Goal: Task Accomplishment & Management: Use online tool/utility

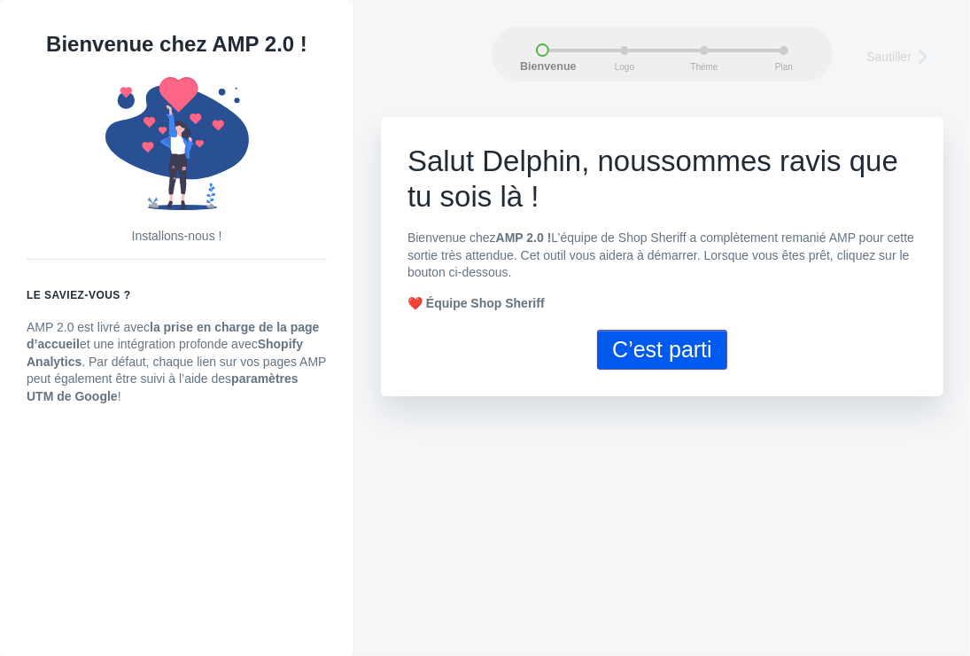
click at [665, 347] on button "C’est parti" at bounding box center [662, 350] width 130 height 40
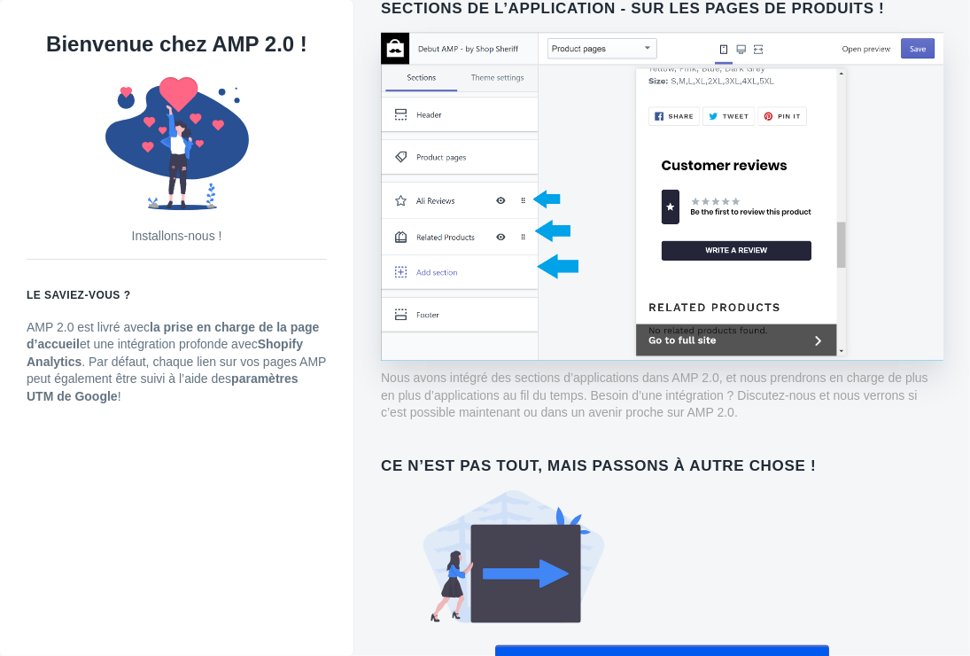
scroll to position [988, 0]
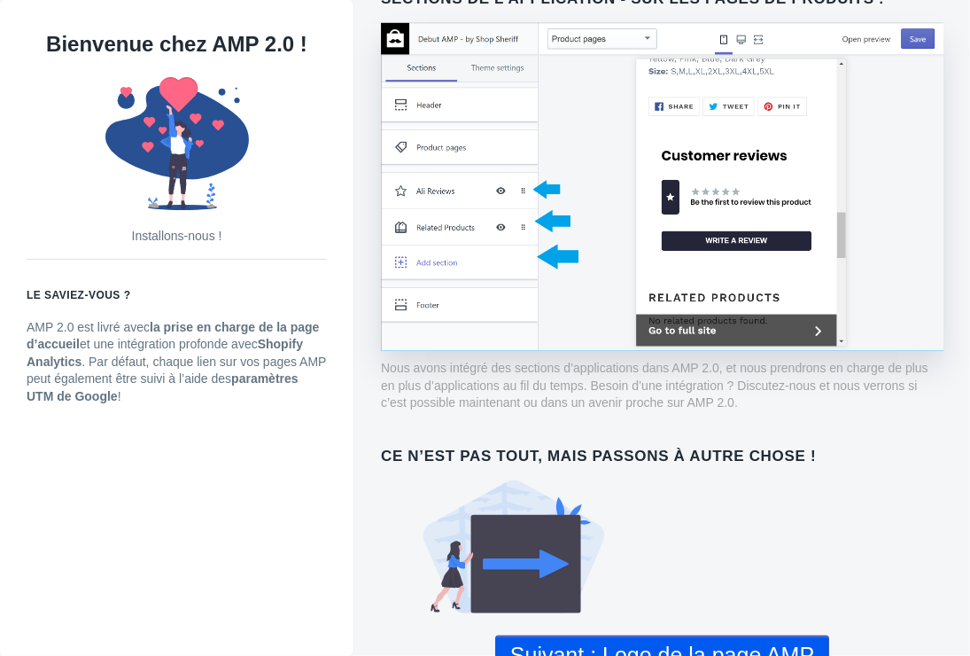
click at [697, 635] on button "Suivant : Logo de la page AMP" at bounding box center [662, 655] width 334 height 40
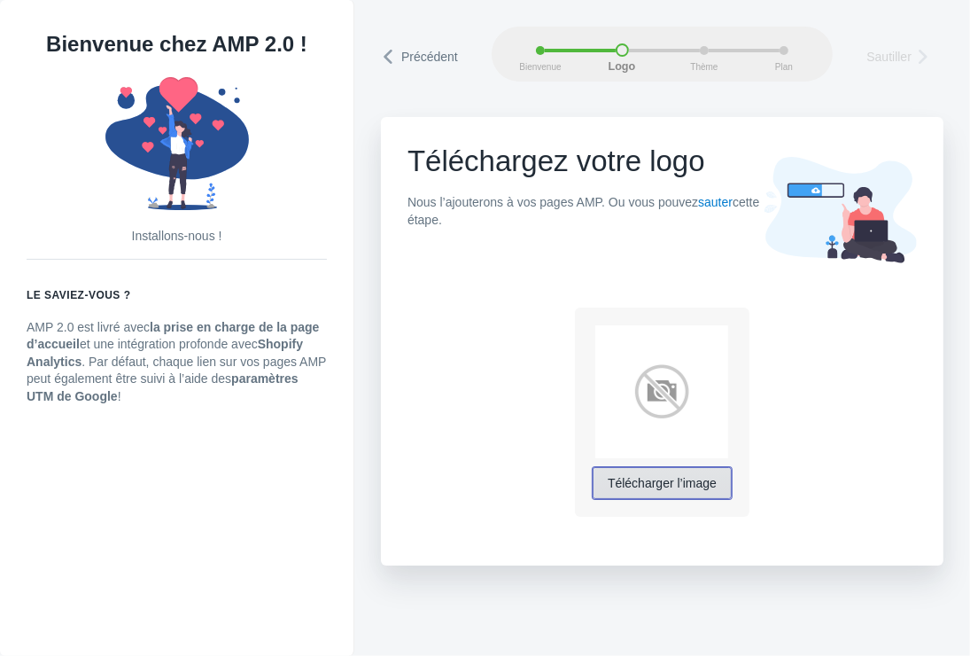
click at [672, 482] on span "Télécharger l’image" at bounding box center [662, 484] width 109 height 14
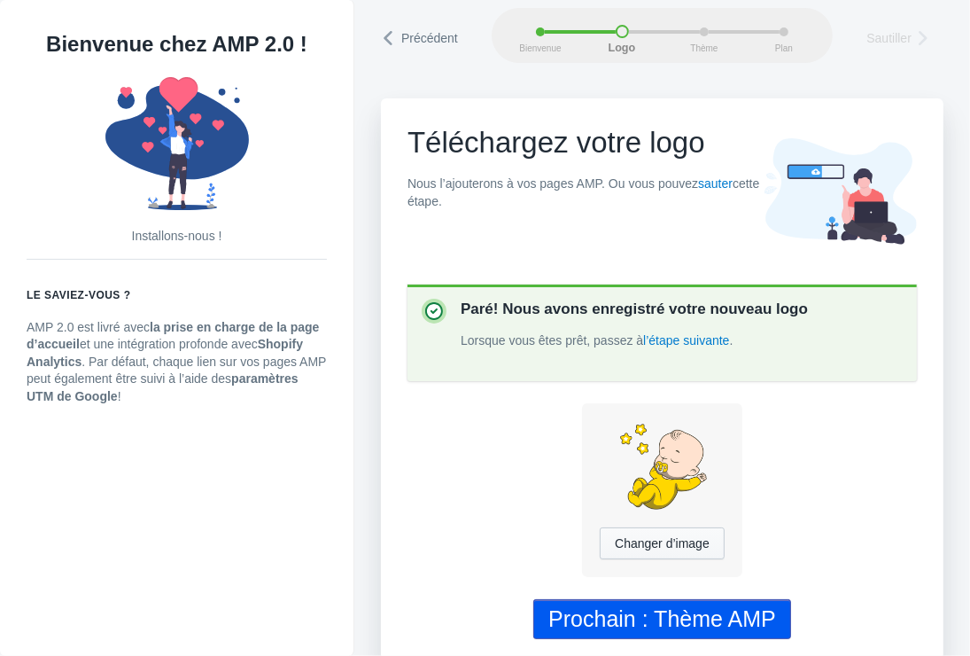
scroll to position [28, 0]
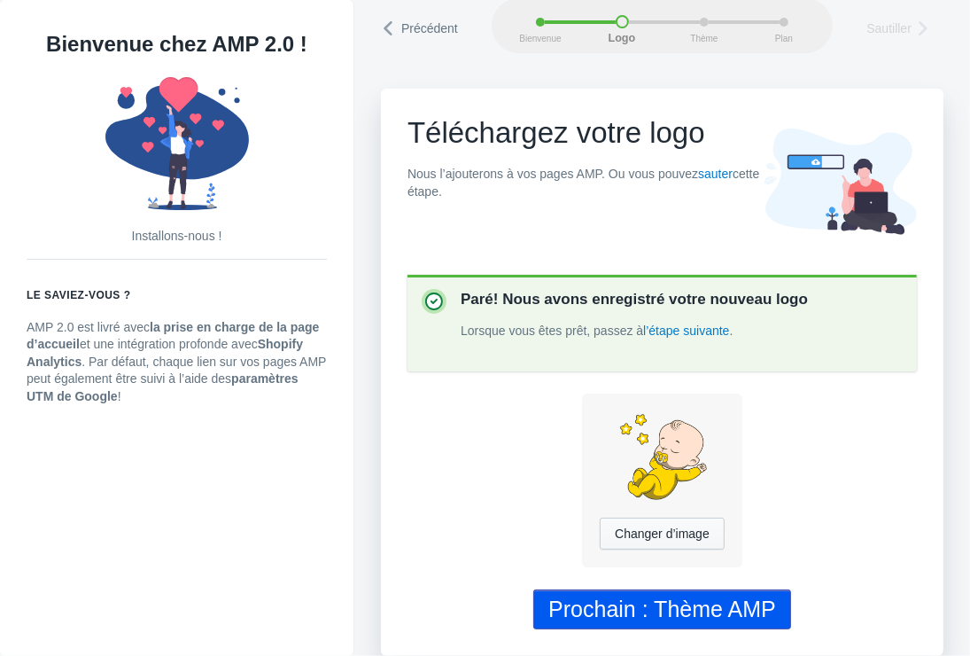
click at [627, 601] on div "Prochain : Thème AMP" at bounding box center [663, 609] width 228 height 26
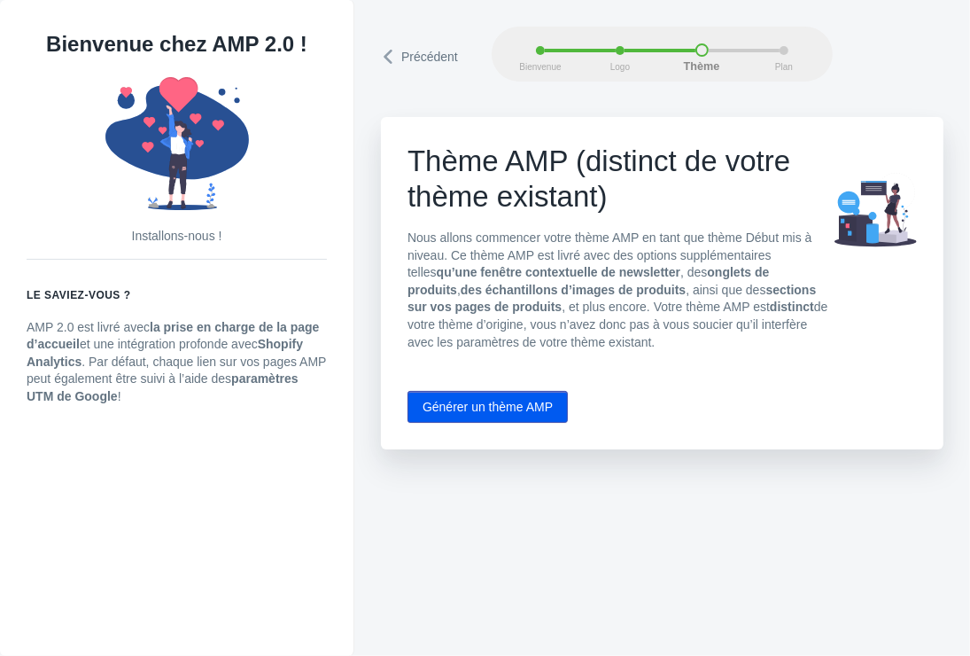
click at [490, 402] on button "Générer un thème AMP" at bounding box center [488, 407] width 160 height 32
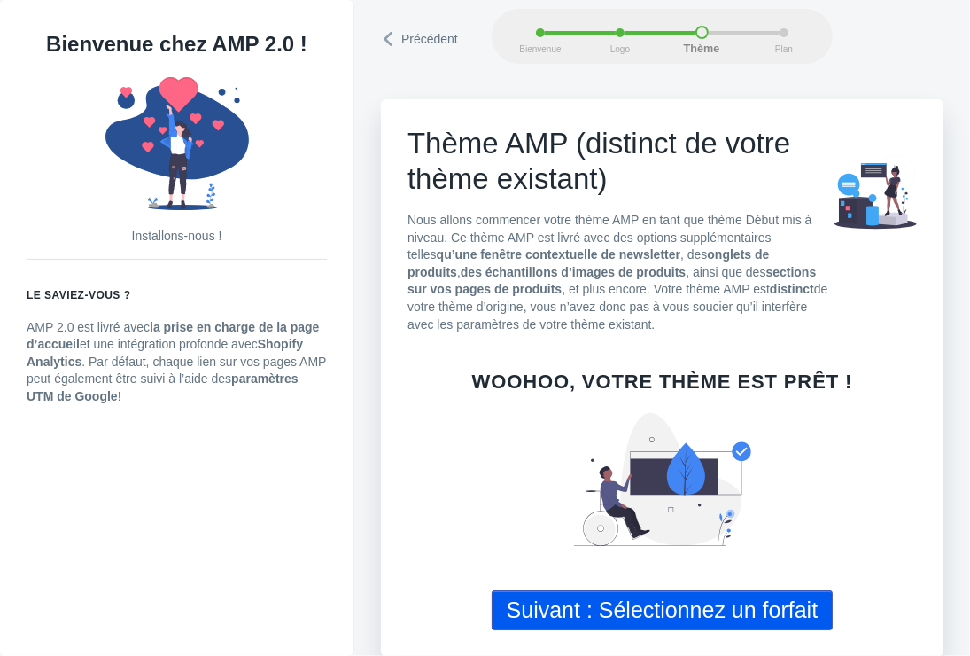
scroll to position [19, 0]
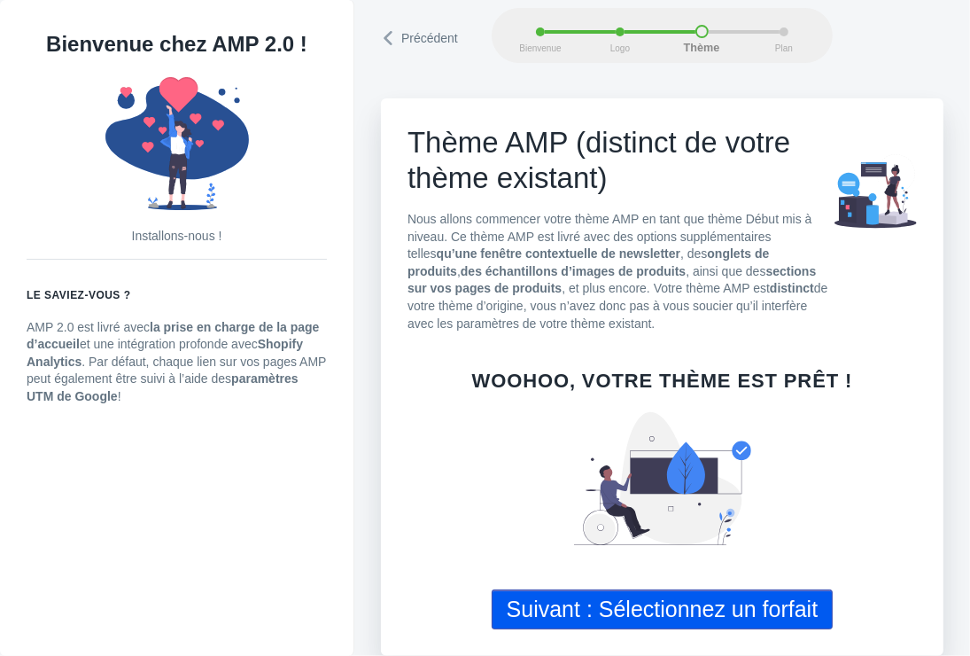
click at [655, 607] on button "Suivant : Sélectionnez un forfait" at bounding box center [663, 609] width 342 height 40
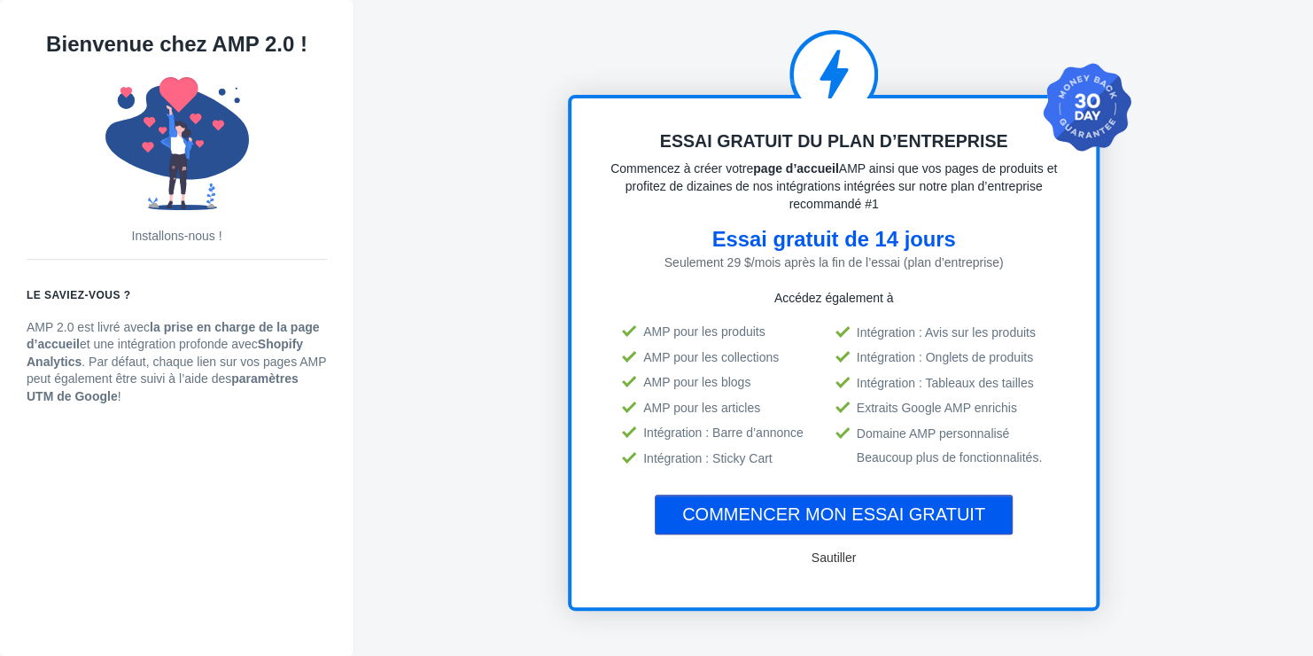
scroll to position [89, 0]
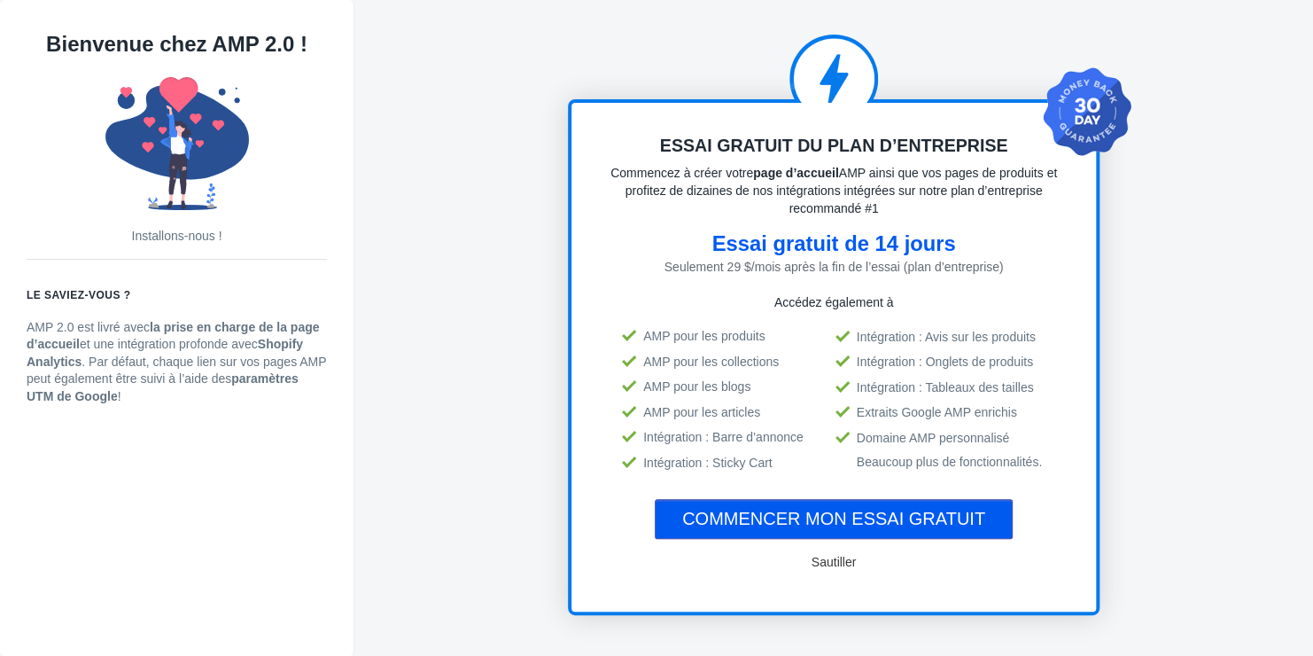
click at [823, 509] on span "COMMENCER MON ESSAI GRATUIT" at bounding box center [833, 518] width 303 height 19
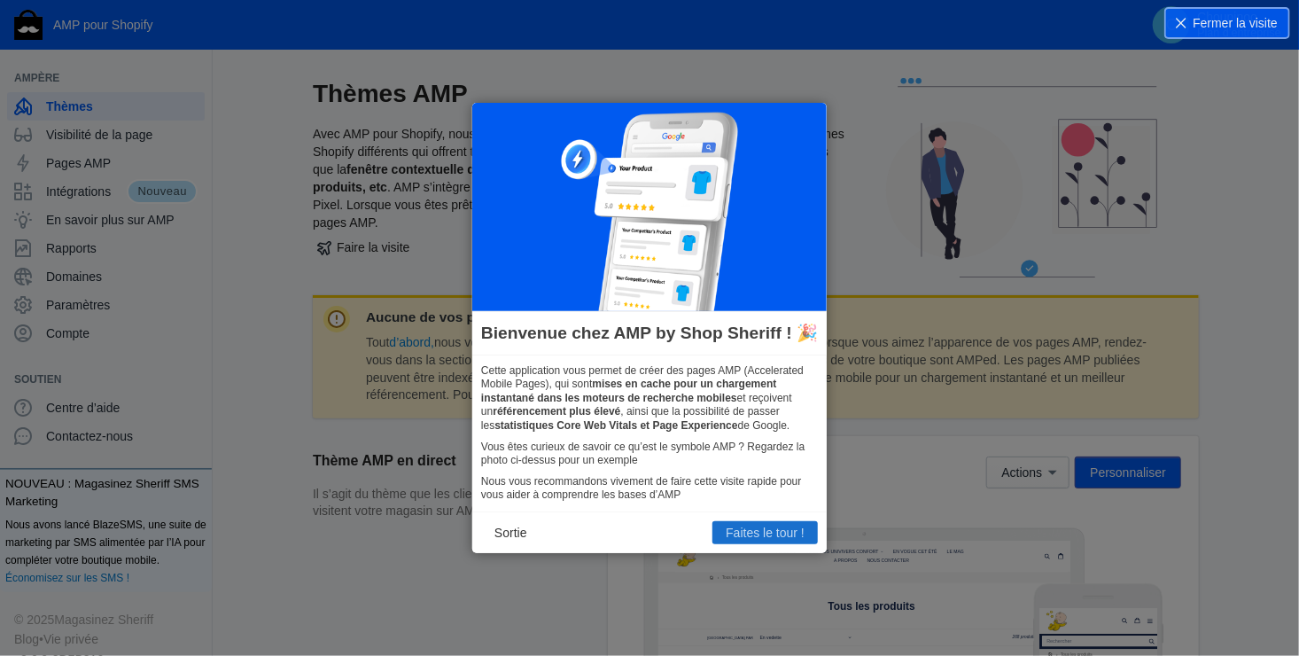
click at [754, 525] on button "Faites le tour !" at bounding box center [765, 532] width 105 height 23
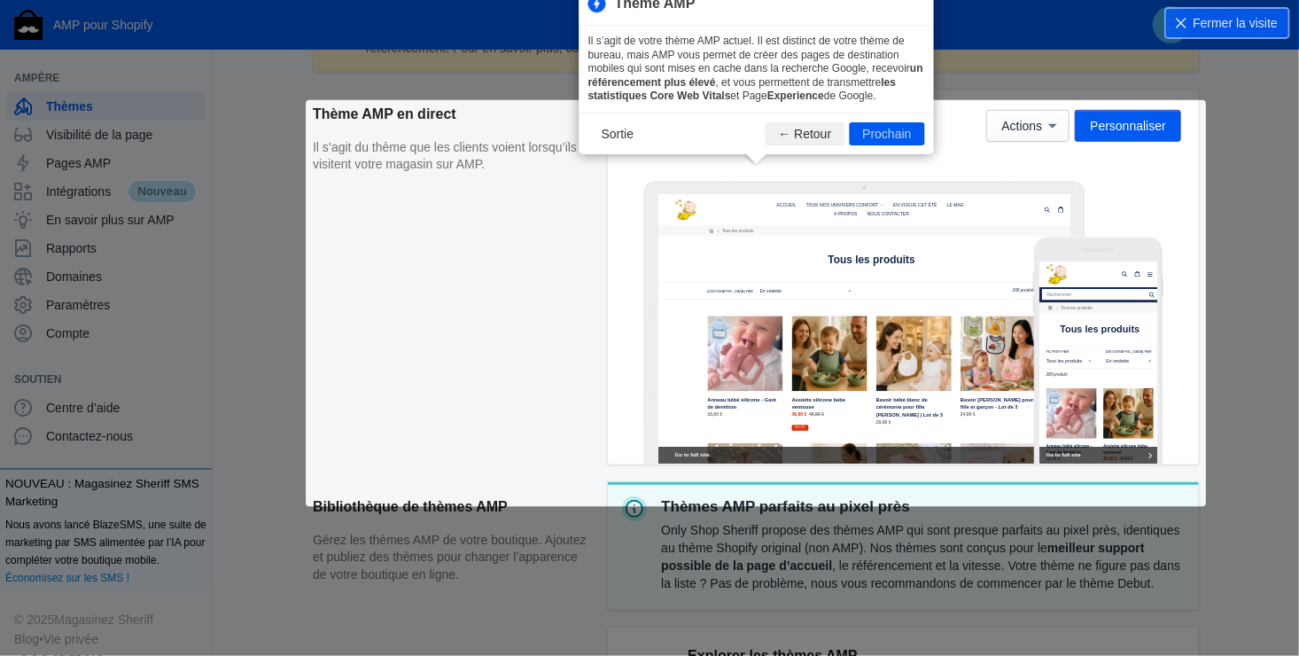
scroll to position [347, 0]
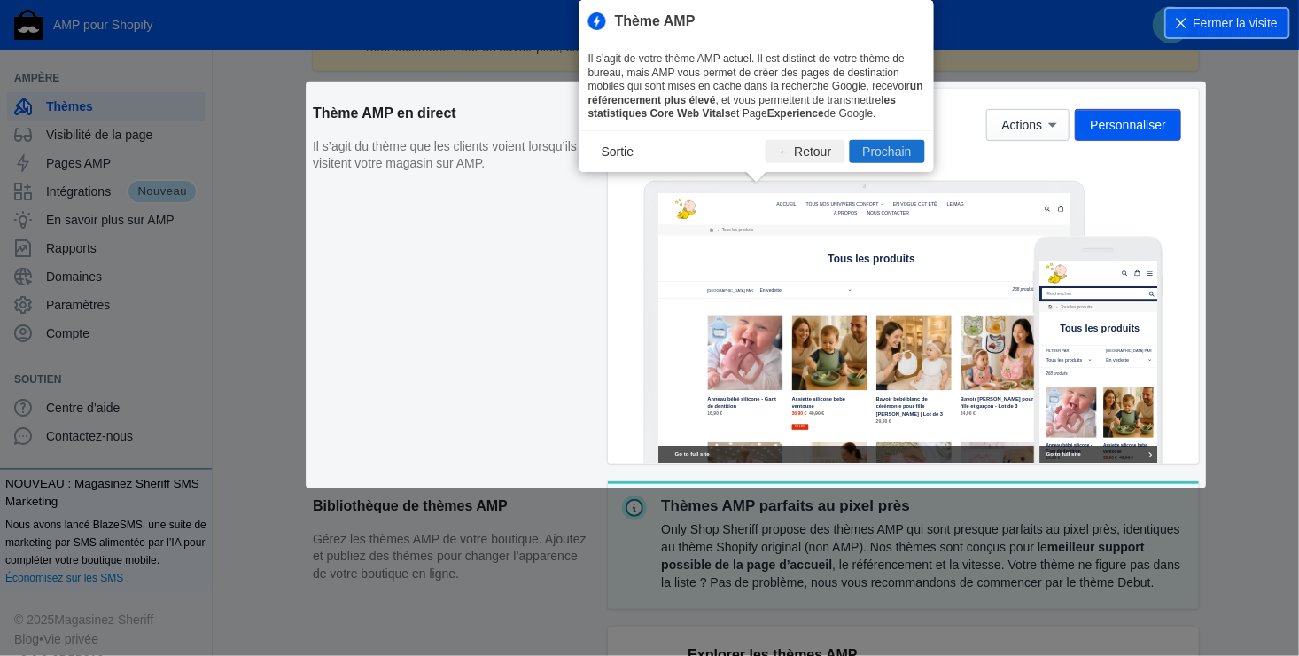
click at [882, 150] on button "Prochain" at bounding box center [886, 151] width 75 height 23
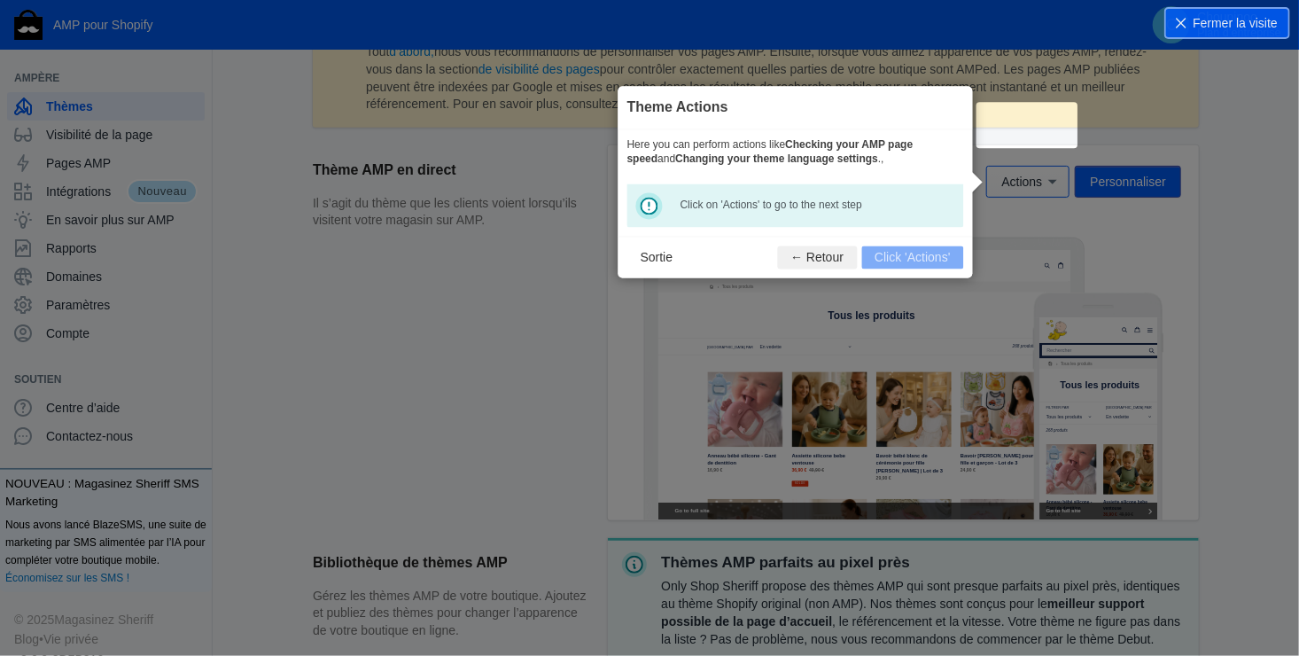
scroll to position [279, 0]
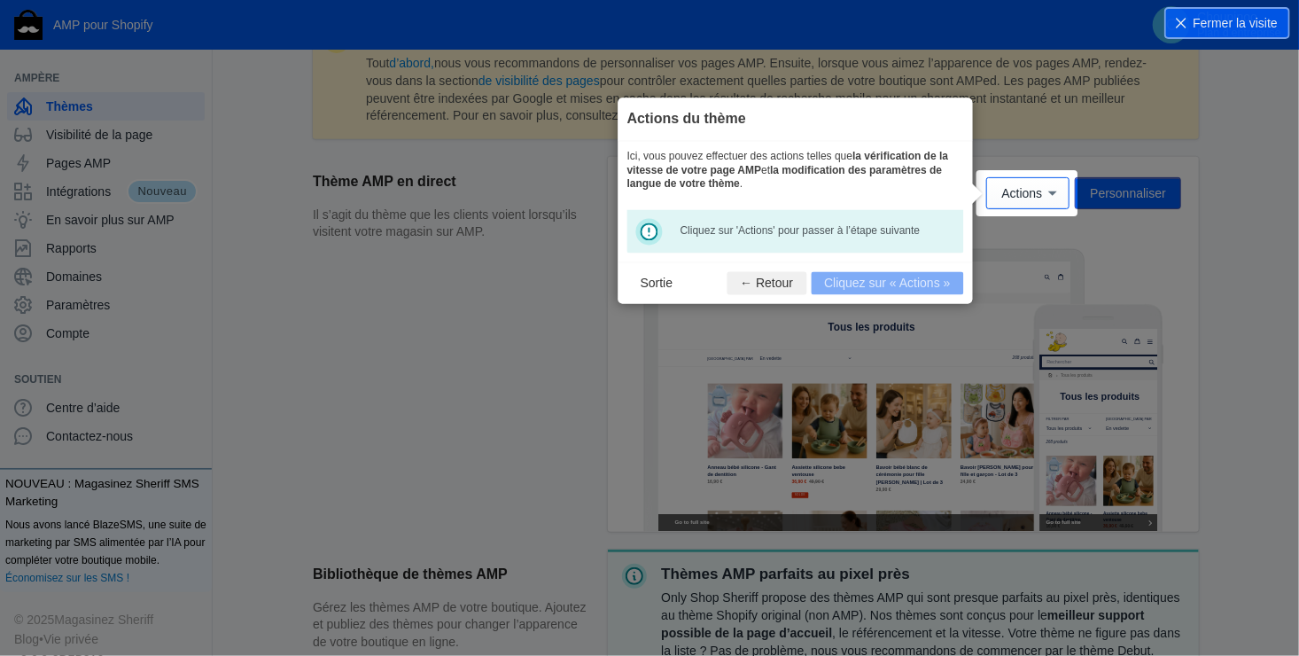
click at [866, 284] on footer "Sortie ← Retour Cliquez sur « Actions »" at bounding box center [796, 282] width 355 height 42
click at [1047, 195] on icon at bounding box center [1053, 193] width 18 height 18
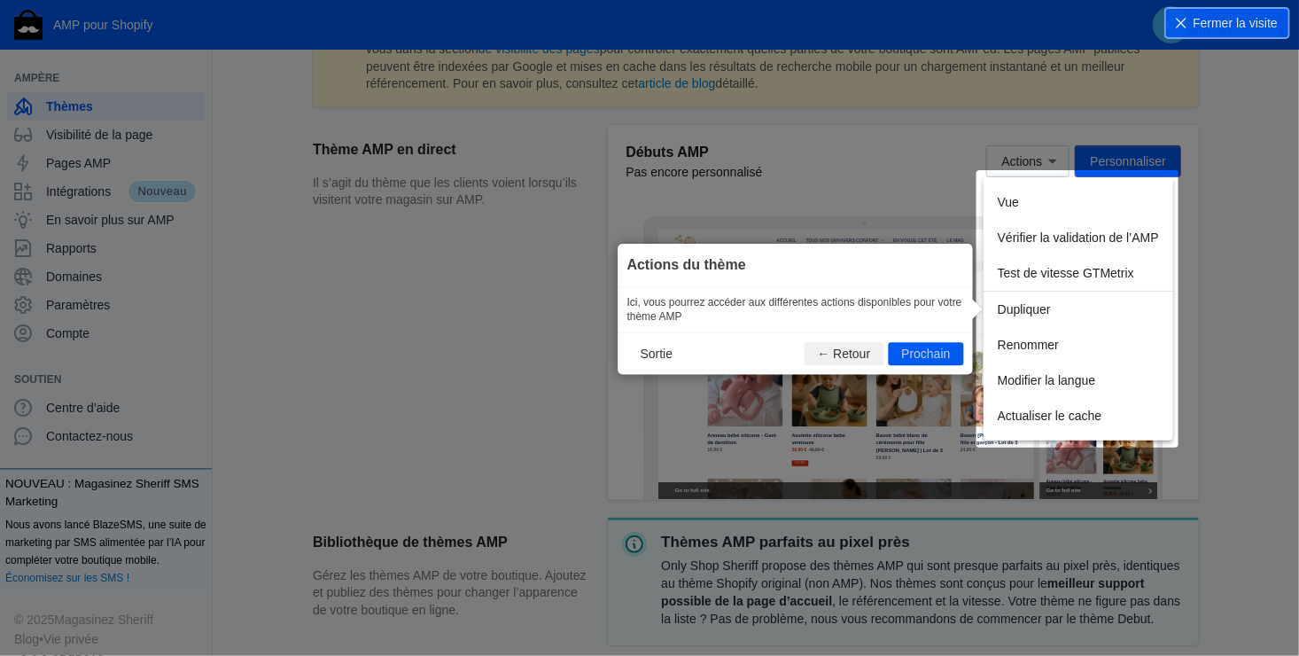
click at [1025, 347] on div "Vue Vérifier la validation de l’AMP Test de vitesse GTMetrix Dupliquer Renommer…" at bounding box center [1079, 308] width 190 height 263
click at [923, 351] on button "Prochain" at bounding box center [925, 354] width 75 height 23
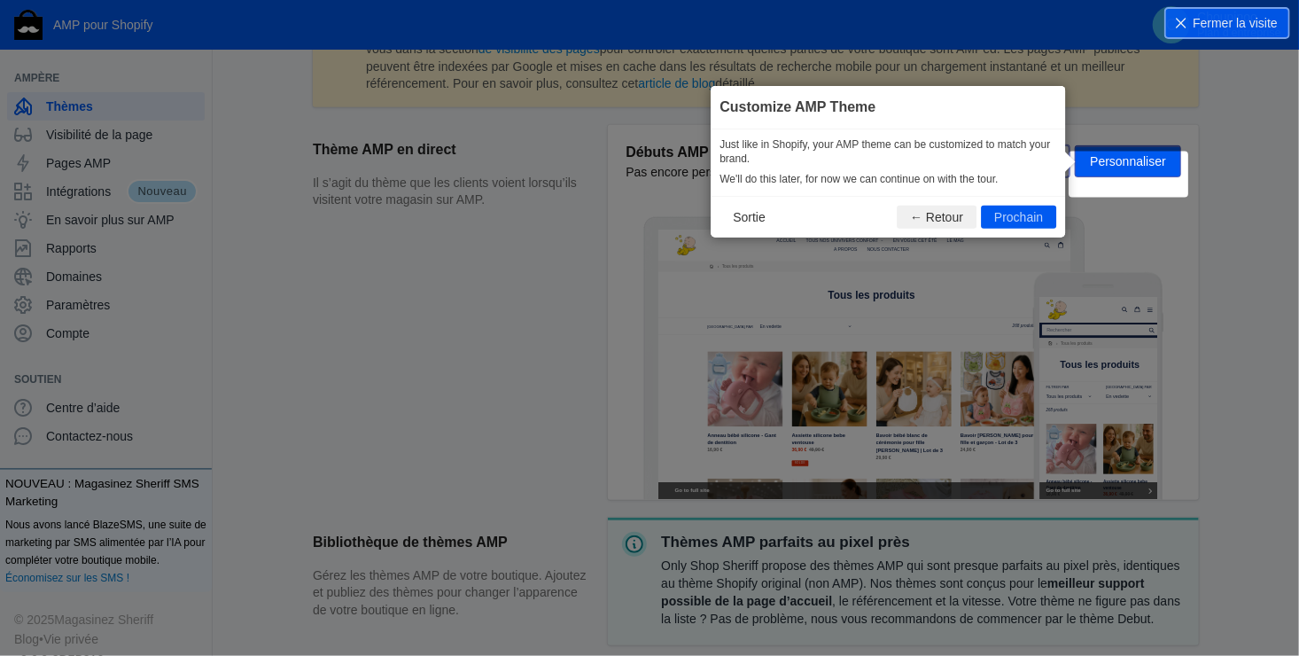
scroll to position [279, 0]
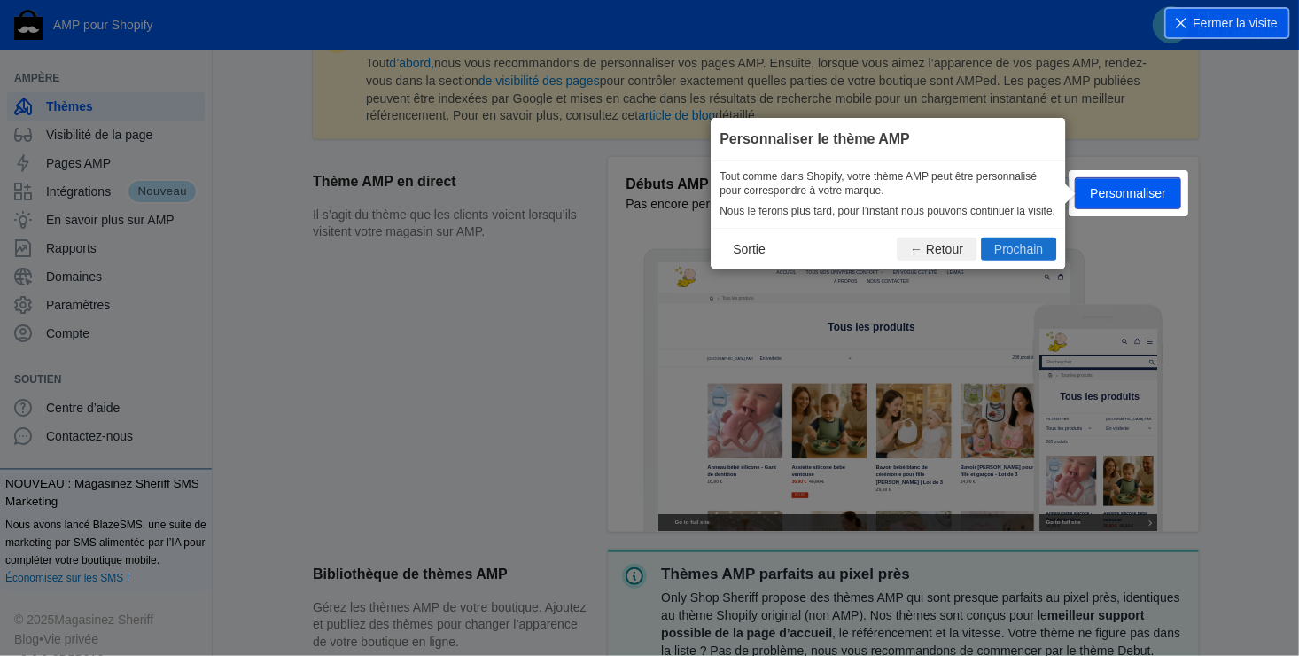
click at [1021, 245] on button "Prochain" at bounding box center [1018, 249] width 75 height 23
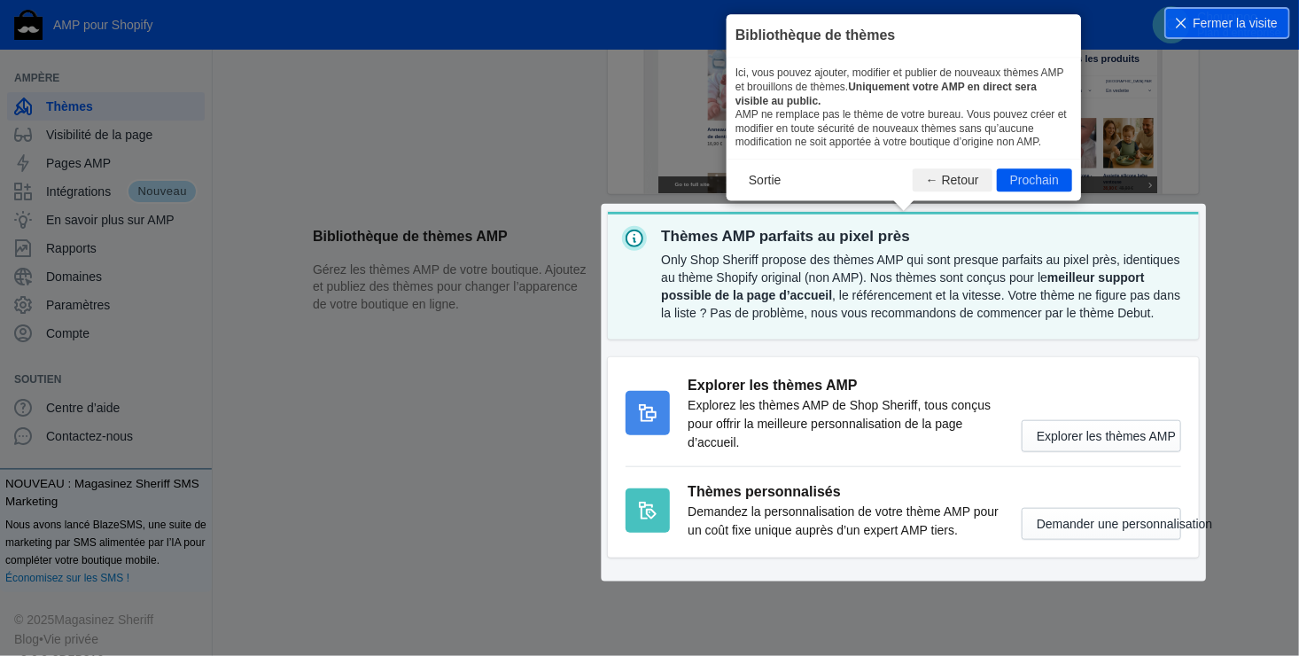
scroll to position [617, 0]
click at [1110, 433] on section "Bibliothèque de thèmes AMP Gérez les thèmes AMP de votre boutique. Ajoutez et p…" at bounding box center [756, 393] width 886 height 363
click at [1022, 177] on button "Prochain" at bounding box center [1034, 180] width 75 height 23
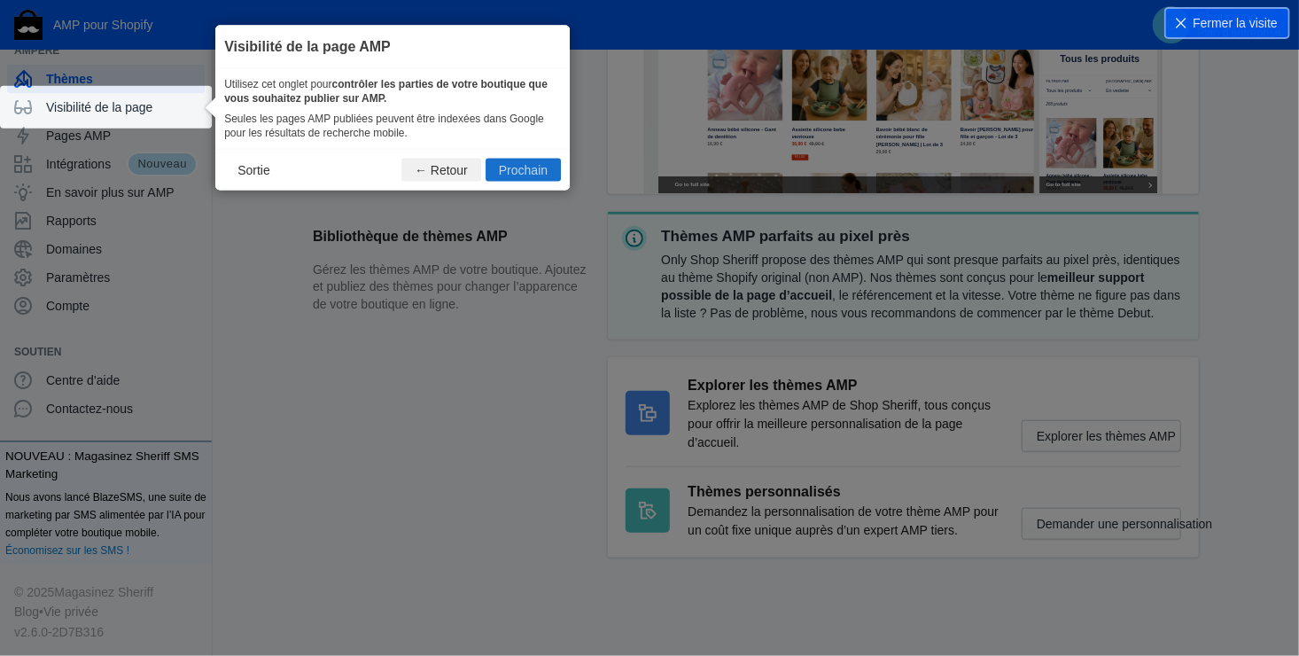
click at [511, 168] on button "Prochain" at bounding box center [523, 170] width 75 height 23
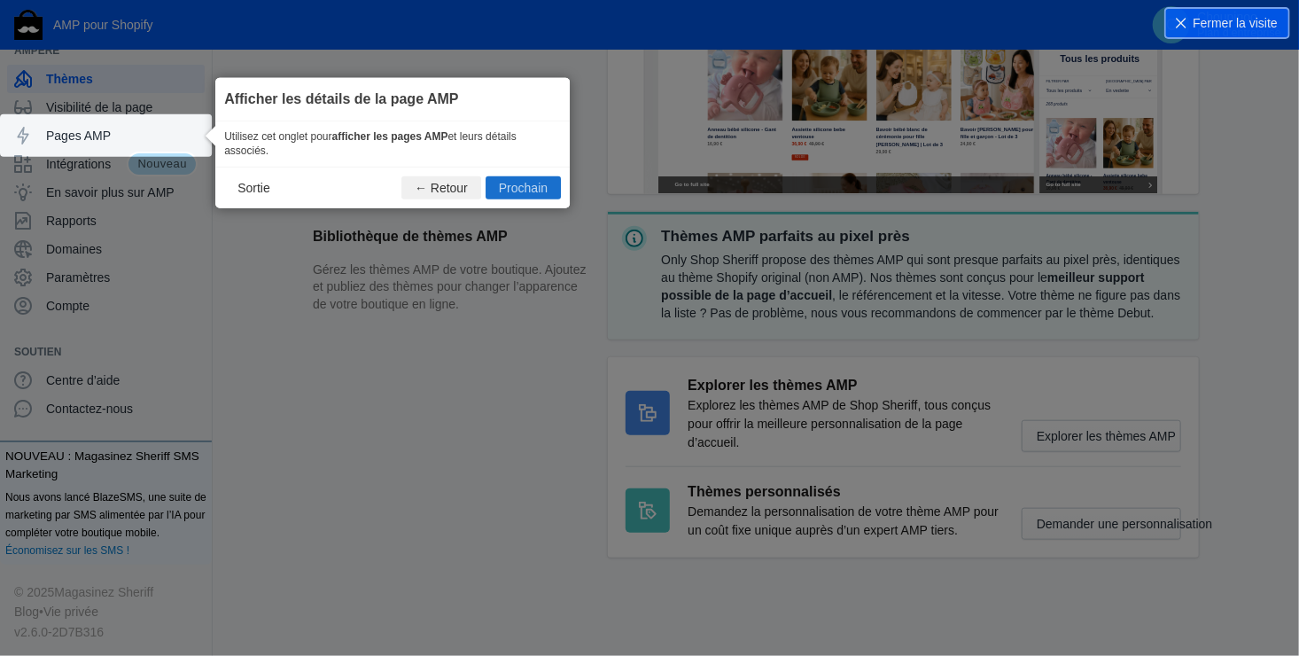
click at [524, 186] on button "Prochain" at bounding box center [523, 187] width 75 height 23
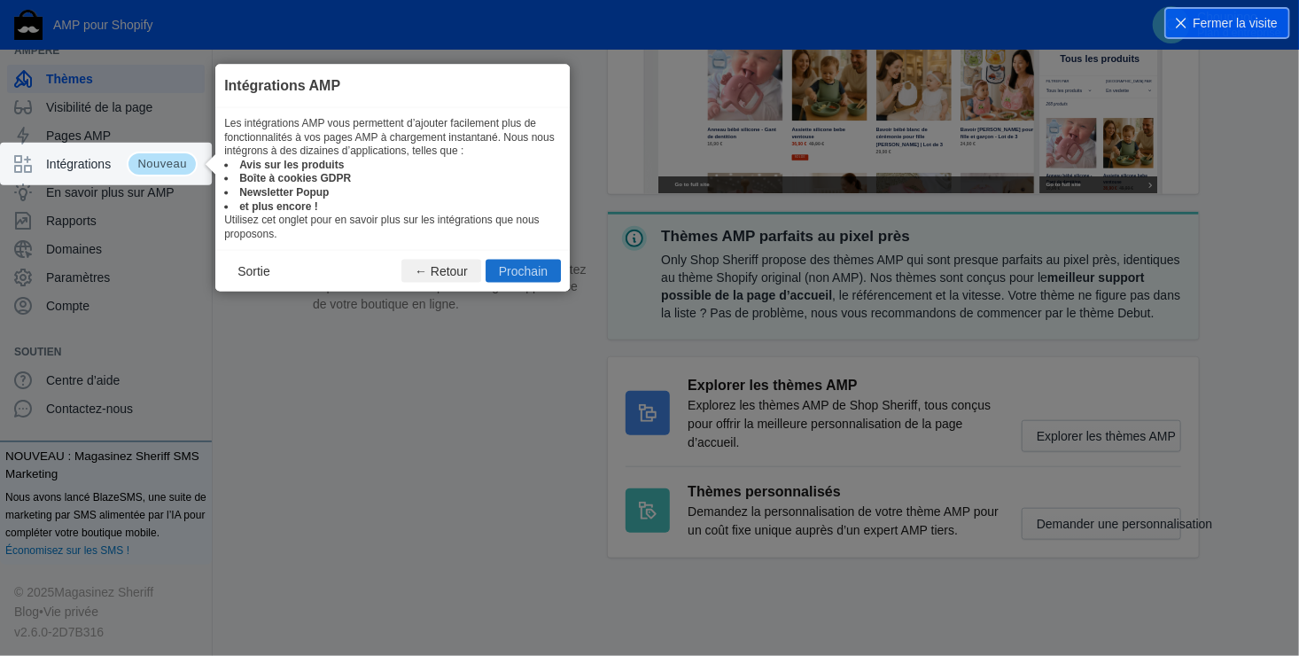
click at [526, 266] on button "Prochain" at bounding box center [523, 271] width 75 height 23
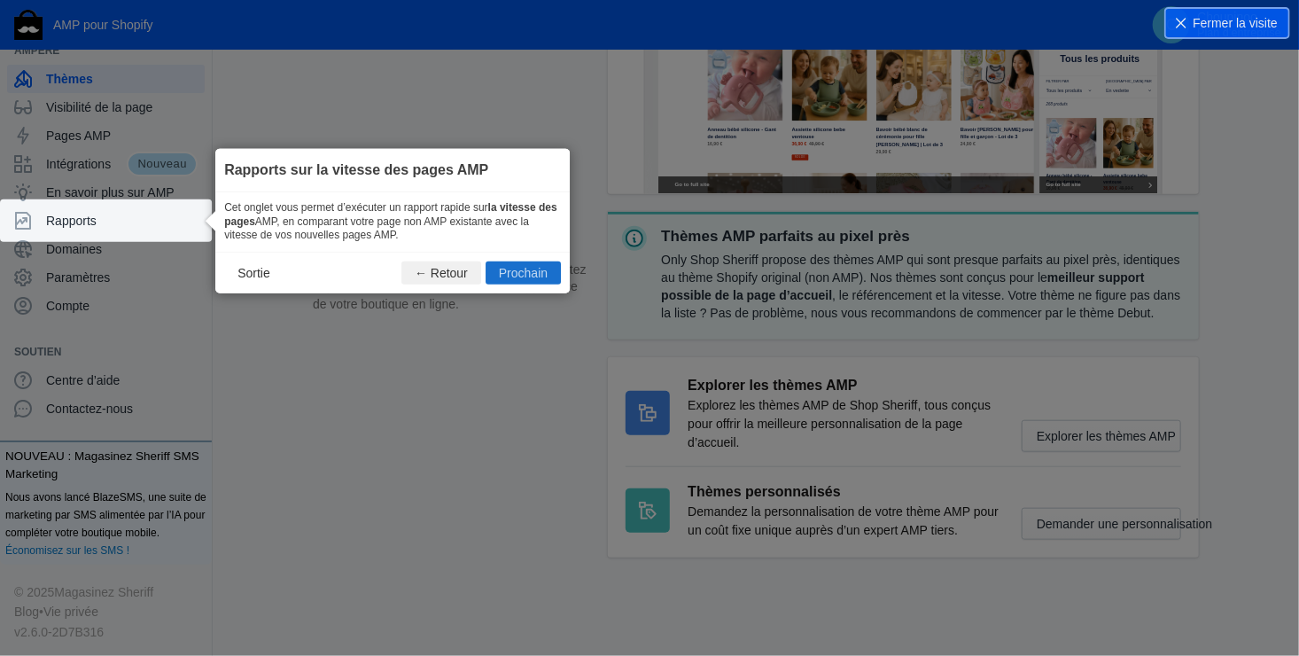
click at [526, 269] on button "Prochain" at bounding box center [523, 272] width 75 height 23
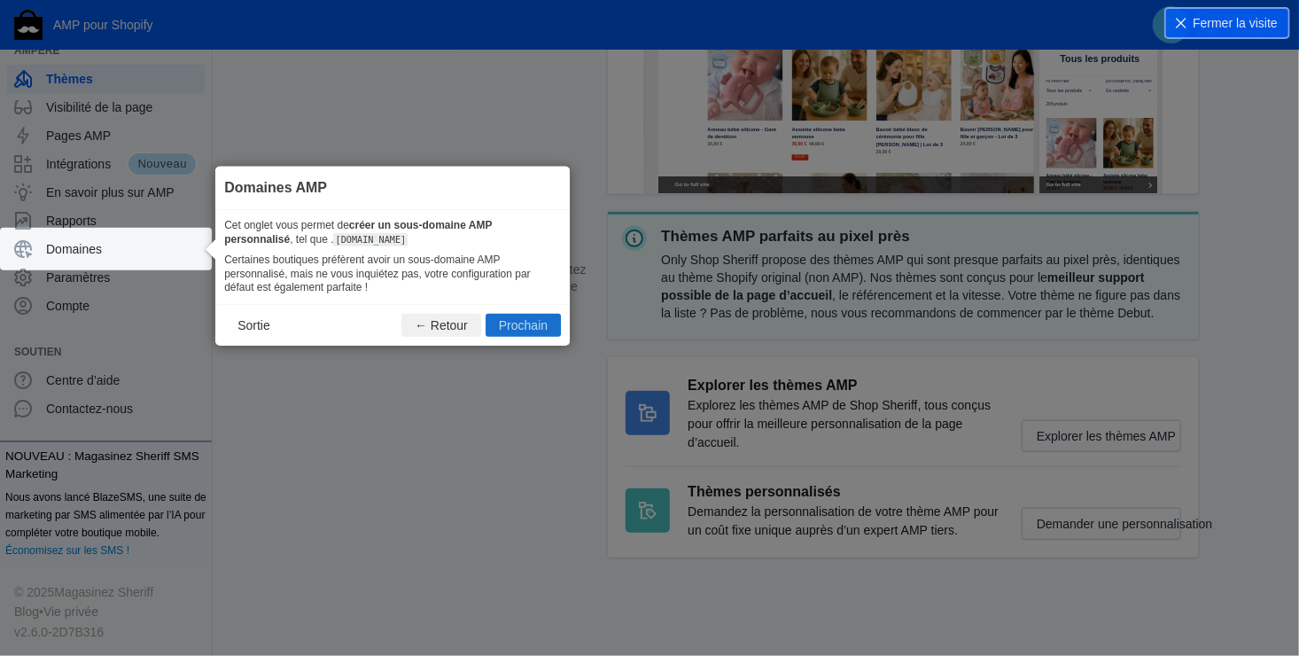
click at [536, 323] on button "Prochain" at bounding box center [523, 325] width 75 height 23
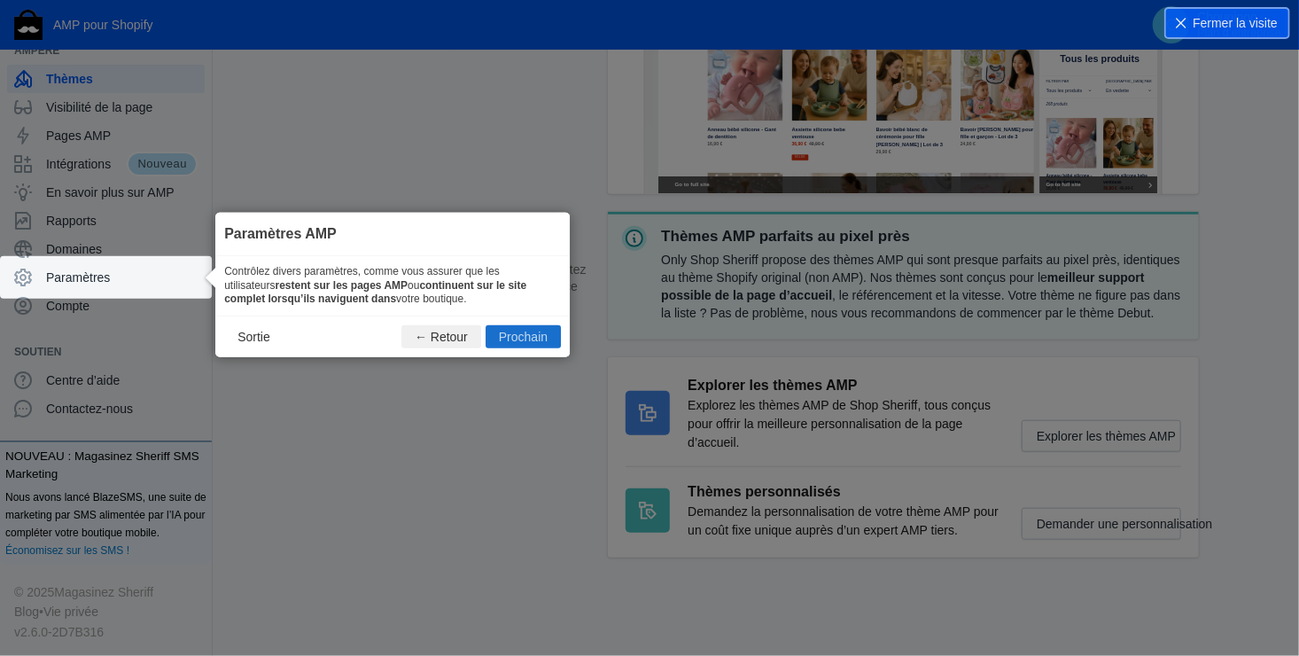
click at [530, 333] on button "Prochain" at bounding box center [523, 336] width 75 height 23
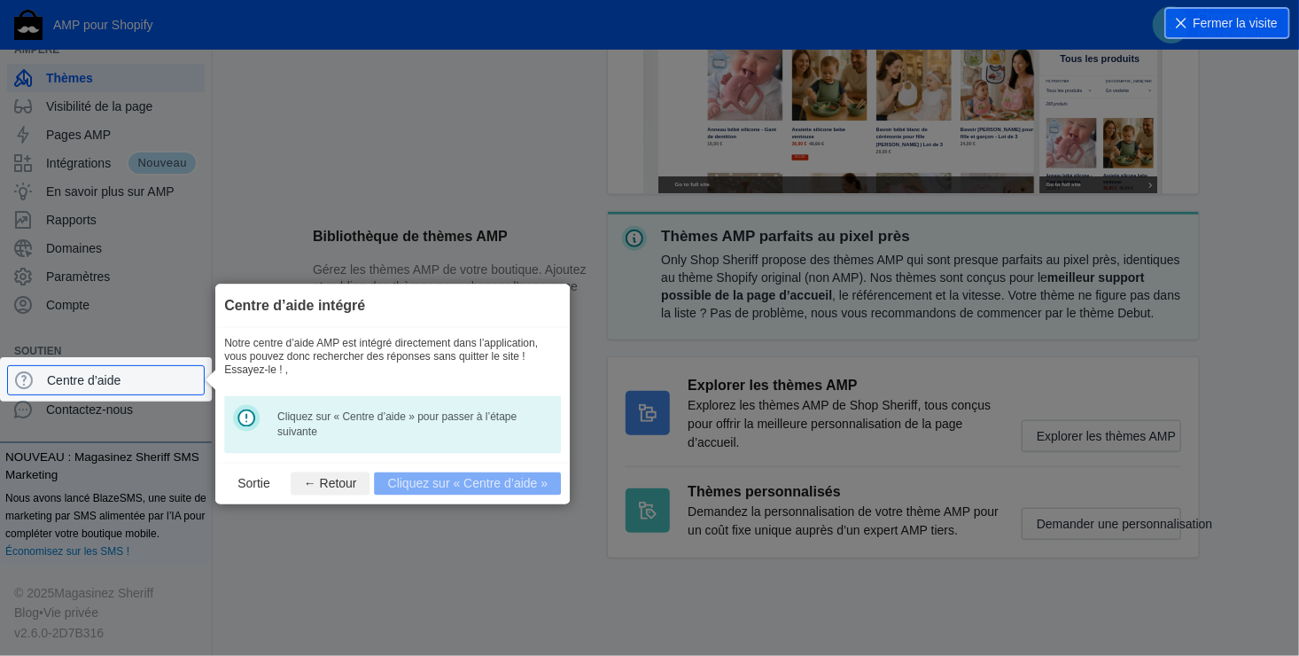
click at [457, 486] on footer "Sortie ← Retour Cliquez sur « Centre d’aide »" at bounding box center [392, 484] width 355 height 42
click at [100, 373] on span "Centre d’aide" at bounding box center [122, 380] width 150 height 18
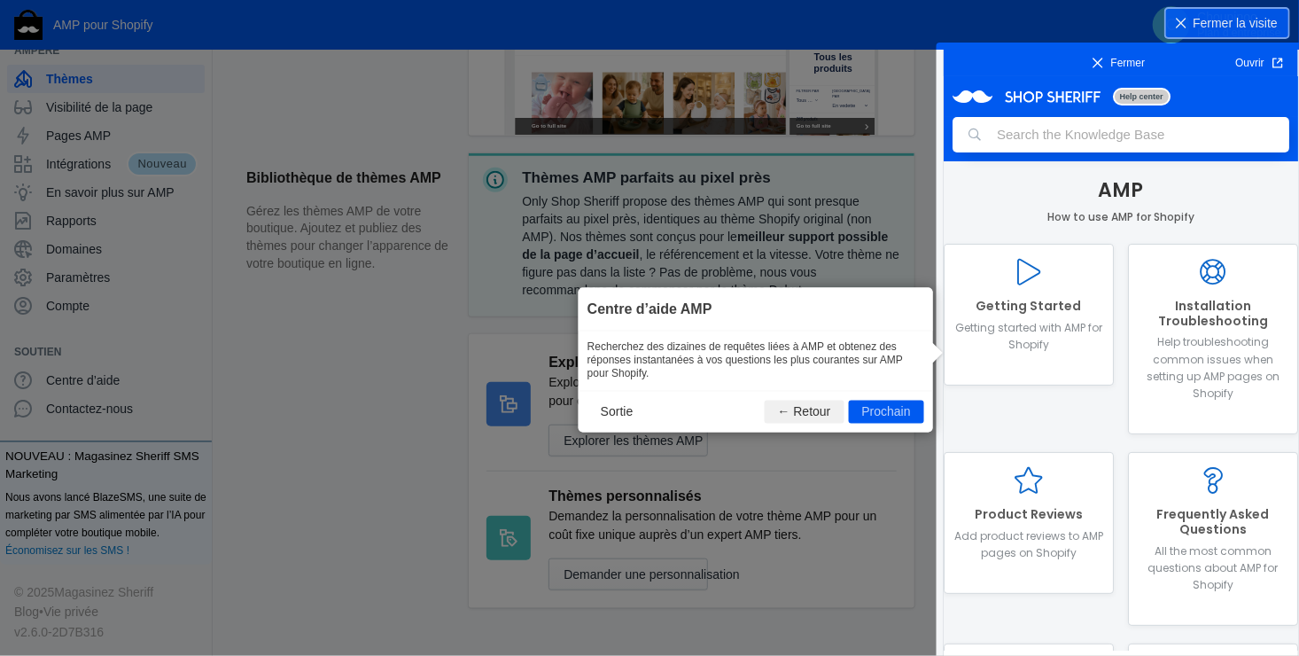
scroll to position [0, 0]
click at [887, 409] on button "Prochain" at bounding box center [886, 412] width 75 height 23
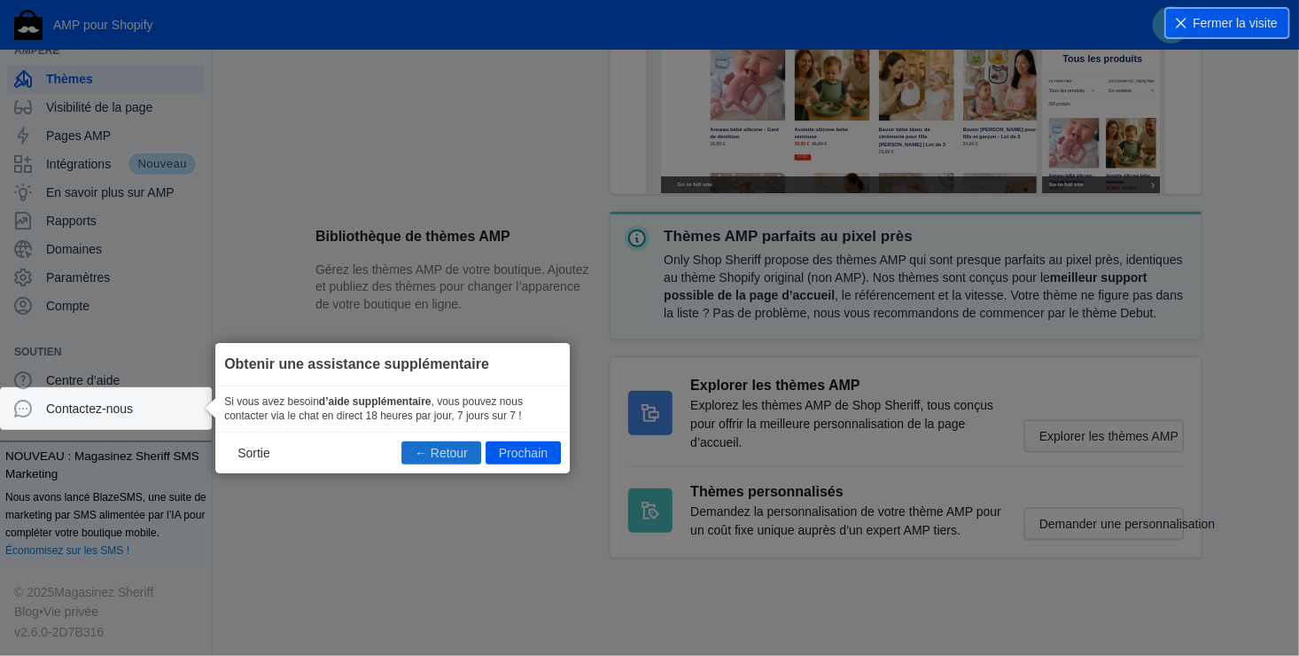
click at [449, 456] on button "← Retour" at bounding box center [441, 452] width 80 height 23
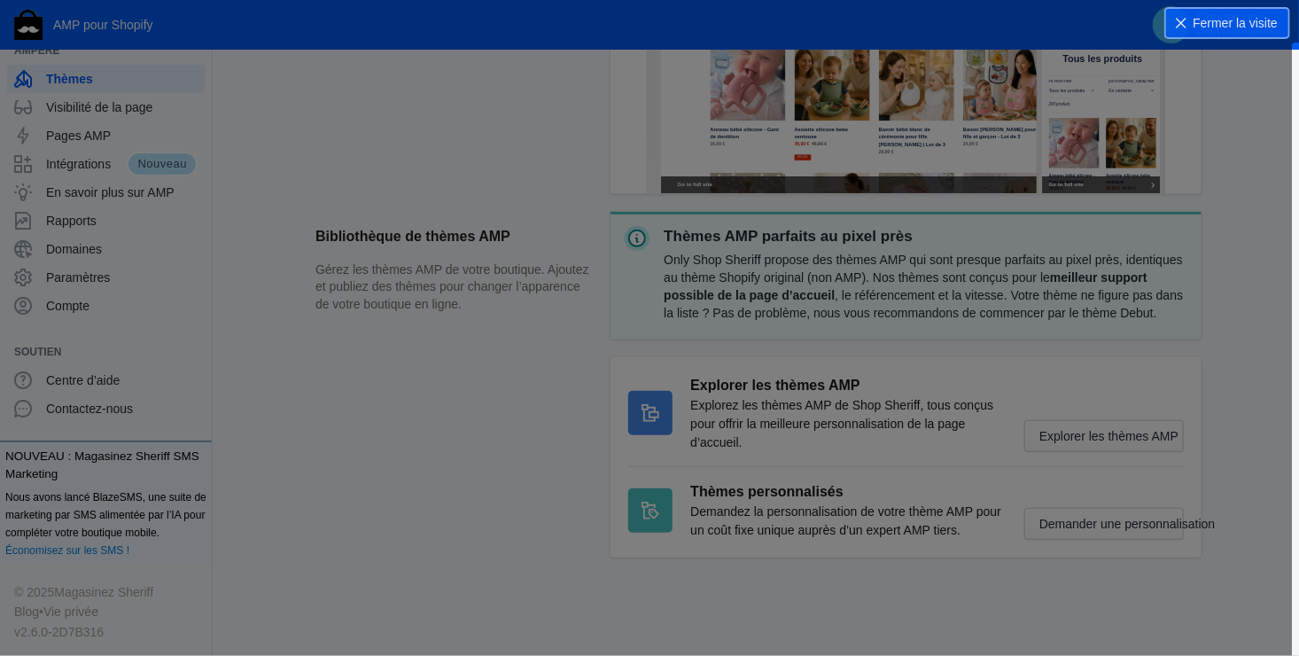
click at [775, 443] on icon at bounding box center [831, 331] width 1663 height 663
click at [495, 337] on icon at bounding box center [831, 331] width 1663 height 663
drag, startPoint x: 495, startPoint y: 337, endPoint x: 492, endPoint y: 379, distance: 42.7
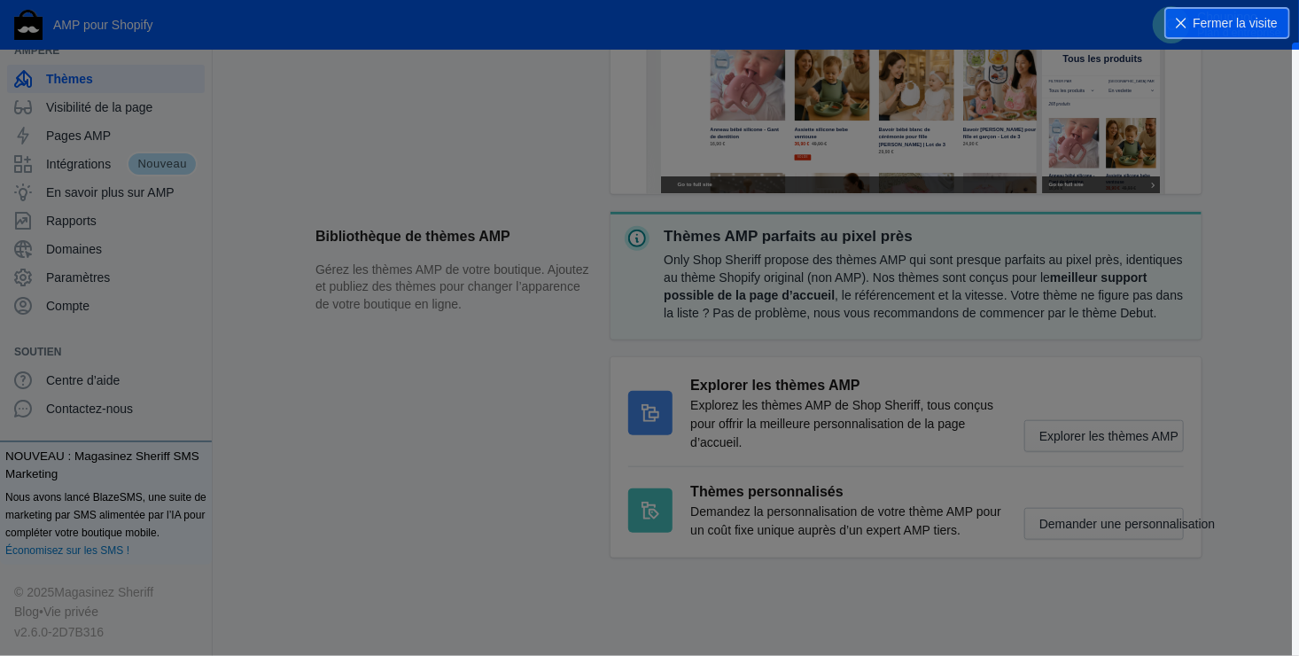
click at [492, 379] on icon at bounding box center [831, 331] width 1663 height 663
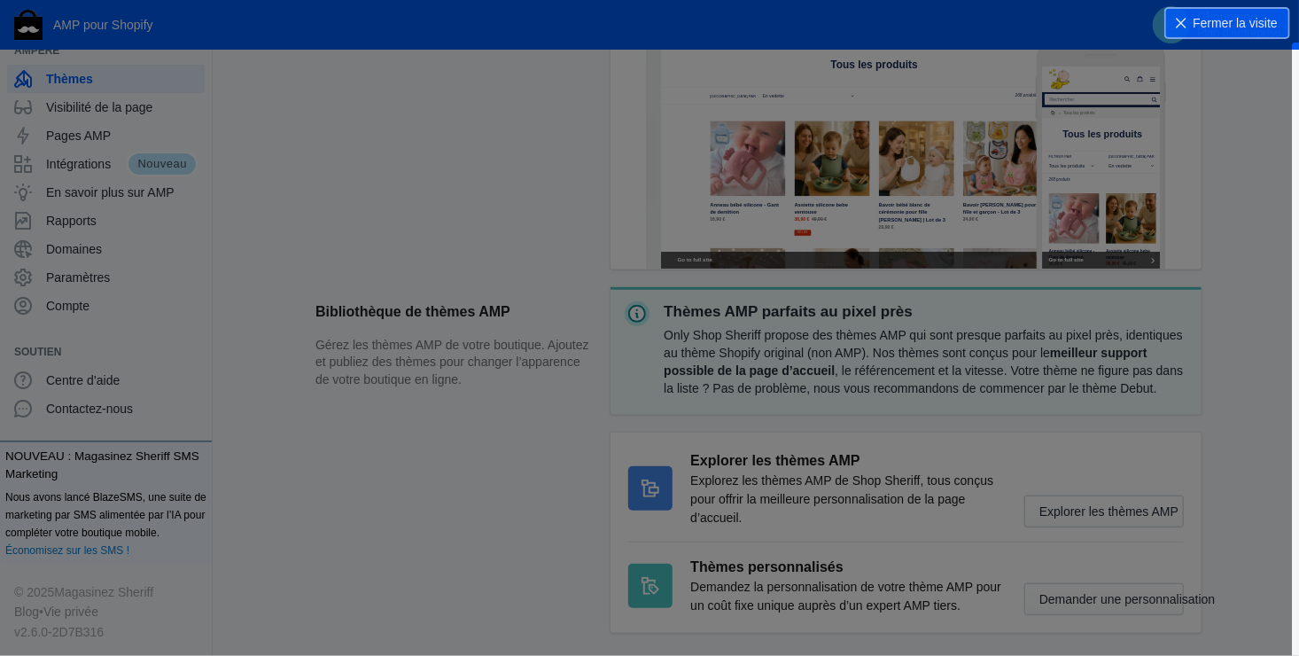
scroll to position [617, 0]
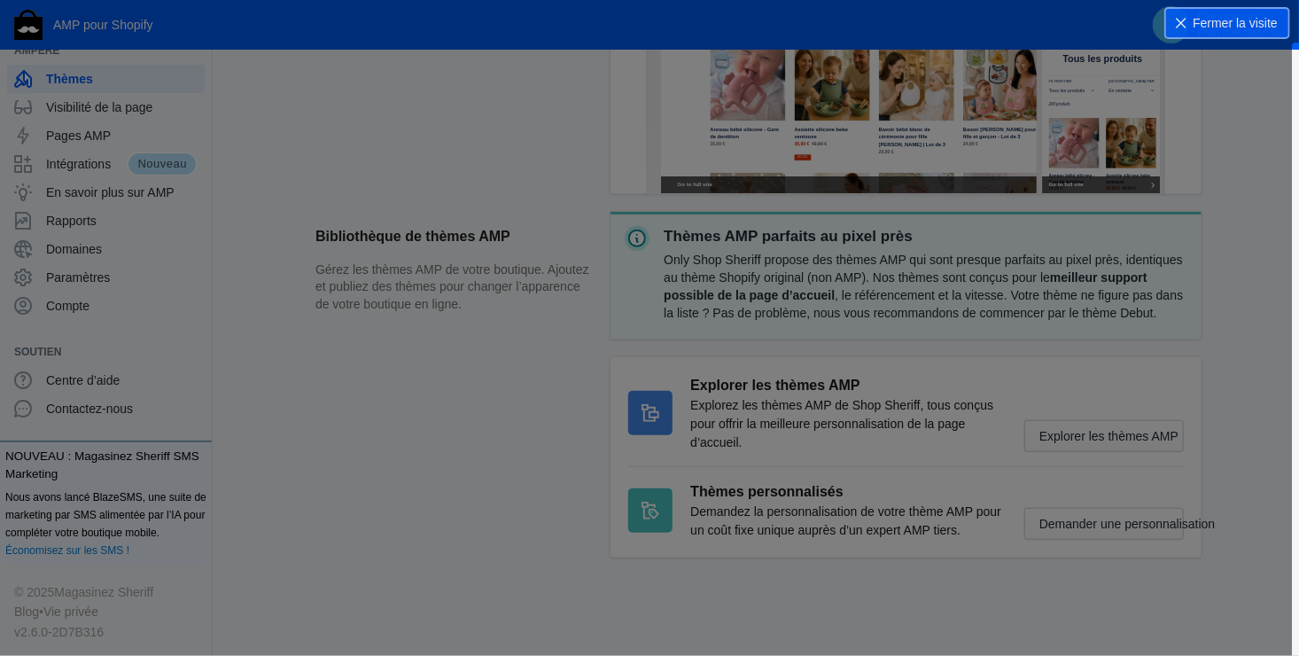
click at [963, 383] on icon at bounding box center [831, 331] width 1663 height 663
click at [518, 248] on icon at bounding box center [831, 331] width 1663 height 663
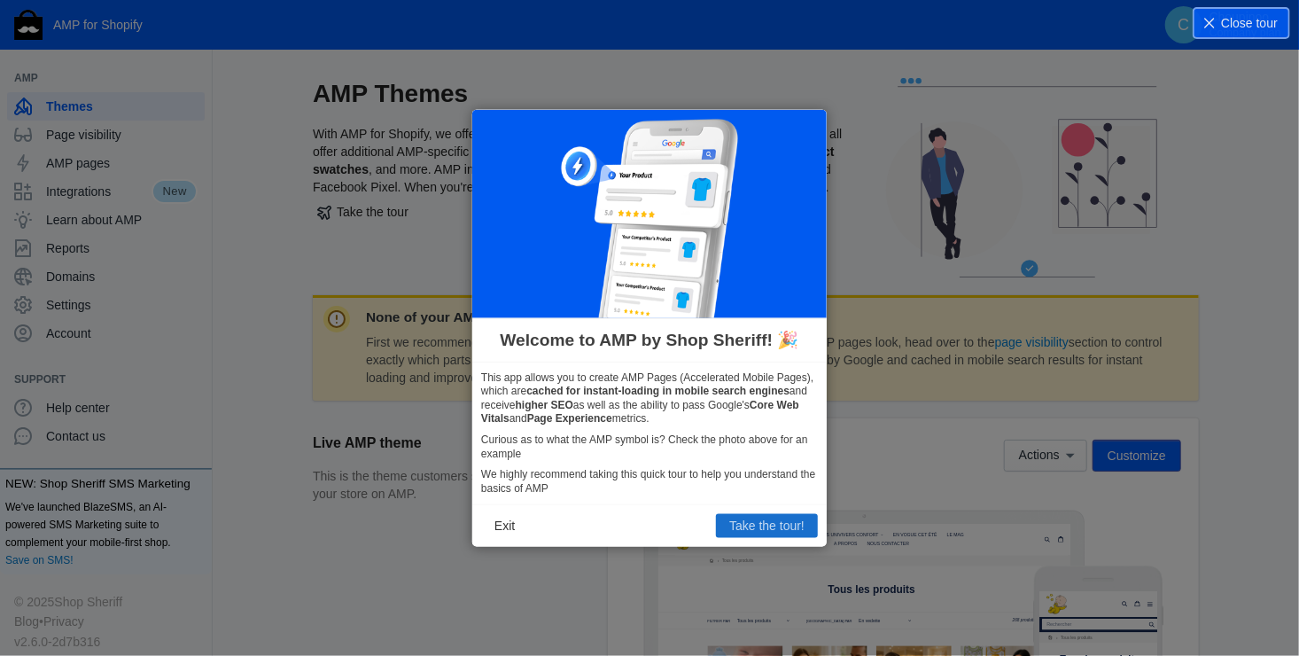
click at [766, 521] on button "Take the tour!" at bounding box center [767, 525] width 102 height 23
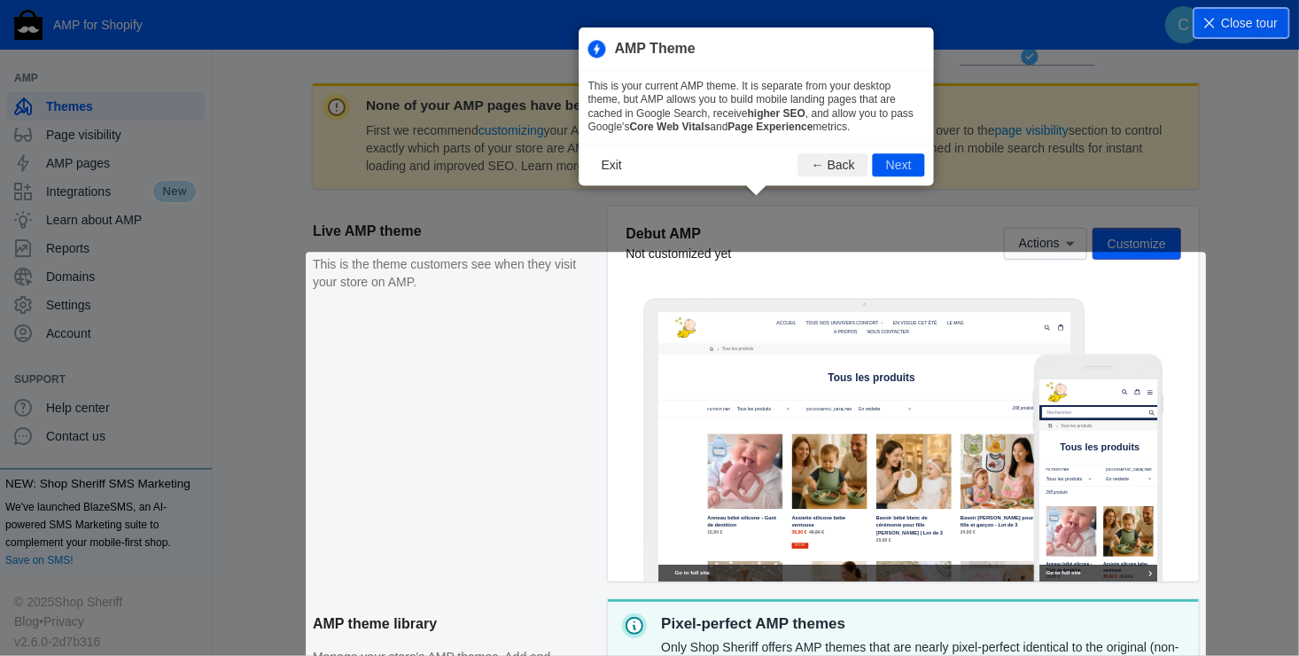
scroll to position [241, 0]
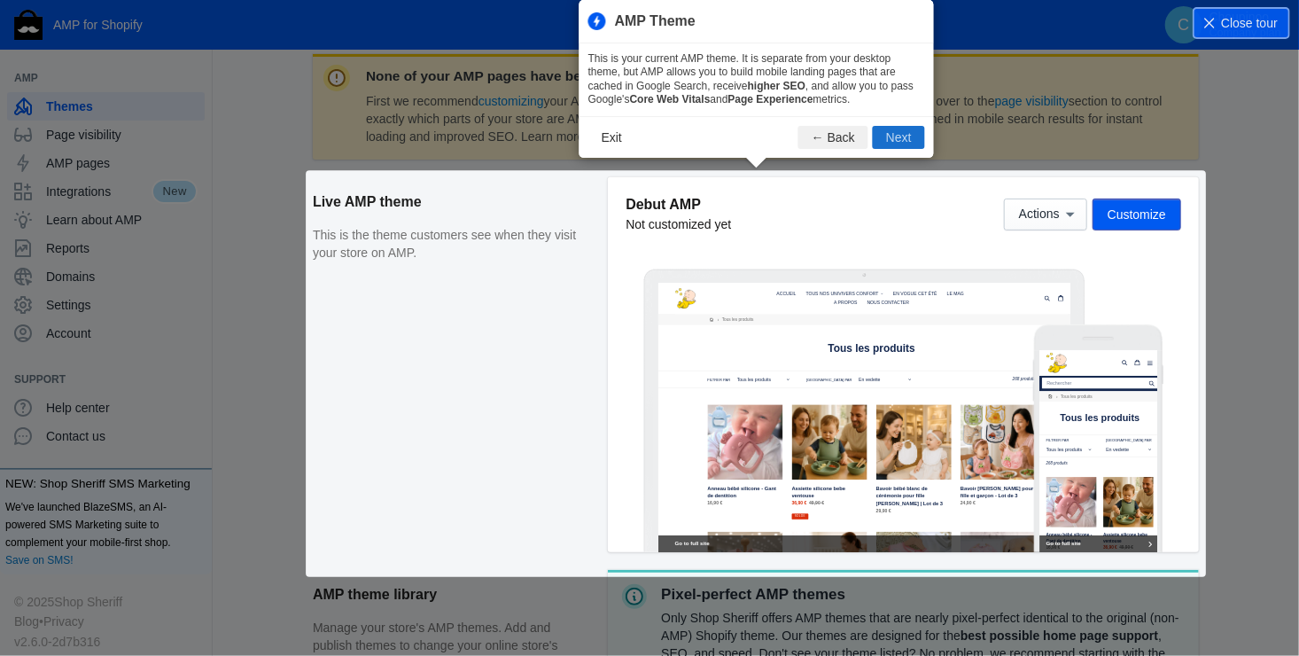
click at [890, 133] on button "Next" at bounding box center [899, 137] width 52 height 23
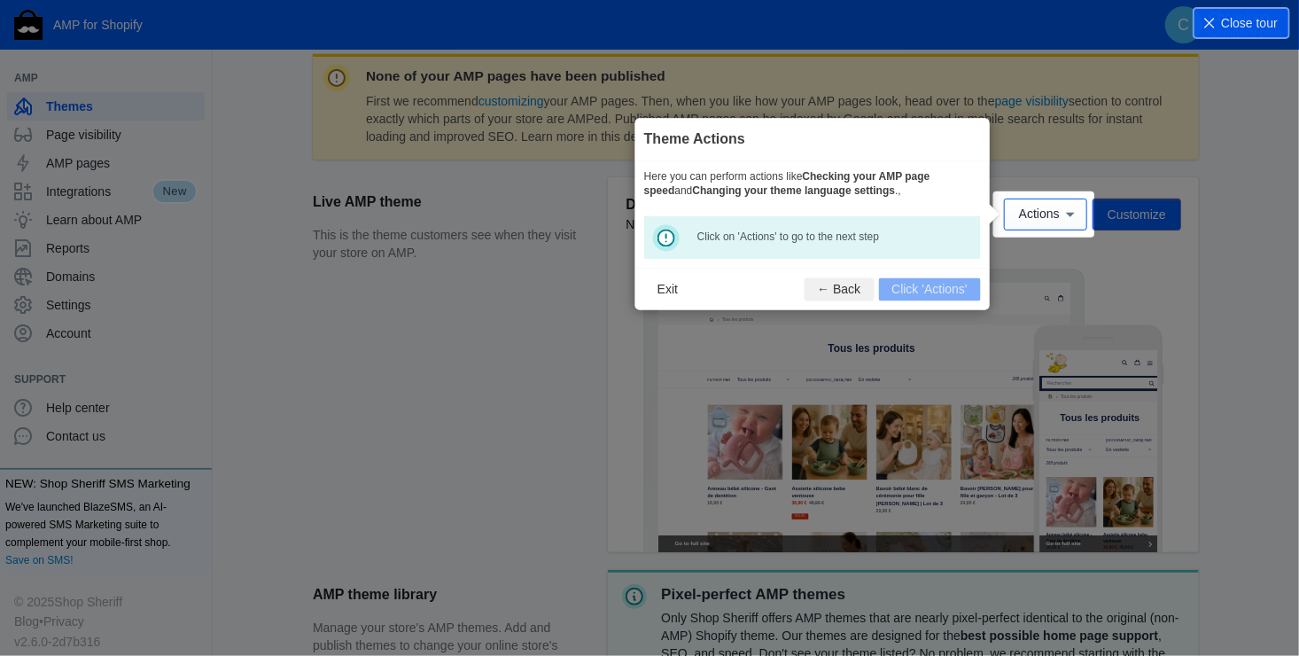
scroll to position [262, 0]
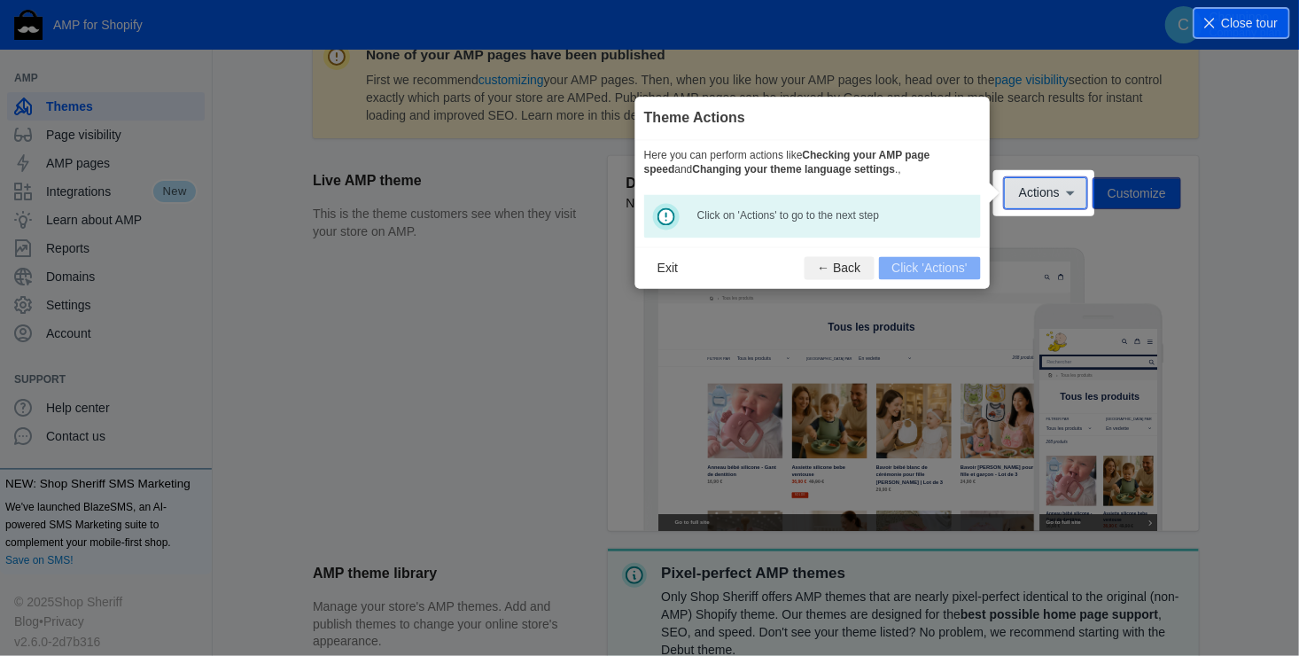
click at [1032, 194] on span "Actions" at bounding box center [1039, 193] width 41 height 14
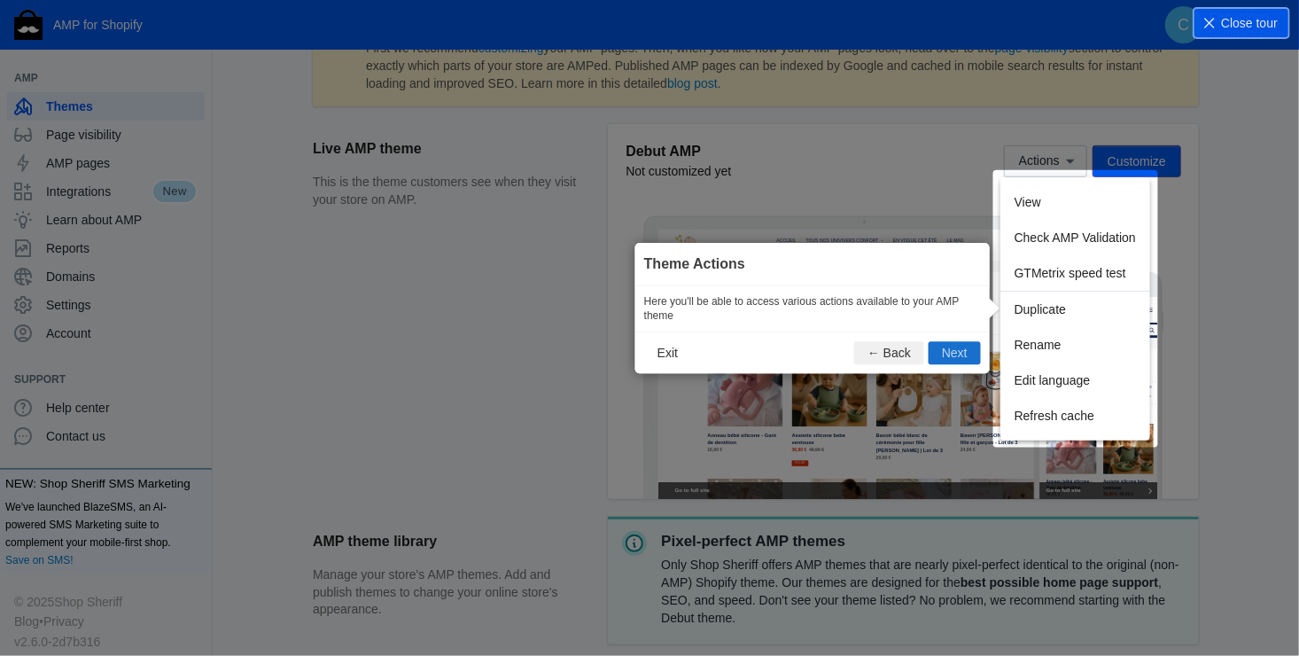
click at [952, 343] on button "Next" at bounding box center [955, 353] width 52 height 23
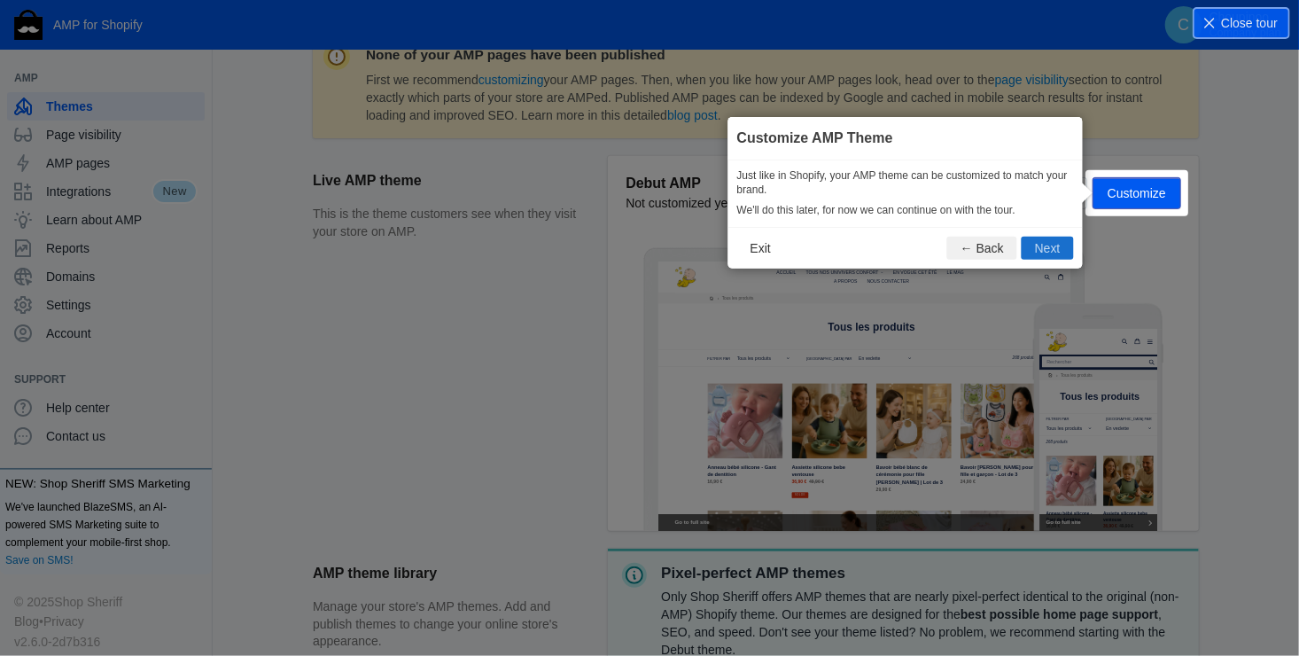
click at [1053, 243] on button "Next" at bounding box center [1048, 248] width 52 height 23
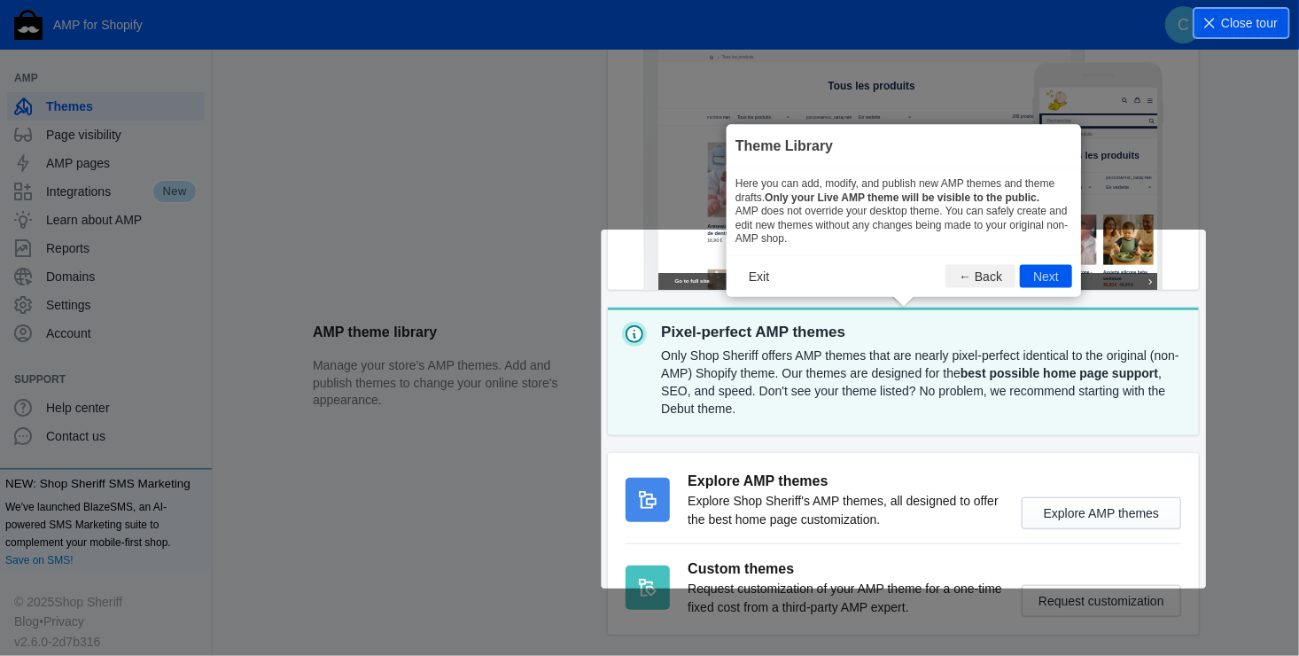
scroll to position [581, 0]
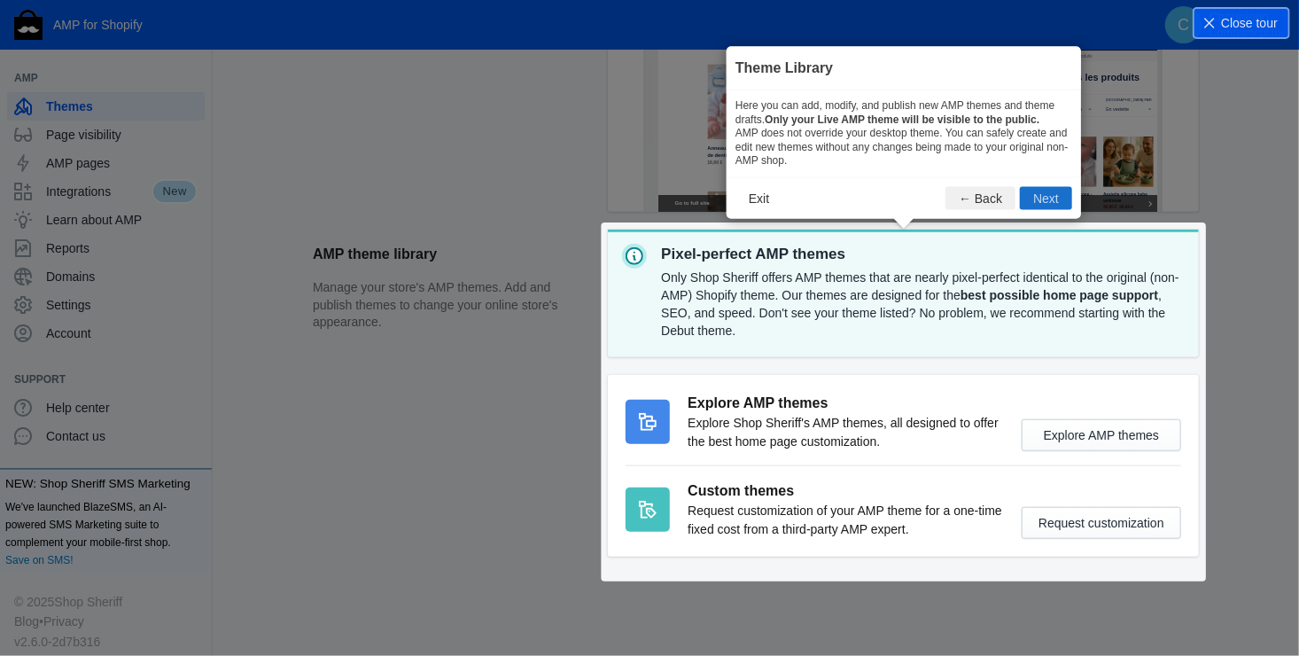
click at [1041, 196] on button "Next" at bounding box center [1046, 198] width 52 height 23
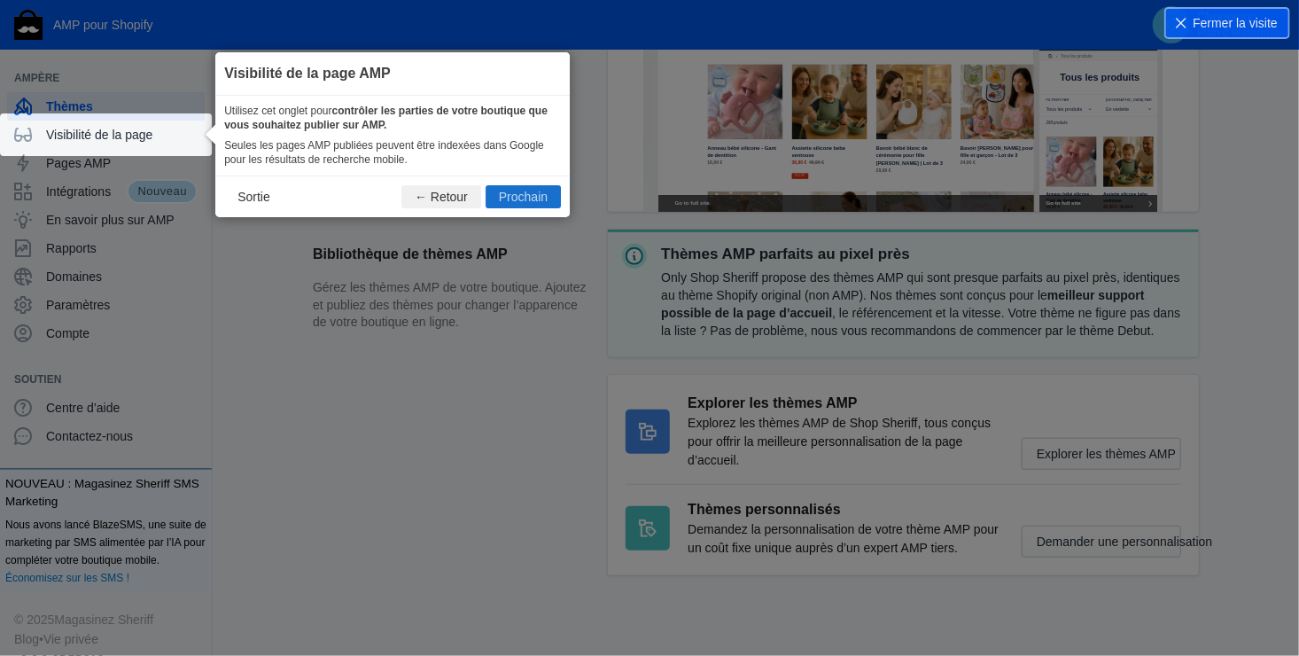
click at [515, 196] on button "Prochain" at bounding box center [523, 197] width 75 height 23
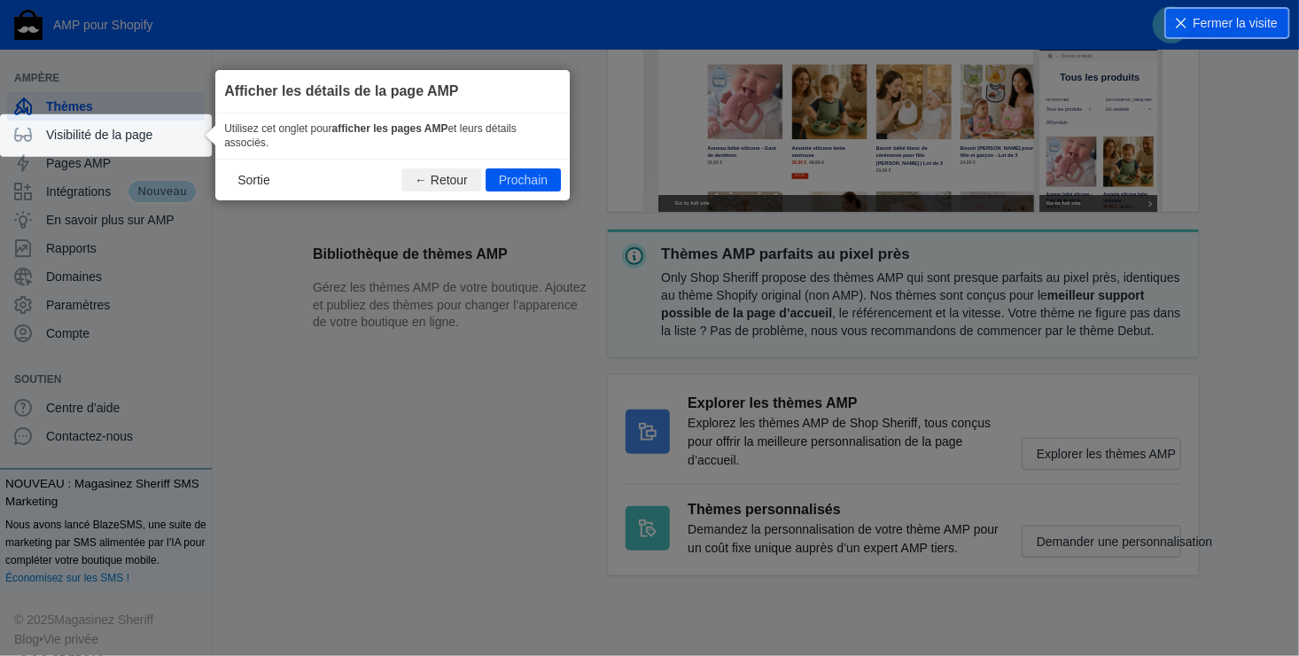
scroll to position [27, 0]
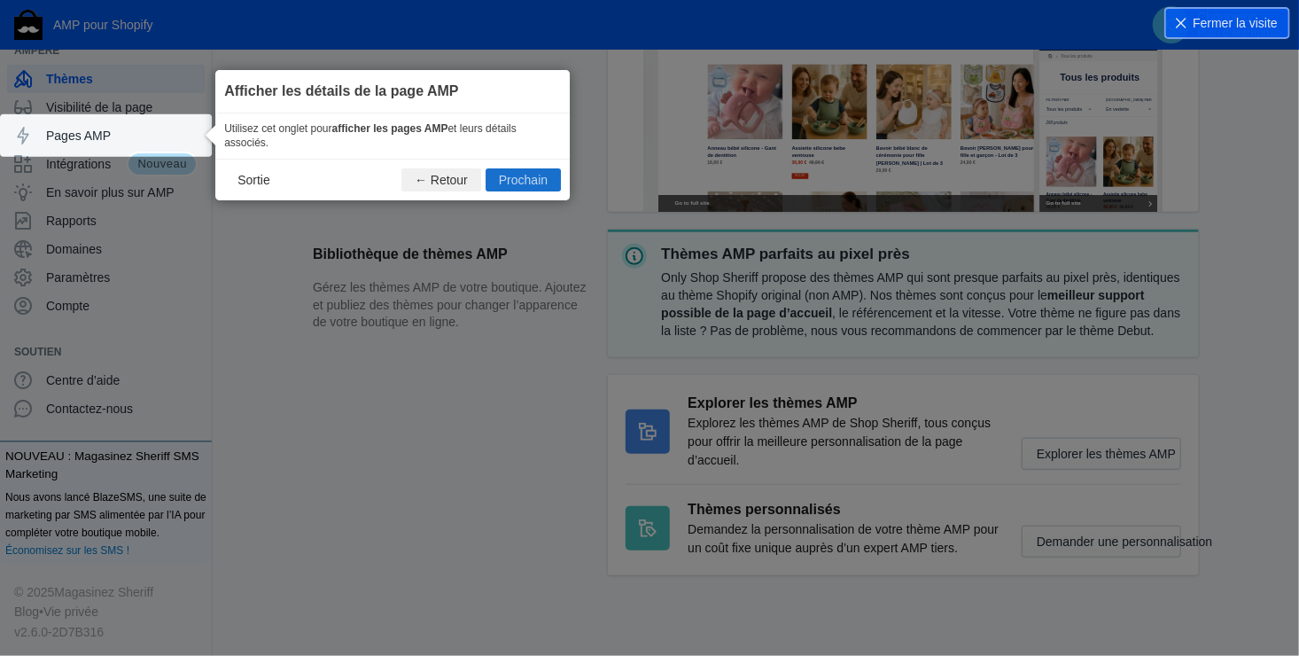
click at [526, 175] on button "Prochain" at bounding box center [523, 179] width 75 height 23
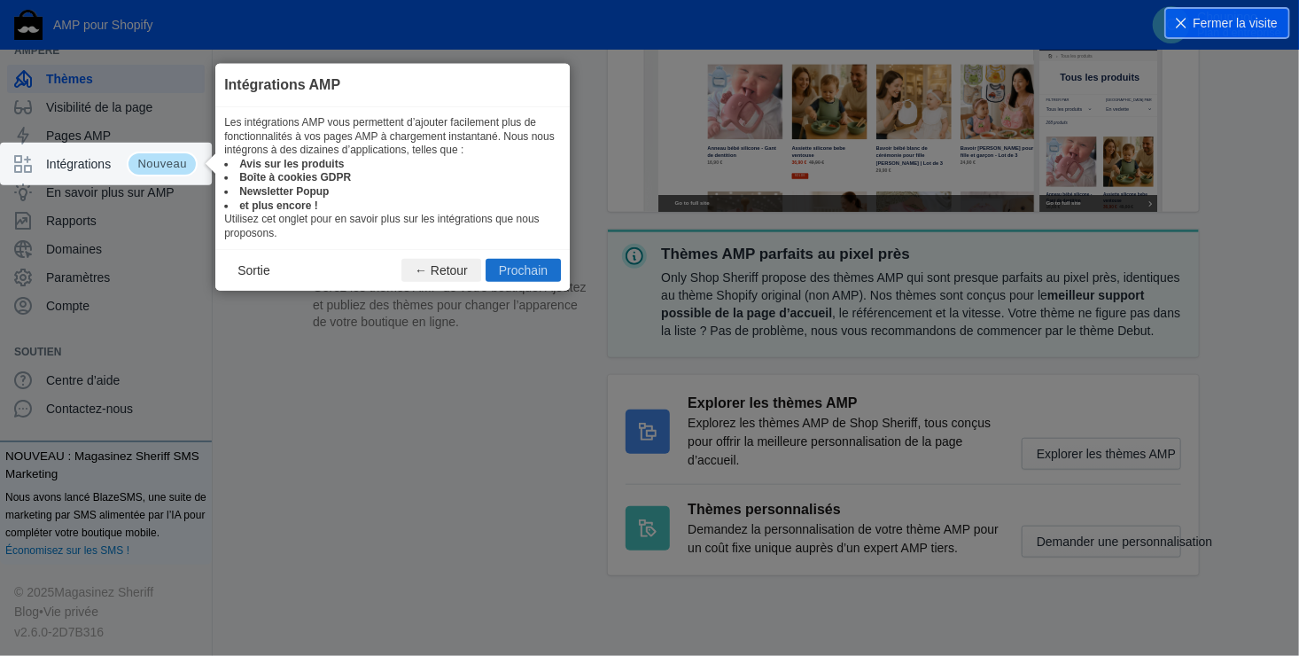
click at [527, 264] on button "Prochain" at bounding box center [523, 270] width 75 height 23
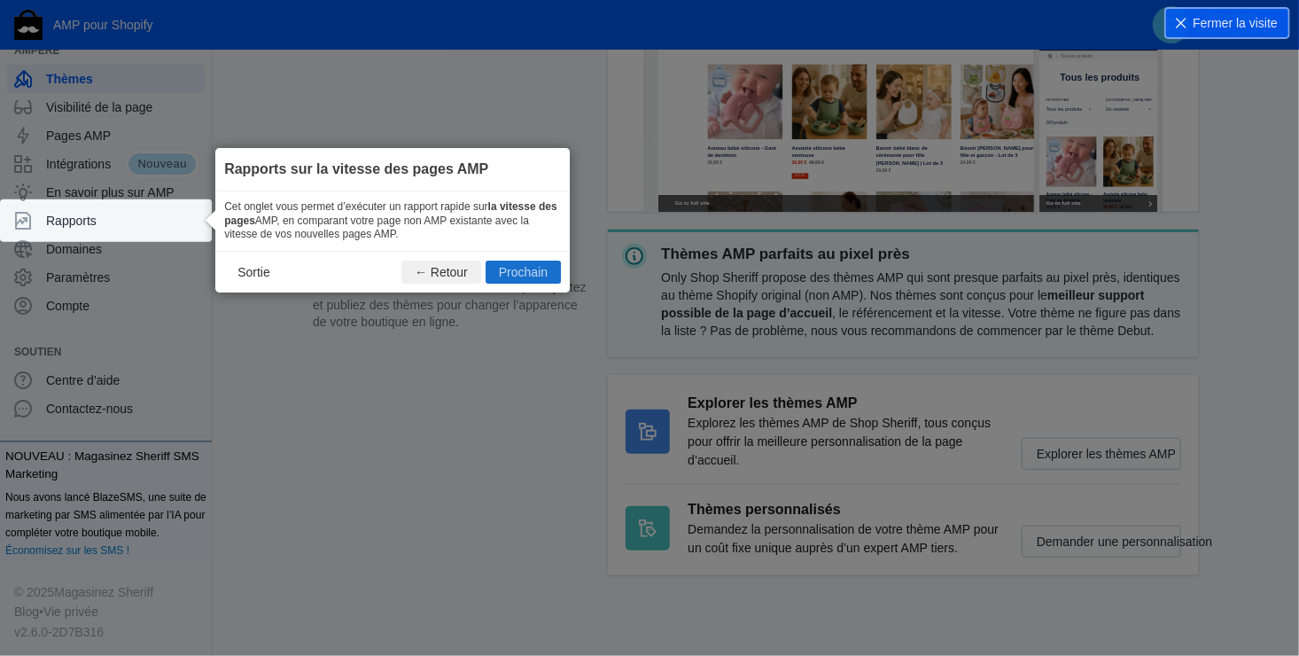
click at [527, 269] on button "Prochain" at bounding box center [523, 272] width 75 height 23
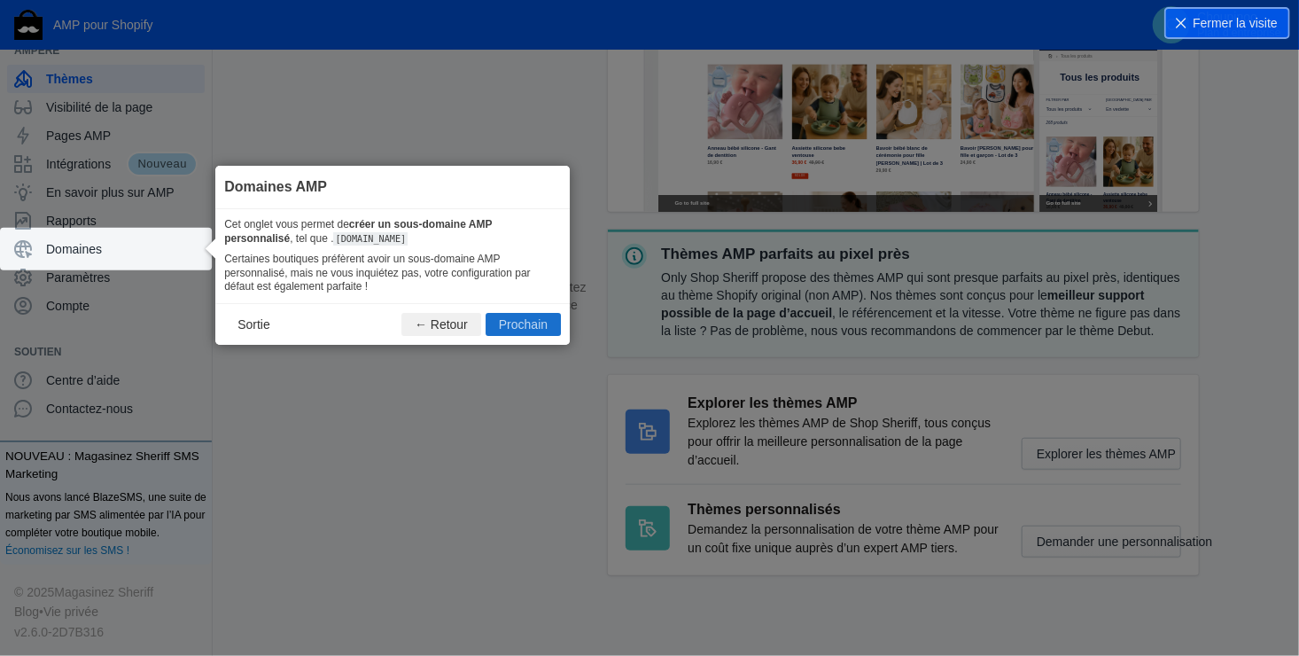
click at [528, 324] on button "Prochain" at bounding box center [523, 324] width 75 height 23
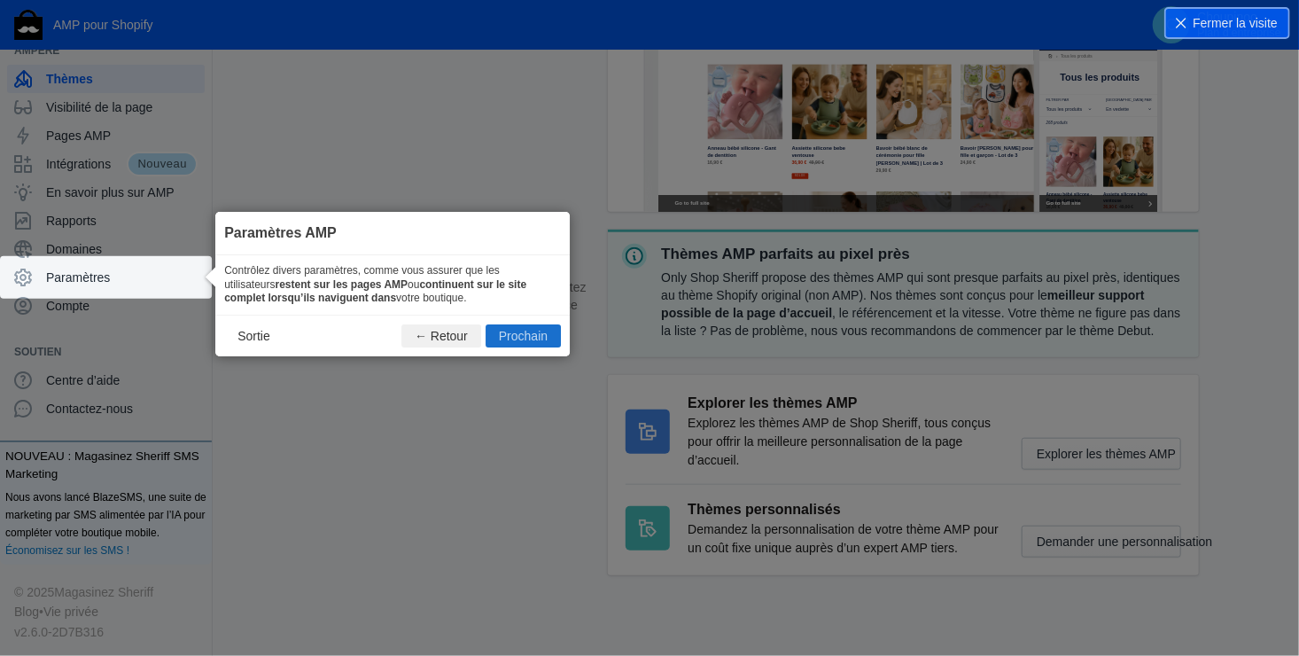
click at [528, 332] on button "Prochain" at bounding box center [523, 335] width 75 height 23
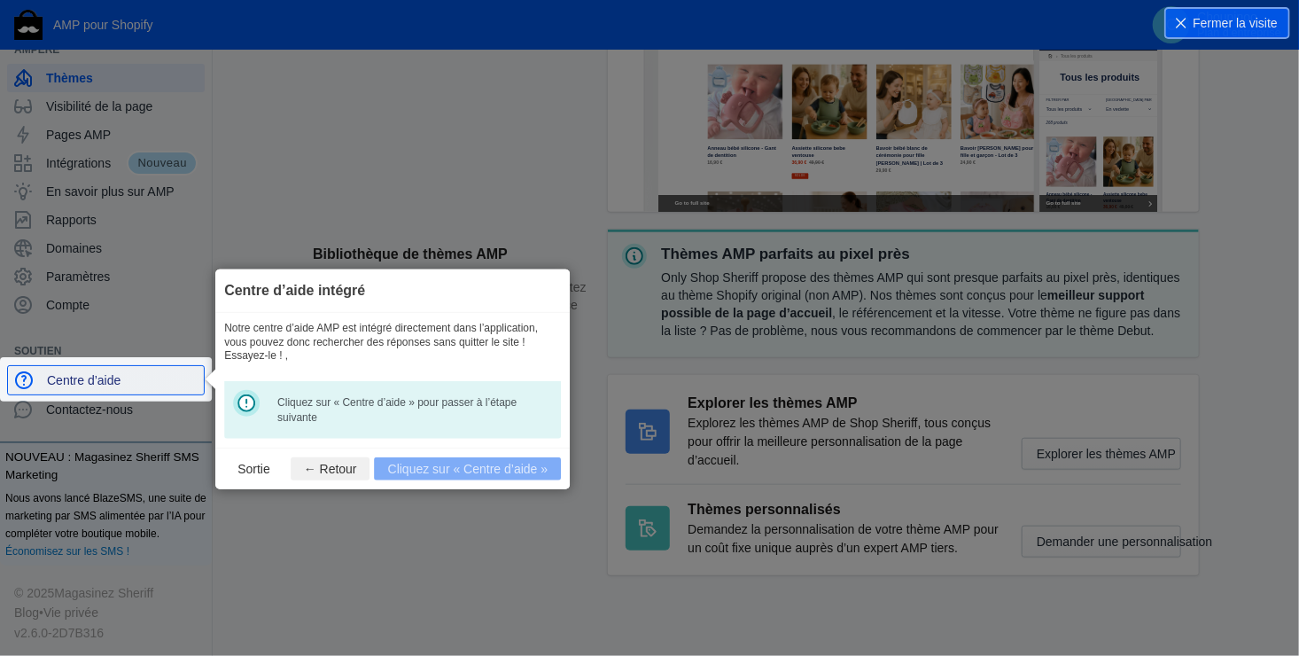
click at [93, 378] on span "Centre d’aide" at bounding box center [122, 380] width 150 height 18
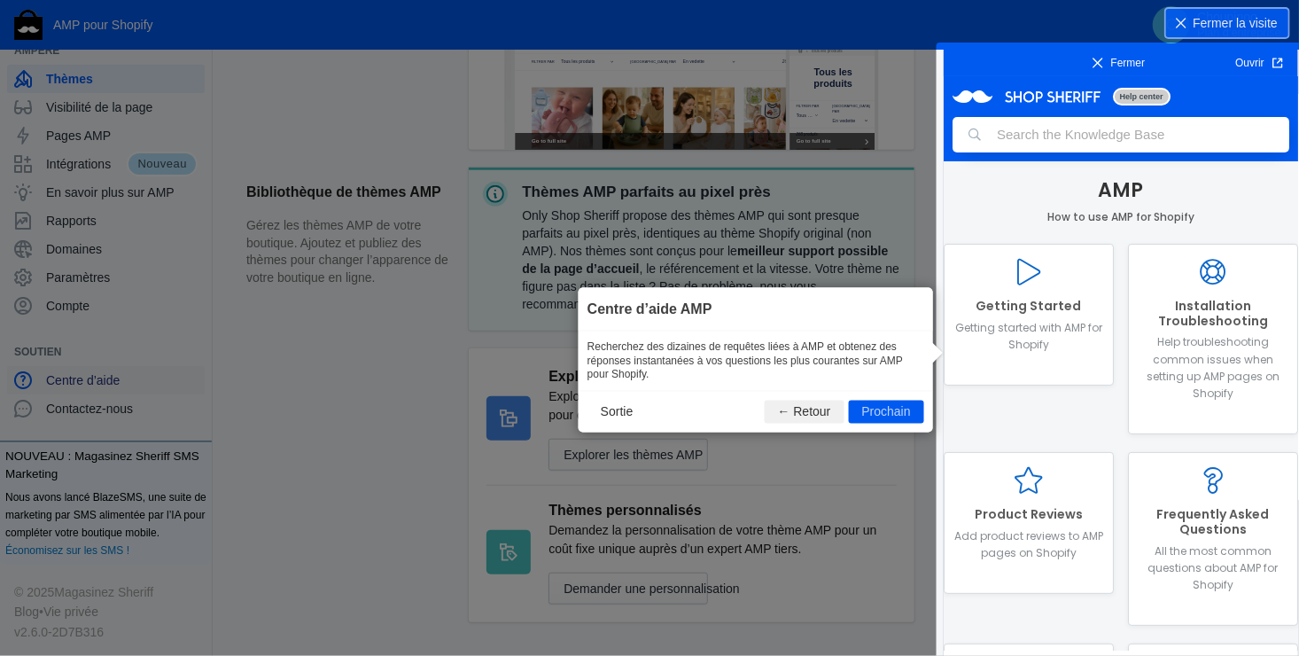
scroll to position [0, 0]
click at [891, 407] on button "Prochain" at bounding box center [886, 412] width 75 height 23
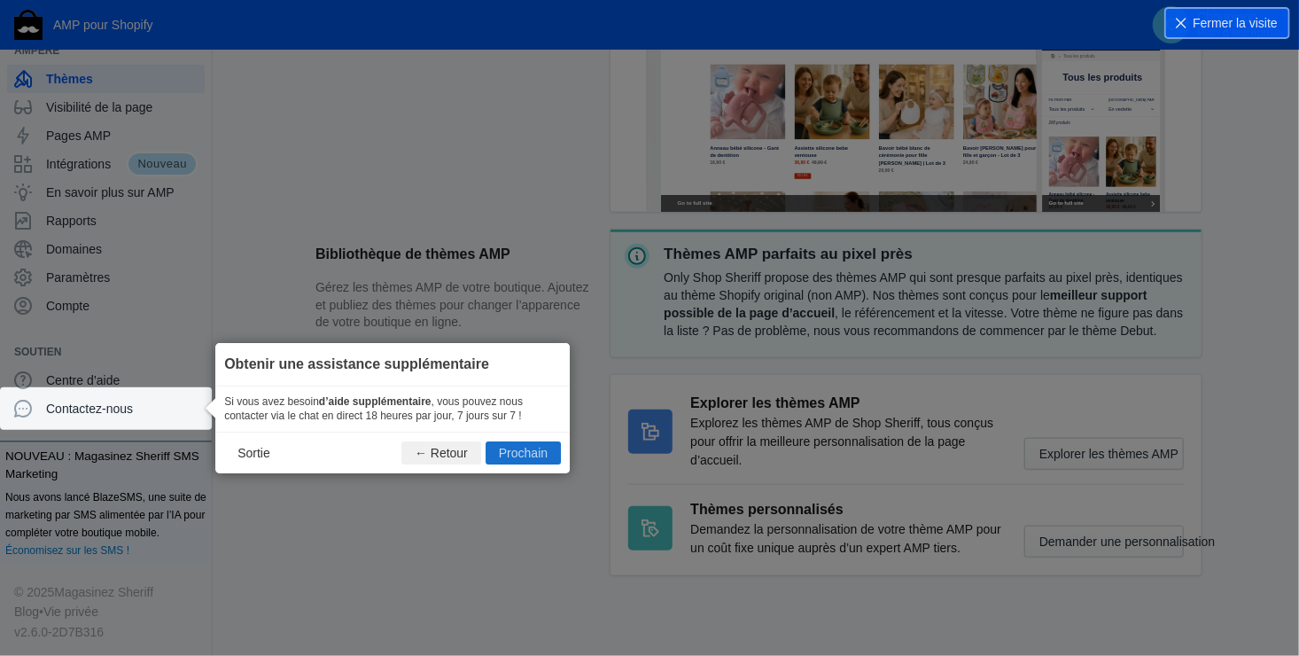
click at [513, 448] on button "Prochain" at bounding box center [523, 452] width 75 height 23
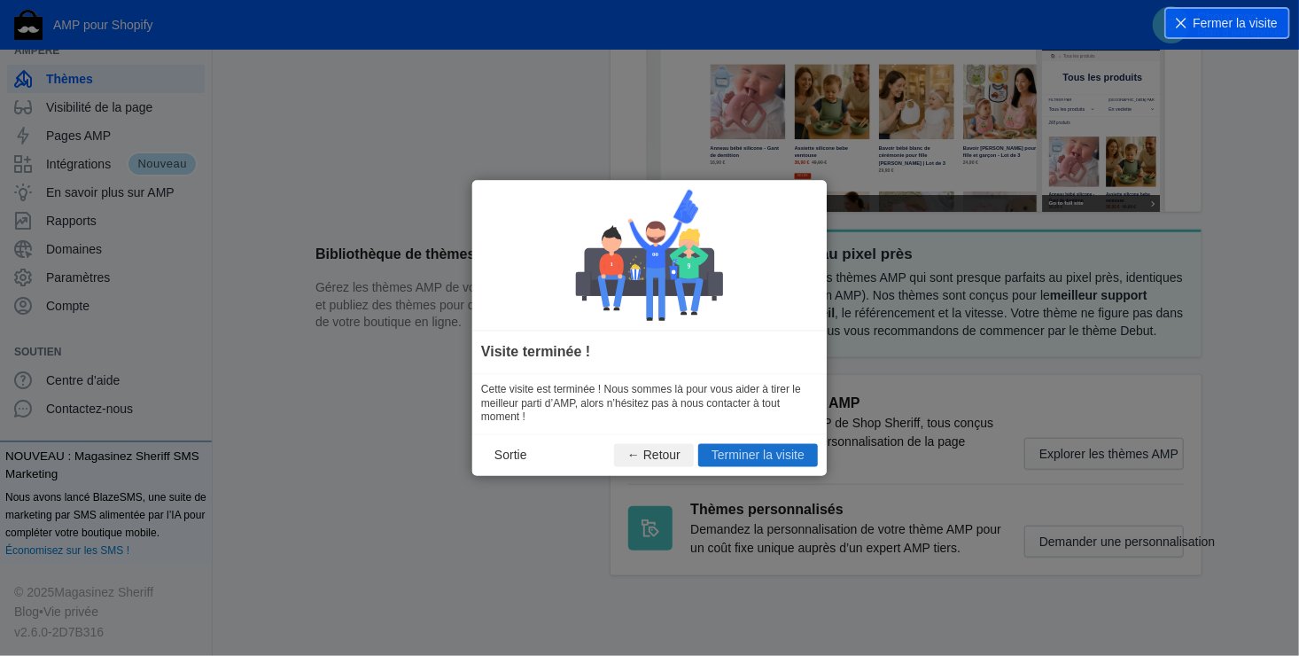
click at [767, 450] on button "Terminer la visite" at bounding box center [758, 454] width 120 height 23
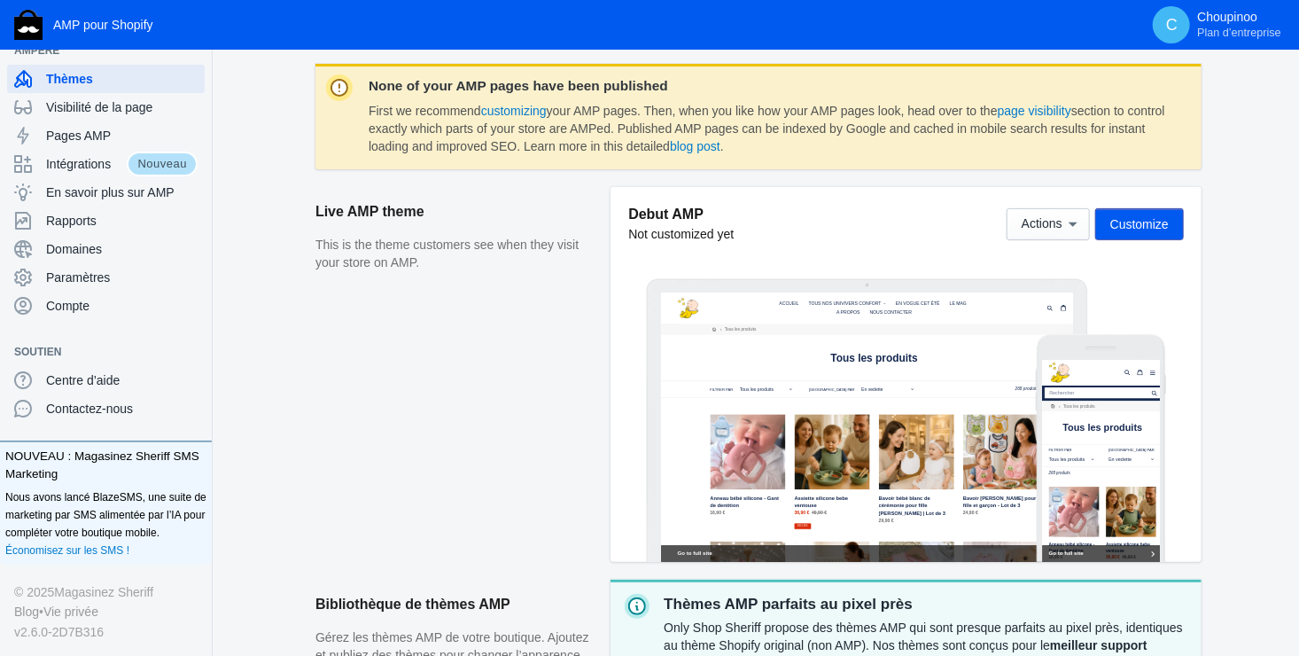
scroll to position [227, 0]
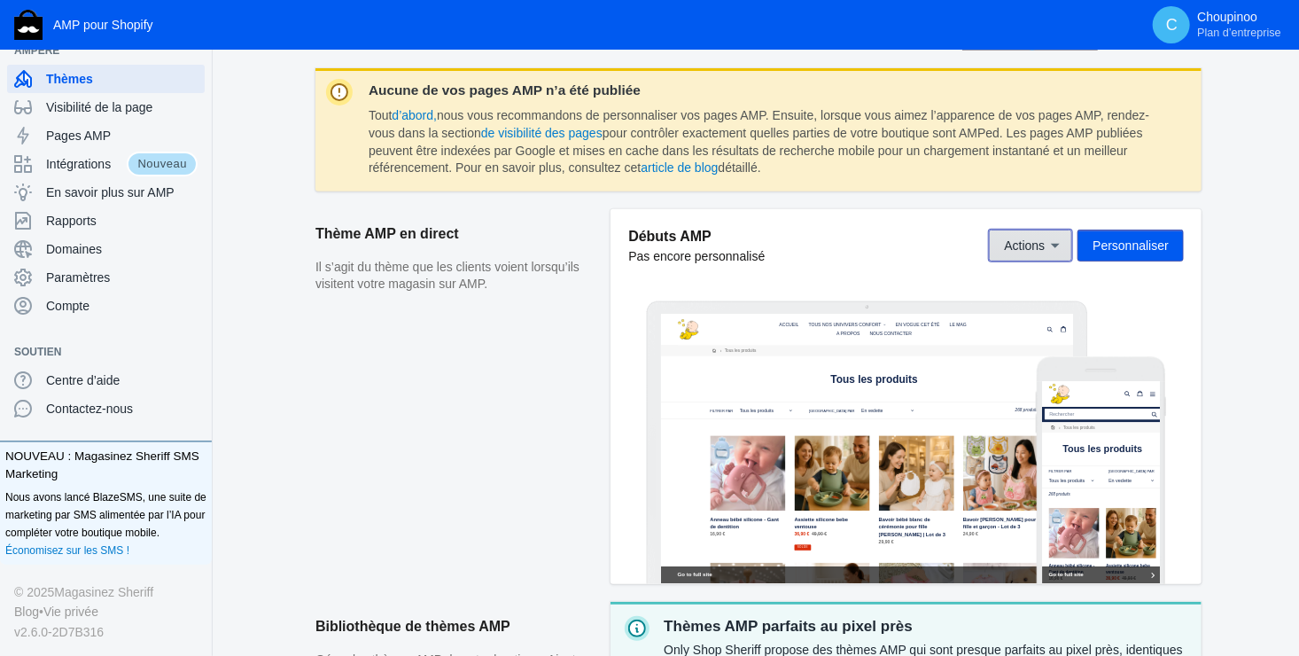
click at [1062, 244] on icon at bounding box center [1056, 246] width 18 height 18
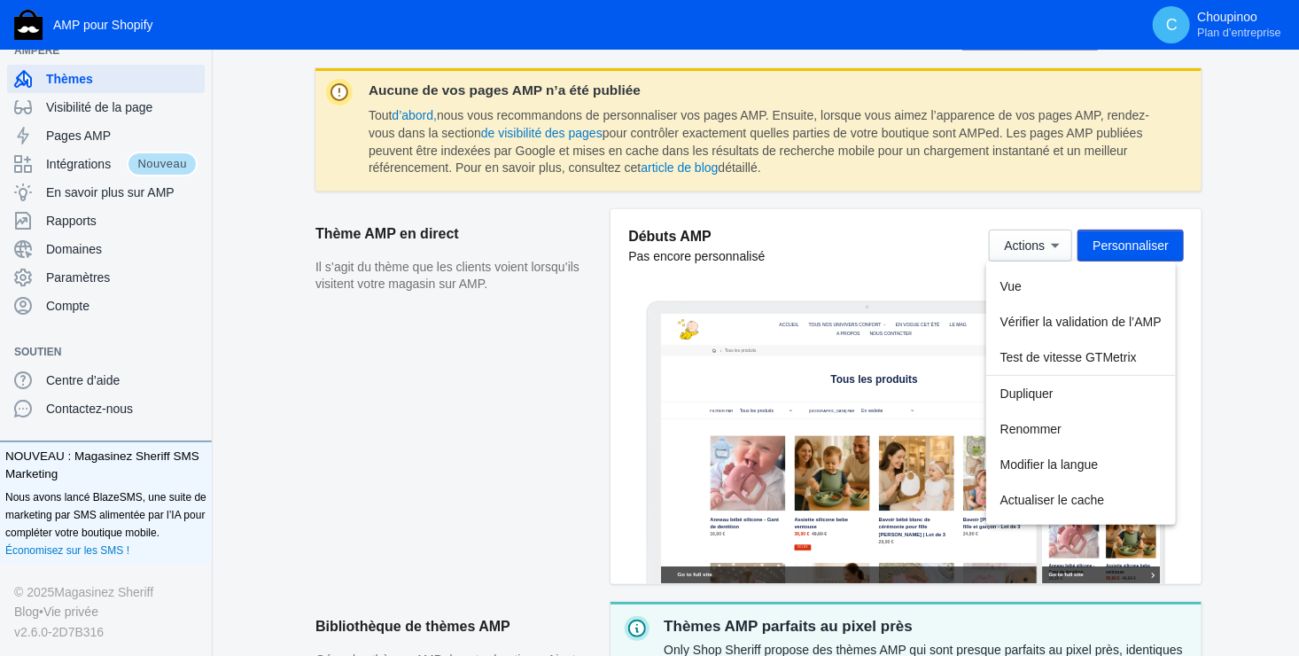
click at [486, 475] on div at bounding box center [649, 328] width 1299 height 656
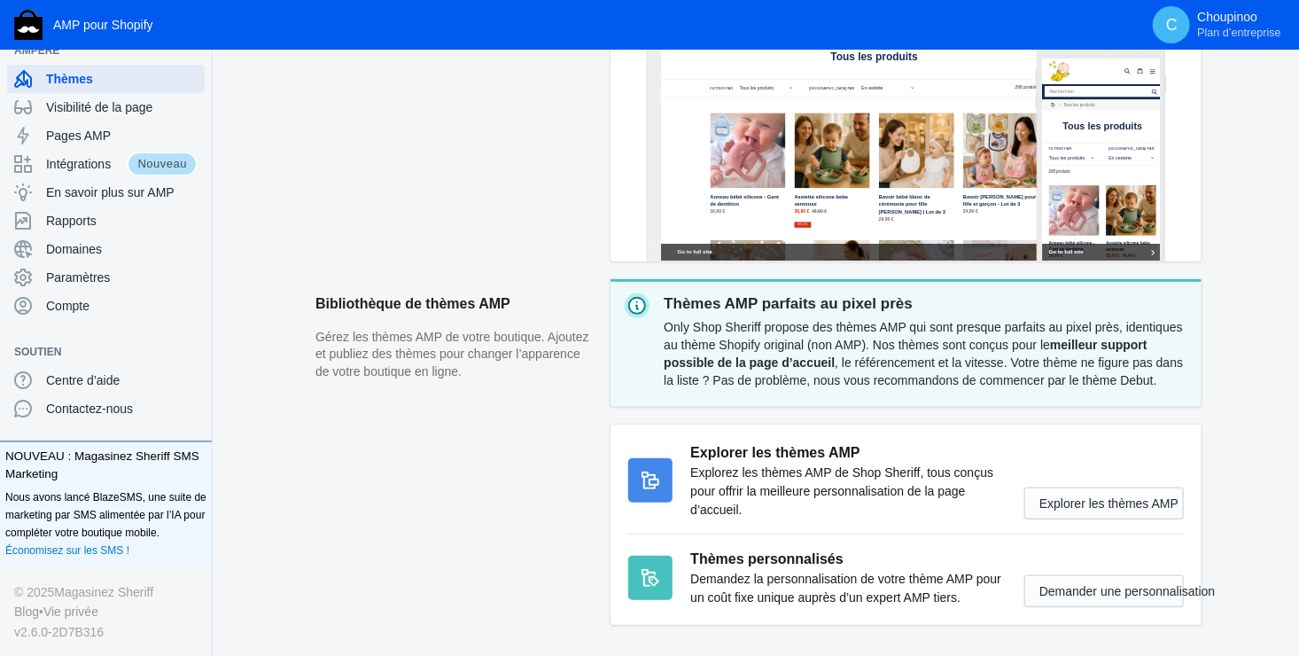
scroll to position [581, 0]
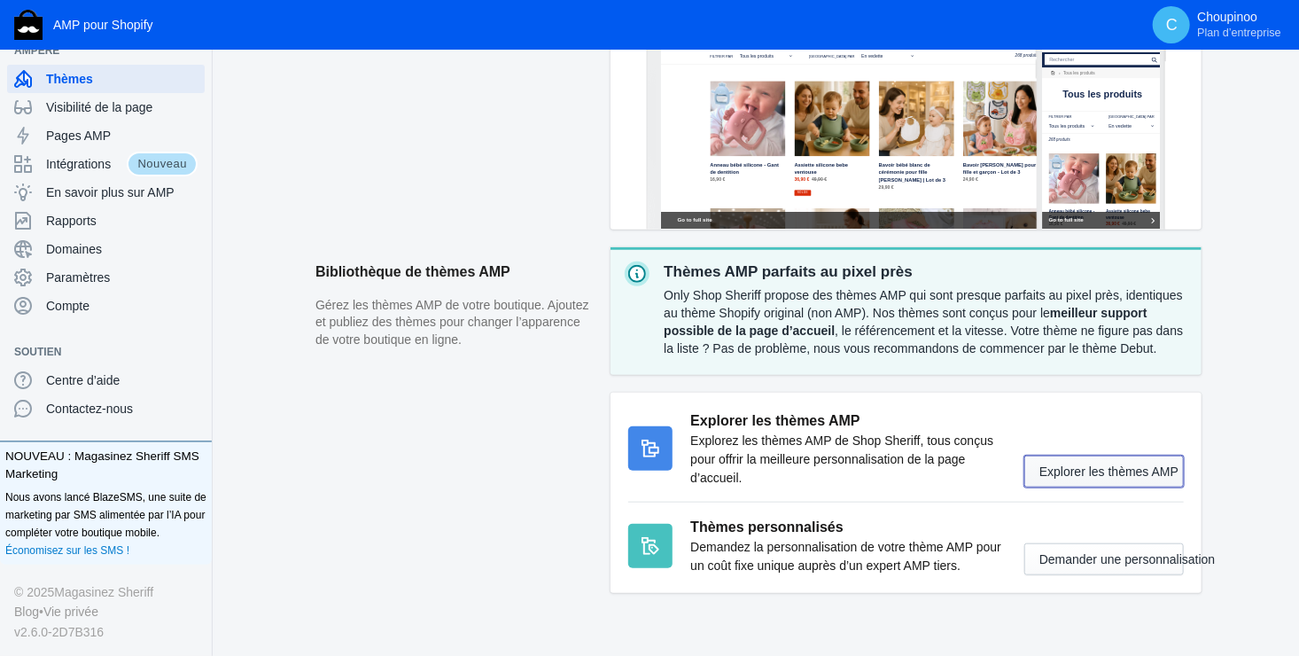
click at [1087, 467] on button "Explorer les thèmes AMP" at bounding box center [1105, 472] width 160 height 32
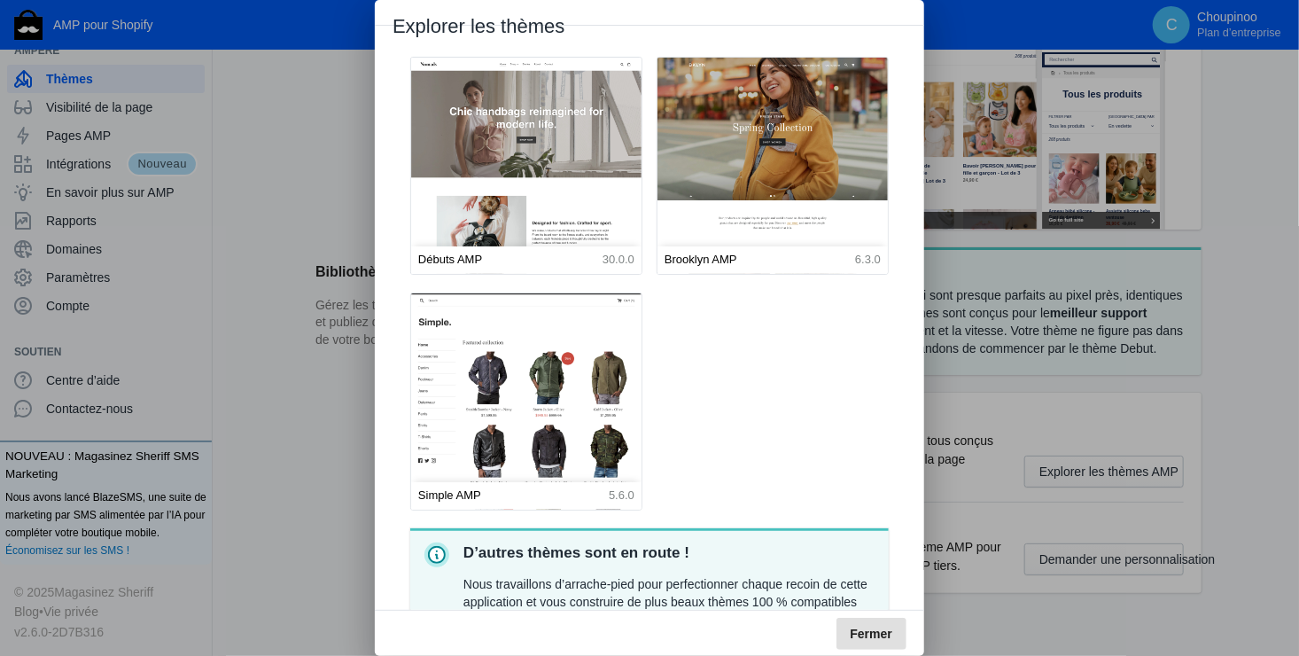
scroll to position [0, 0]
click at [1249, 404] on div at bounding box center [649, 328] width 1299 height 656
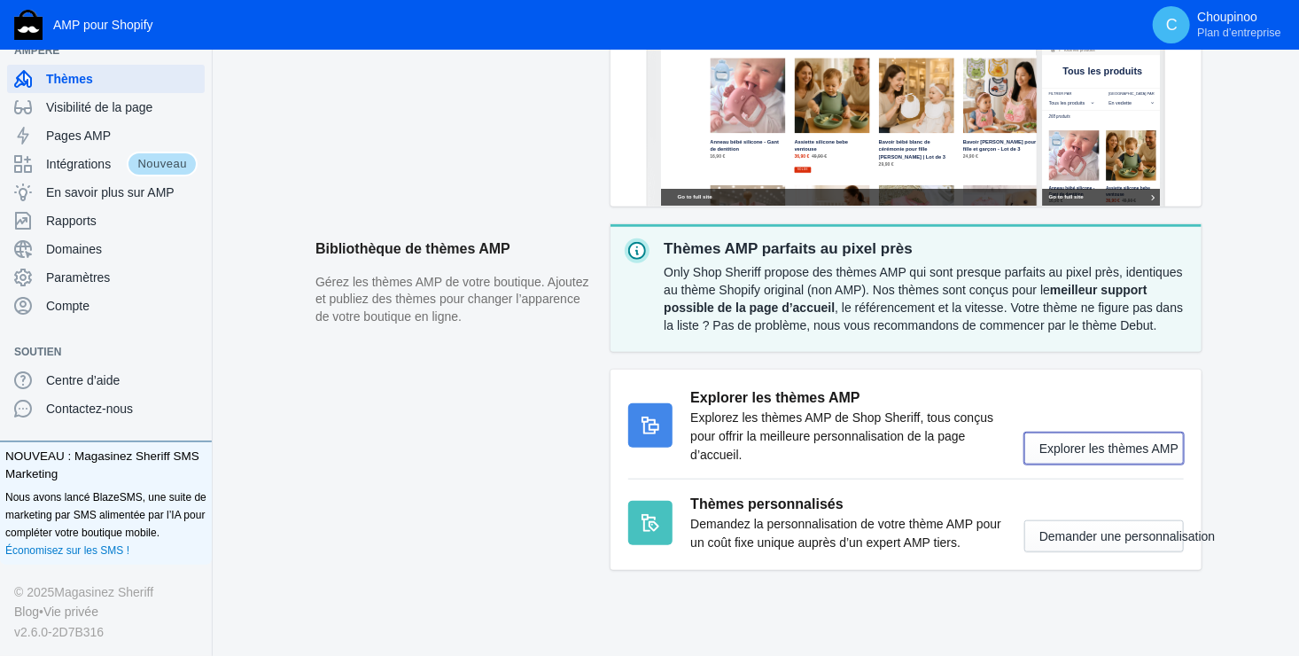
scroll to position [617, 0]
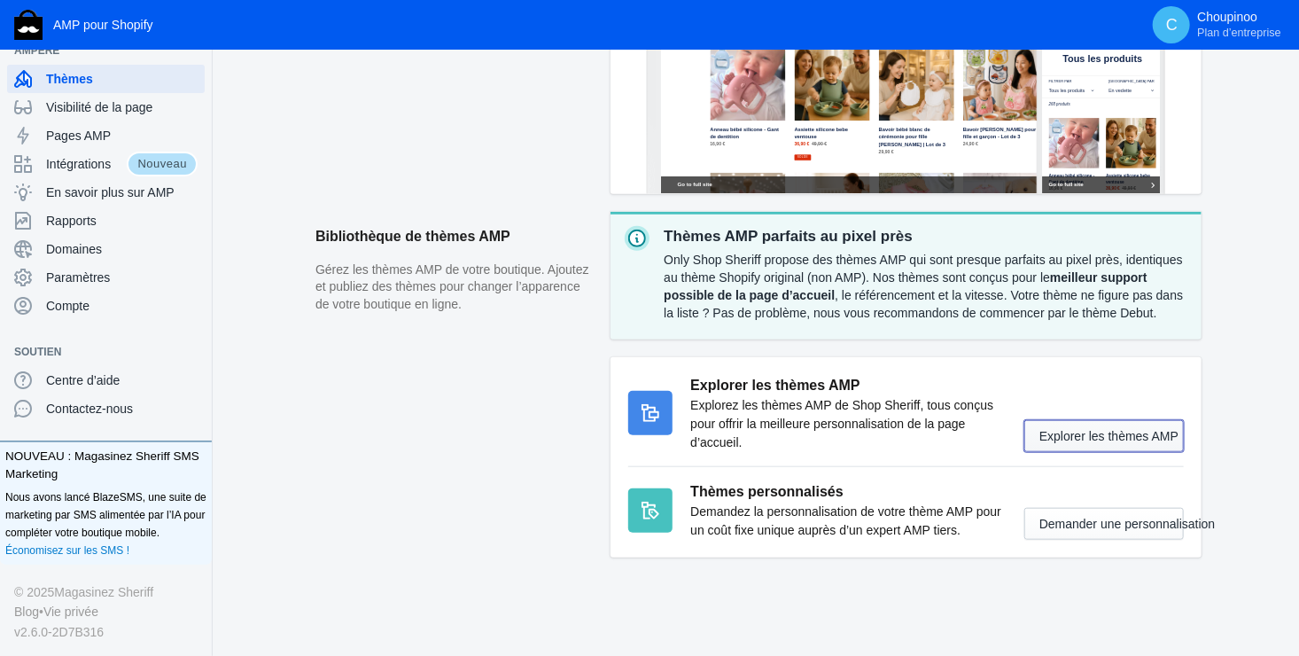
click at [1110, 434] on button "Explorer les thèmes AMP" at bounding box center [1105, 436] width 160 height 32
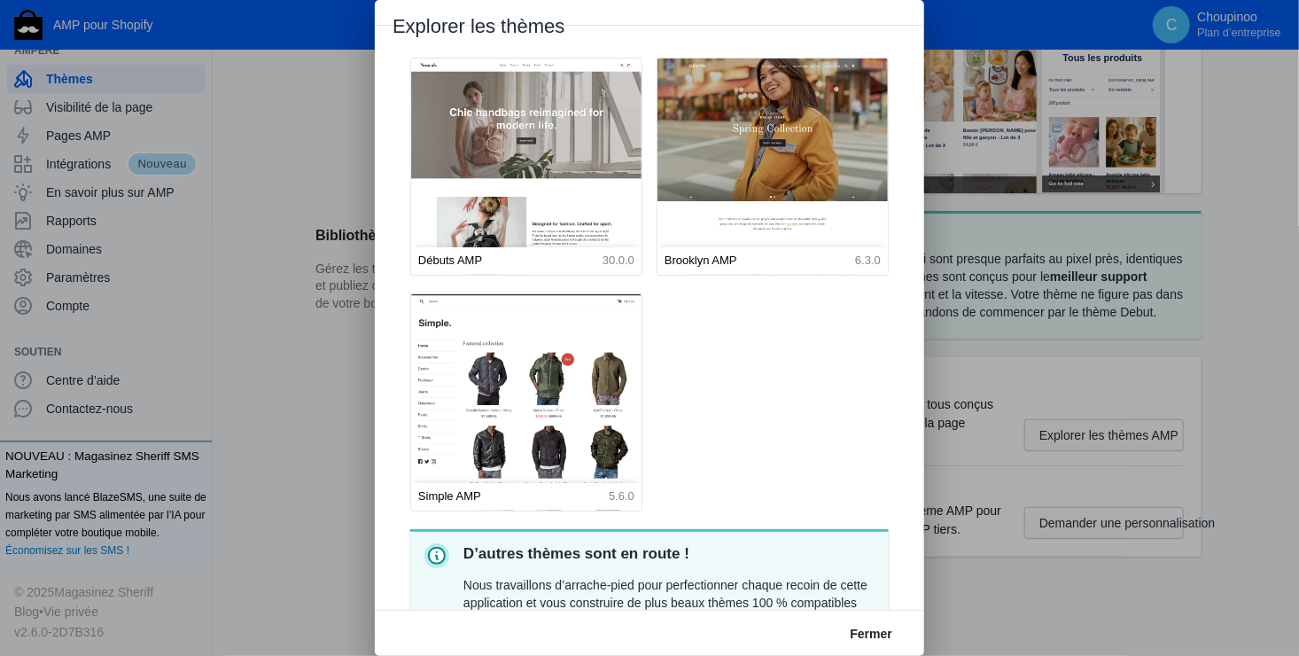
click at [1242, 285] on div at bounding box center [649, 328] width 1299 height 656
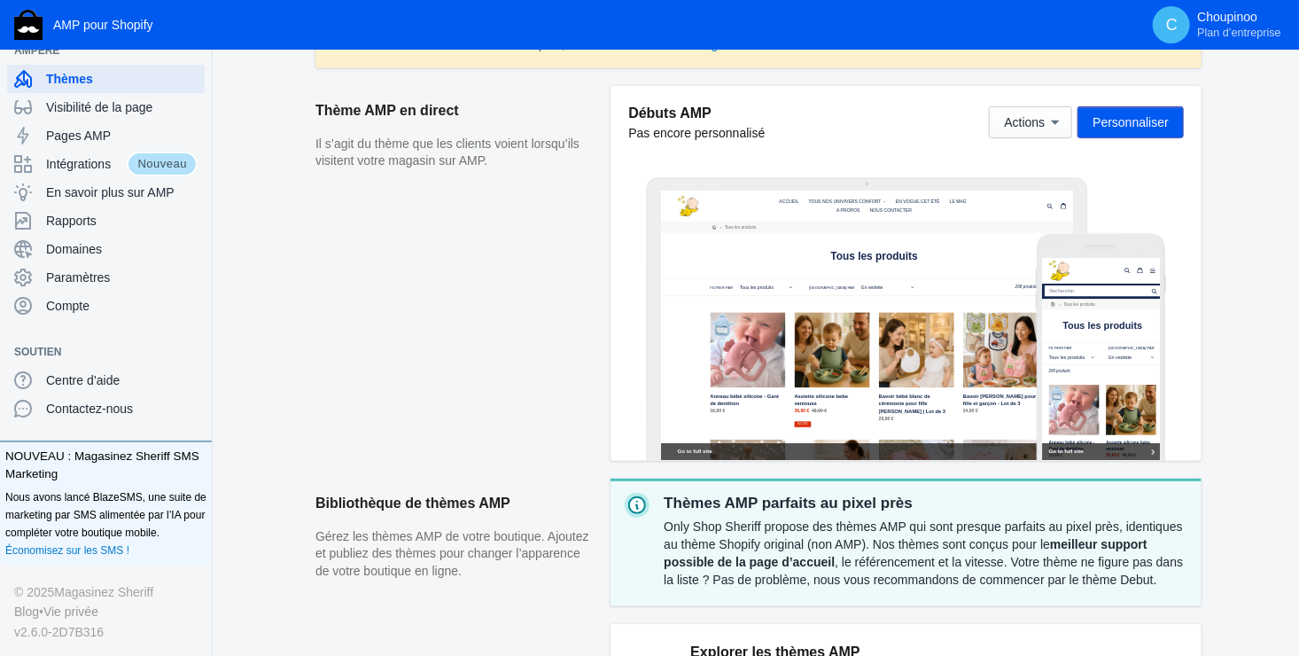
scroll to position [262, 0]
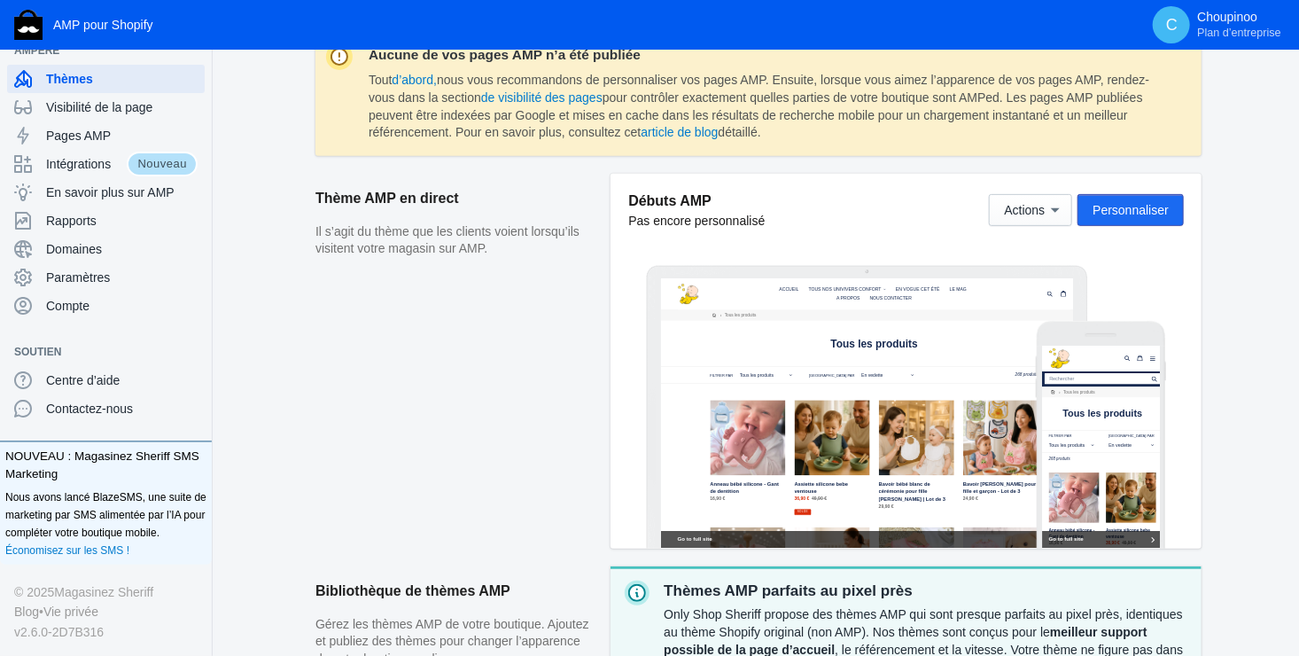
click at [1117, 207] on span "Personnaliser" at bounding box center [1131, 210] width 76 height 14
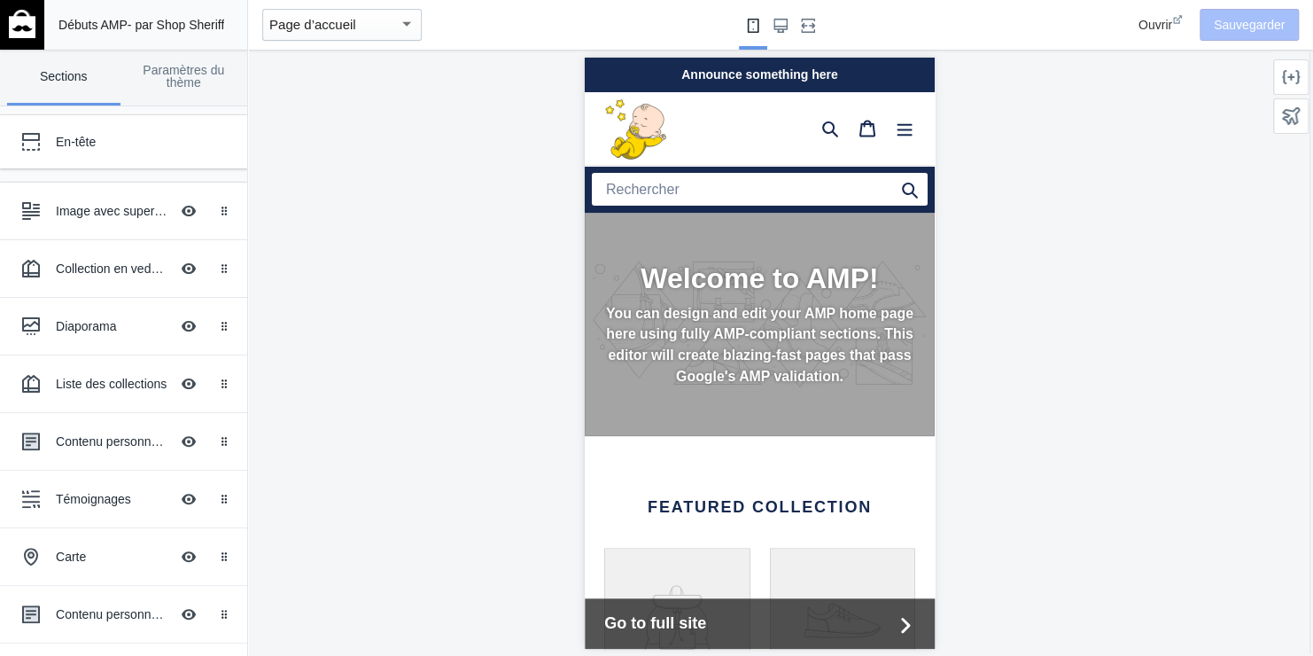
scroll to position [0, 298]
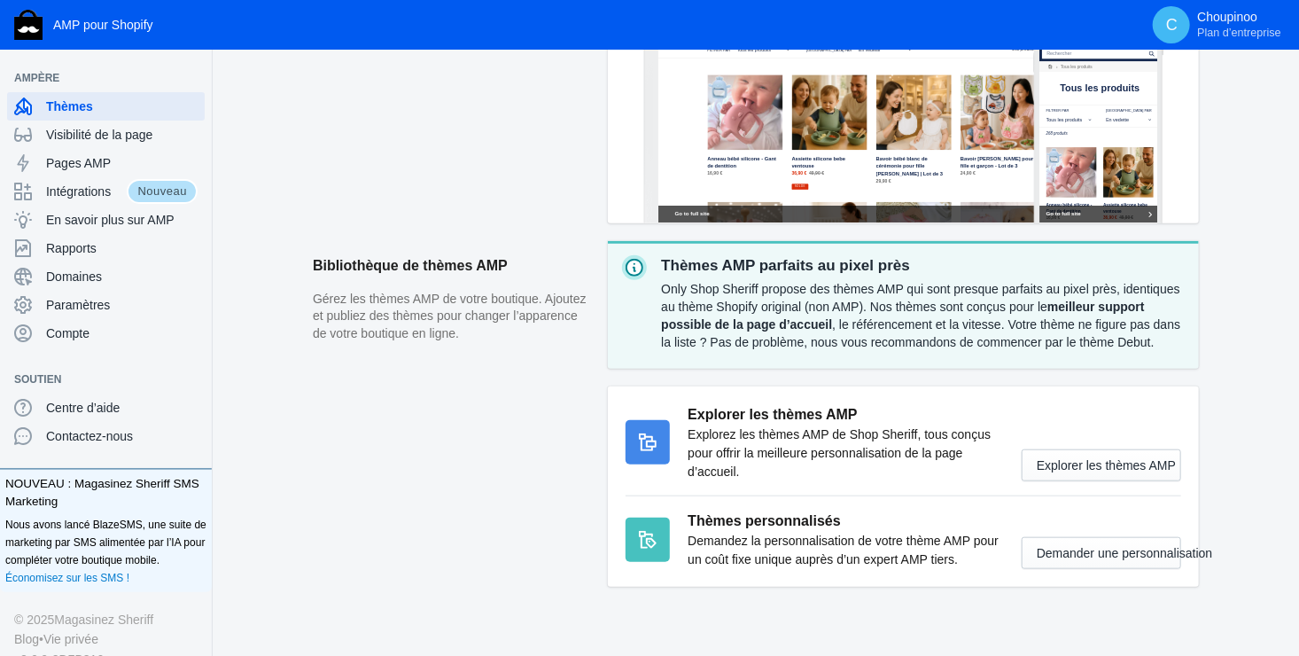
scroll to position [617, 0]
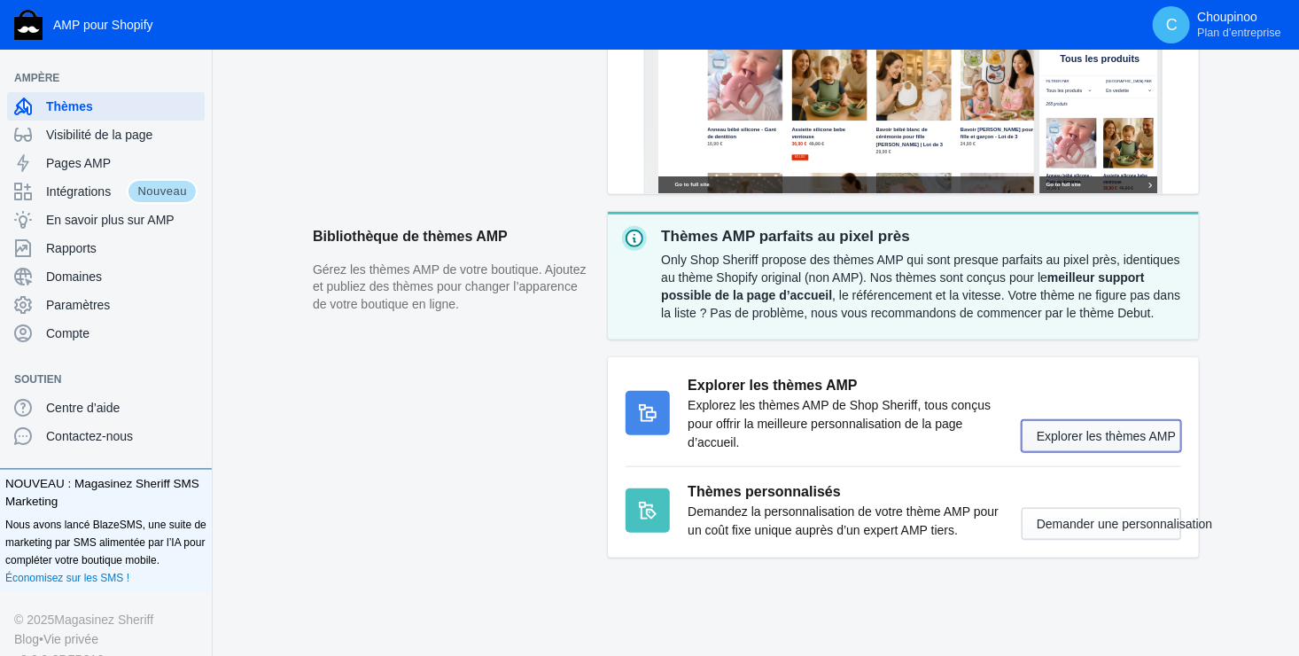
click at [1075, 432] on button "Explorer les thèmes AMP" at bounding box center [1102, 436] width 160 height 32
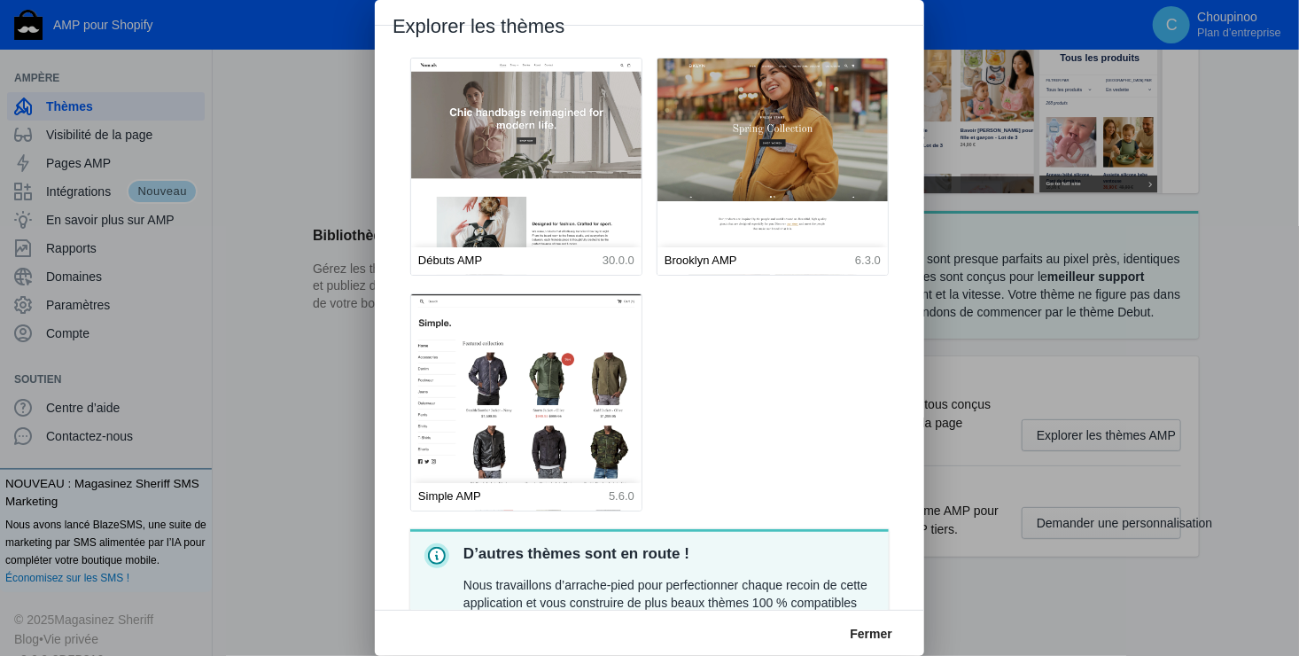
scroll to position [0, 0]
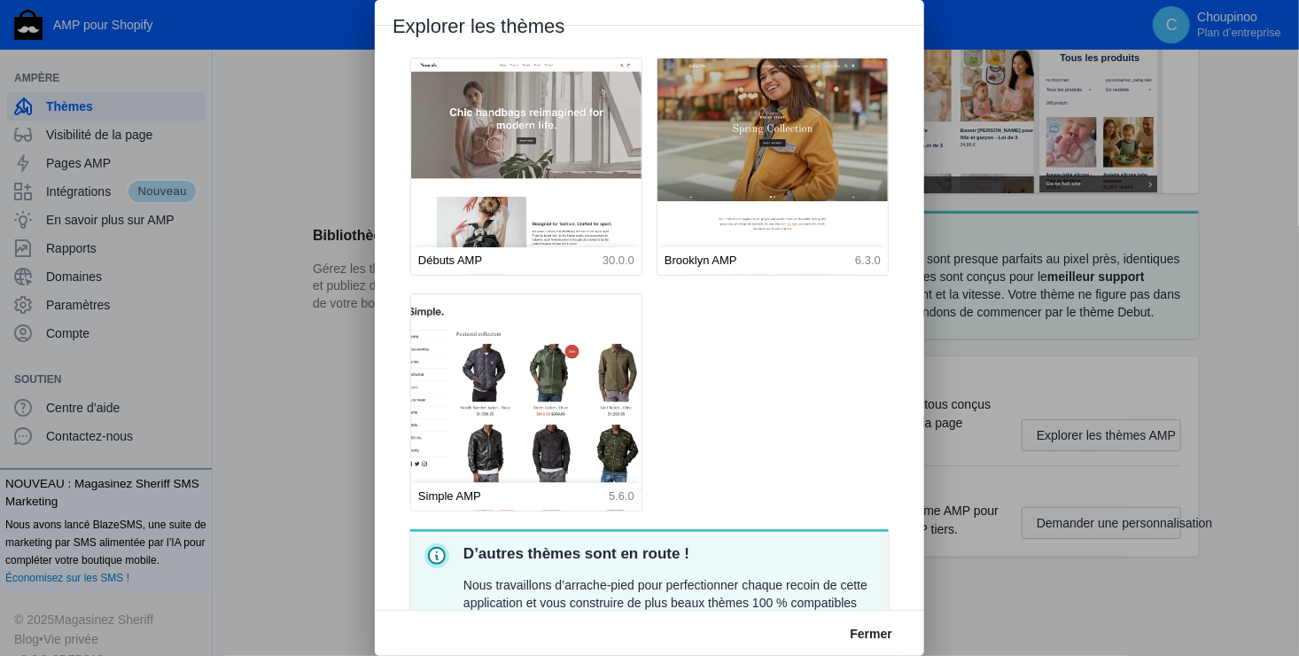
click at [484, 383] on img at bounding box center [526, 438] width 253 height 316
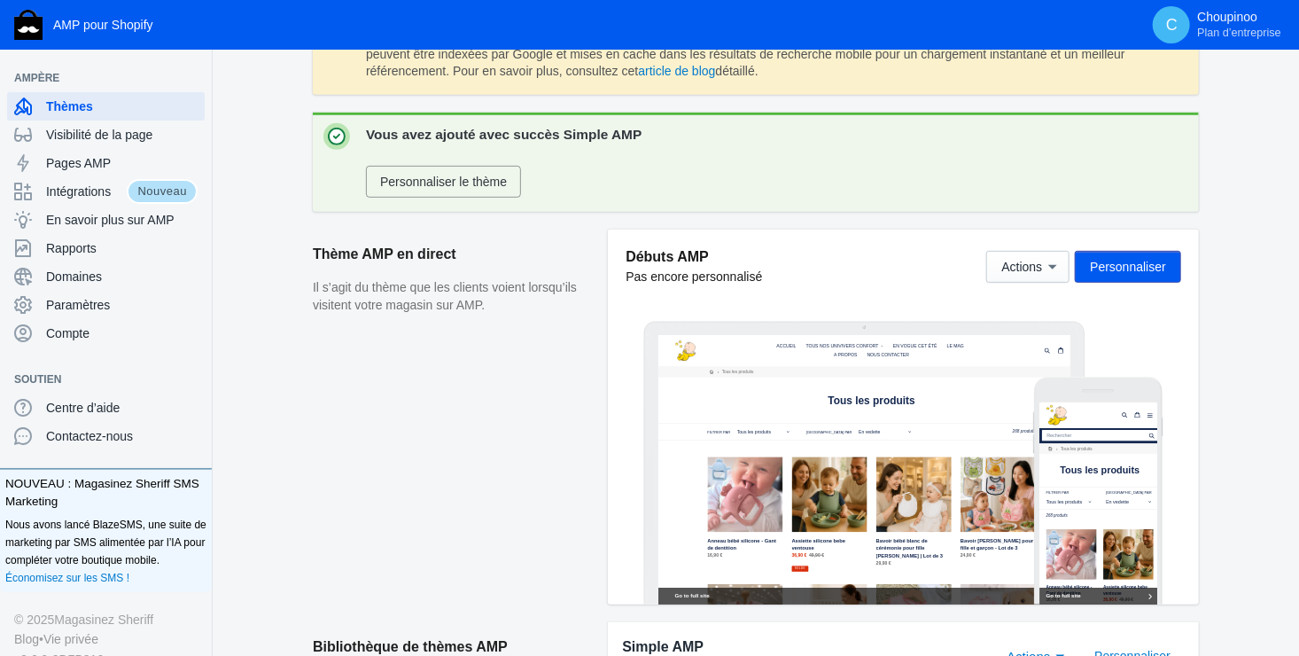
scroll to position [355, 0]
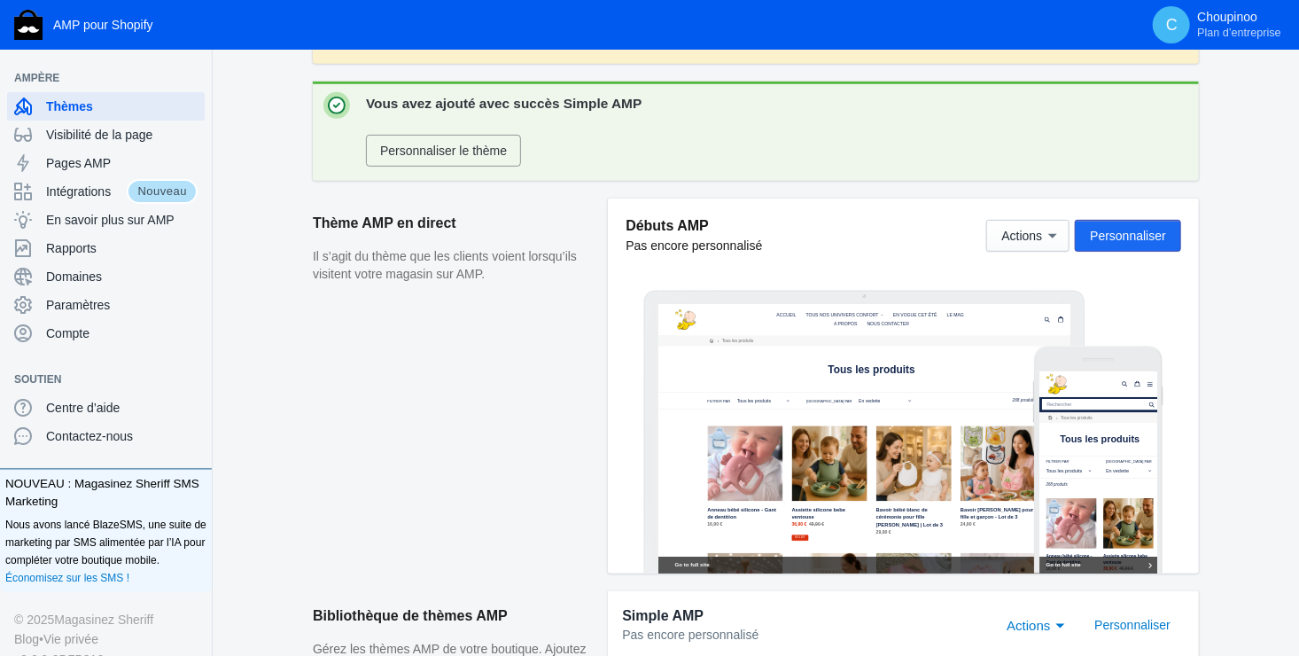
click at [1123, 230] on span "Personnaliser" at bounding box center [1128, 236] width 76 height 14
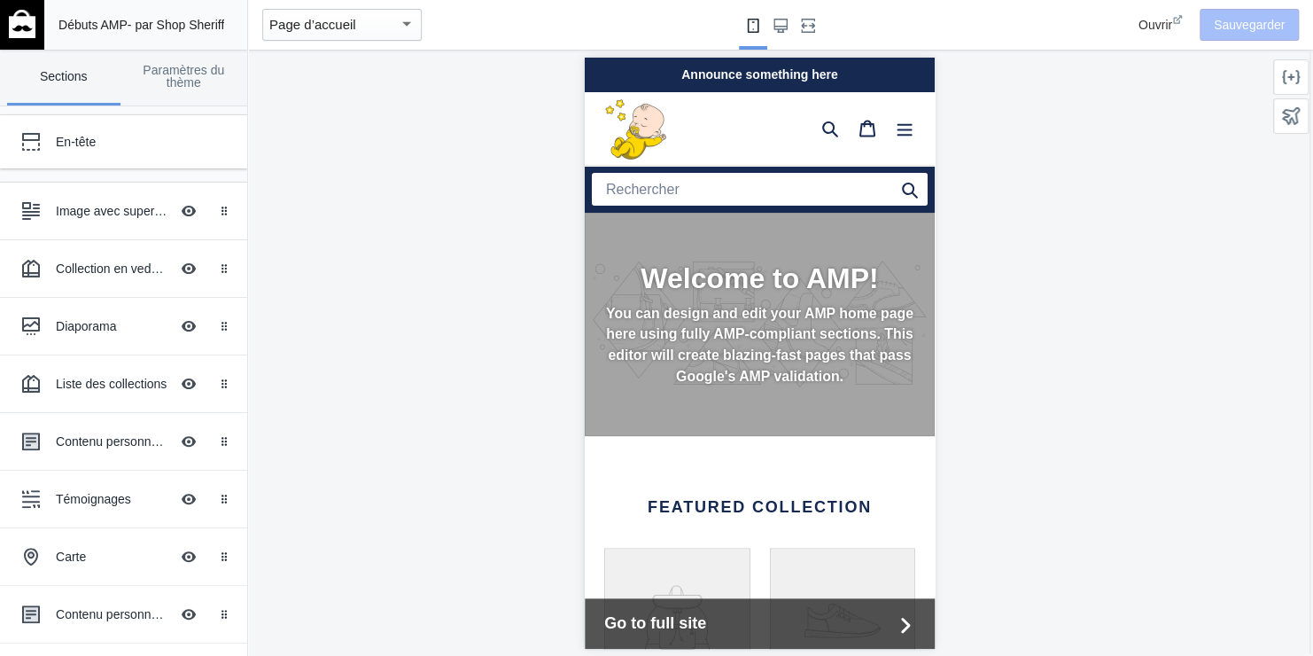
click at [726, 73] on div "Announce something here" at bounding box center [759, 74] width 350 height 35
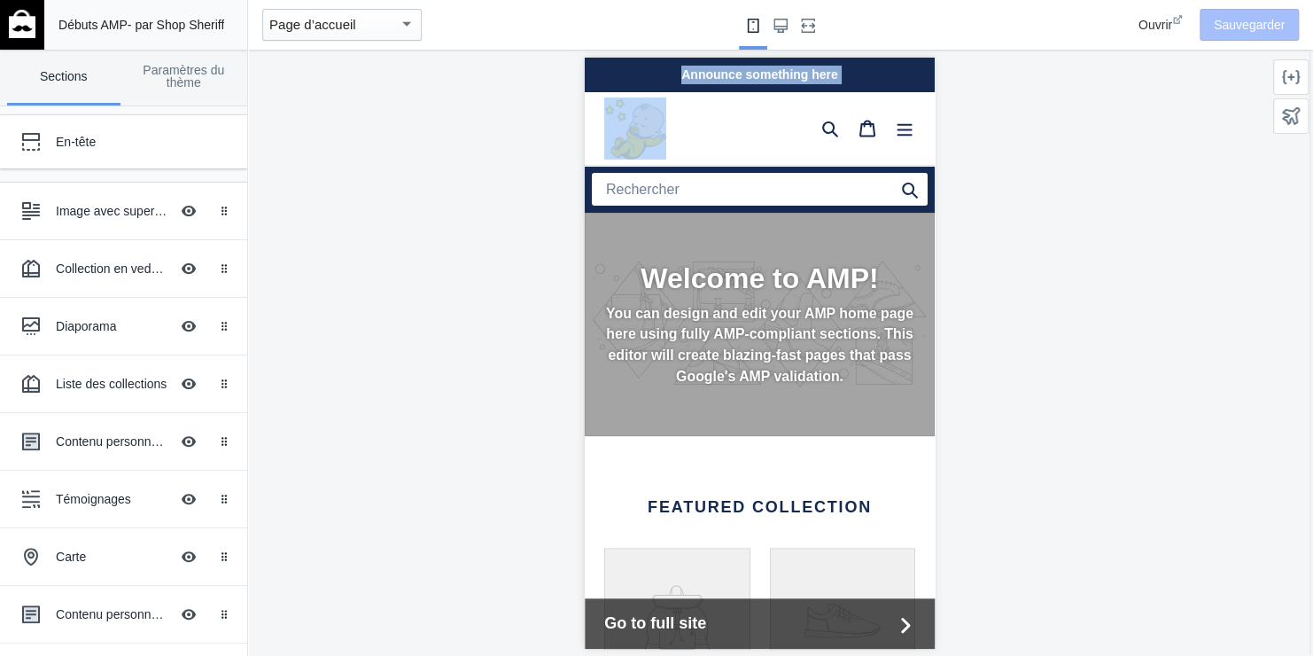
click at [726, 73] on div "Announce something here" at bounding box center [759, 74] width 350 height 35
click at [651, 75] on div "Announce something here" at bounding box center [759, 74] width 350 height 35
drag, startPoint x: 928, startPoint y: 119, endPoint x: 1544, endPoint y: 158, distance: 617.2
click at [764, 75] on div "Announce something here" at bounding box center [759, 74] width 350 height 35
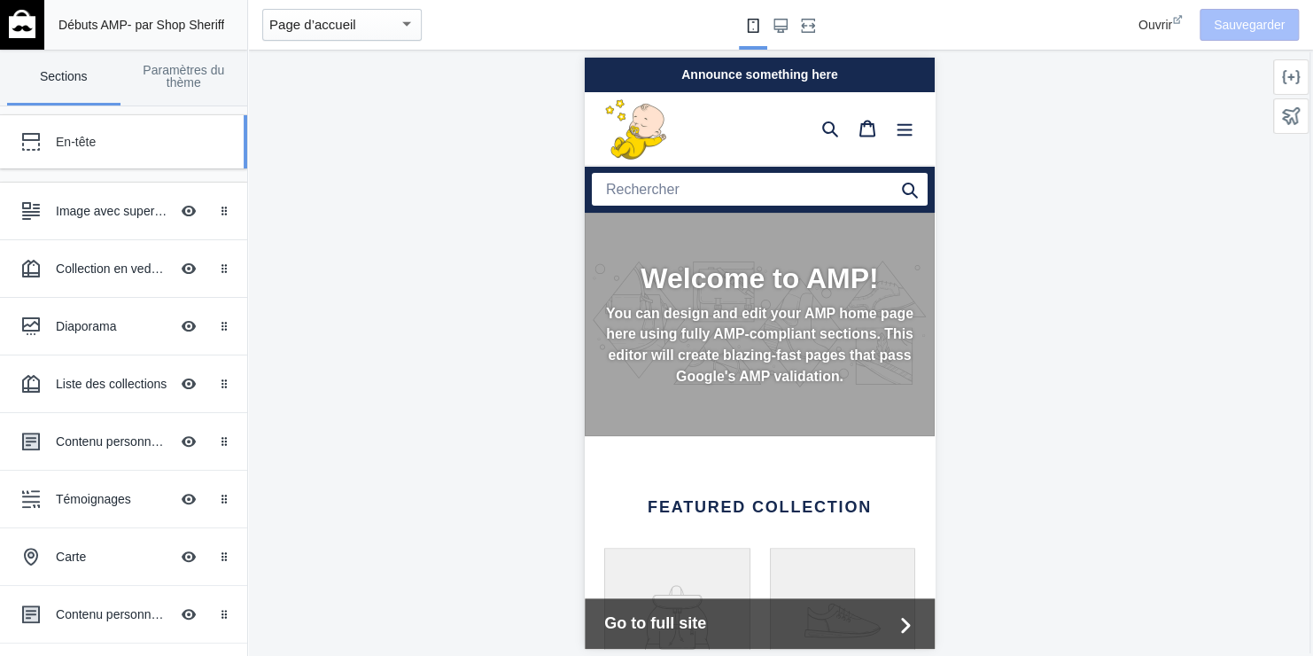
click at [84, 137] on div "En-tête" at bounding box center [132, 142] width 152 height 18
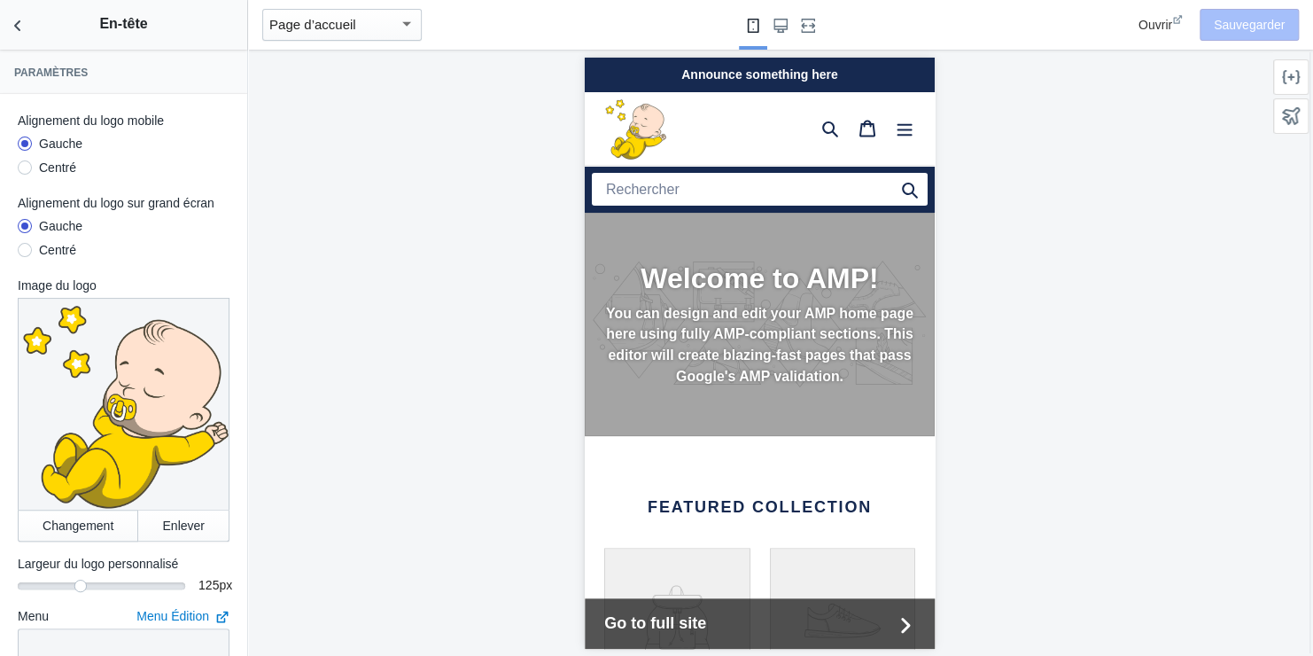
click at [747, 72] on div "Announce something here" at bounding box center [759, 74] width 350 height 35
click at [745, 74] on div "Announce something here" at bounding box center [759, 74] width 350 height 35
drag, startPoint x: 745, startPoint y: 74, endPoint x: 705, endPoint y: 79, distance: 40.2
click at [705, 79] on div "Announce something here" at bounding box center [759, 74] width 350 height 35
click at [785, 75] on div "Announce something here" at bounding box center [759, 74] width 350 height 35
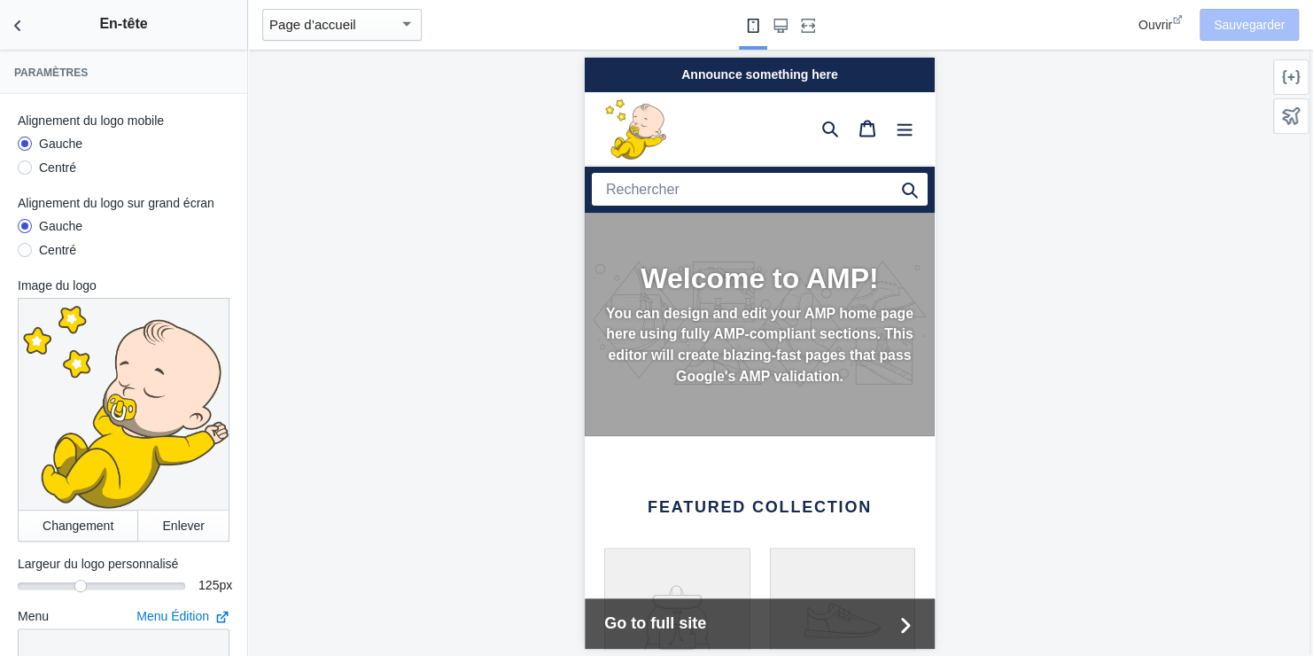
click at [785, 75] on div "Announce something here" at bounding box center [759, 74] width 350 height 35
click at [396, 21] on div "Page d’accueil" at bounding box center [333, 24] width 129 height 21
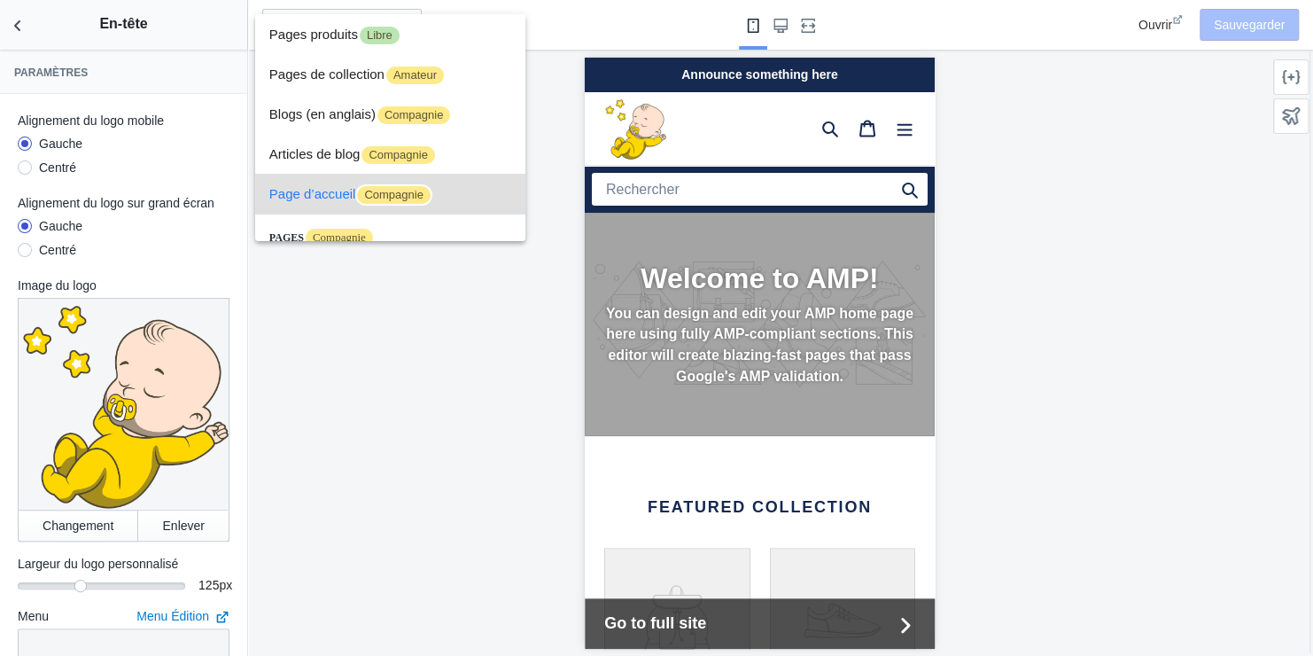
click at [387, 191] on span "Compagnie" at bounding box center [393, 194] width 77 height 21
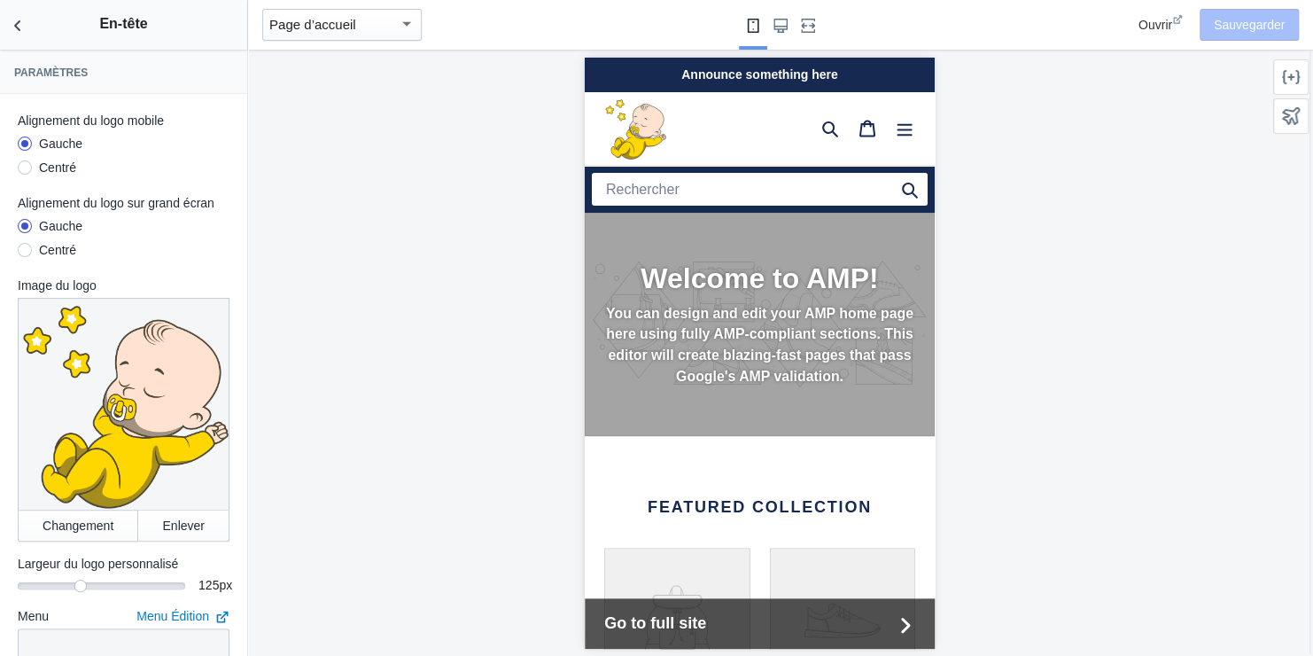
click at [772, 67] on div "Announce something here" at bounding box center [759, 74] width 350 height 35
drag, startPoint x: 772, startPoint y: 67, endPoint x: 716, endPoint y: 74, distance: 56.3
click at [716, 74] on div "Announce something here" at bounding box center [759, 74] width 350 height 35
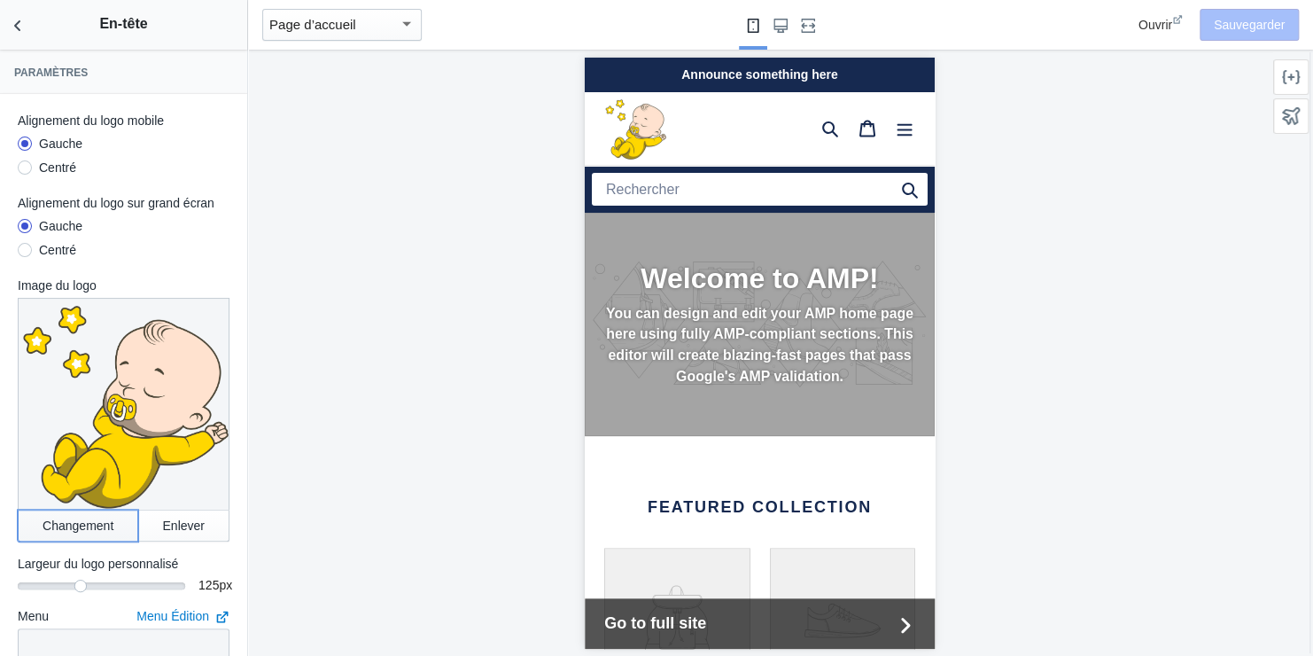
click at [75, 510] on button "Changement" at bounding box center [78, 526] width 121 height 32
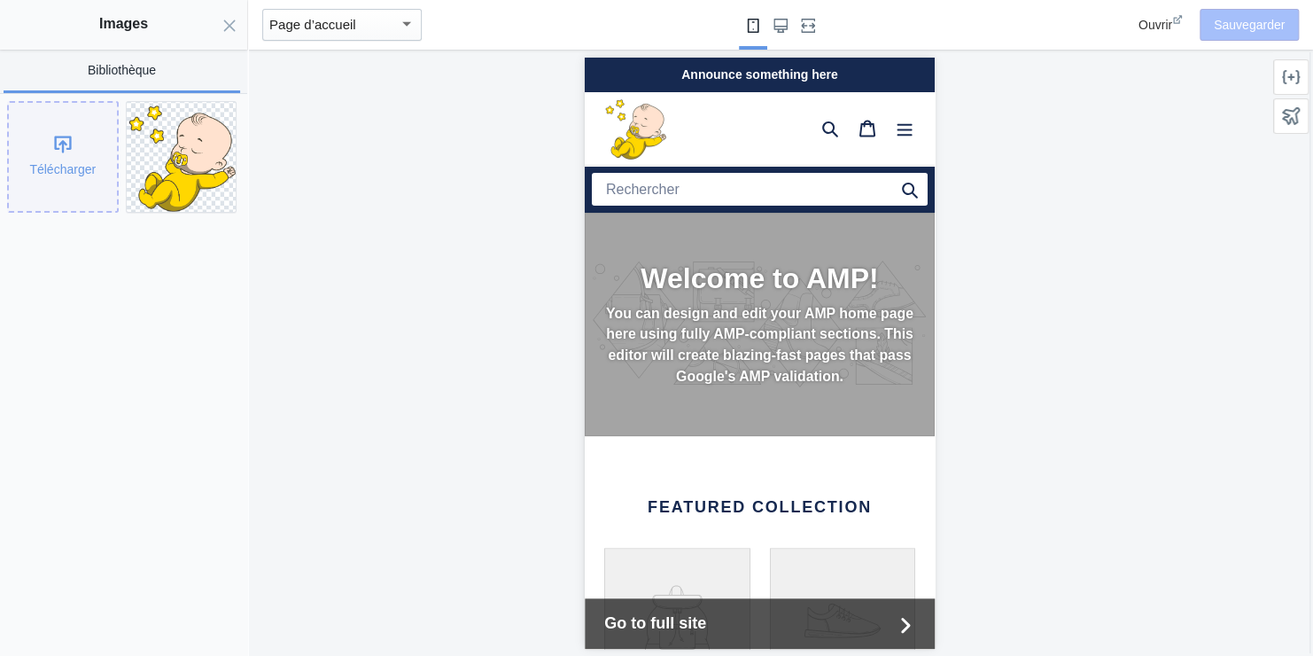
click at [62, 151] on div "Télécharger" at bounding box center [63, 157] width 108 height 108
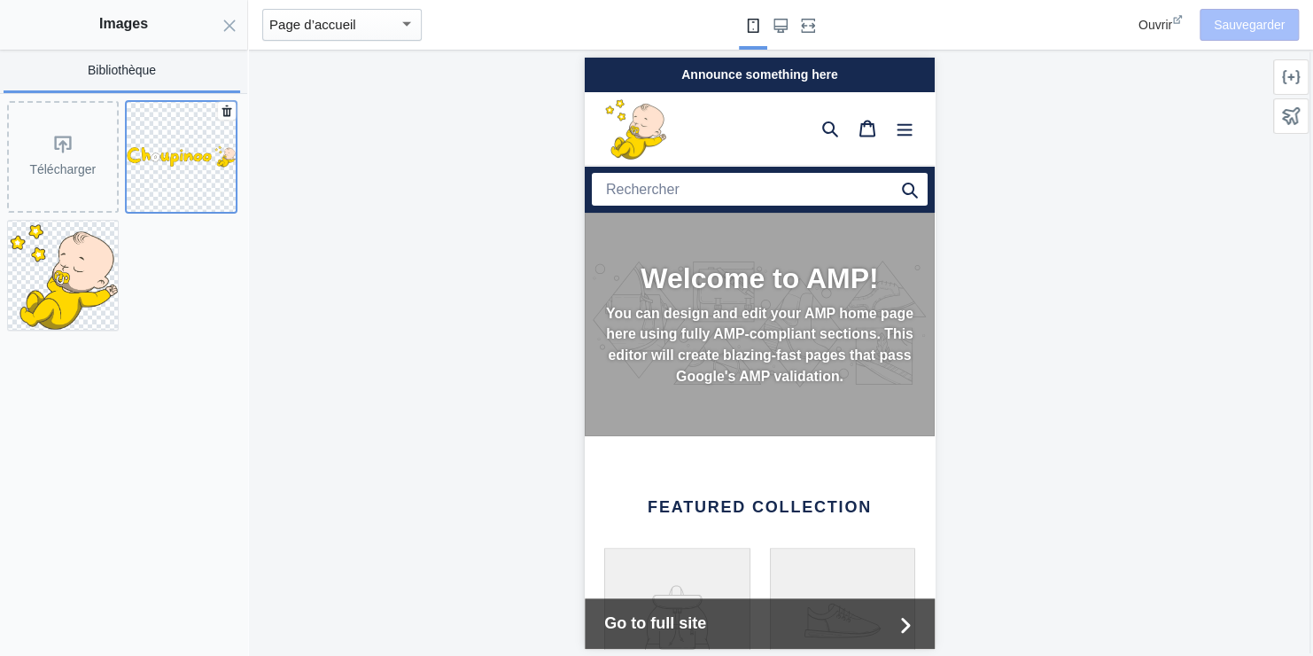
click at [164, 160] on img at bounding box center [182, 156] width 110 height 23
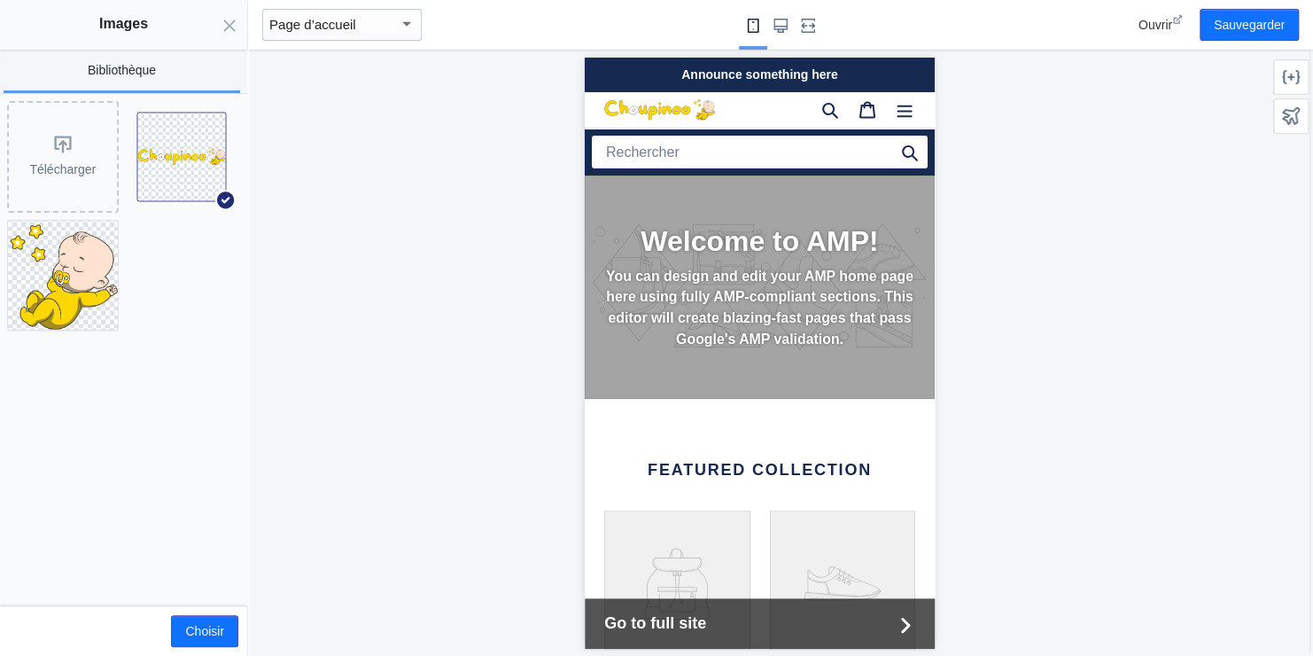
click at [720, 69] on div "Announce something here" at bounding box center [759, 74] width 350 height 35
click at [228, 22] on icon "Fermer le panneau" at bounding box center [229, 26] width 14 height 14
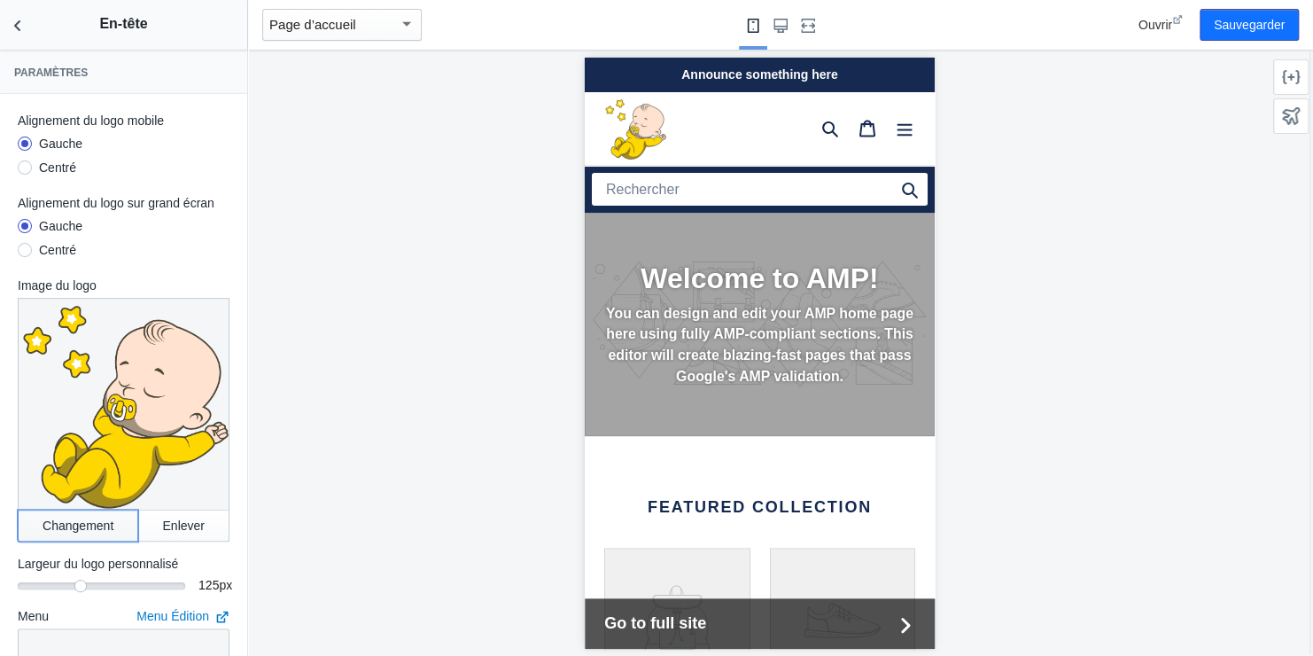
click at [63, 510] on button "Changement" at bounding box center [78, 526] width 121 height 32
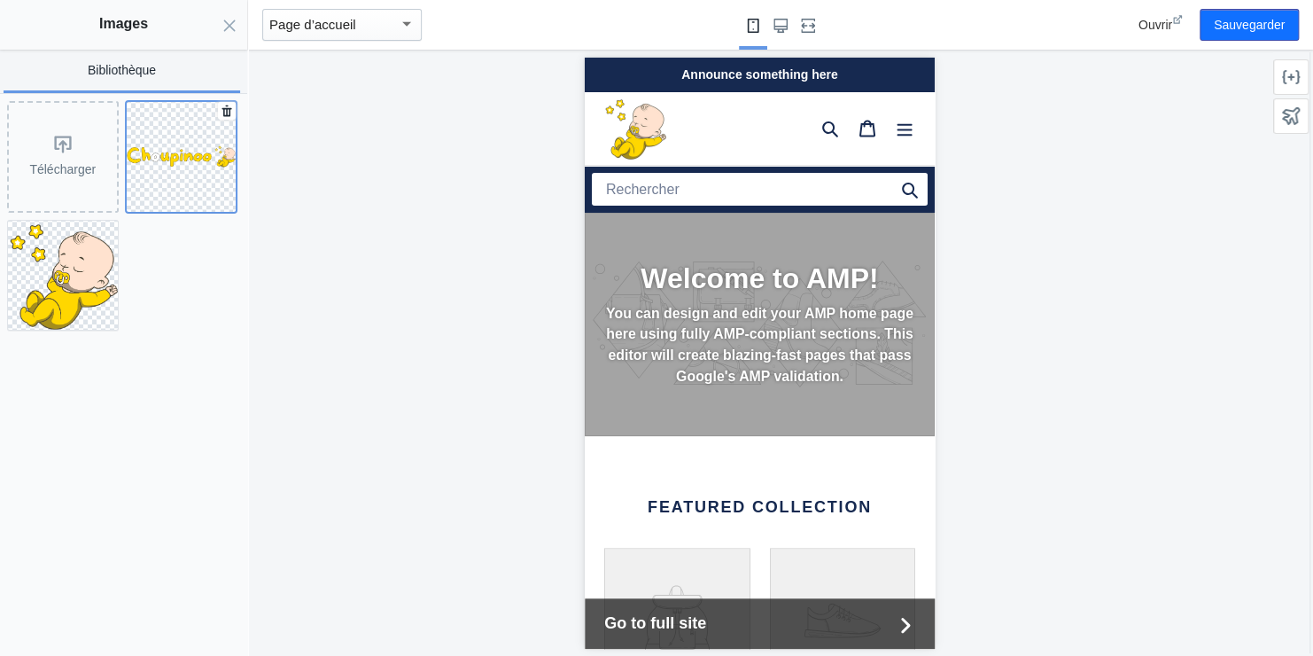
click at [200, 152] on img at bounding box center [182, 156] width 110 height 23
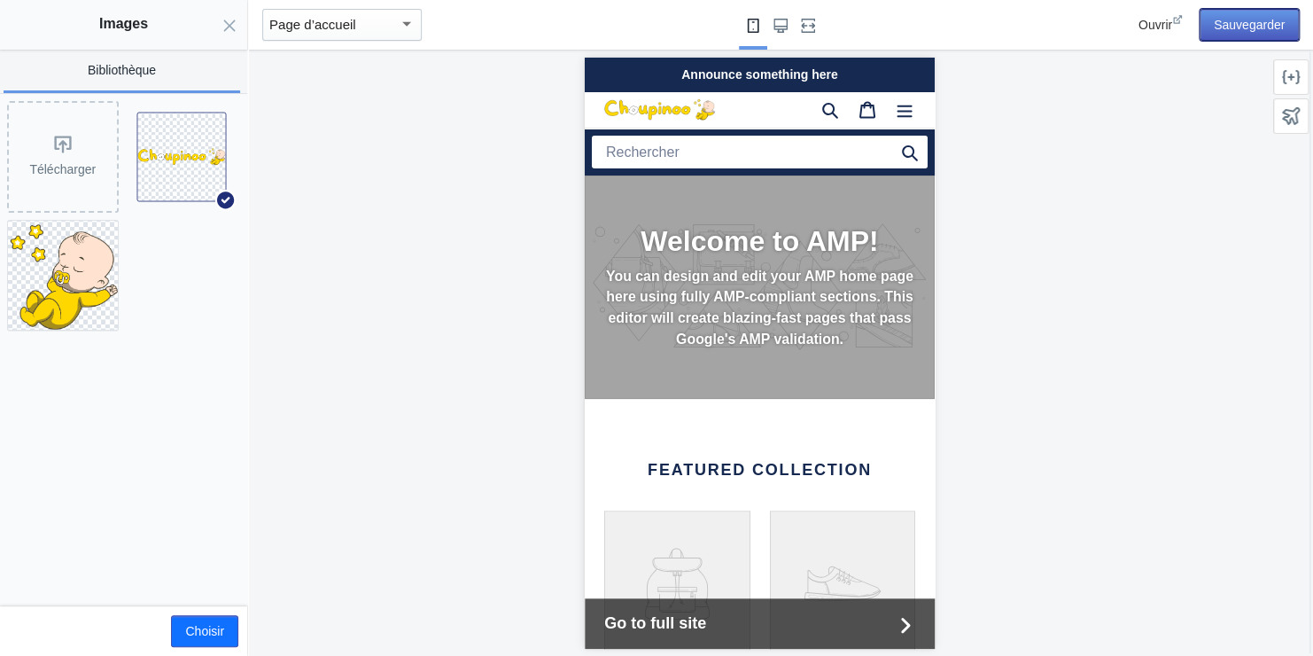
click at [1242, 20] on button "Sauvegarder" at bounding box center [1249, 25] width 99 height 32
click at [228, 24] on use "Fermer le panneau" at bounding box center [230, 25] width 12 height 12
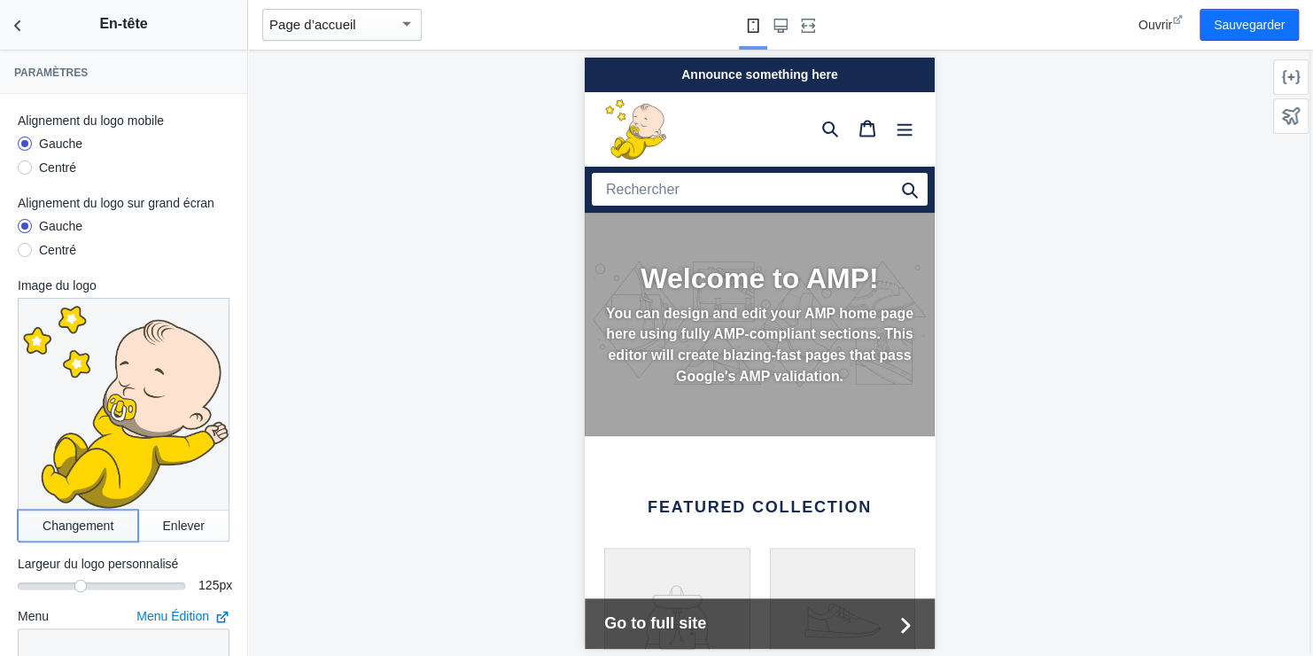
click at [76, 510] on button "Changement" at bounding box center [78, 526] width 121 height 32
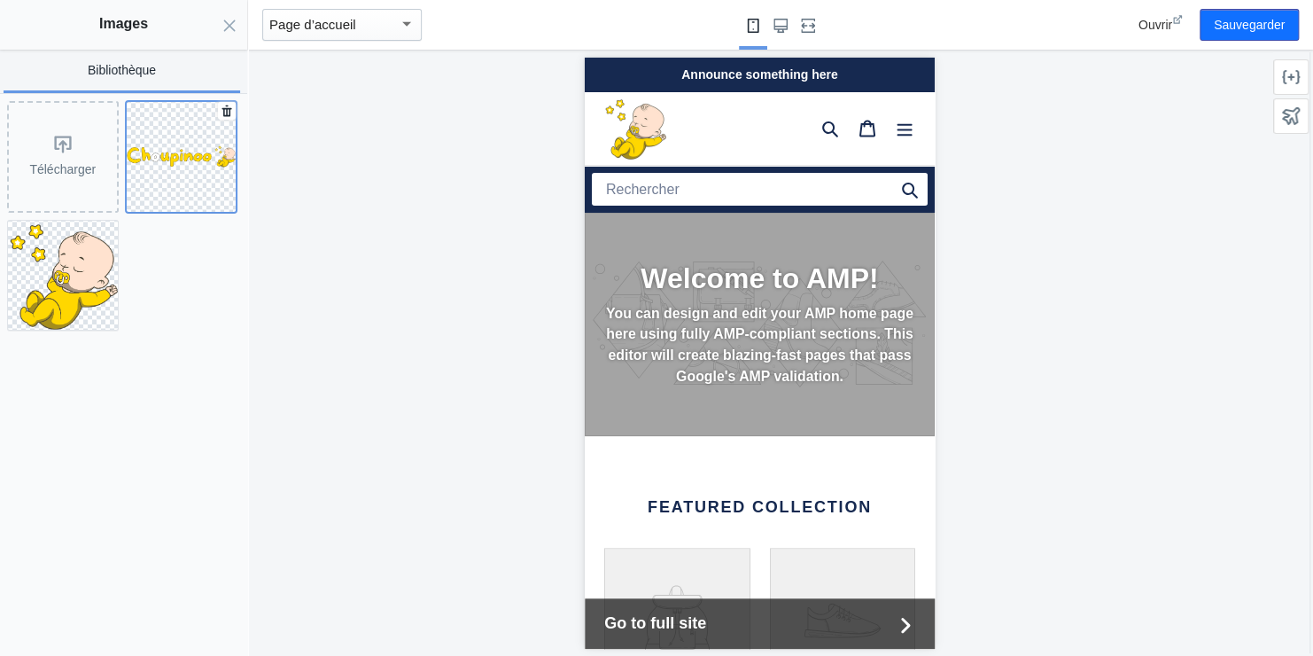
click at [180, 142] on button at bounding box center [182, 157] width 112 height 112
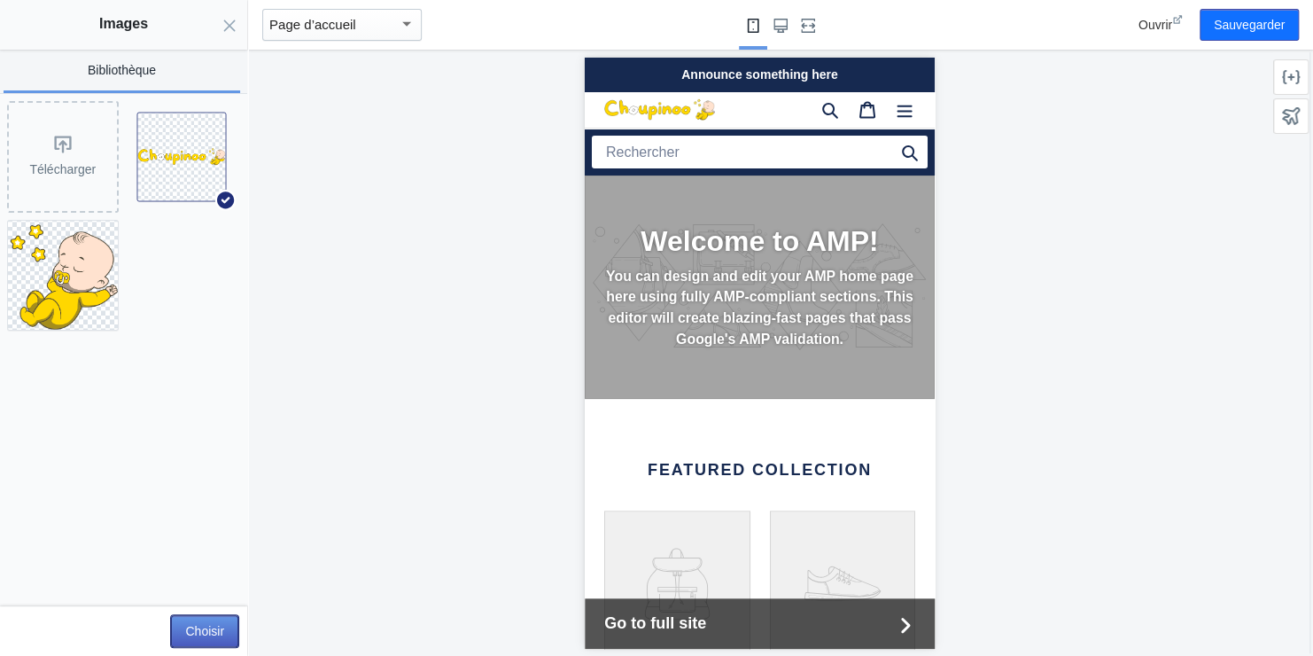
click at [201, 627] on button "Choisir" at bounding box center [204, 631] width 67 height 32
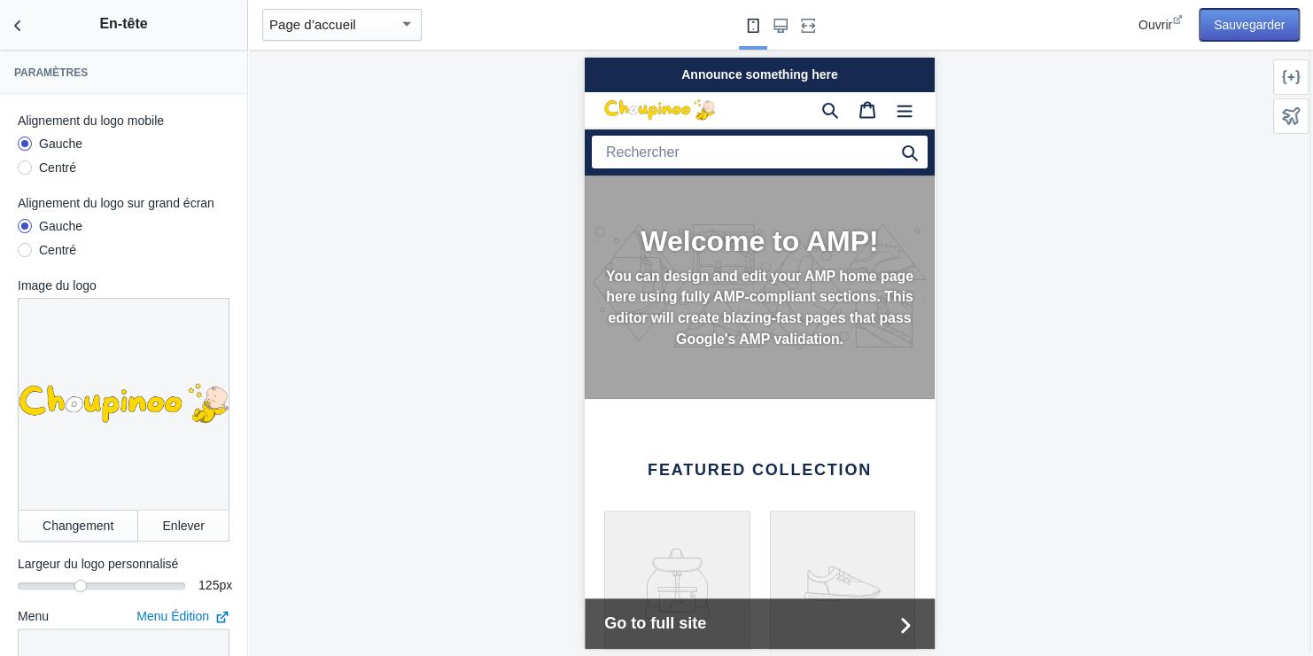
click at [1243, 19] on button "Sauvegarder" at bounding box center [1249, 25] width 99 height 32
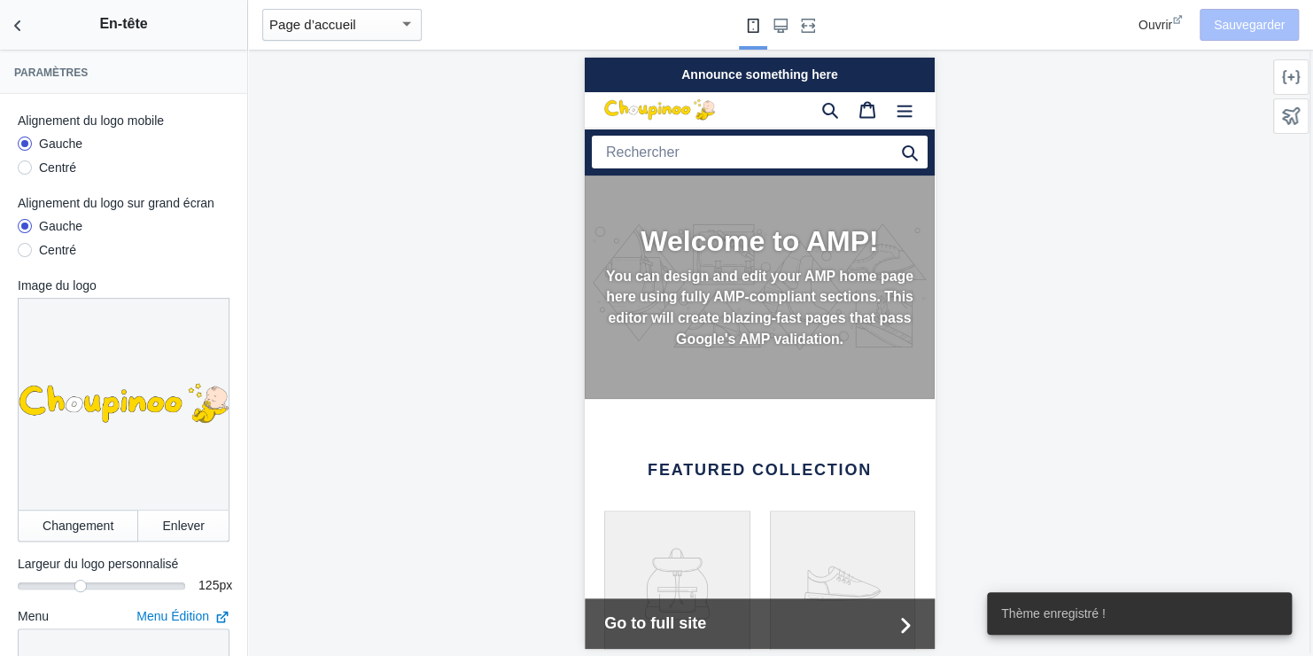
click at [445, 299] on div at bounding box center [759, 353] width 1023 height 606
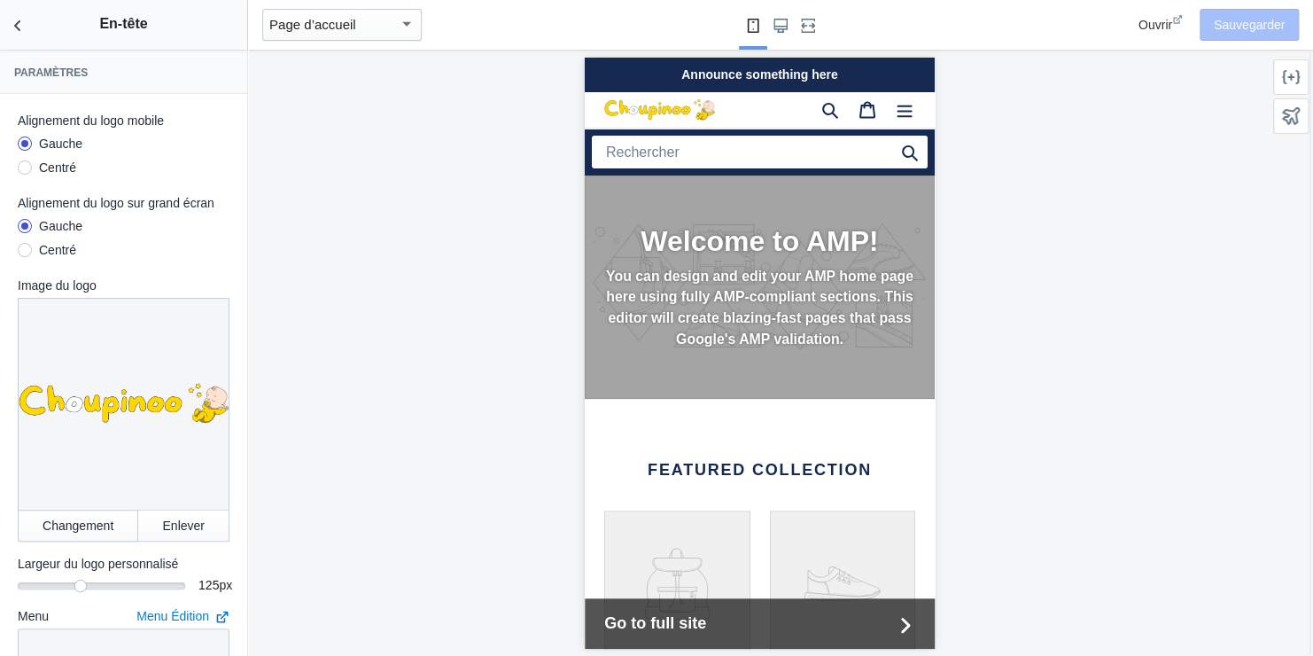
click at [744, 78] on div "Announce something here" at bounding box center [759, 74] width 350 height 35
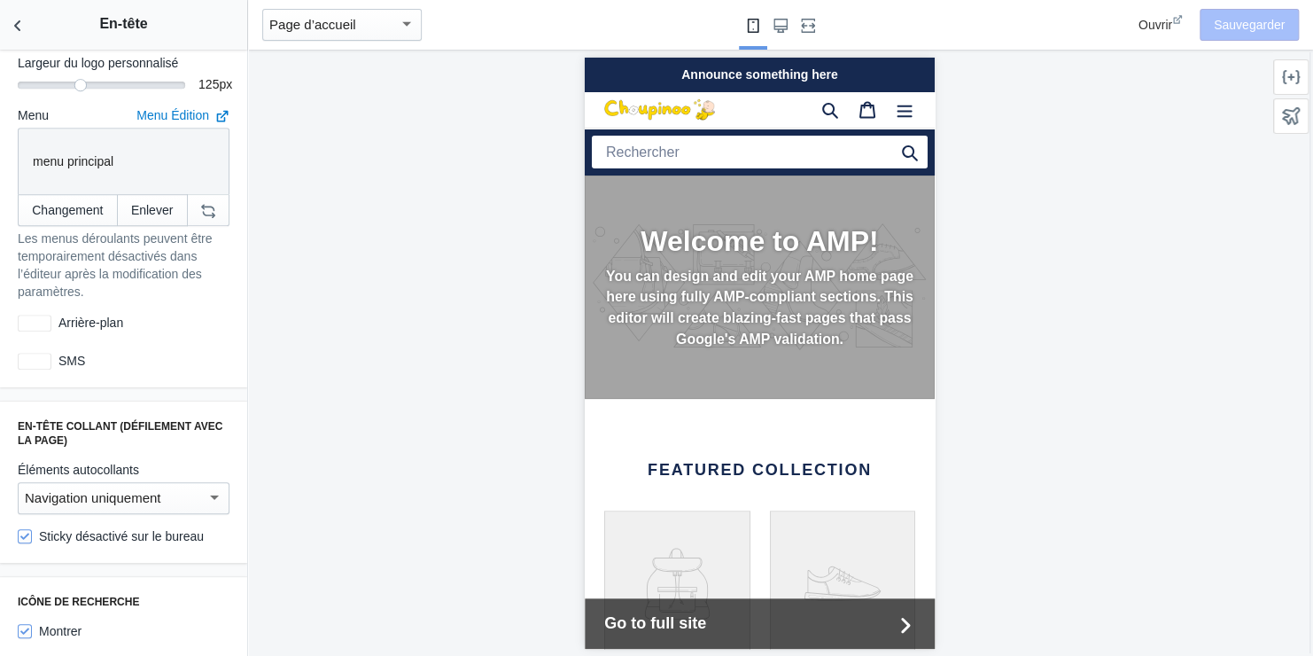
scroll to position [532, 0]
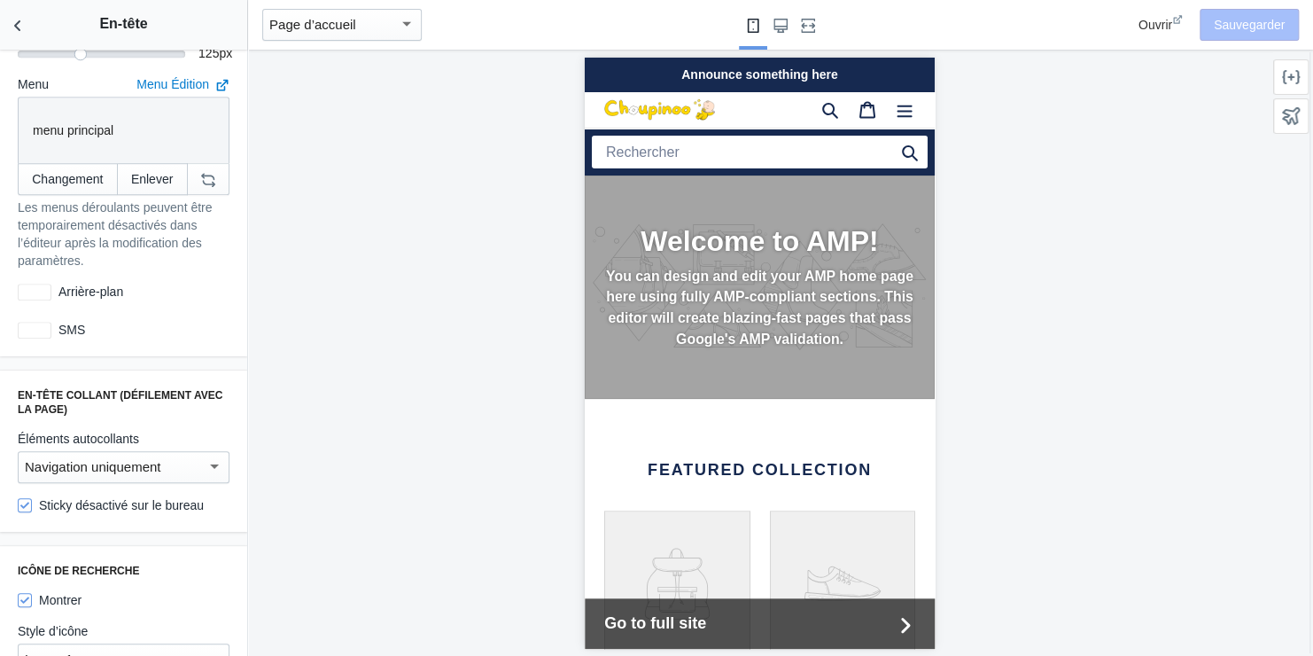
click at [210, 464] on div at bounding box center [214, 466] width 9 height 4
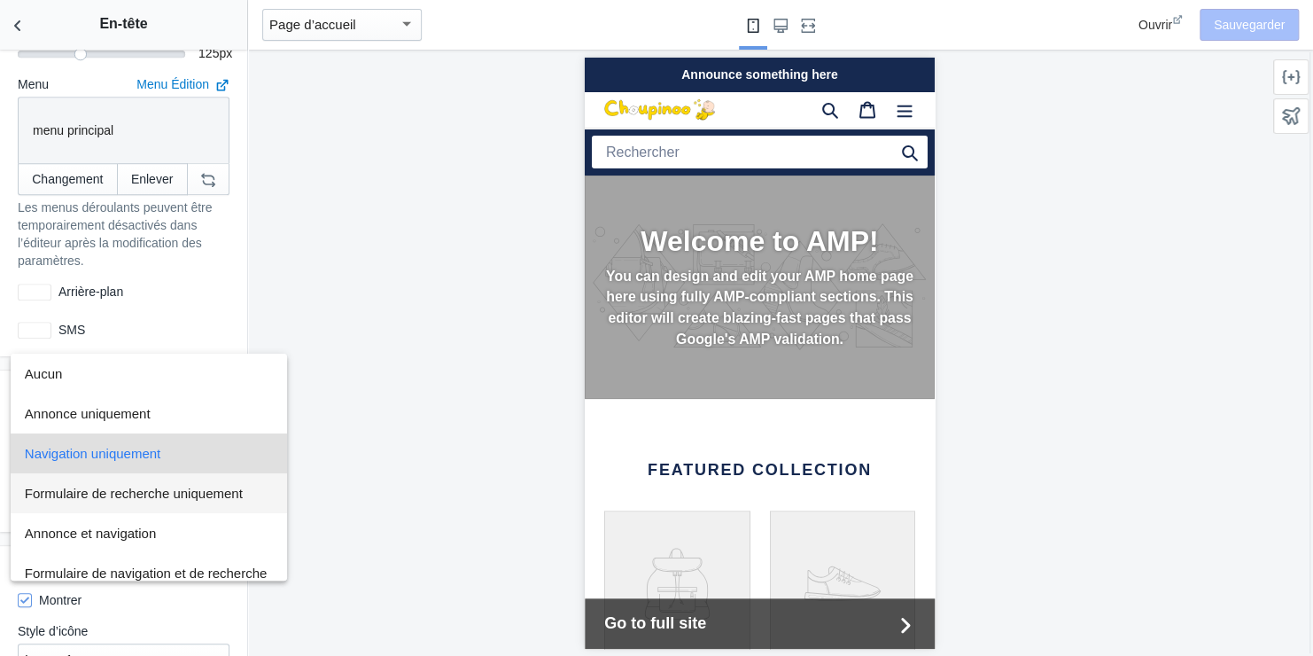
scroll to position [51, 0]
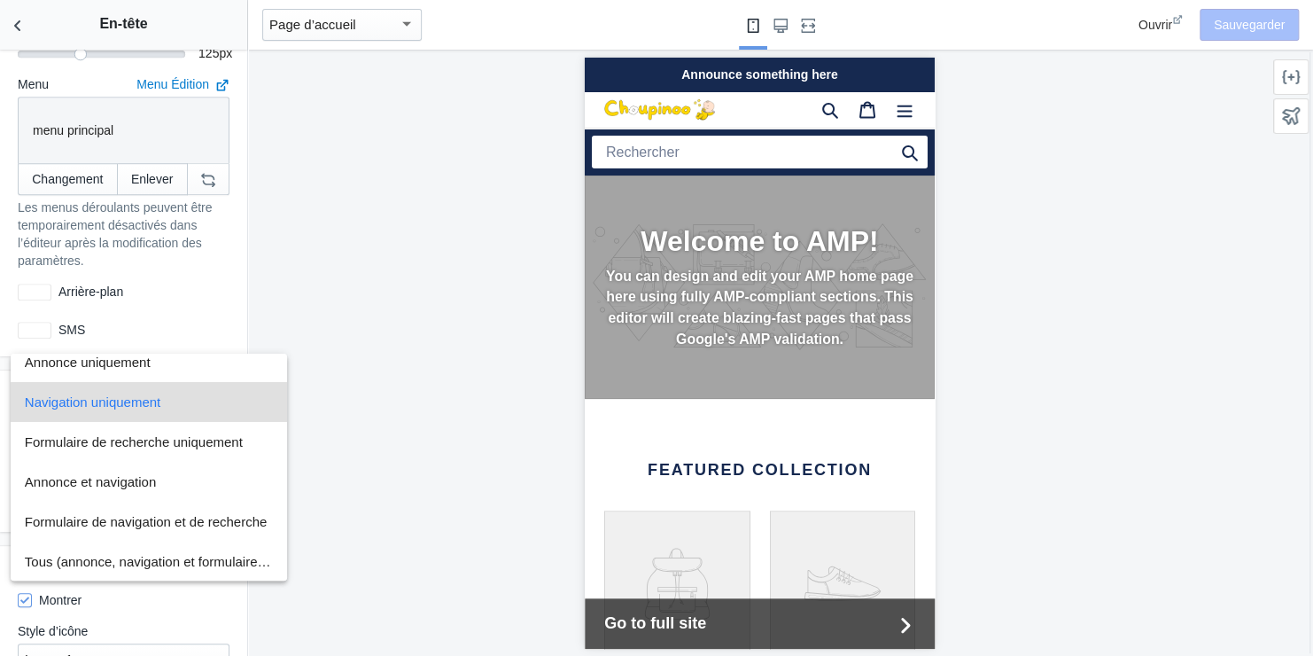
click at [341, 458] on div at bounding box center [656, 328] width 1313 height 656
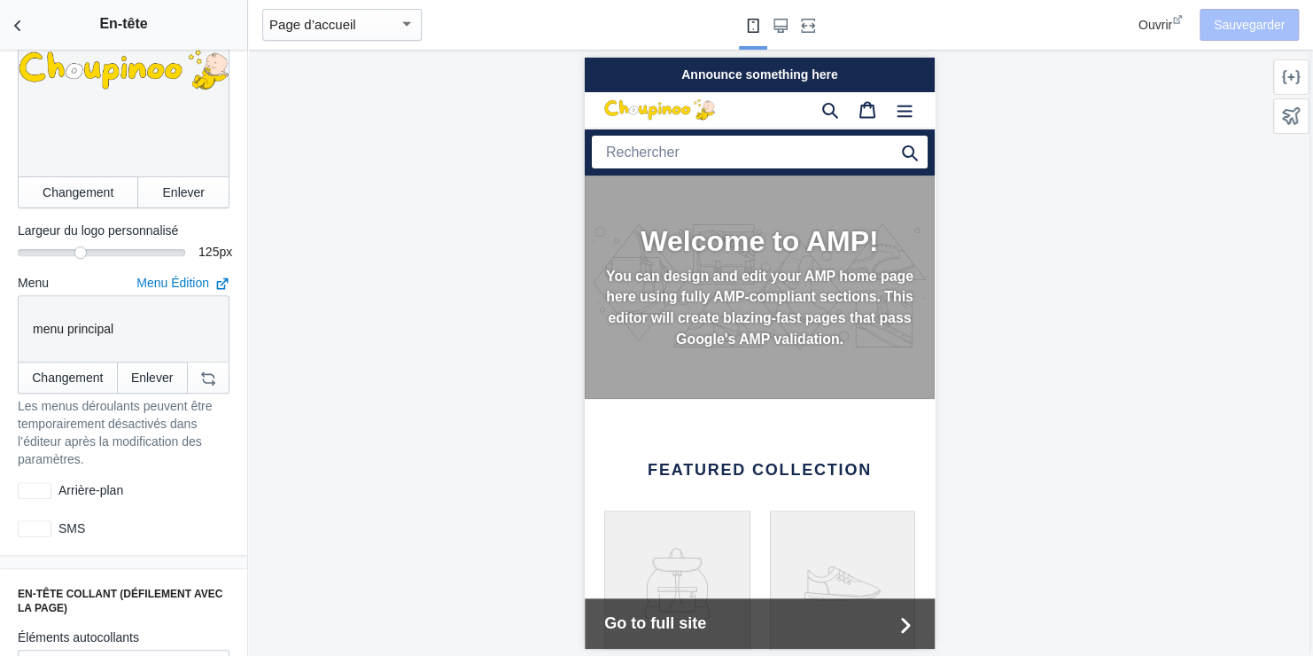
scroll to position [0, 0]
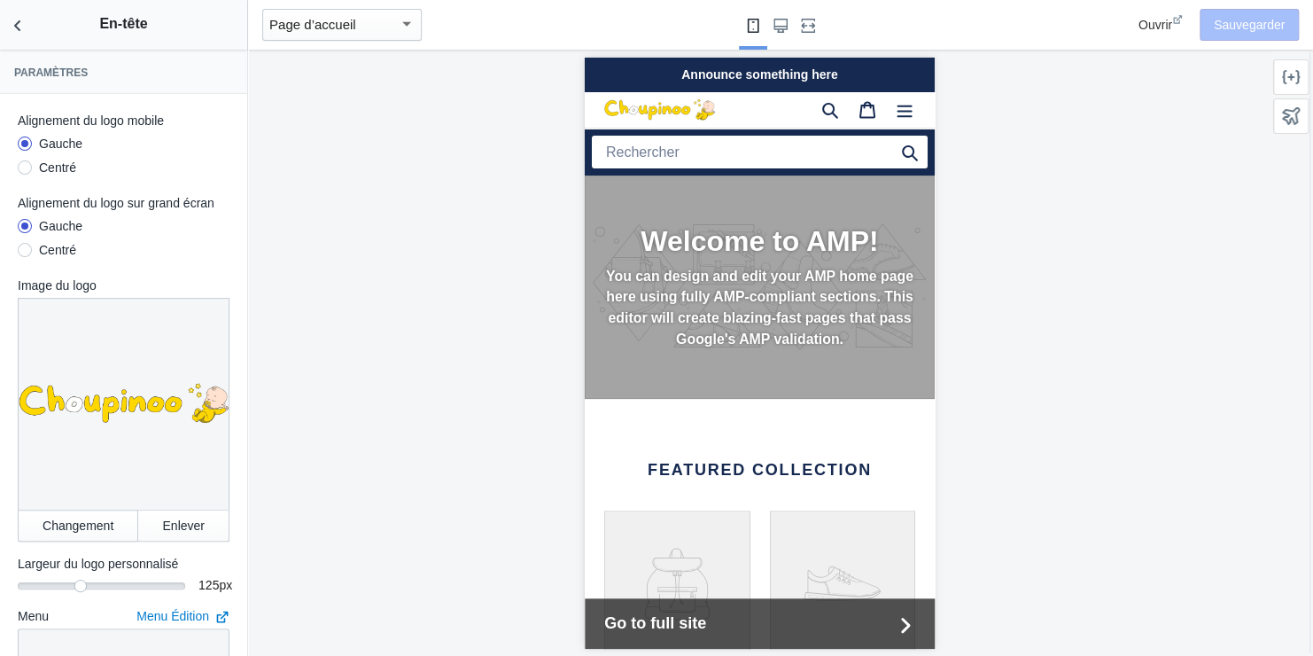
click at [54, 66] on h3 "Paramètres" at bounding box center [123, 73] width 219 height 14
click at [404, 24] on div "button" at bounding box center [406, 23] width 9 height 4
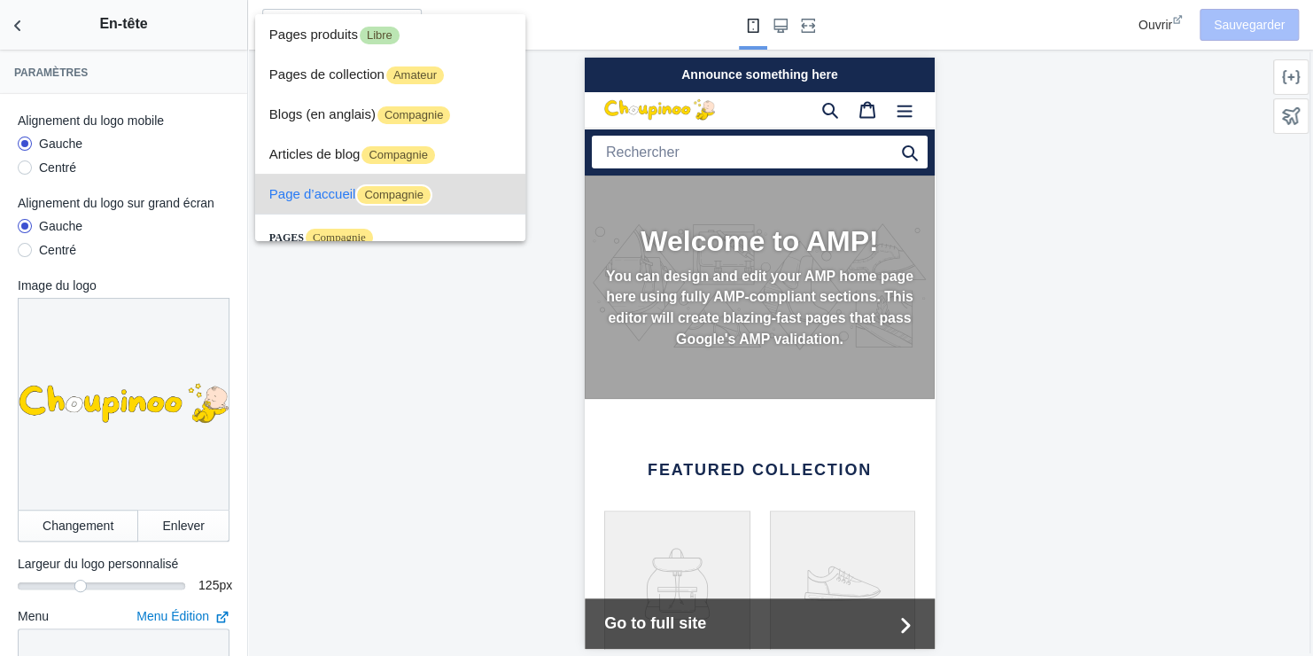
scroll to position [66, 0]
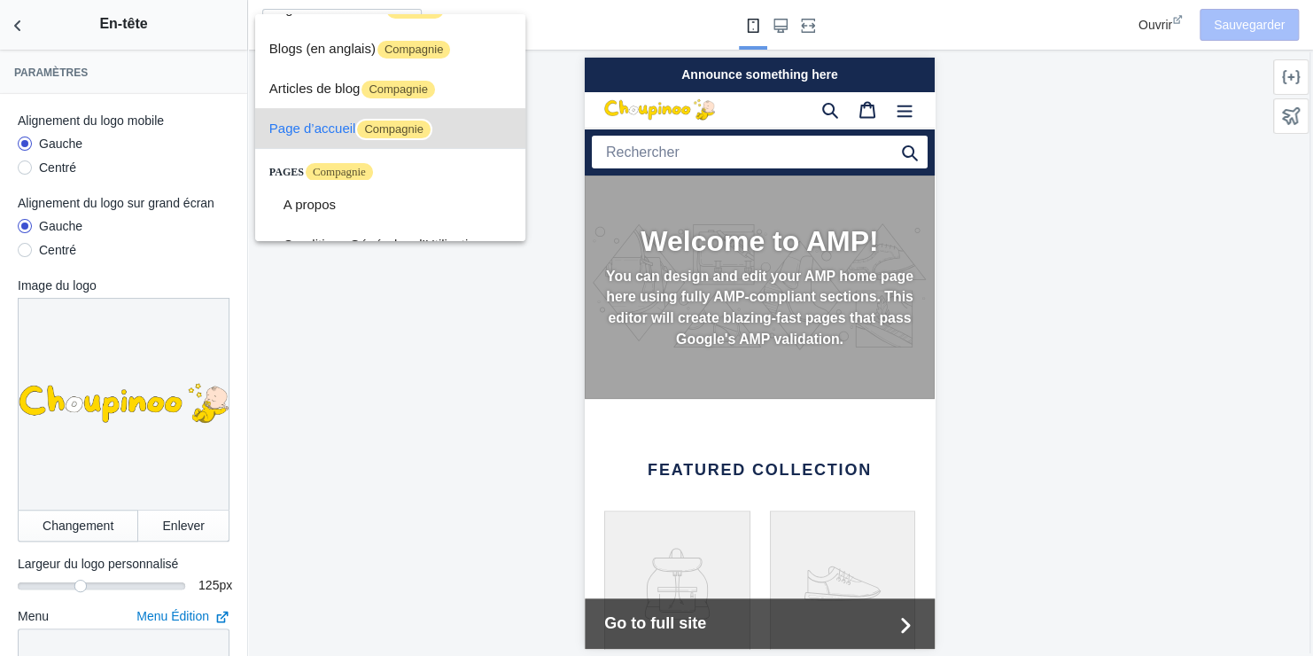
click at [377, 432] on div at bounding box center [656, 328] width 1313 height 656
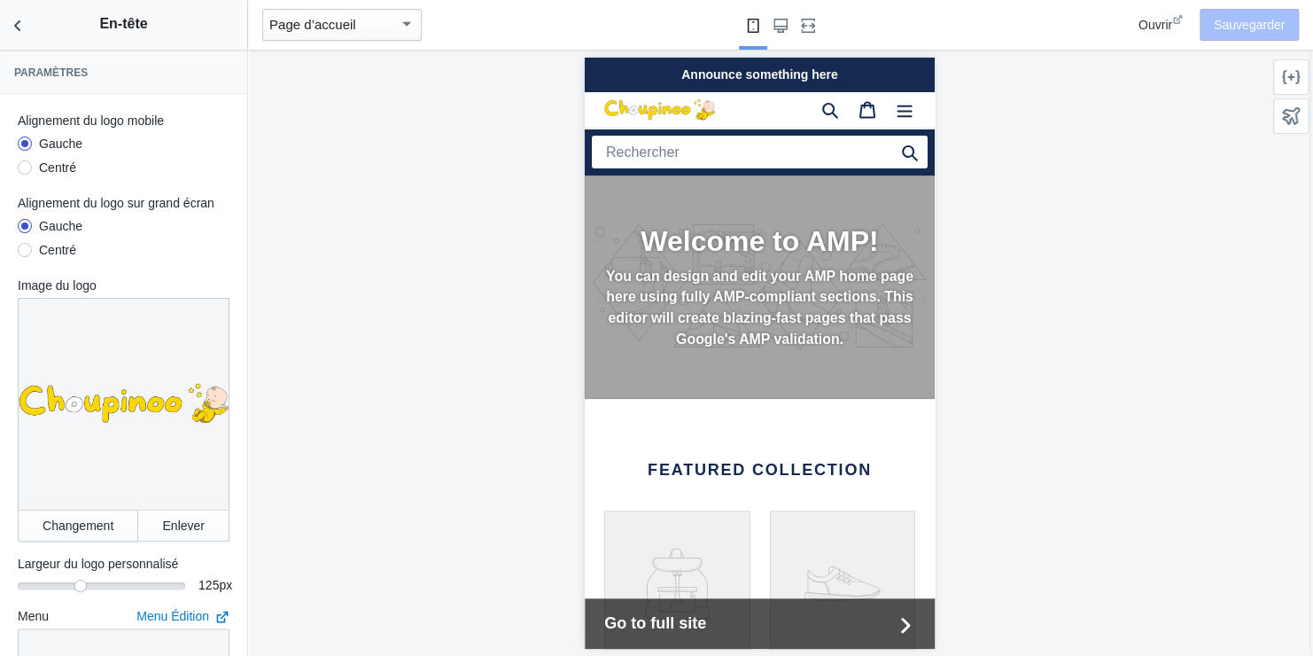
click at [793, 72] on div "Announce something here" at bounding box center [759, 74] width 350 height 35
click at [1290, 114] on icon at bounding box center [1291, 116] width 18 height 18
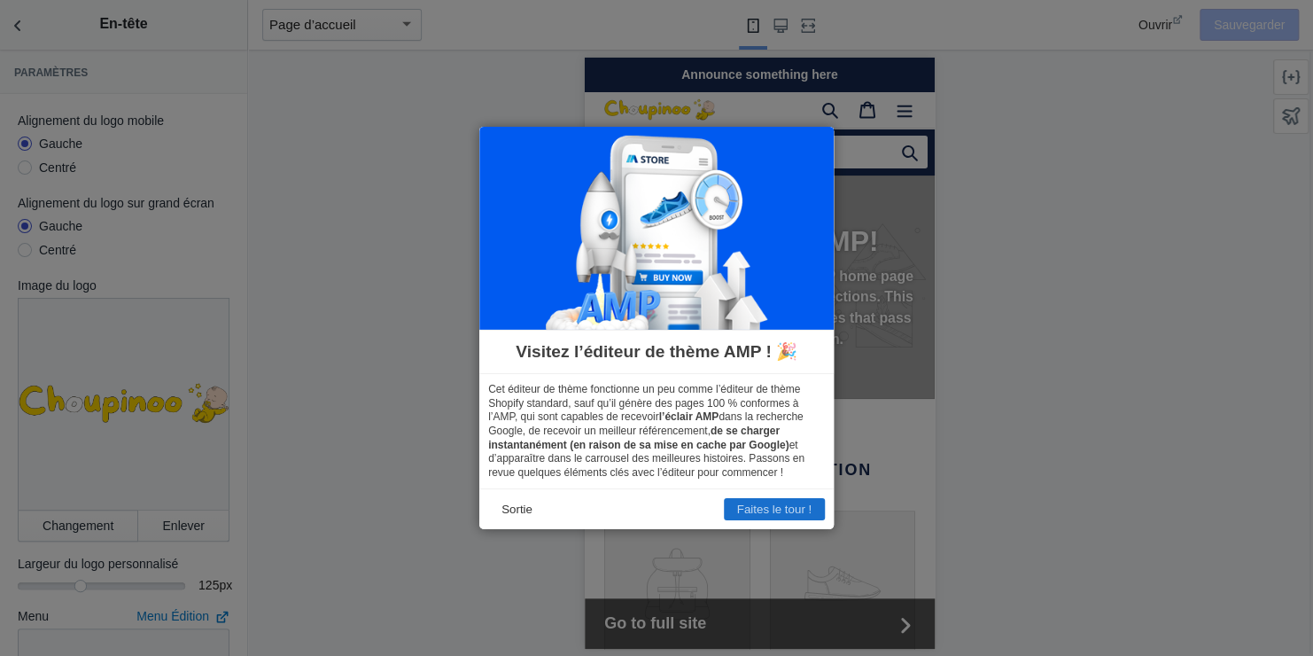
click at [760, 508] on button "Faites le tour !" at bounding box center [774, 509] width 101 height 22
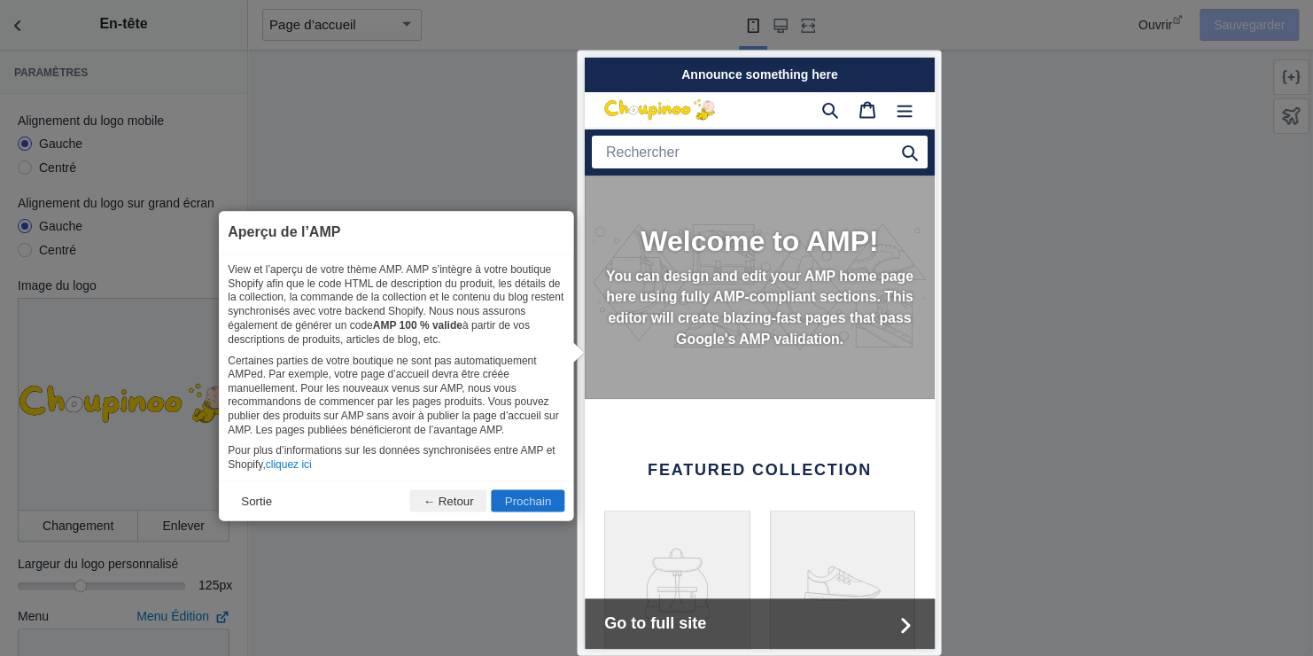
click at [529, 495] on button "Prochain" at bounding box center [529, 501] width 74 height 22
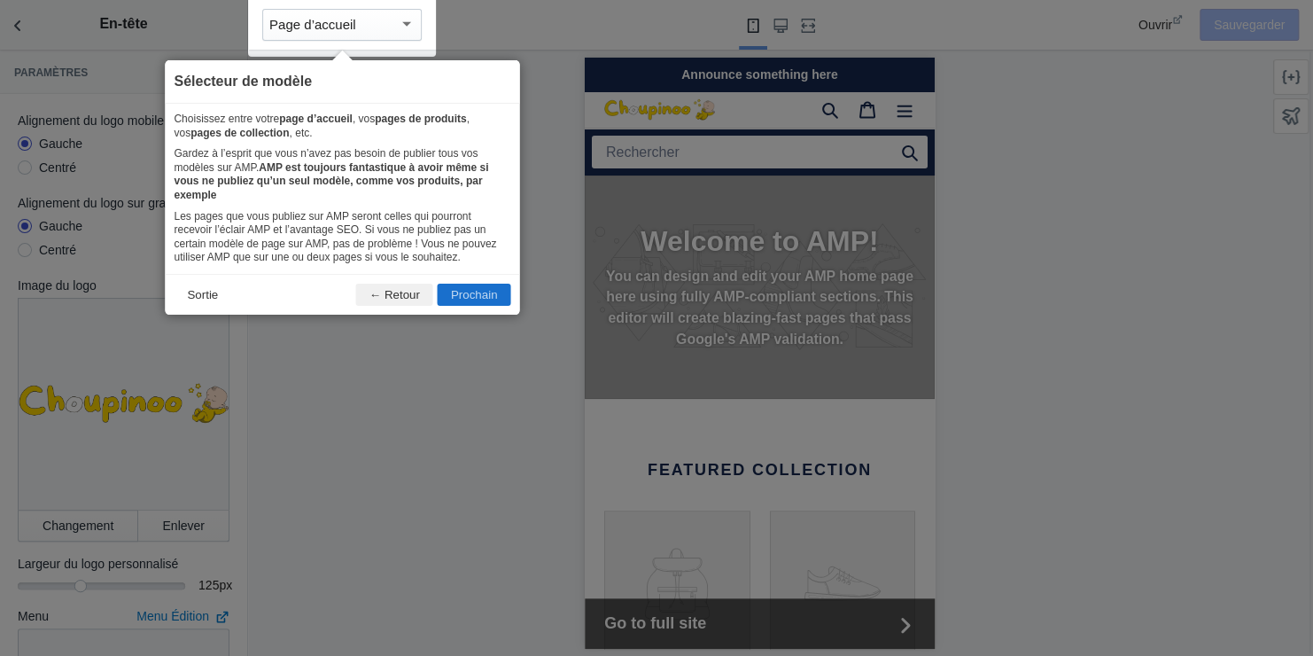
click at [462, 284] on button "Prochain" at bounding box center [475, 295] width 74 height 22
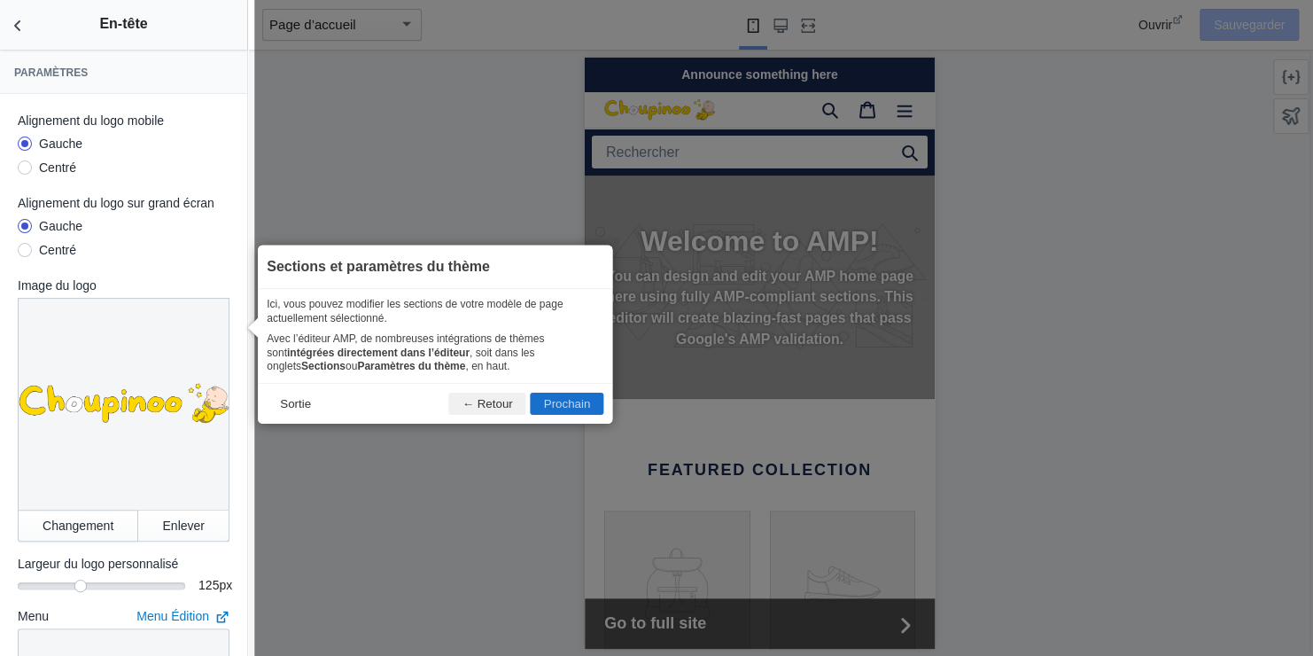
click at [560, 397] on button "Prochain" at bounding box center [568, 404] width 74 height 22
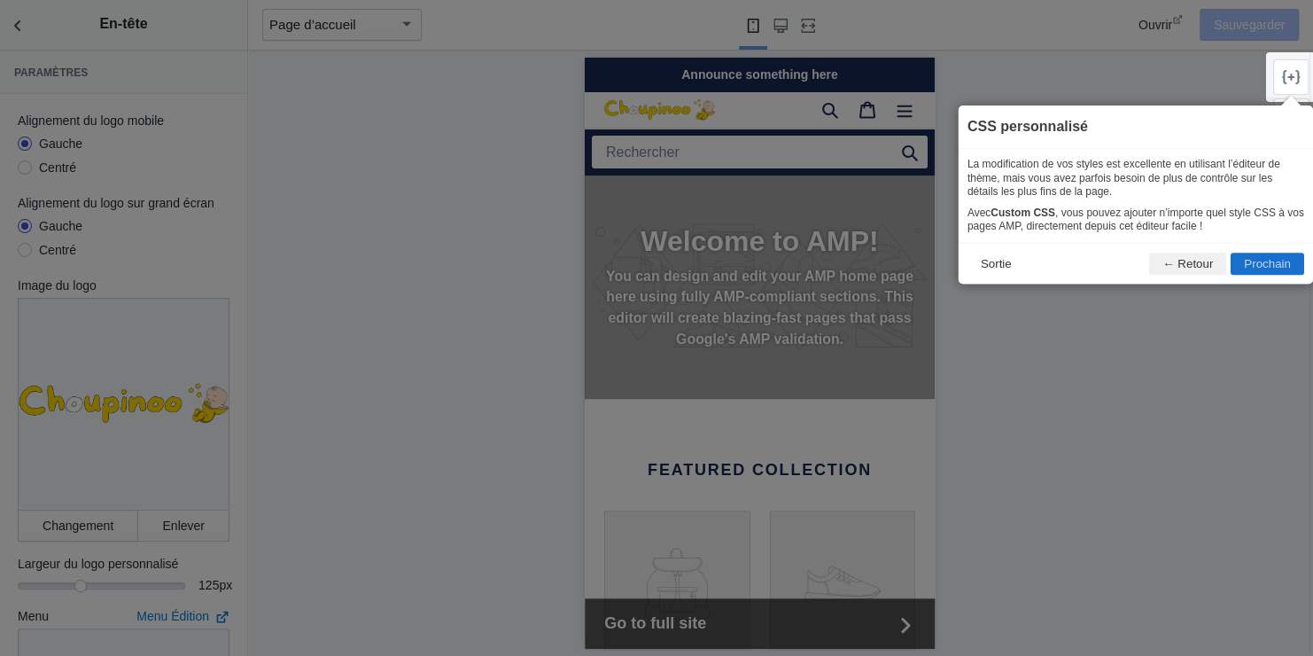
click at [1259, 260] on button "Prochain" at bounding box center [1268, 264] width 74 height 22
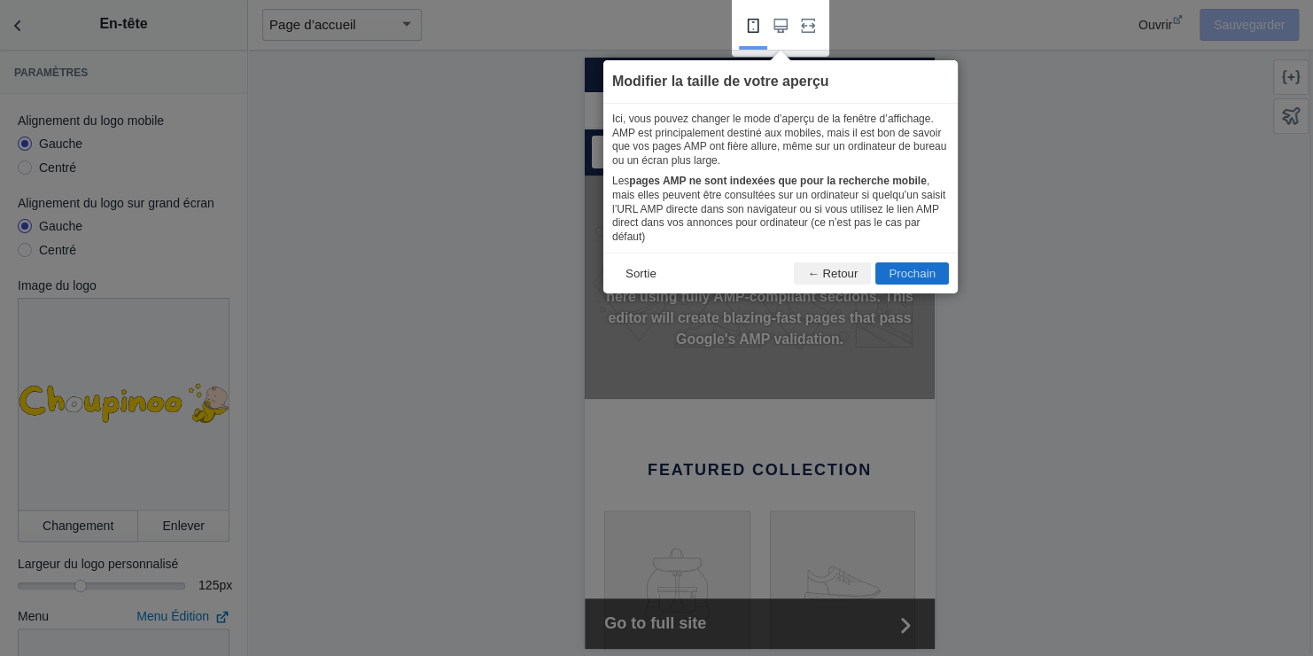
click at [916, 262] on button "Prochain" at bounding box center [913, 273] width 74 height 22
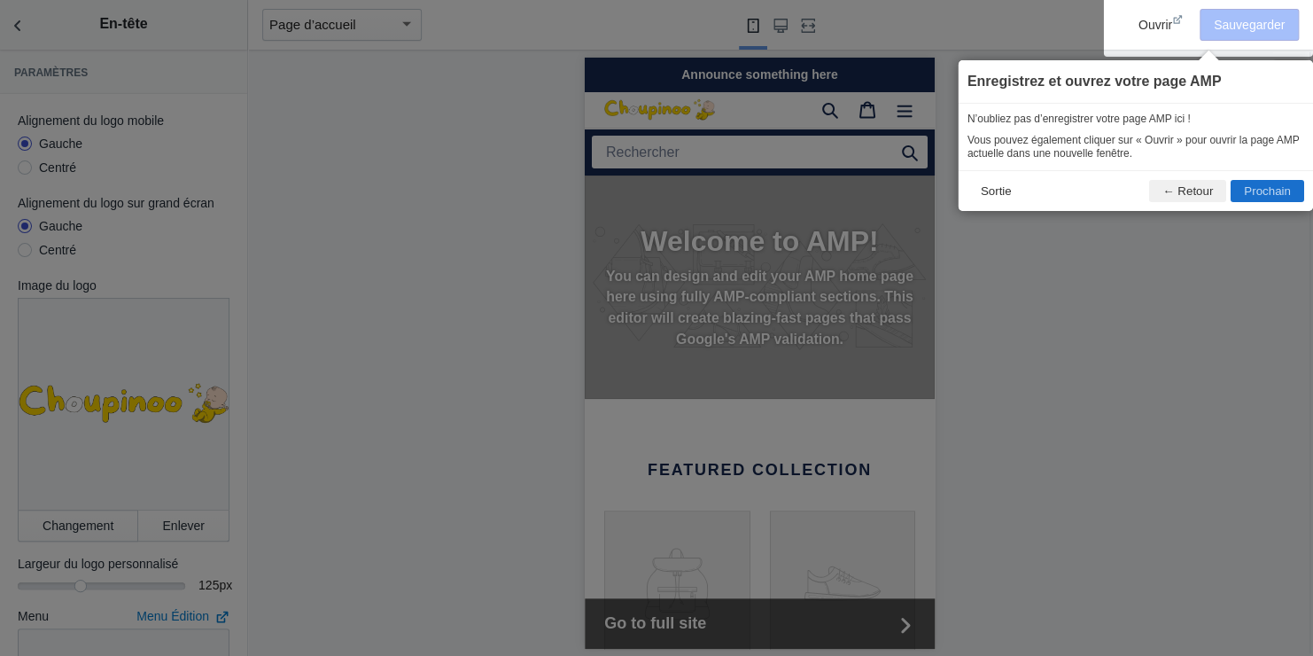
click at [1263, 188] on button "Prochain" at bounding box center [1268, 191] width 74 height 22
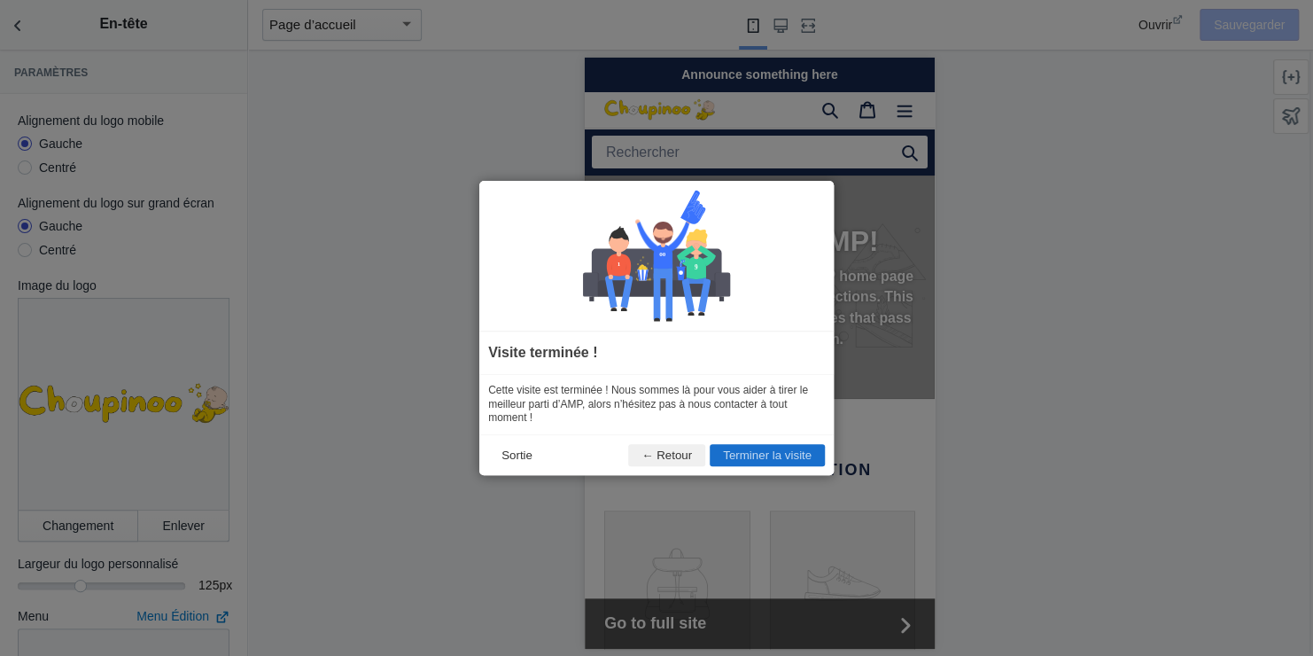
click at [760, 450] on button "Terminer la visite" at bounding box center [767, 455] width 115 height 22
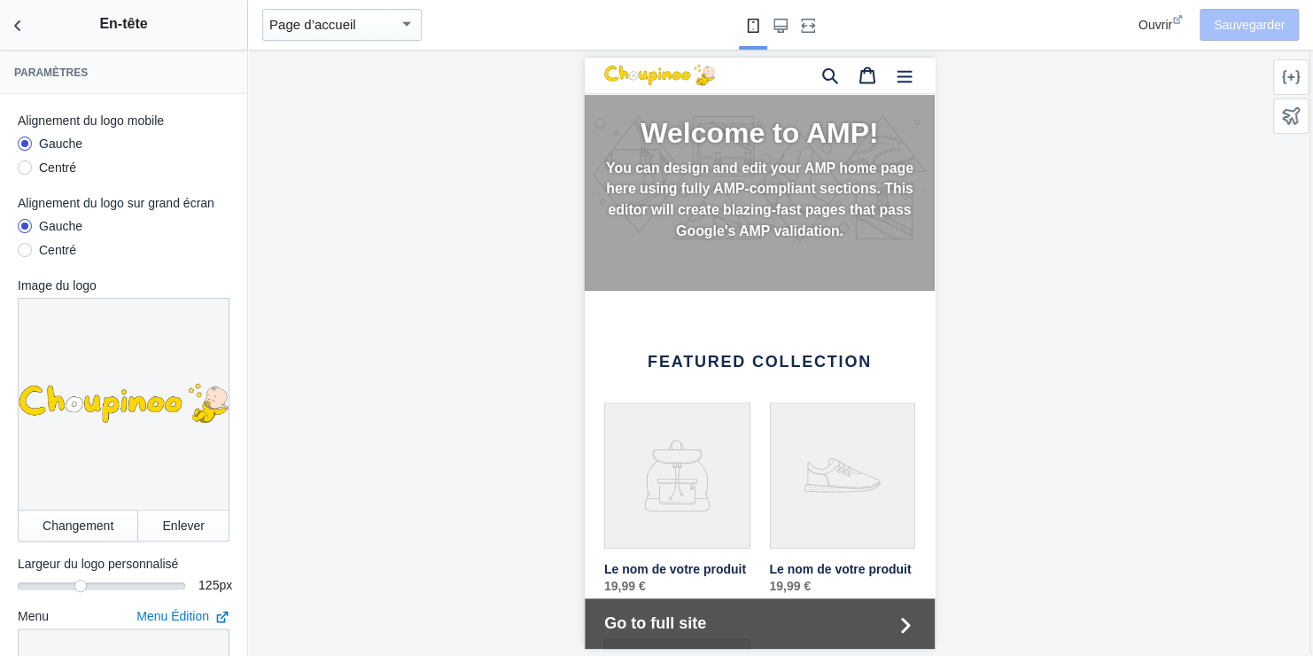
scroll to position [0, 0]
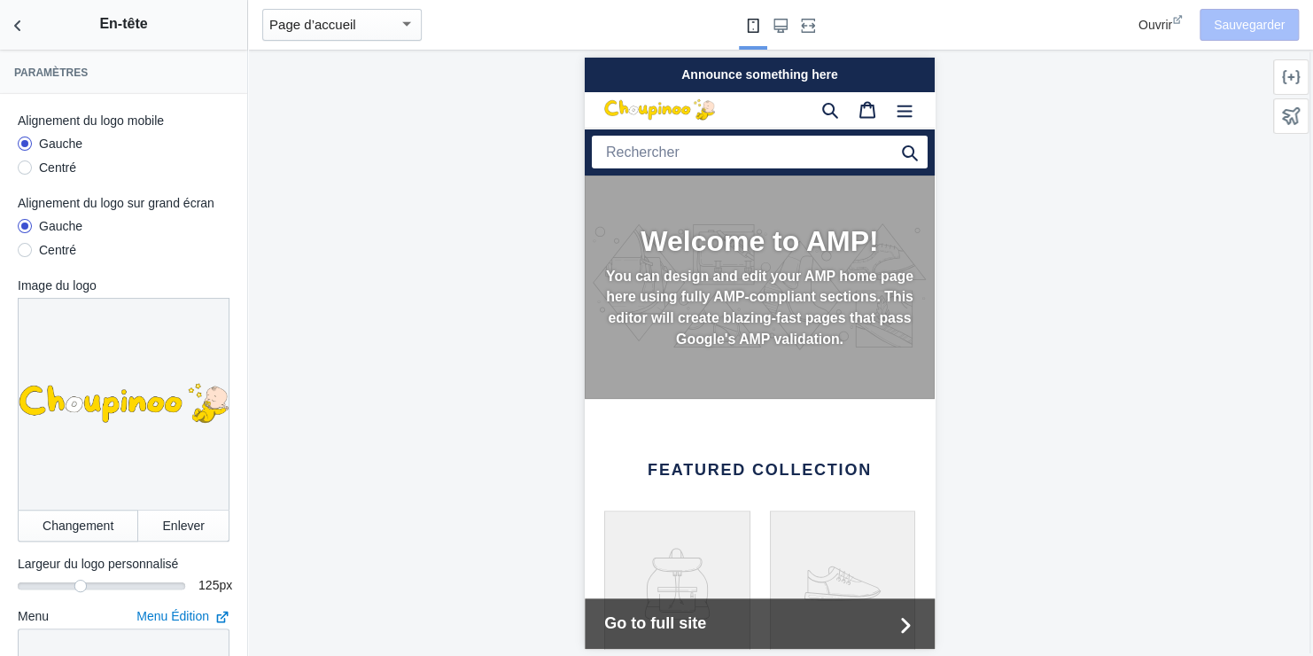
click at [795, 68] on div "Announce something here" at bounding box center [759, 74] width 350 height 35
click at [895, 107] on icon "Menu" at bounding box center [904, 109] width 18 height 18
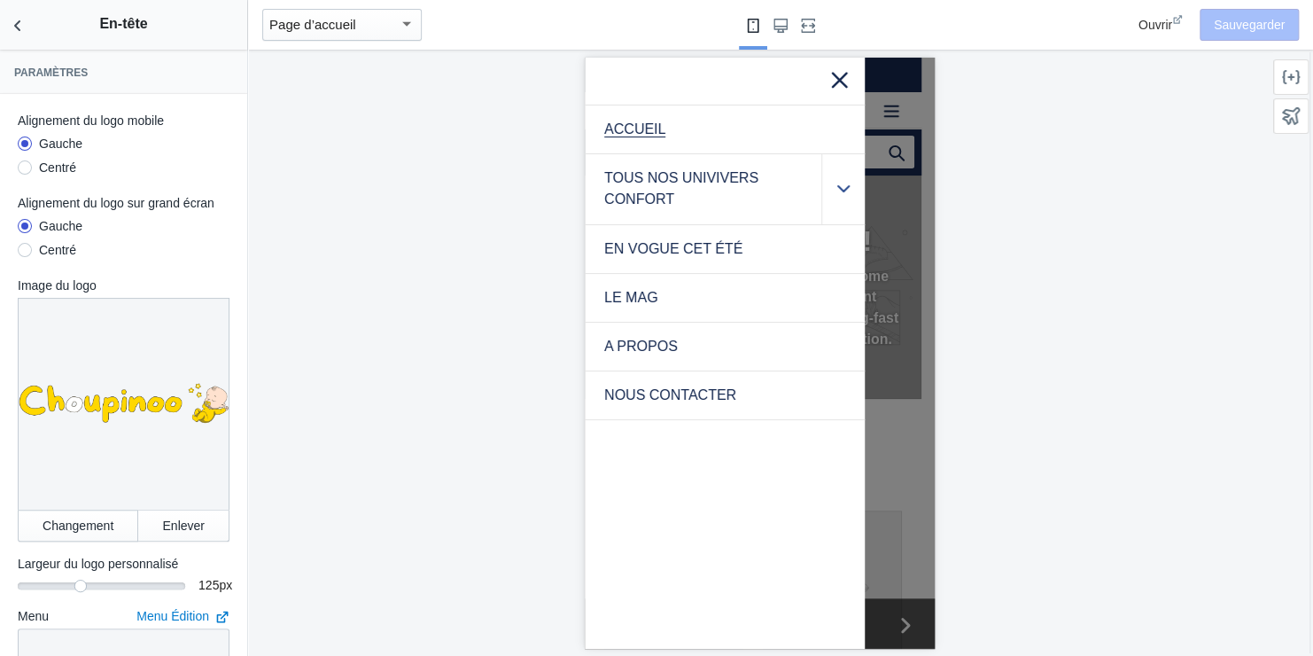
click at [843, 188] on icon ".cls-1{fill:#231f20}" at bounding box center [843, 188] width 12 height 14
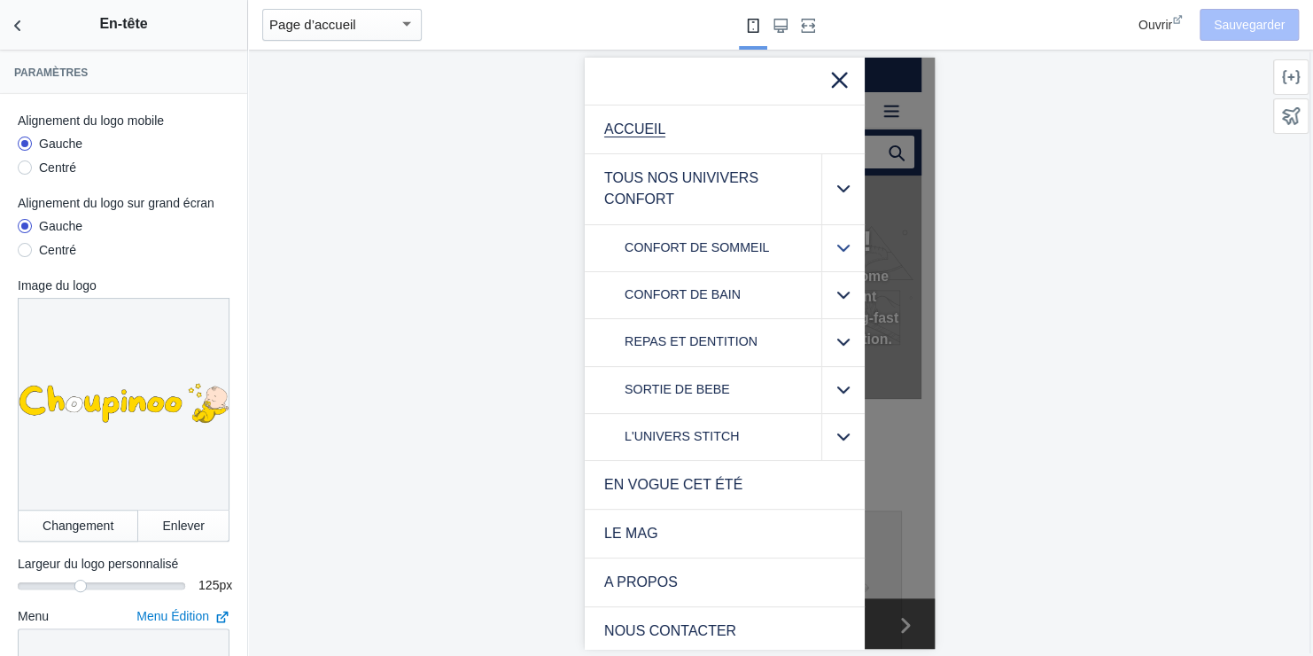
click at [837, 245] on icon at bounding box center [843, 247] width 12 height 7
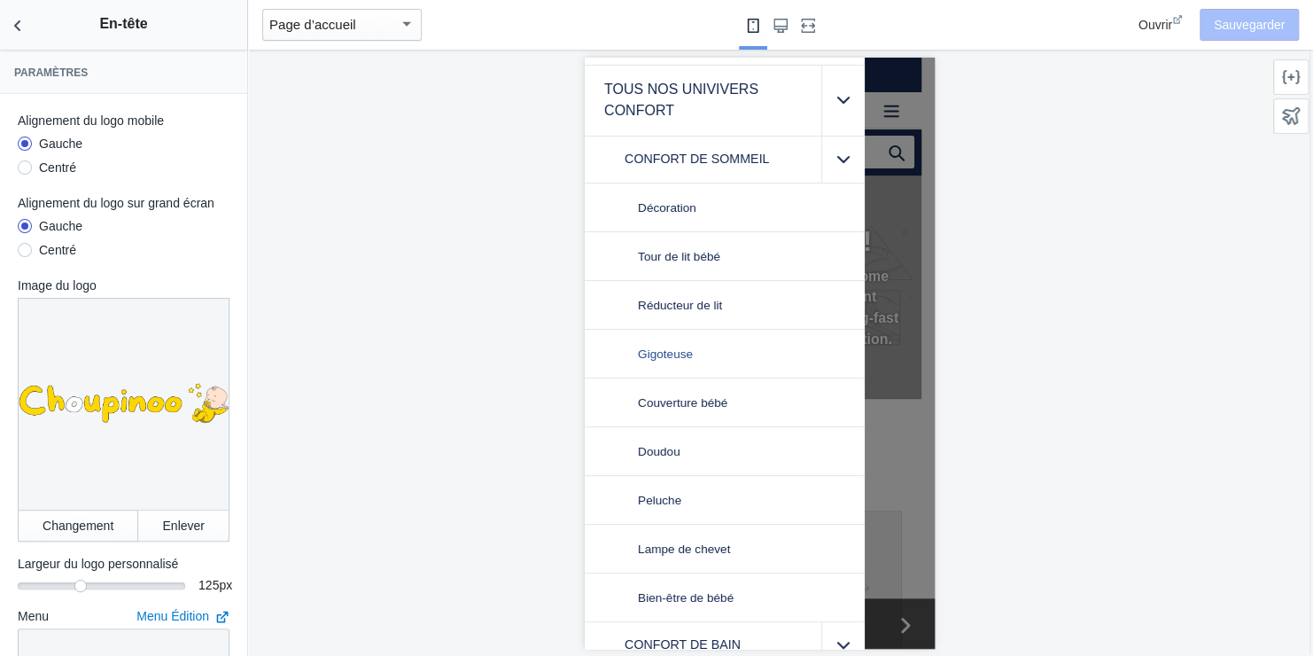
scroll to position [177, 0]
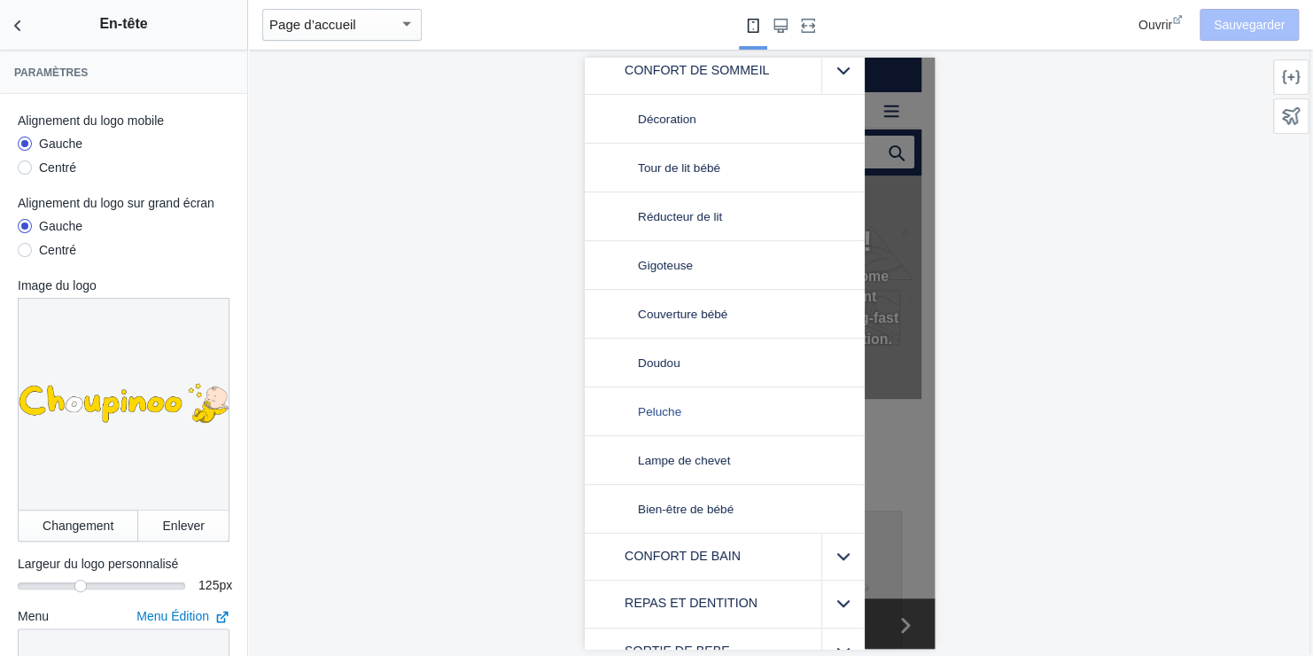
click at [673, 405] on span "Peluche" at bounding box center [658, 411] width 43 height 14
click at [1170, 18] on span "Ouvrir" at bounding box center [1156, 25] width 34 height 14
click at [837, 68] on icon ".cls-1{fill:#231f20}" at bounding box center [843, 70] width 12 height 14
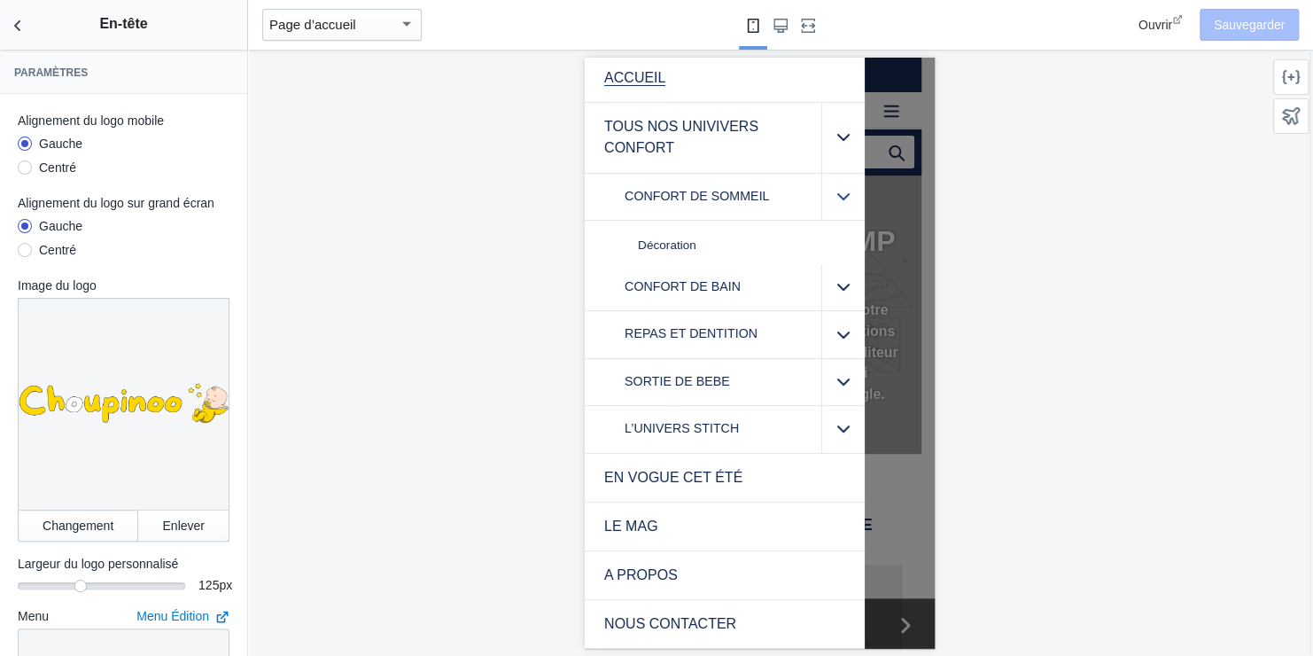
scroll to position [4, 0]
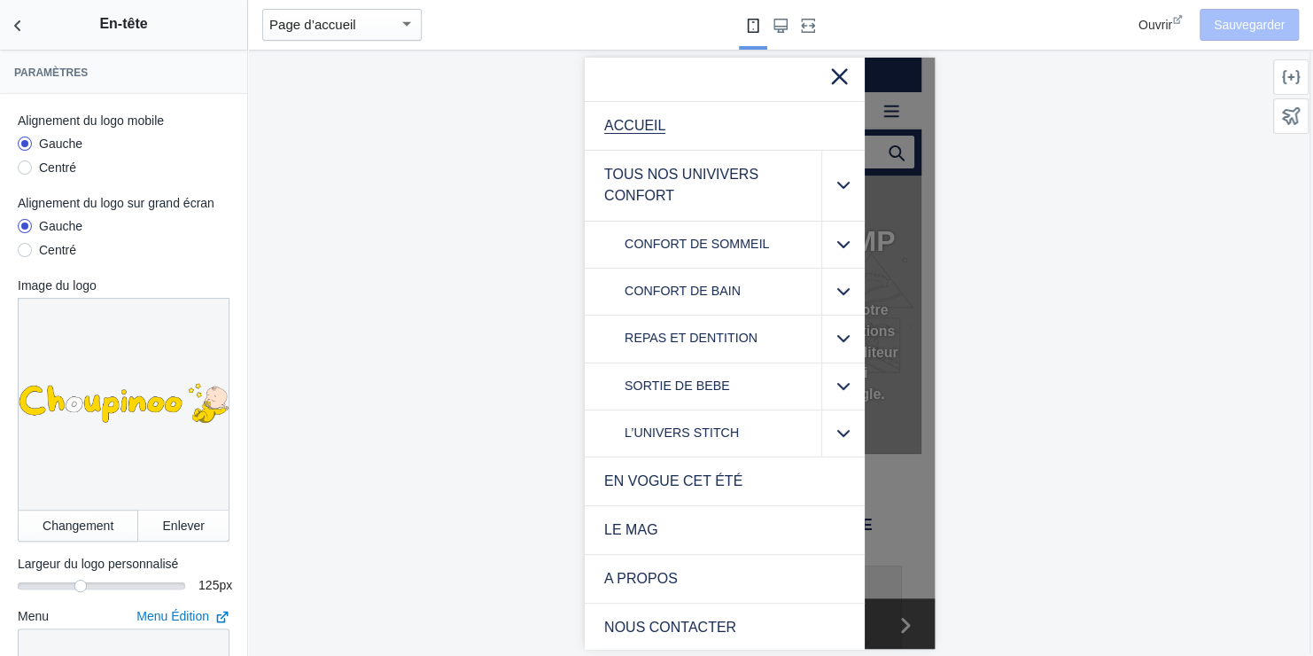
click at [828, 68] on icon at bounding box center [839, 74] width 22 height 22
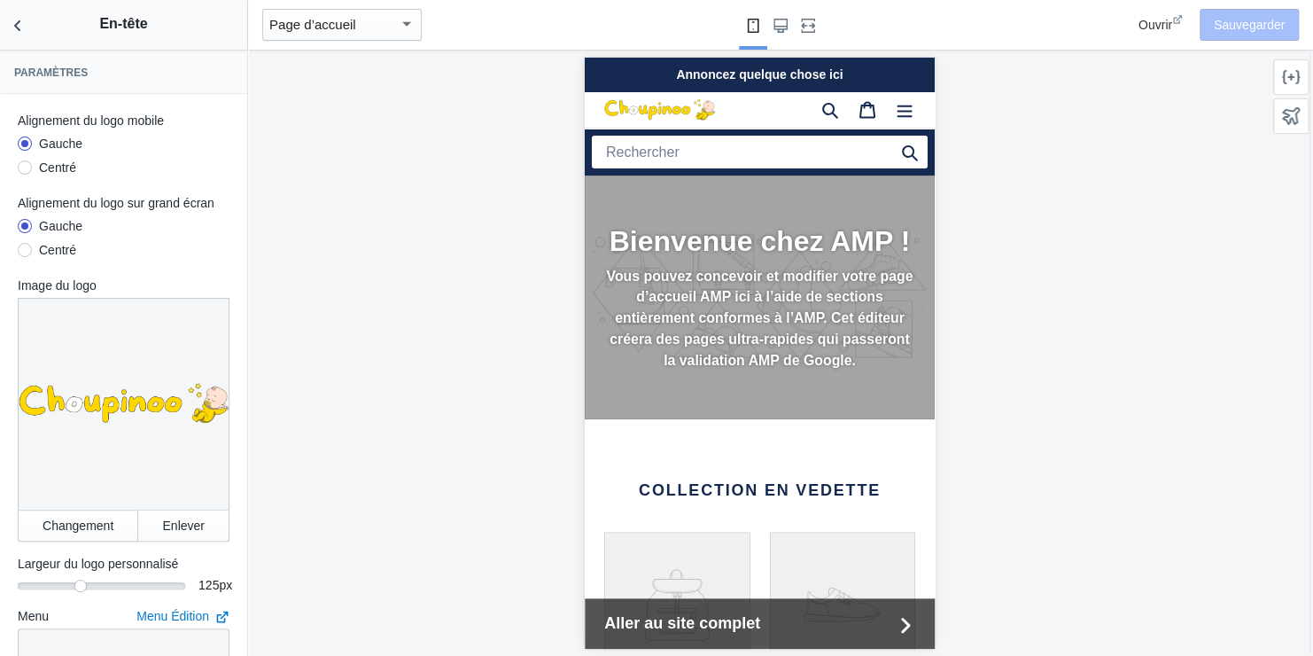
click at [769, 71] on div "Annoncez quelque chose ici" at bounding box center [759, 74] width 350 height 35
drag, startPoint x: 769, startPoint y: 70, endPoint x: 757, endPoint y: 75, distance: 13.5
click at [757, 75] on div "Annoncez quelque chose ici" at bounding box center [759, 74] width 350 height 35
click at [1089, 188] on div at bounding box center [759, 353] width 1023 height 606
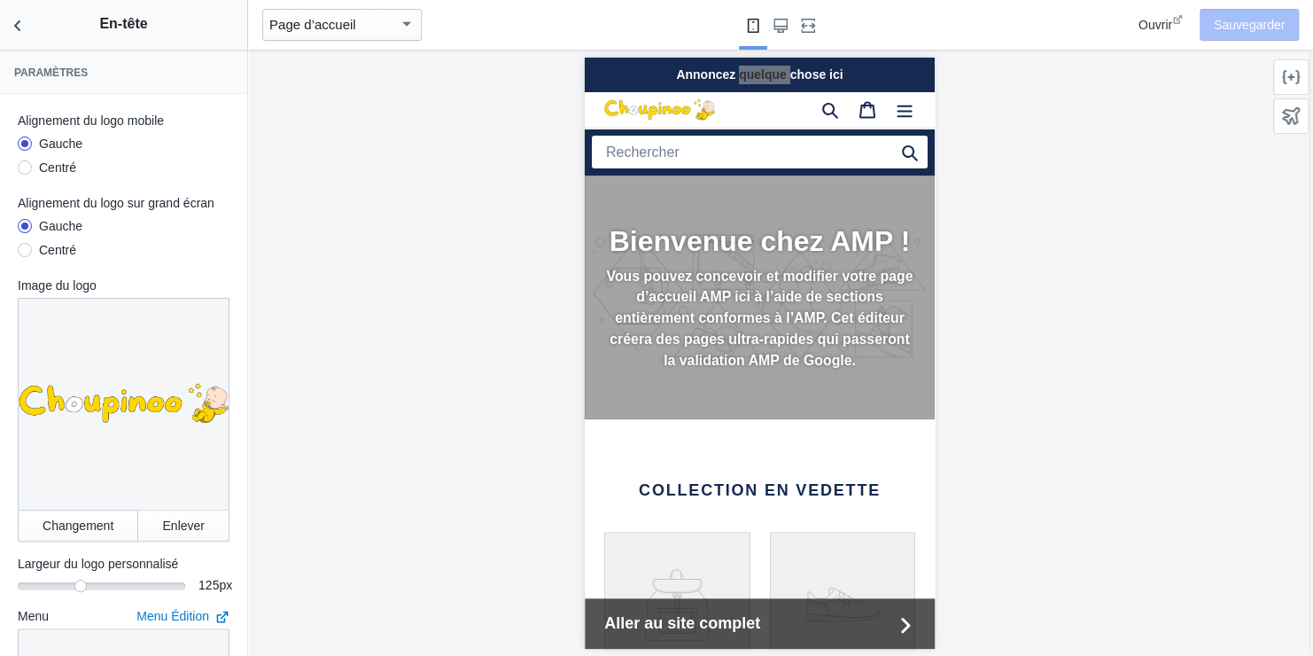
click at [1089, 188] on div at bounding box center [759, 353] width 1023 height 606
click at [774, 22] on use "Large screen" at bounding box center [781, 26] width 14 height 14
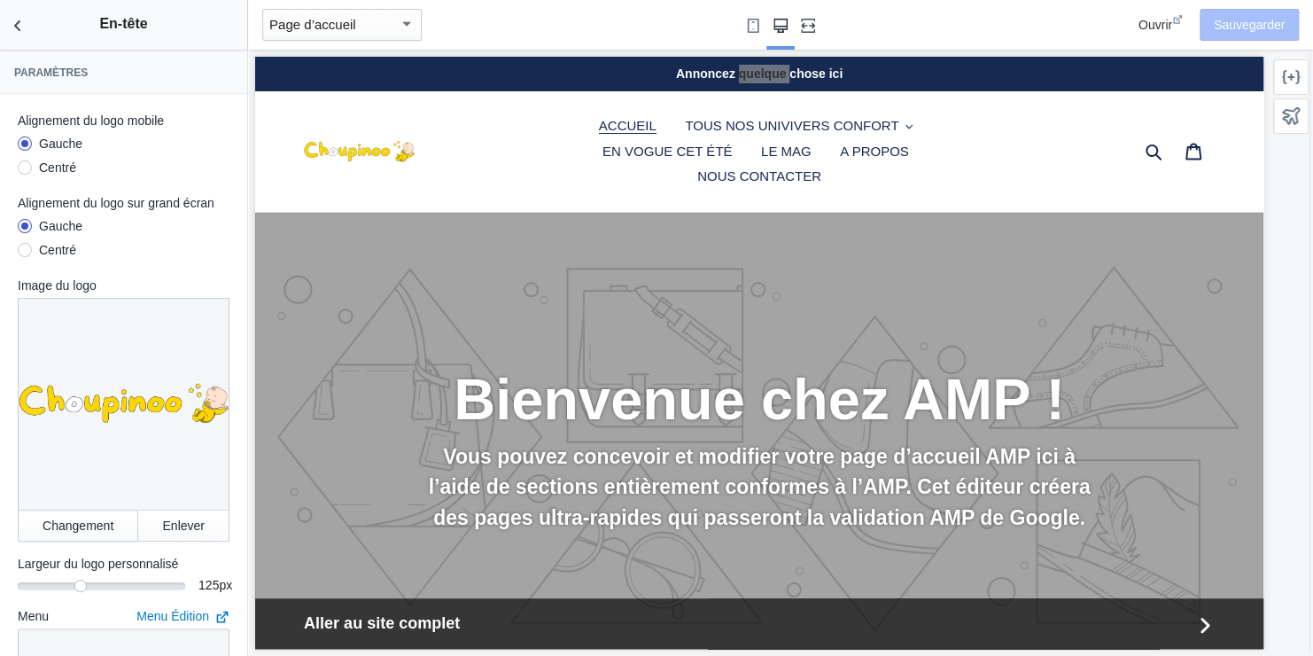
click at [804, 24] on icon "Fullscreen" at bounding box center [808, 26] width 14 height 14
click at [774, 25] on icon "Large screen" at bounding box center [781, 26] width 14 height 14
click at [753, 24] on use "Small screen" at bounding box center [754, 26] width 12 height 14
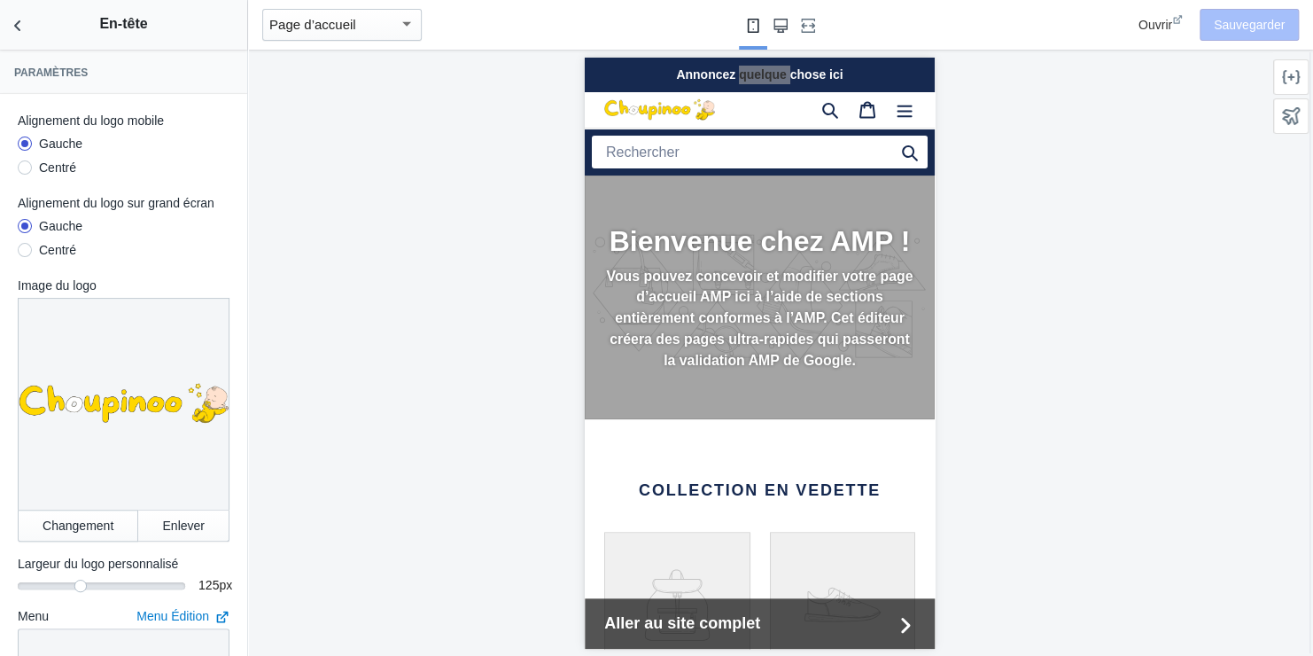
click at [781, 21] on use "Large screen" at bounding box center [781, 26] width 14 height 14
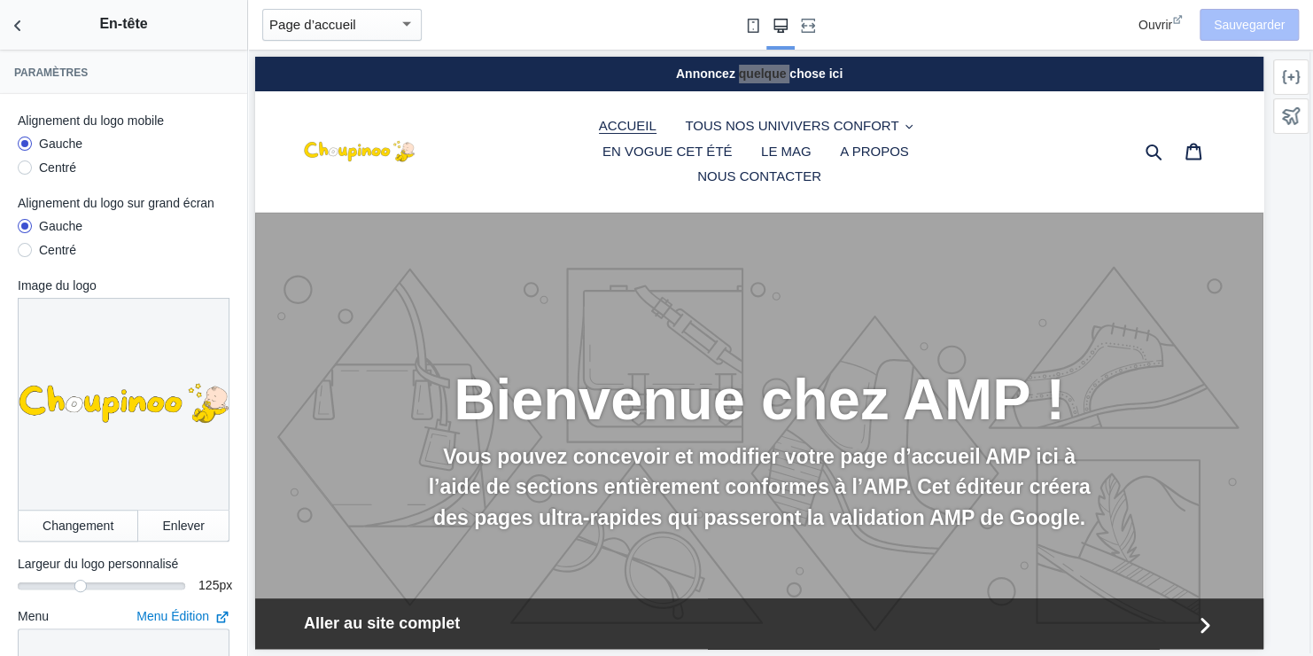
click at [756, 25] on use "Small screen" at bounding box center [754, 26] width 12 height 14
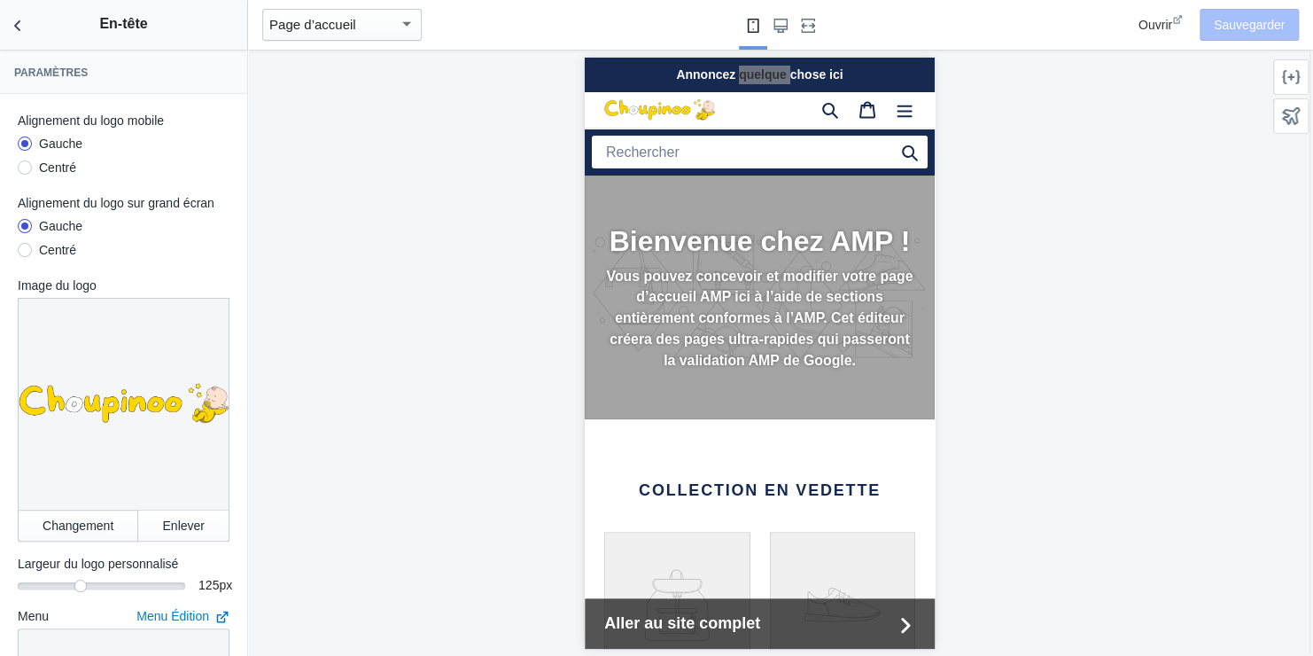
click at [547, 129] on div at bounding box center [759, 353] width 1023 height 606
click at [646, 72] on div "Annoncez quelque chose ici" at bounding box center [759, 74] width 350 height 35
click at [125, 21] on h2 "En-tête" at bounding box center [123, 24] width 247 height 48
click at [55, 168] on div "Centré" at bounding box center [57, 168] width 37 height 18
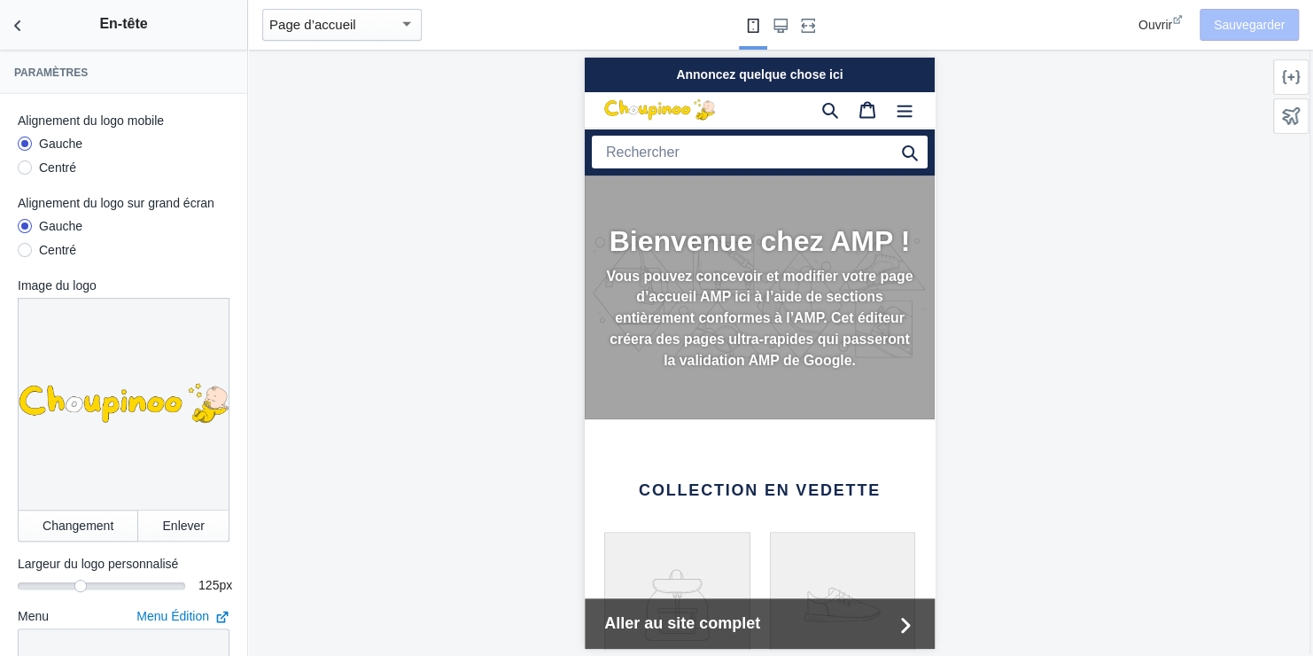
click at [25, 170] on input "Centré" at bounding box center [25, 170] width 0 height 0
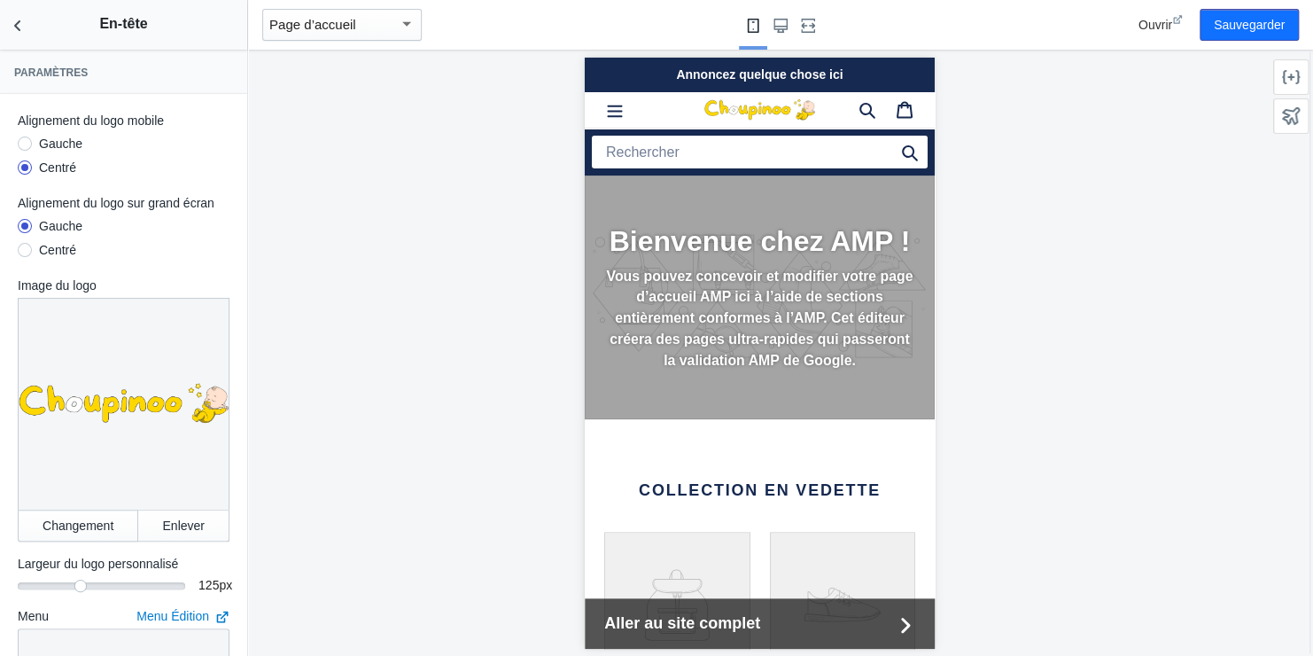
click at [64, 138] on div "Gauche" at bounding box center [60, 144] width 43 height 18
click at [25, 146] on input "Gauche" at bounding box center [25, 146] width 0 height 0
click at [68, 164] on div "Centré" at bounding box center [57, 168] width 37 height 18
click at [25, 170] on input "Centré" at bounding box center [25, 170] width 0 height 0
click at [794, 67] on div "Annoncez quelque chose ici" at bounding box center [759, 74] width 350 height 35
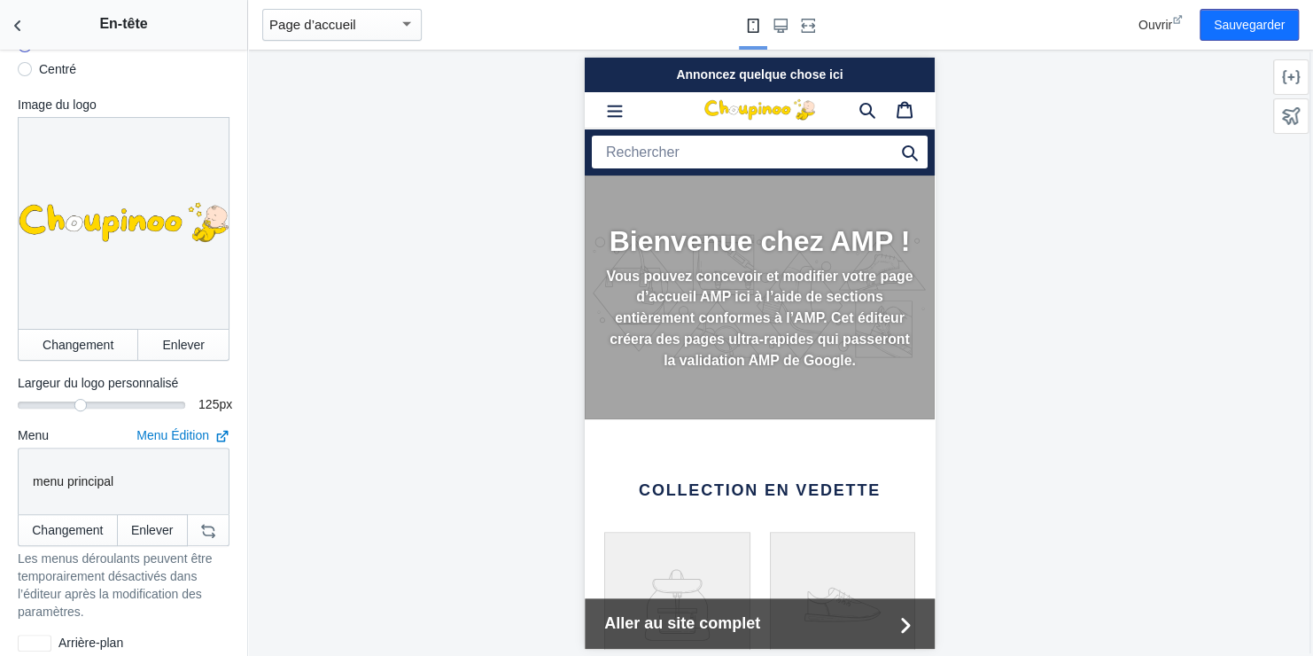
scroll to position [266, 0]
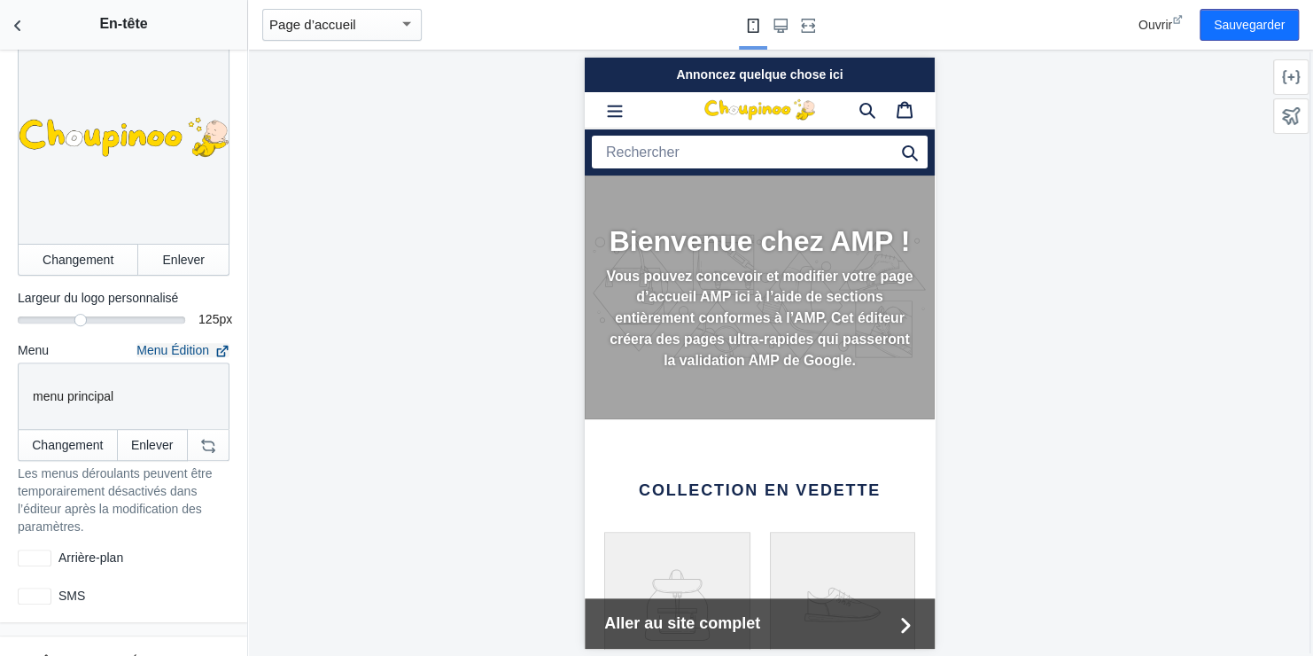
click at [215, 344] on icon at bounding box center [222, 351] width 14 height 14
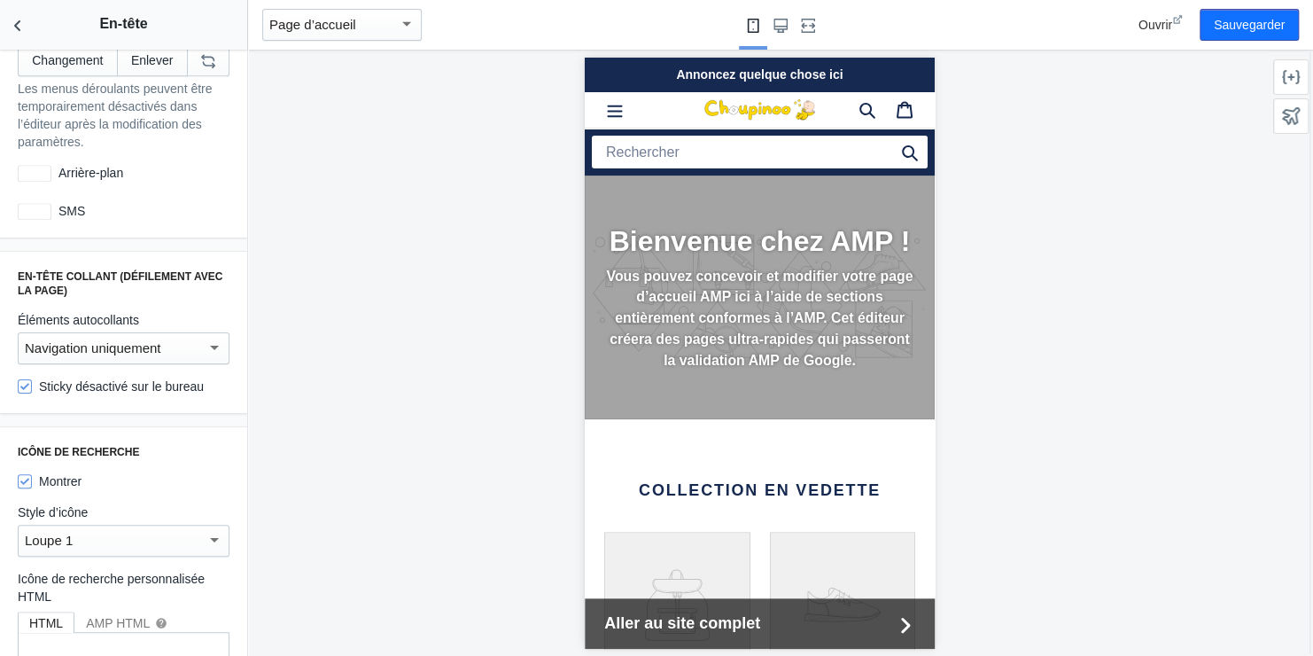
scroll to position [620, 0]
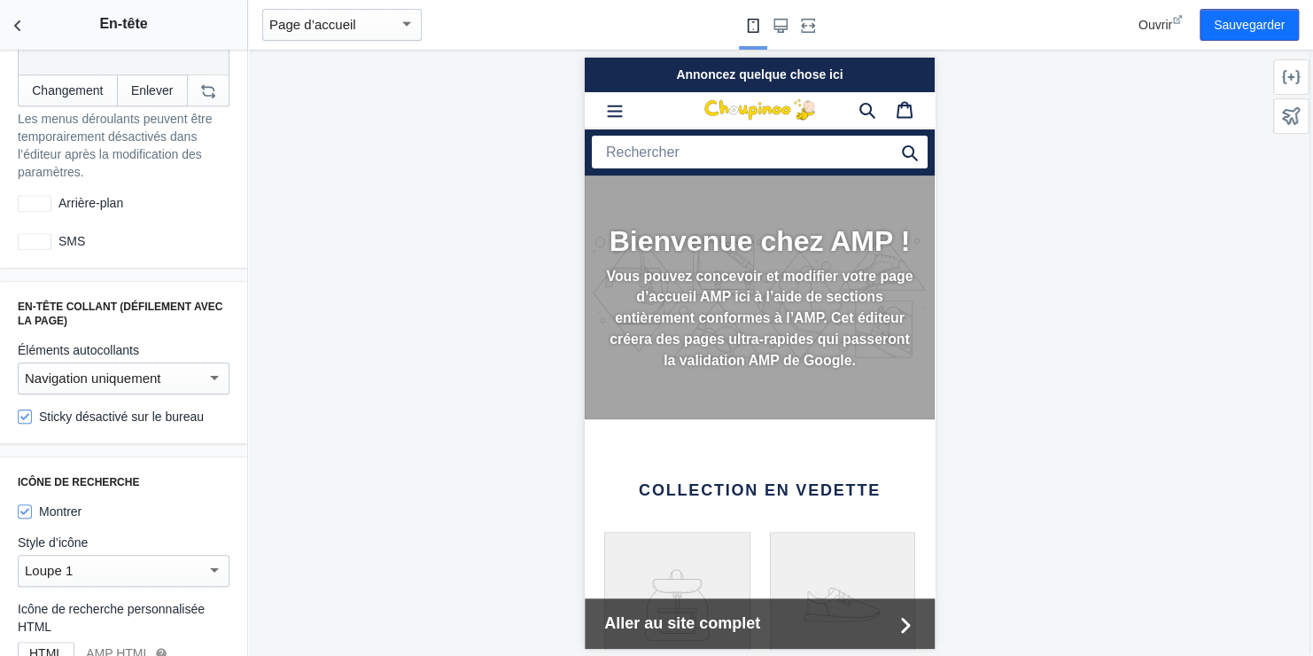
click at [206, 367] on div at bounding box center [214, 377] width 16 height 21
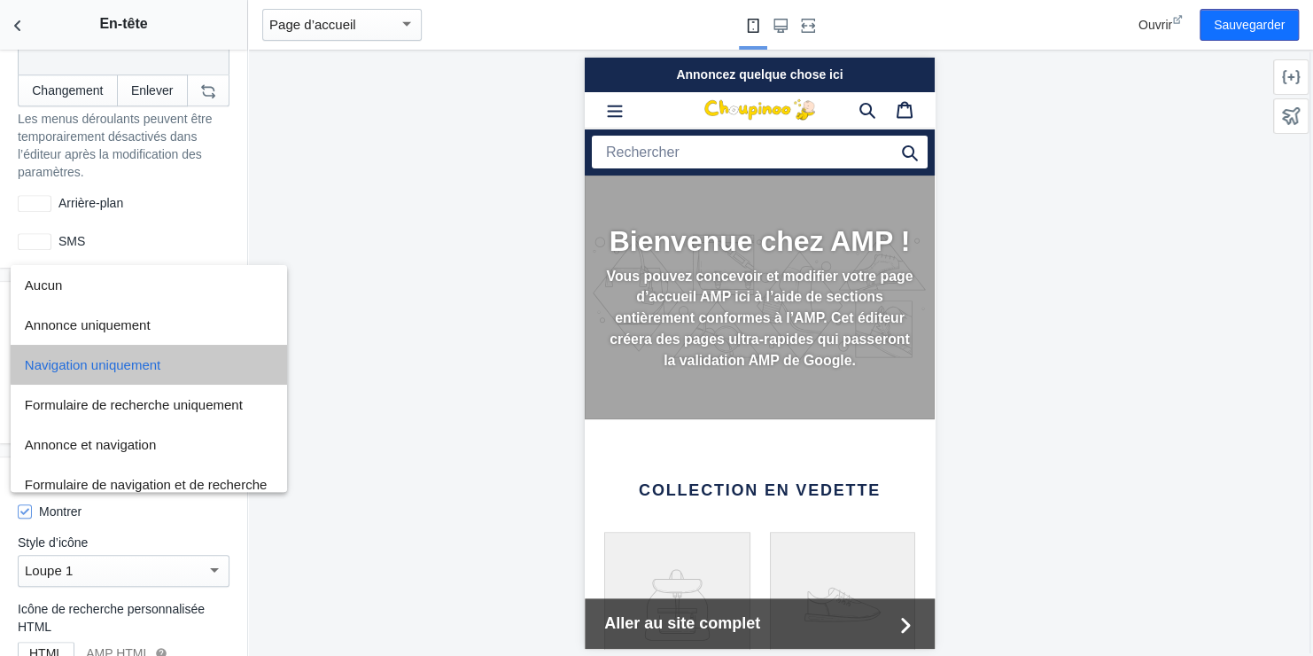
click at [195, 357] on span "Navigation uniquement" at bounding box center [149, 365] width 248 height 40
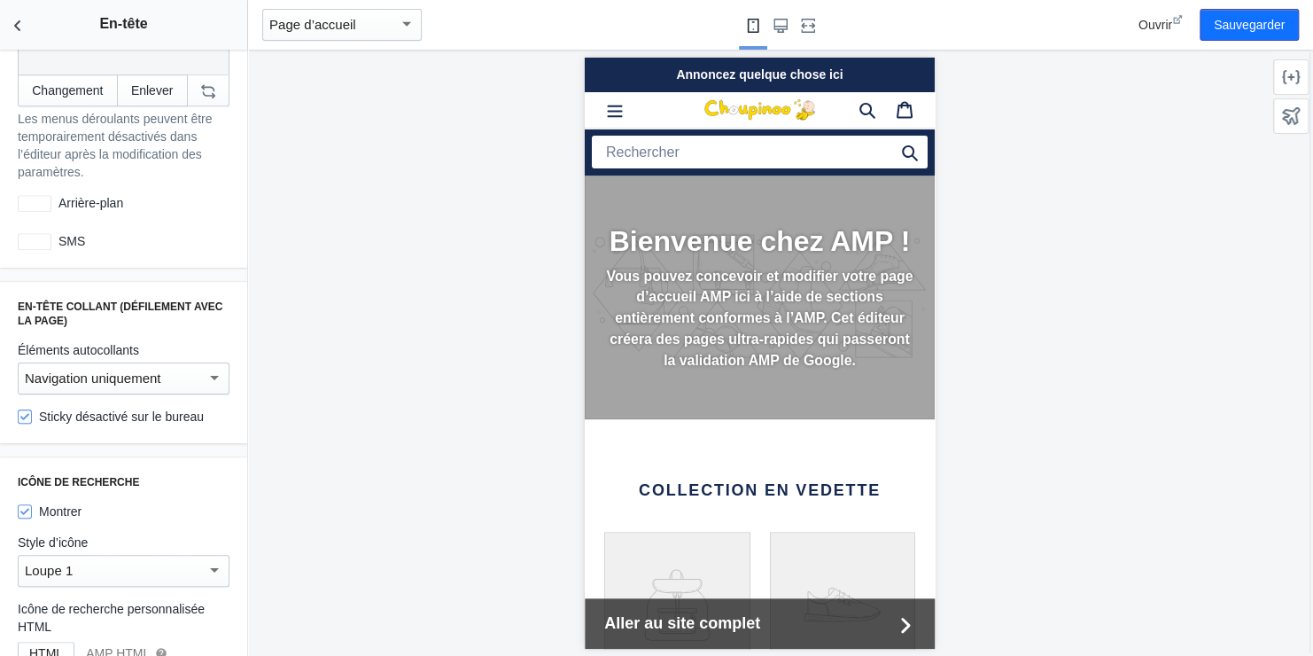
click at [46, 408] on label "Sticky désactivé sur le bureau" at bounding box center [111, 417] width 186 height 18
click at [32, 409] on input "Sticky désactivé sur le bureau" at bounding box center [25, 416] width 14 height 14
click at [46, 408] on label "Sticky désactivé sur le bureau" at bounding box center [111, 417] width 186 height 18
click at [32, 409] on input "Sticky désactivé sur le bureau" at bounding box center [25, 416] width 14 height 14
checkbox input "true"
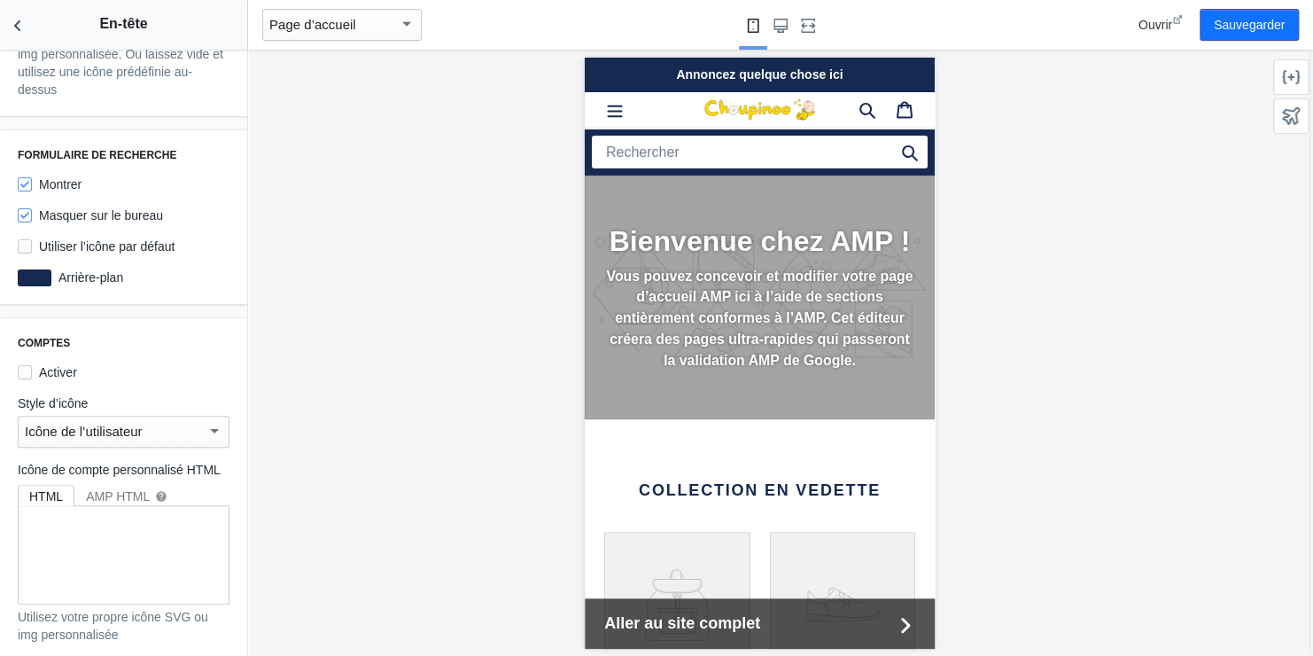
scroll to position [1329, 0]
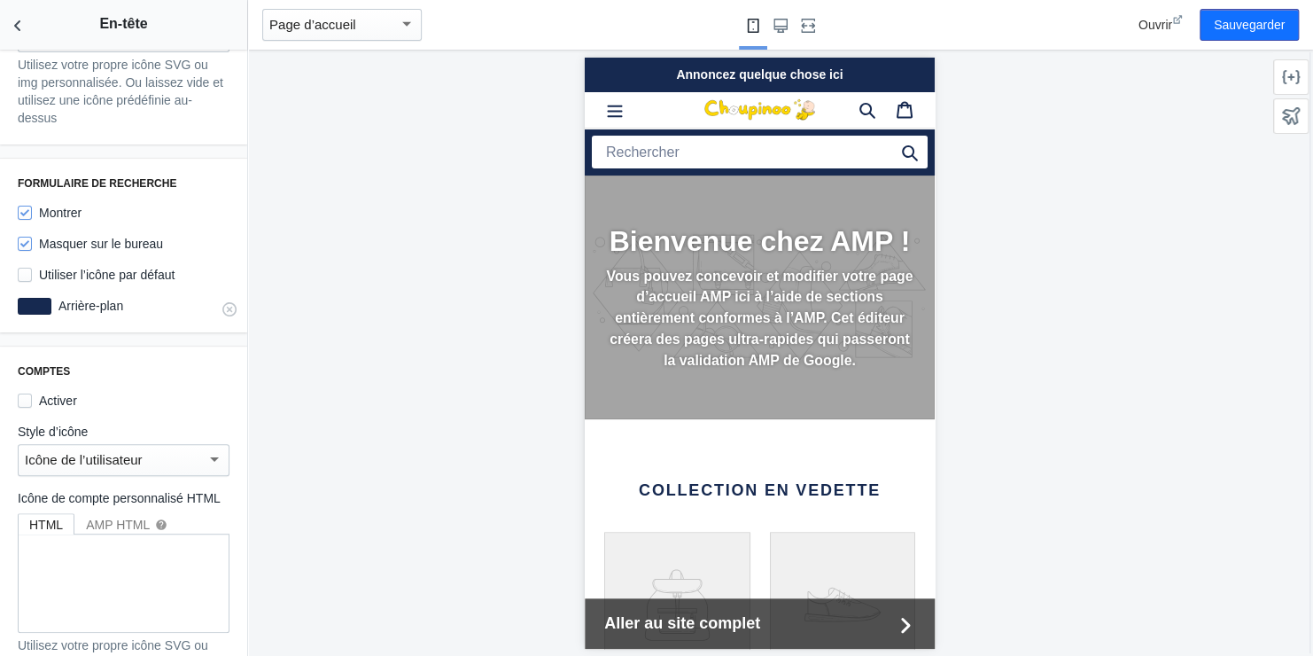
click at [82, 297] on label "Arrière-plan" at bounding box center [140, 306] width 178 height 18
click at [38, 298] on div at bounding box center [35, 306] width 34 height 17
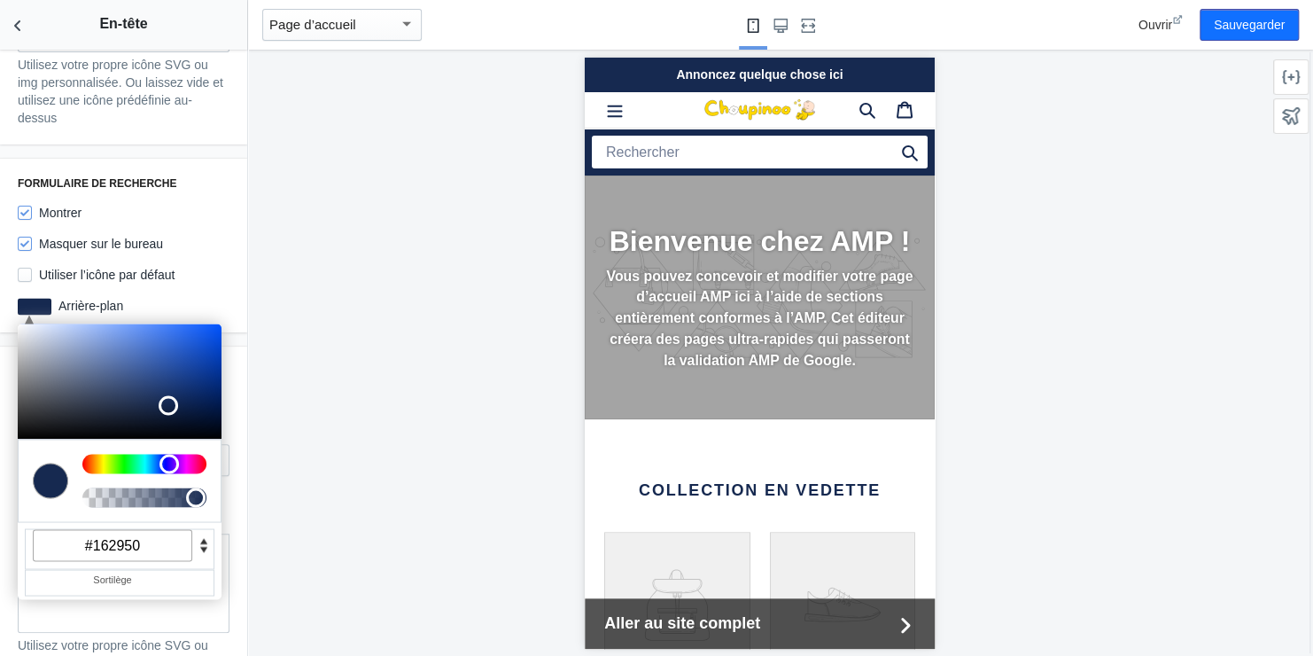
click at [334, 340] on div at bounding box center [759, 353] width 1023 height 606
click at [125, 529] on input "#162950" at bounding box center [113, 545] width 160 height 32
paste input "ffd70"
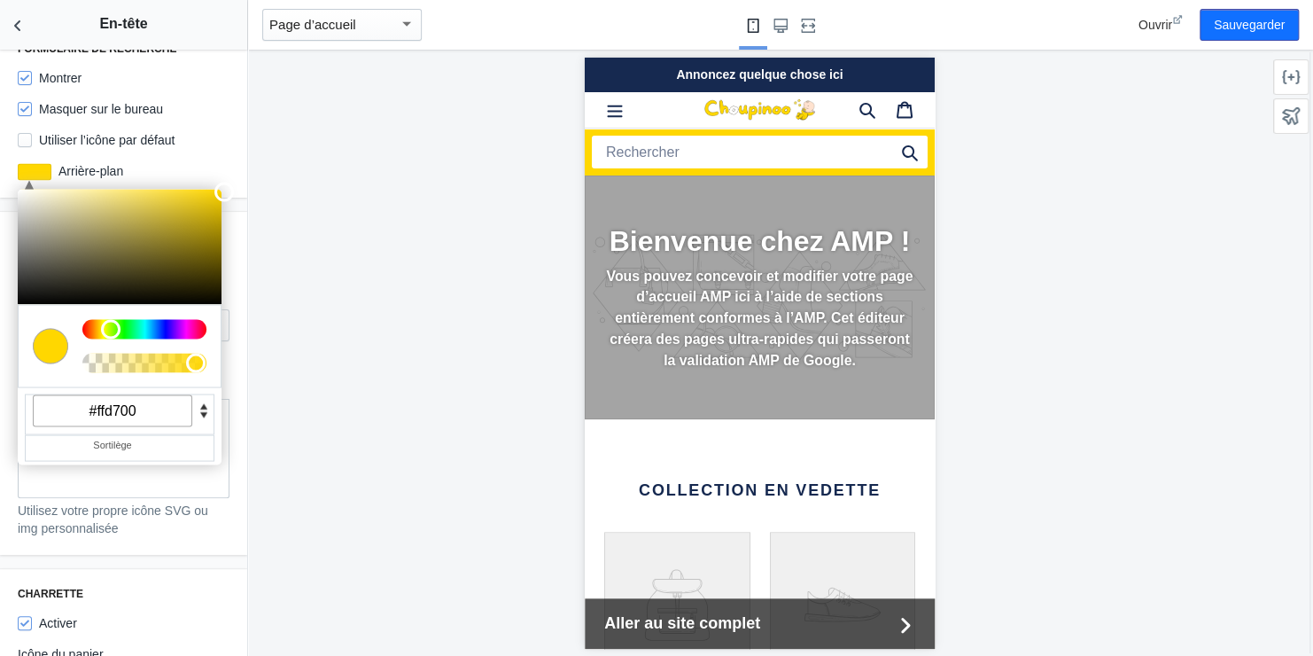
scroll to position [1418, 0]
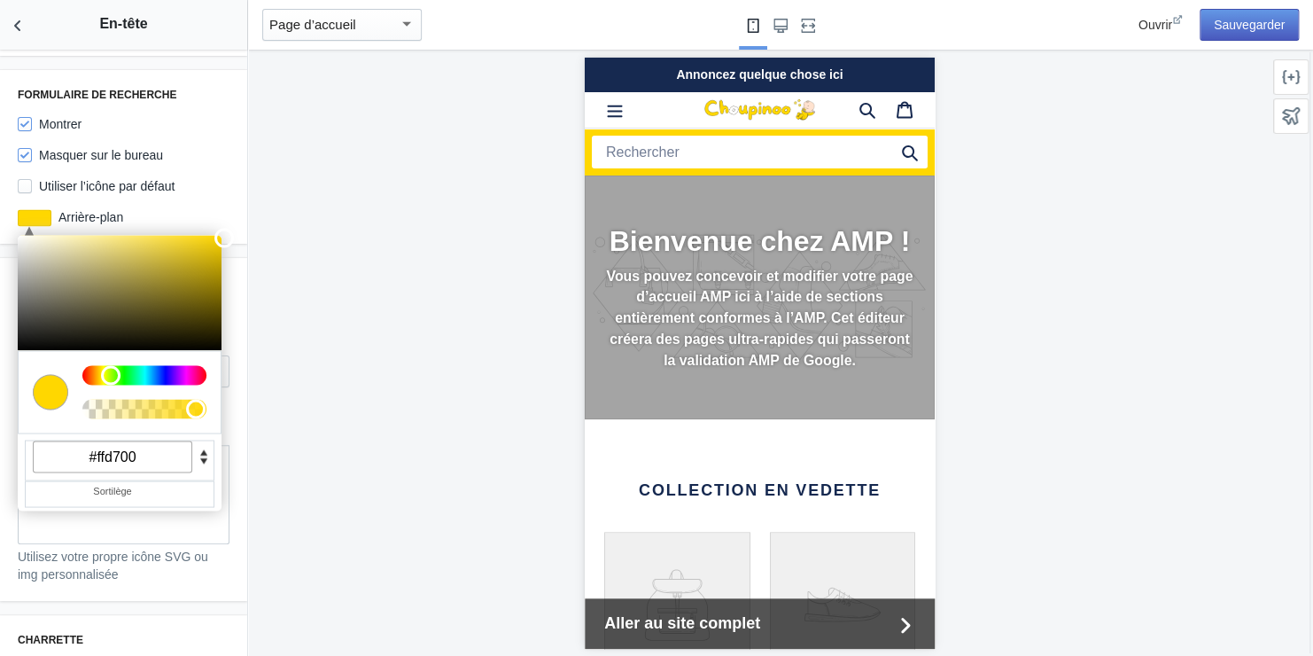
type input "#ffd700"
click at [1256, 20] on button "Sauvegarder" at bounding box center [1249, 25] width 99 height 32
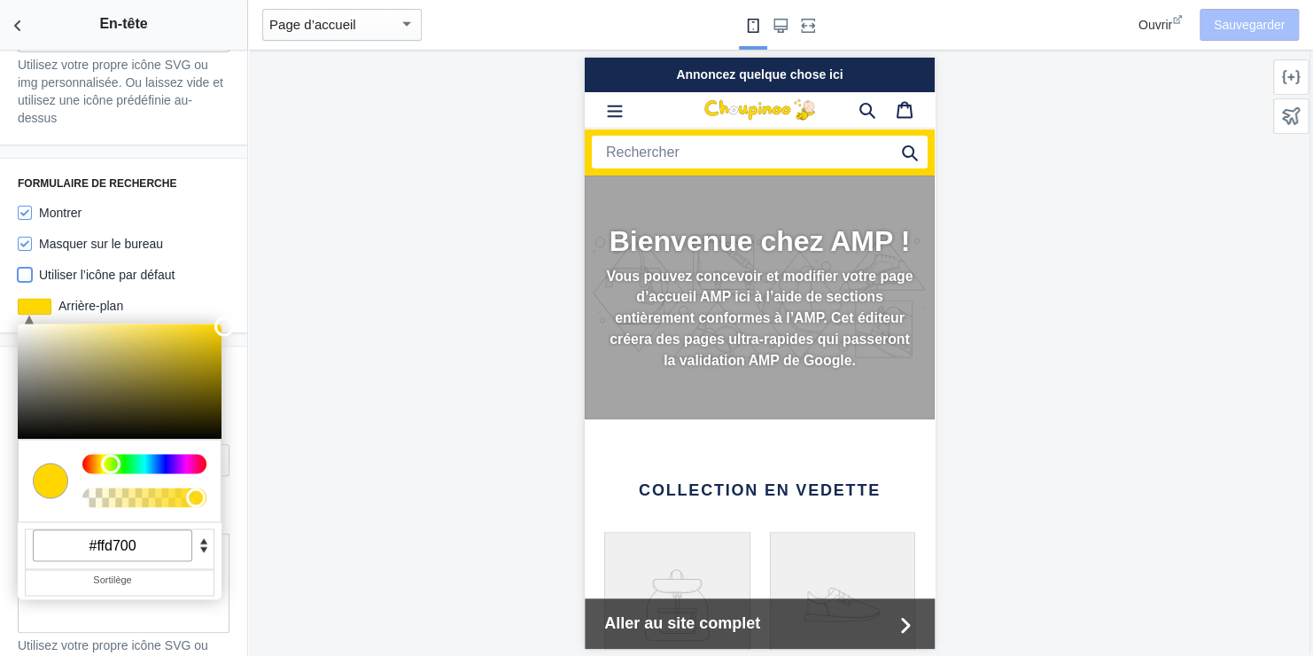
click at [26, 268] on input "Utiliser l’icône par défaut" at bounding box center [25, 275] width 14 height 14
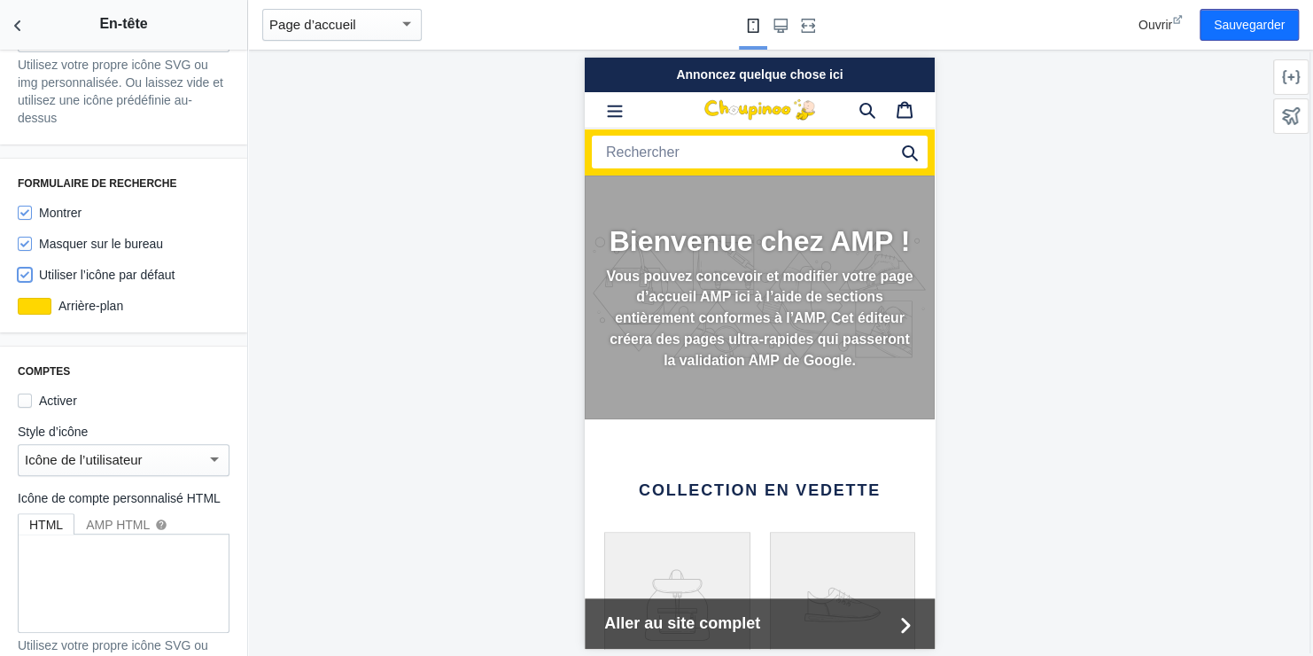
click at [27, 268] on input "Utiliser l’icône par défaut" at bounding box center [25, 275] width 14 height 14
checkbox input "false"
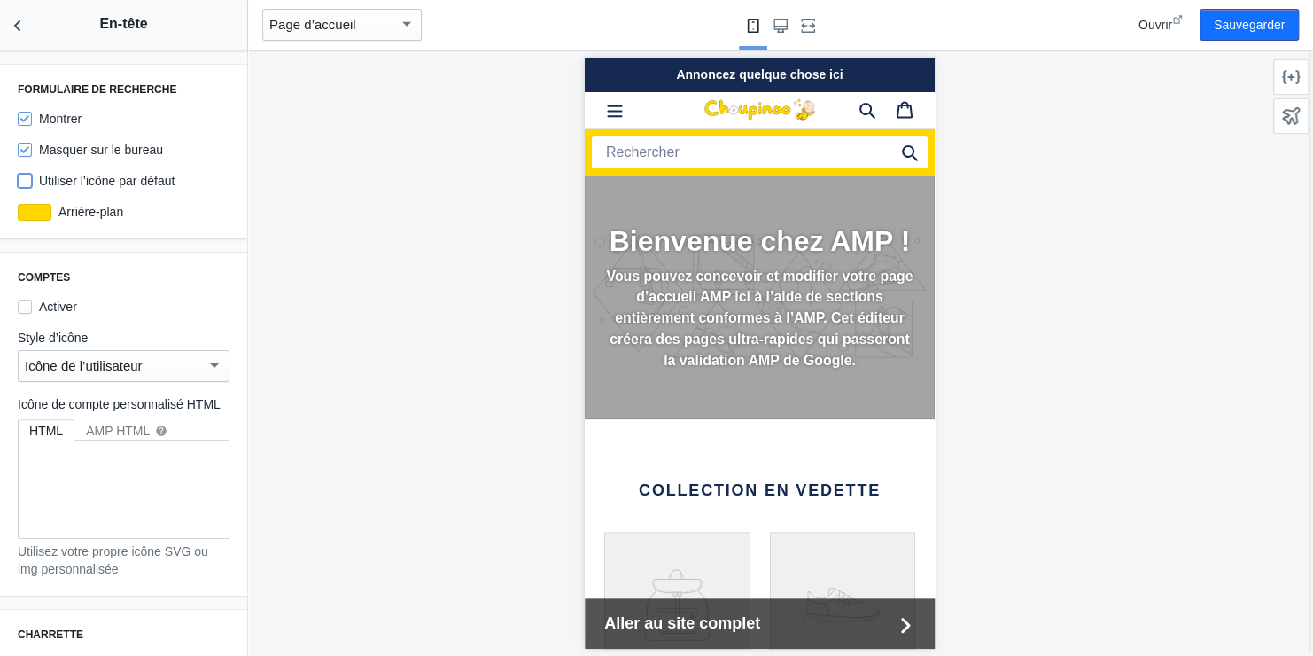
scroll to position [1507, 0]
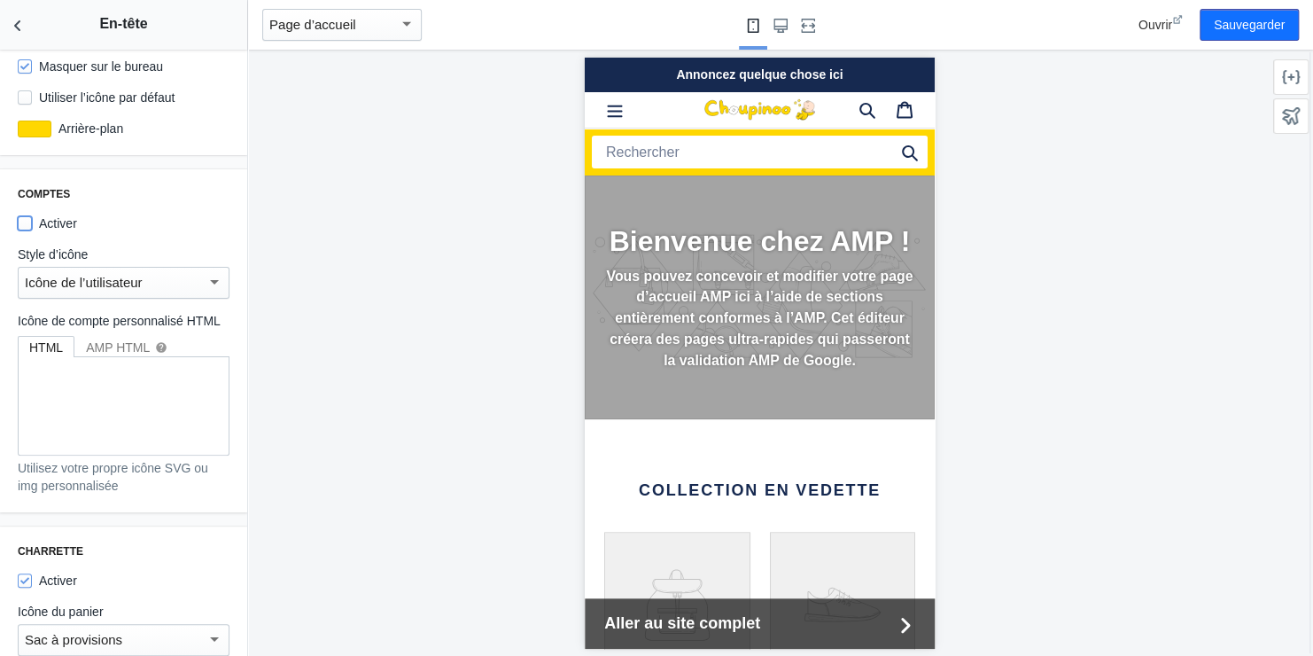
click at [27, 216] on input "Activer" at bounding box center [25, 223] width 14 height 14
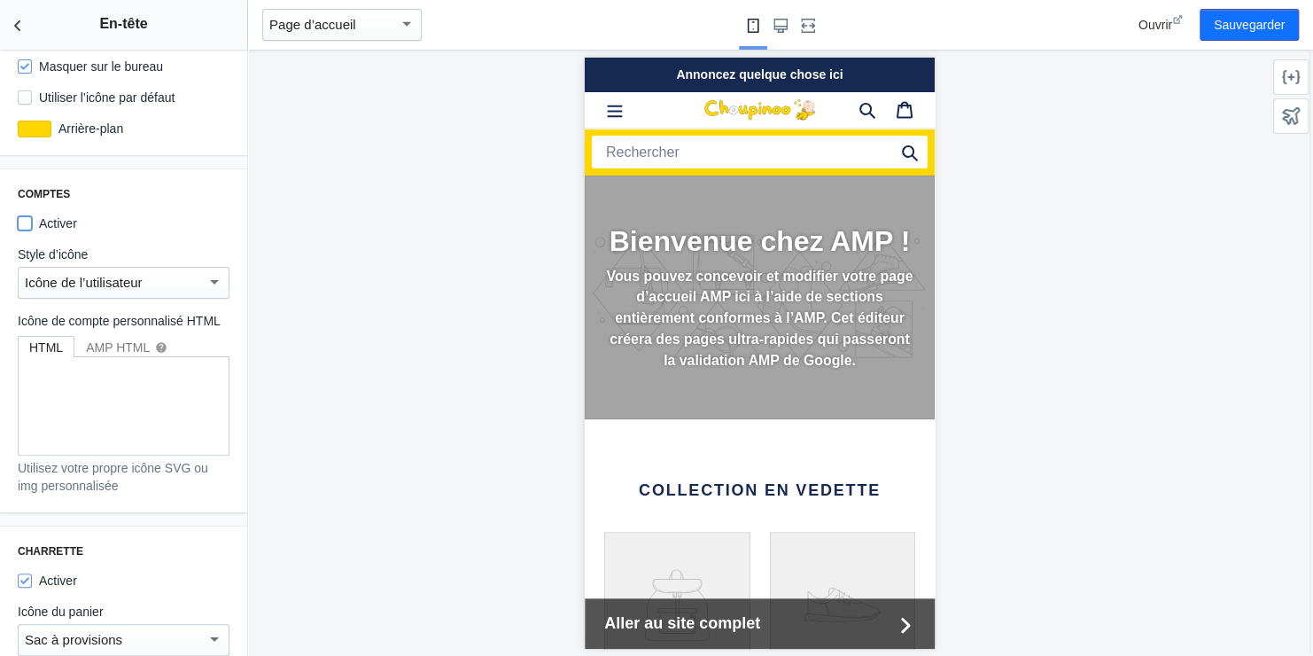
checkbox input "true"
click at [1254, 21] on button "Sauvegarder" at bounding box center [1249, 25] width 99 height 32
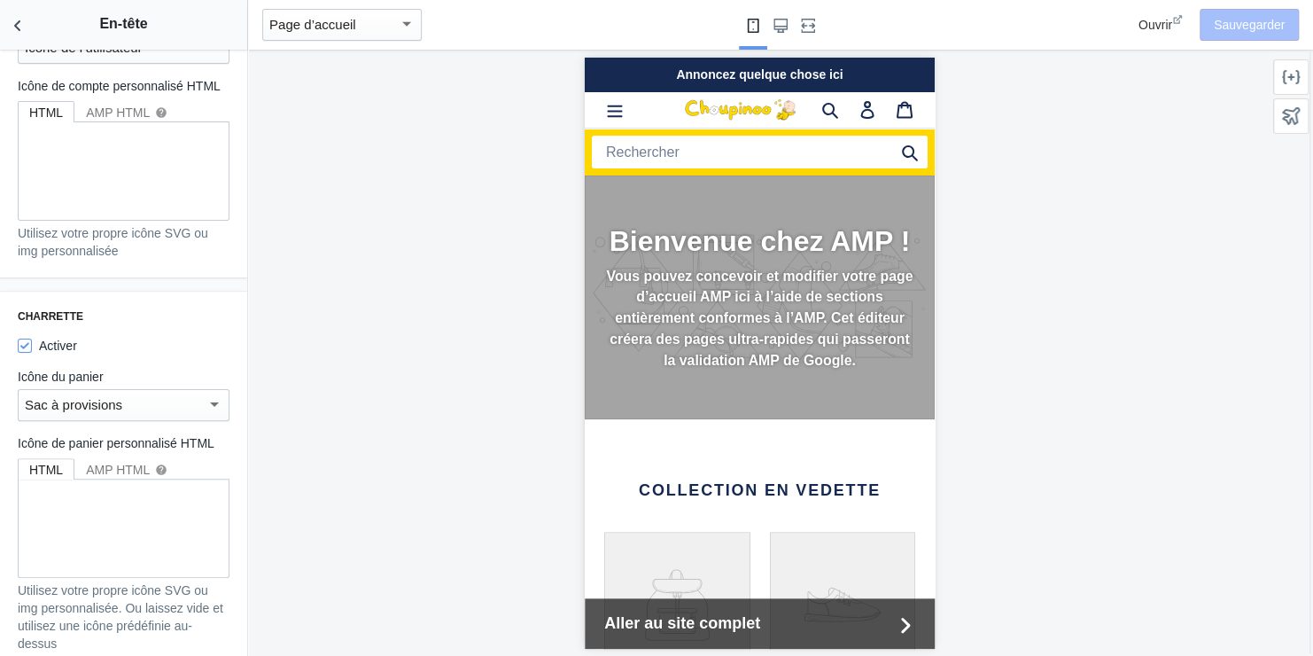
scroll to position [1773, 0]
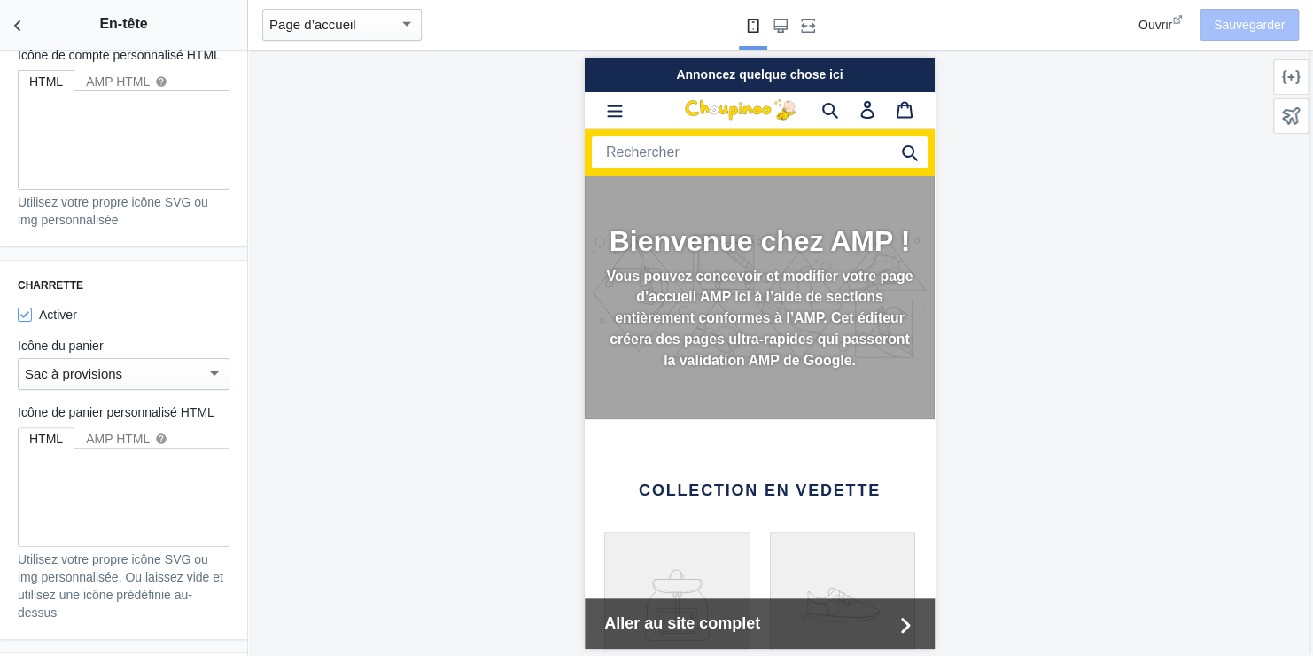
click at [210, 373] on div at bounding box center [214, 372] width 9 height 4
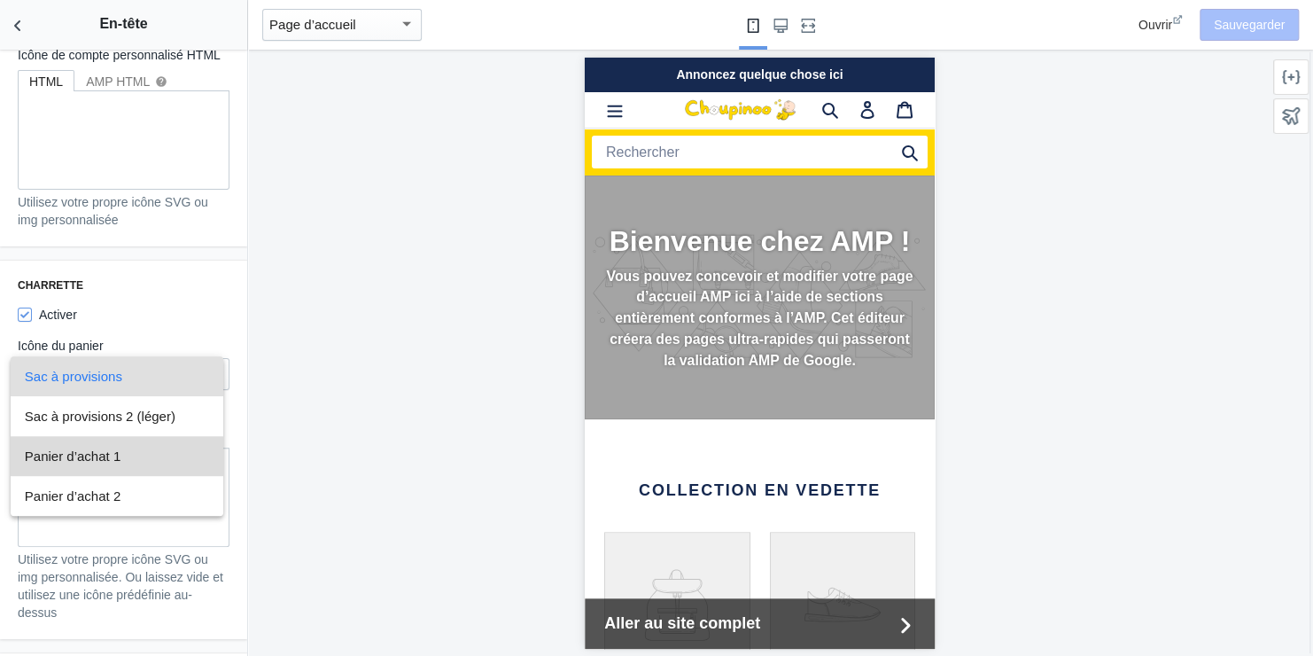
click at [93, 450] on font "Panier d’achat 1" at bounding box center [73, 455] width 96 height 15
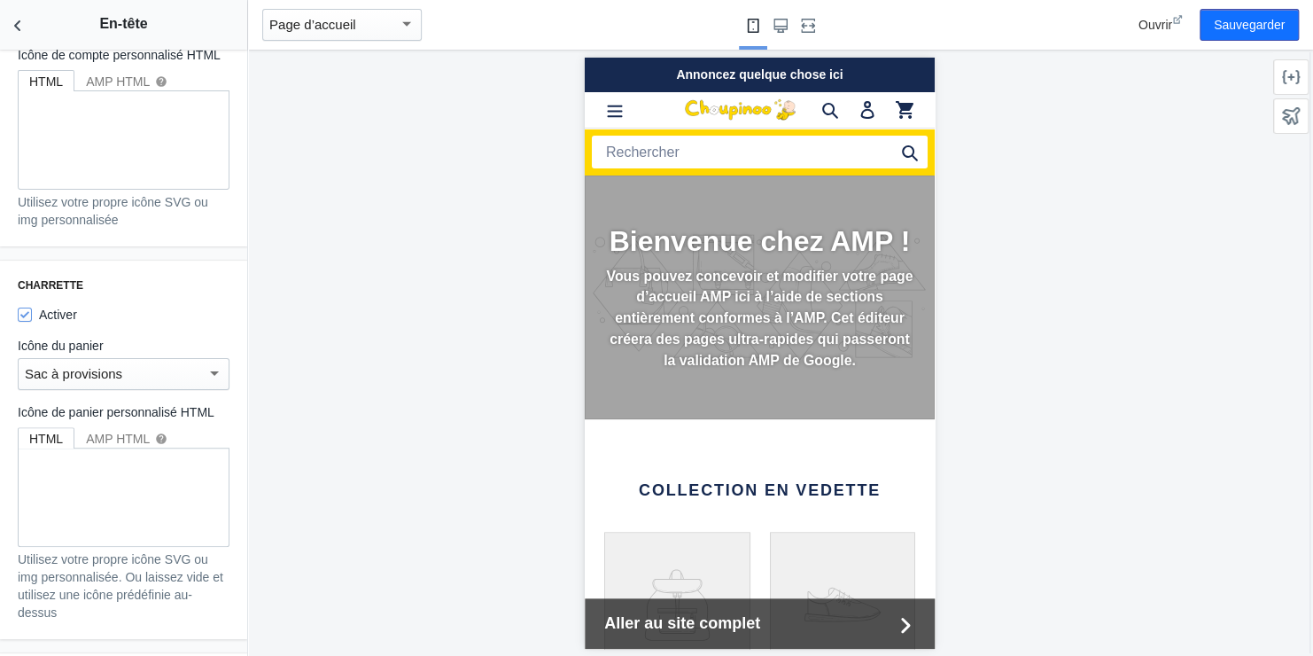
click at [206, 372] on div at bounding box center [214, 372] width 16 height 21
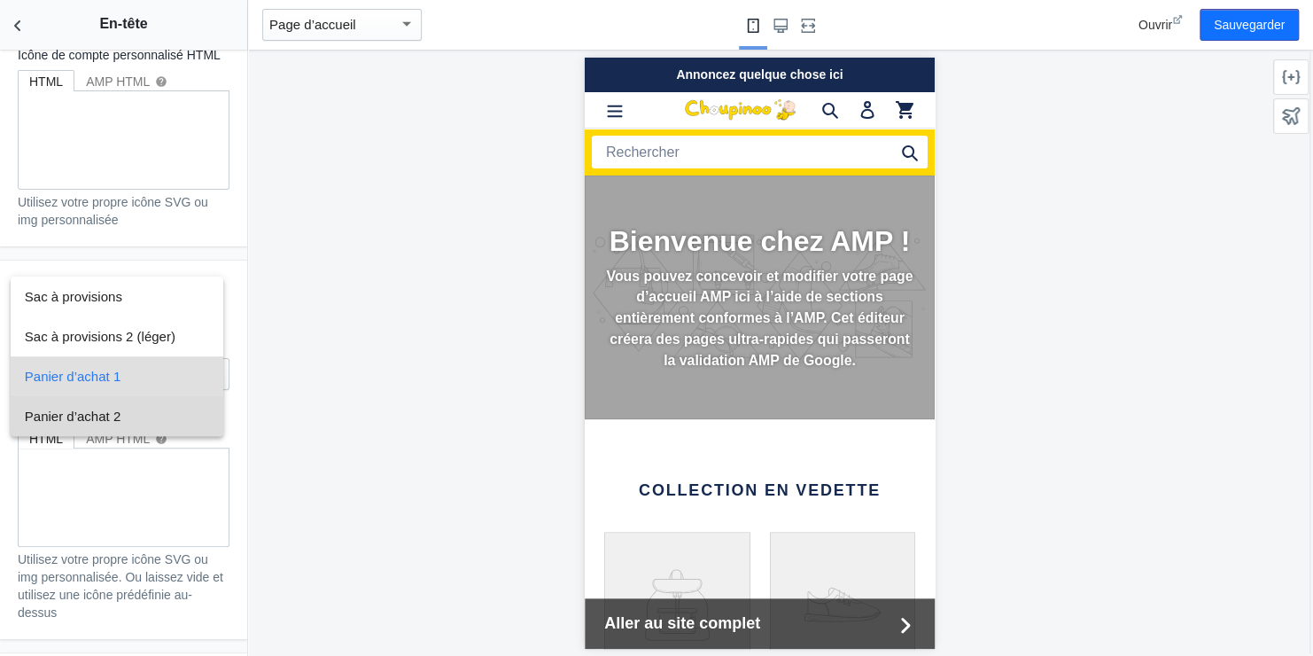
click at [111, 412] on font "Panier d’achat 2" at bounding box center [73, 416] width 96 height 15
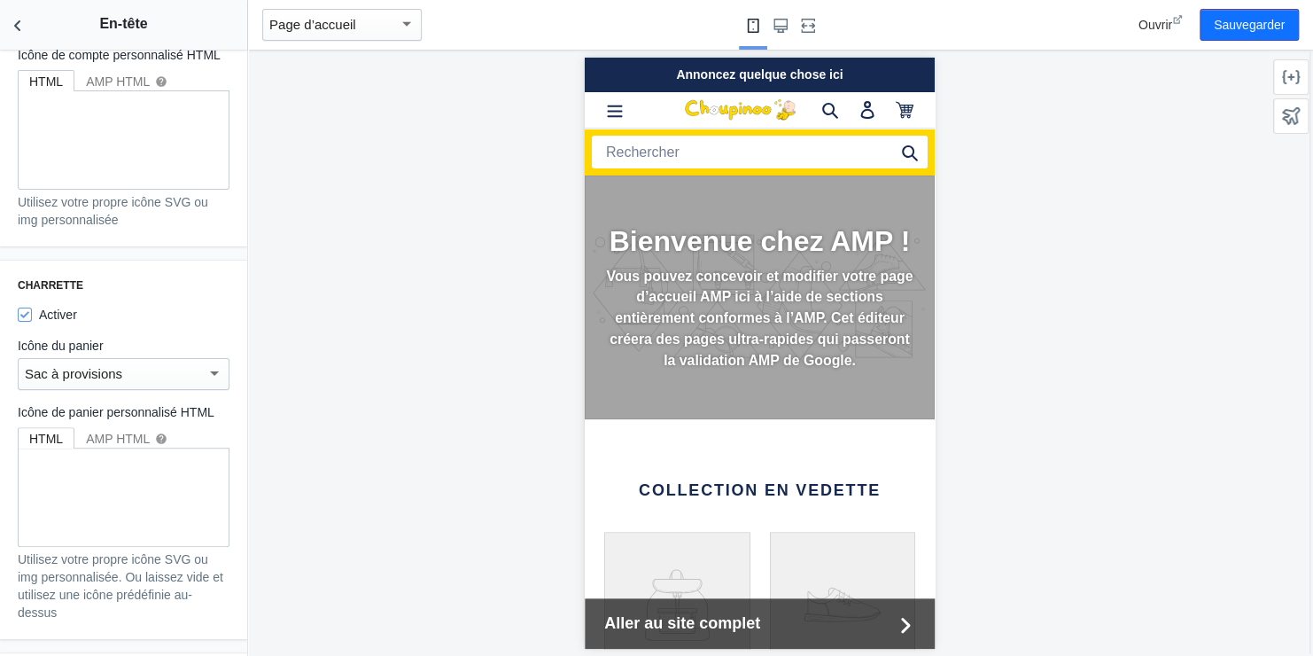
click at [210, 375] on div at bounding box center [214, 372] width 9 height 4
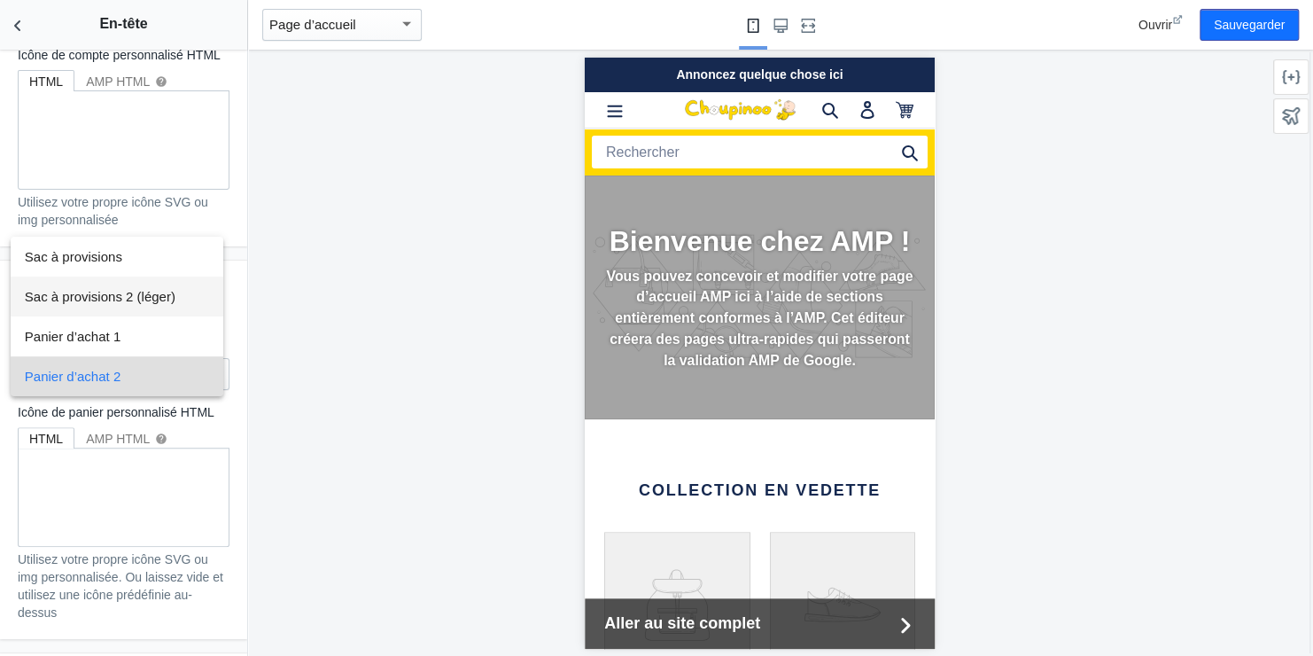
click at [160, 291] on font "Sac à provisions 2 (léger)" at bounding box center [100, 296] width 151 height 15
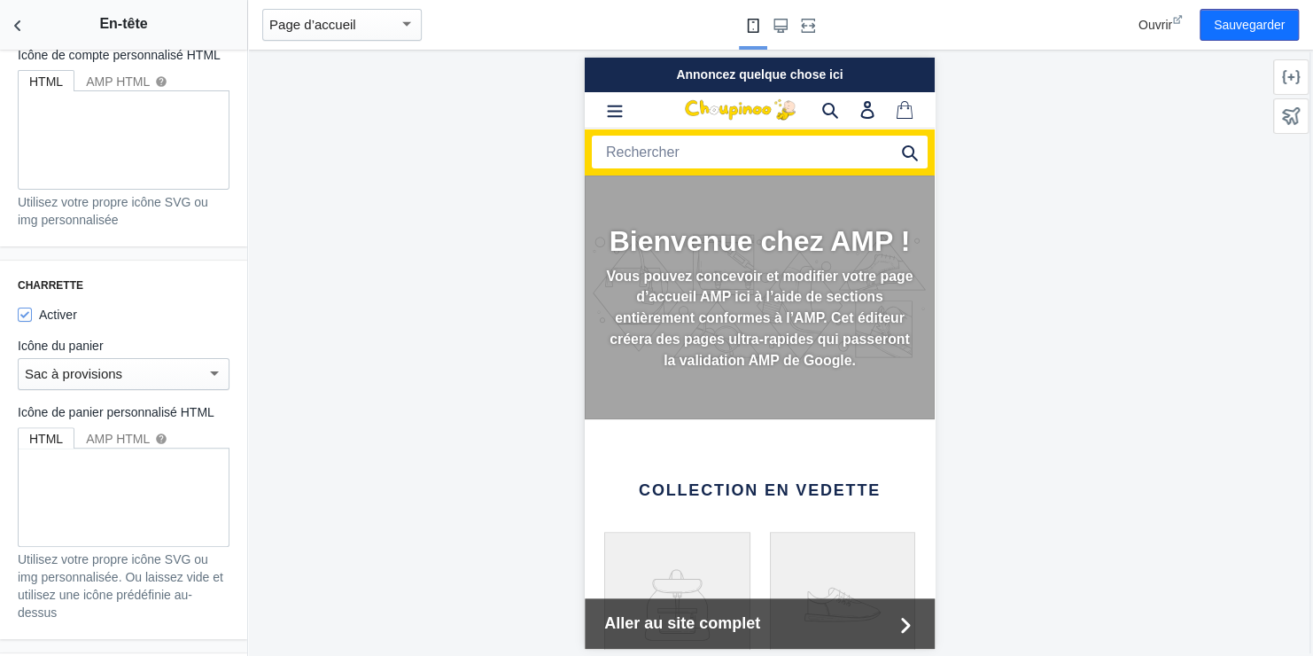
click at [206, 370] on div at bounding box center [214, 372] width 16 height 21
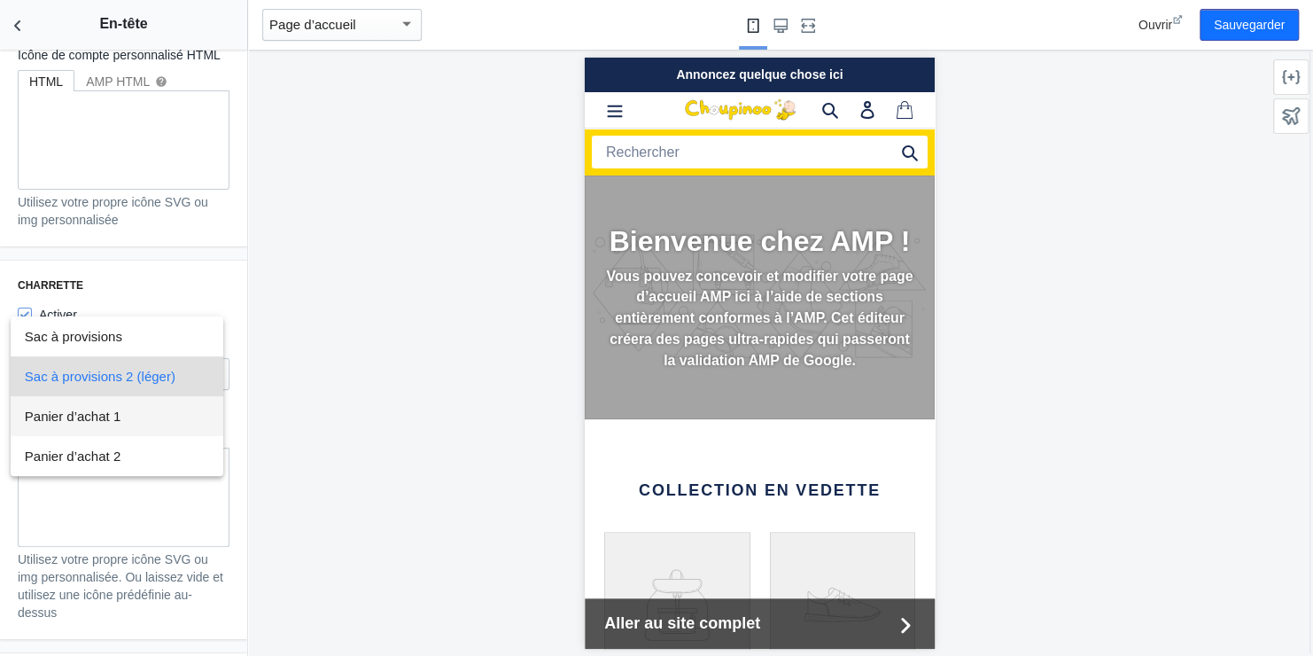
click at [136, 414] on span "Panier d’achat 1" at bounding box center [117, 416] width 184 height 40
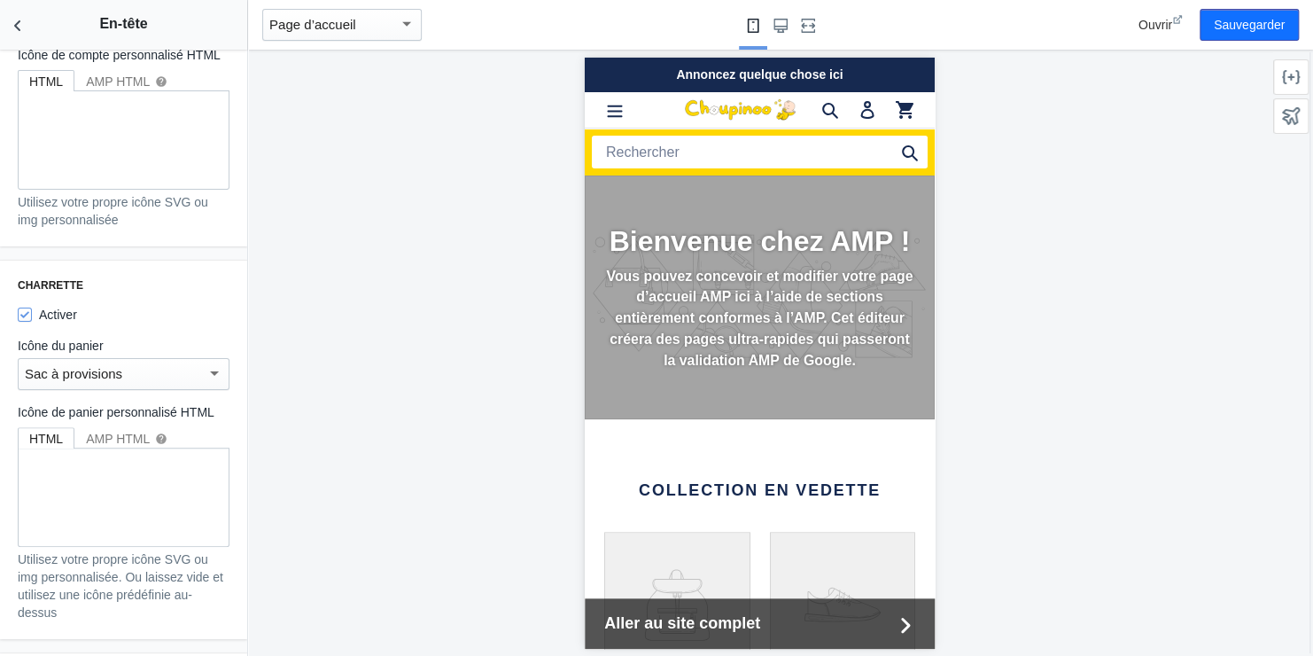
click at [210, 373] on div at bounding box center [214, 372] width 9 height 4
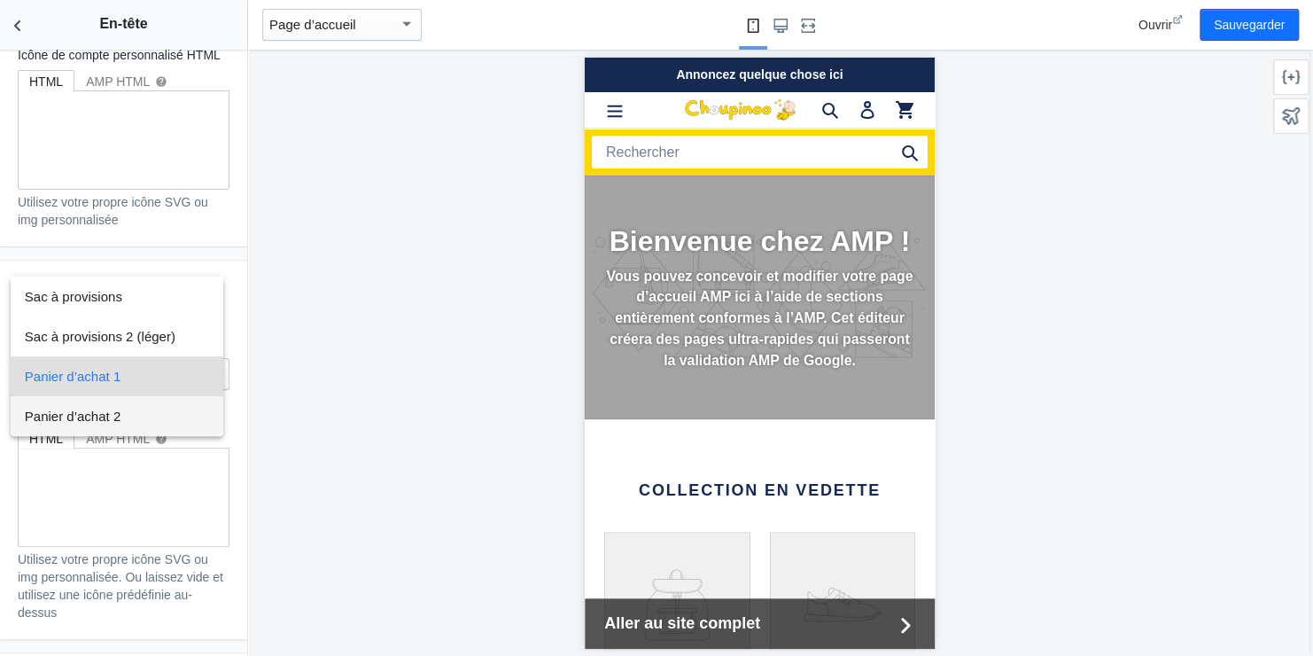
click at [139, 417] on span "Panier d’achat 2" at bounding box center [117, 416] width 184 height 40
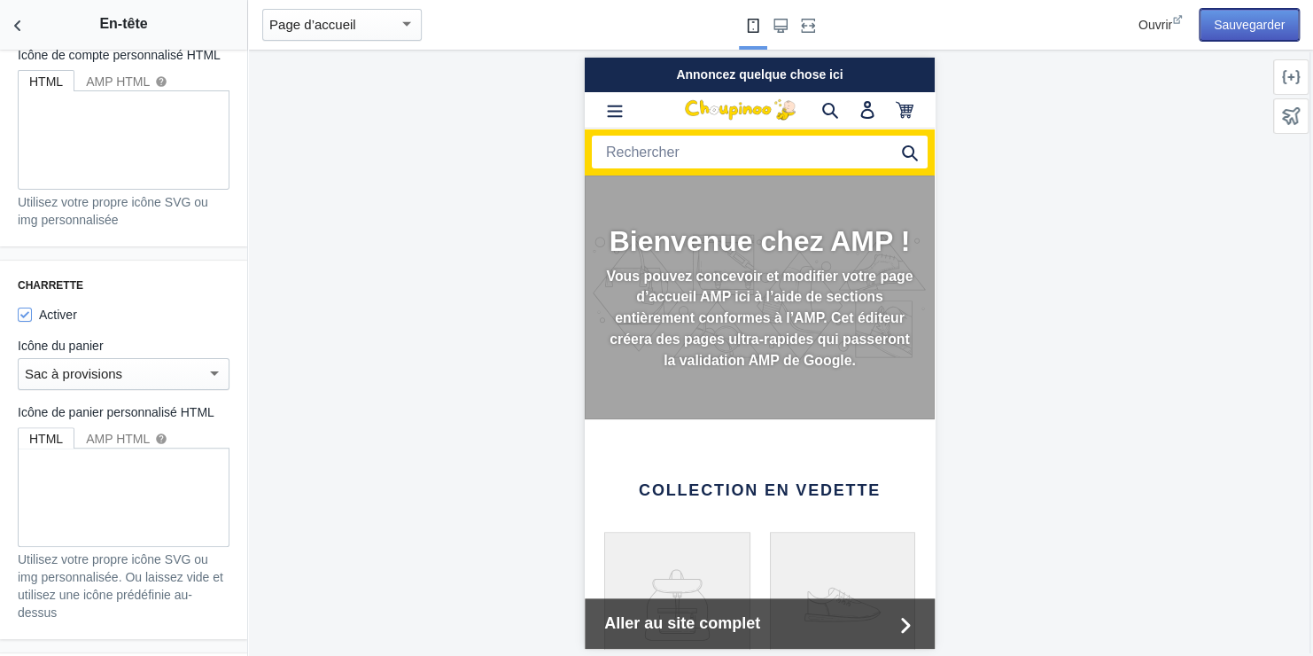
click at [1231, 22] on button "Sauvegarder" at bounding box center [1249, 25] width 99 height 32
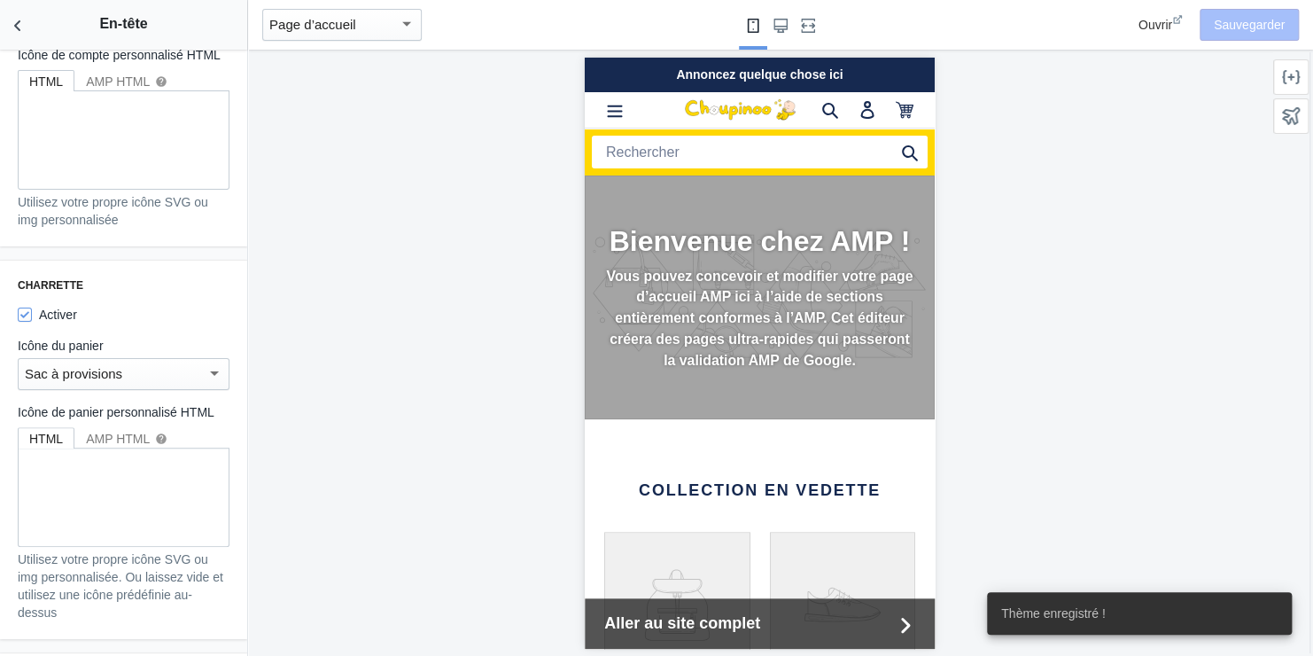
click at [709, 79] on div "Annoncez quelque chose ici" at bounding box center [759, 74] width 350 height 35
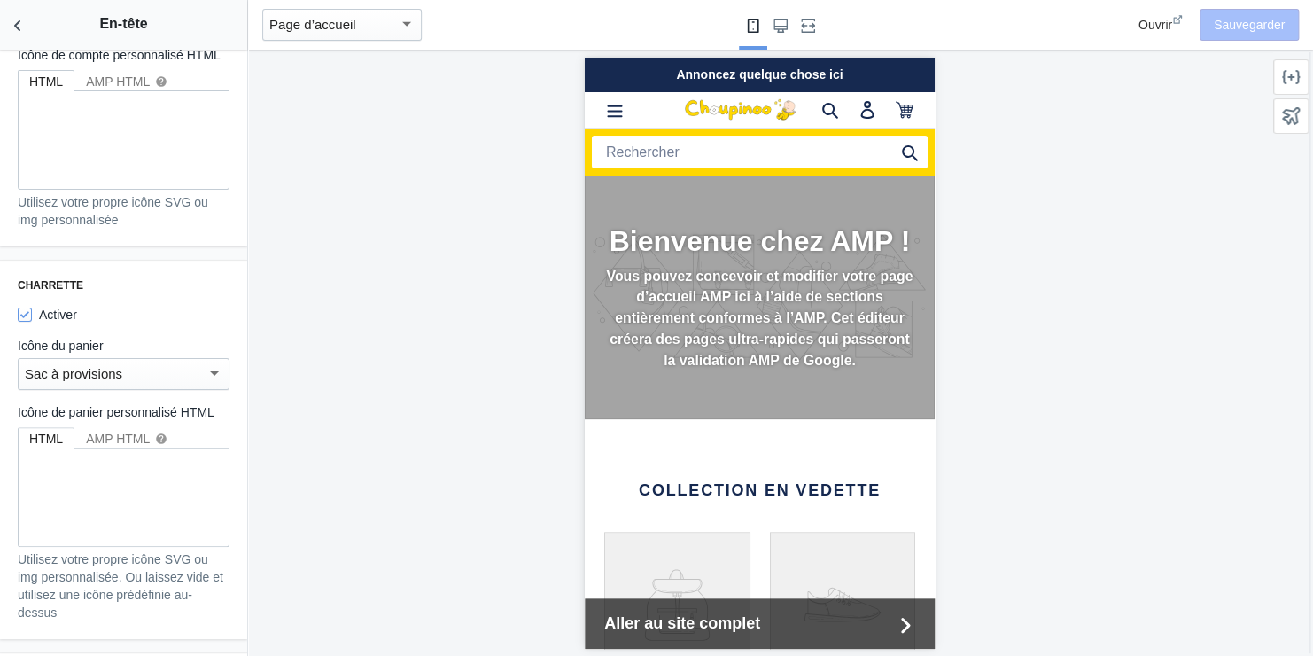
drag, startPoint x: 791, startPoint y: 68, endPoint x: 838, endPoint y: 73, distance: 48.1
click at [791, 68] on div "Annoncez quelque chose ici" at bounding box center [759, 74] width 350 height 35
click at [839, 73] on div "Annoncez quelque chose ici" at bounding box center [759, 74] width 350 height 35
click at [828, 72] on div "Annoncez quelque chose ici" at bounding box center [759, 74] width 350 height 35
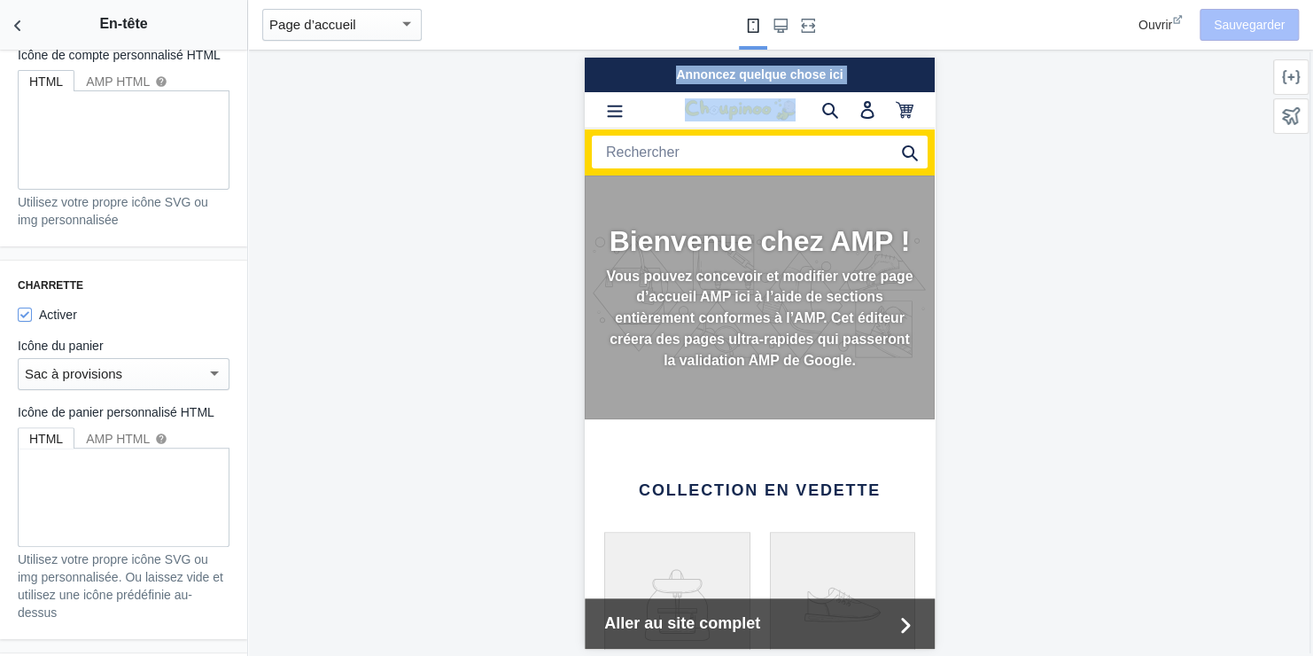
click at [828, 72] on div "Annoncez quelque chose ici" at bounding box center [759, 74] width 350 height 35
drag, startPoint x: 828, startPoint y: 72, endPoint x: 778, endPoint y: 72, distance: 49.6
drag, startPoint x: 194, startPoint y: 15, endPoint x: 503, endPoint y: 130, distance: 329.2
click at [503, 130] on div at bounding box center [759, 353] width 1023 height 606
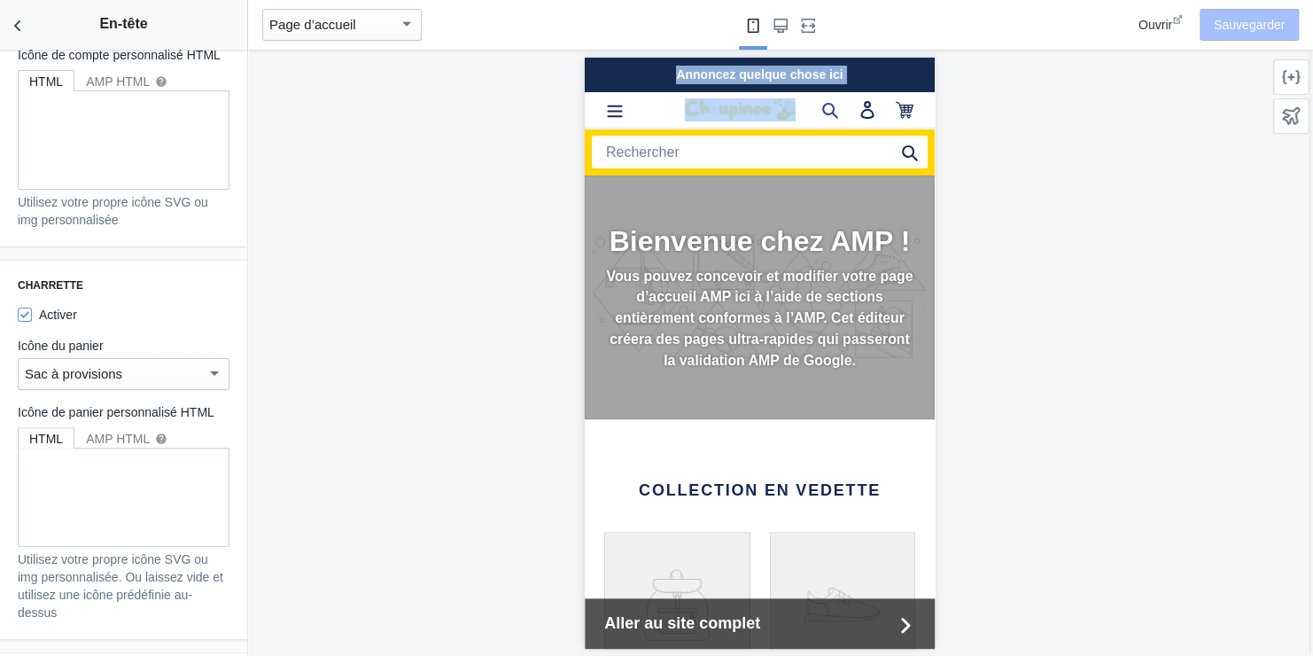
drag, startPoint x: 651, startPoint y: 623, endPoint x: 813, endPoint y: 92, distance: 555.1
click at [651, 623] on span "Aller au site complet" at bounding box center [748, 623] width 288 height 24
click at [999, 232] on div at bounding box center [759, 353] width 1023 height 606
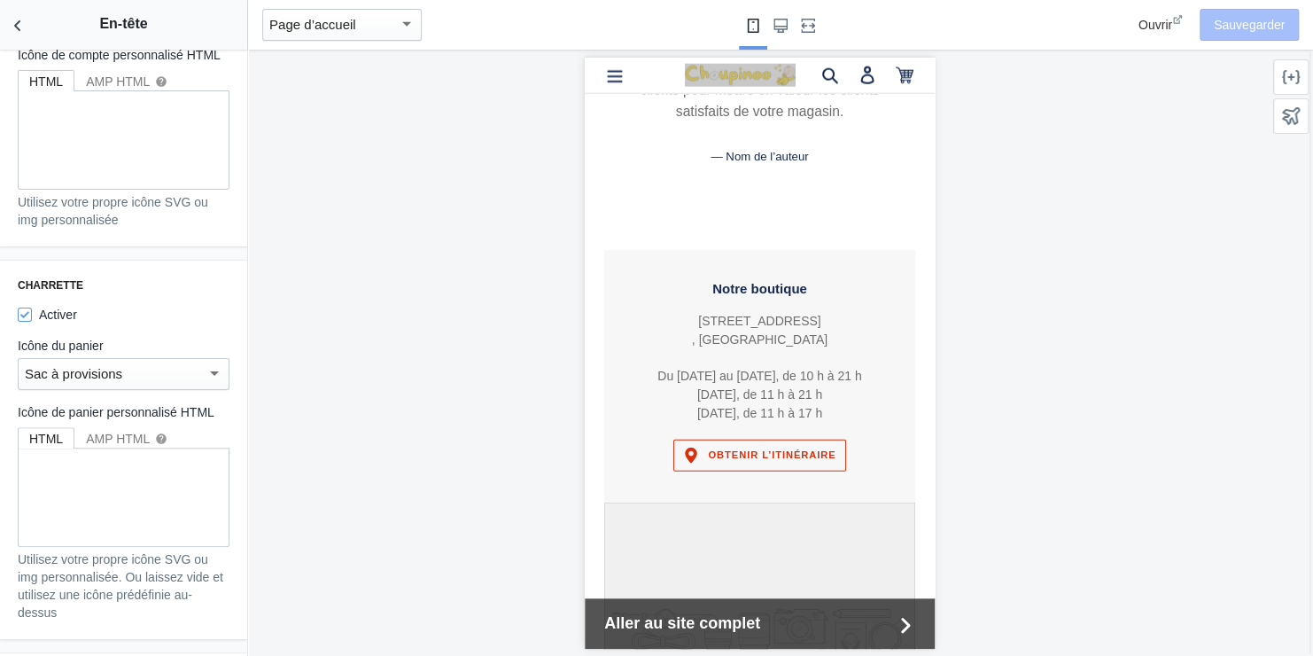
scroll to position [2216, 0]
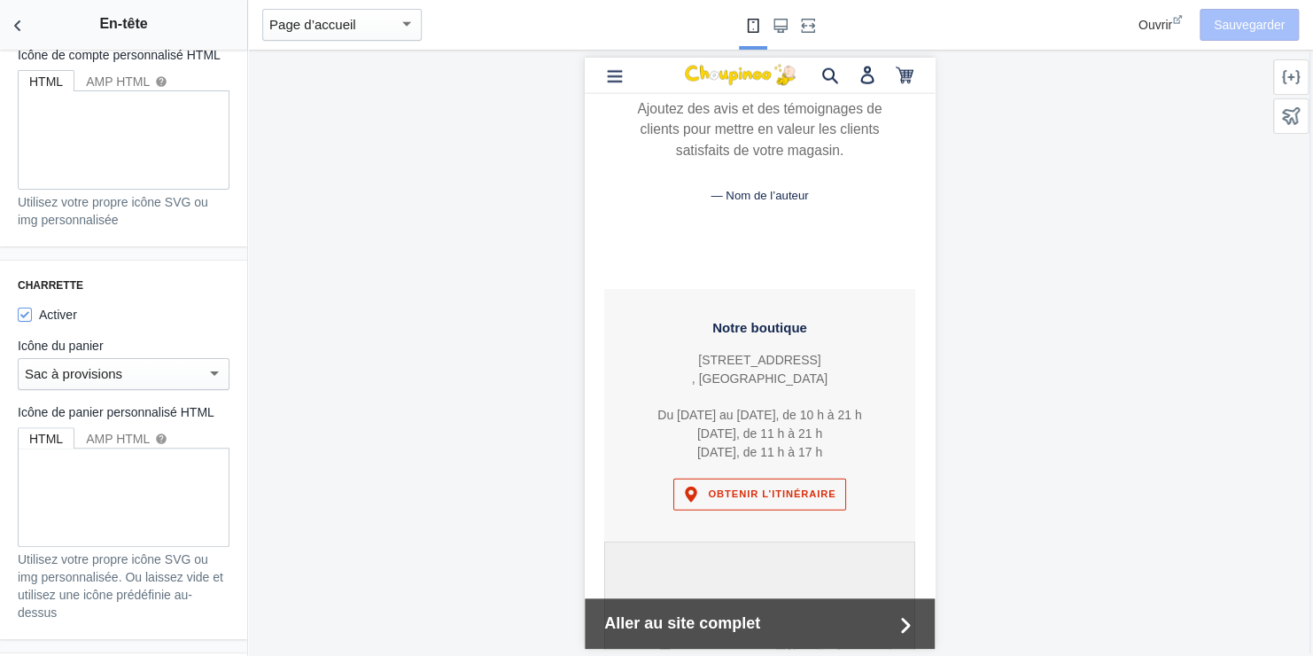
click at [736, 370] on p "123 Exemple St.Toronto , Canada" at bounding box center [759, 368] width 249 height 37
click at [751, 377] on p "123 Exemple St.Toronto , Canada" at bounding box center [759, 368] width 249 height 37
click at [754, 417] on p "Du lundi au vendredi, de 10 h à 21 h Samedi, de 11 h à 21 h Dimanche, de 11 h à…" at bounding box center [759, 433] width 249 height 56
click at [753, 437] on p "Du lundi au vendredi, de 10 h à 21 h Samedi, de 11 h à 21 h Dimanche, de 11 h à…" at bounding box center [759, 433] width 249 height 56
click at [752, 454] on p "Du lundi au vendredi, de 10 h à 21 h Samedi, de 11 h à 21 h Dimanche, de 11 h à…" at bounding box center [759, 433] width 249 height 56
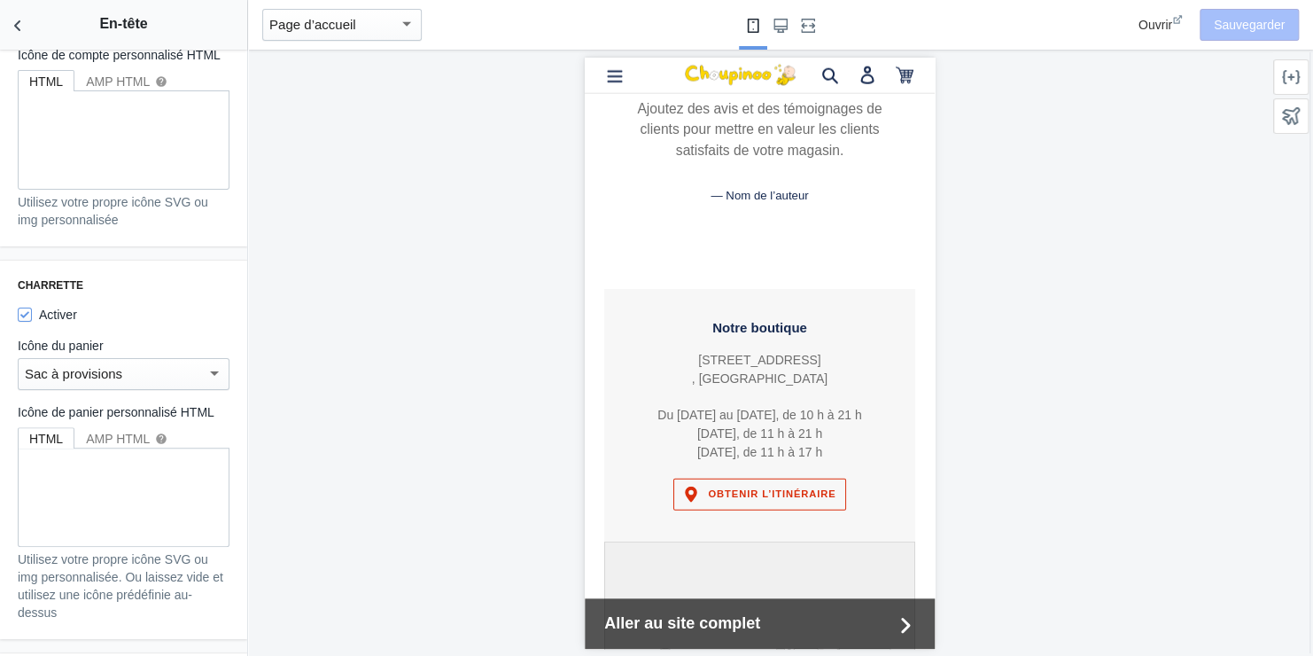
click at [752, 459] on p "Du lundi au vendredi, de 10 h à 21 h Samedi, de 11 h à 21 h Dimanche, de 11 h à…" at bounding box center [759, 433] width 249 height 56
click at [747, 450] on p "Du lundi au vendredi, de 10 h à 21 h Samedi, de 11 h à 21 h Dimanche, de 11 h à…" at bounding box center [759, 433] width 249 height 56
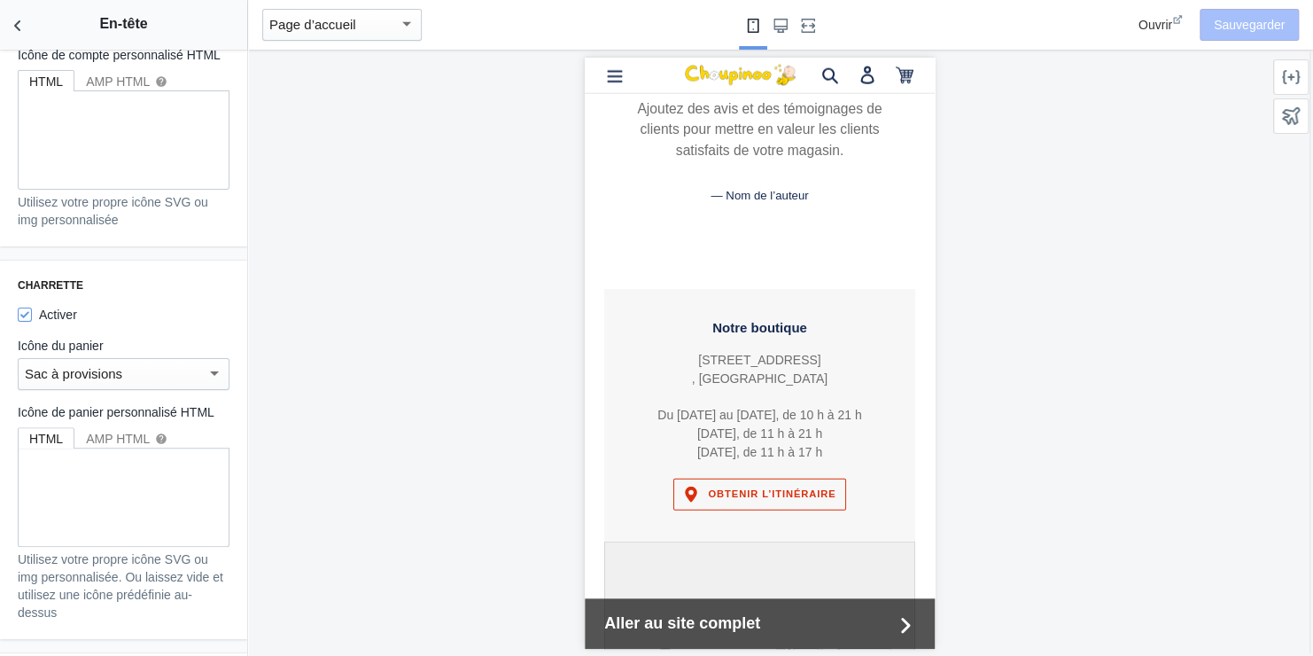
drag, startPoint x: 747, startPoint y: 450, endPoint x: 707, endPoint y: 409, distance: 57.0
click at [707, 409] on div "123 Exemple St.Toronto , Canada Du lundi au vendredi, de 10 h à 21 h Samedi, de…" at bounding box center [759, 405] width 249 height 110
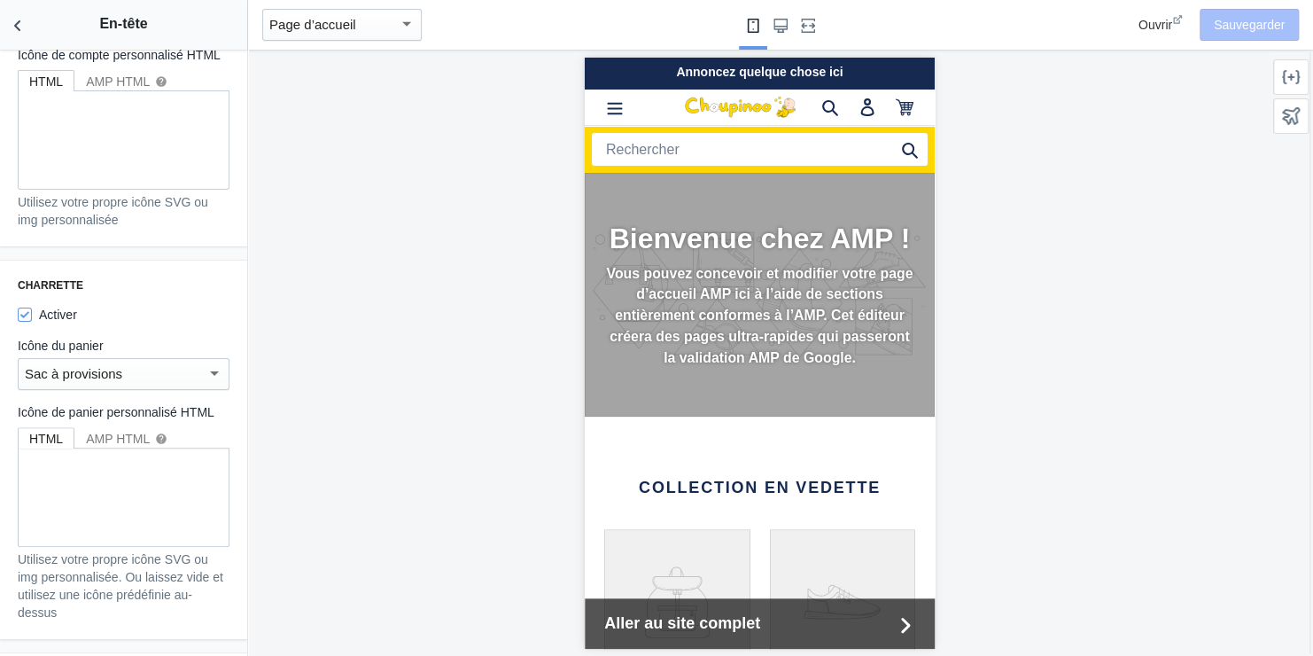
scroll to position [0, 0]
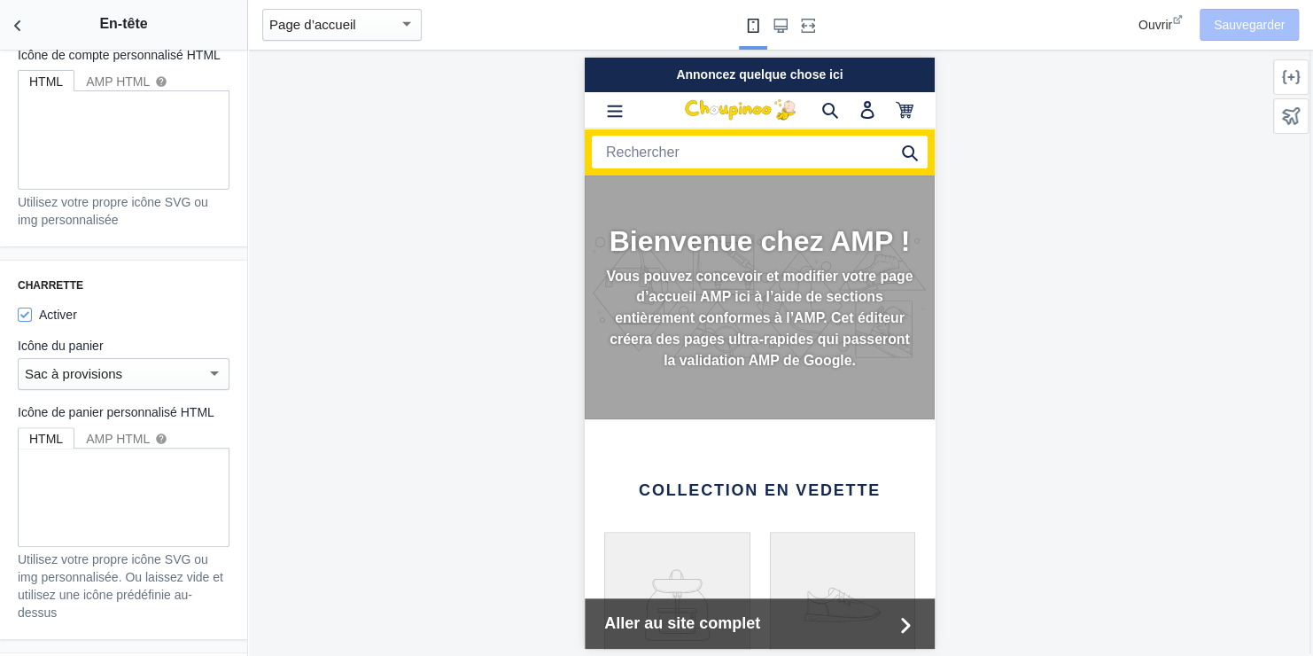
drag, startPoint x: 924, startPoint y: 363, endPoint x: 1561, endPoint y: 156, distance: 669.3
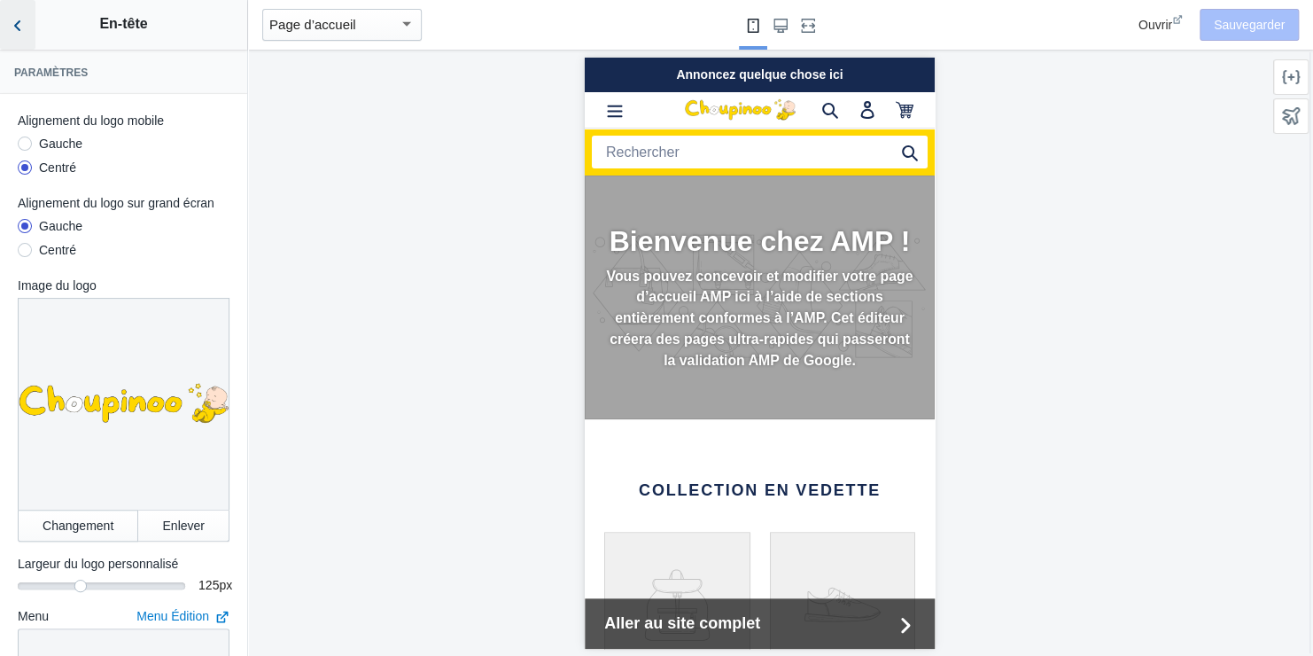
click at [14, 21] on icon "Back to sections" at bounding box center [18, 26] width 18 height 18
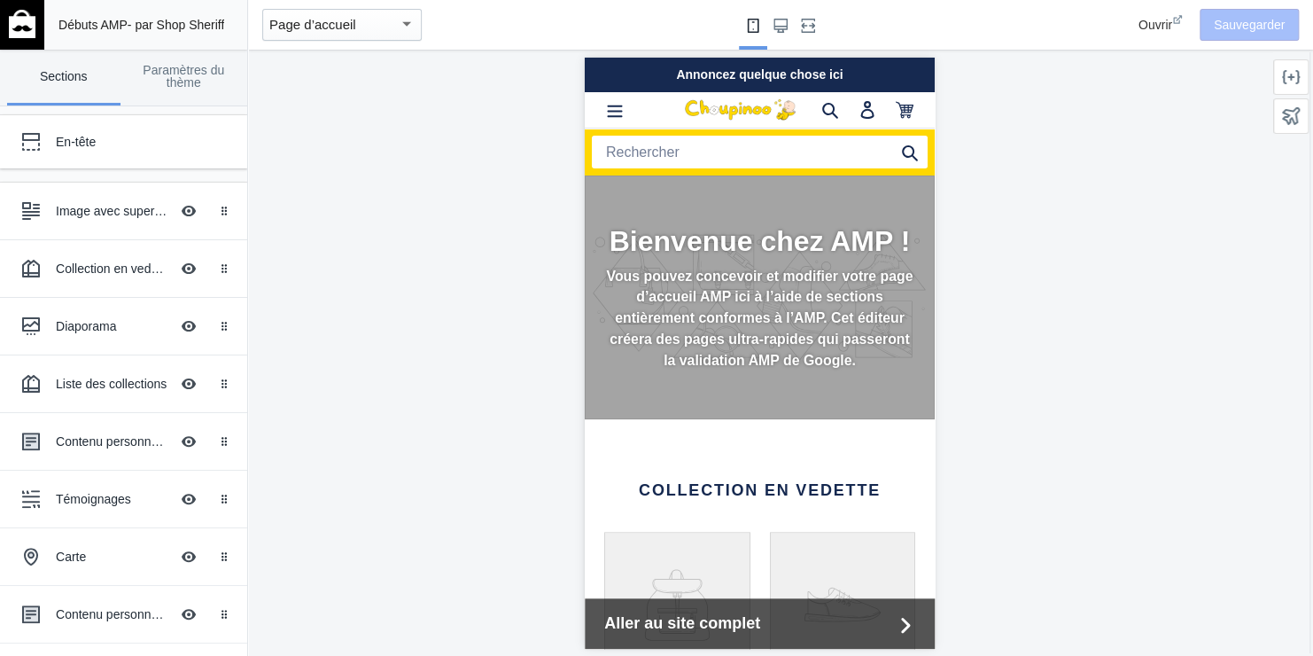
click at [75, 74] on link "Sections" at bounding box center [63, 78] width 113 height 56
click at [125, 208] on div "Image avec superposition de texte" at bounding box center [112, 211] width 113 height 18
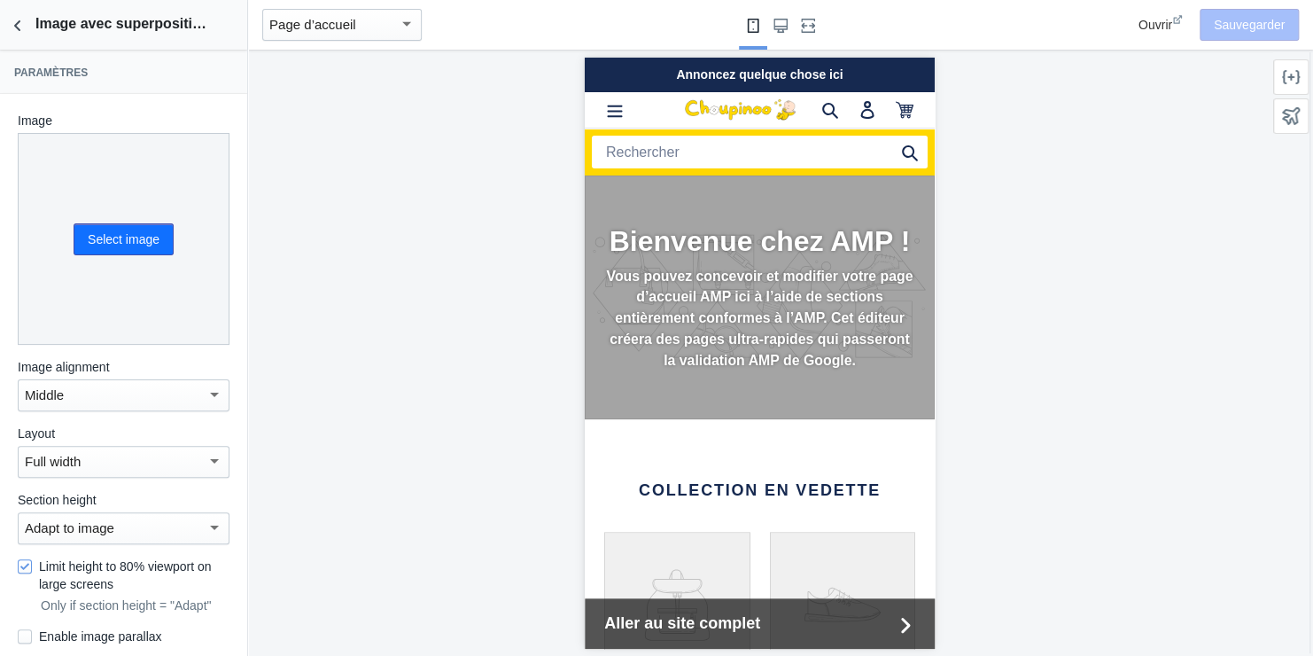
scroll to position [117, 0]
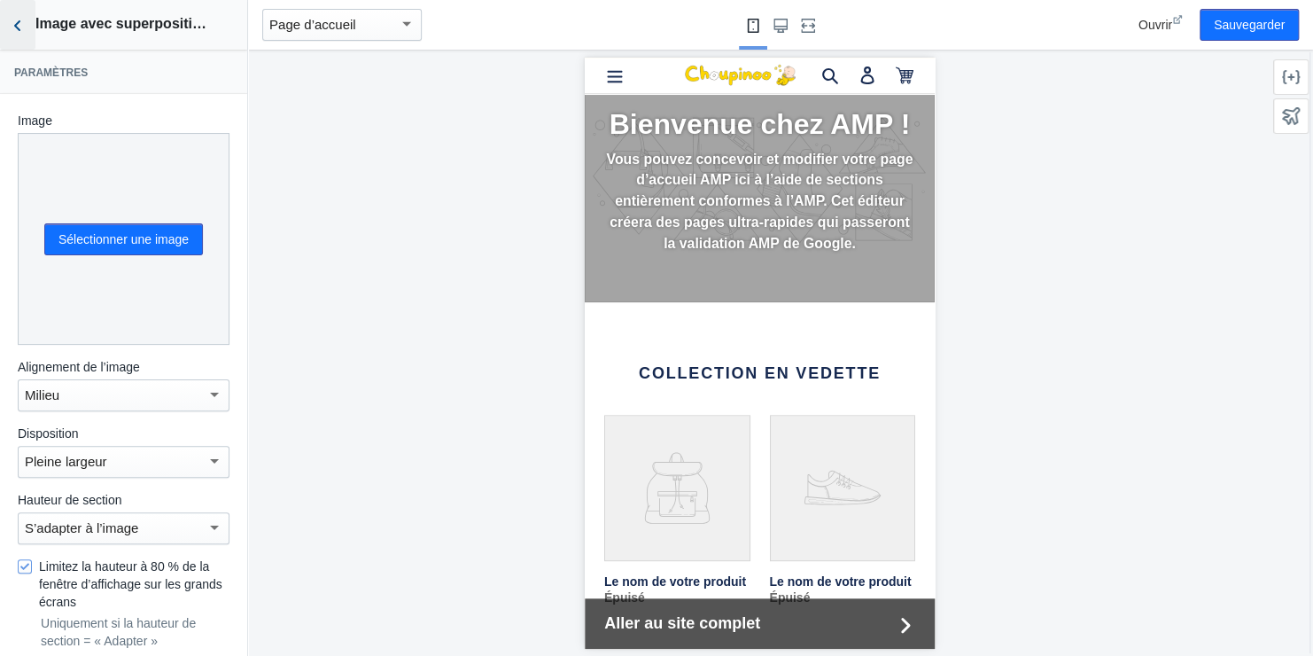
click at [20, 27] on icon "Retour aux sections" at bounding box center [18, 26] width 18 height 18
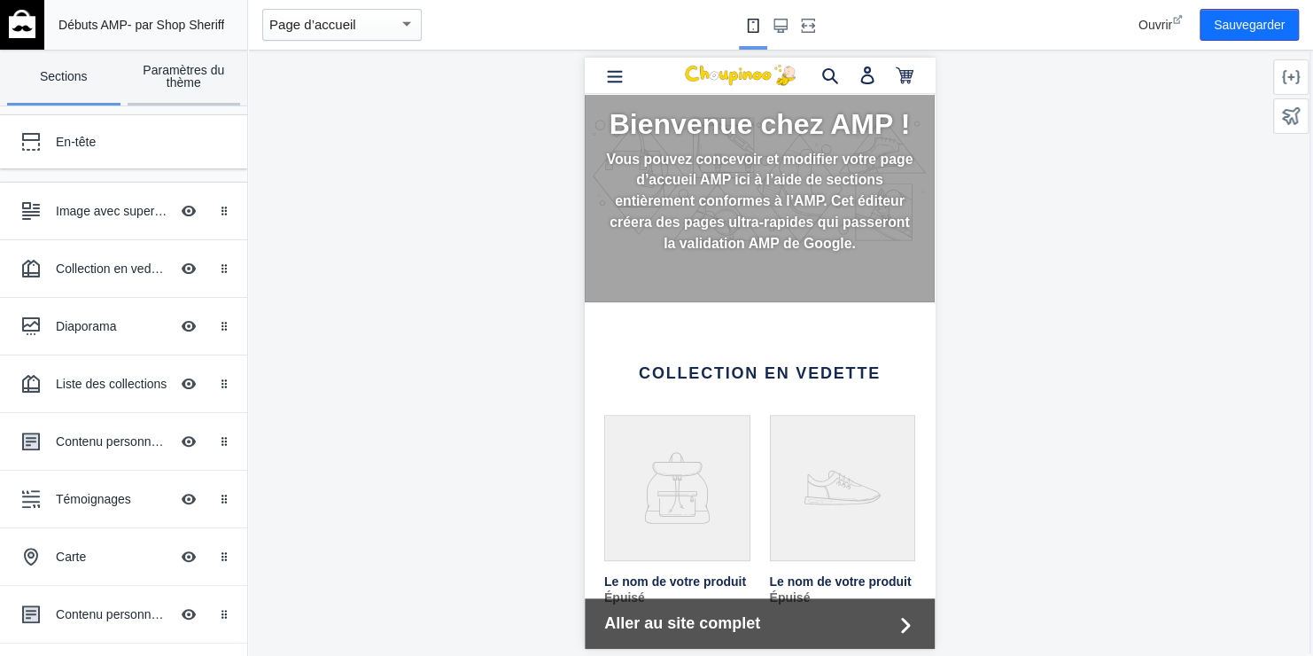
click at [185, 66] on link "Paramètres du thème" at bounding box center [184, 78] width 113 height 56
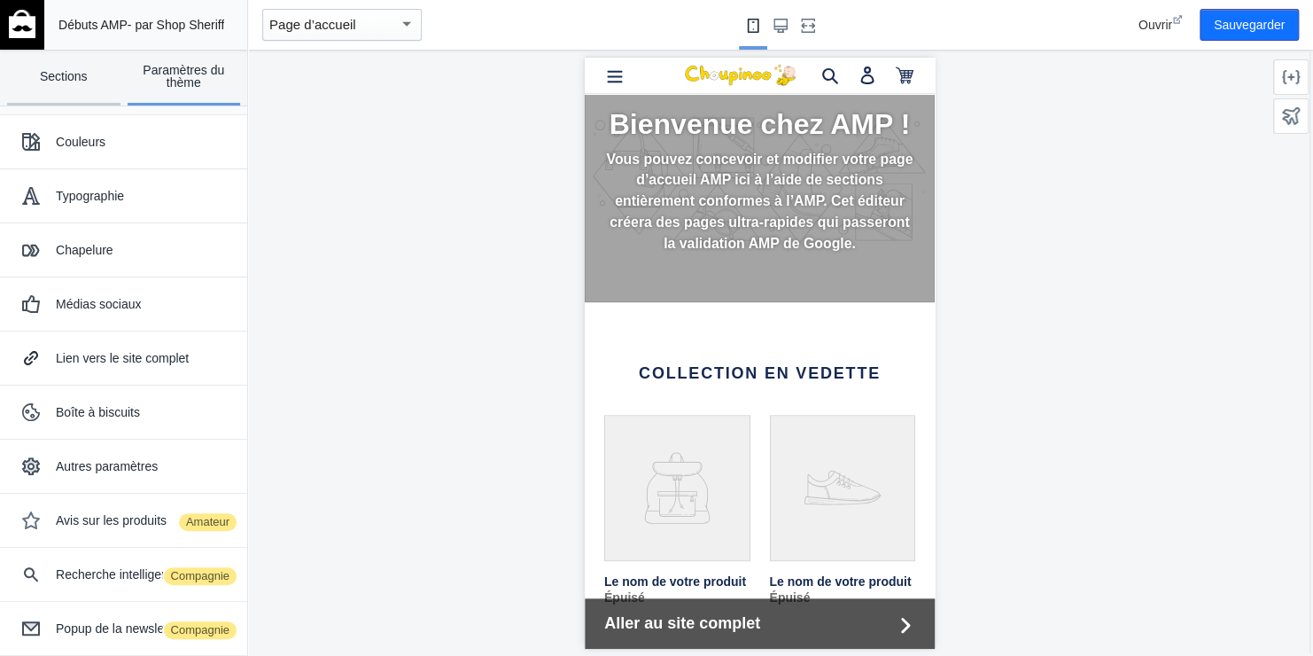
click at [78, 72] on link "Sections" at bounding box center [63, 78] width 113 height 56
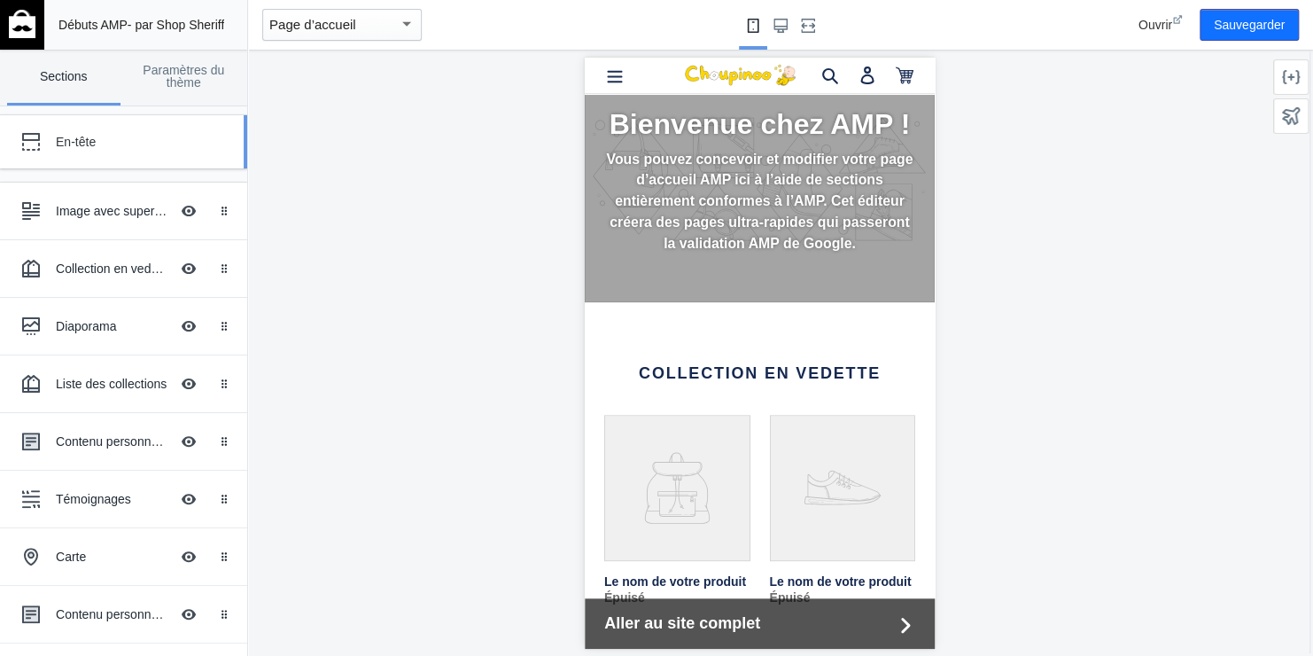
click at [97, 137] on div "En-tête" at bounding box center [132, 142] width 152 height 18
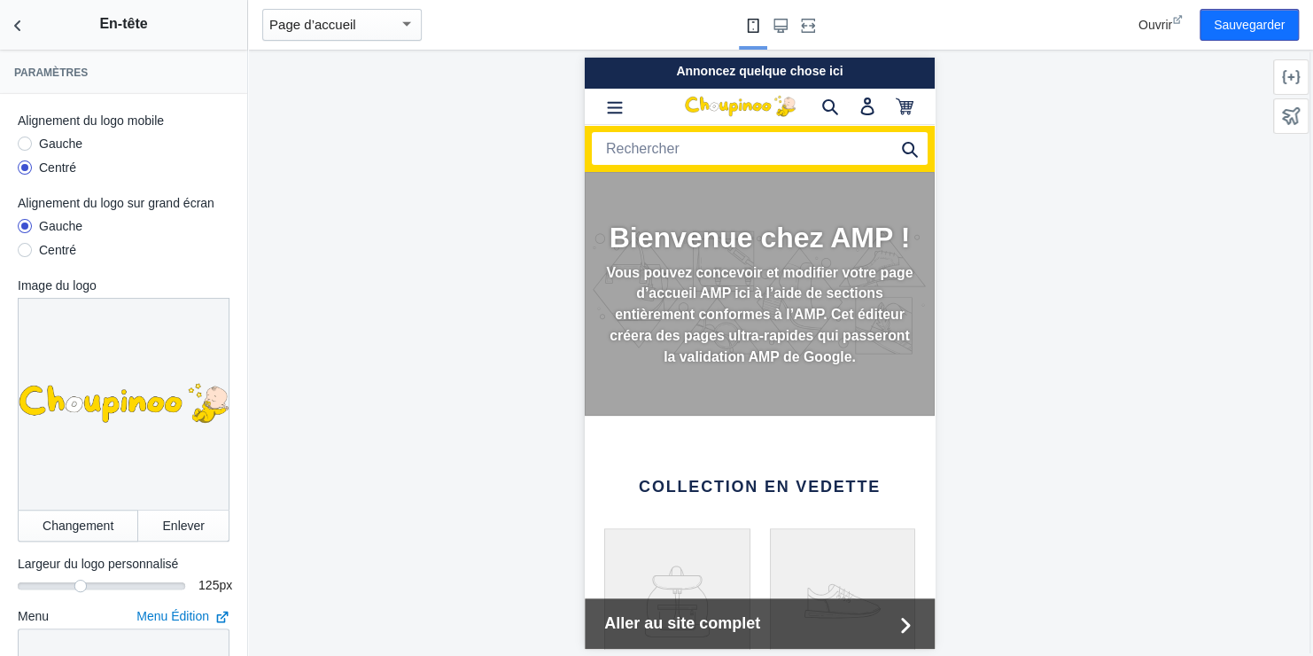
scroll to position [0, 0]
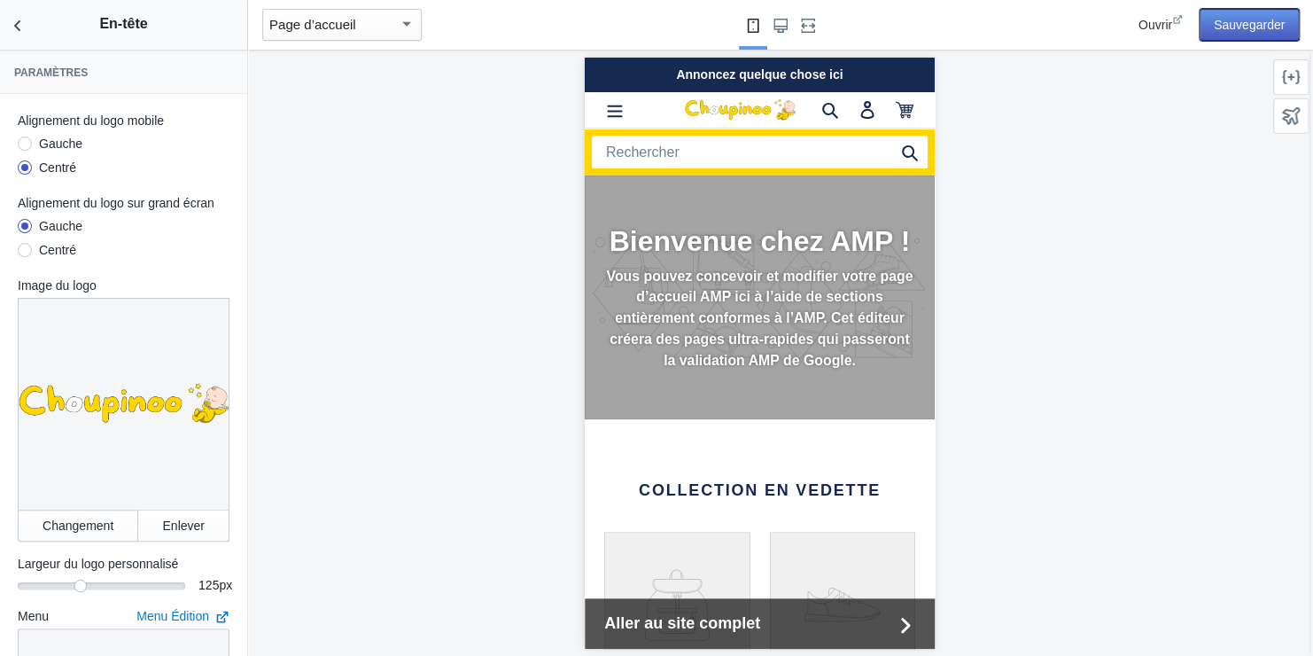
click at [1242, 21] on button "Sauvegarder" at bounding box center [1249, 25] width 99 height 32
click at [721, 74] on div "Annoncez quelque chose ici" at bounding box center [759, 74] width 350 height 35
click at [644, 76] on div "Annoncez quelque chose ici" at bounding box center [759, 74] width 350 height 35
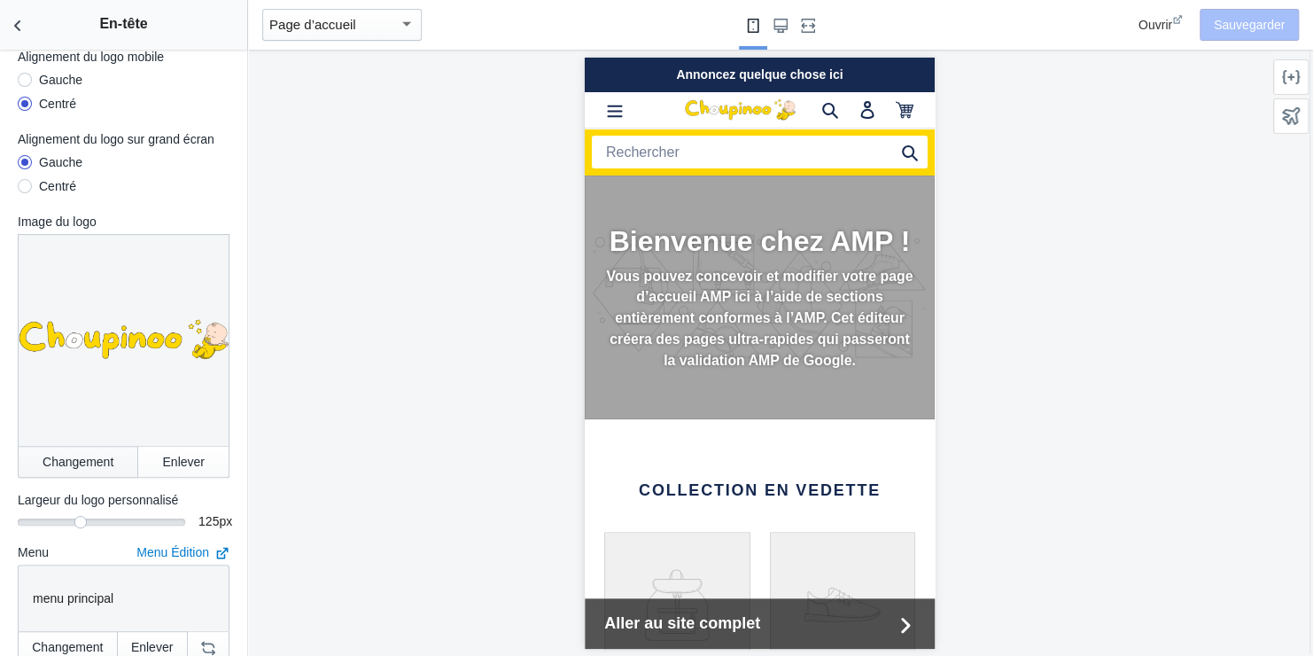
scroll to position [266, 0]
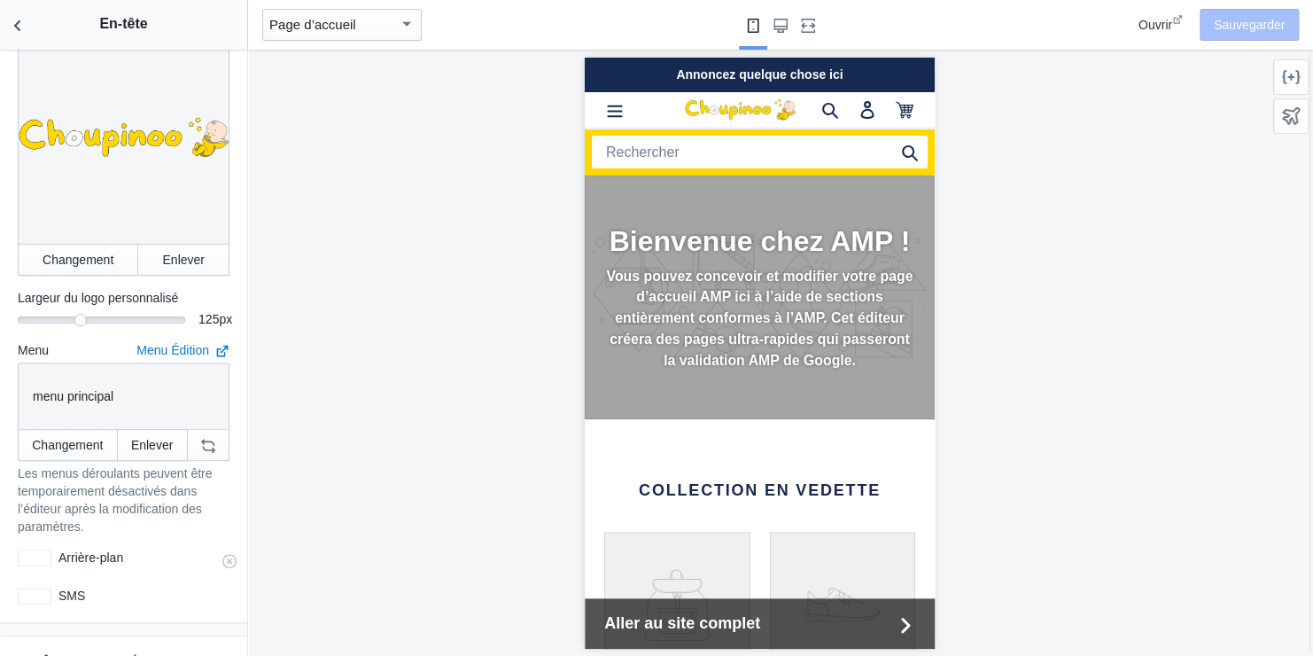
click at [26, 549] on div at bounding box center [35, 557] width 34 height 17
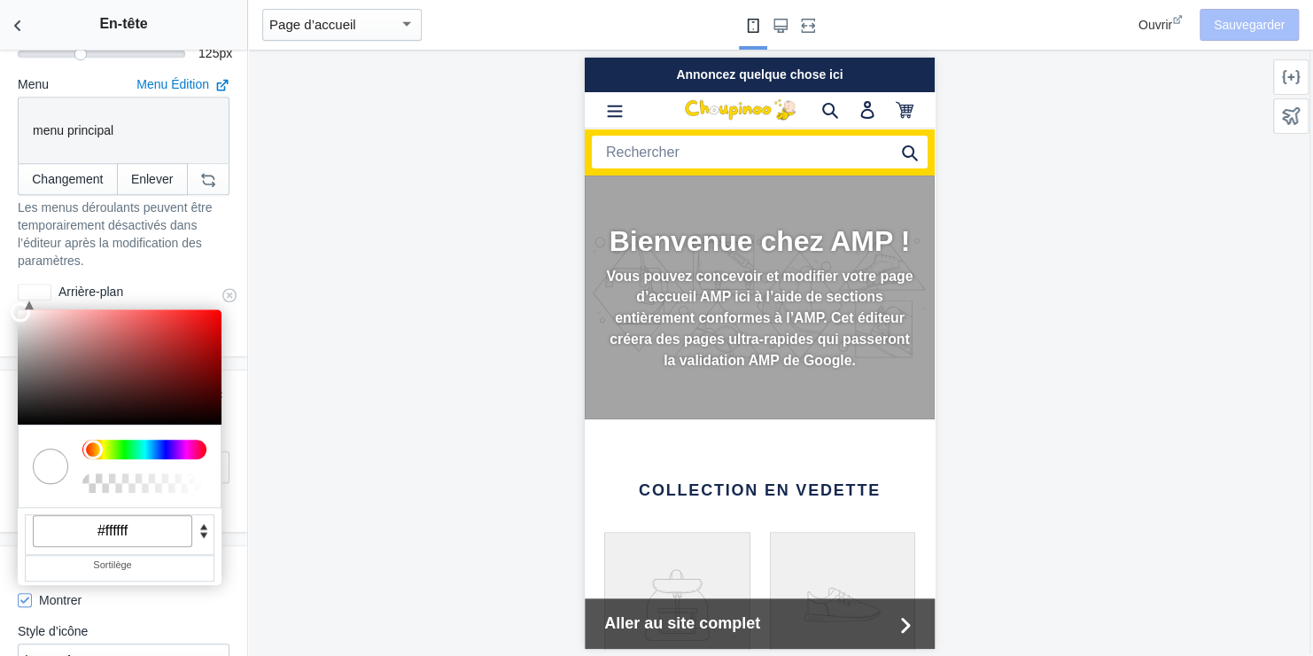
scroll to position [443, 0]
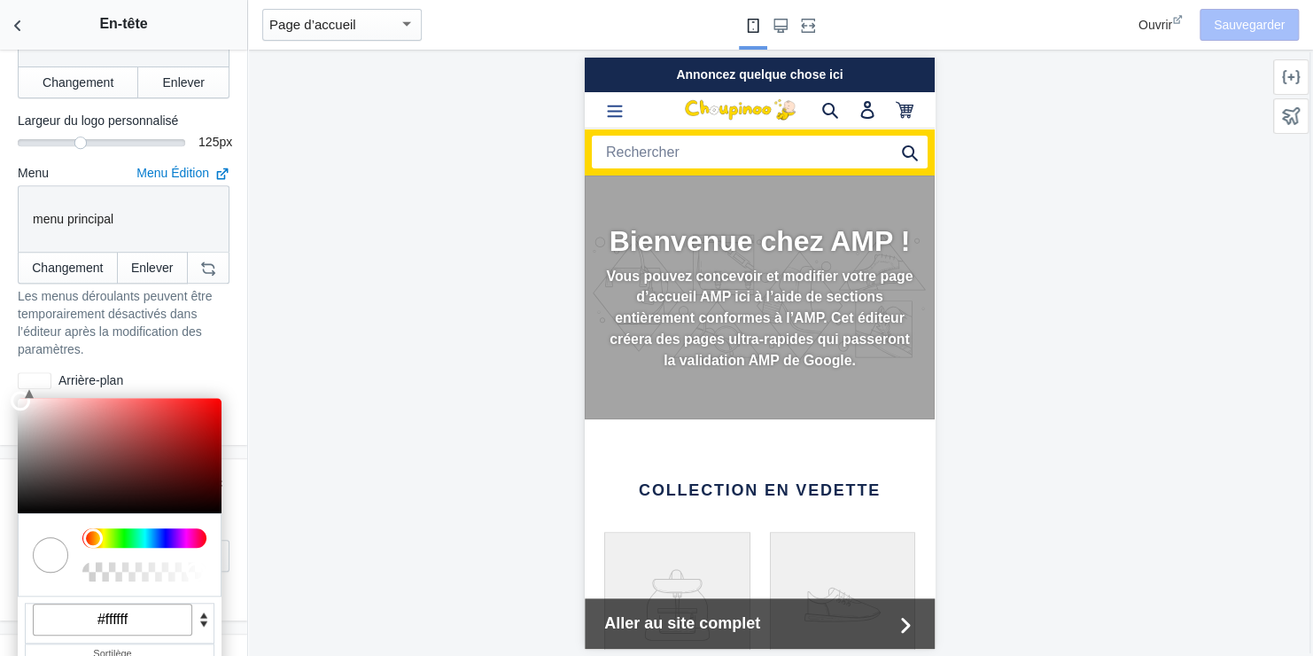
click at [612, 104] on icon "Menu" at bounding box center [614, 109] width 18 height 18
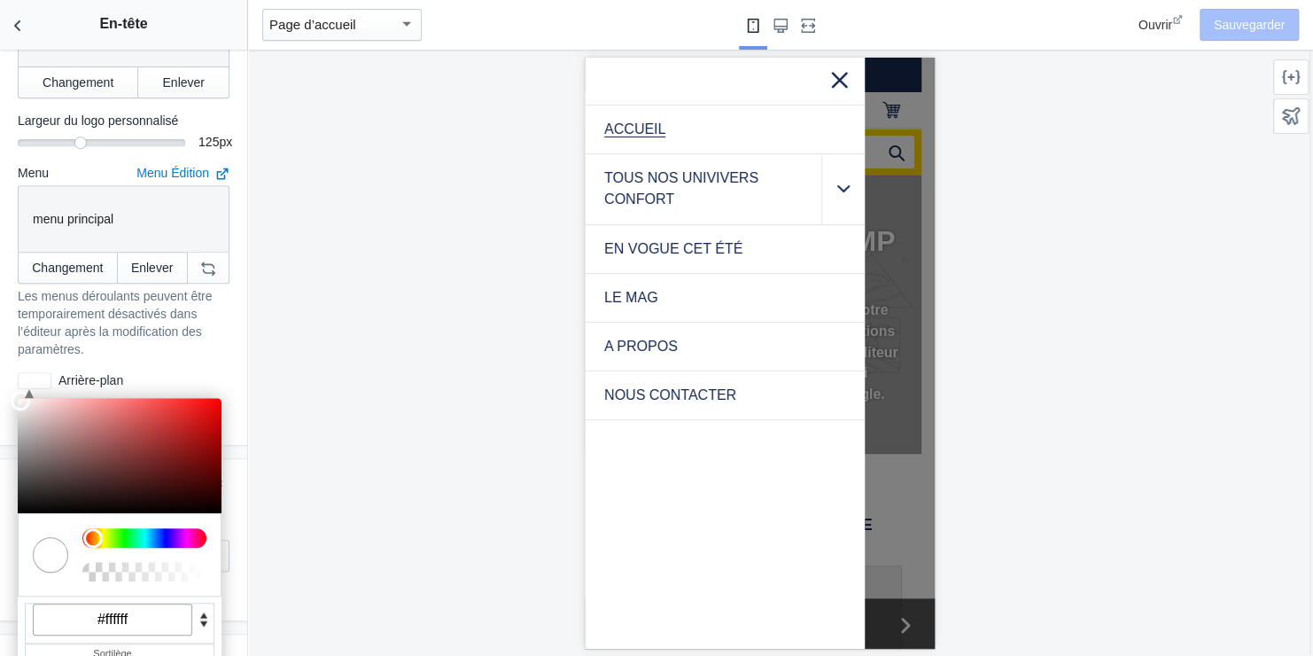
click at [314, 380] on div at bounding box center [759, 353] width 1023 height 606
click at [197, 371] on label "Arrière-plan" at bounding box center [140, 380] width 178 height 18
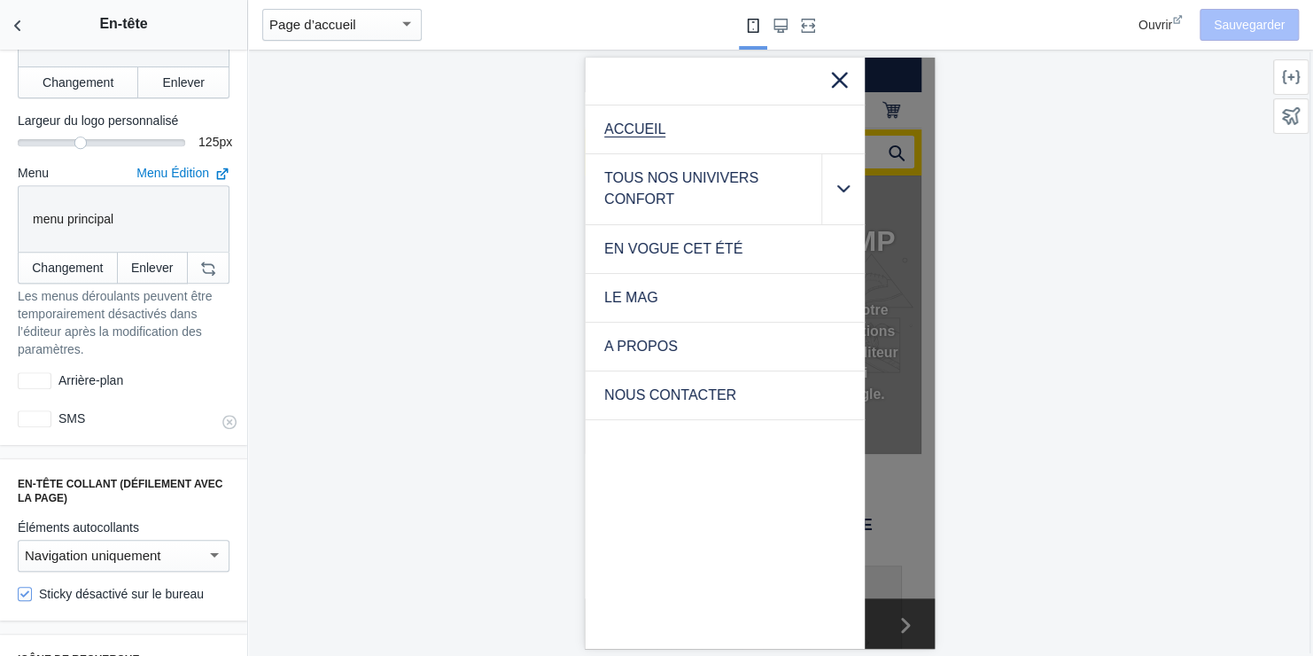
click at [39, 410] on div at bounding box center [35, 418] width 34 height 17
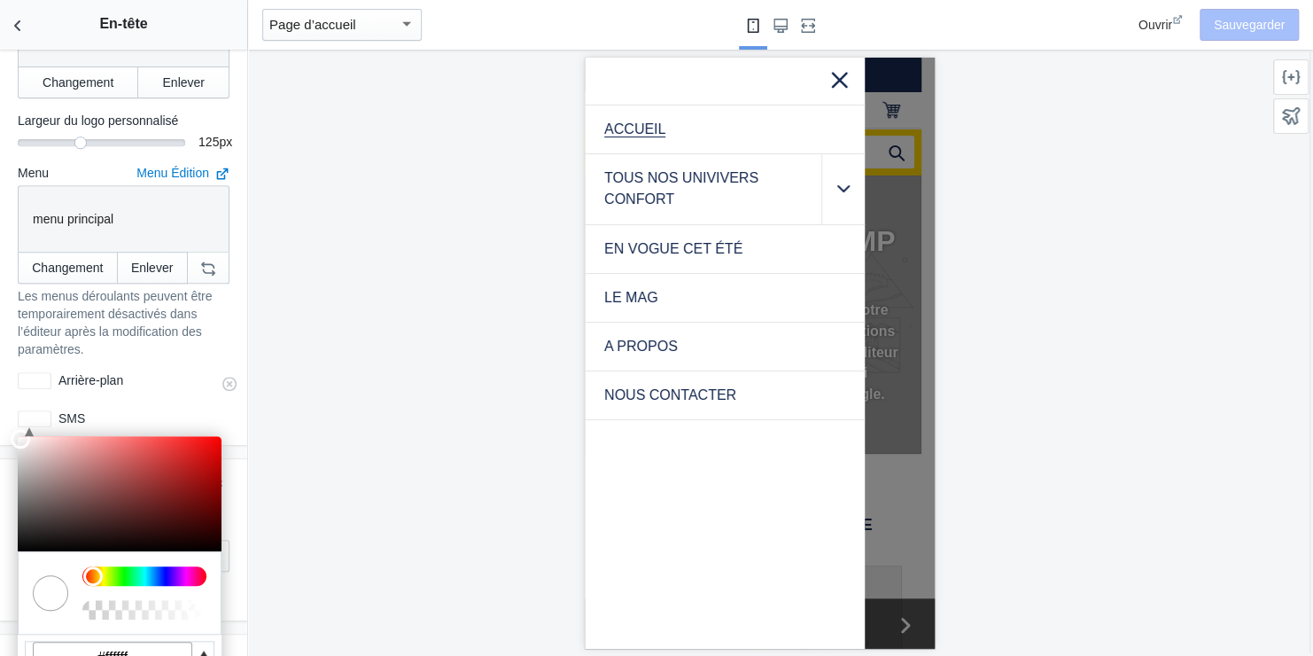
click at [43, 372] on div at bounding box center [35, 380] width 34 height 17
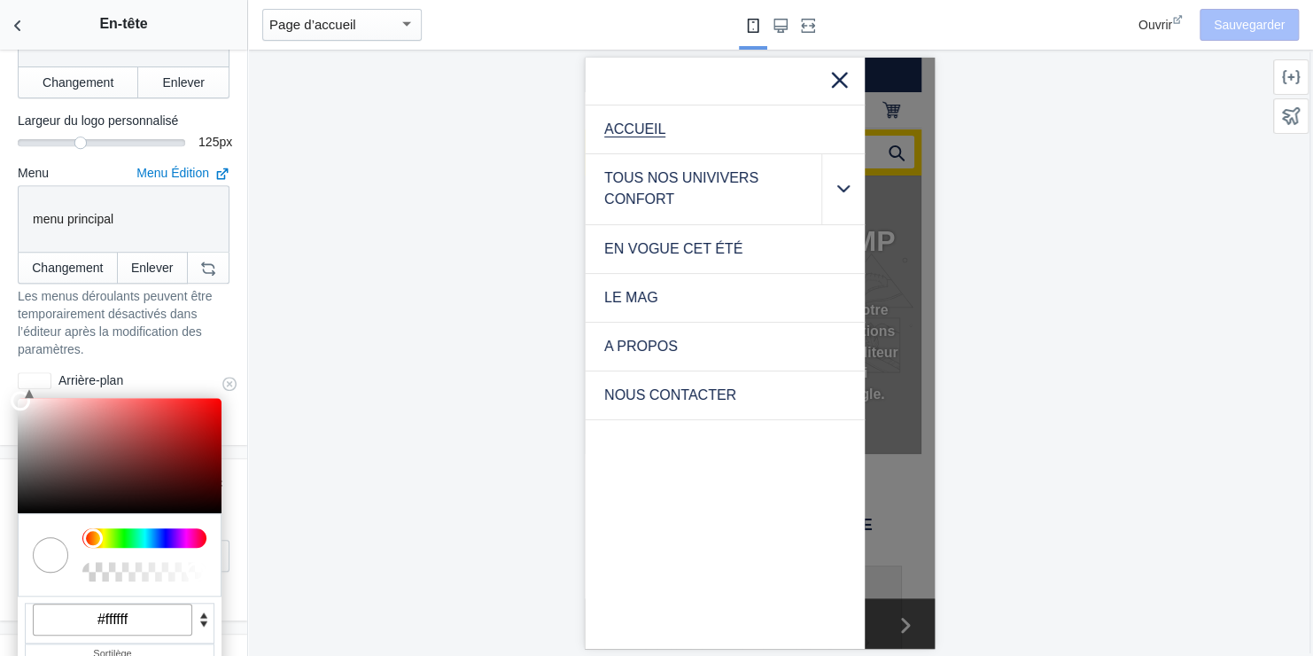
click at [140, 604] on input "#ffffff" at bounding box center [113, 620] width 160 height 32
click at [139, 604] on input "#ffffff" at bounding box center [113, 620] width 160 height 32
click at [138, 604] on input "#ffffff" at bounding box center [113, 620] width 160 height 32
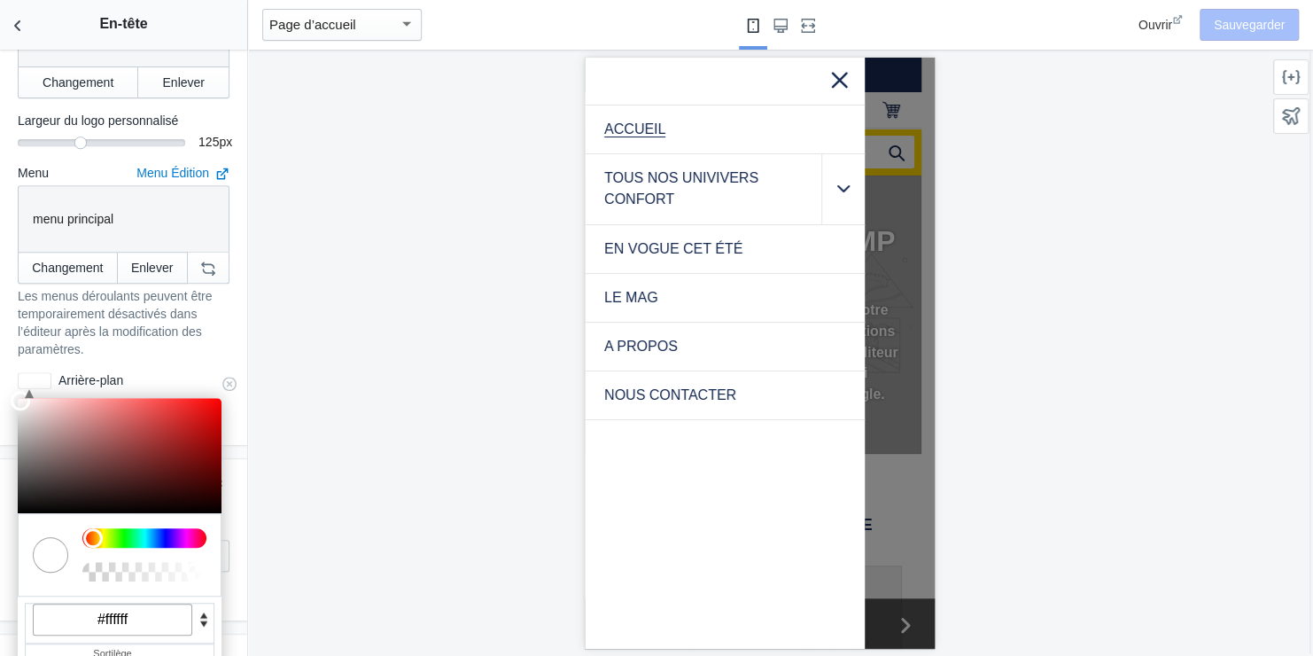
click at [138, 604] on input "#ffffff" at bounding box center [113, 620] width 160 height 32
click at [136, 604] on input "#ffffff" at bounding box center [113, 620] width 160 height 32
click at [122, 604] on input "#ffffff" at bounding box center [113, 620] width 160 height 32
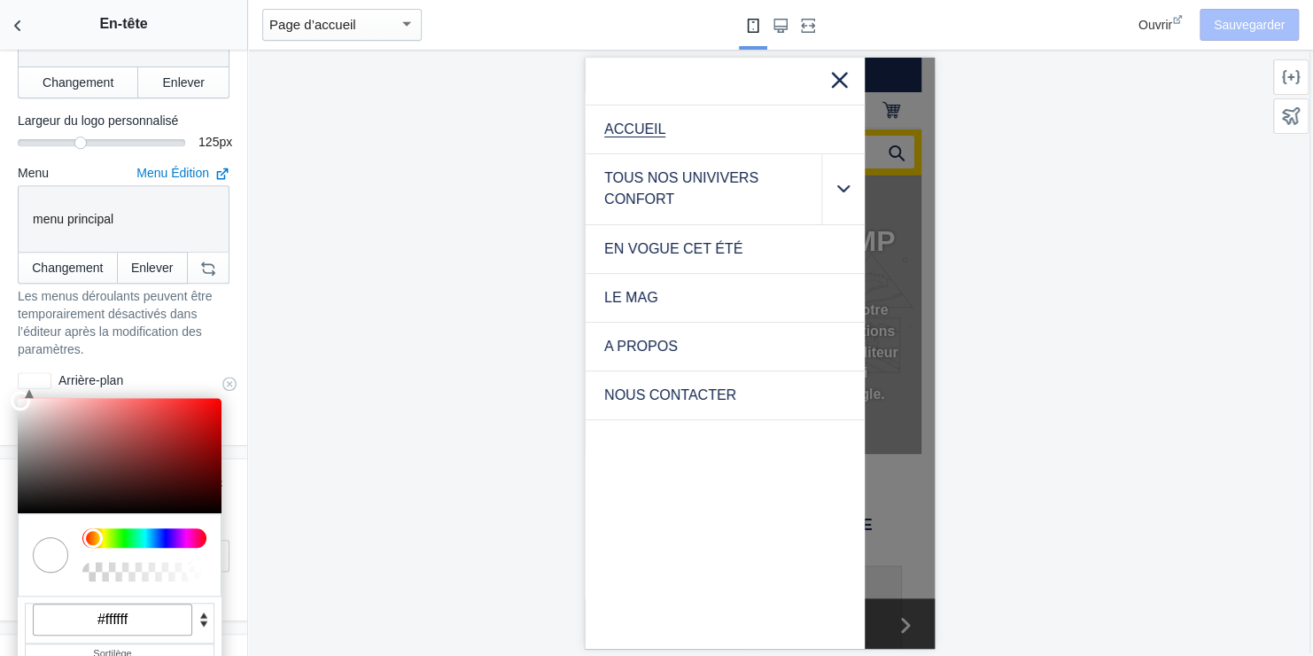
click at [136, 604] on input "#ffffff" at bounding box center [113, 620] width 160 height 32
paste input "d700"
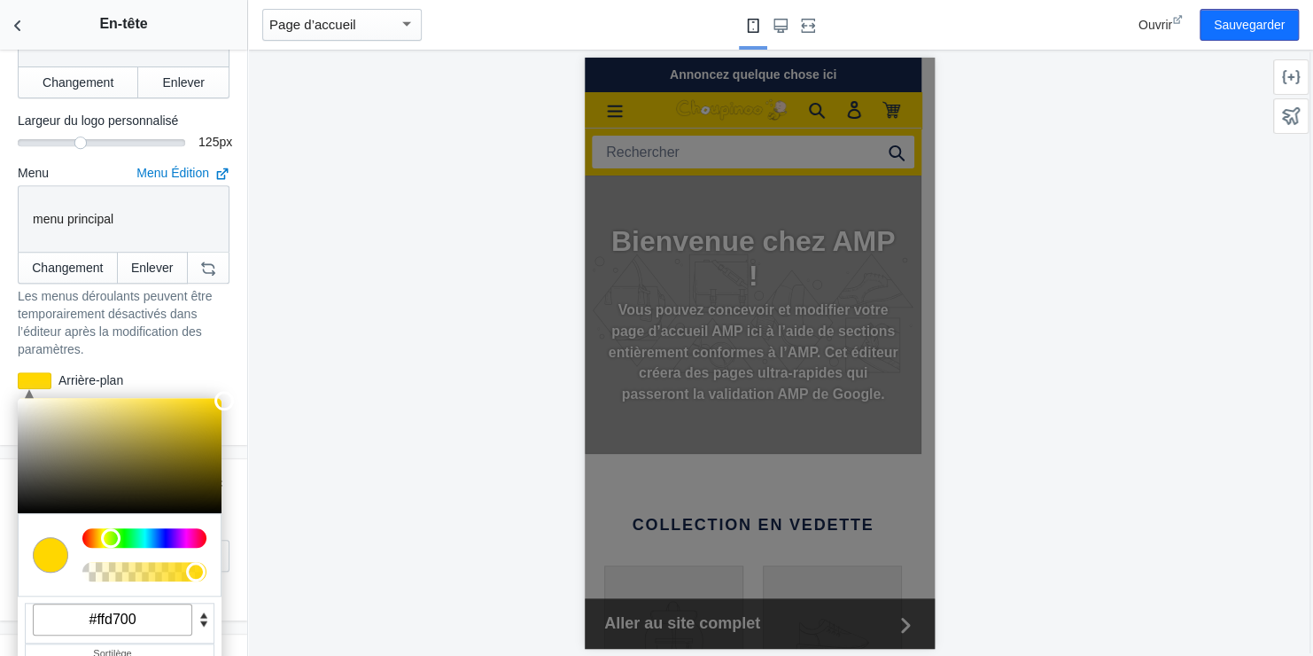
click at [494, 341] on div at bounding box center [759, 353] width 1023 height 606
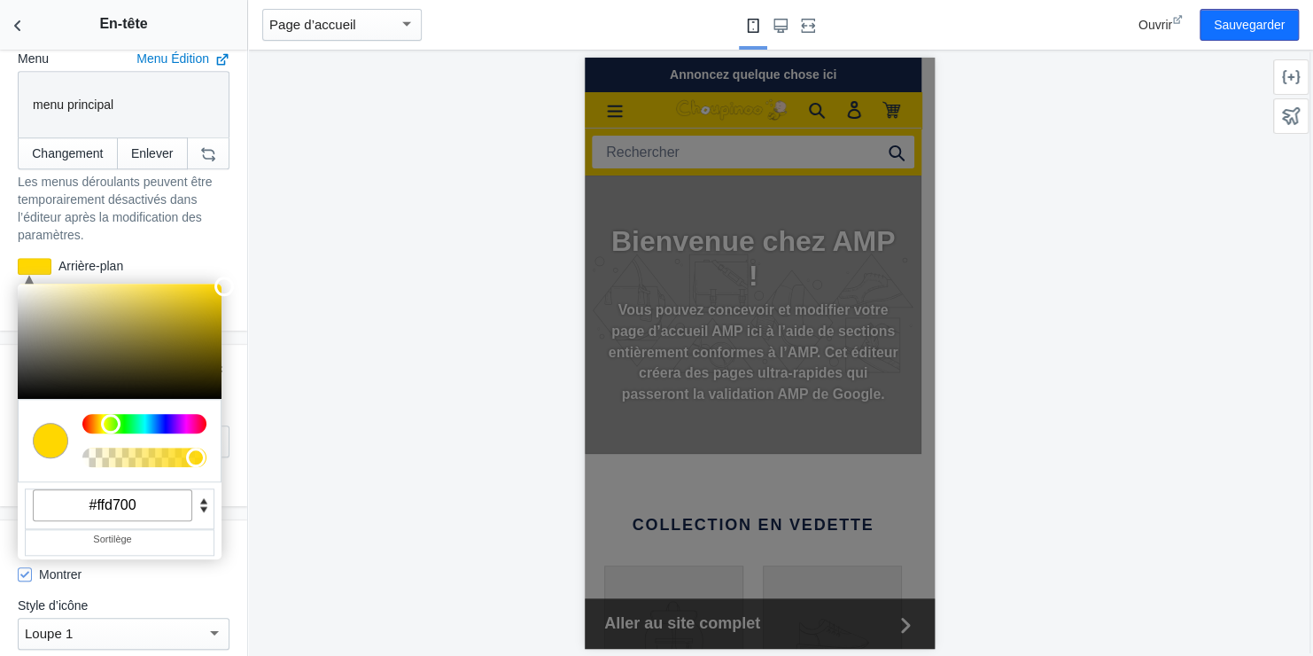
scroll to position [532, 0]
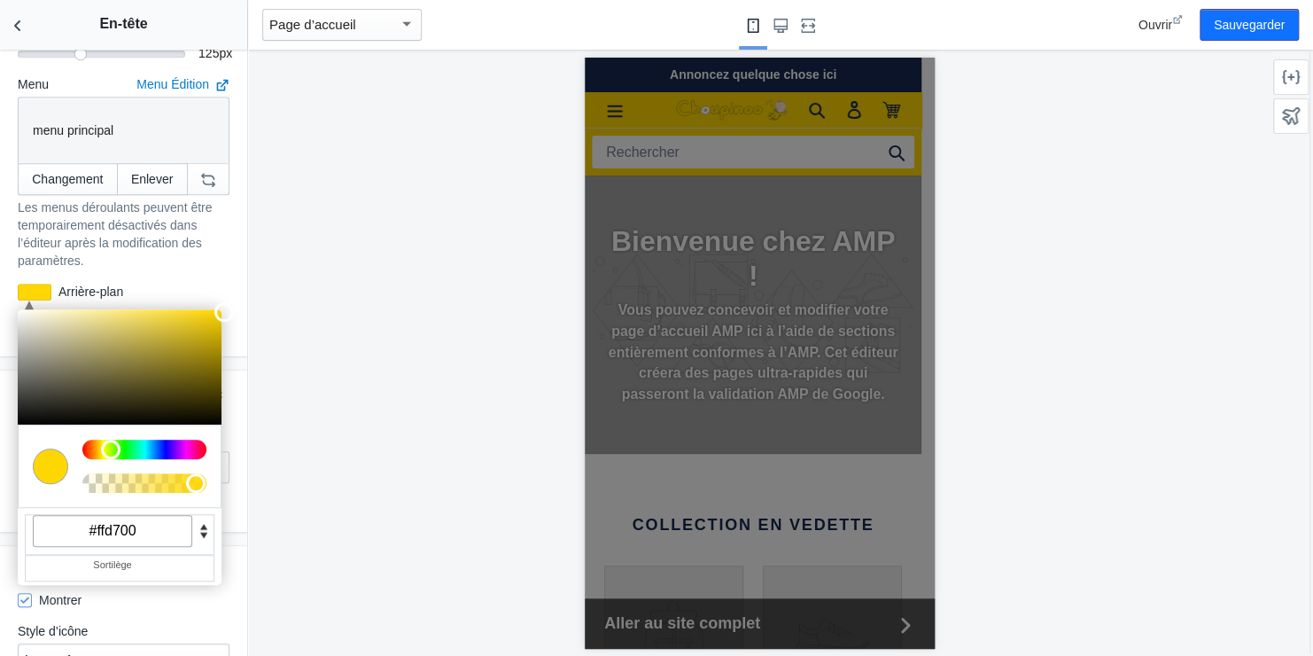
click at [619, 109] on div at bounding box center [759, 352] width 350 height 591
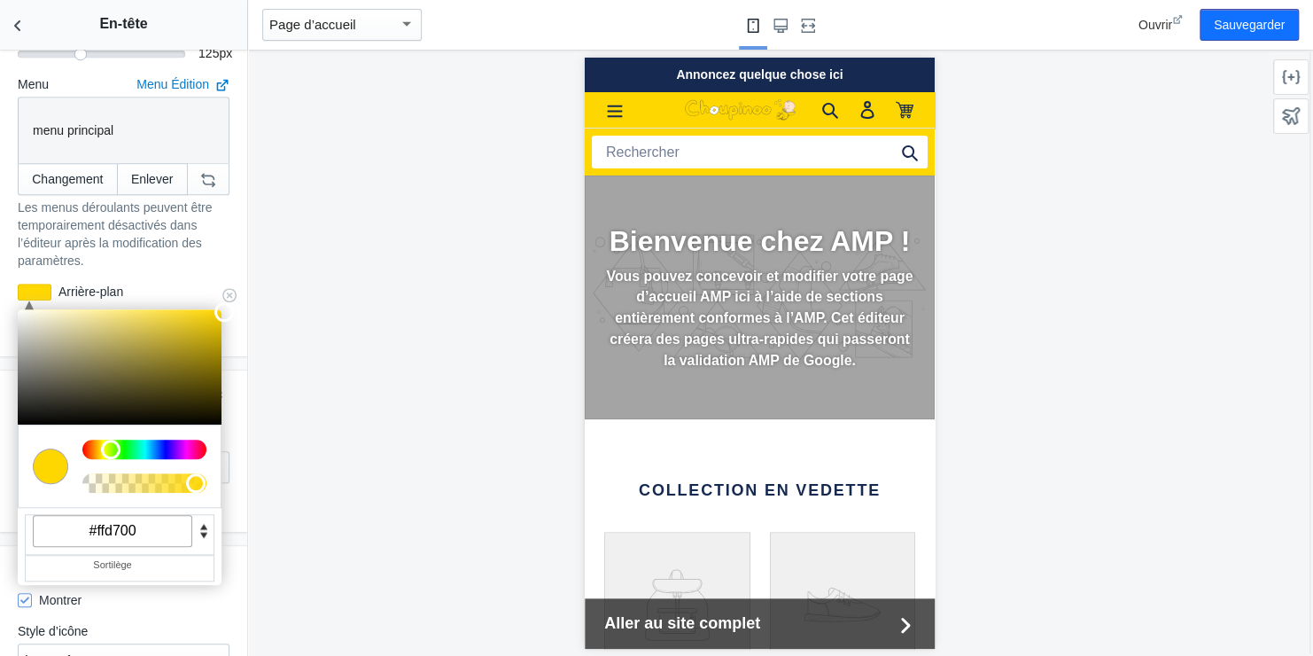
click at [139, 517] on input "#ffd700" at bounding box center [113, 531] width 160 height 32
type input "#"
click at [281, 466] on div at bounding box center [759, 353] width 1023 height 606
click at [203, 520] on span at bounding box center [204, 525] width 14 height 11
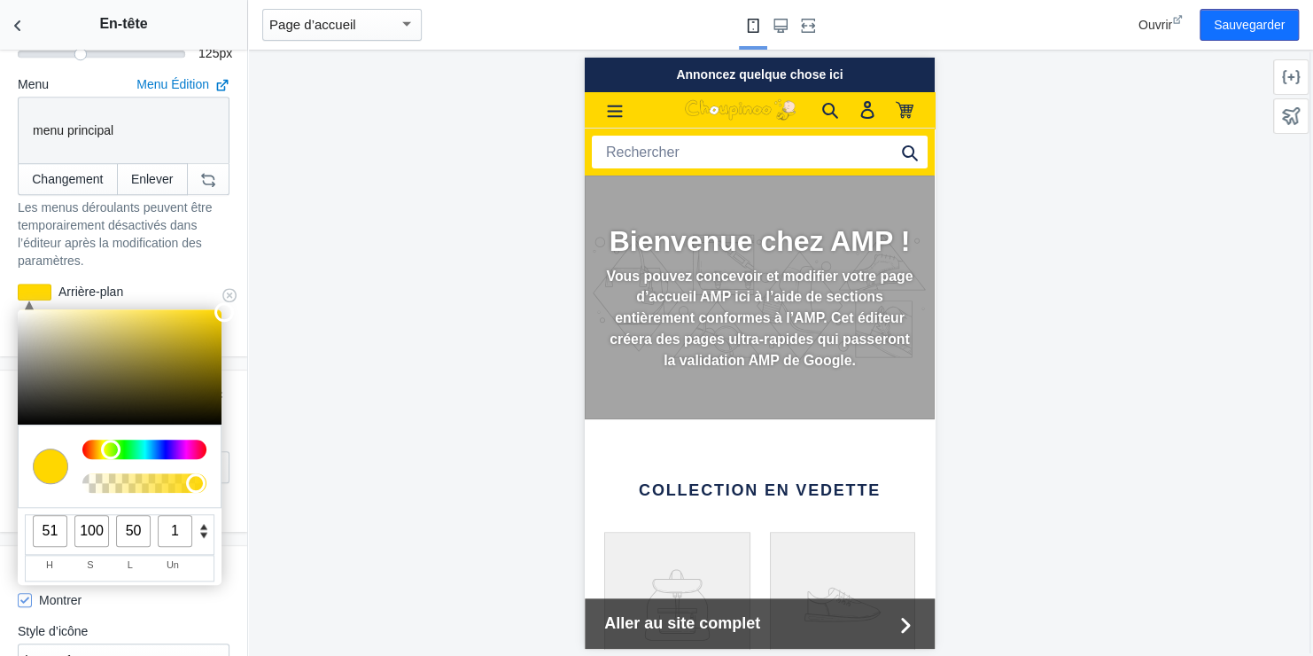
click at [202, 531] on span at bounding box center [204, 536] width 14 height 11
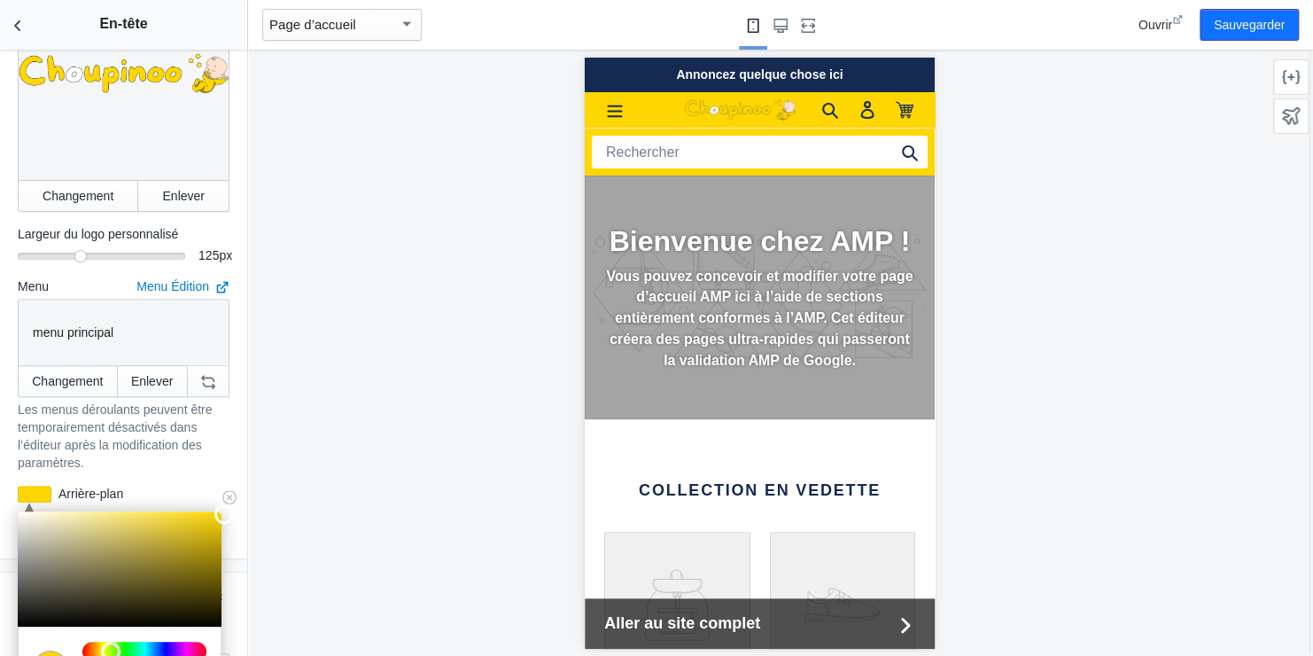
scroll to position [355, 0]
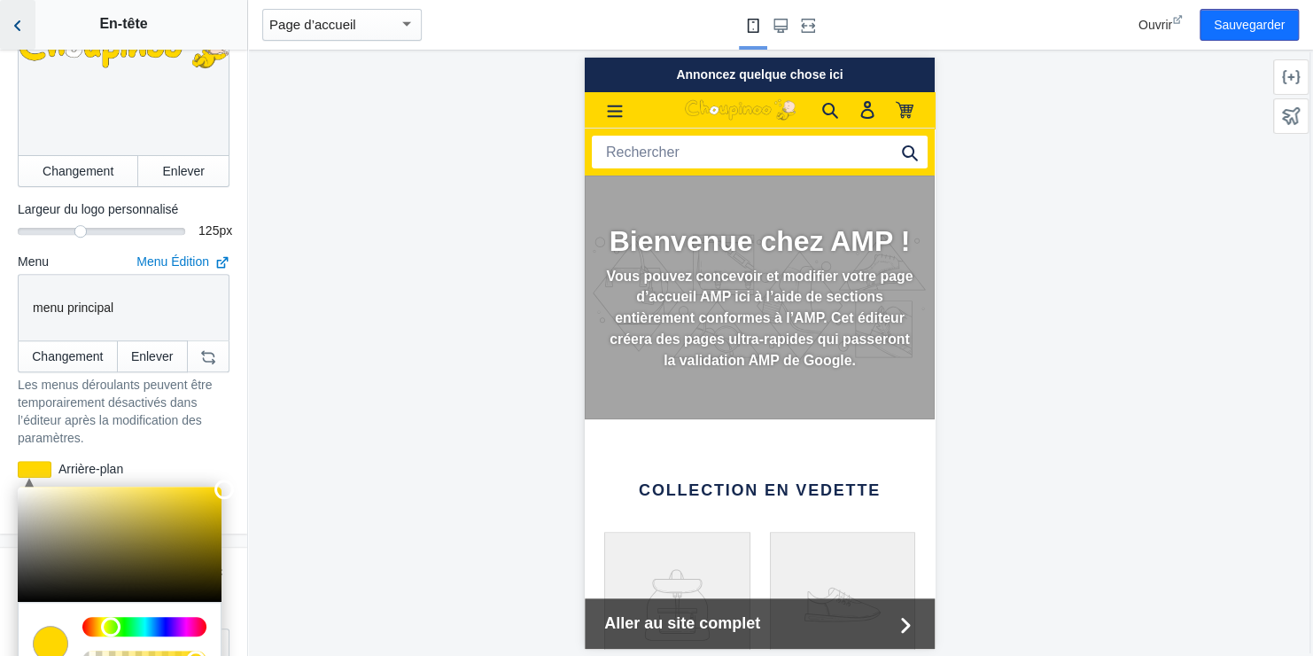
click at [19, 23] on icon "Retour aux sections" at bounding box center [18, 26] width 18 height 18
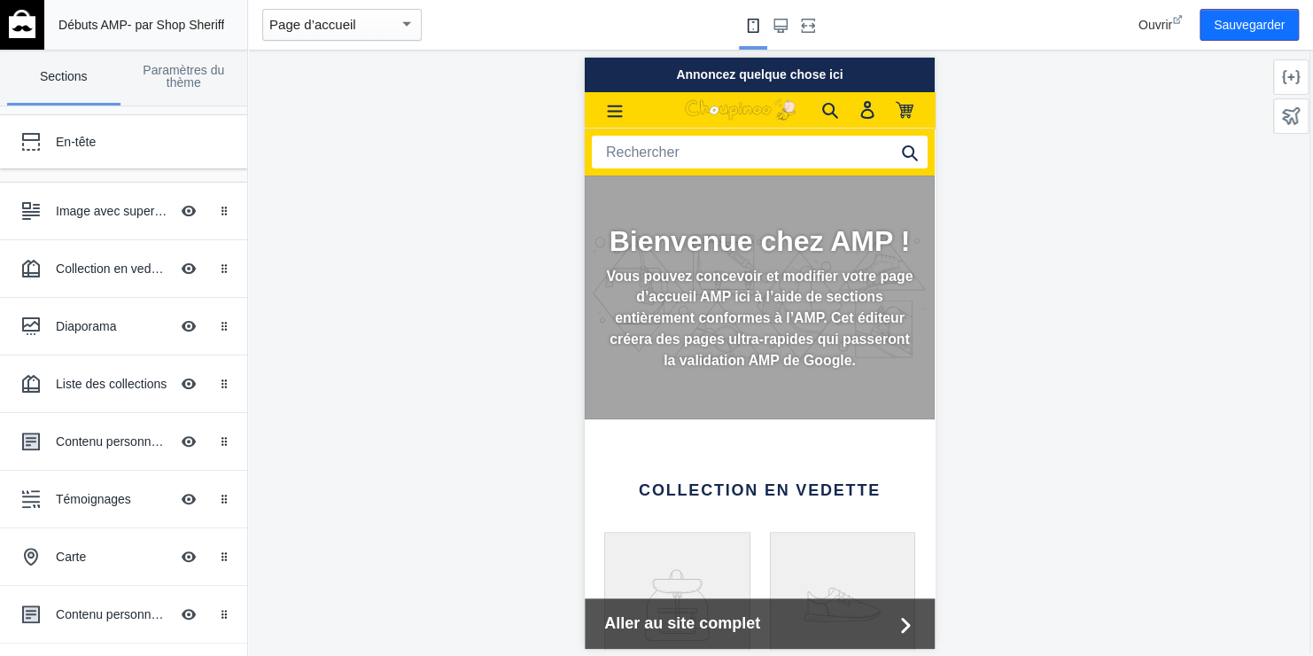
click at [354, 144] on div at bounding box center [759, 353] width 1023 height 606
click at [334, 113] on div at bounding box center [759, 353] width 1023 height 606
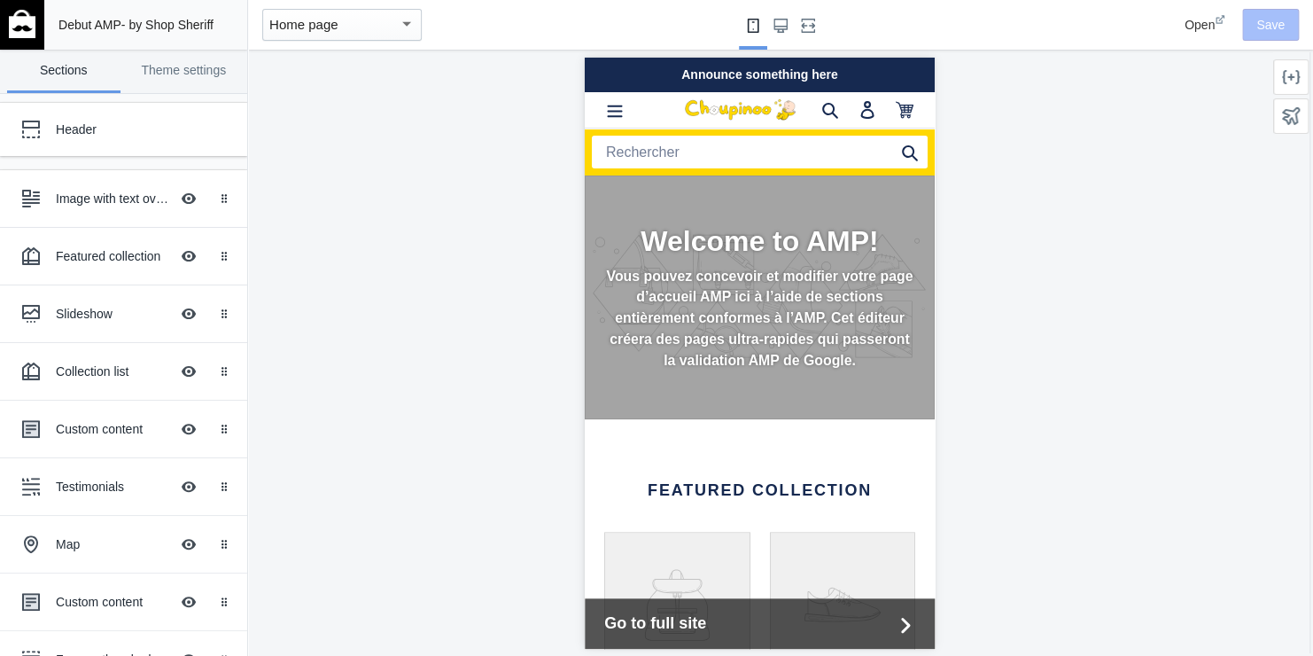
click at [72, 68] on link "Sections" at bounding box center [63, 71] width 113 height 43
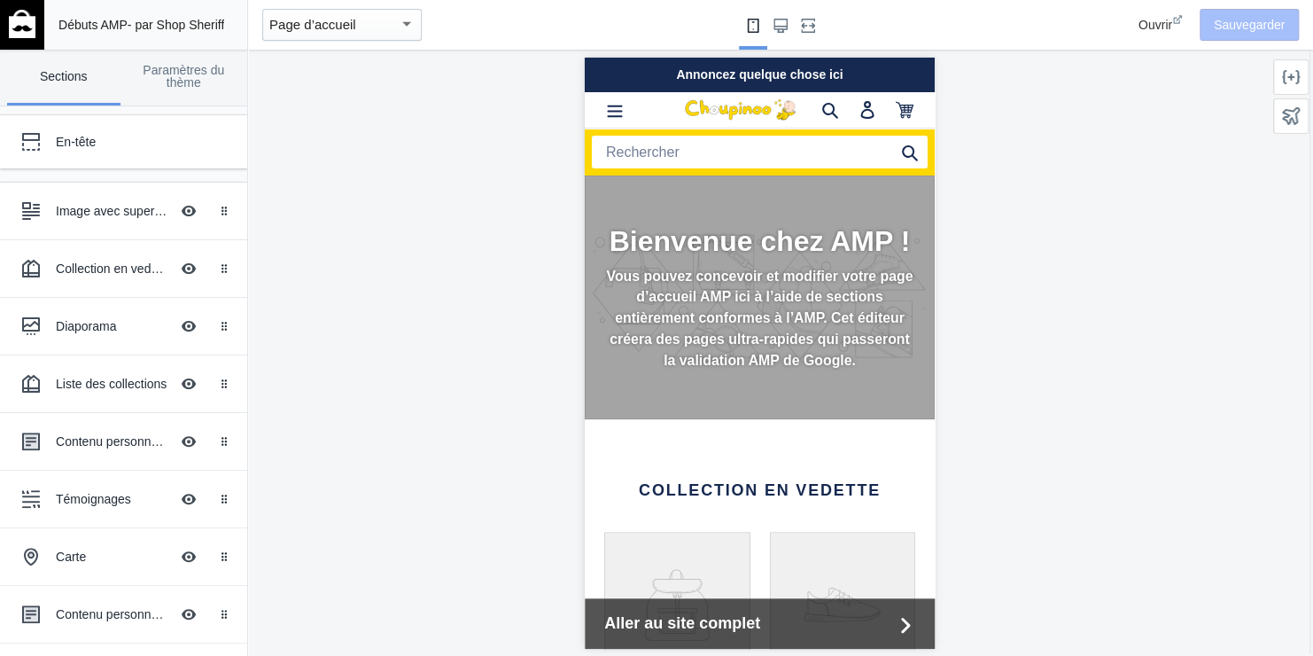
scroll to position [0, 298]
click at [220, 25] on span "- par Shop Sheriff" at bounding box center [176, 25] width 97 height 14
click at [811, 65] on div "Annoncez quelque chose ici" at bounding box center [759, 74] width 350 height 35
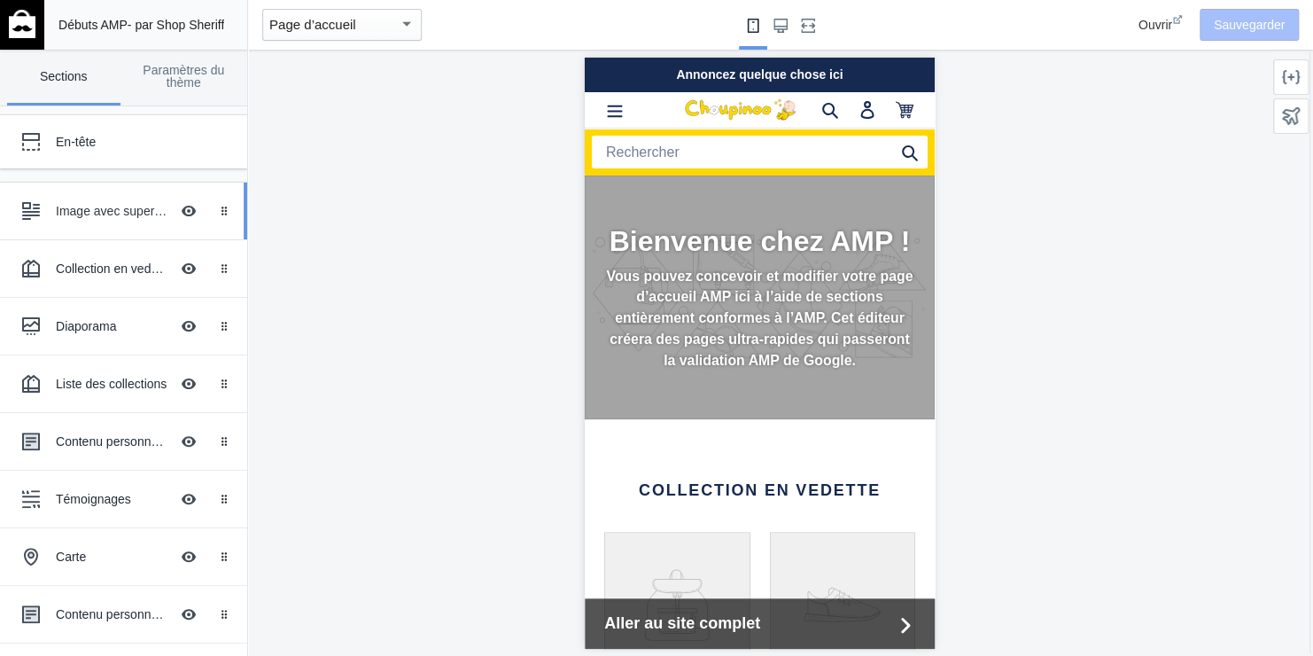
click at [117, 211] on div "Image avec superposition de texte" at bounding box center [112, 211] width 113 height 18
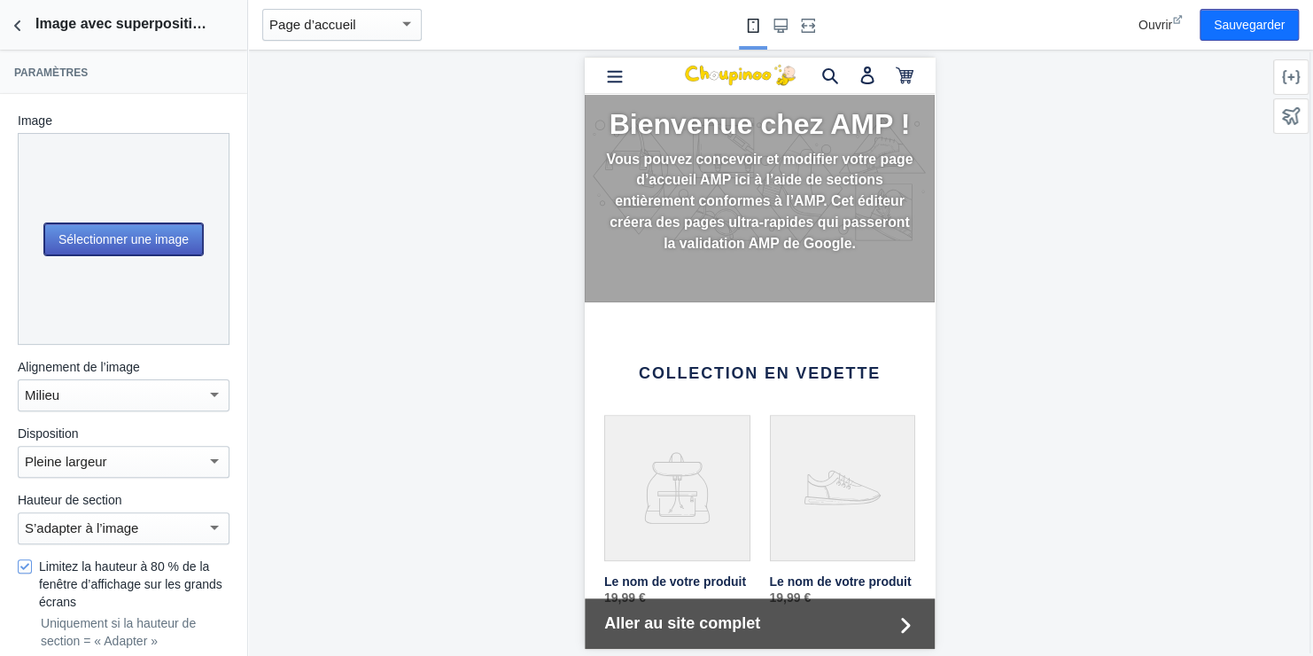
click at [90, 232] on button "Sélectionner une image" at bounding box center [123, 239] width 159 height 32
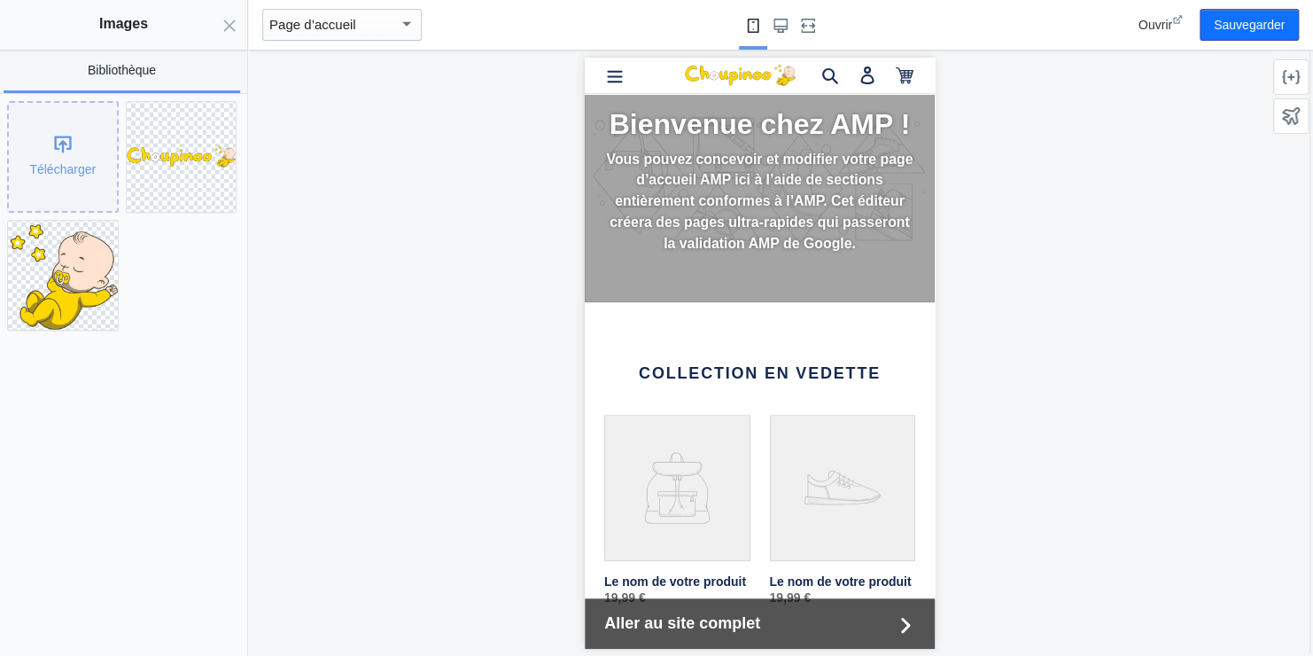
click at [69, 140] on div "Télécharger" at bounding box center [63, 157] width 108 height 108
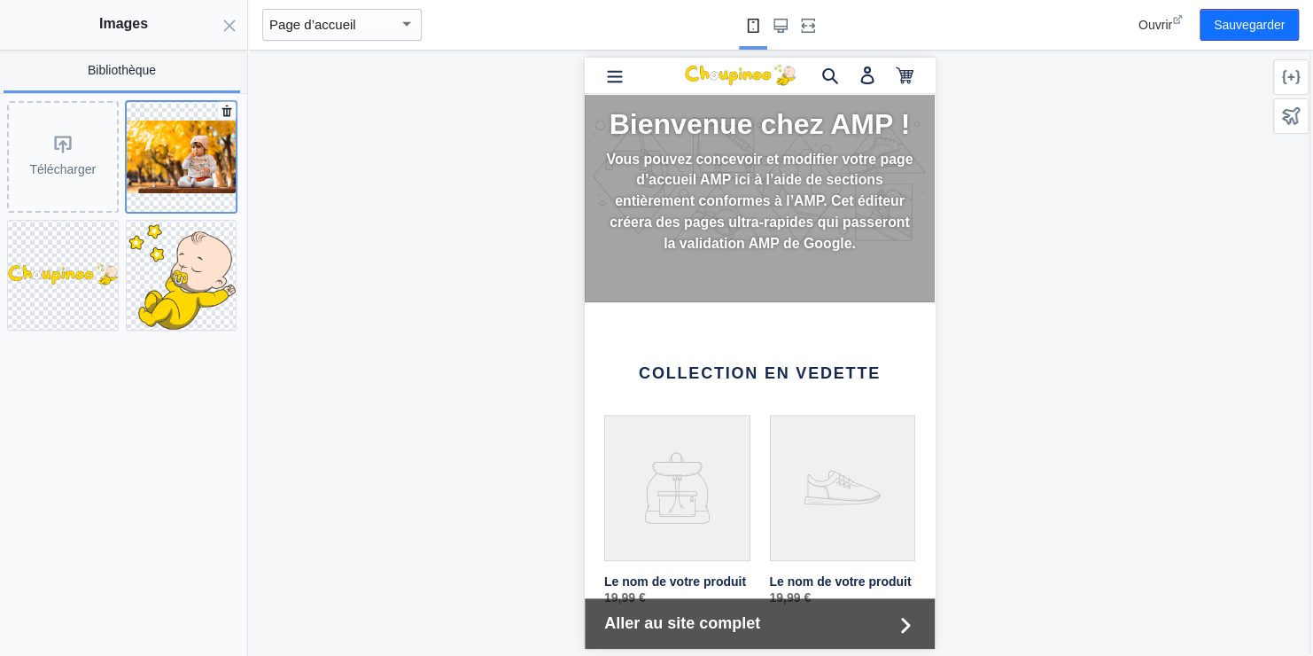
click at [185, 160] on img at bounding box center [182, 157] width 110 height 73
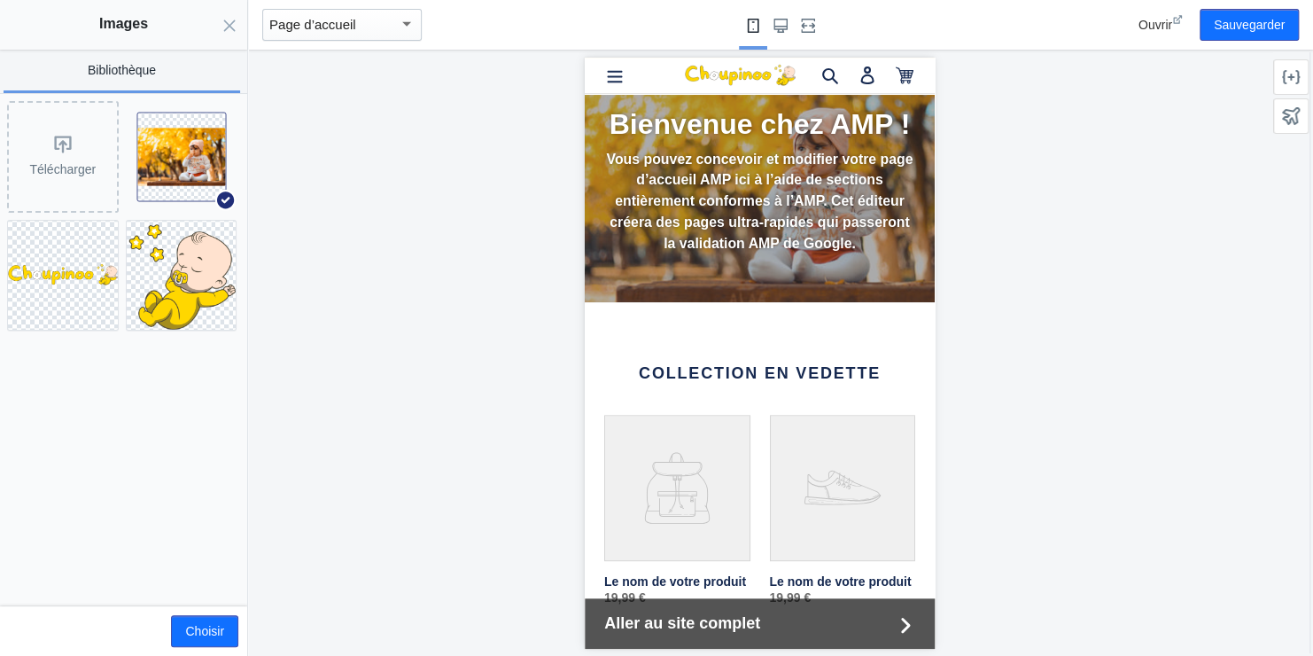
click at [671, 216] on p "Vous pouvez concevoir et modifier votre page d’accueil AMP ici à l’aide de sect…" at bounding box center [759, 200] width 311 height 105
click at [627, 121] on h2 "Bienvenue chez AMP !" at bounding box center [759, 123] width 311 height 34
click at [627, 140] on h2 "Bienvenue chez AMP !" at bounding box center [759, 123] width 311 height 34
click at [629, 192] on p "Vous pouvez concevoir et modifier votre page d’accueil AMP ici à l’aide de sect…" at bounding box center [759, 200] width 311 height 105
click at [206, 631] on button "Choisir" at bounding box center [204, 631] width 67 height 32
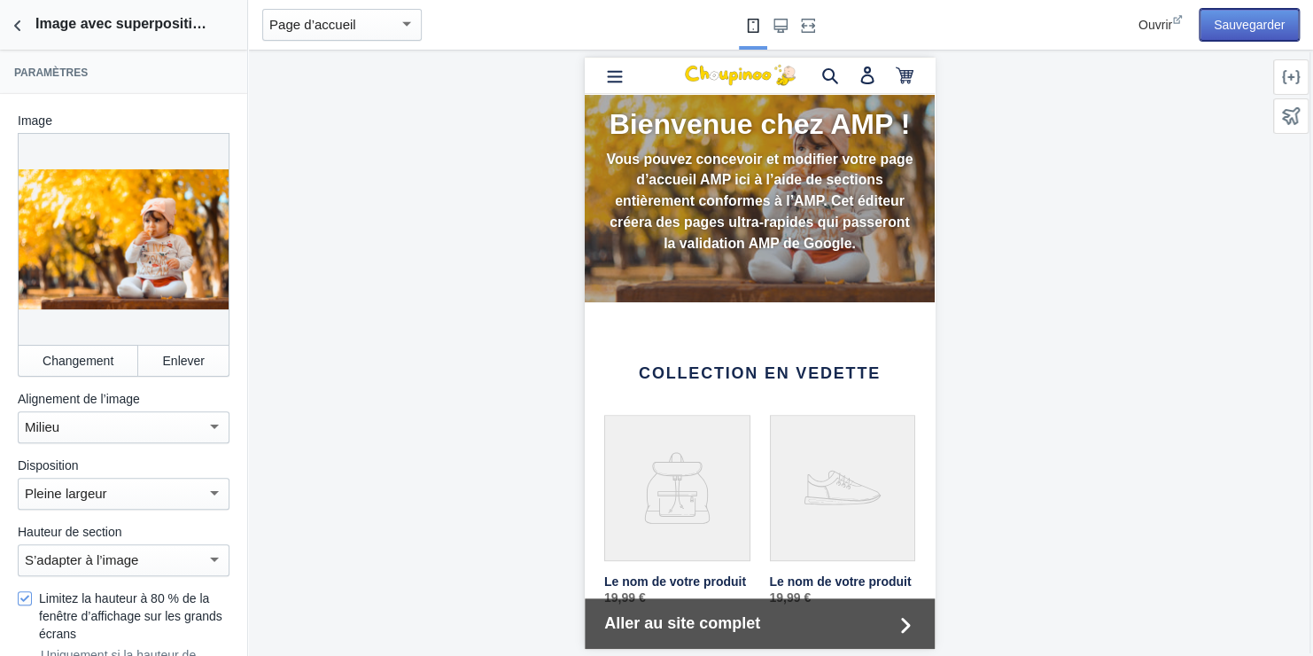
click at [1230, 18] on button "Sauvegarder" at bounding box center [1249, 25] width 99 height 32
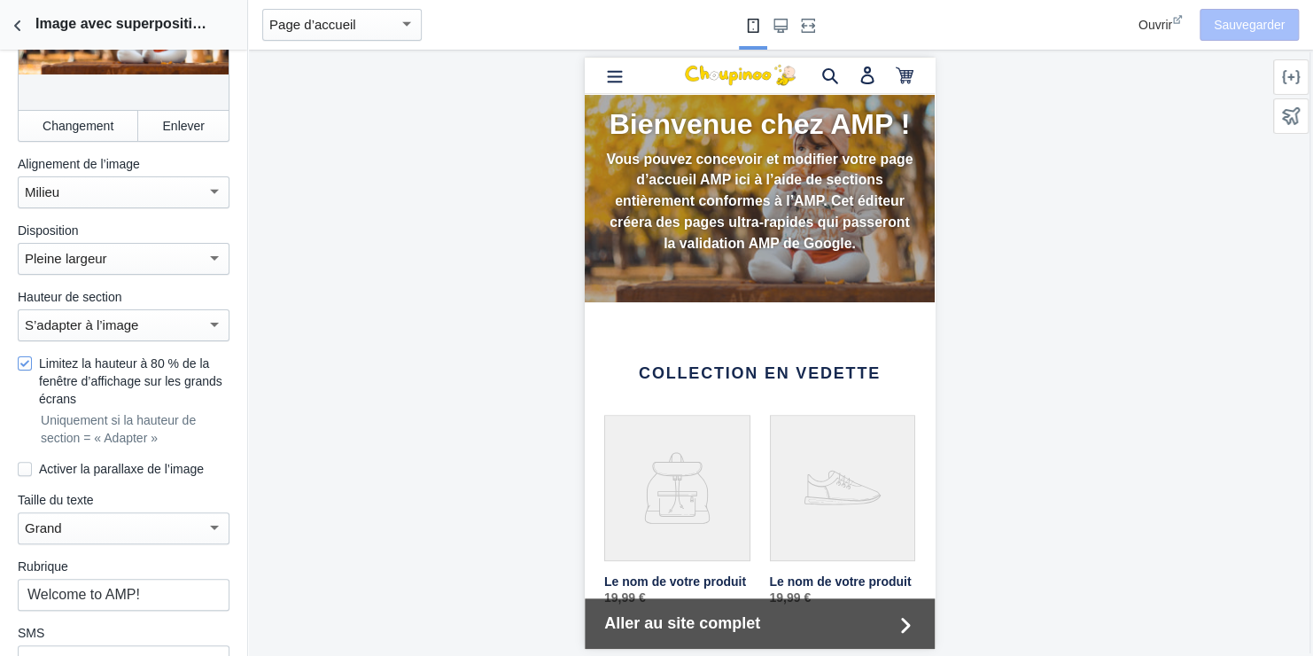
scroll to position [266, 0]
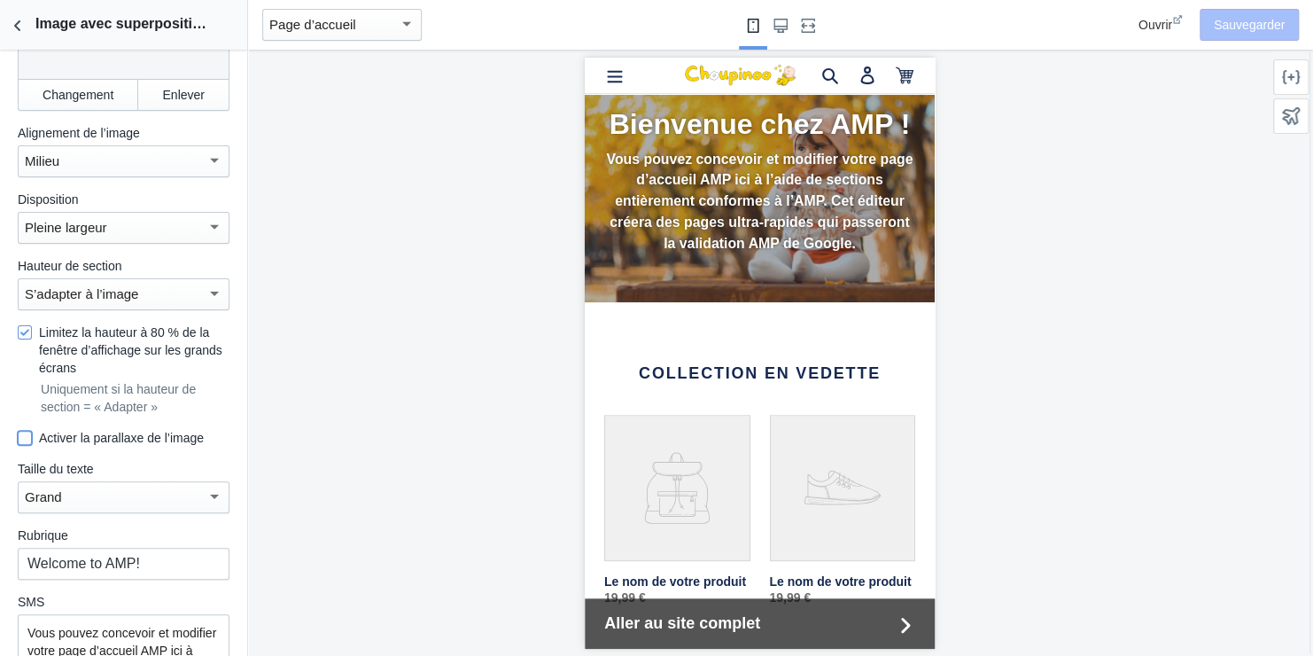
click at [29, 431] on input "Activer la parallaxe de l’image" at bounding box center [25, 438] width 14 height 14
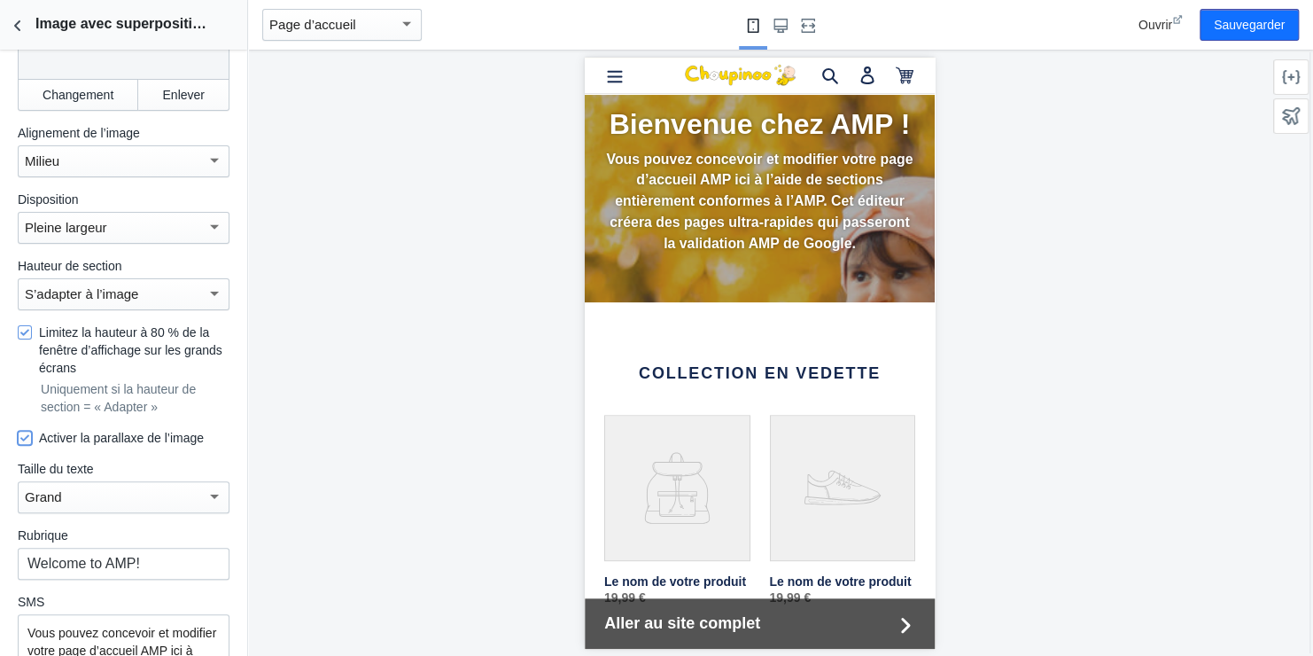
click at [29, 431] on input "Activer la parallaxe de l’image" at bounding box center [25, 438] width 14 height 14
checkbox input "false"
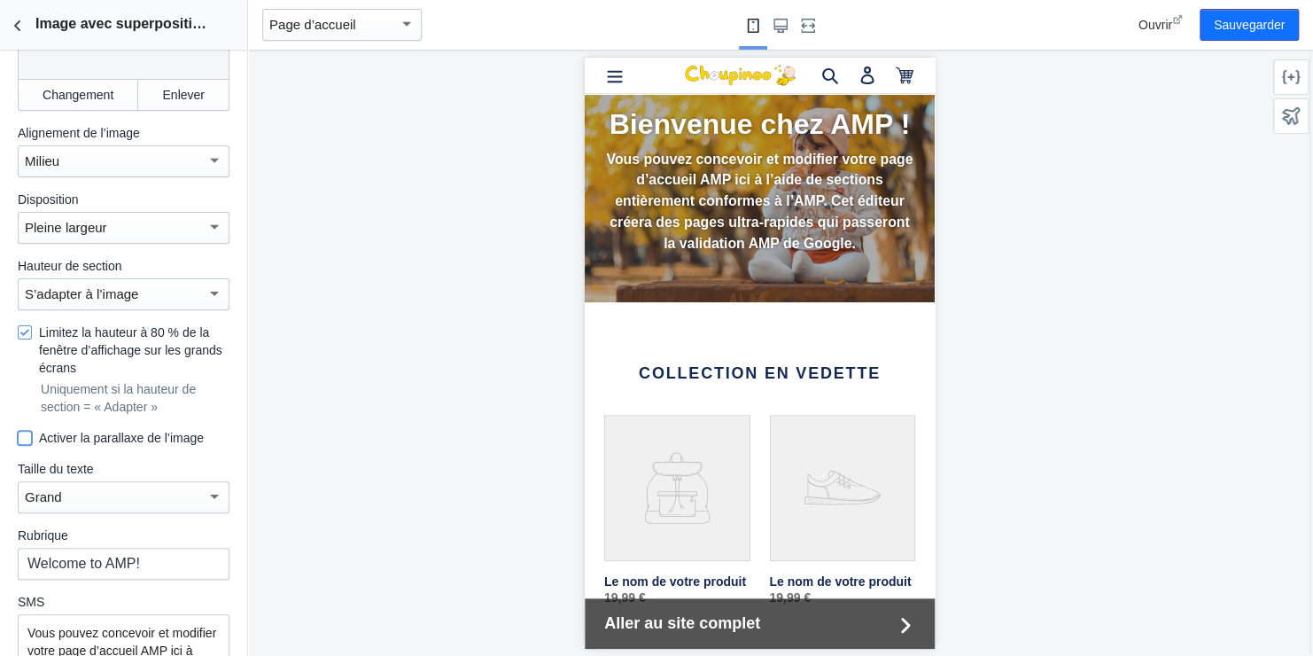
scroll to position [355, 0]
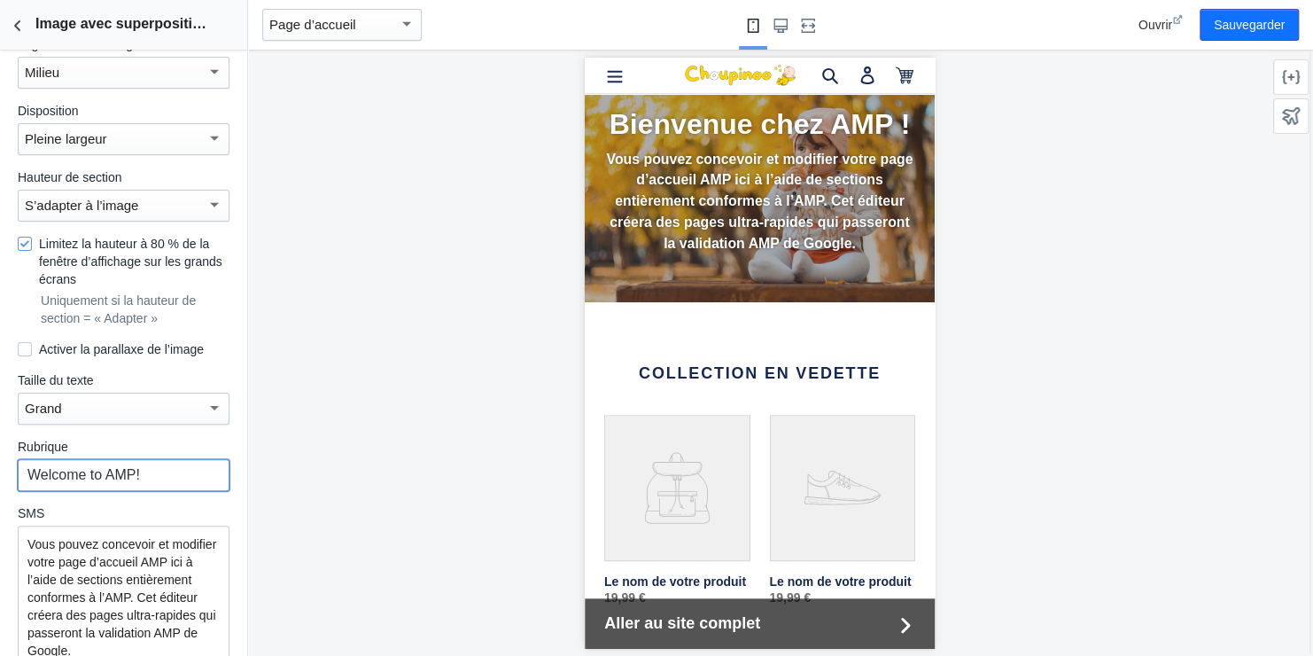
click at [93, 459] on input "Welcome to AMP!" at bounding box center [124, 475] width 212 height 32
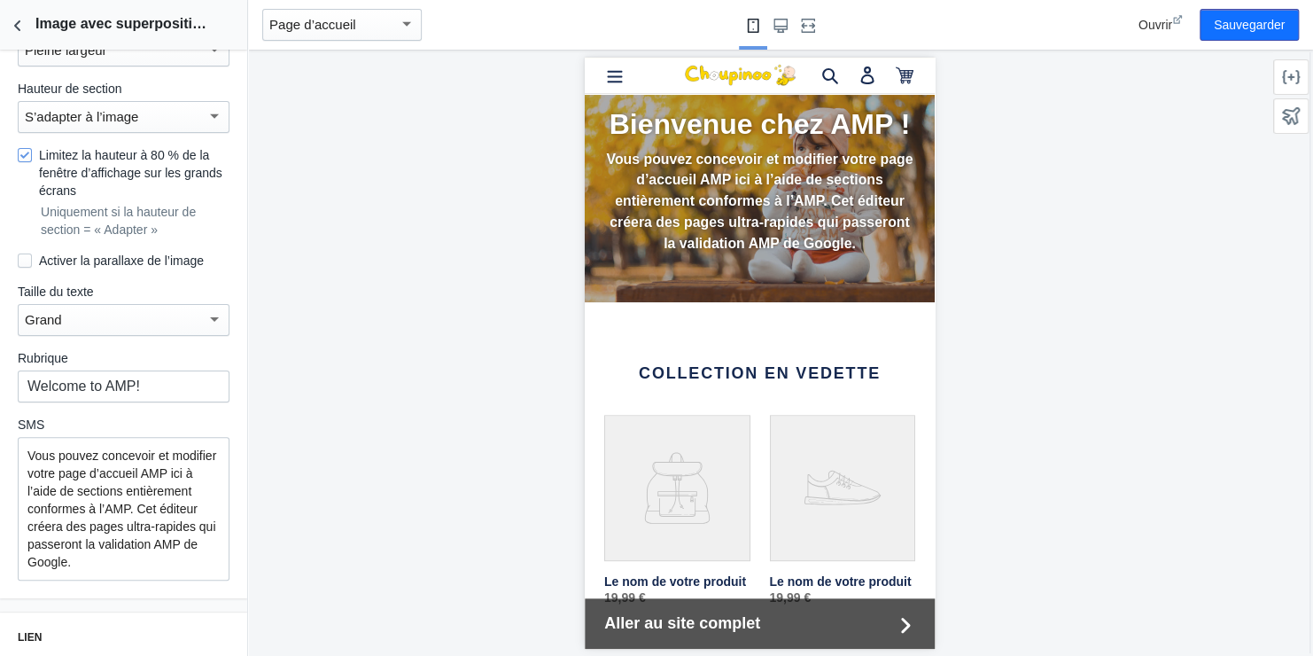
click at [109, 462] on p "Vous pouvez concevoir et modifier votre page d’accueil AMP ici à l’aide de sect…" at bounding box center [123, 509] width 192 height 124
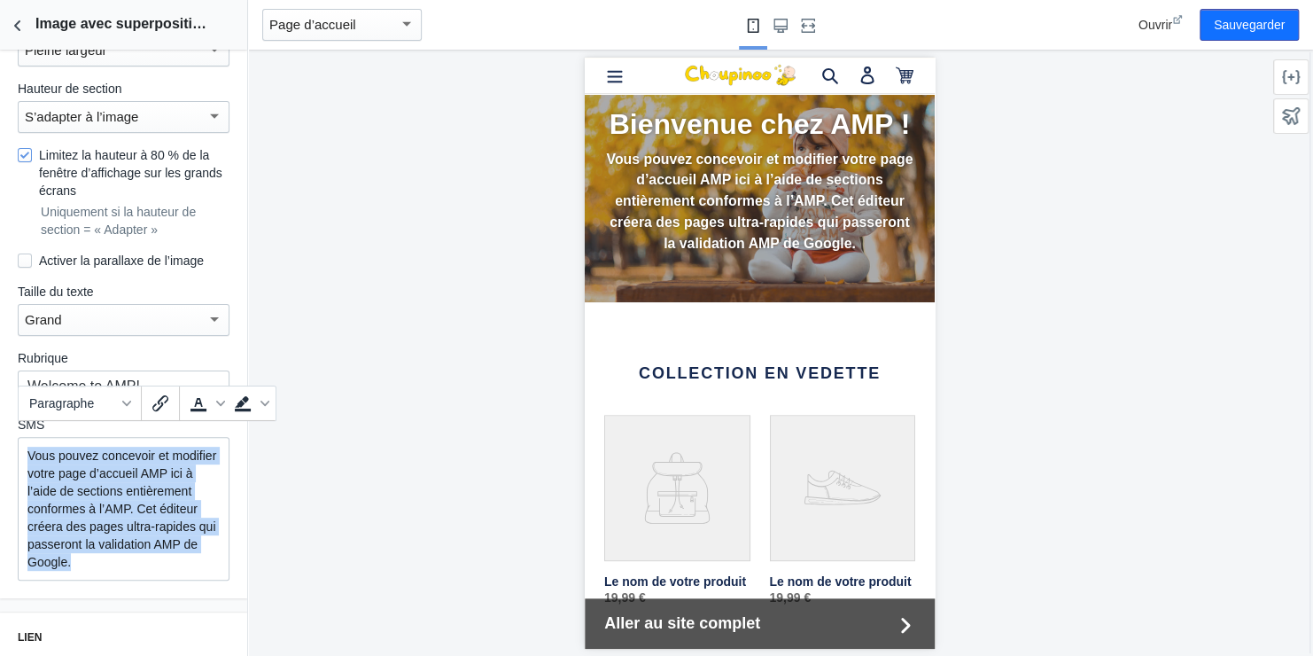
click at [109, 462] on p "Vous pouvez concevoir et modifier votre page d’accueil AMP ici à l’aide de sect…" at bounding box center [123, 509] width 192 height 124
click at [86, 464] on p "Vous pouvez concevoir et modifier votre page d’accueil AMP ici à l’aide de sect…" at bounding box center [123, 509] width 192 height 124
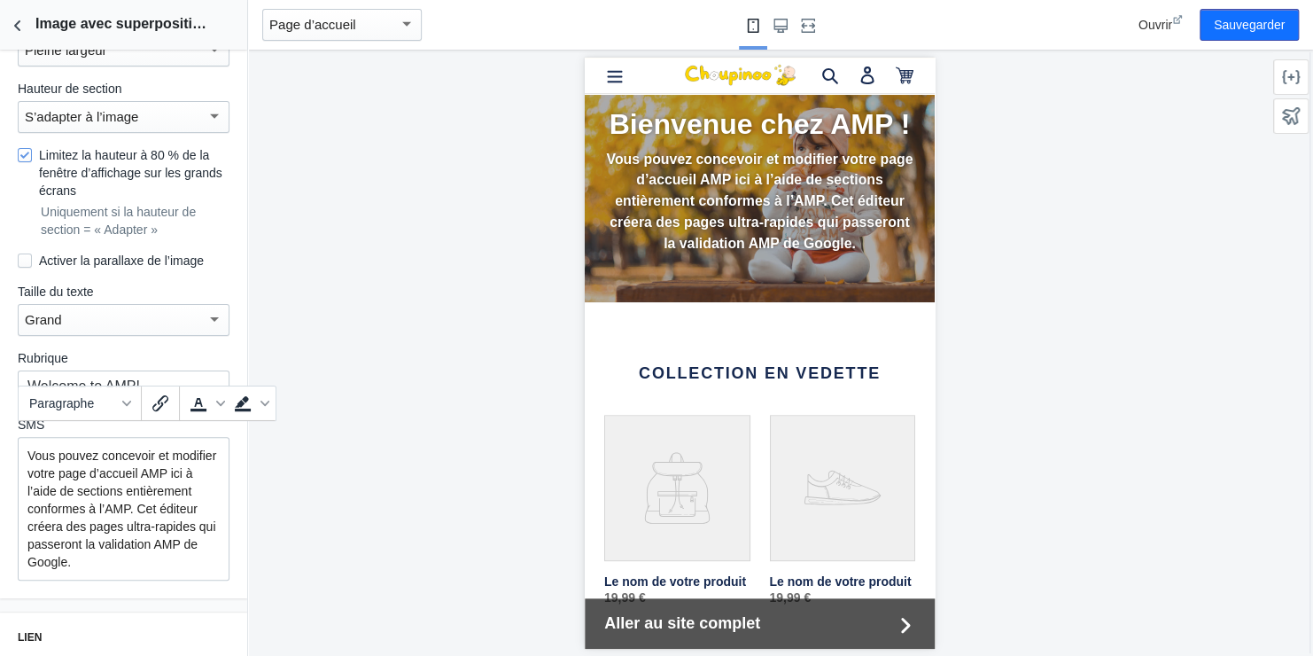
click at [86, 464] on p "Vous pouvez concevoir et modifier votre page d’accueil AMP ici à l’aide de sect…" at bounding box center [123, 509] width 192 height 124
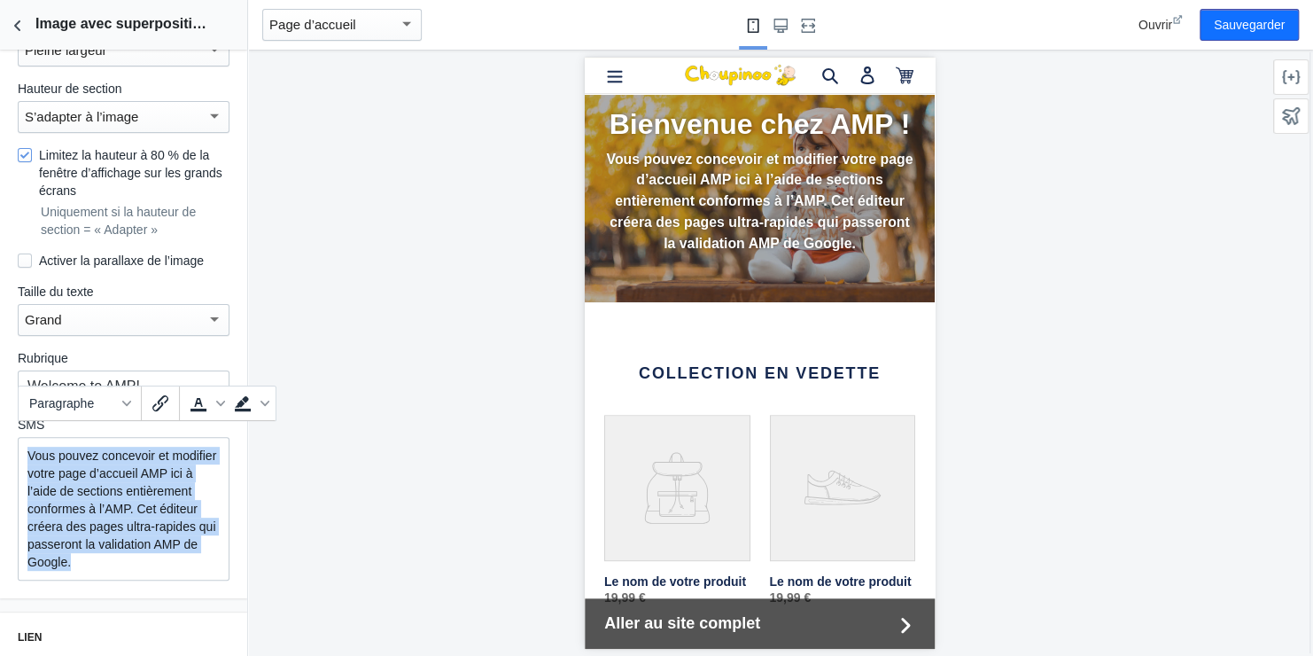
click at [86, 464] on p "Vous pouvez concevoir et modifier votre page d’accueil AMP ici à l’aide de sect…" at bounding box center [123, 509] width 192 height 124
click at [157, 401] on icon "Insérer/modifier le lien" at bounding box center [160, 403] width 16 height 16
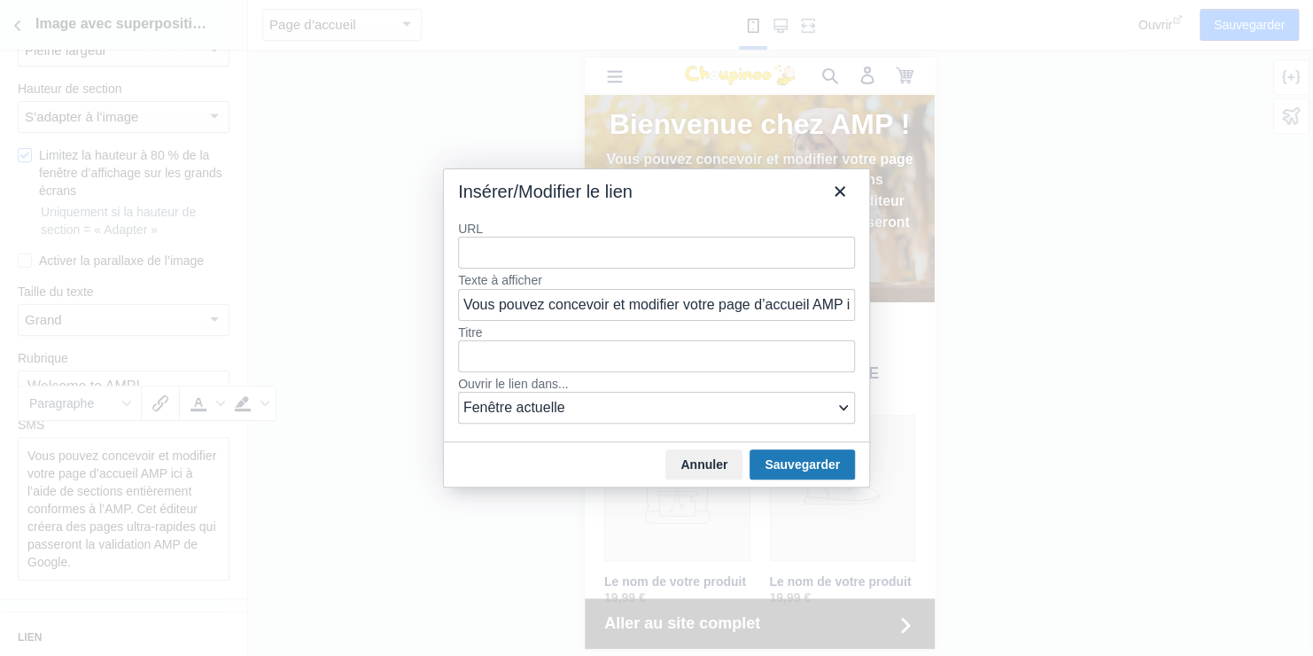
type input "https://admin.shopify.com/store/3bc551-9a/themes/184468046165/editor?block=temp…"
click at [800, 464] on button "Sauvegarder" at bounding box center [802, 464] width 105 height 30
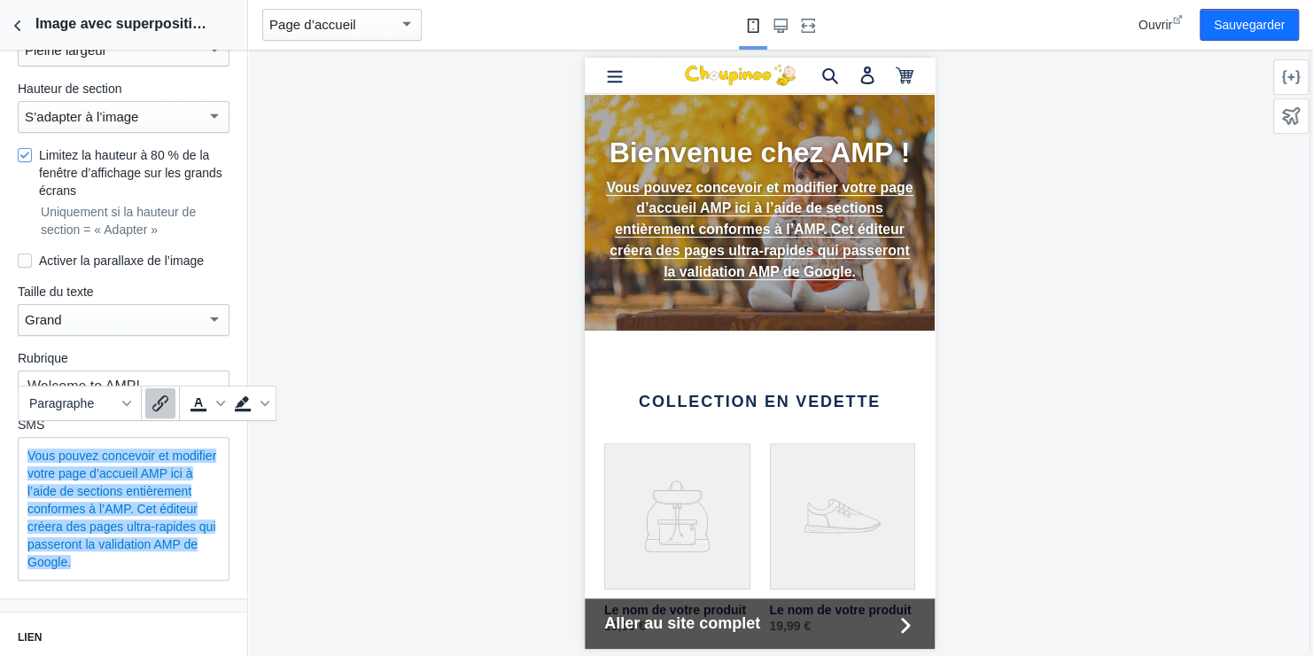
scroll to position [0, 0]
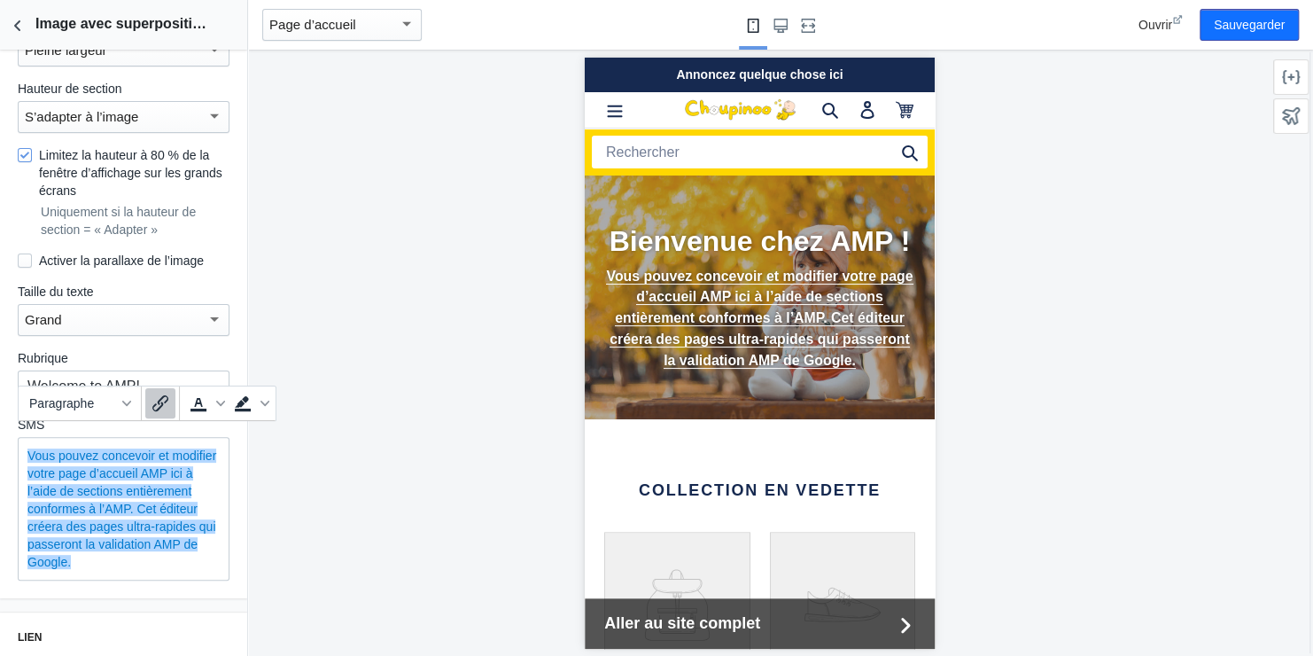
click at [159, 403] on icon "Insérer/modifier le lien" at bounding box center [160, 403] width 16 height 16
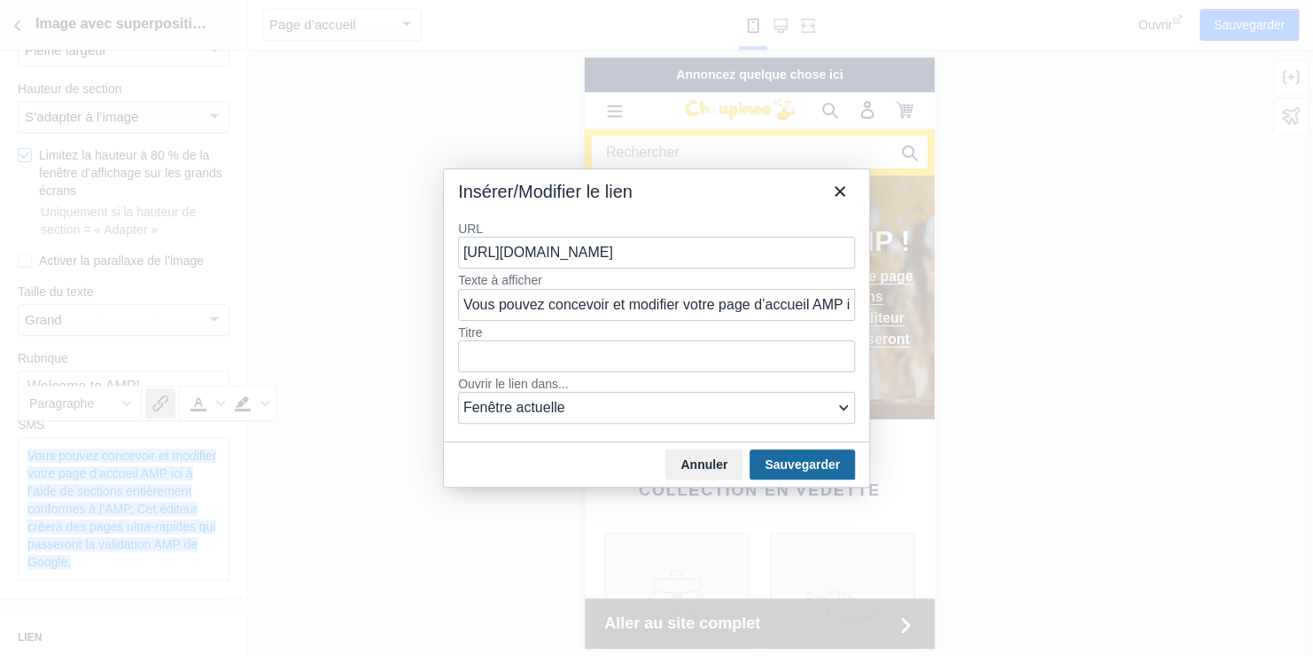
click at [784, 457] on button "Sauvegarder" at bounding box center [802, 464] width 105 height 30
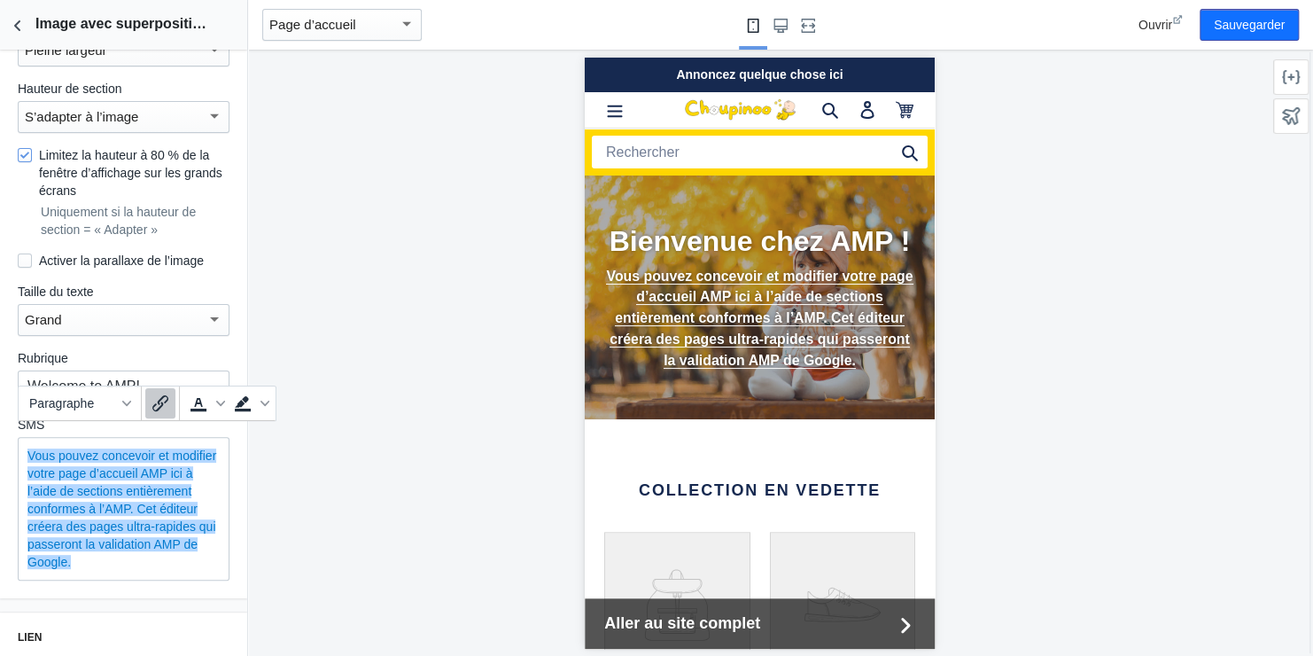
click at [160, 404] on icon "Insérer/modifier le lien" at bounding box center [160, 403] width 16 height 16
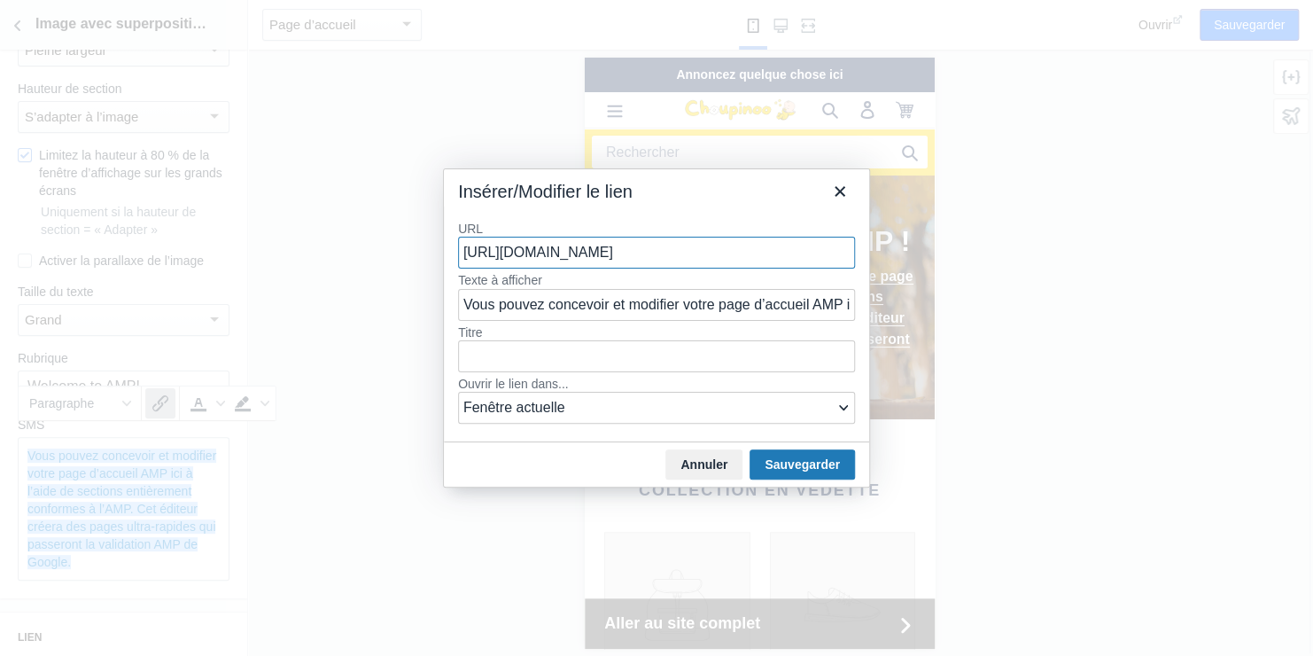
click at [160, 404] on div at bounding box center [656, 328] width 1313 height 656
click at [611, 255] on input "https://admin.shopify.com/store/3bc551-9a/themes/184468046165/editor?block=temp…" at bounding box center [656, 253] width 397 height 32
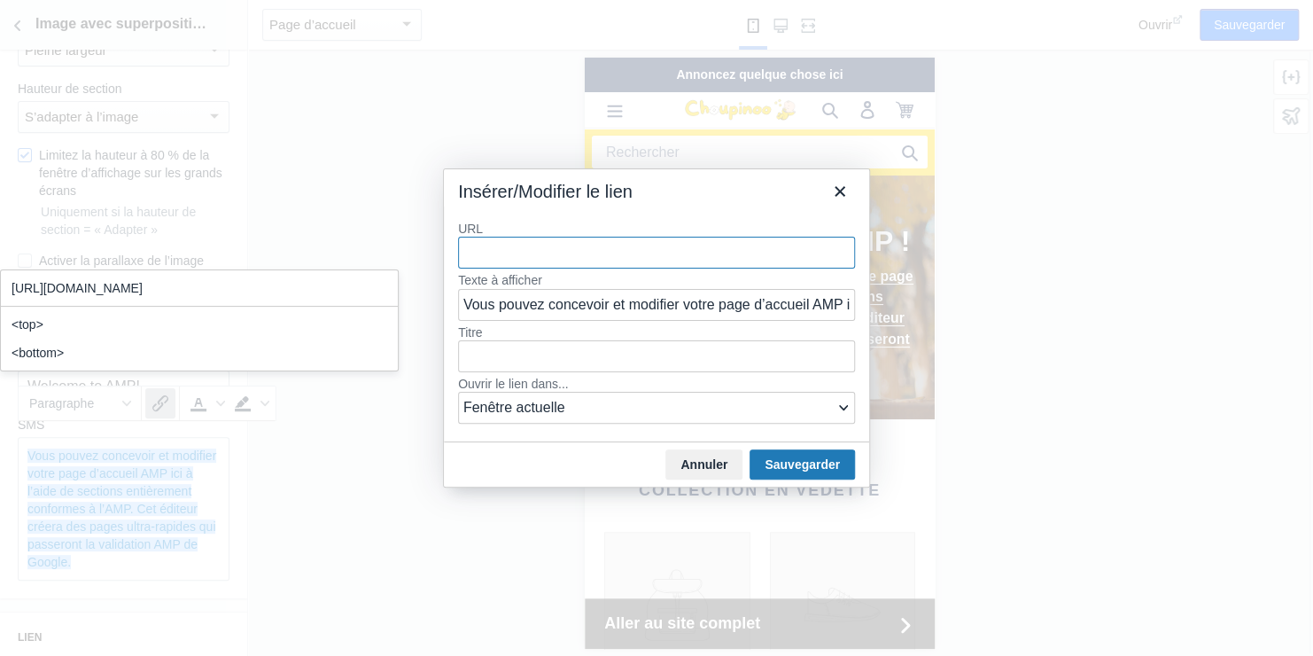
scroll to position [0, 0]
click at [814, 458] on button "Sauvegarder" at bounding box center [802, 464] width 105 height 30
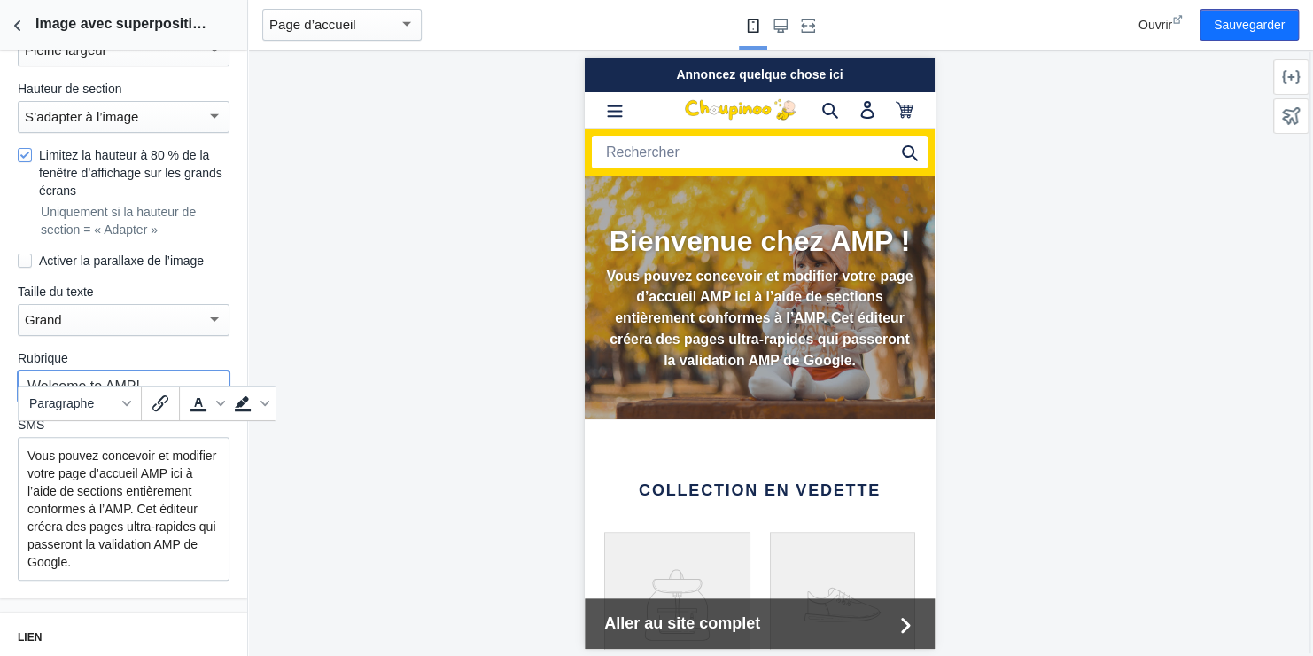
click at [92, 370] on input "Welcome to AMP!" at bounding box center [124, 386] width 212 height 32
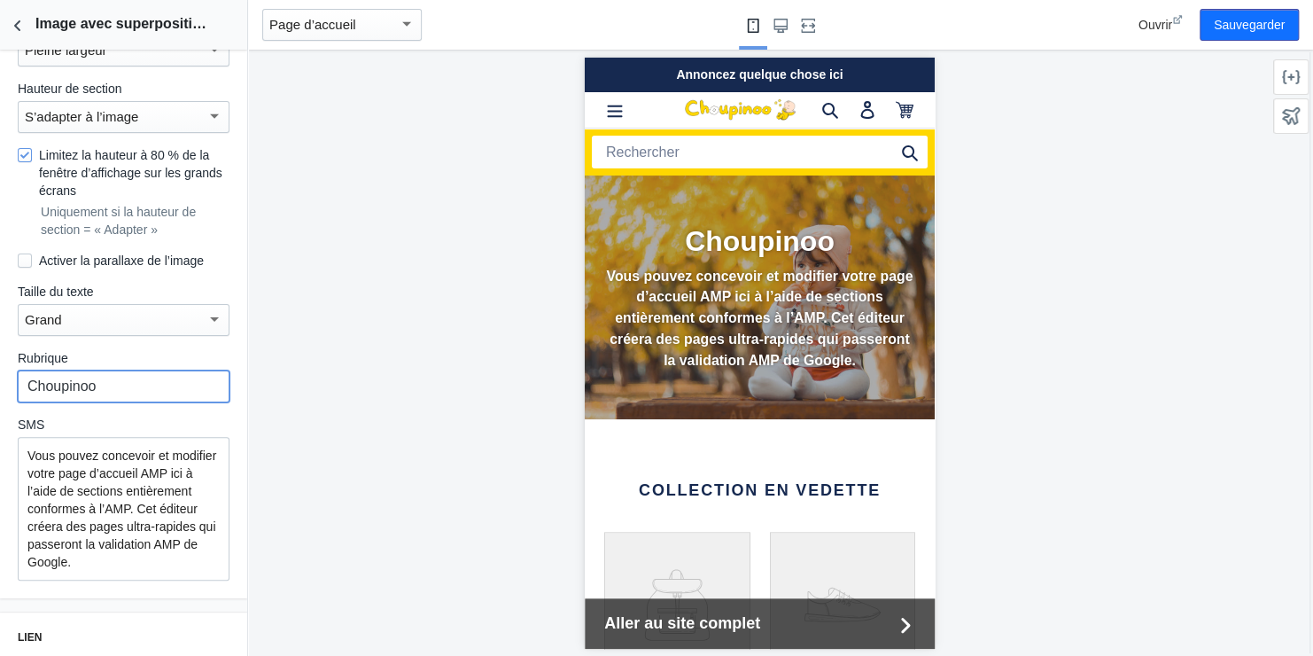
type input "Choupinoo"
click at [58, 460] on p "Vous pouvez concevoir et modifier votre page d’accueil AMP ici à l’aide de sect…" at bounding box center [123, 509] width 192 height 124
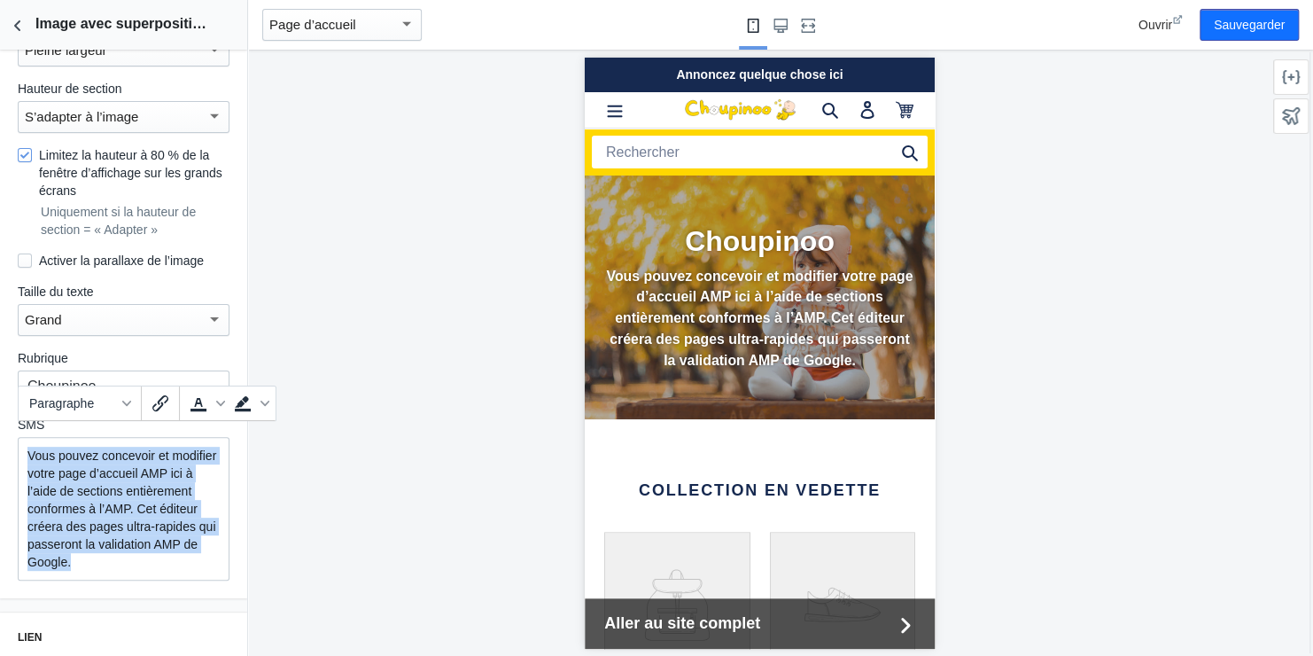
click at [58, 460] on p "Vous pouvez concevoir et modifier votre page d’accueil AMP ici à l’aide de sect…" at bounding box center [123, 509] width 192 height 124
click at [82, 517] on p "Vous pouvez concevoir et modifier votre page d’accueil AMP ici à l’aide de sect…" at bounding box center [123, 509] width 192 height 124
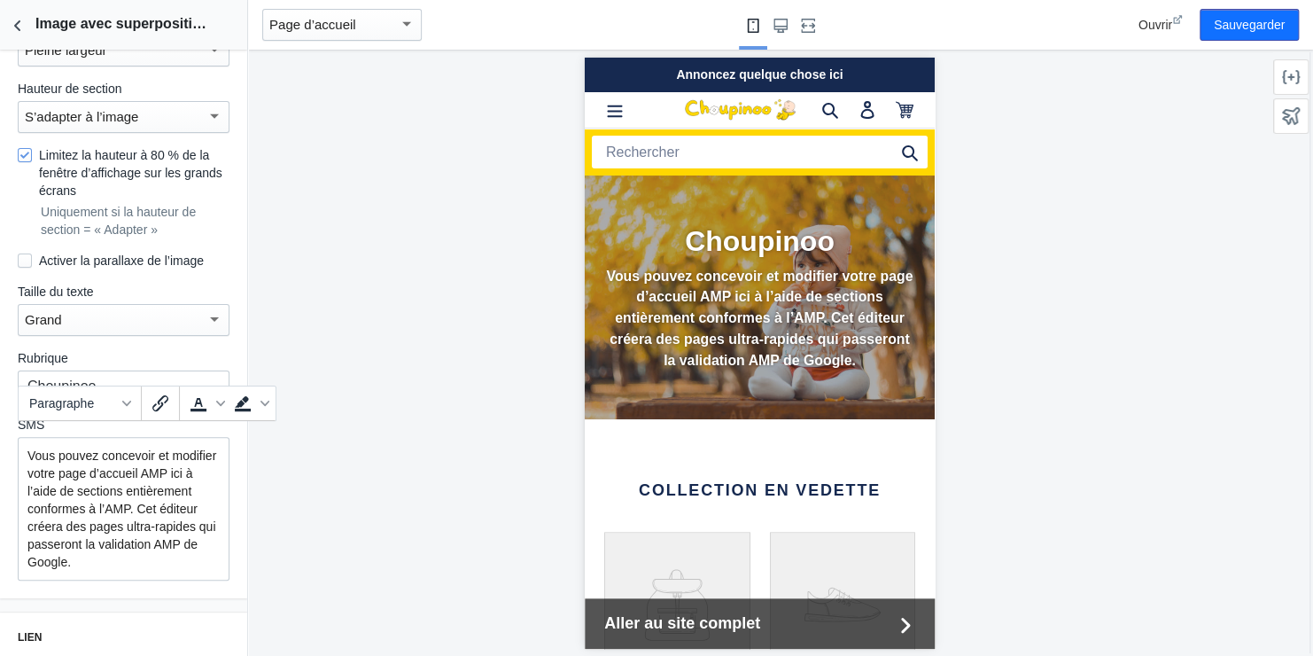
click at [69, 471] on p "Vous pouvez concevoir et modifier votre page d’accueil AMP ici à l’aide de sect…" at bounding box center [123, 509] width 192 height 124
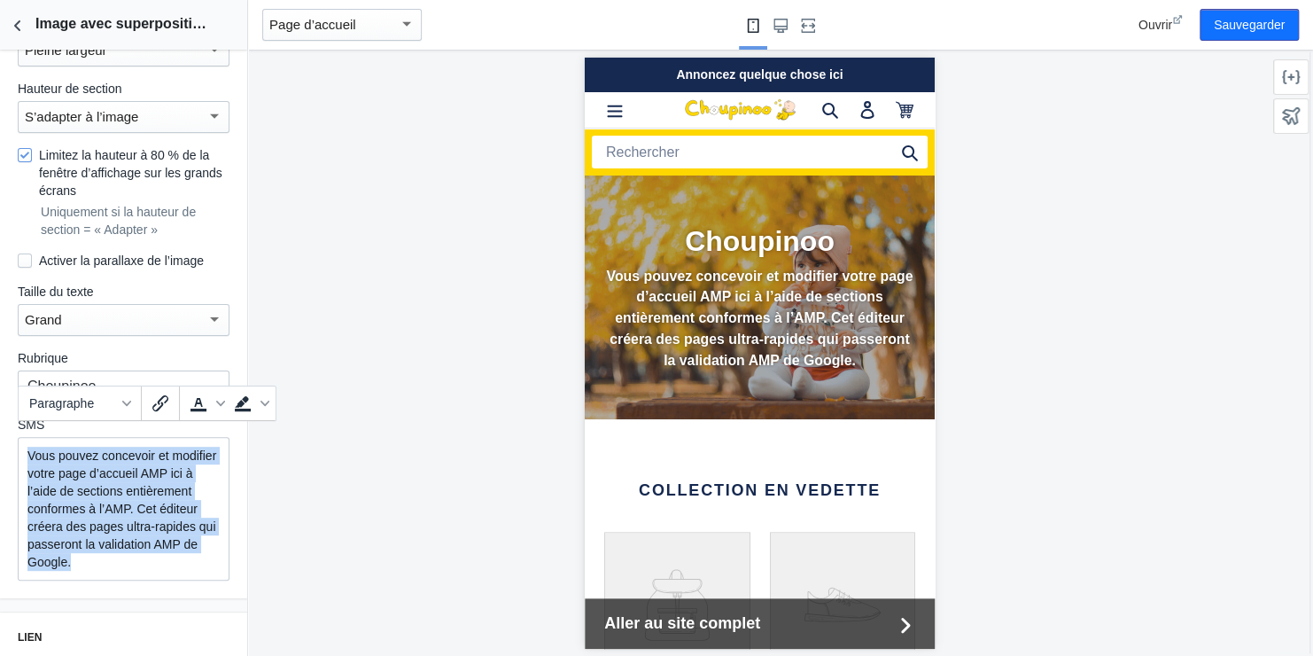
click at [69, 471] on p "Vous pouvez concevoir et modifier votre page d’accueil AMP ici à l’aide de sect…" at bounding box center [123, 509] width 192 height 124
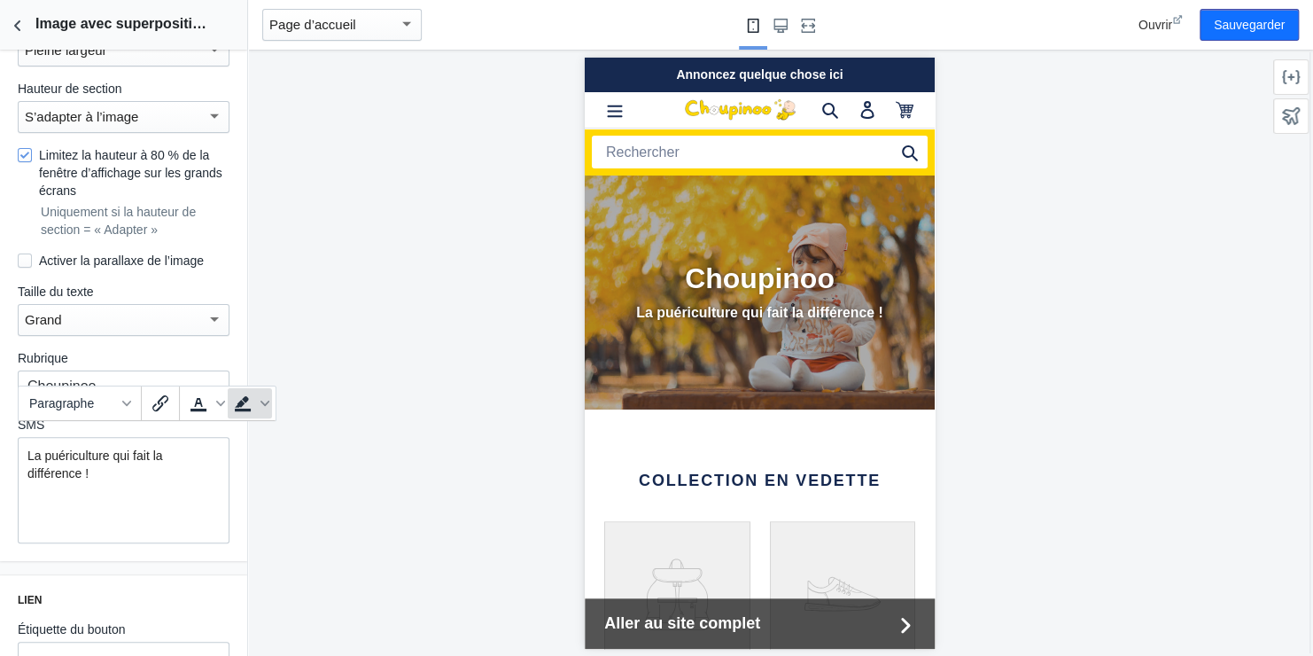
click at [244, 402] on icon "Couleur d’arrière-plan" at bounding box center [242, 403] width 21 height 21
click at [261, 401] on icon "Couleur d’arrière-plan" at bounding box center [265, 403] width 9 height 5
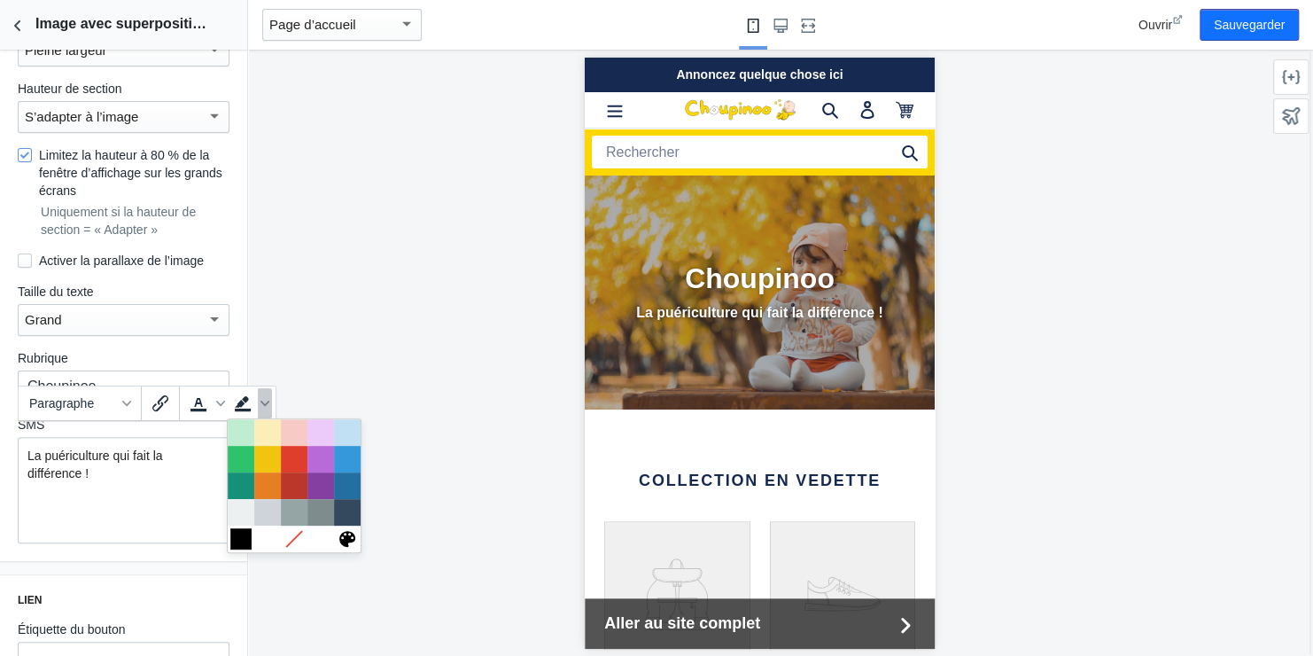
click at [242, 541] on div at bounding box center [240, 538] width 21 height 21
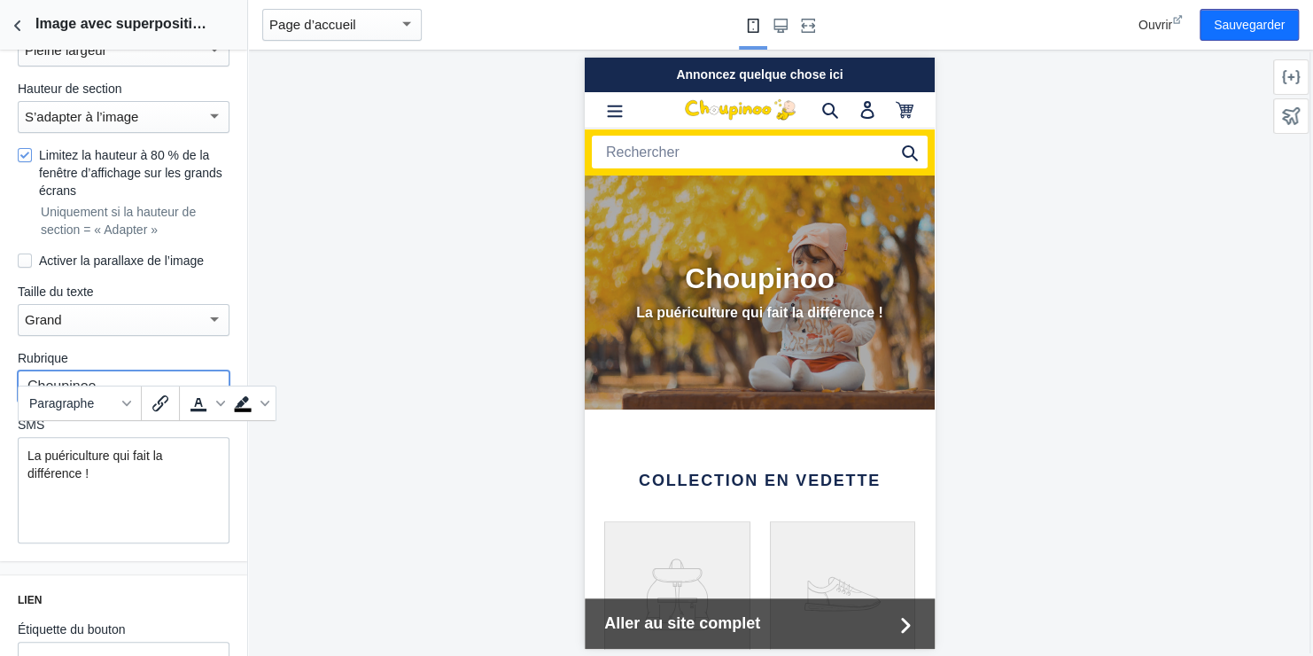
click at [86, 370] on input "Choupinoo" at bounding box center [124, 386] width 212 height 32
click at [107, 370] on input "Choupinoo" at bounding box center [124, 386] width 212 height 32
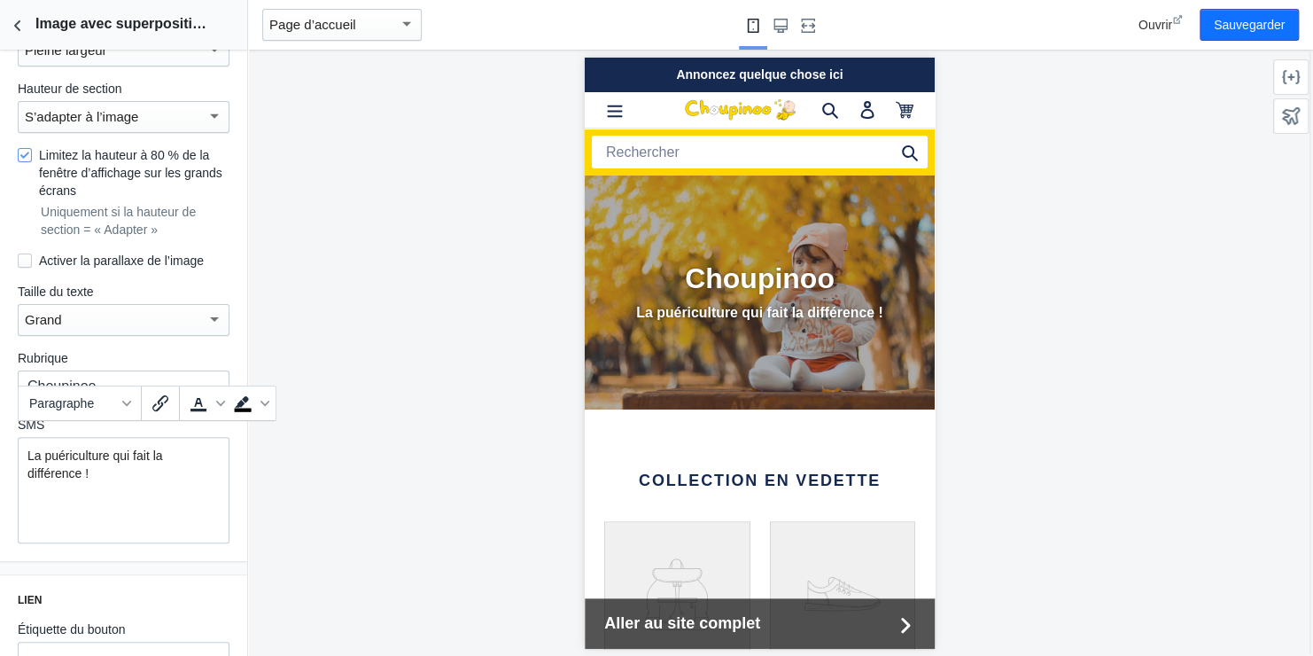
click at [120, 447] on p "La puériculture qui fait la différence ! ﻿" at bounding box center [123, 464] width 192 height 35
click at [221, 402] on icon "Couleur du texte" at bounding box center [220, 403] width 9 height 9
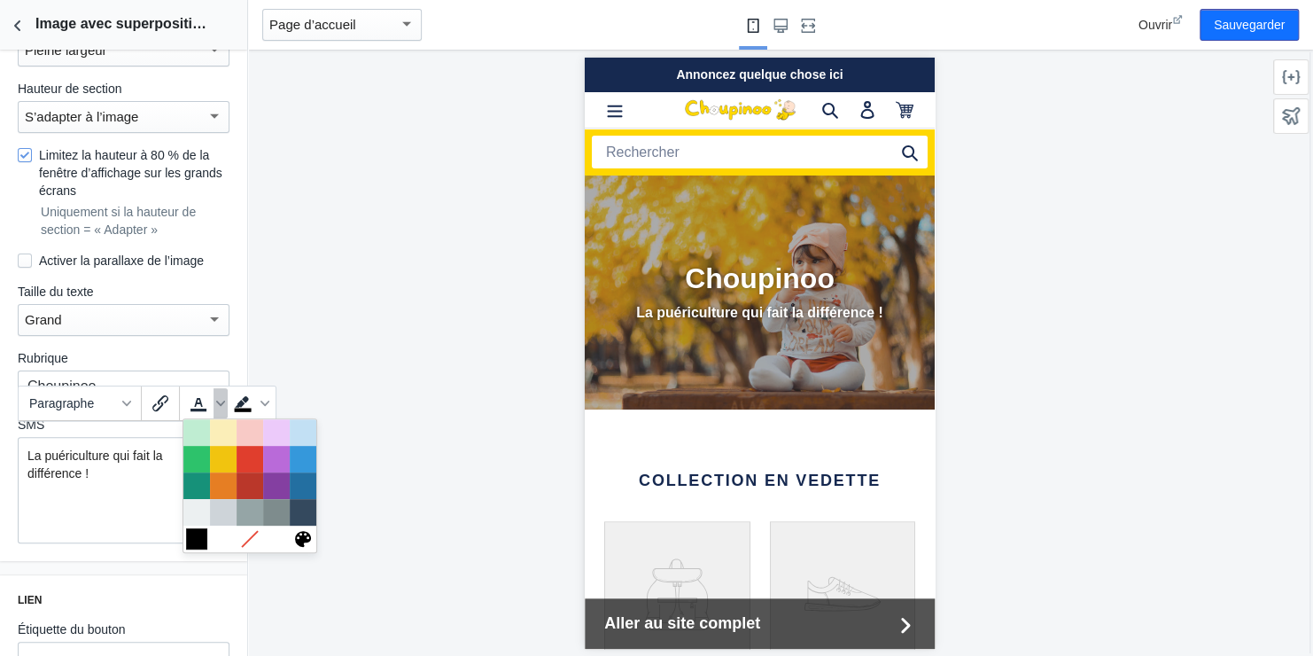
click at [196, 534] on div at bounding box center [196, 538] width 21 height 21
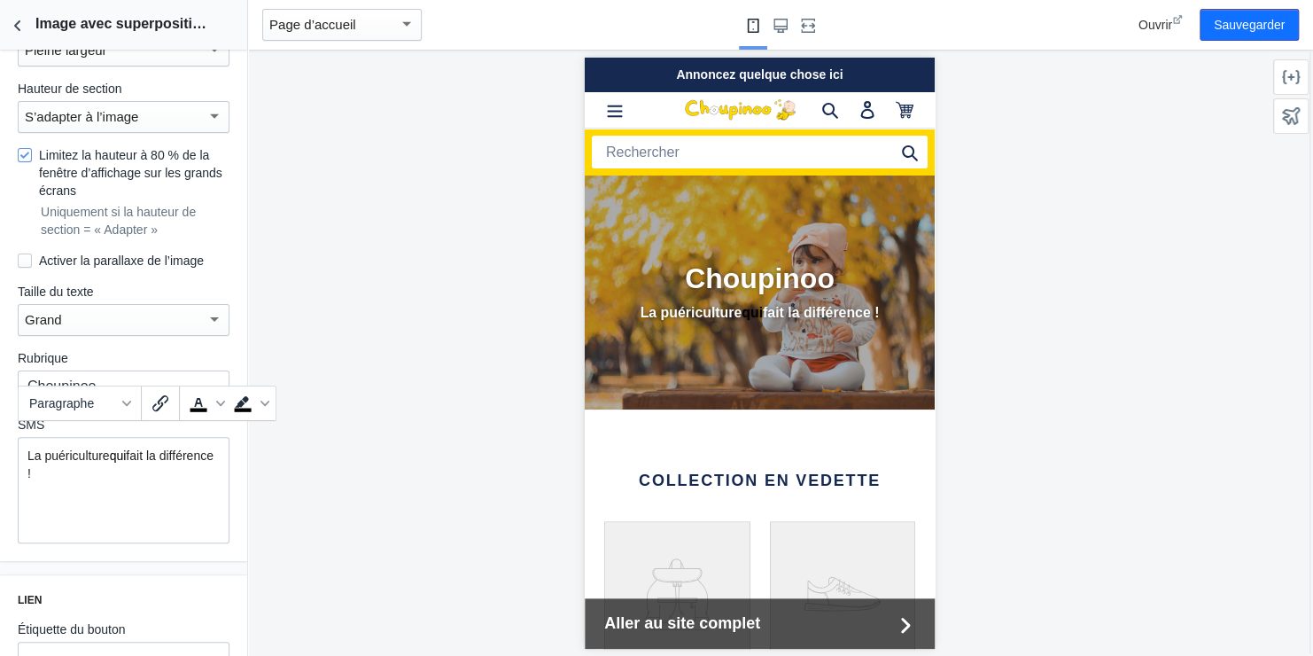
click at [36, 447] on p "La puériculture qui fait la différence !" at bounding box center [123, 464] width 192 height 35
click at [219, 399] on icon "Couleur du texte" at bounding box center [220, 403] width 9 height 9
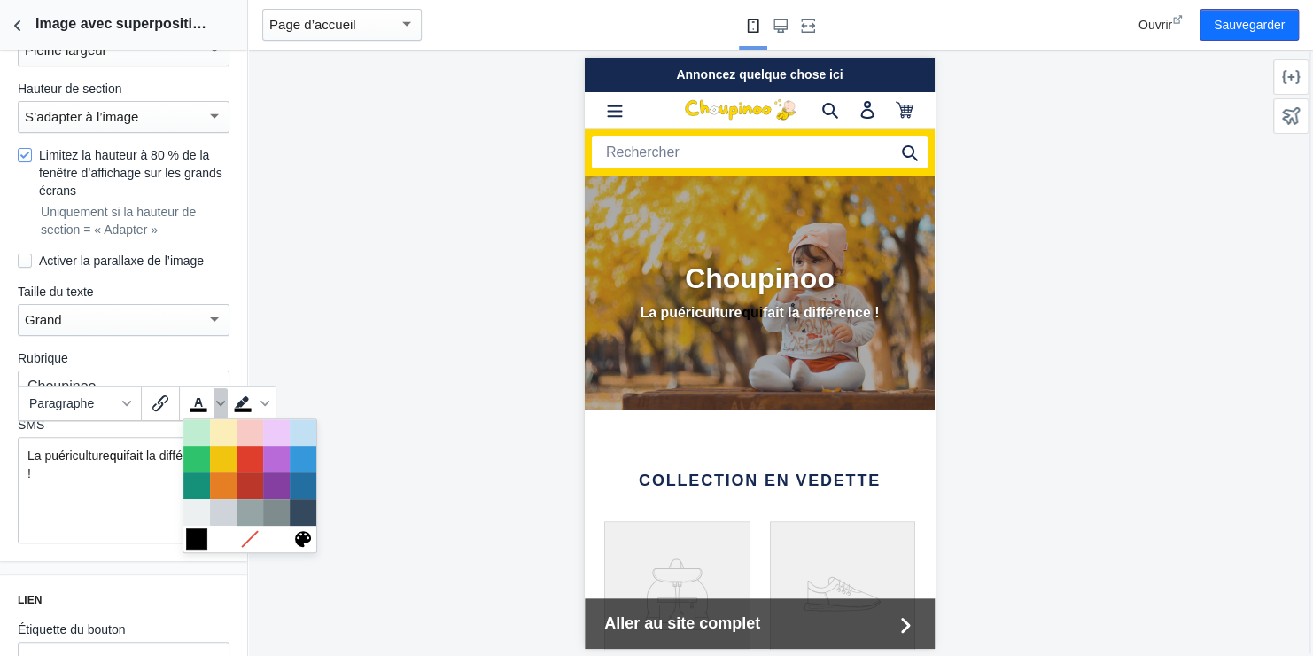
click at [199, 538] on div at bounding box center [196, 538] width 21 height 21
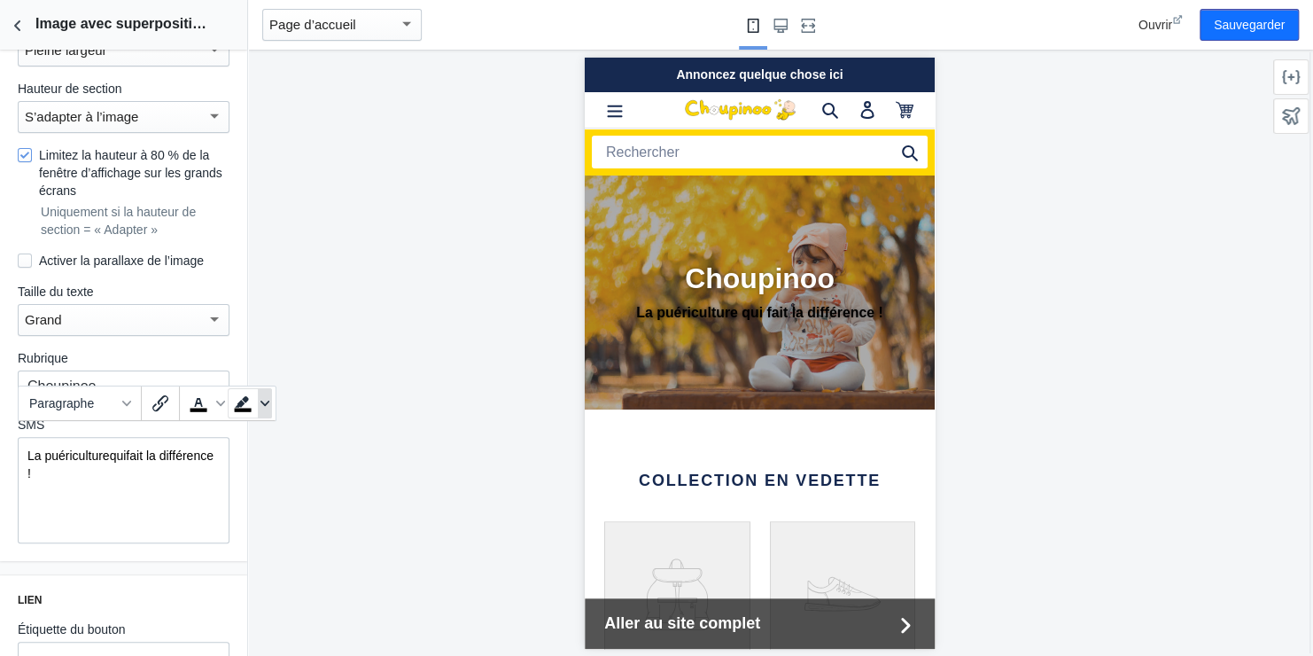
click at [265, 401] on icon "Couleur d’arrière-plan" at bounding box center [265, 403] width 9 height 9
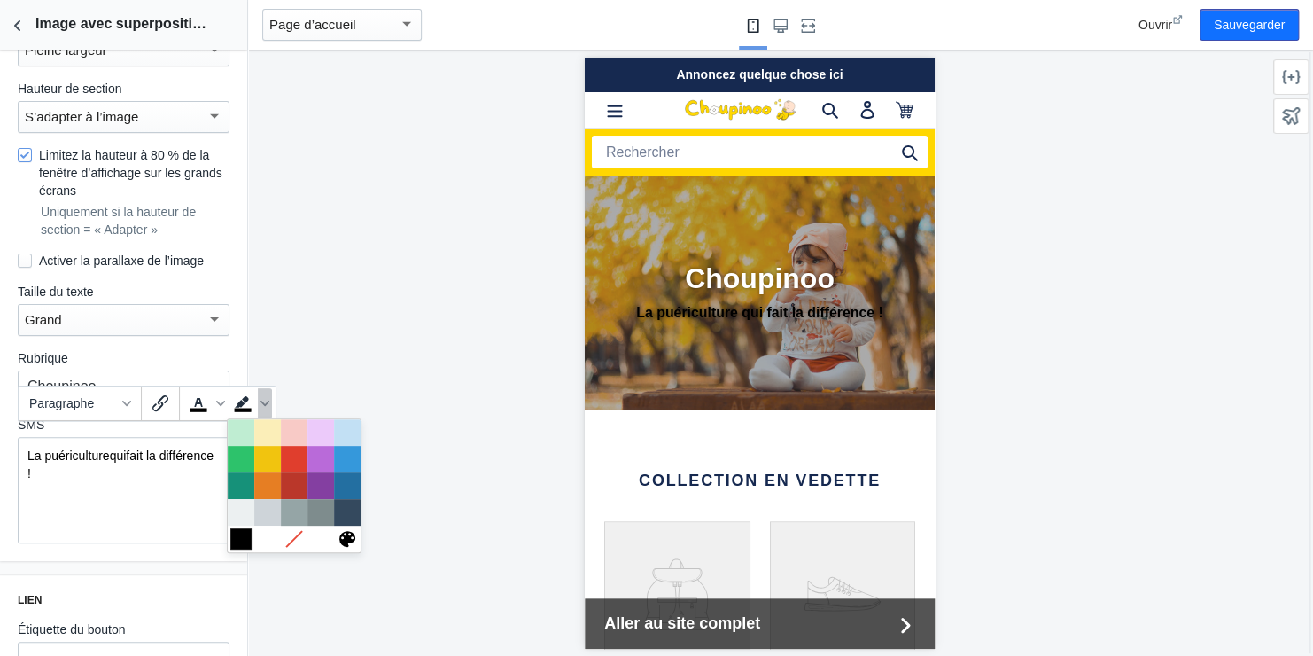
click at [238, 540] on div at bounding box center [240, 538] width 21 height 21
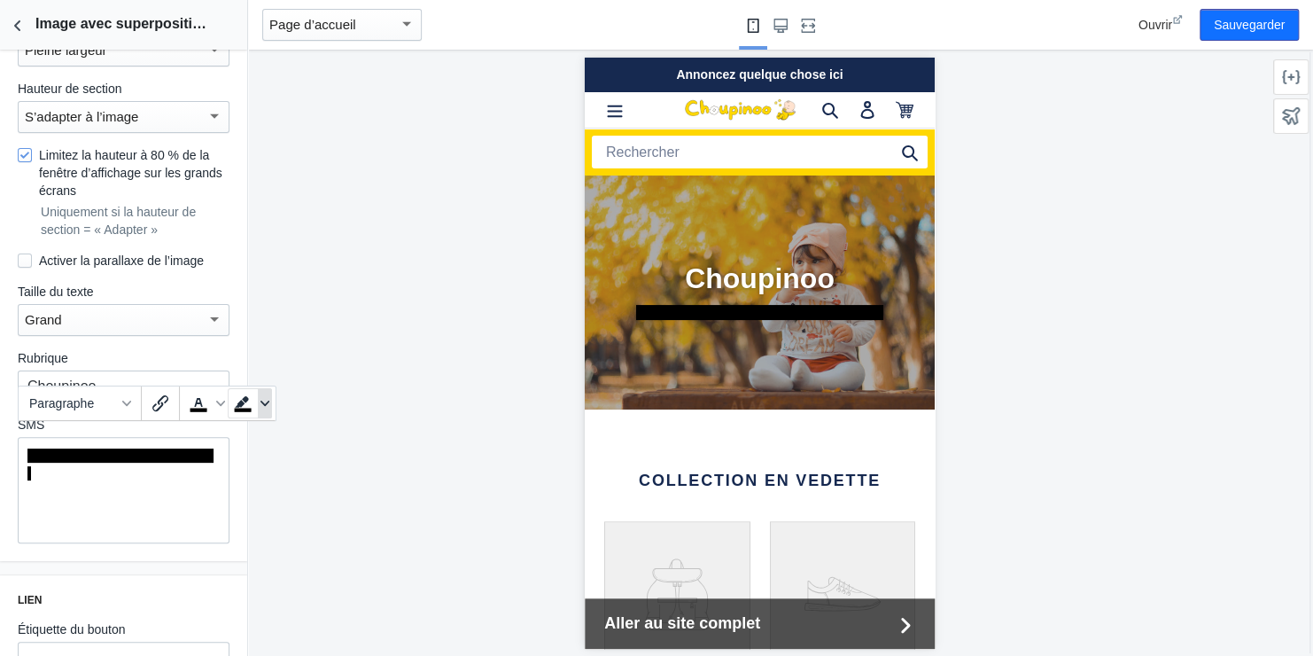
click at [261, 401] on icon "Couleur d’arrière-plan" at bounding box center [265, 403] width 9 height 5
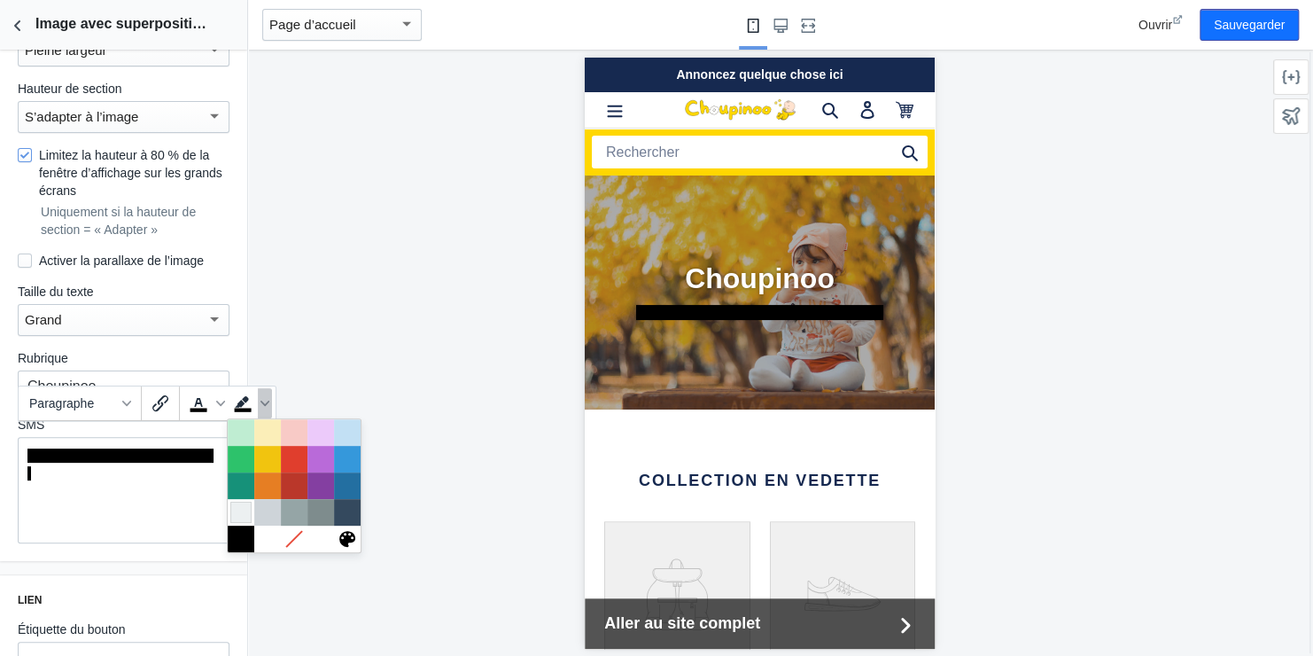
click at [245, 510] on div at bounding box center [240, 512] width 21 height 21
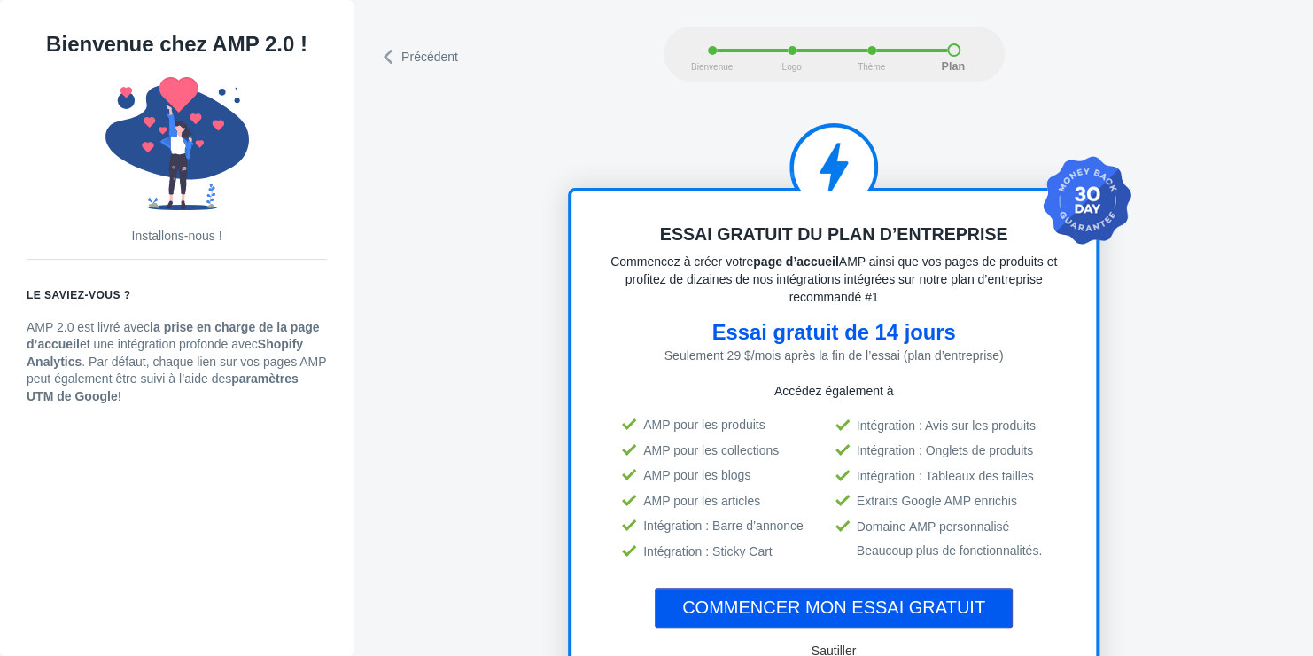
scroll to position [89, 0]
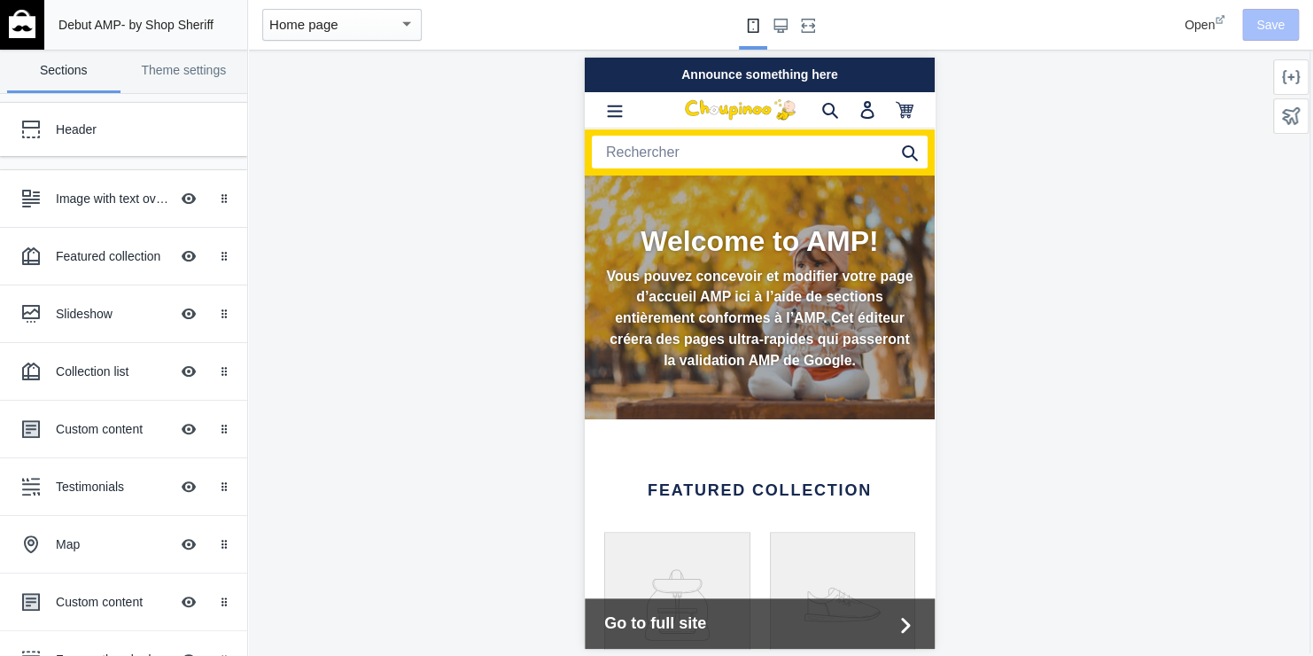
click at [680, 306] on p "Vous pouvez concevoir et modifier votre page d’accueil AMP ici à l’aide de sect…" at bounding box center [759, 317] width 311 height 105
click at [678, 256] on h2 "Welcome to AMP!" at bounding box center [759, 240] width 311 height 34
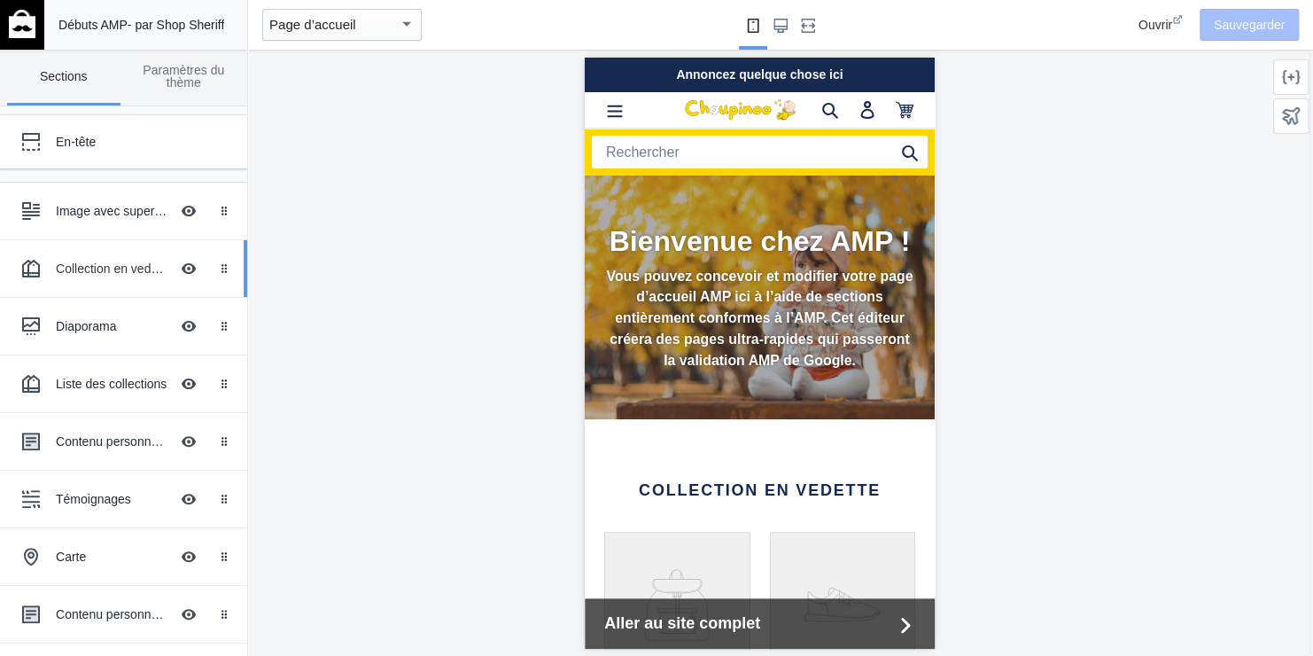
scroll to position [0, 298]
click at [51, 72] on link "Sections" at bounding box center [63, 78] width 113 height 56
click at [70, 140] on div "En-tête" at bounding box center [132, 142] width 152 height 18
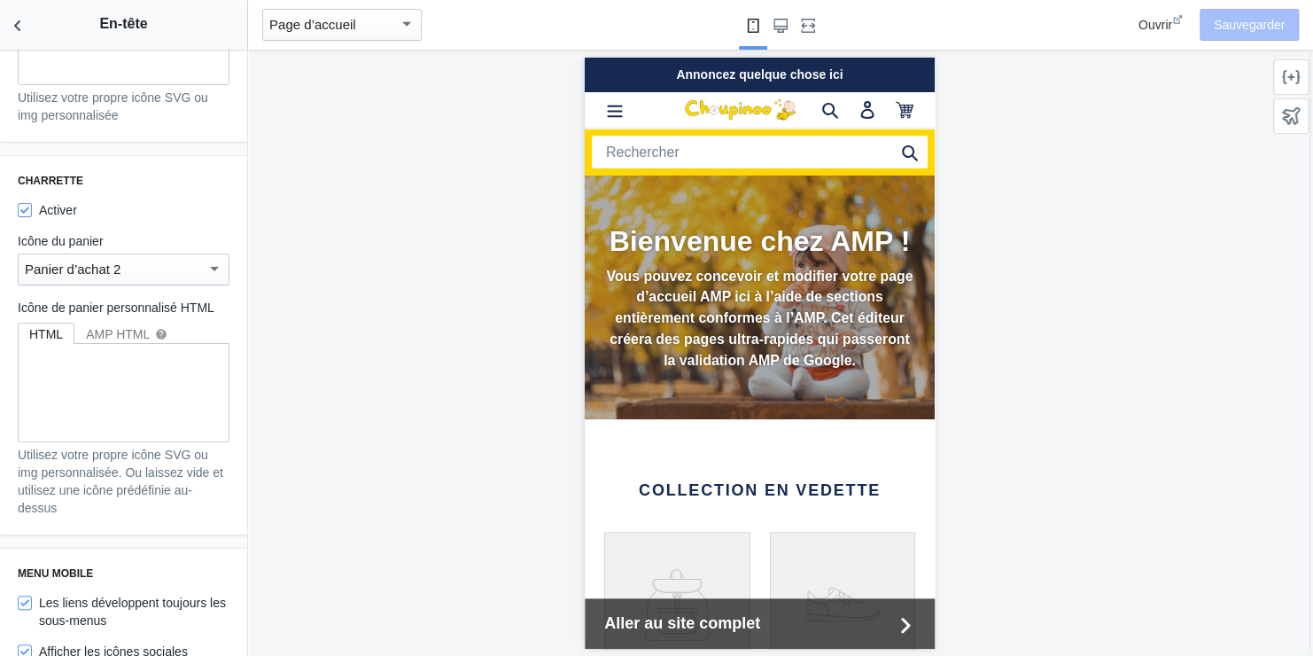
scroll to position [1861, 0]
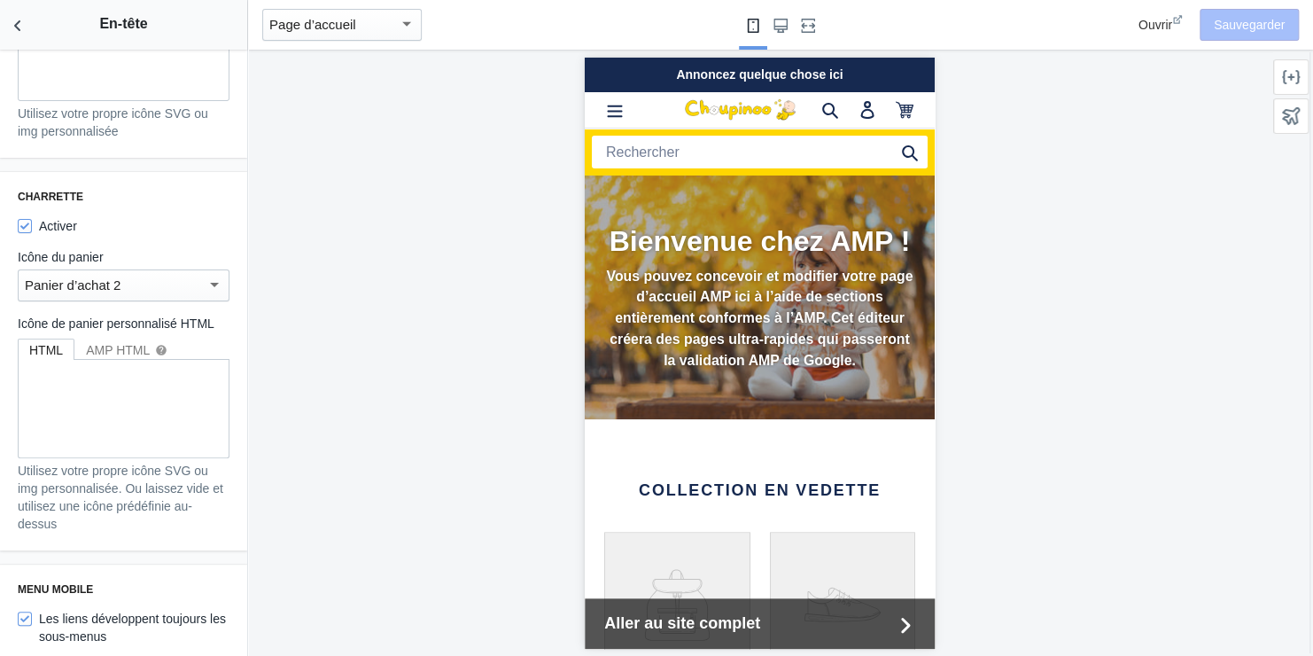
click at [678, 249] on h2 "Bienvenue chez AMP !" at bounding box center [759, 240] width 311 height 34
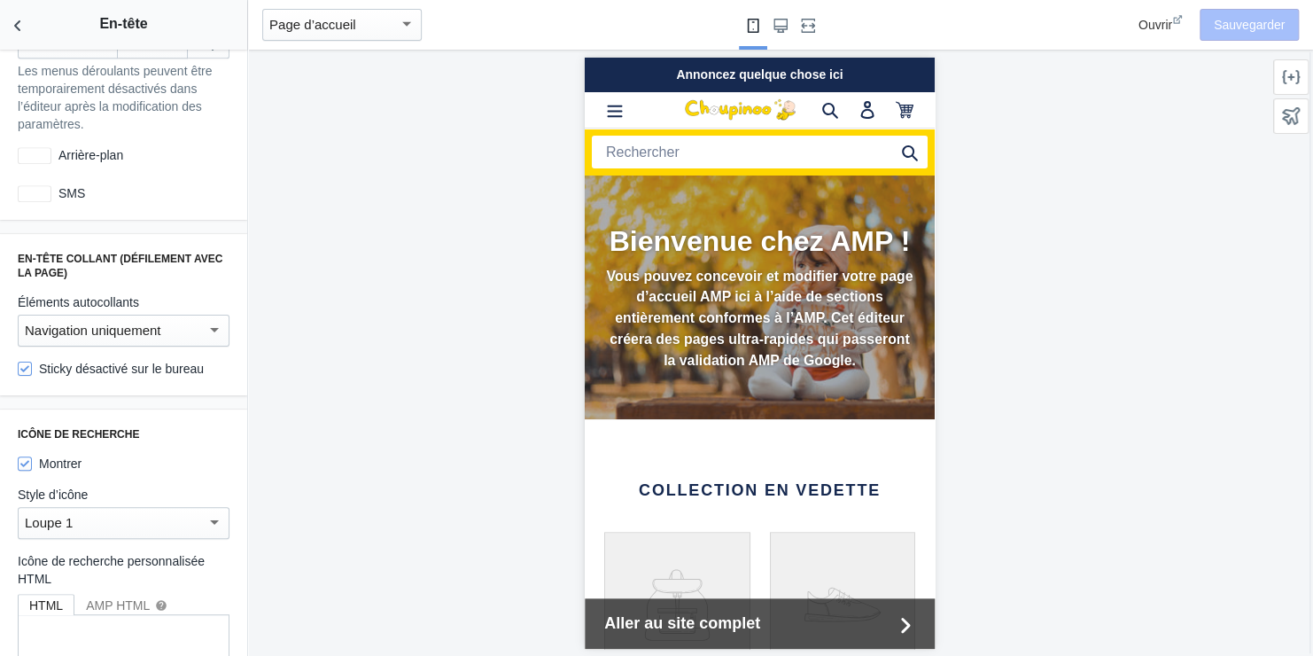
scroll to position [0, 0]
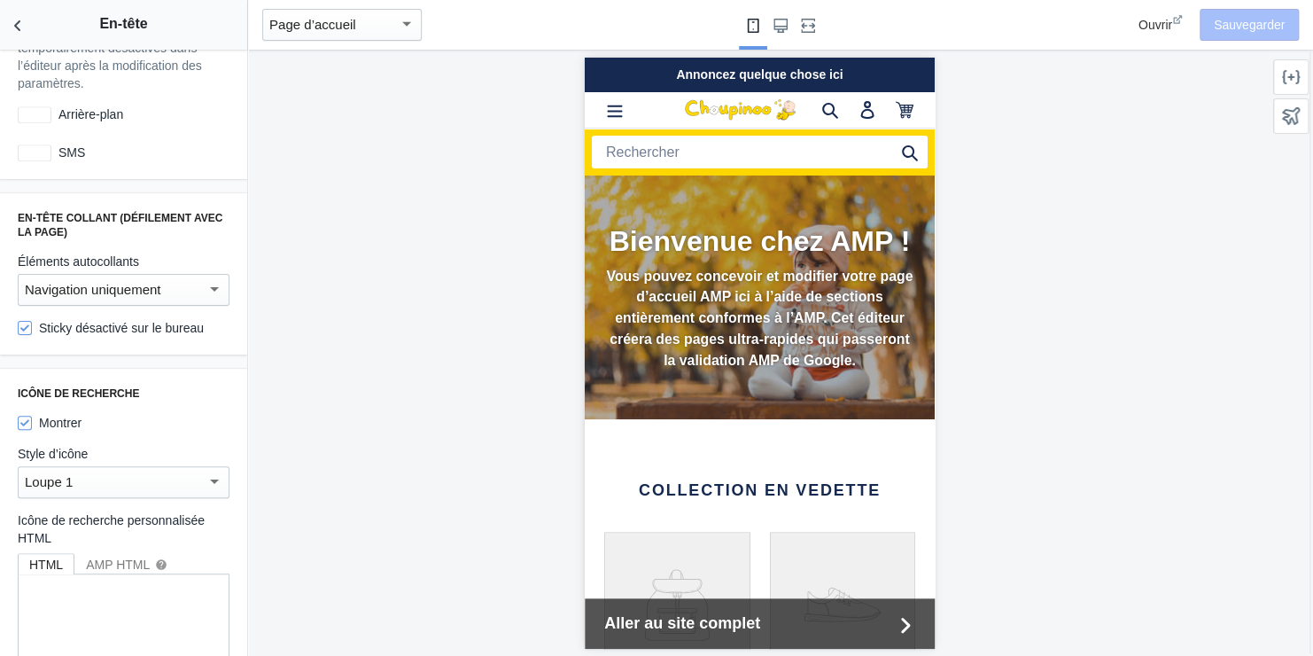
click at [744, 257] on h2 "Bienvenue chez AMP !" at bounding box center [759, 240] width 311 height 34
click at [761, 242] on h2 "Bienvenue chez AMP !" at bounding box center [759, 240] width 311 height 34
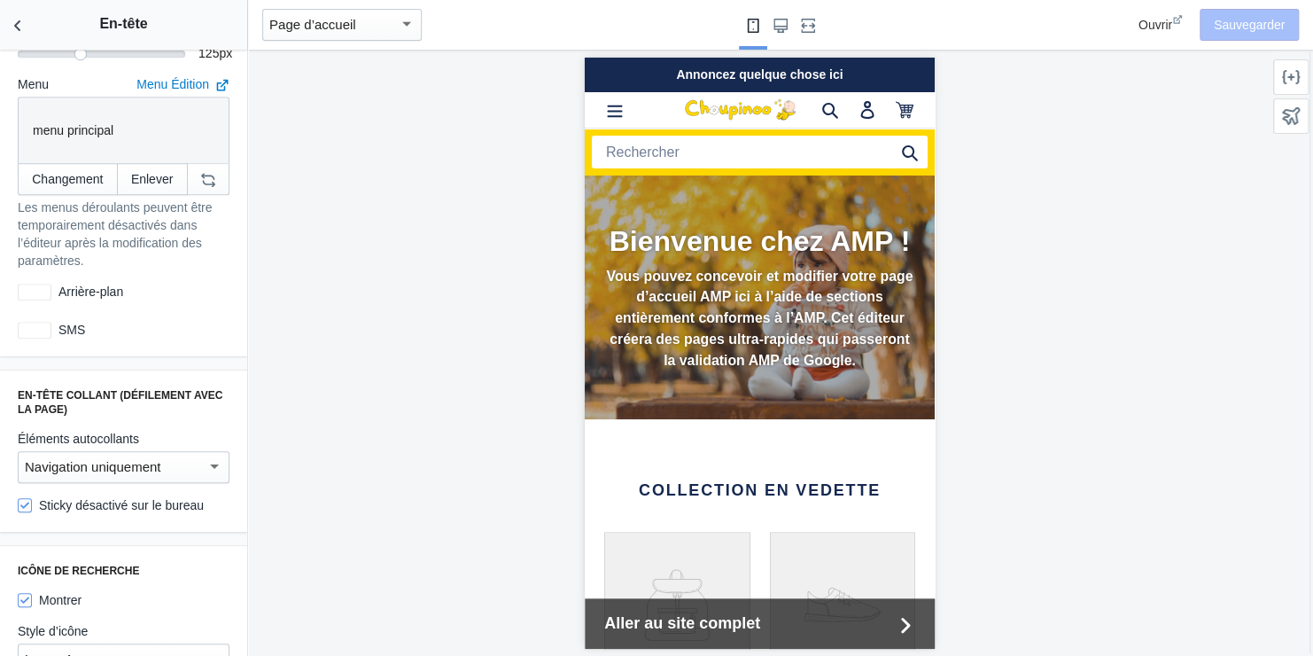
scroll to position [443, 0]
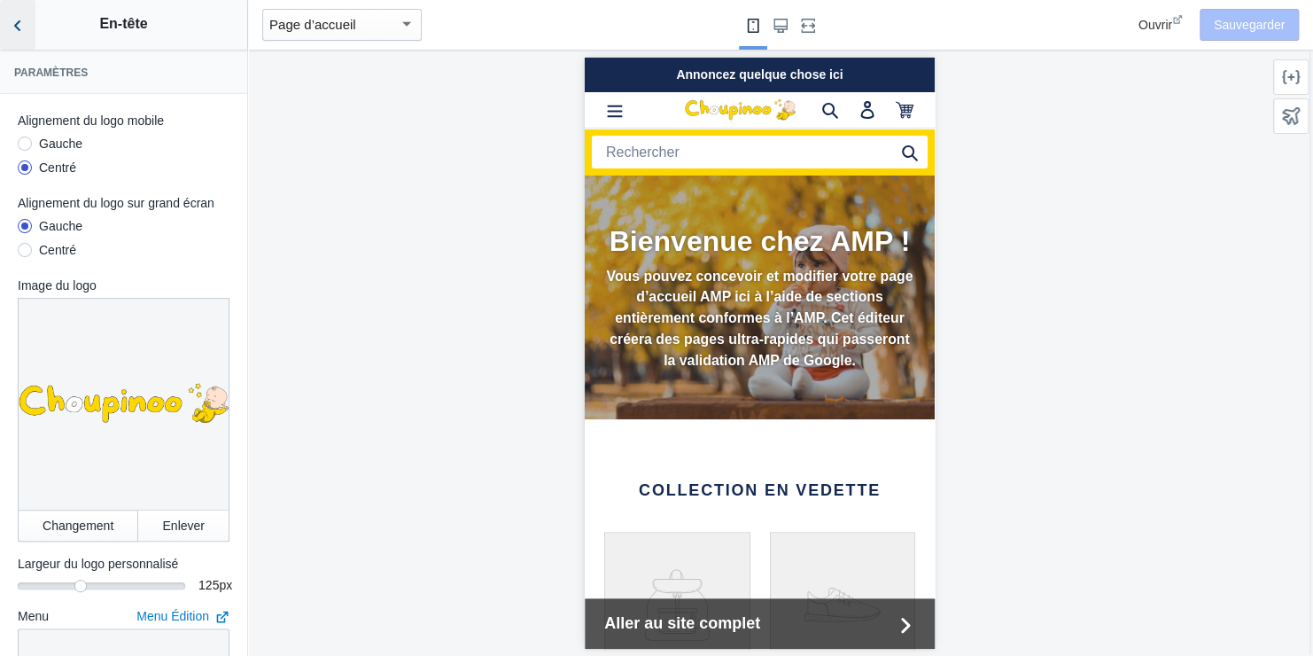
click at [18, 22] on use "Retour aux sections" at bounding box center [17, 25] width 6 height 11
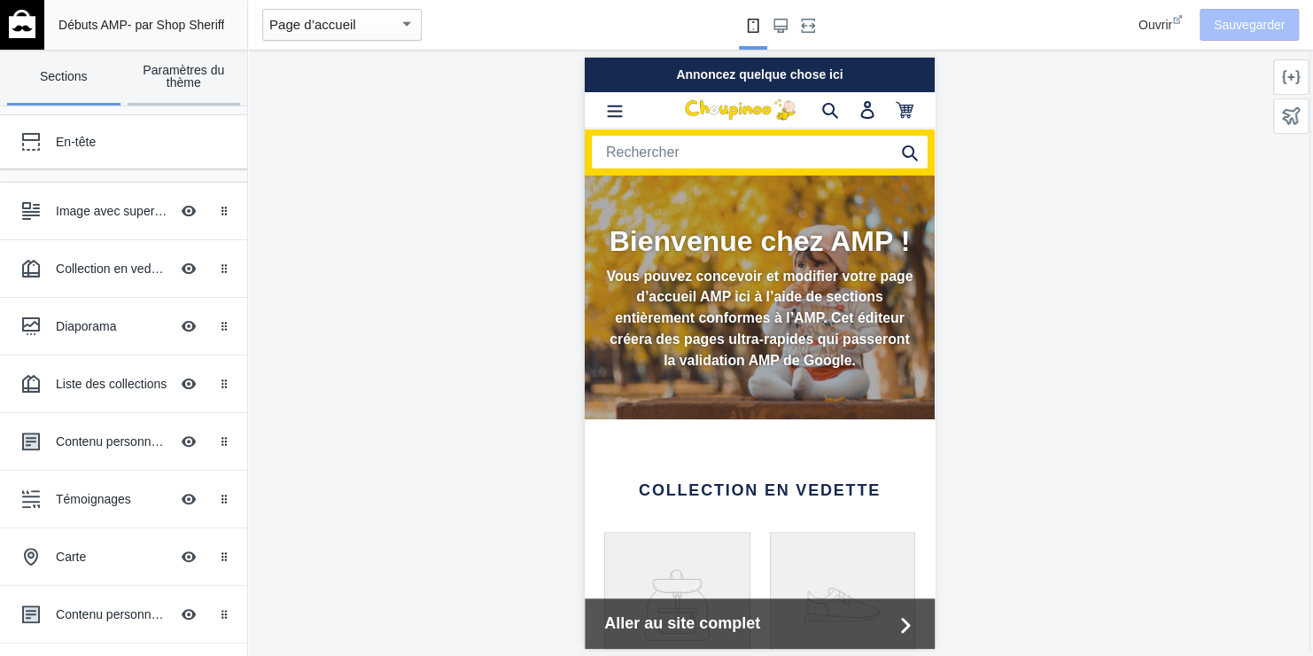
click at [190, 71] on link "Paramètres du thème" at bounding box center [184, 78] width 113 height 56
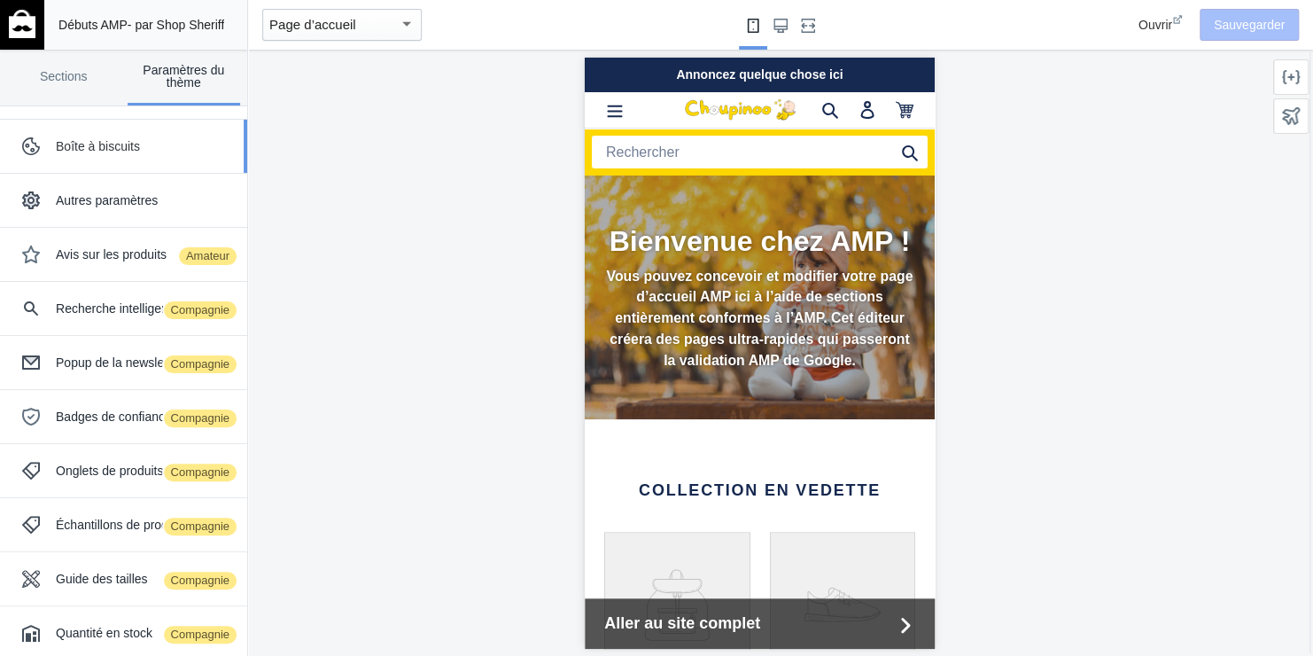
scroll to position [275, 0]
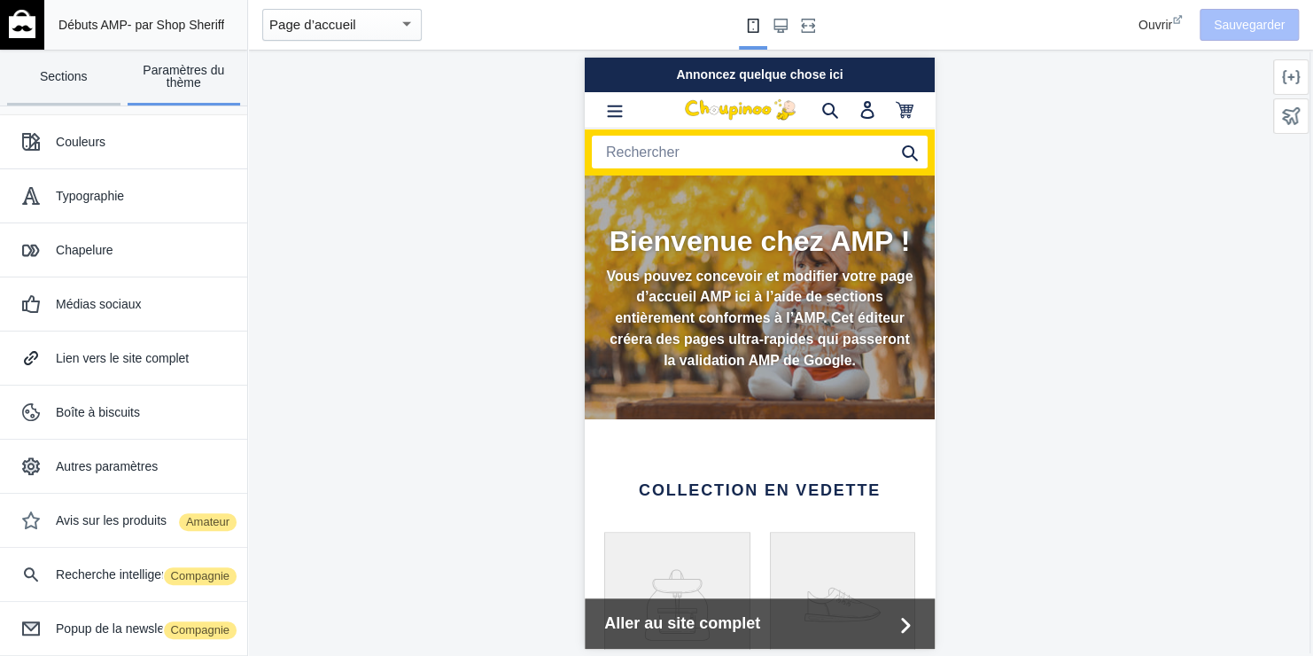
click at [75, 74] on link "Sections" at bounding box center [63, 78] width 113 height 56
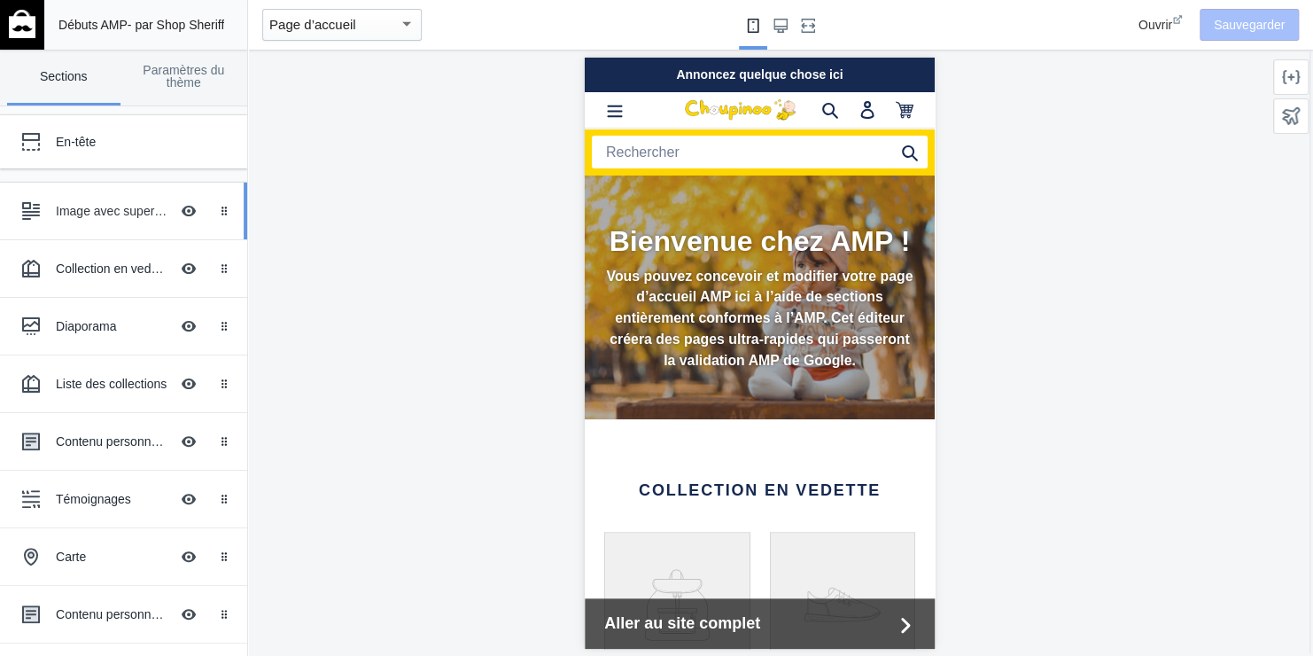
click at [117, 203] on div "Image avec superposition de texte" at bounding box center [112, 211] width 113 height 18
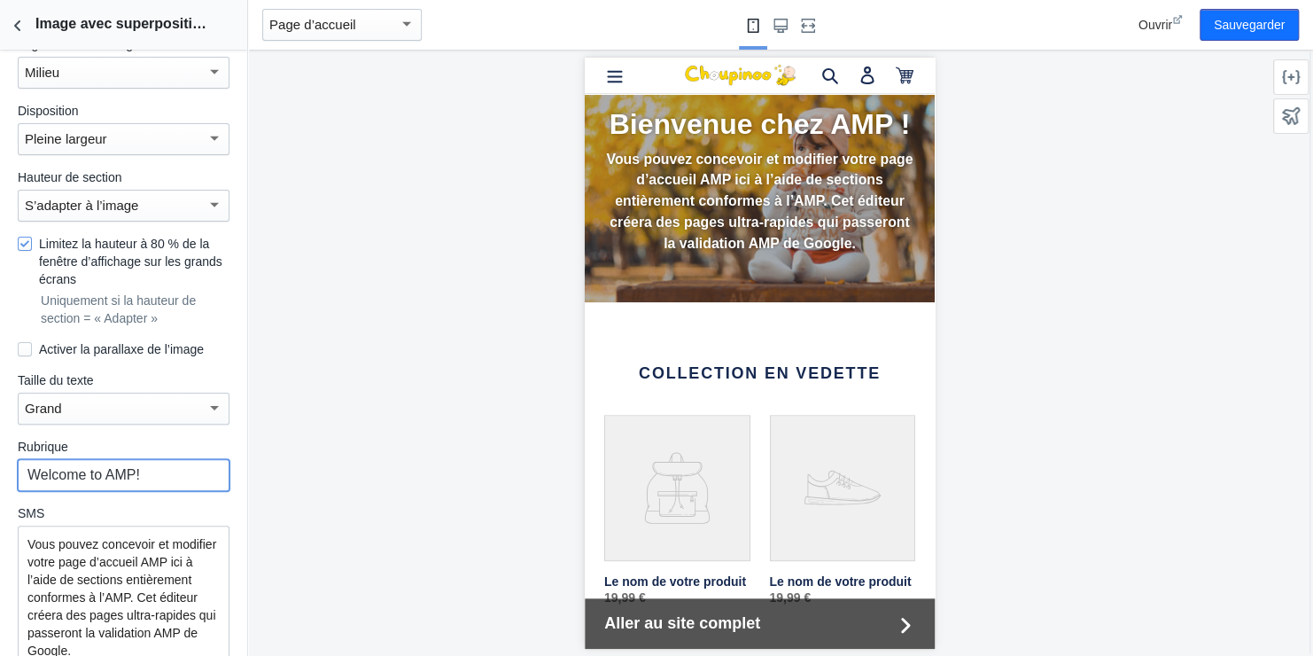
click at [105, 459] on input "Welcome to AMP!" at bounding box center [124, 475] width 212 height 32
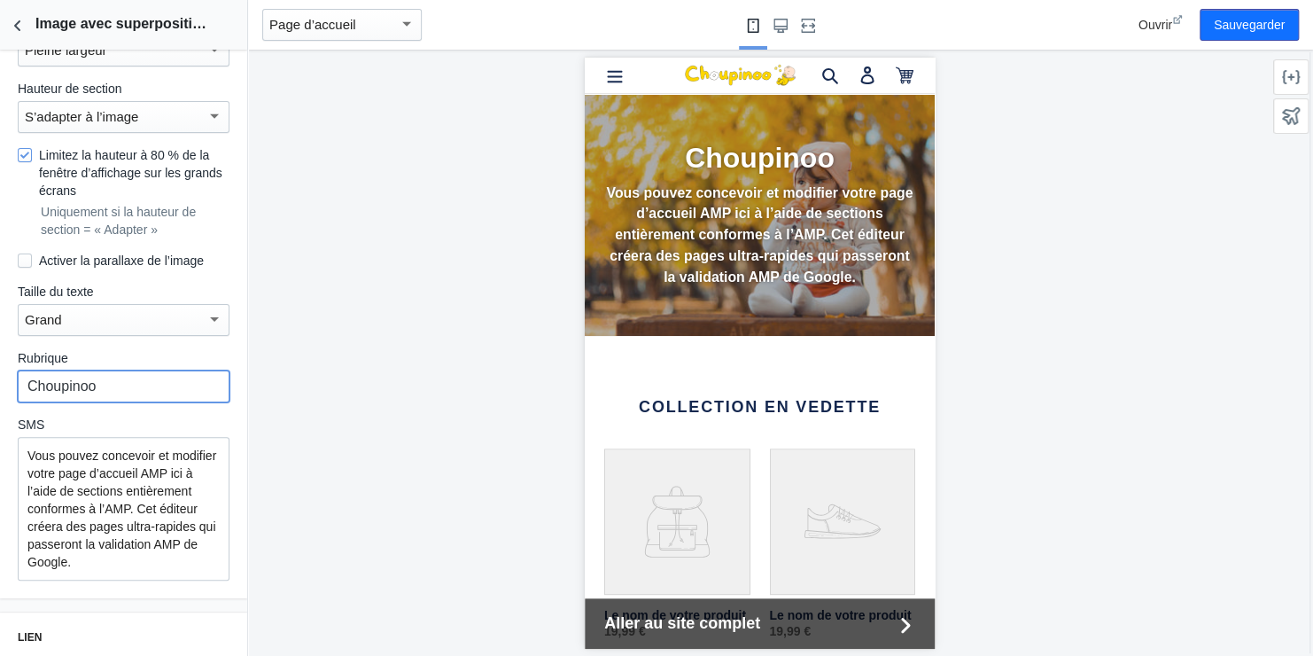
type input "Choupinoo"
click at [136, 460] on p "Vous pouvez concevoir et modifier votre page d’accueil AMP ici à l’aide de sect…" at bounding box center [123, 509] width 192 height 124
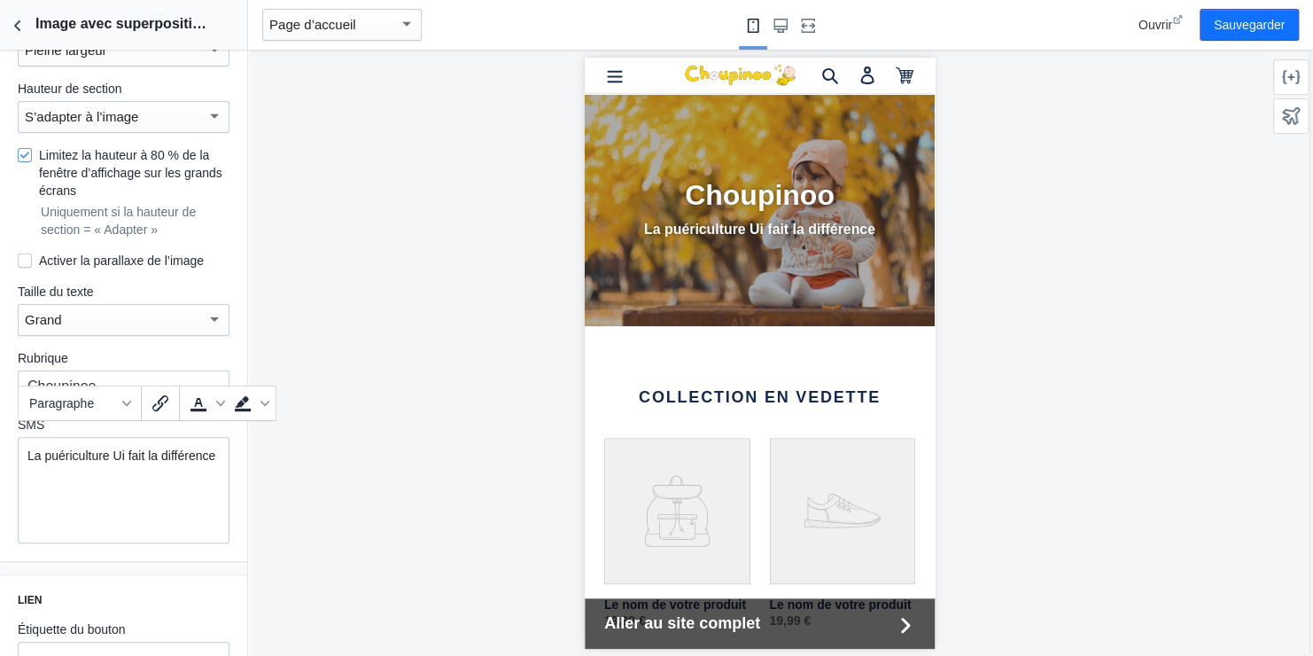
scroll to position [0, 62]
click at [121, 447] on p "La puériculture Ui fait la différence" at bounding box center [123, 456] width 192 height 18
click at [100, 454] on p "La puériculture qui fait la différence" at bounding box center [123, 464] width 192 height 35
click at [219, 401] on icon "Couleur du texte" at bounding box center [220, 403] width 9 height 9
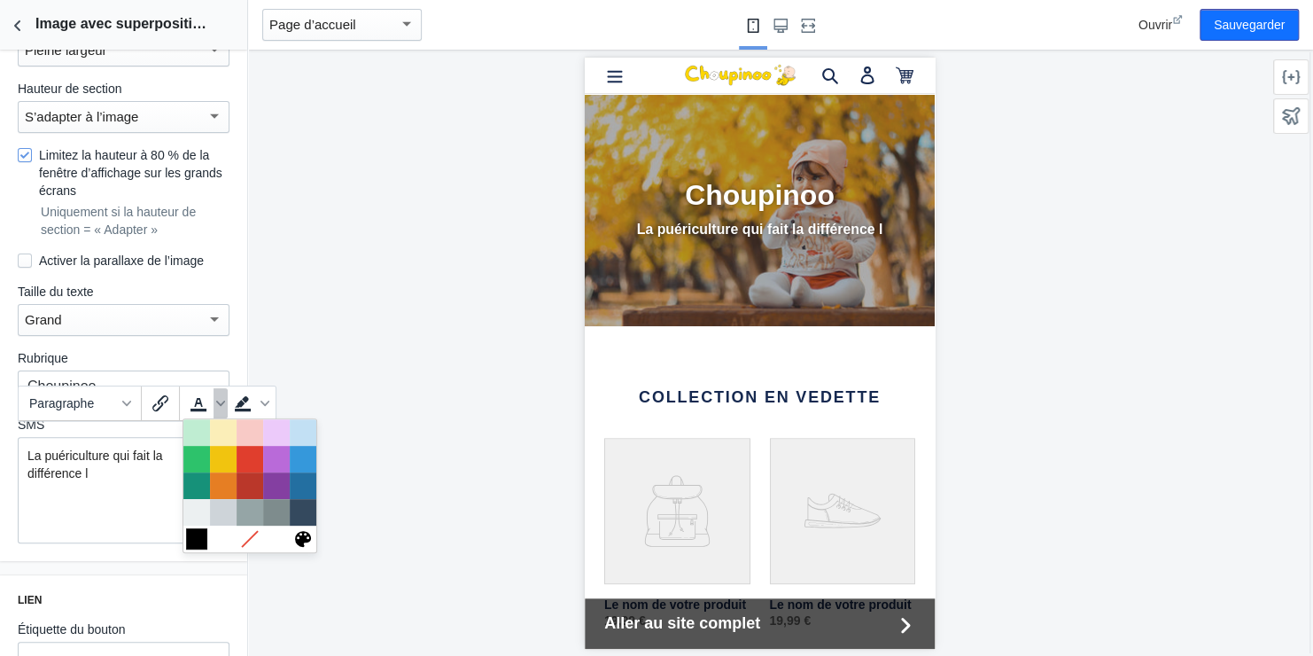
scroll to position [0, 0]
click at [199, 538] on div at bounding box center [196, 538] width 21 height 21
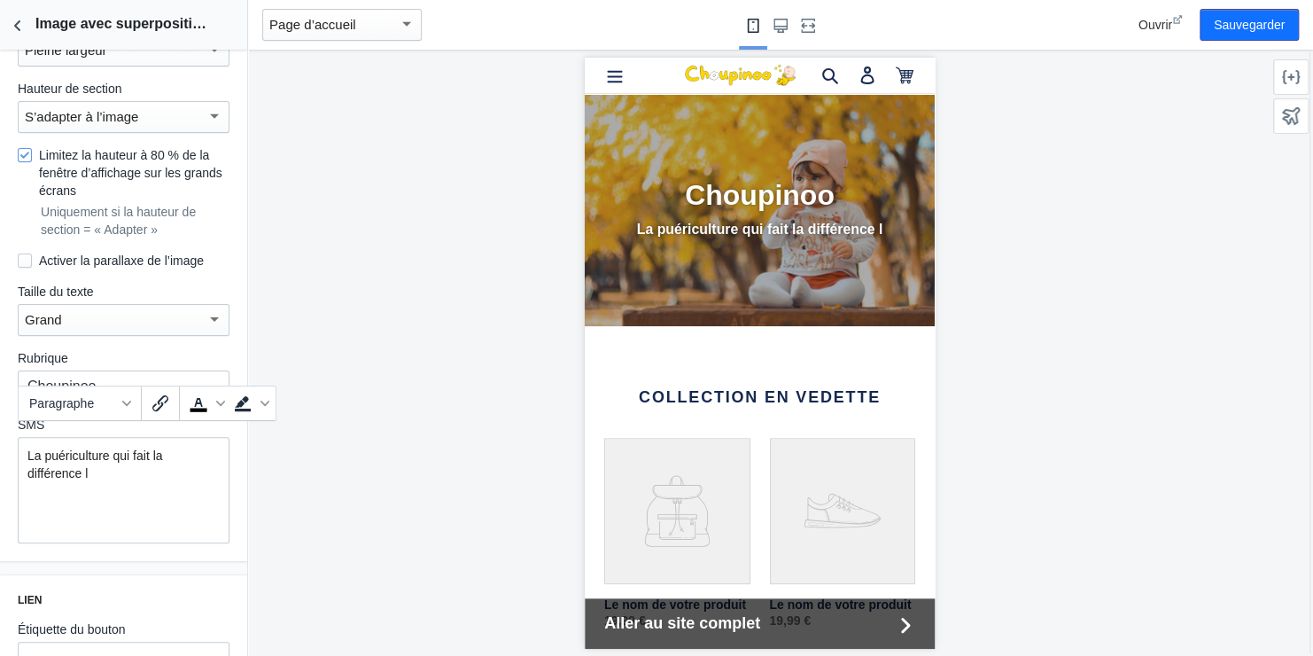
click at [100, 447] on p "La puériculture qui fait la différence l ﻿" at bounding box center [123, 464] width 192 height 35
click at [100, 447] on p "La puériculture qui fait la différence l" at bounding box center [123, 464] width 192 height 35
click at [217, 403] on icon "Couleur du texte" at bounding box center [220, 403] width 9 height 5
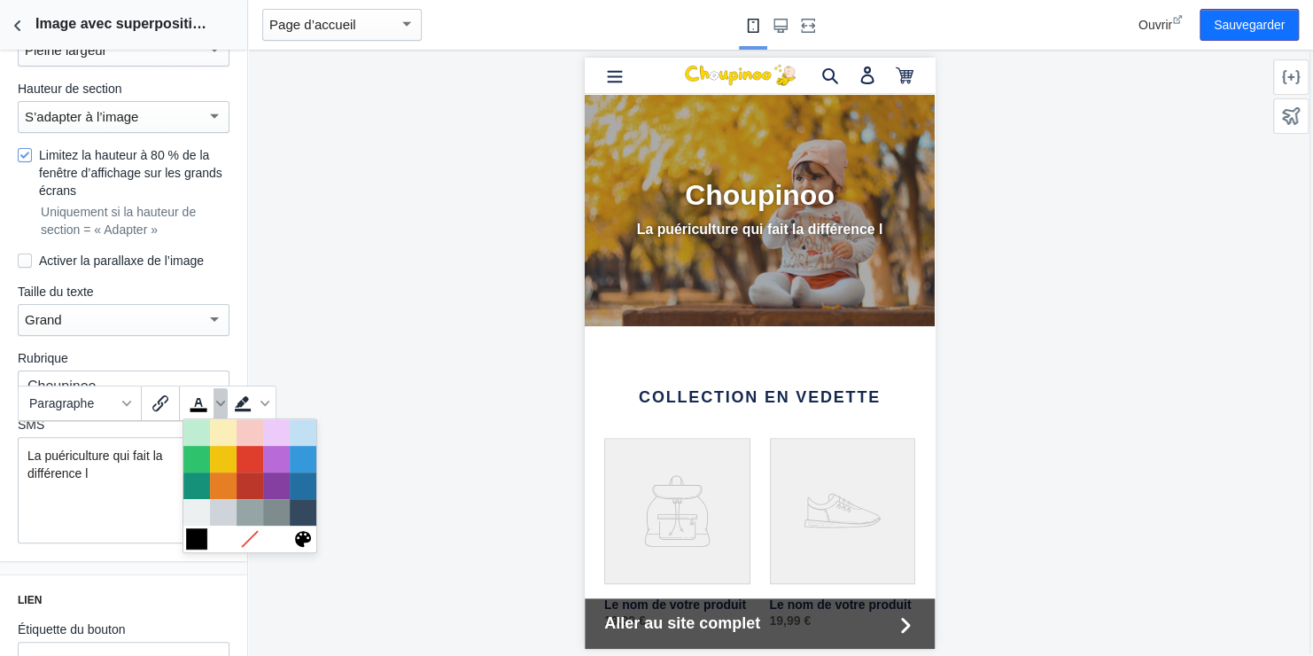
click at [202, 539] on div at bounding box center [196, 538] width 21 height 21
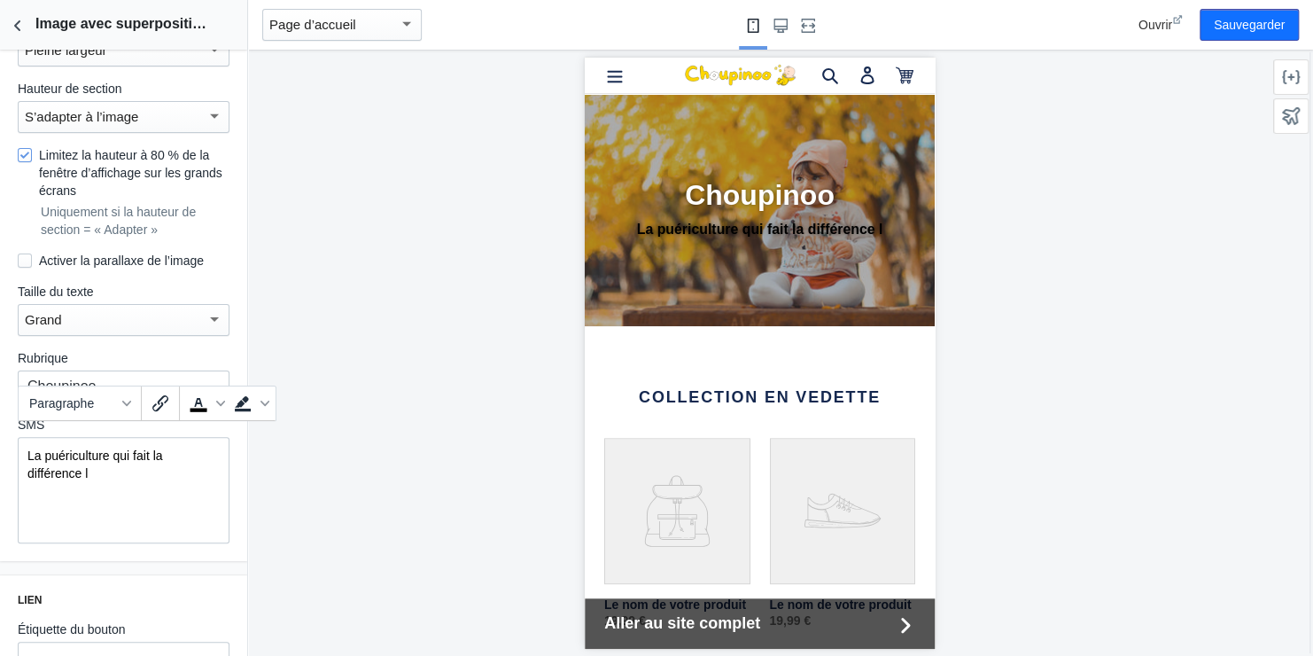
scroll to position [0, 0]
click at [1245, 18] on button "Sauvegarder" at bounding box center [1249, 25] width 99 height 32
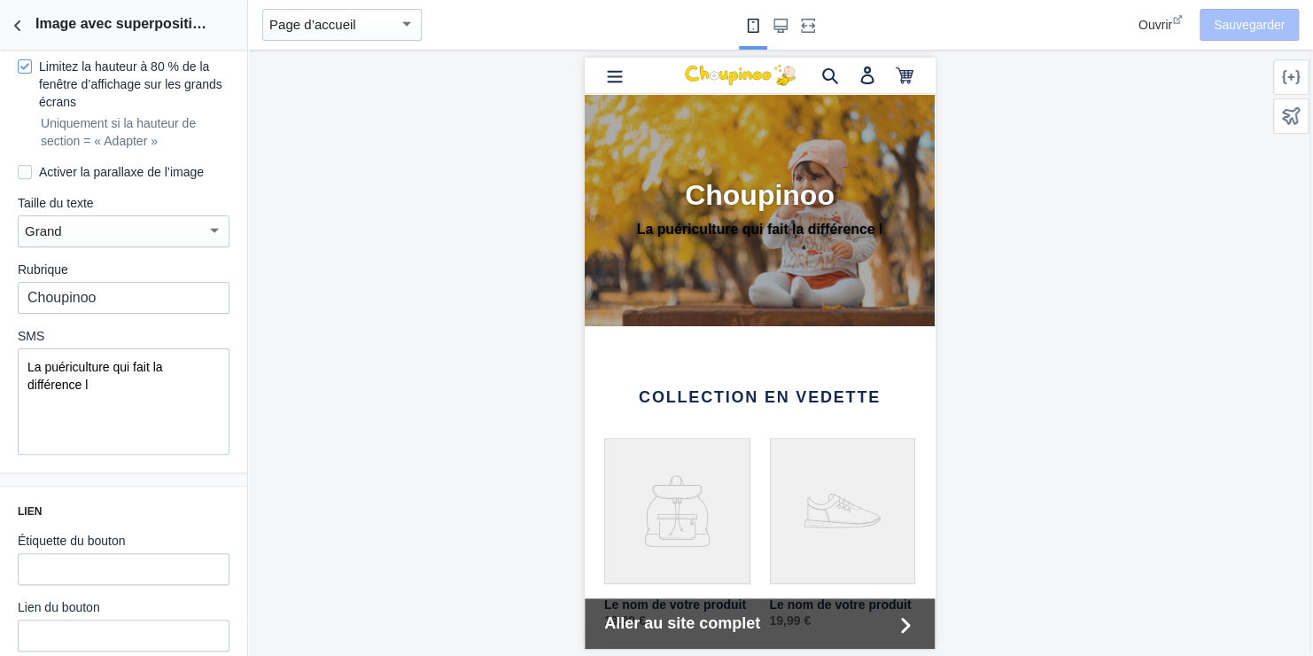
click at [136, 360] on span "La puériculture qui fait la différence l" at bounding box center [95, 376] width 136 height 32
click at [129, 360] on span "La puériculture qui fait la différence l" at bounding box center [95, 376] width 136 height 32
click at [214, 312] on span "Couleur du texte" at bounding box center [221, 315] width 14 height 30
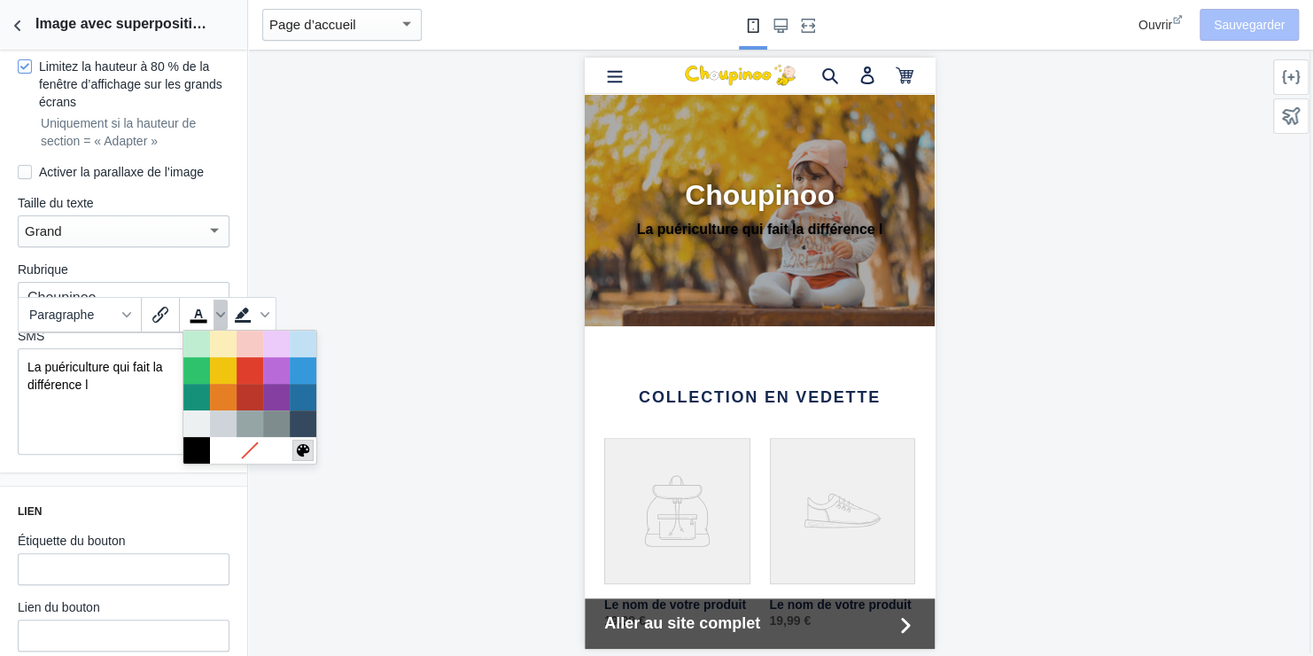
click at [306, 453] on icon at bounding box center [303, 449] width 17 height 17
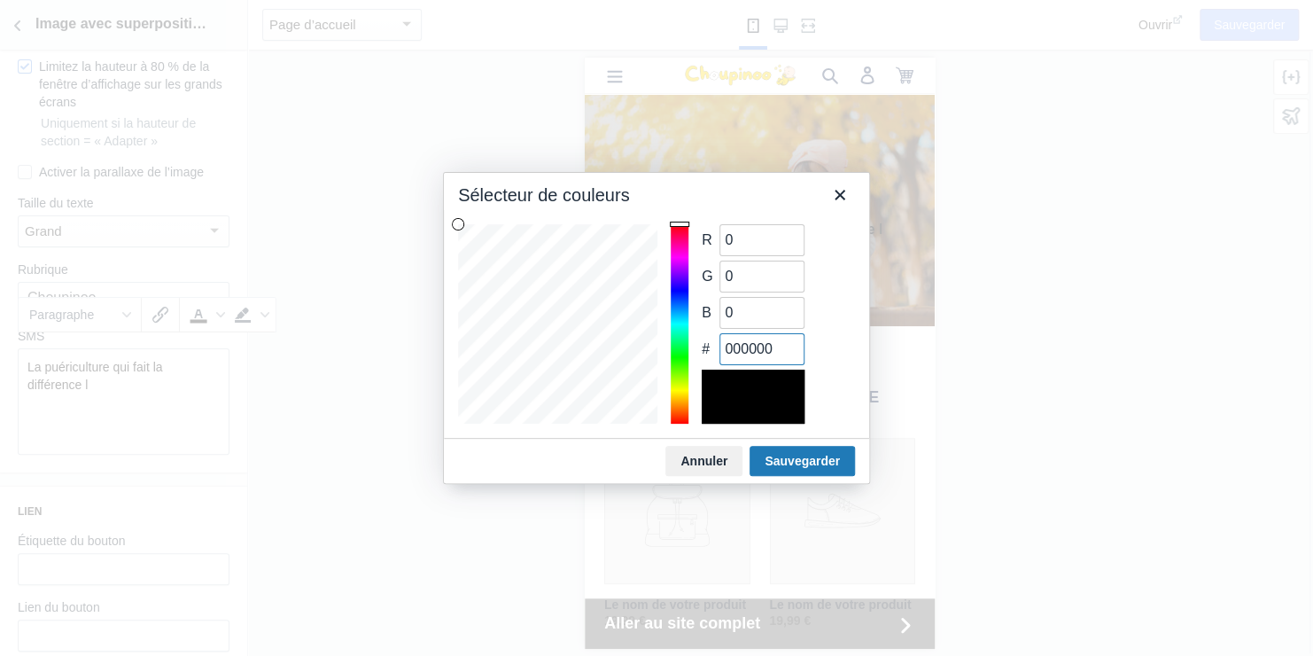
click at [760, 352] on input "000000" at bounding box center [762, 349] width 85 height 32
click at [759, 351] on input "000000" at bounding box center [762, 349] width 85 height 32
paste input "65C9B9"
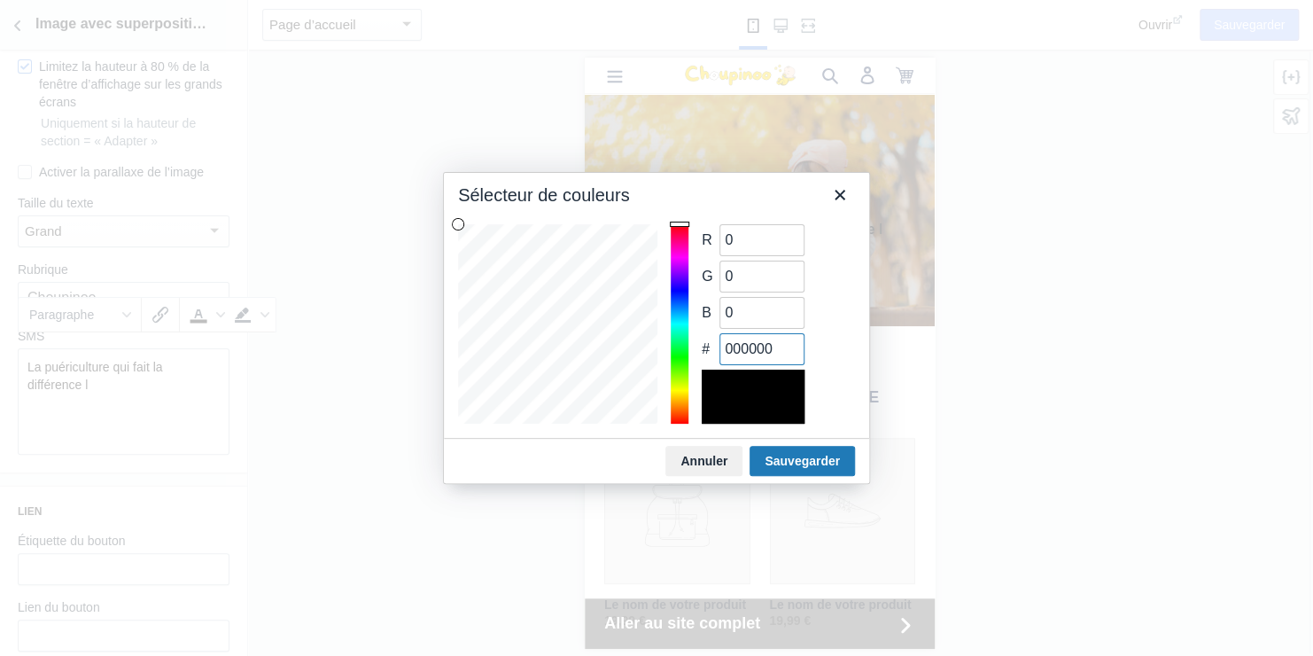
type input "101"
type input "201"
type input "185"
type input "65C9B9"
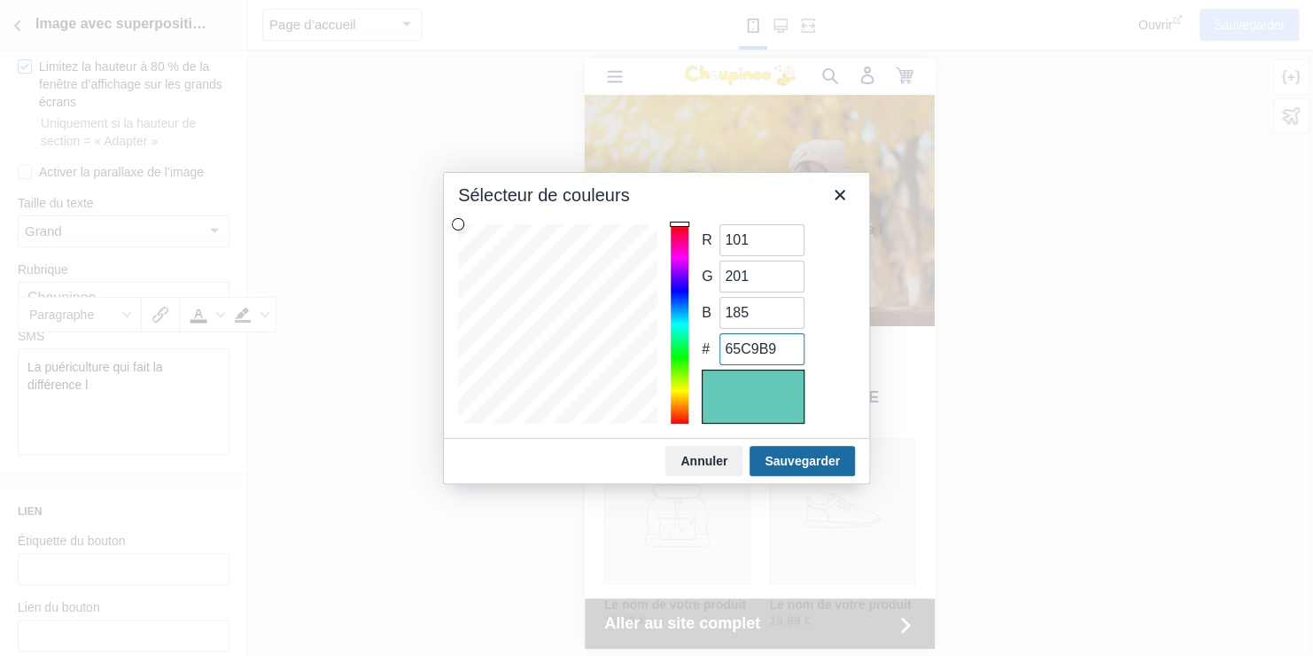
click at [795, 460] on button "Sauvegarder" at bounding box center [802, 461] width 105 height 30
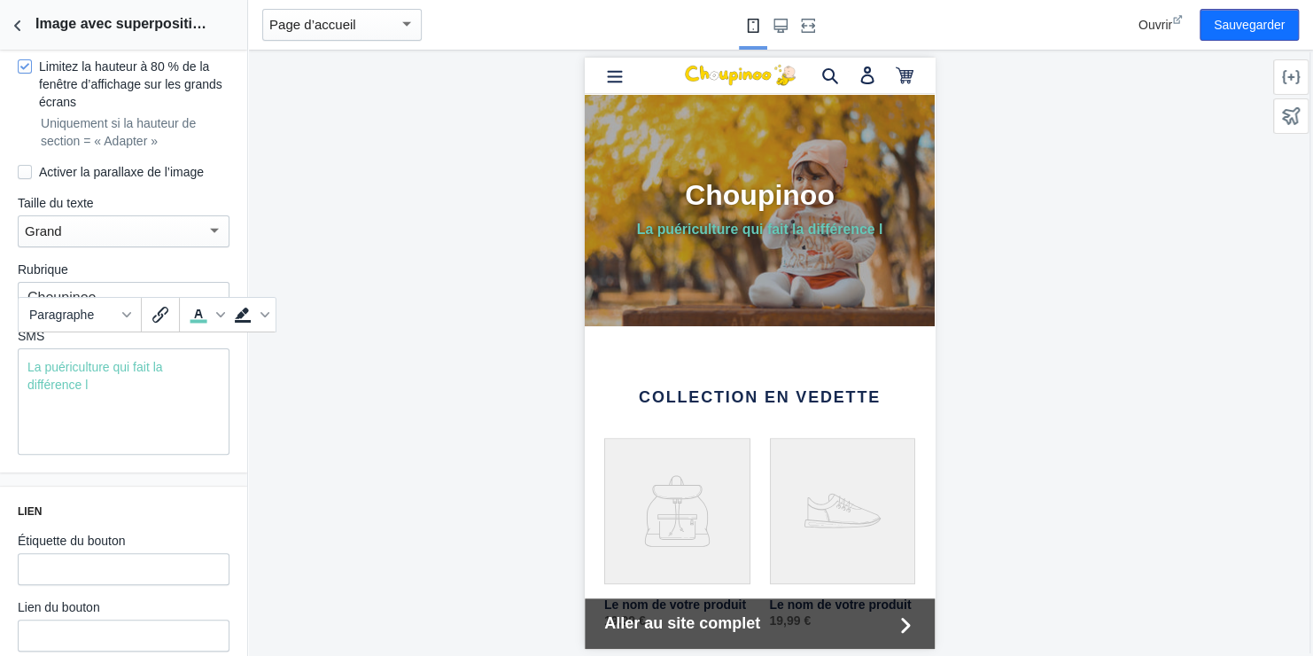
click at [157, 400] on div "La puériculture qui fait la différence l" at bounding box center [124, 401] width 212 height 106
click at [1246, 21] on button "Sauvegarder" at bounding box center [1249, 25] width 99 height 32
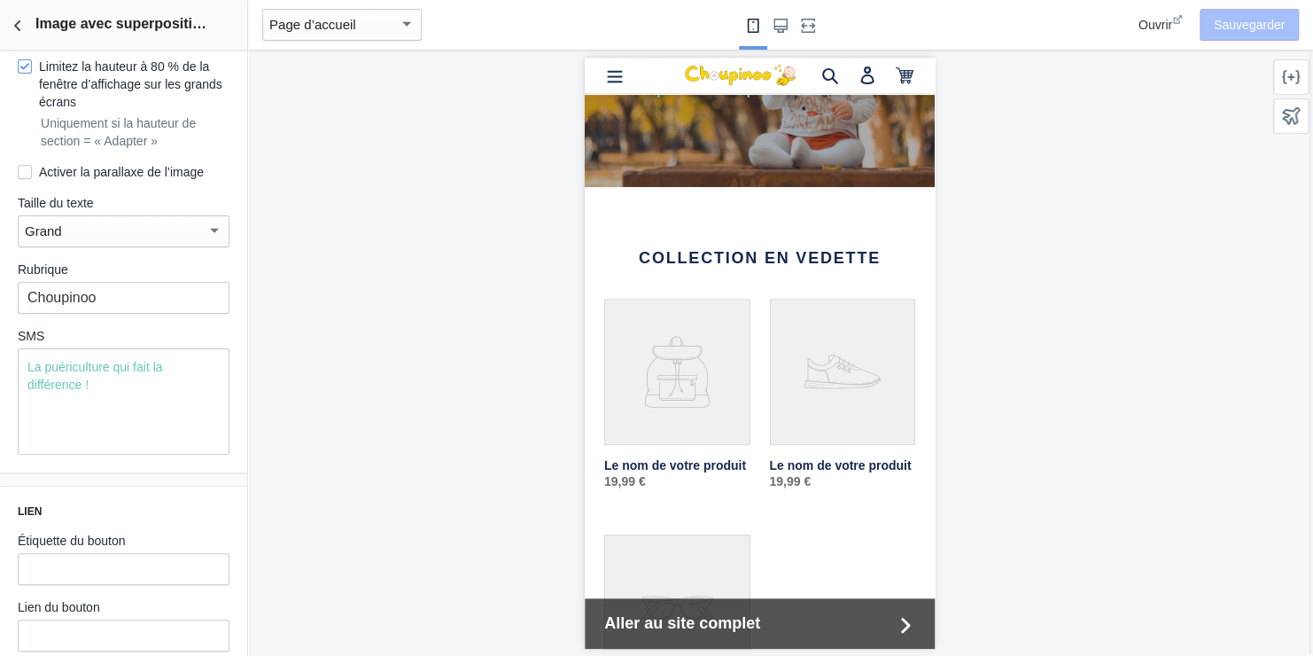
scroll to position [266, 0]
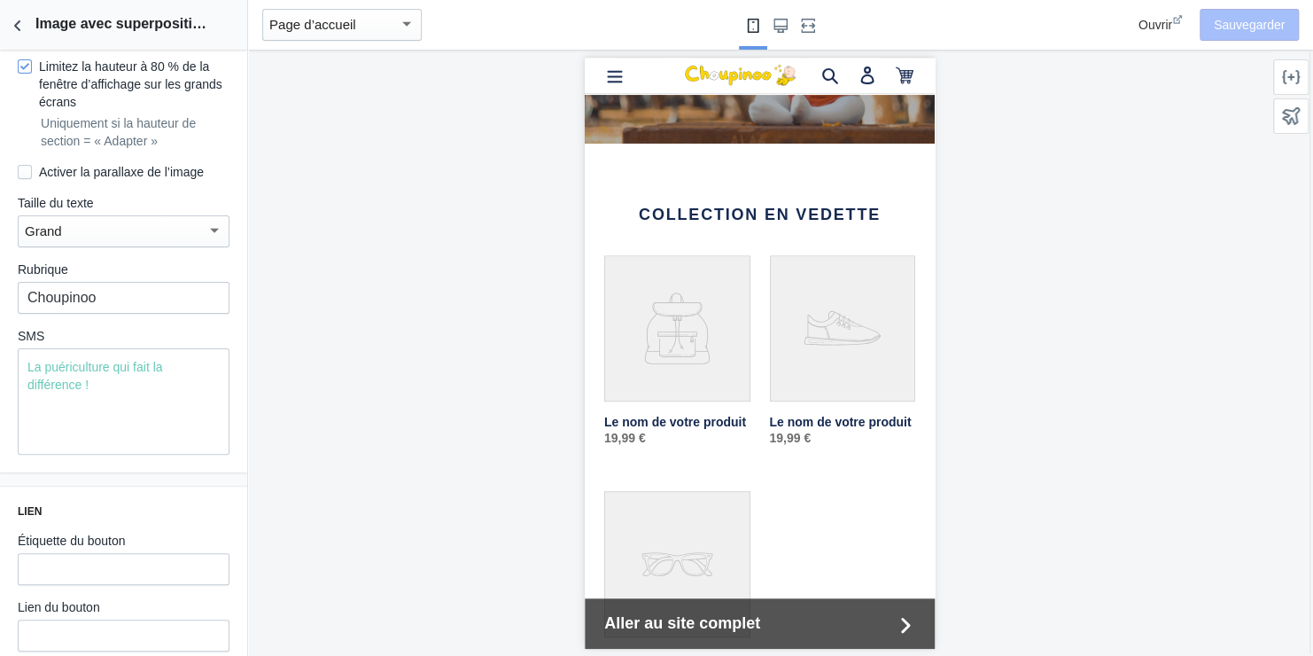
click at [674, 316] on link "Le nom de votre produit" at bounding box center [677, 356] width 146 height 205
click at [651, 323] on link "Le nom de votre produit" at bounding box center [677, 356] width 146 height 205
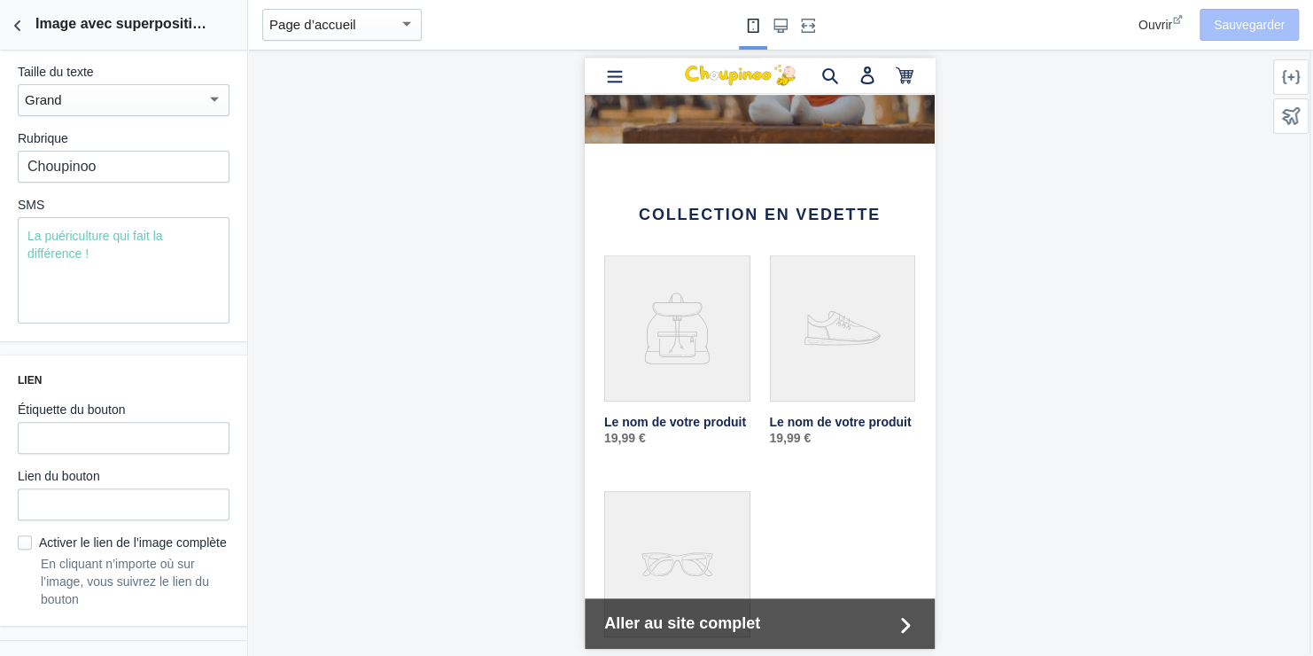
scroll to position [709, 0]
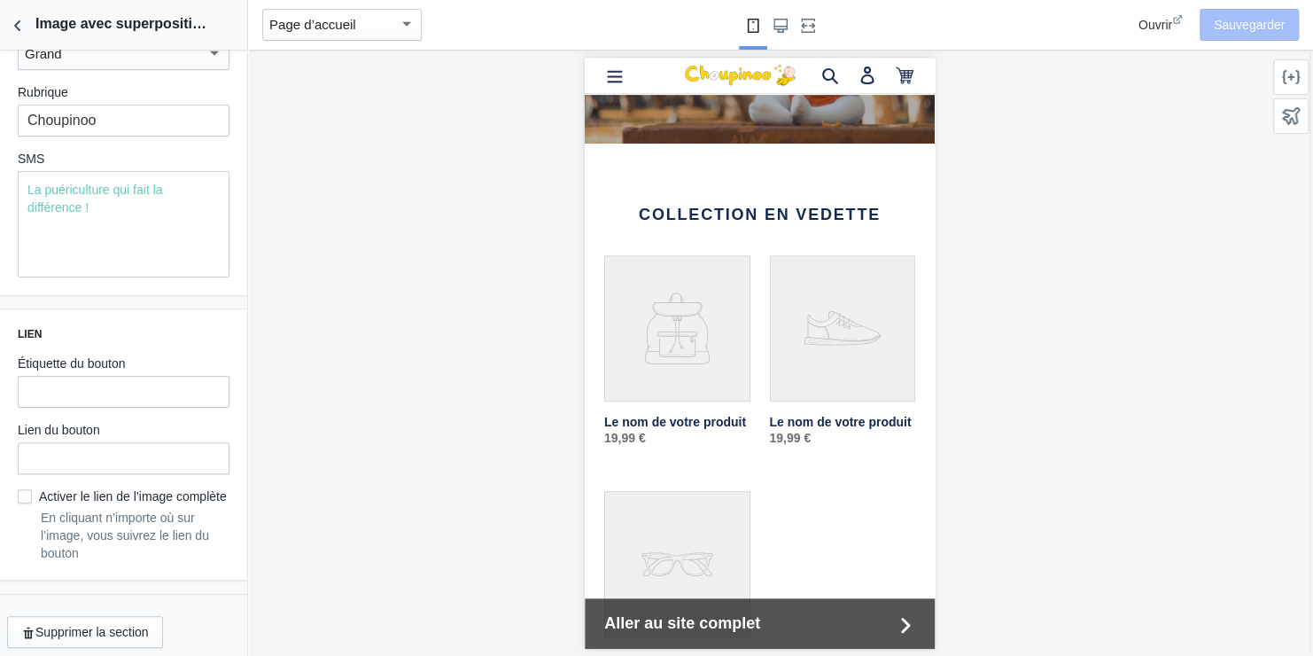
click at [793, 214] on h2 "Collection en vedette" at bounding box center [759, 214] width 311 height 19
click at [27, 489] on input "Activer le lien de l’image complète" at bounding box center [25, 496] width 14 height 14
checkbox input "true"
click at [661, 331] on link "Le nom de votre produit" at bounding box center [677, 356] width 146 height 205
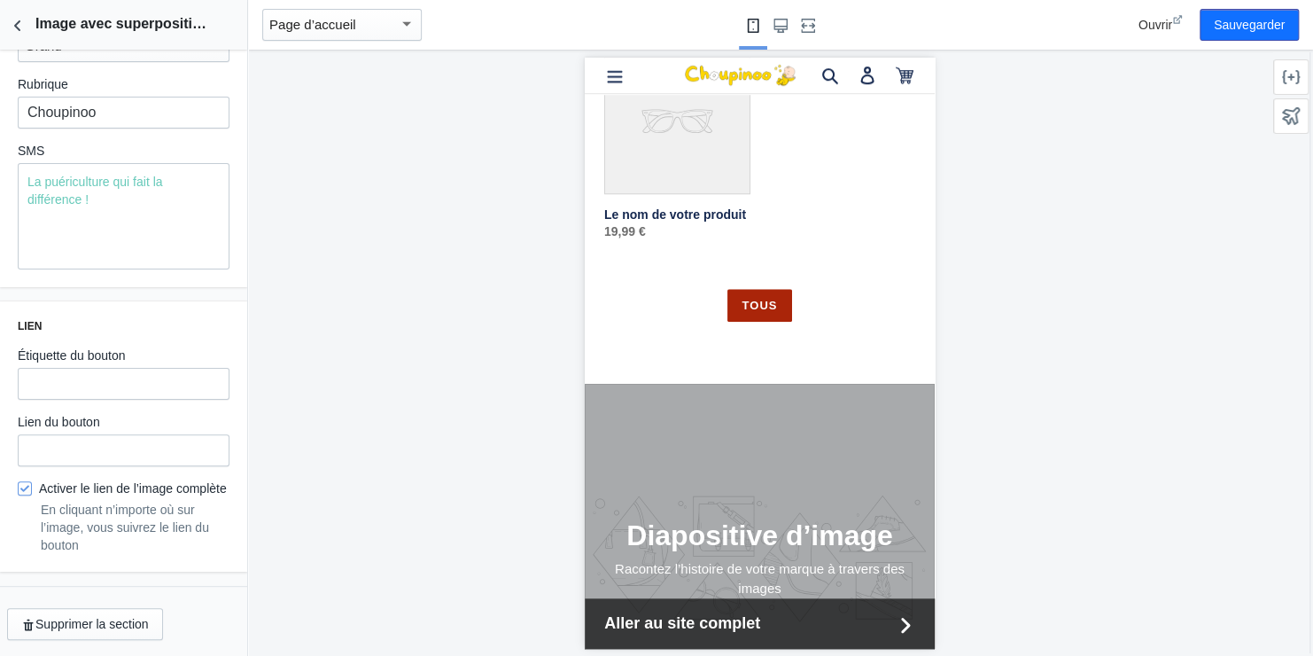
click at [766, 296] on link "Tous" at bounding box center [759, 305] width 64 height 34
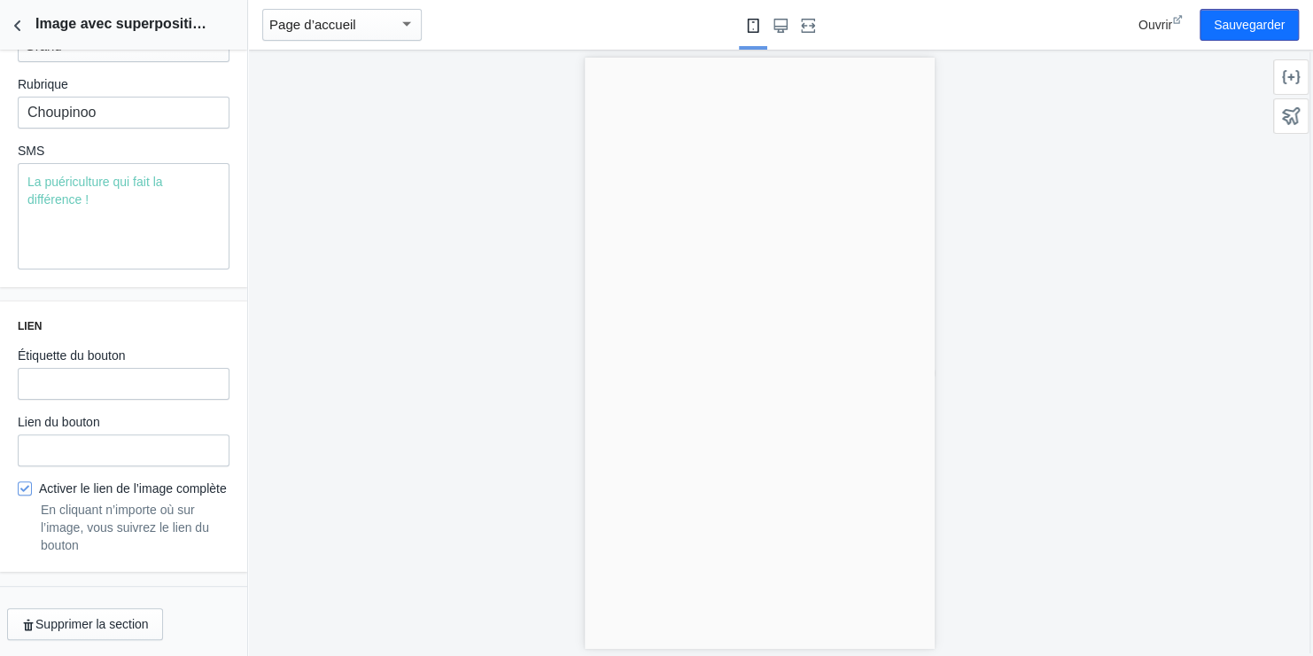
scroll to position [0, 0]
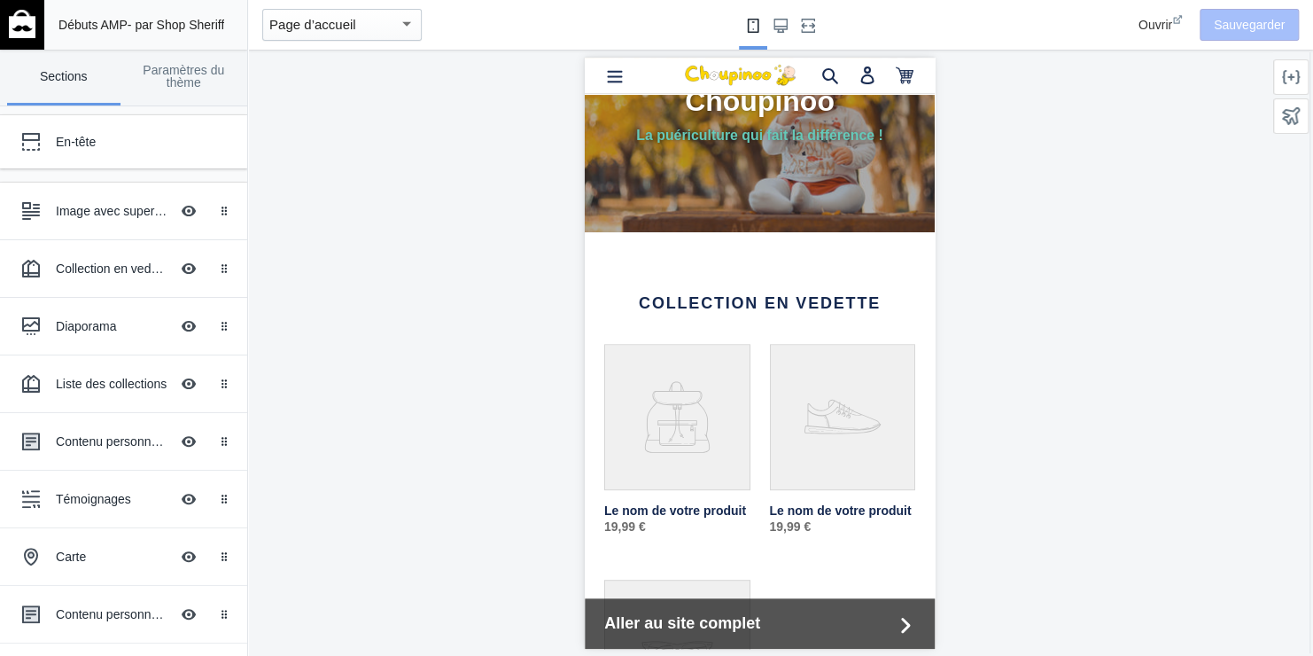
scroll to position [0, 298]
click at [93, 204] on div "Image avec superposition de texte" at bounding box center [112, 211] width 113 height 18
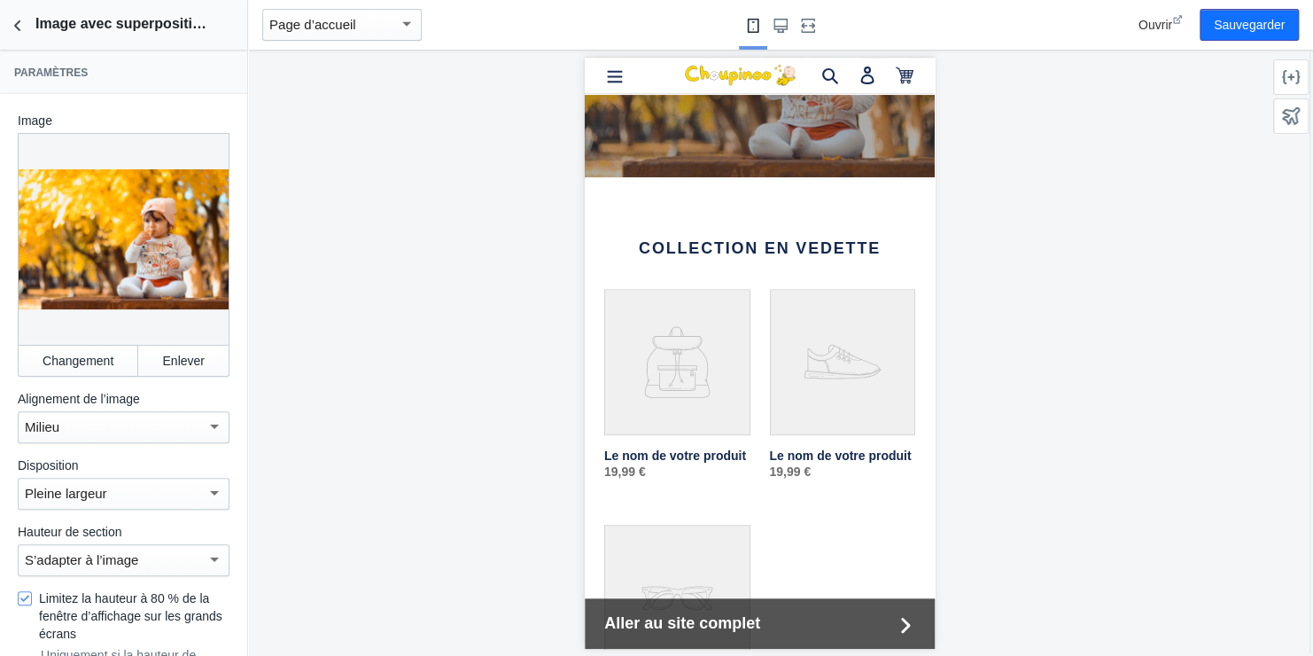
scroll to position [0, 0]
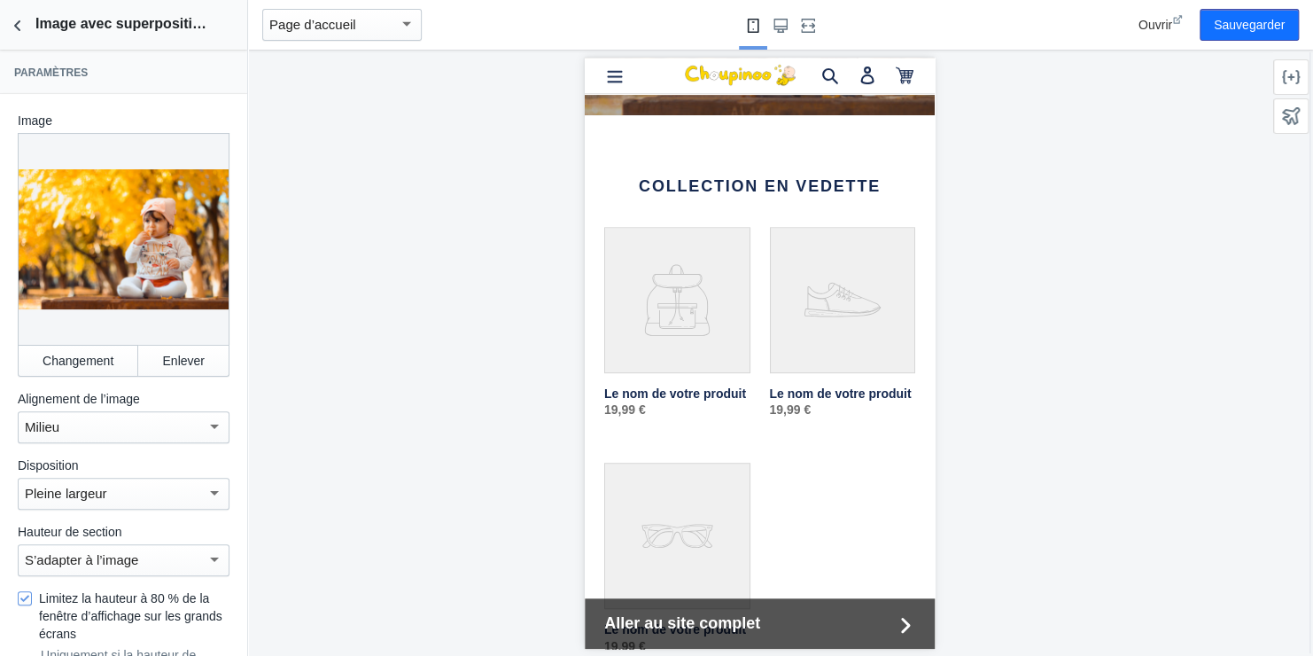
click at [668, 300] on link "Le nom de votre produit" at bounding box center [677, 328] width 146 height 205
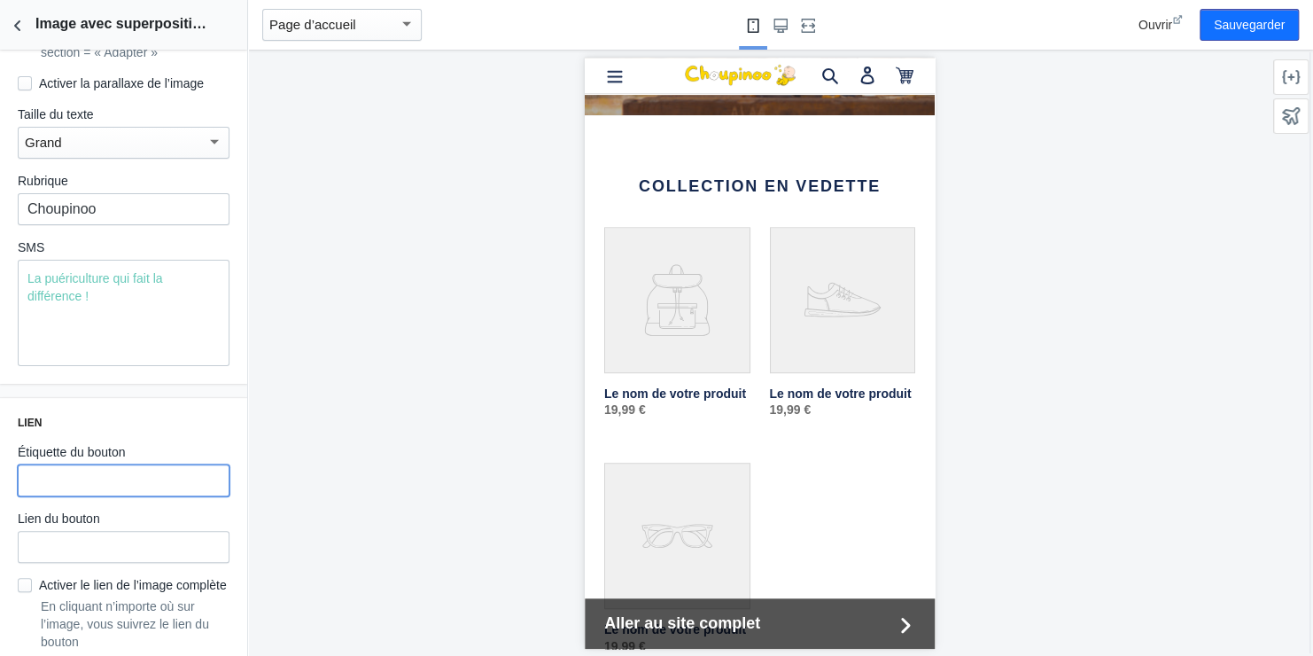
click at [162, 464] on input "text" at bounding box center [124, 480] width 212 height 32
type input "d"
click at [1242, 25] on button "Sauvegarder" at bounding box center [1249, 25] width 99 height 32
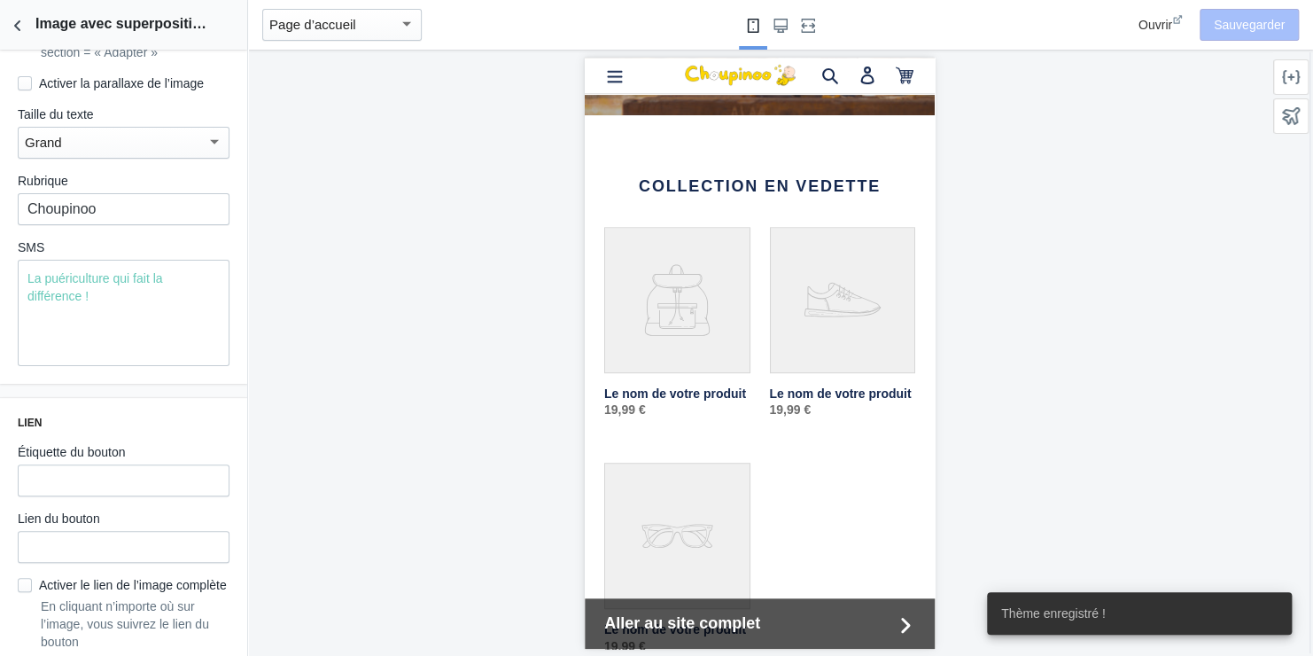
scroll to position [0, 298]
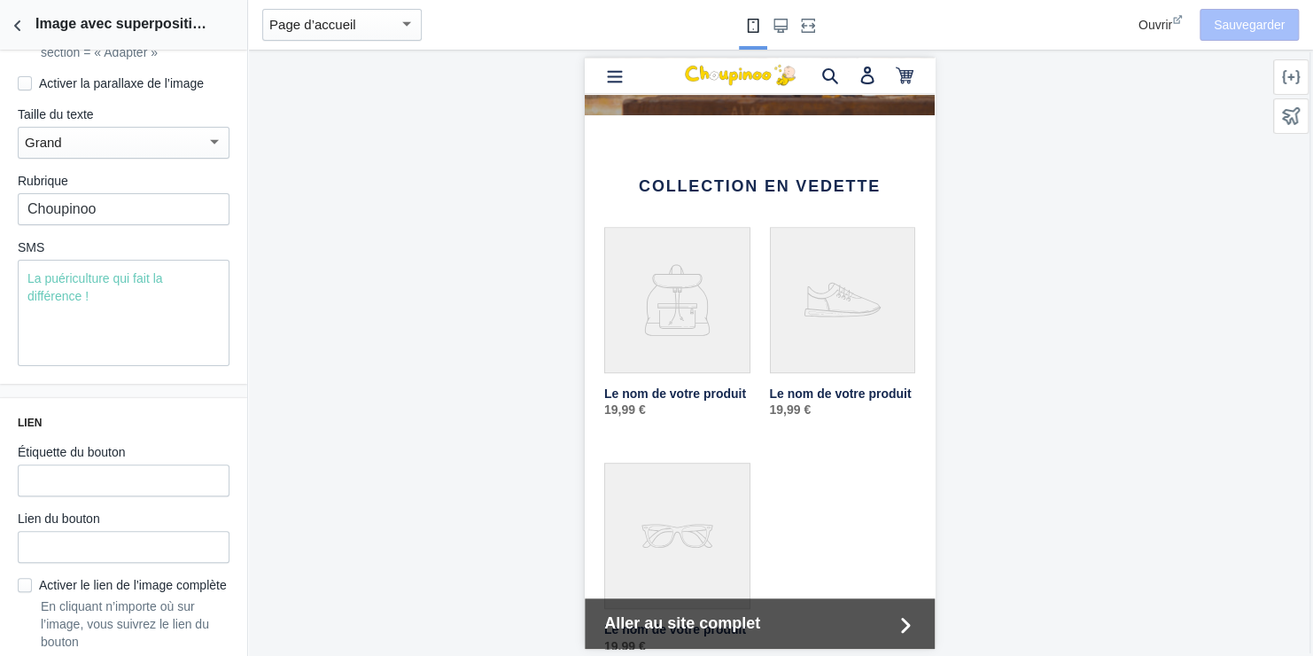
click at [729, 186] on h2 "Collection en vedette" at bounding box center [759, 185] width 311 height 19
click at [706, 289] on link "Le nom de votre produit" at bounding box center [677, 328] width 146 height 205
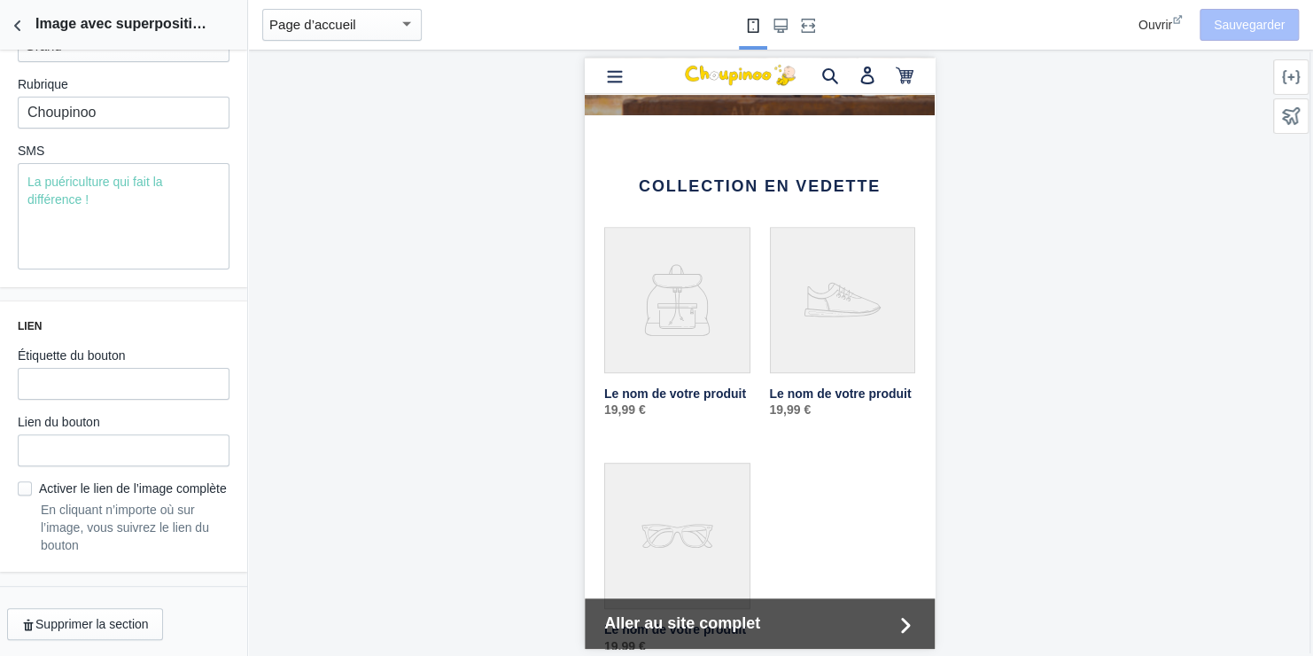
scroll to position [0, 0]
click at [22, 481] on input "Activer le lien de l’image complète" at bounding box center [25, 488] width 14 height 14
checkbox input "true"
click at [1252, 27] on button "Sauvegarder" at bounding box center [1249, 25] width 99 height 32
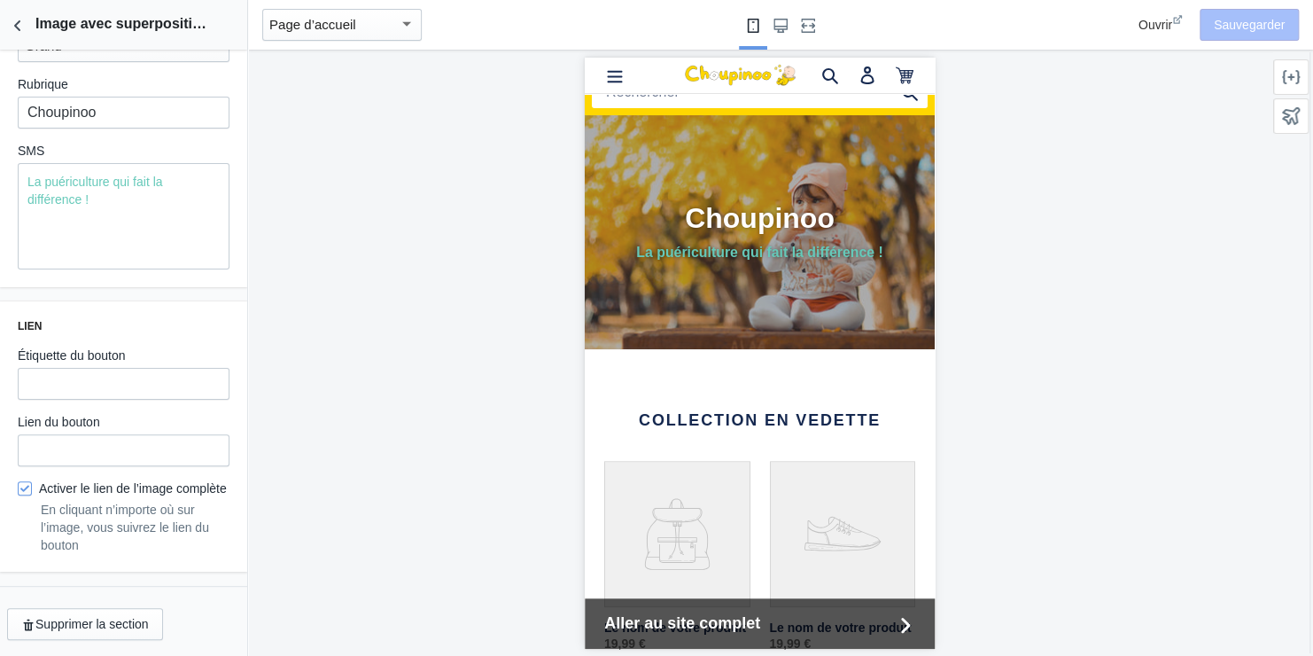
scroll to position [28, 0]
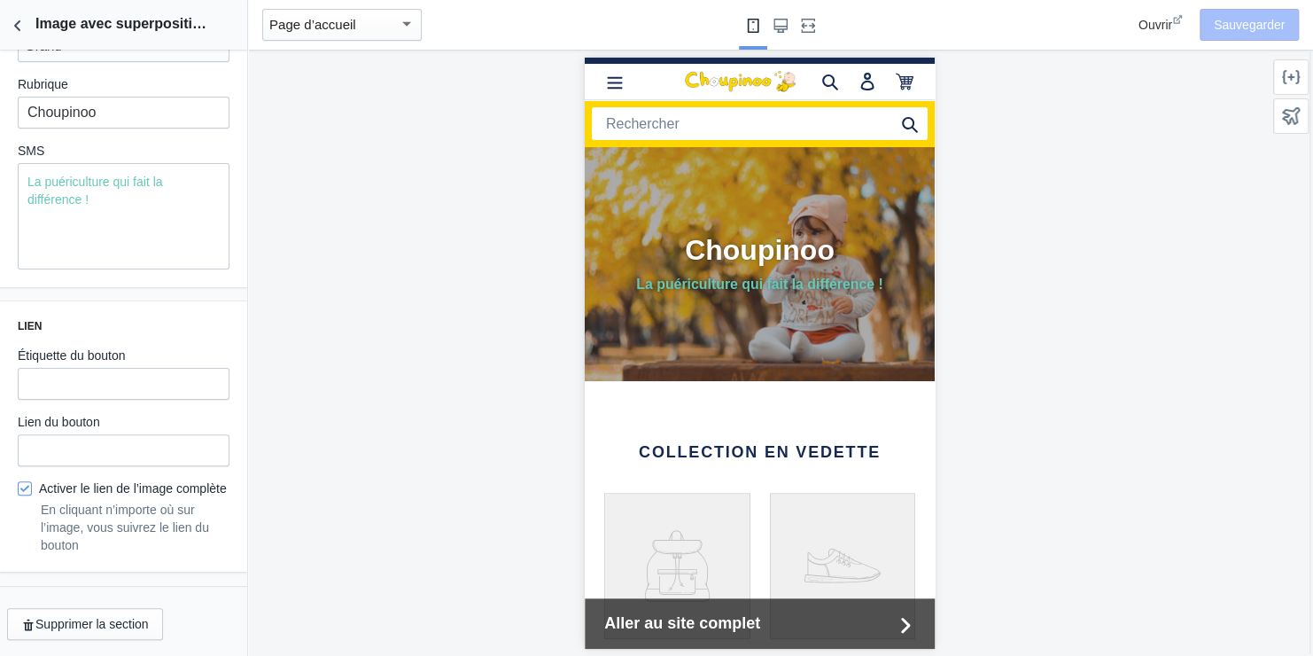
click at [676, 330] on link at bounding box center [759, 262] width 350 height 233
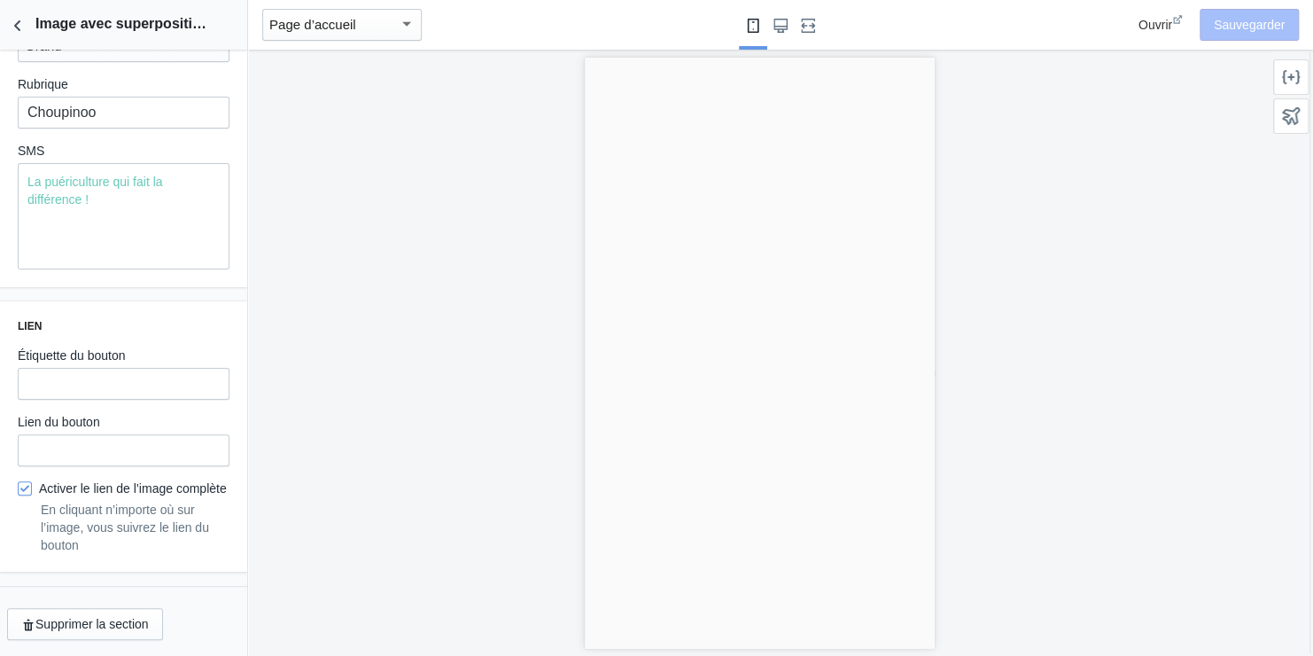
scroll to position [0, 0]
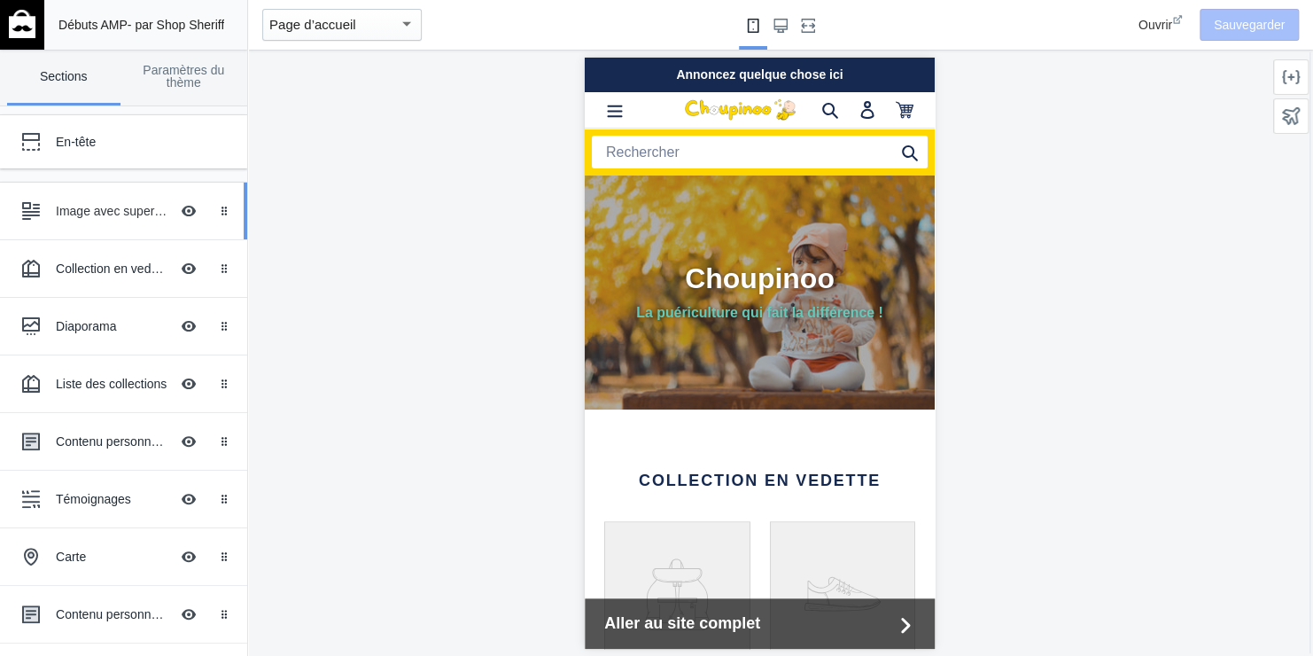
click at [99, 209] on div "Image avec superposition de texte" at bounding box center [112, 211] width 113 height 18
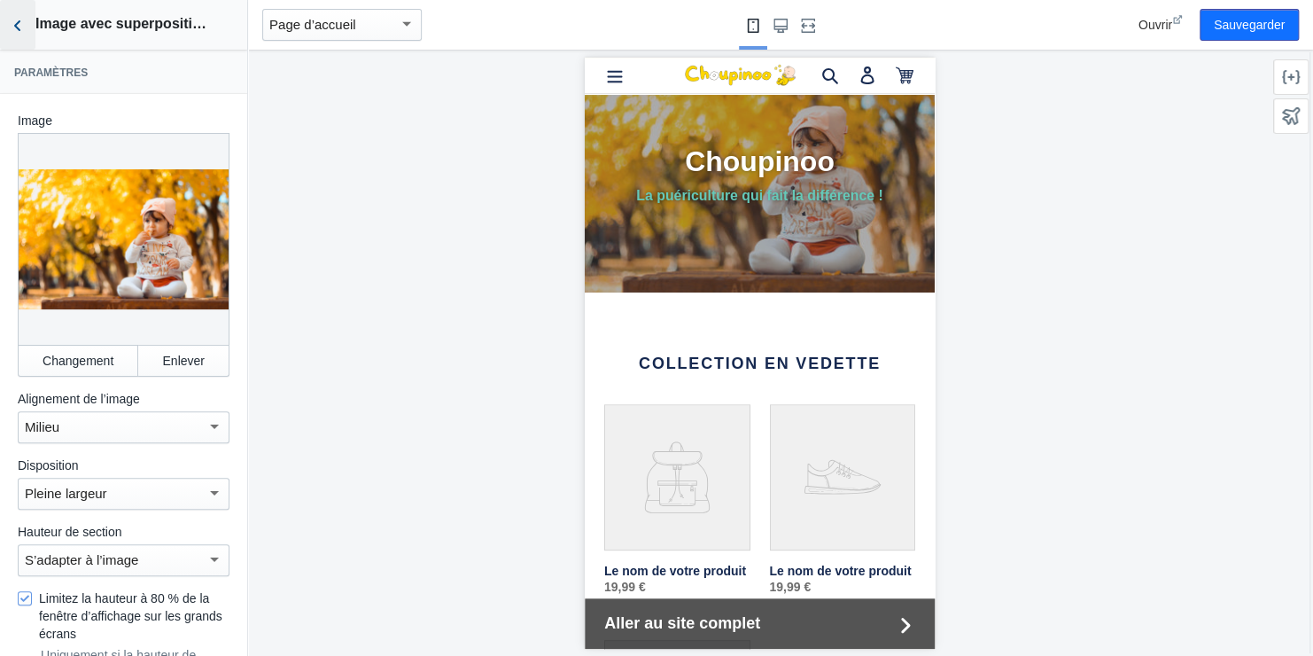
click at [18, 24] on icon "Retour aux sections" at bounding box center [18, 26] width 18 height 18
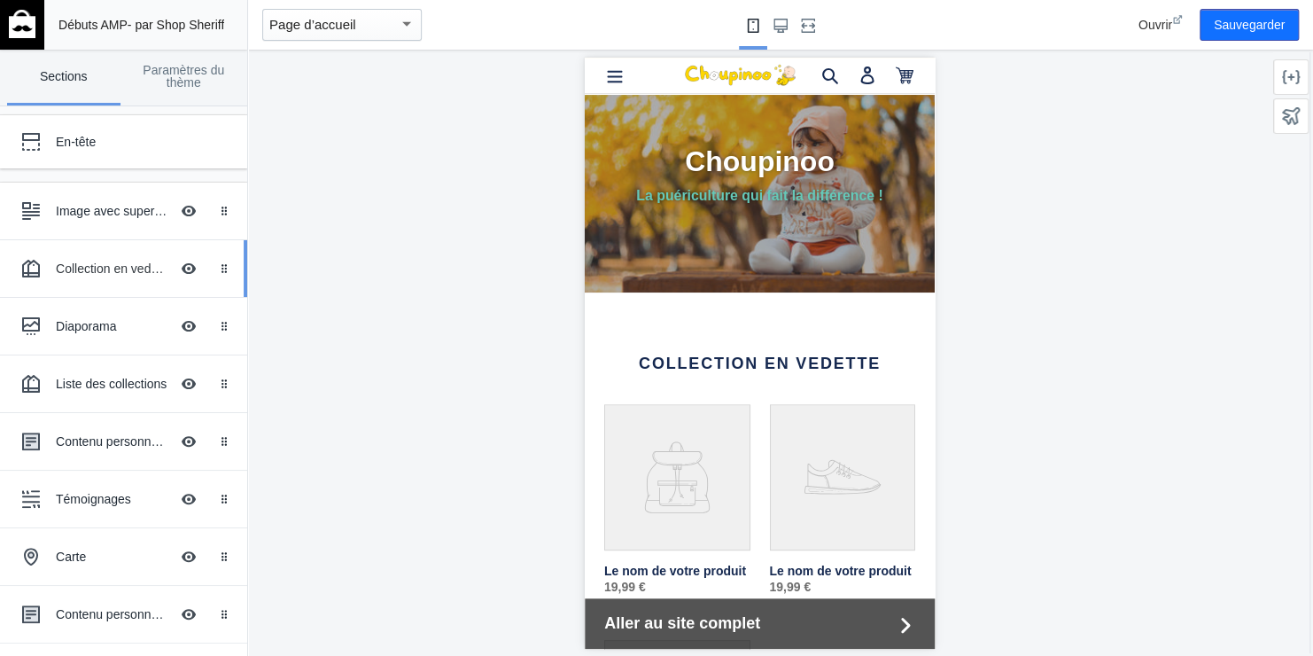
click at [114, 268] on div "Collection en vedette" at bounding box center [112, 269] width 113 height 18
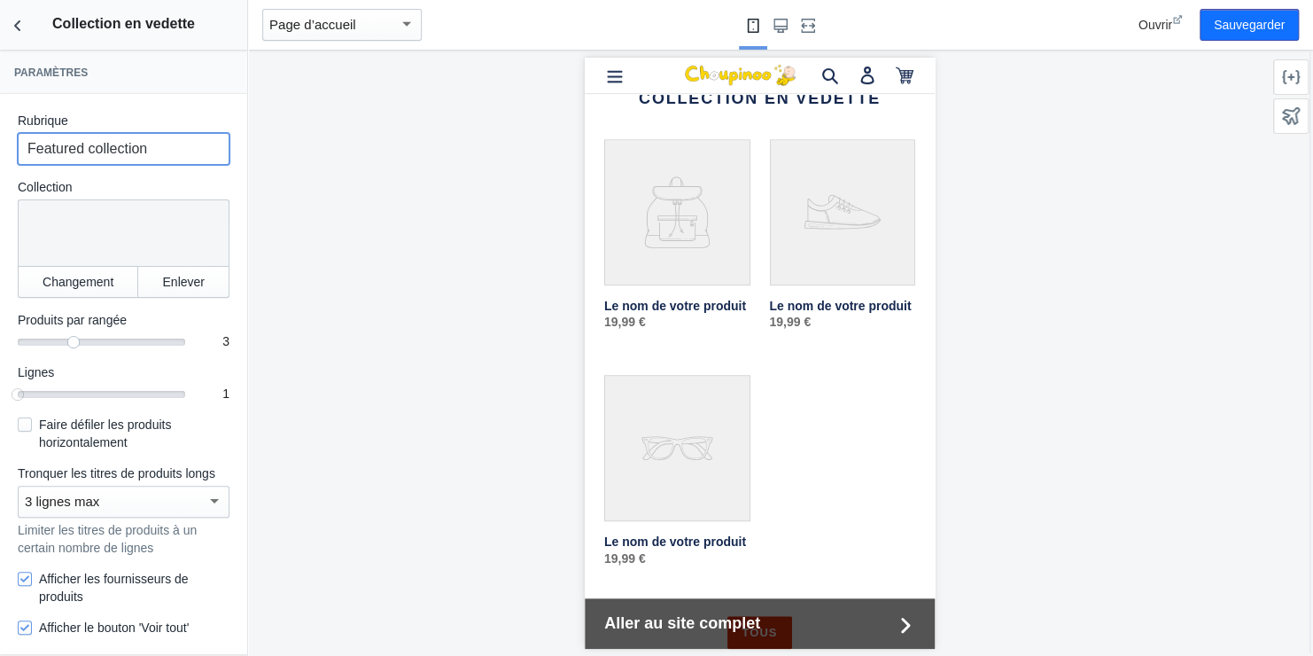
click at [108, 145] on input "Featured collection" at bounding box center [124, 149] width 212 height 32
click at [125, 145] on input "Featured collection" at bounding box center [124, 149] width 212 height 32
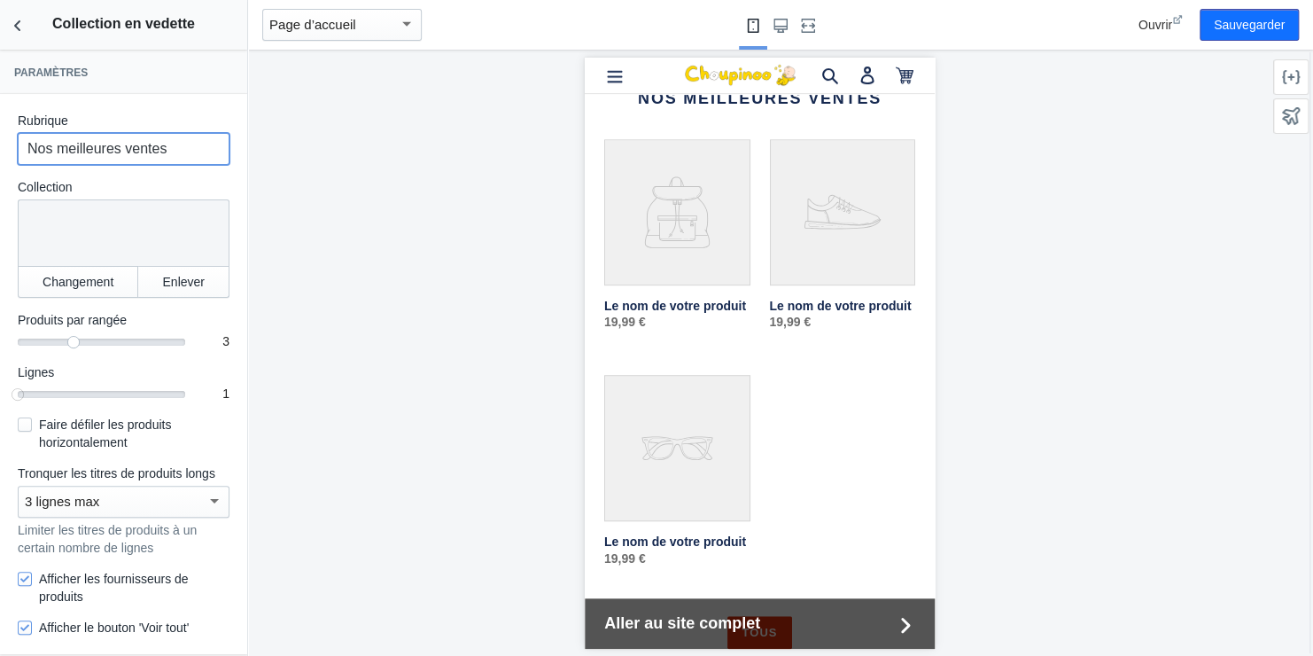
type input "Nos meilleures ventes"
click at [109, 222] on div at bounding box center [120, 229] width 189 height 44
click at [162, 221] on div at bounding box center [120, 229] width 189 height 44
click at [660, 226] on link "Le nom de votre produit" at bounding box center [677, 240] width 146 height 205
drag, startPoint x: 68, startPoint y: 344, endPoint x: 34, endPoint y: 331, distance: 36.7
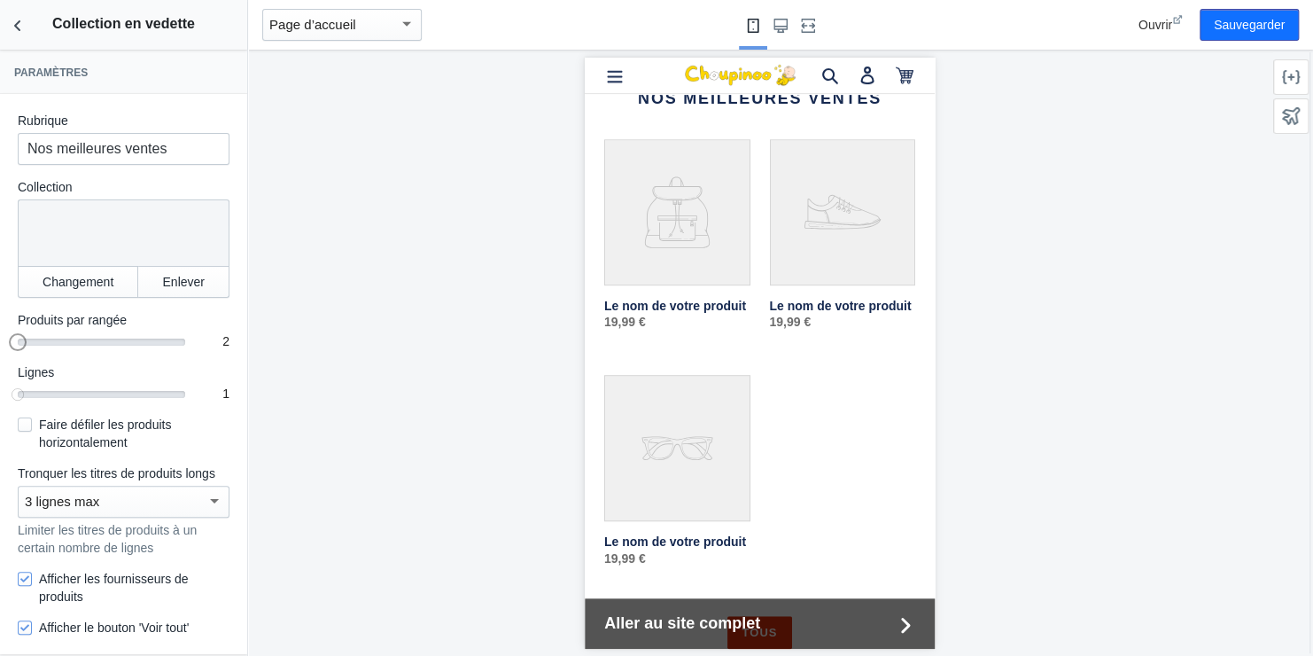
click at [34, 332] on mat-slider "2" at bounding box center [102, 341] width 168 height 18
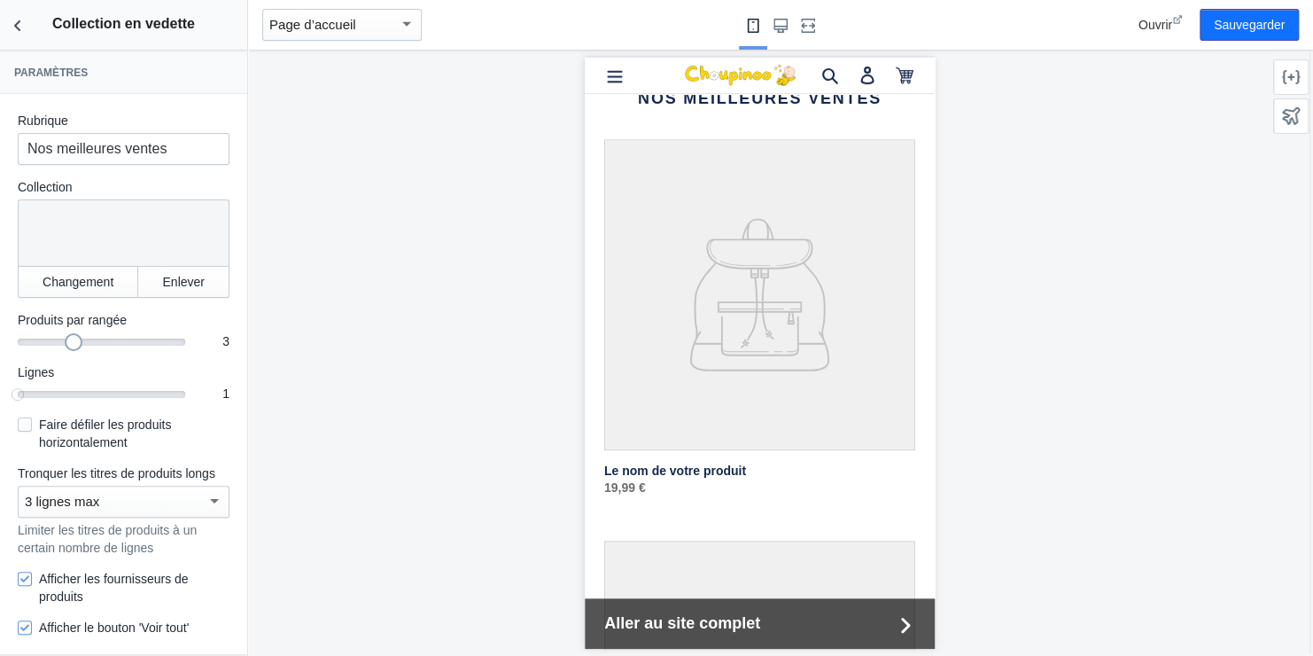
drag, startPoint x: 19, startPoint y: 344, endPoint x: 47, endPoint y: 337, distance: 29.2
click at [47, 339] on div "3" at bounding box center [102, 340] width 168 height 2
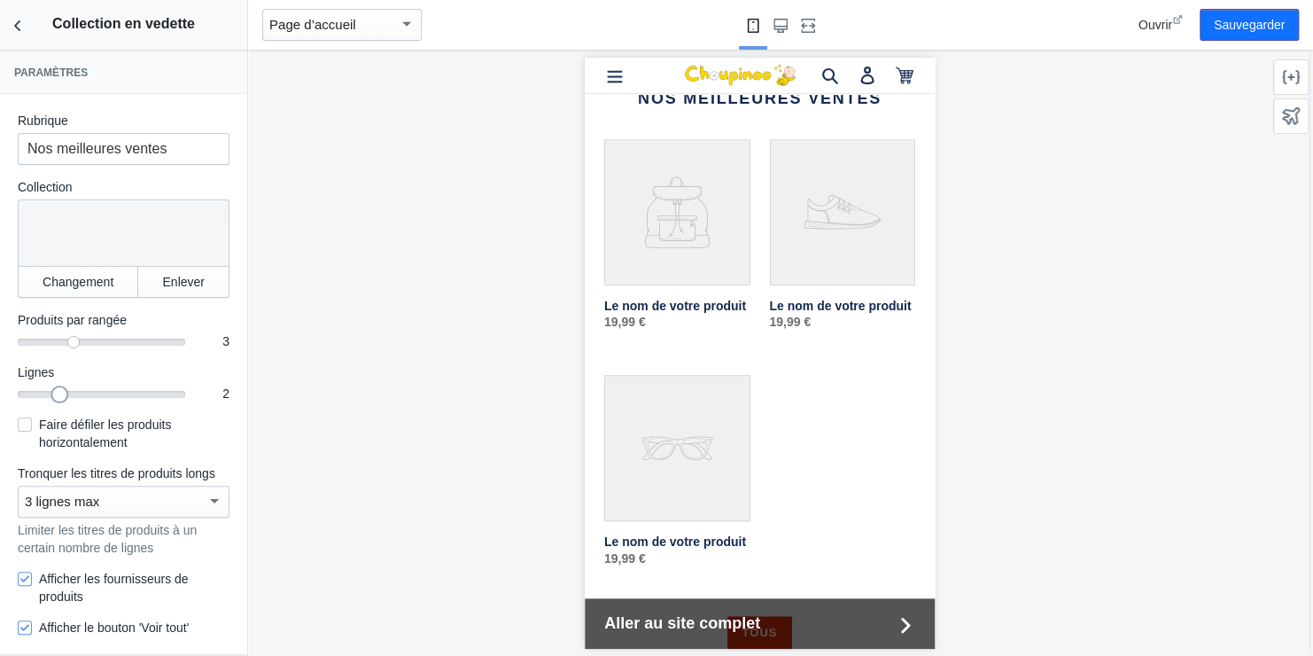
drag, startPoint x: 18, startPoint y: 395, endPoint x: 51, endPoint y: 395, distance: 33.7
click at [51, 395] on div at bounding box center [60, 395] width 18 height 18
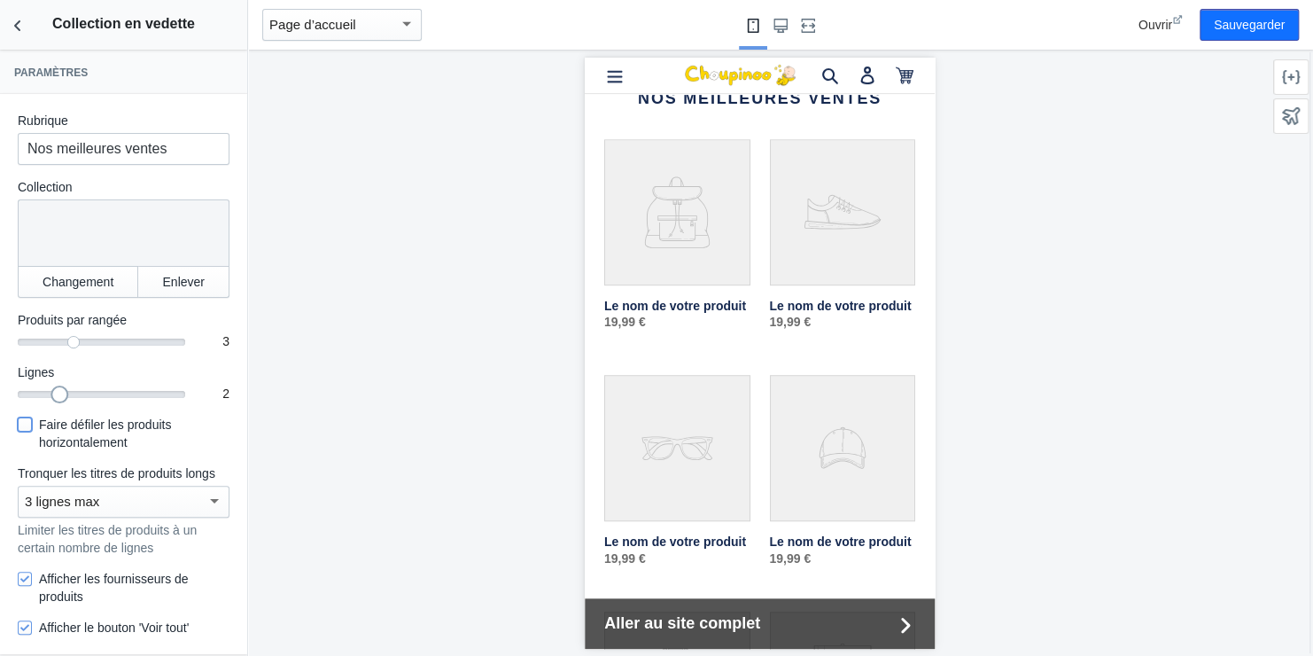
click at [23, 425] on input "Faire défiler les produits horizontalement" at bounding box center [25, 424] width 14 height 14
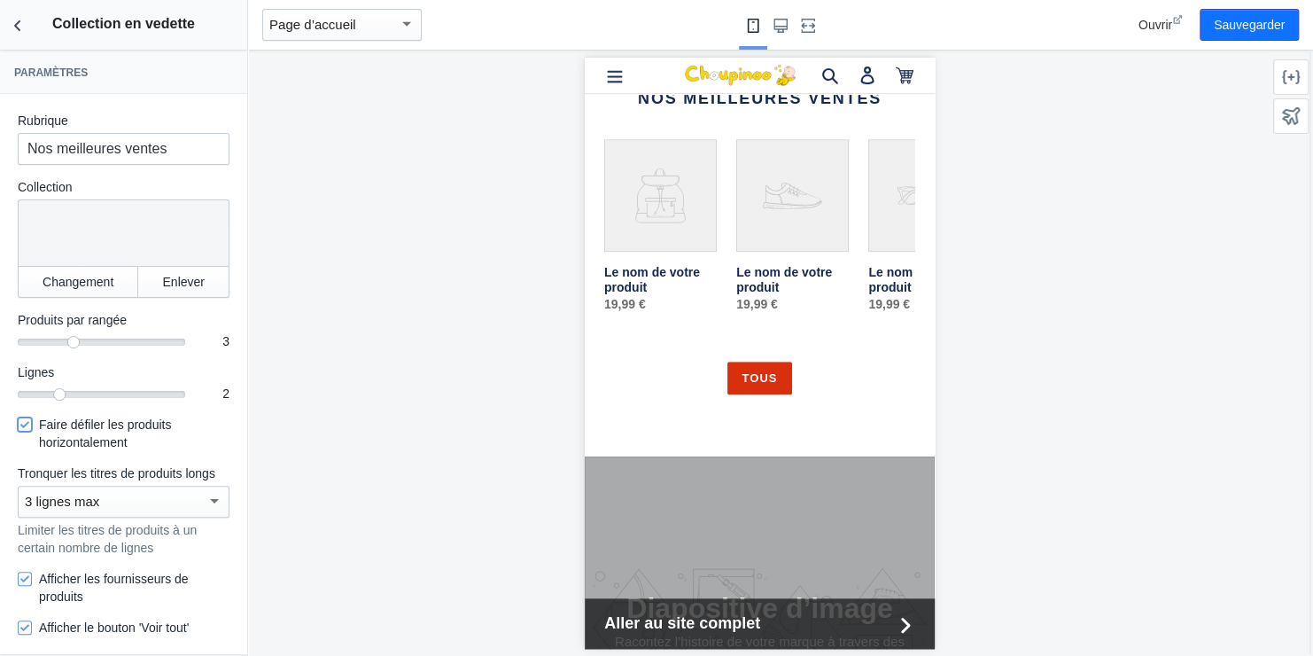
click at [30, 422] on input "Faire défiler les produits horizontalement" at bounding box center [25, 424] width 14 height 14
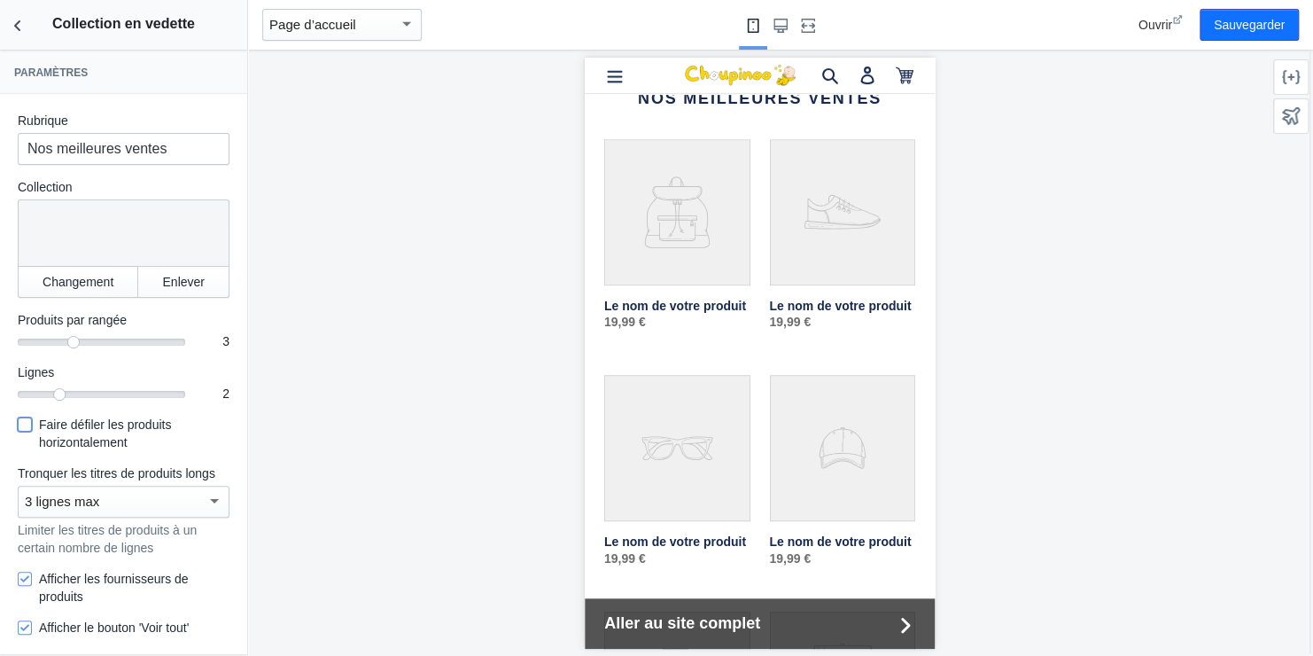
click at [30, 422] on input "Faire défiler les produits horizontalement" at bounding box center [25, 424] width 14 height 14
checkbox input "true"
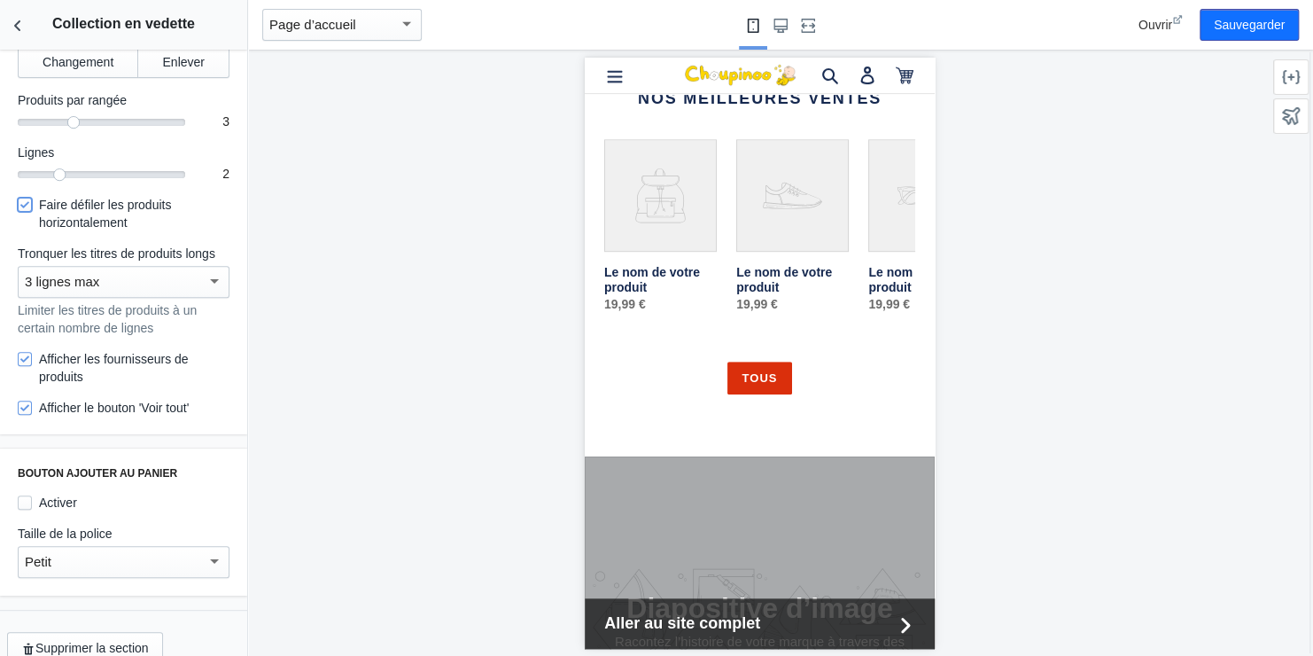
scroll to position [241, 0]
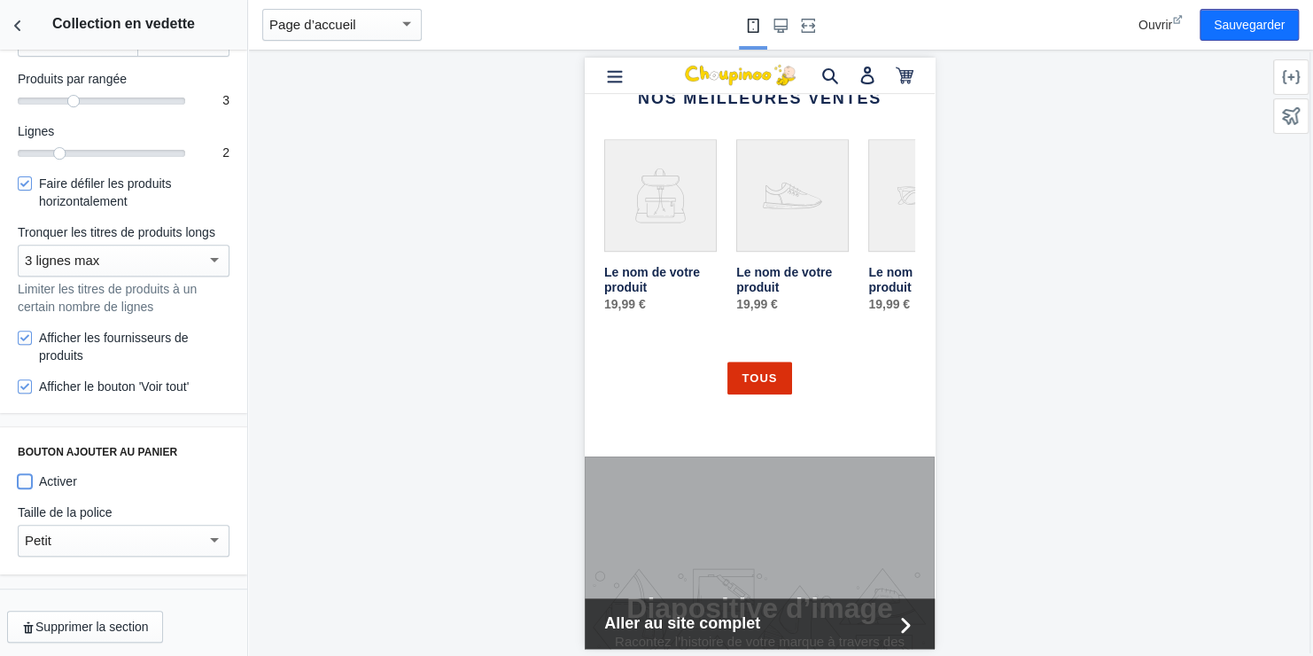
click at [24, 478] on input "Activer" at bounding box center [25, 481] width 14 height 14
checkbox input "true"
click at [206, 539] on div at bounding box center [214, 539] width 16 height 21
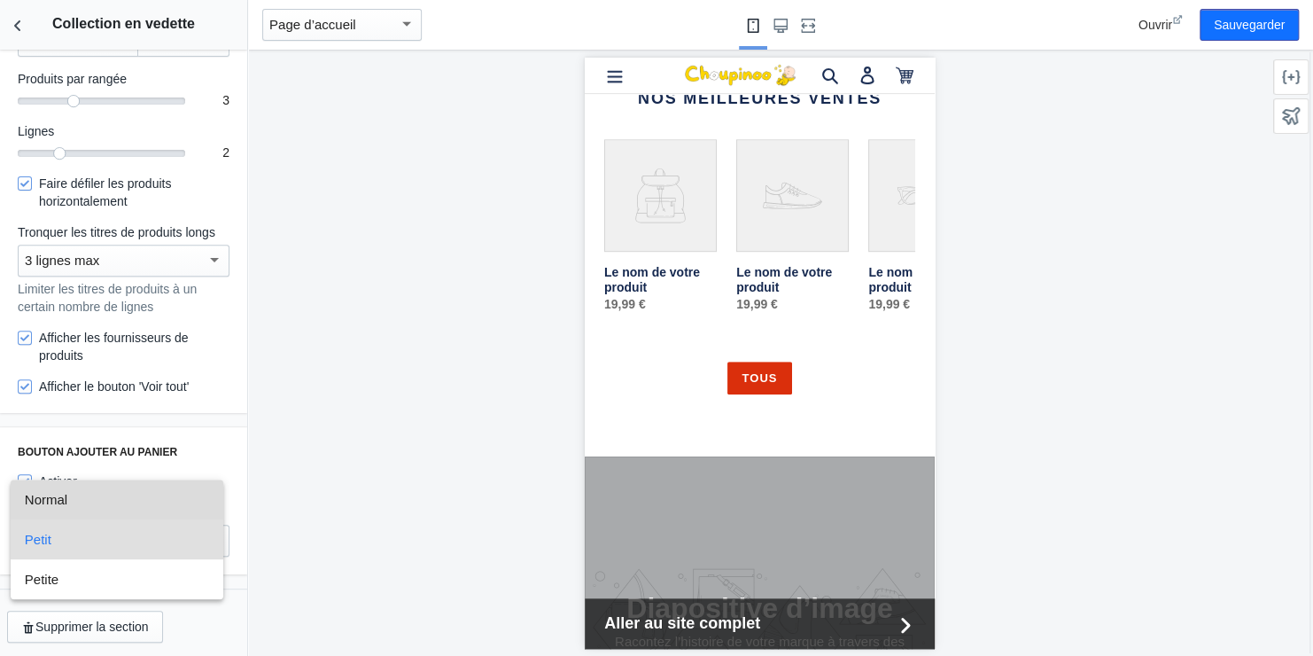
click at [189, 497] on span "Normal" at bounding box center [117, 499] width 184 height 40
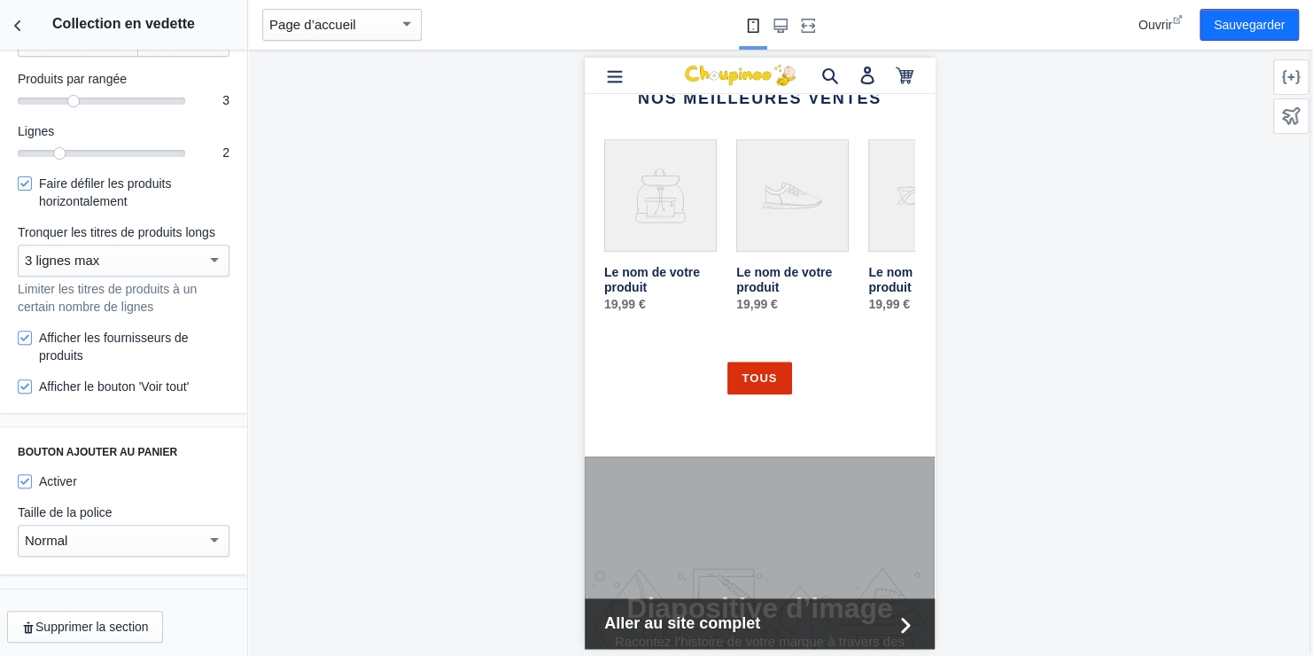
click at [206, 538] on div at bounding box center [214, 539] width 16 height 21
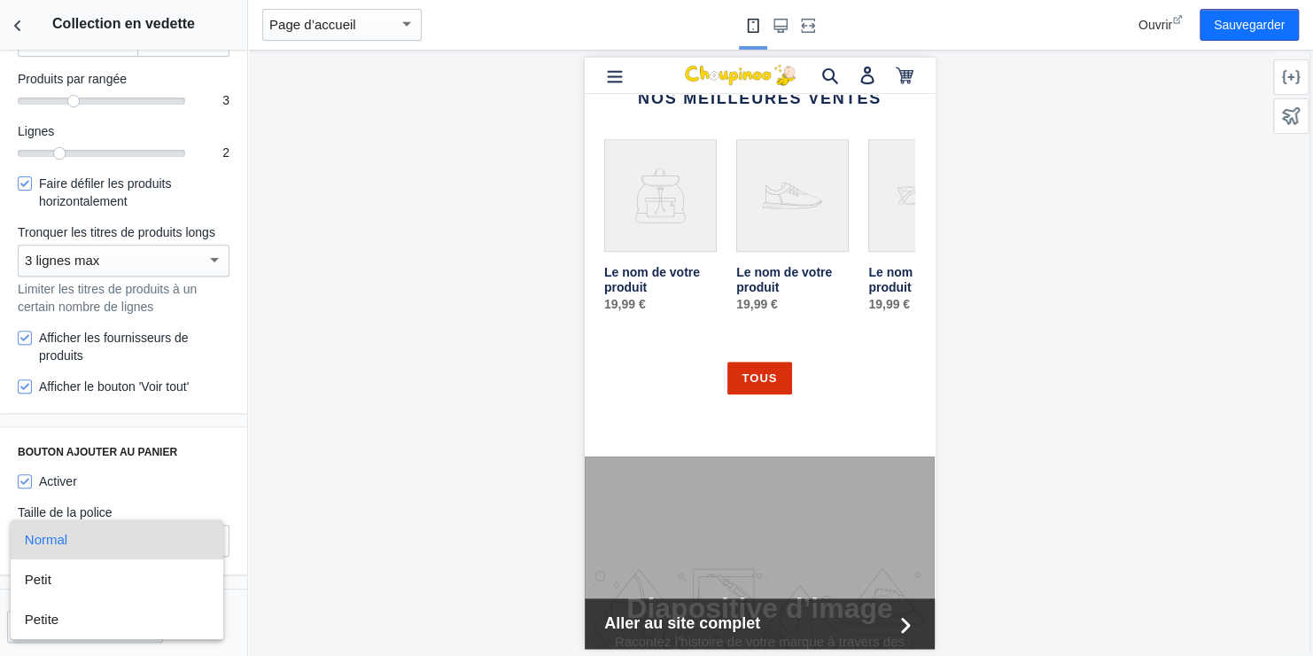
click at [200, 486] on div at bounding box center [656, 328] width 1313 height 656
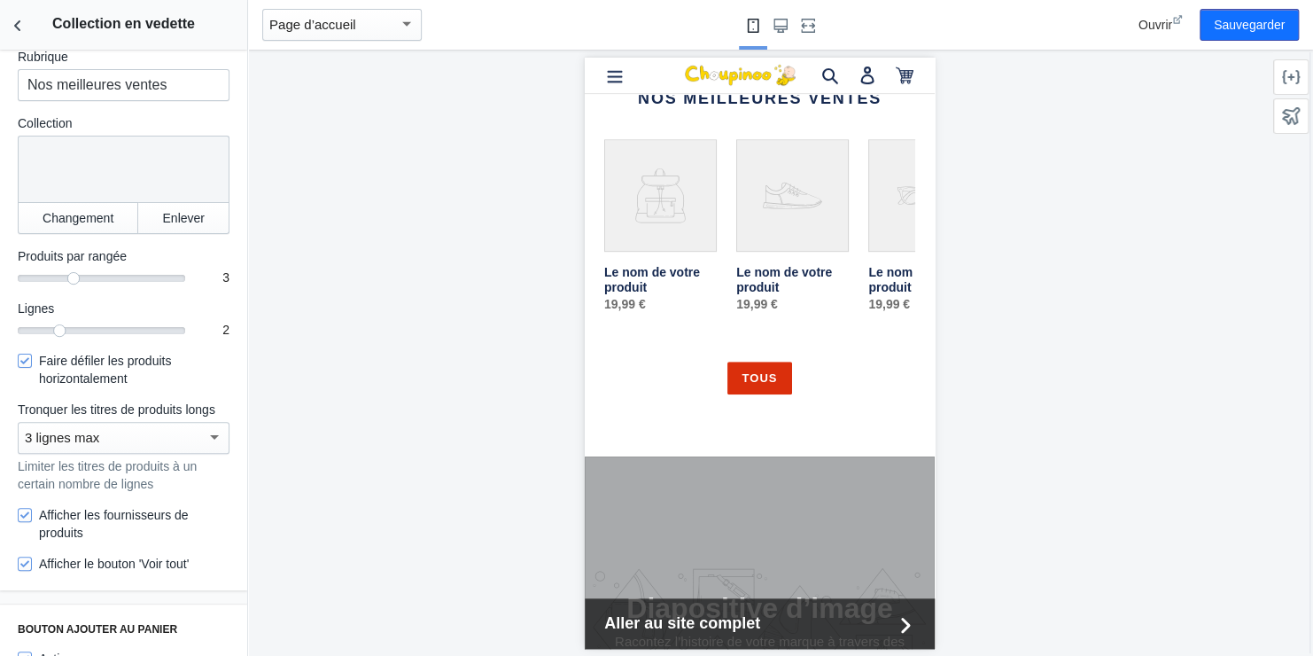
scroll to position [0, 0]
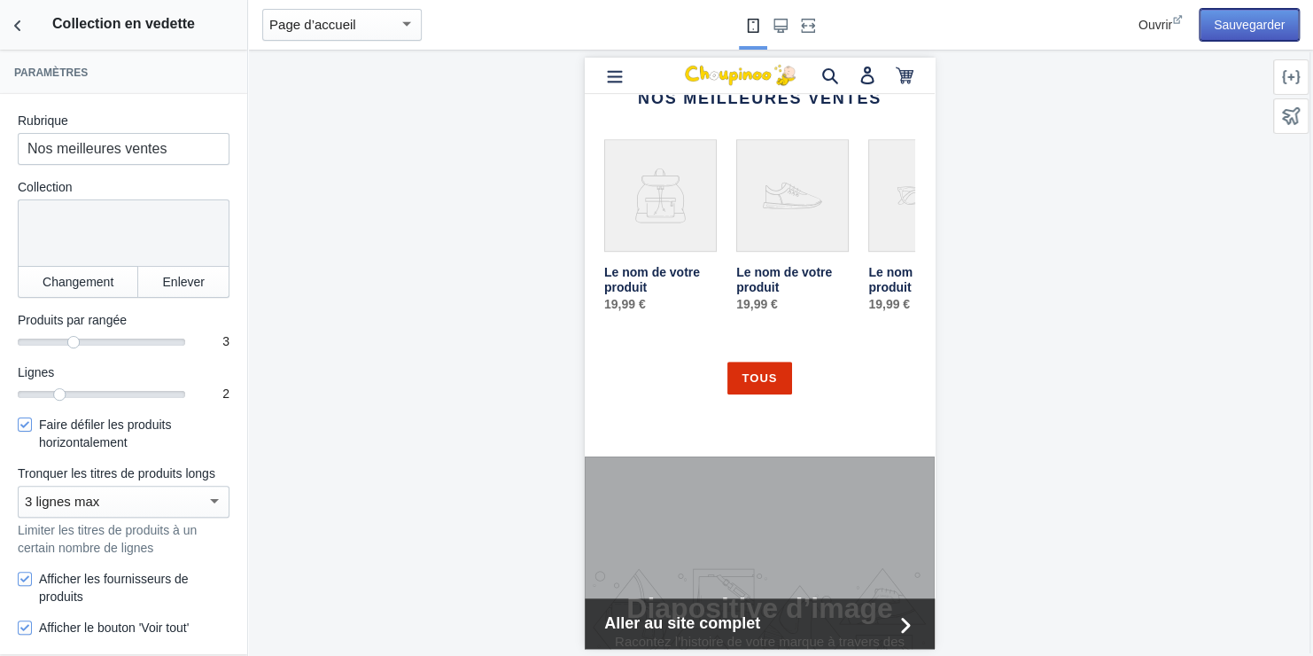
click at [1243, 13] on button "Sauvegarder" at bounding box center [1249, 25] width 99 height 32
click at [86, 226] on div at bounding box center [120, 229] width 189 height 44
click at [92, 278] on button "Changement" at bounding box center [78, 282] width 121 height 32
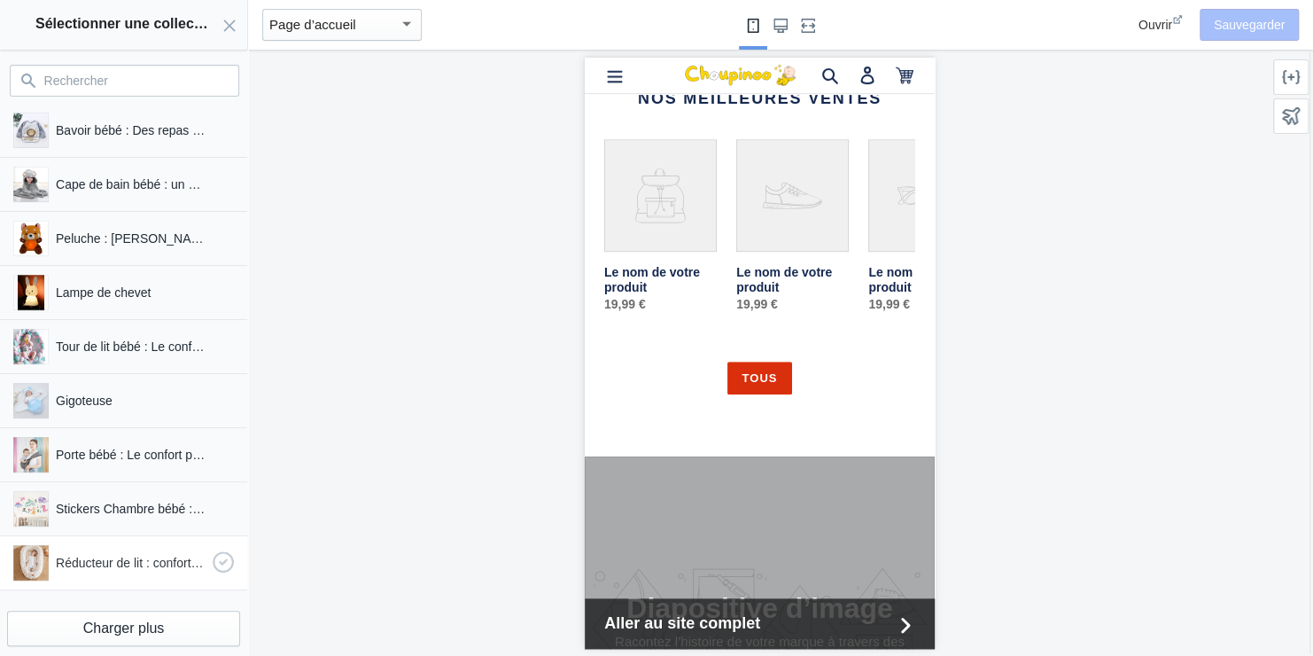
scroll to position [135, 0]
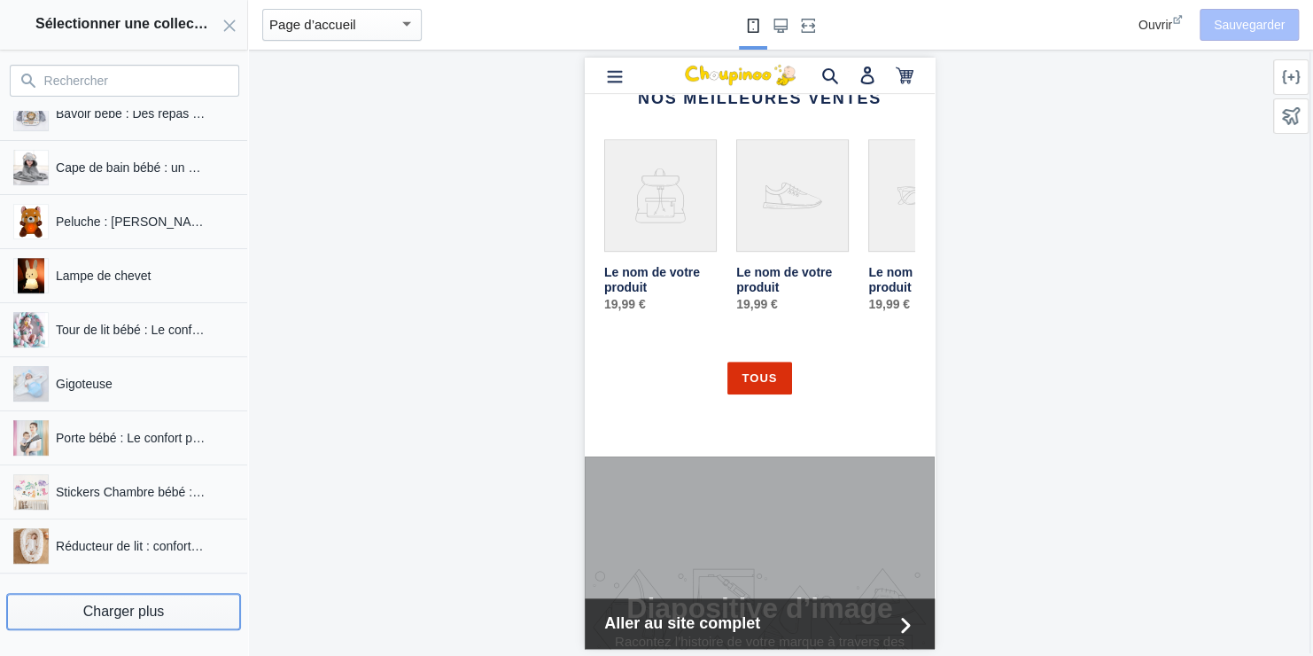
click at [118, 606] on button "Charger plus" at bounding box center [123, 611] width 233 height 35
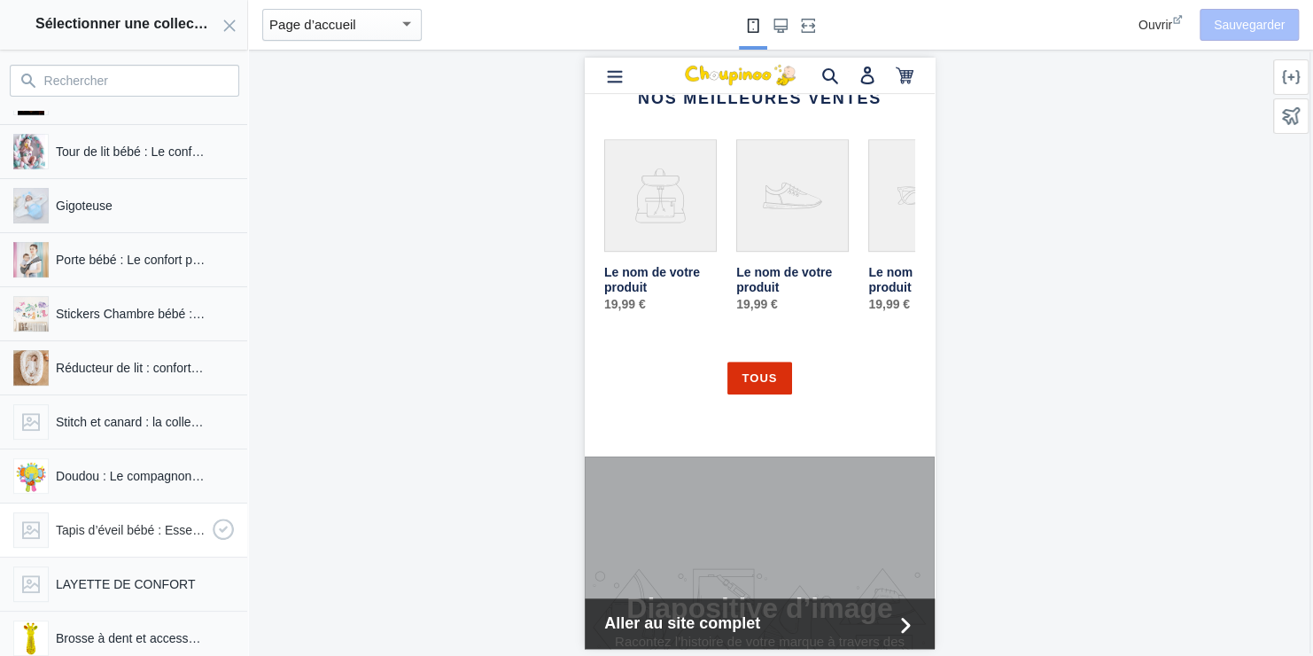
scroll to position [355, 0]
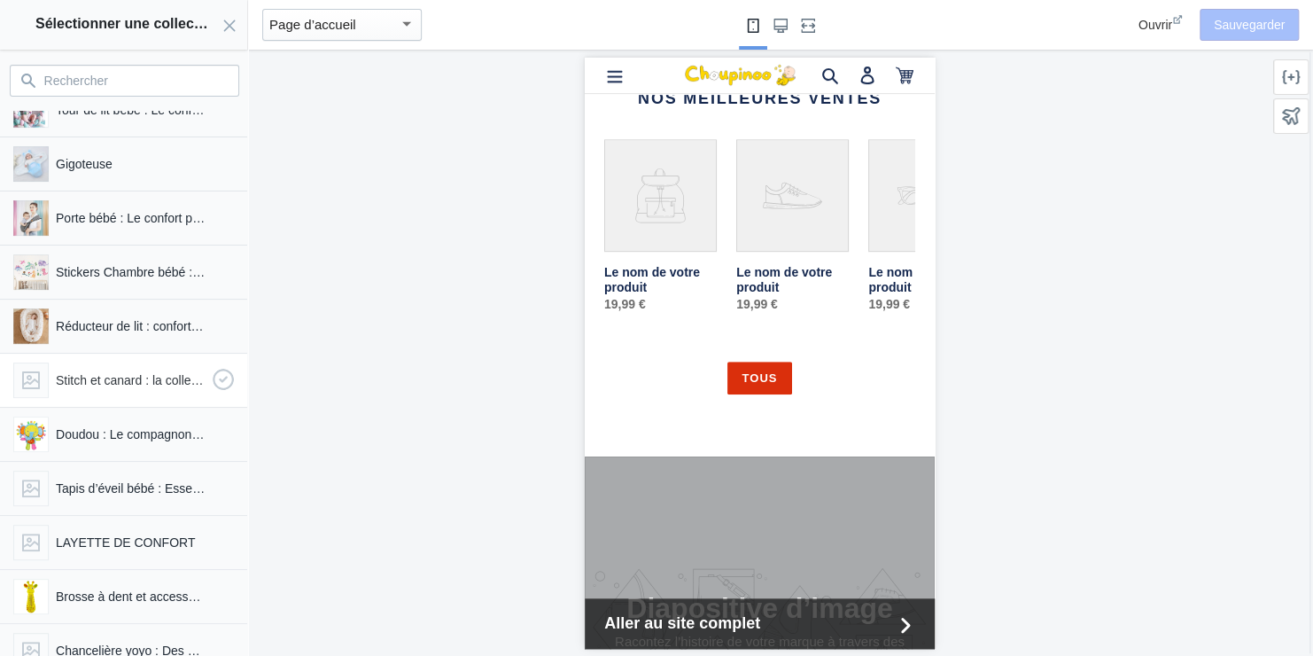
click at [113, 374] on p "Stitch et canard : la collection parfaite pour les fans de Disney" at bounding box center [131, 380] width 150 height 18
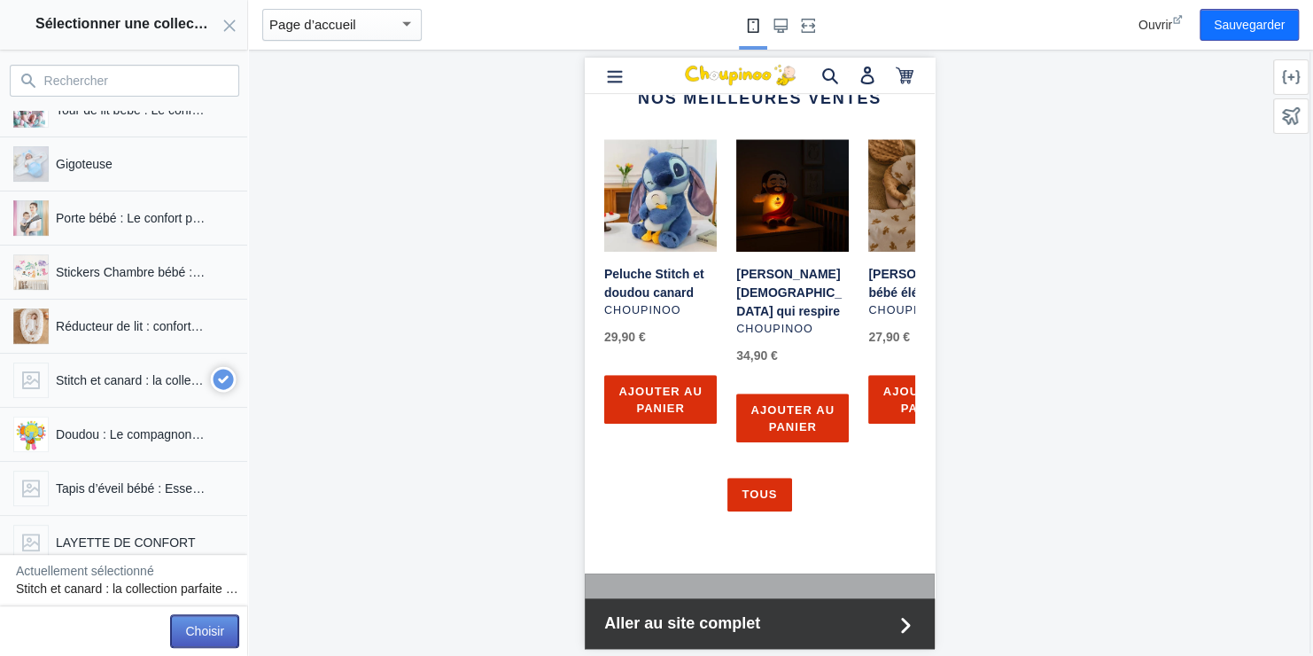
click at [198, 626] on button "Choisir" at bounding box center [204, 631] width 67 height 32
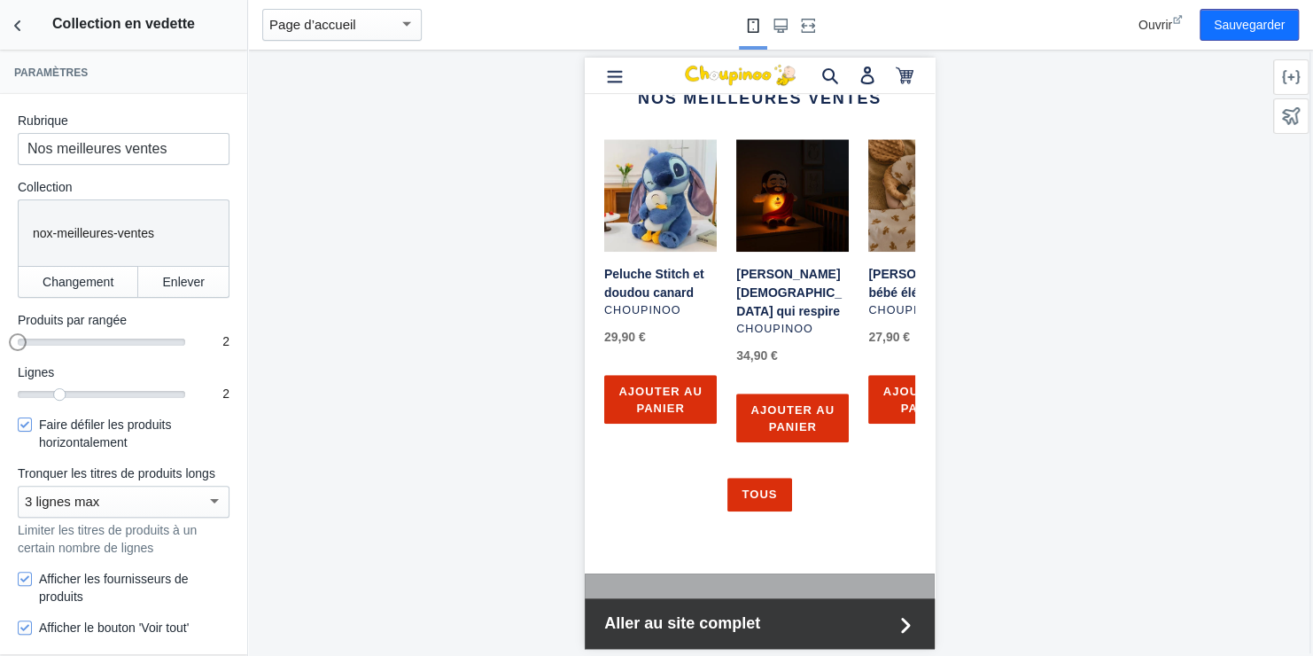
drag, startPoint x: 67, startPoint y: 340, endPoint x: 40, endPoint y: 338, distance: 27.6
click at [40, 339] on div "2" at bounding box center [102, 340] width 168 height 2
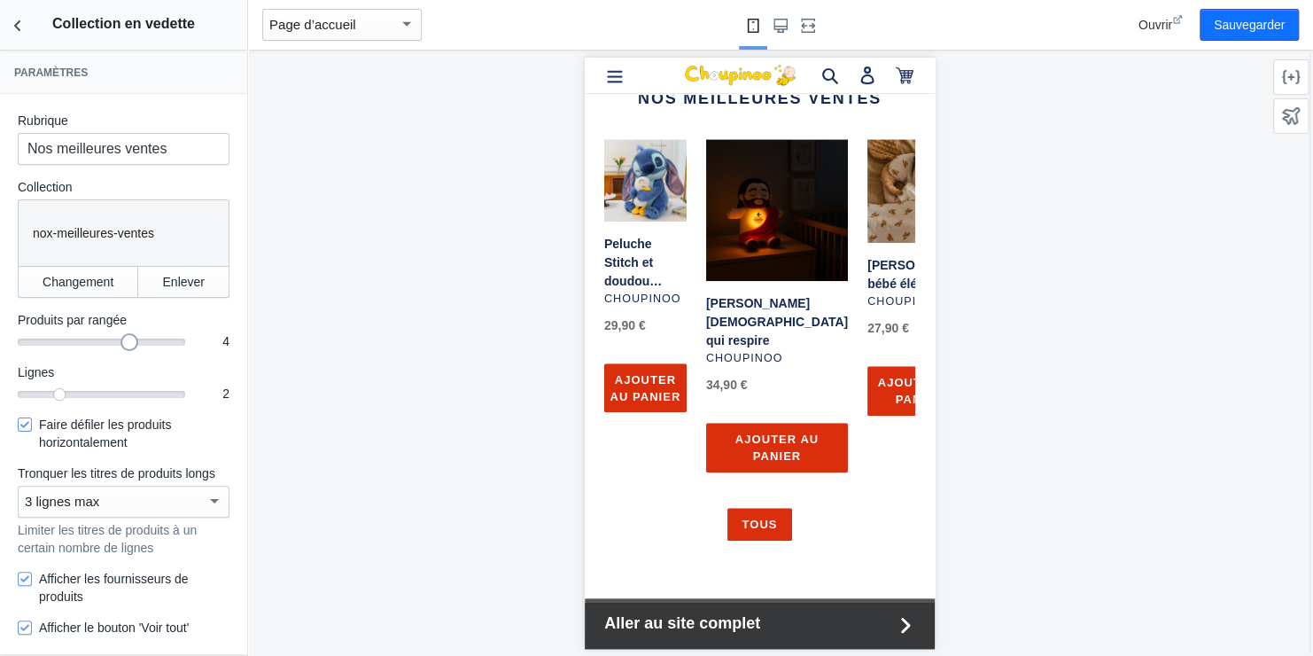
drag, startPoint x: 15, startPoint y: 345, endPoint x: 107, endPoint y: 340, distance: 92.3
click at [107, 340] on div "4" at bounding box center [102, 340] width 168 height 2
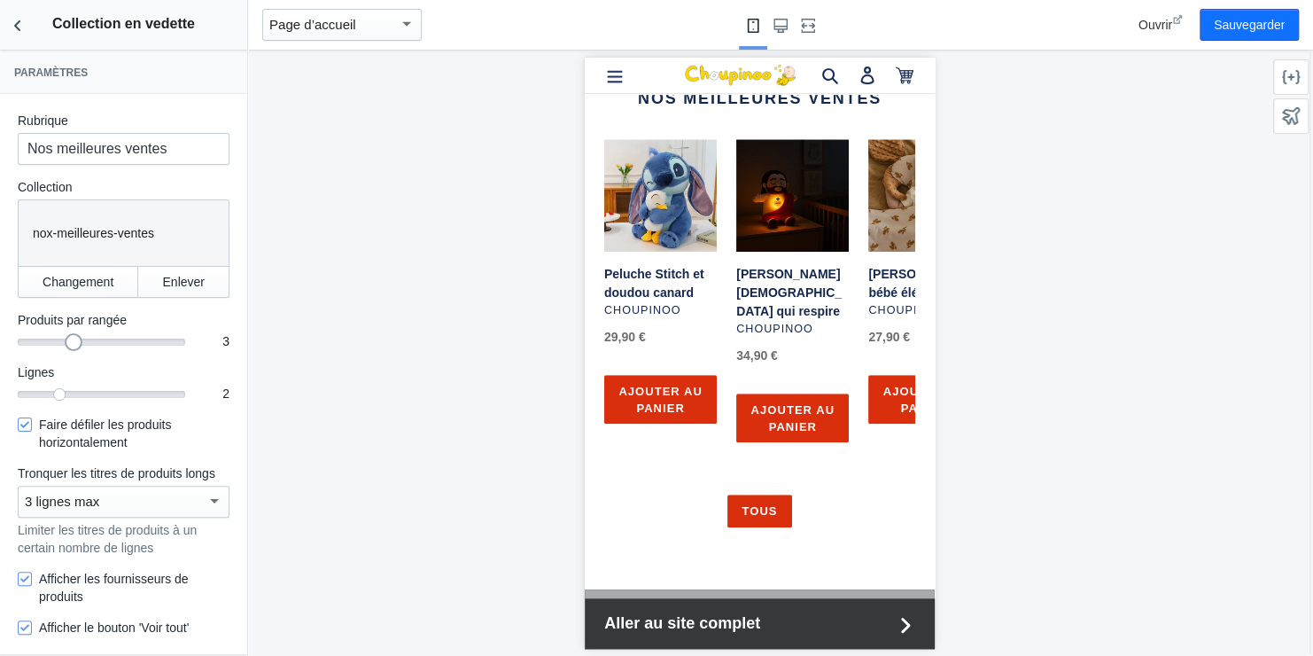
drag, startPoint x: 121, startPoint y: 342, endPoint x: 88, endPoint y: 346, distance: 33.9
click at [88, 346] on mat-slider "3" at bounding box center [102, 341] width 168 height 18
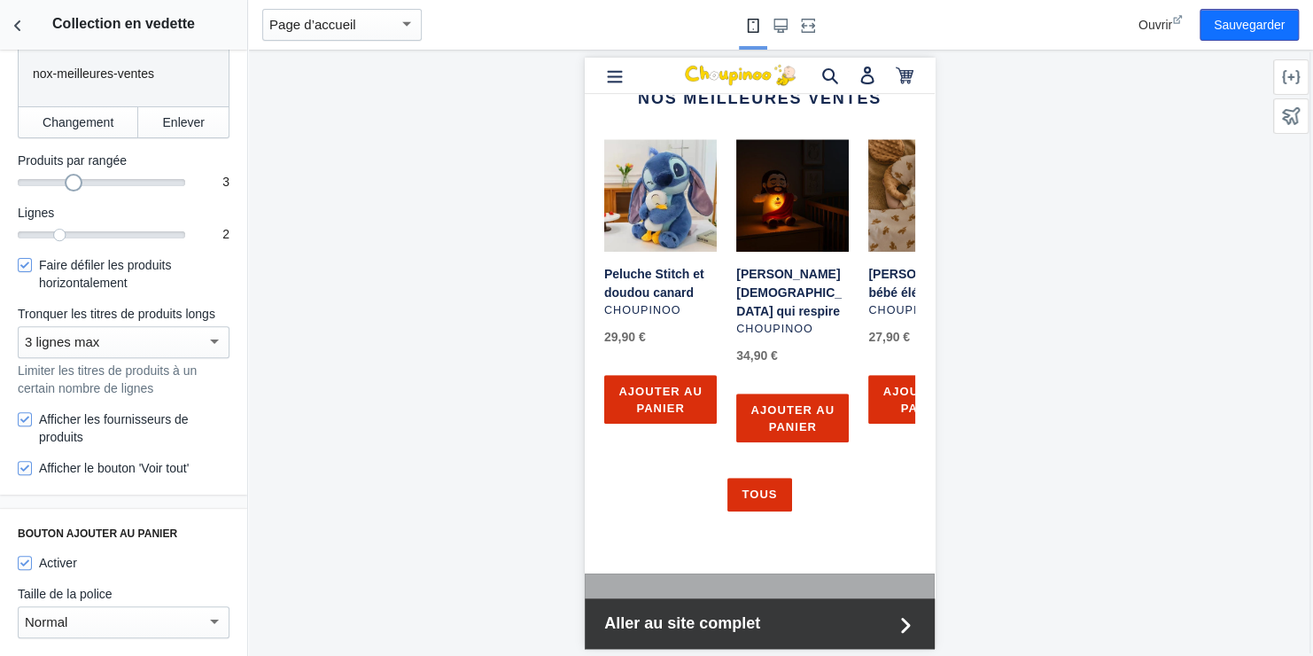
scroll to position [241, 0]
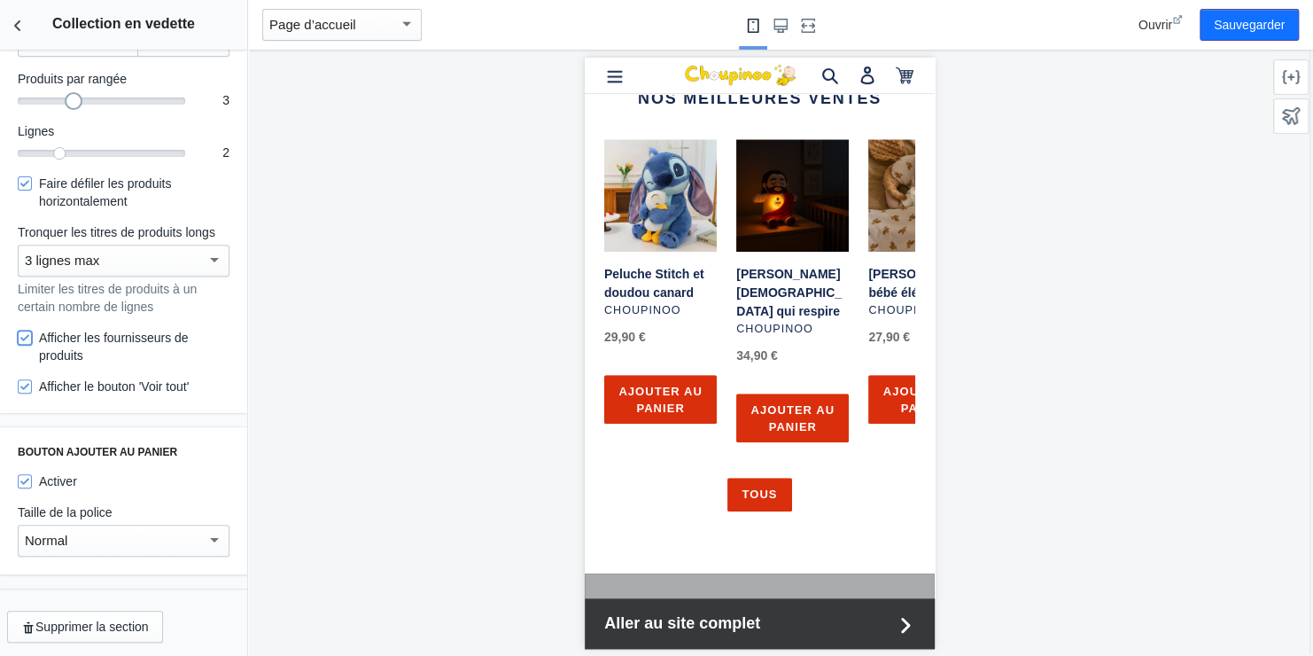
click at [24, 339] on input "Afficher les fournisseurs de produits" at bounding box center [25, 338] width 14 height 14
checkbox input "false"
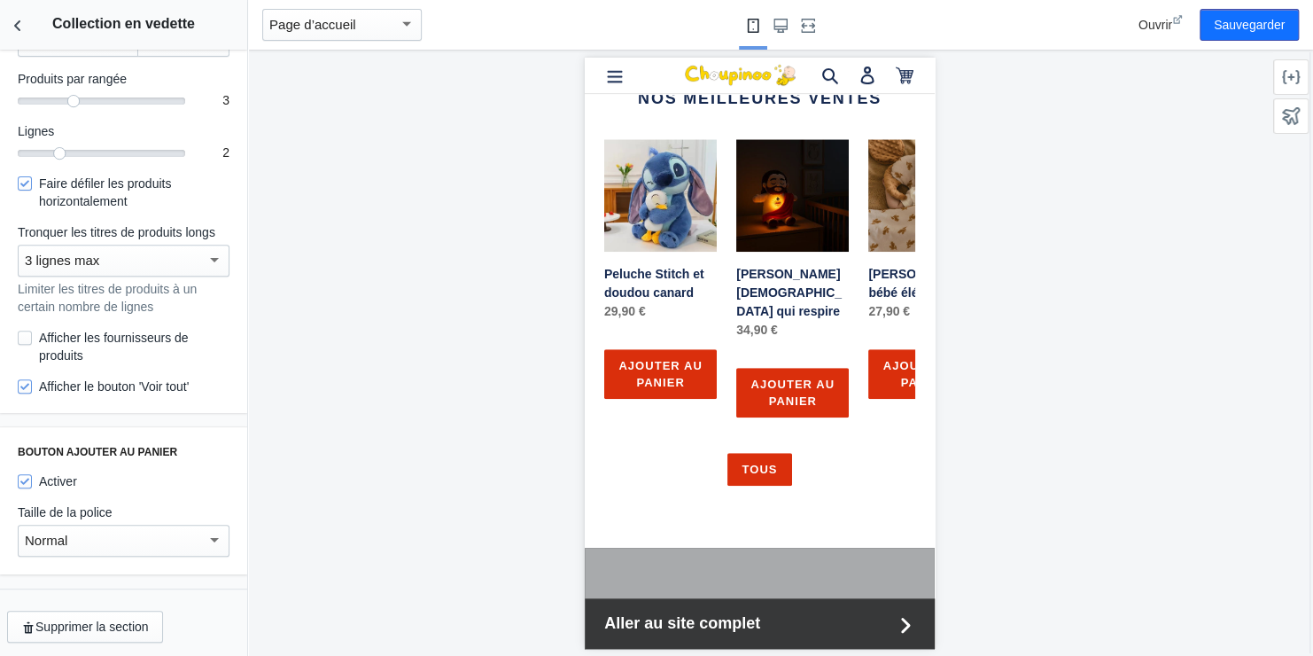
click at [206, 533] on div at bounding box center [214, 539] width 16 height 21
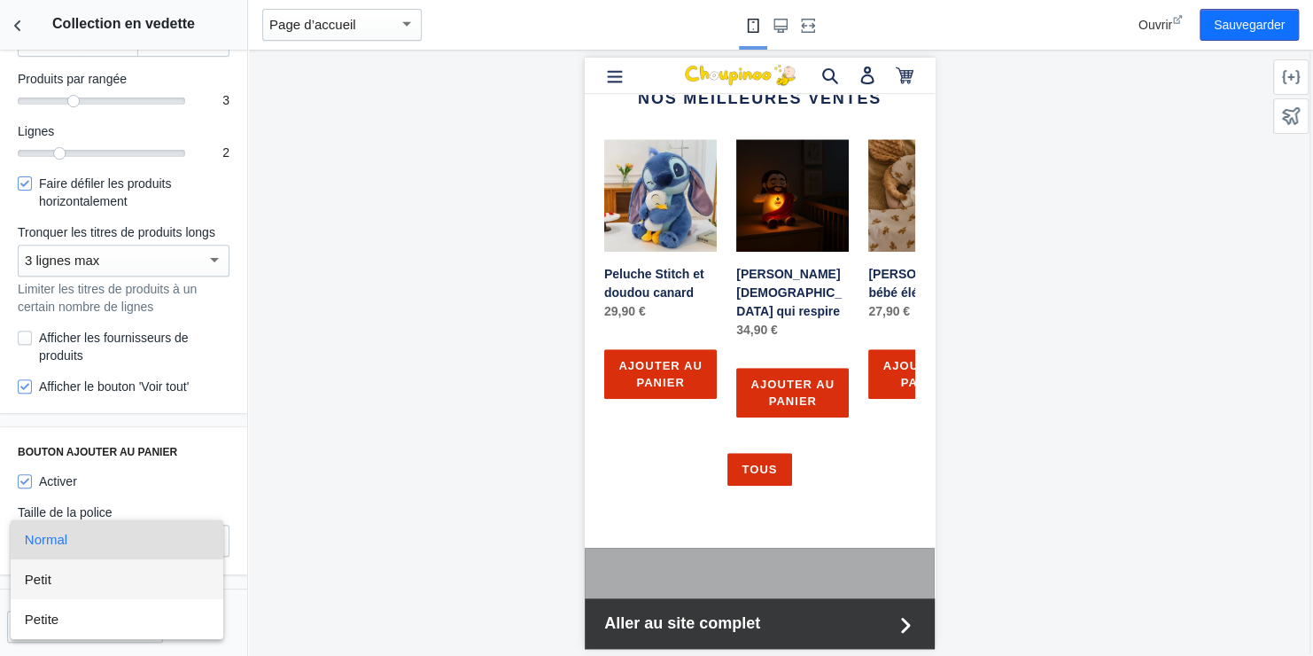
click at [98, 582] on span "Petit" at bounding box center [117, 579] width 184 height 40
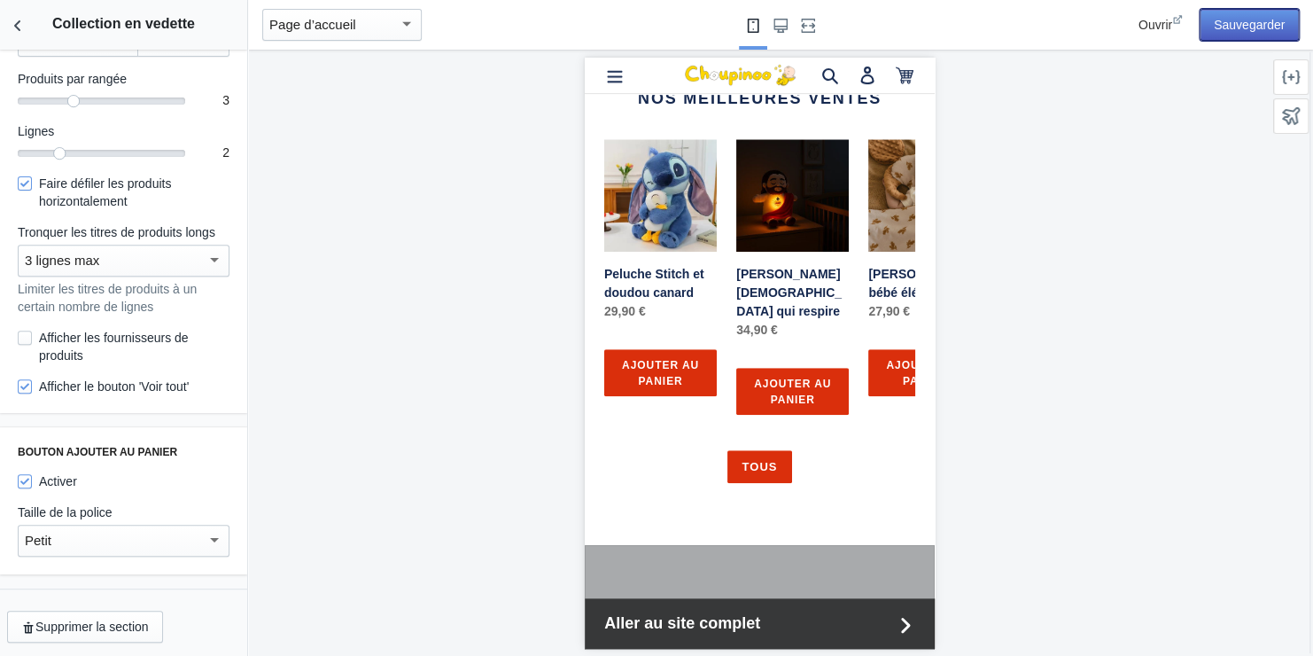
click at [1233, 18] on button "Sauvegarder" at bounding box center [1249, 25] width 99 height 32
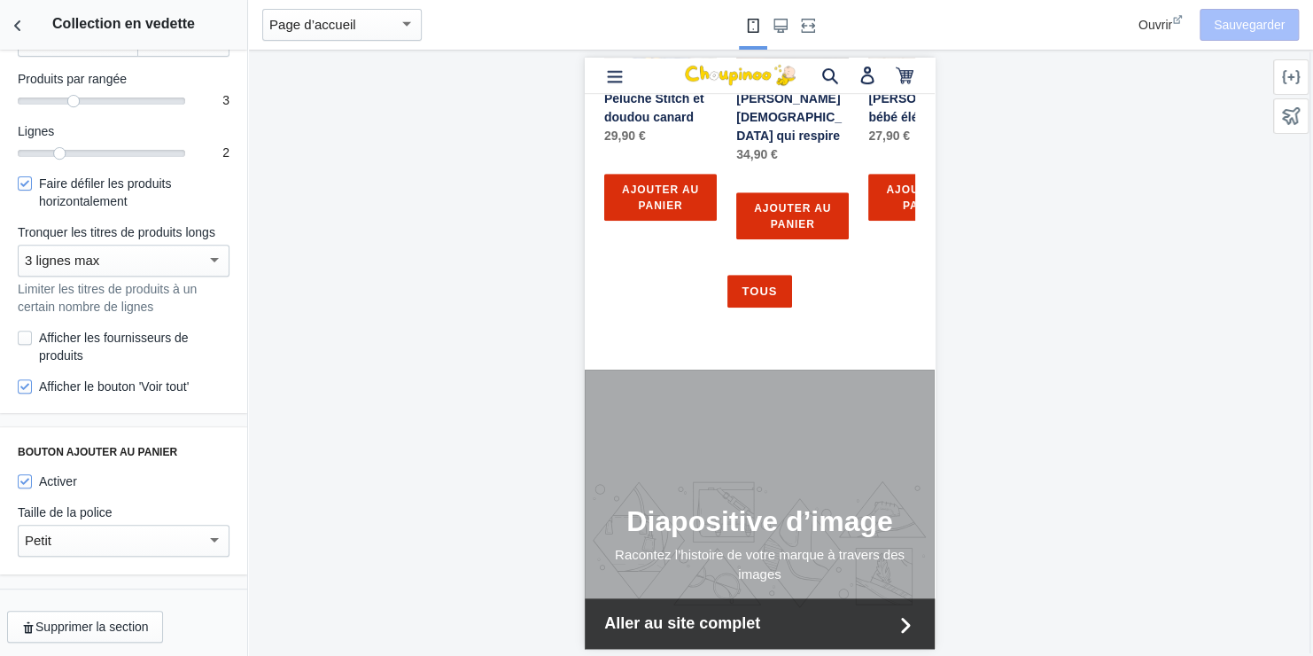
scroll to position [648, 0]
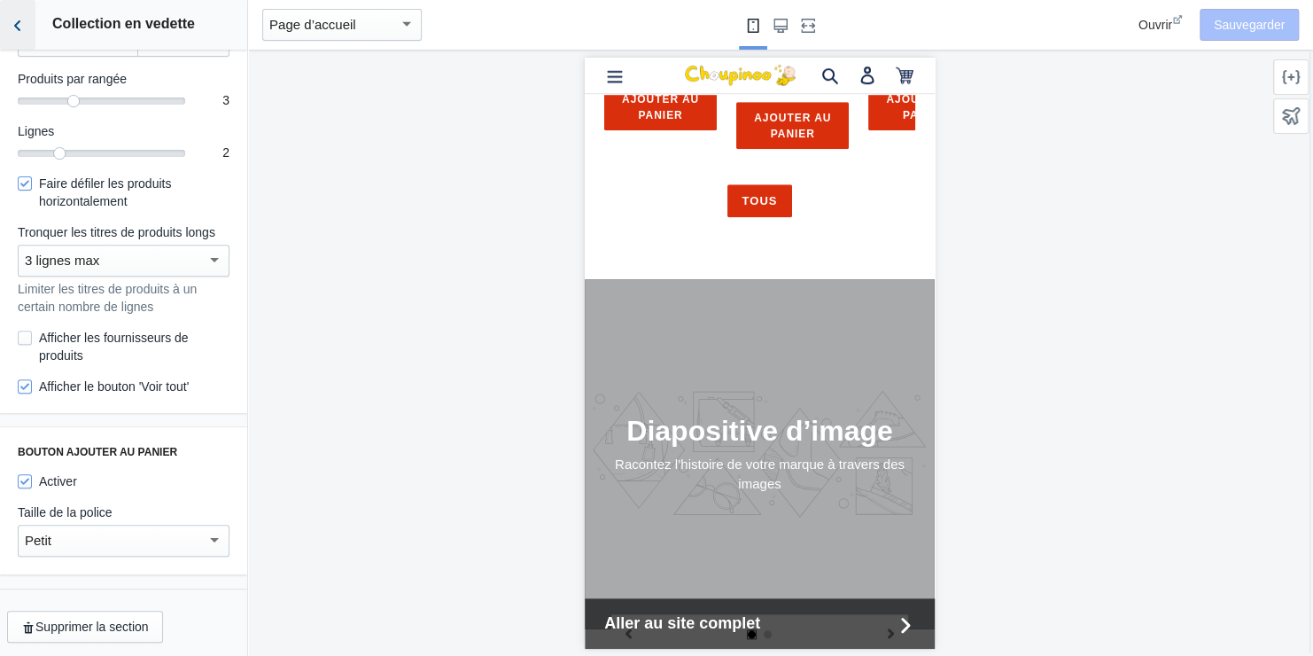
click at [19, 19] on icon "Retour aux sections" at bounding box center [18, 26] width 18 height 18
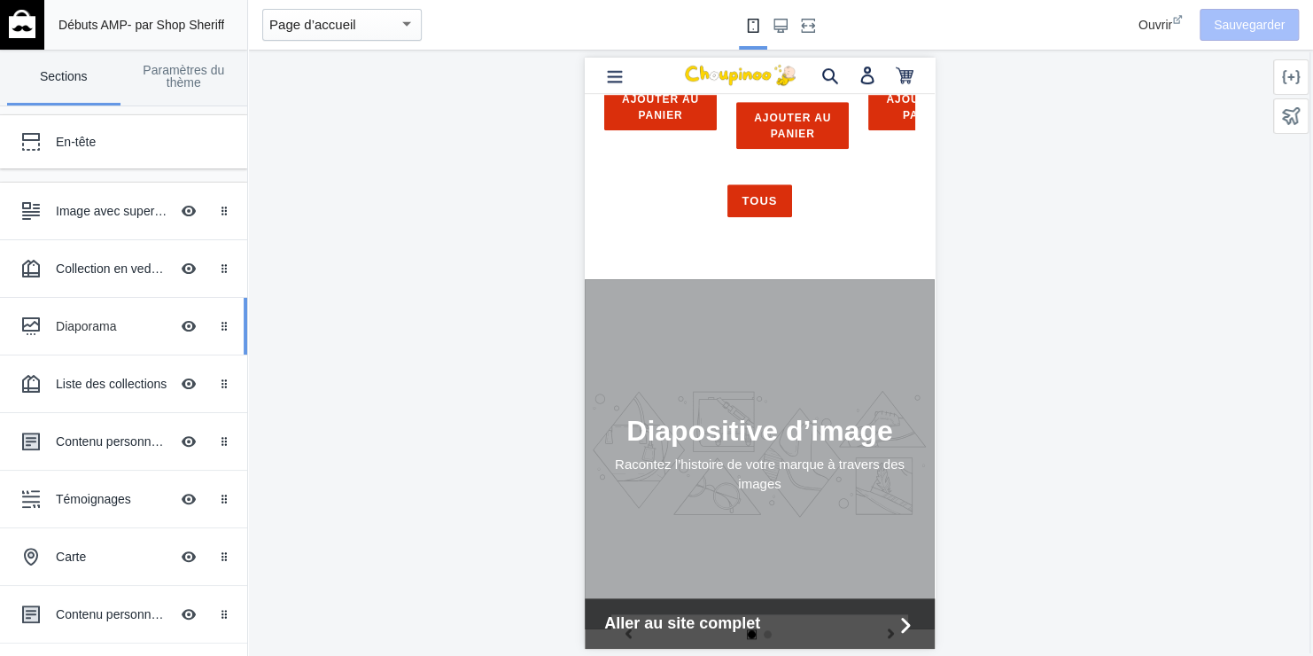
click at [99, 321] on div "Diaporama" at bounding box center [112, 326] width 113 height 18
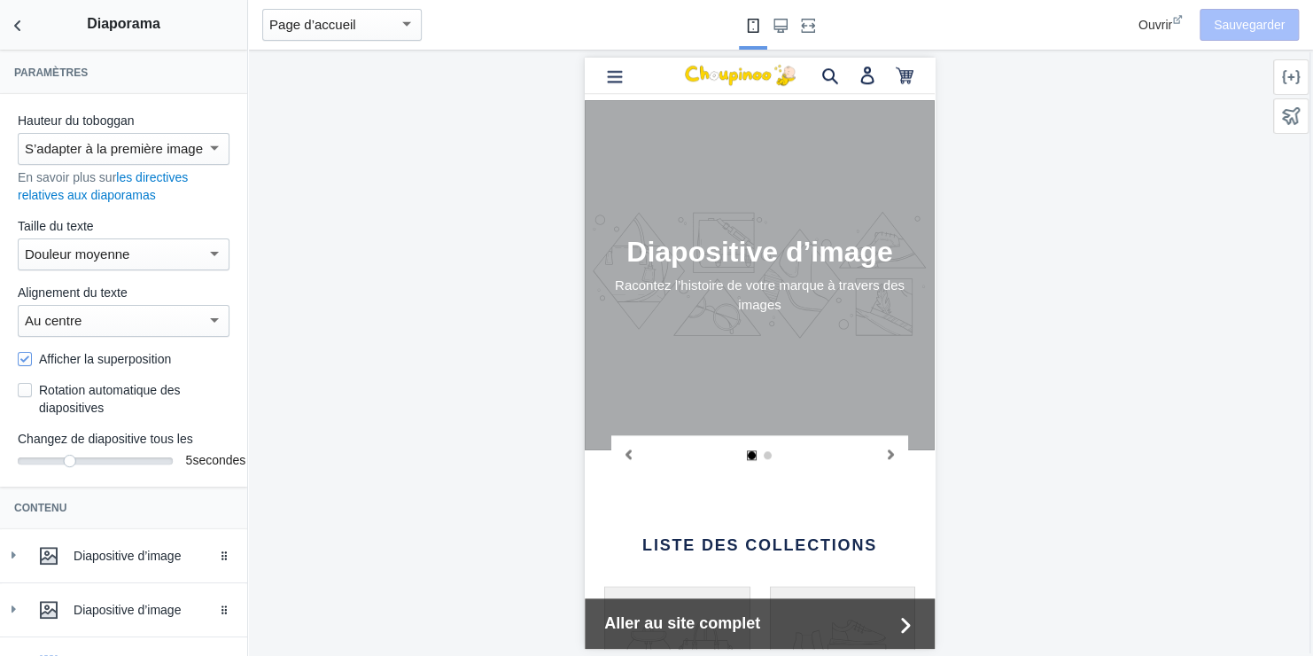
scroll to position [834, 0]
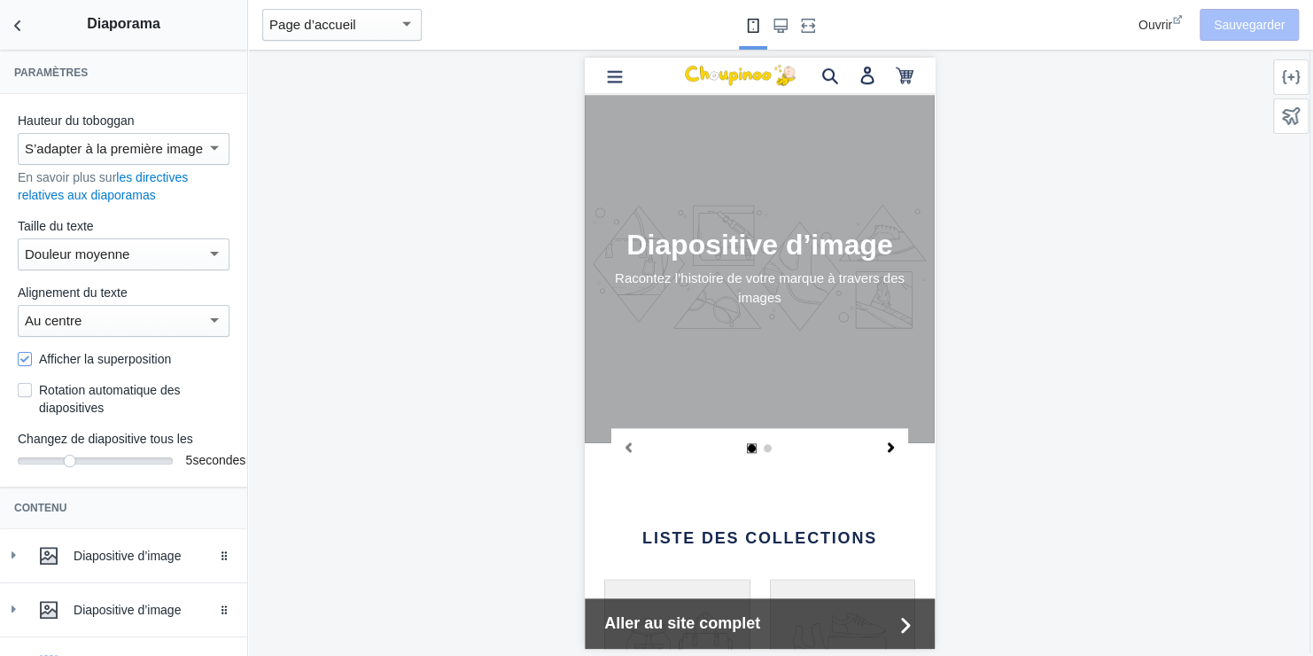
click at [887, 441] on icon "Diapositive suivante" at bounding box center [890, 446] width 6 height 10
click at [626, 441] on icon "Diapositive précédente" at bounding box center [628, 446] width 6 height 10
click at [206, 251] on div at bounding box center [214, 253] width 16 height 21
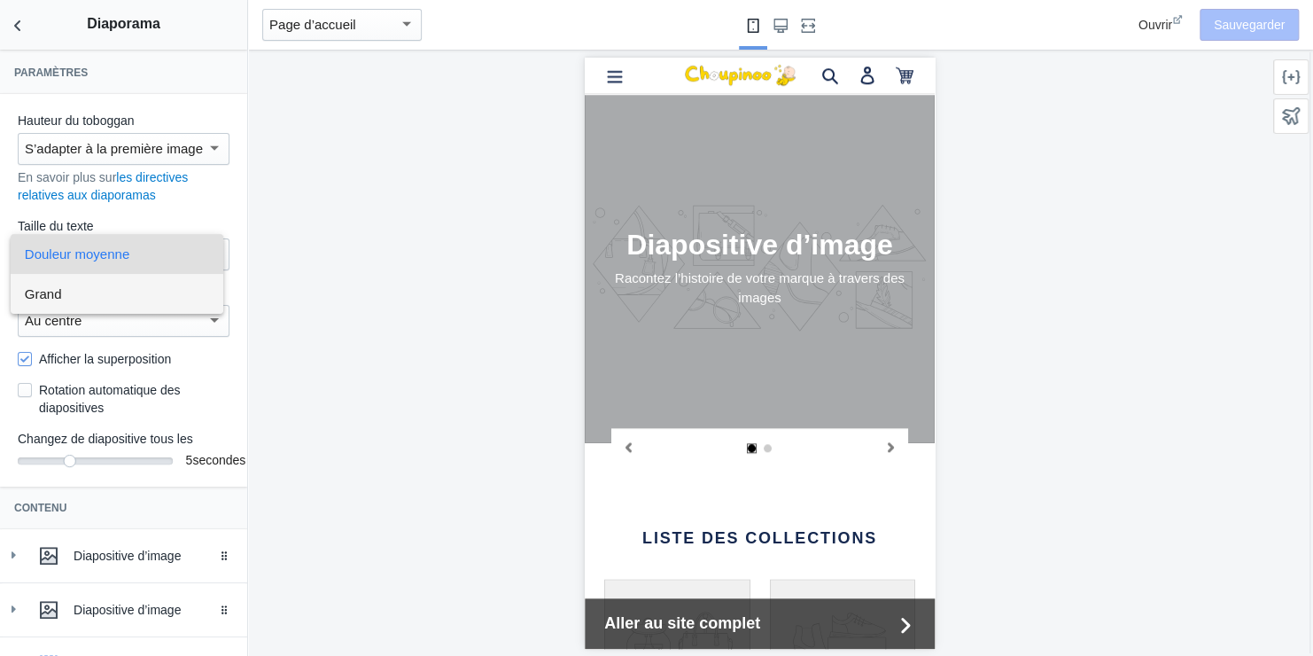
click at [138, 285] on span "Grand" at bounding box center [117, 294] width 184 height 40
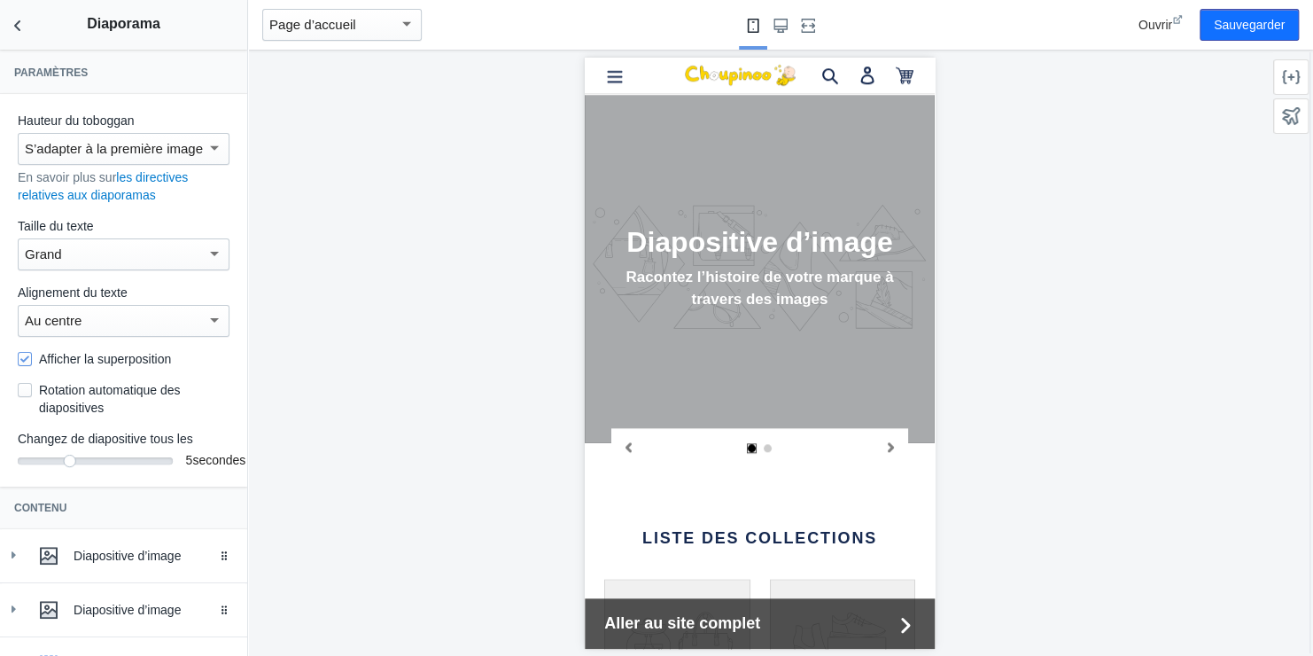
click at [206, 249] on div at bounding box center [214, 253] width 16 height 21
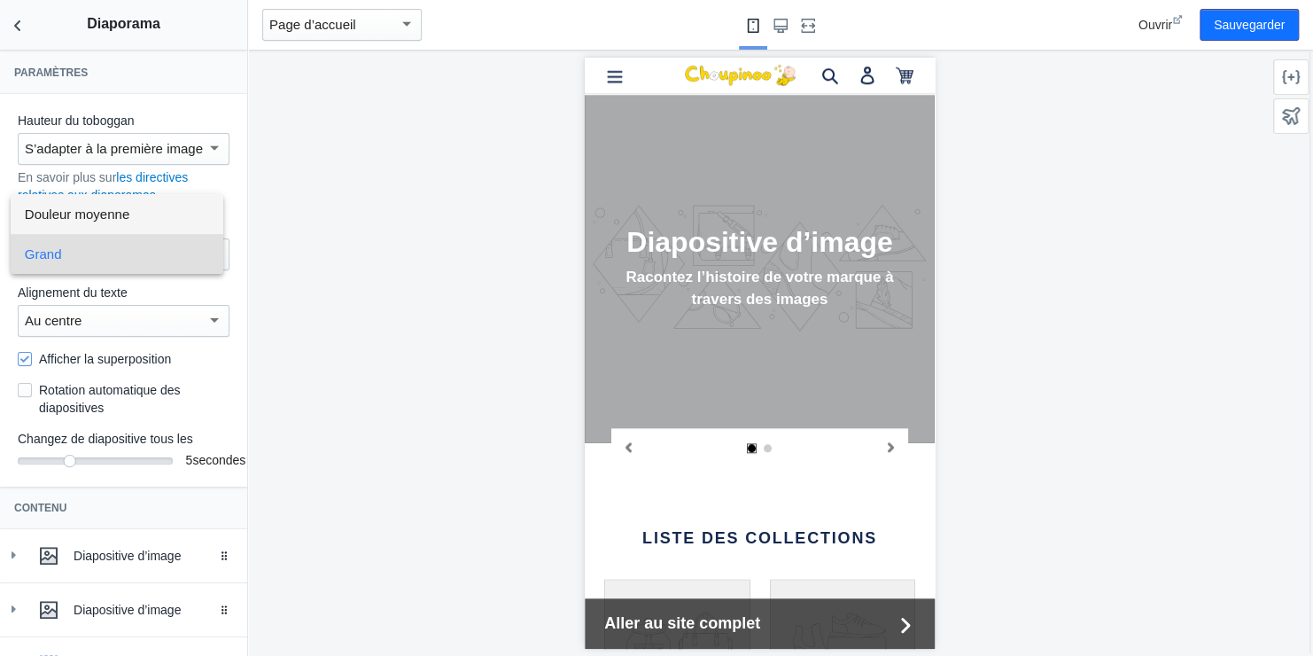
click at [165, 213] on span "Douleur moyenne" at bounding box center [117, 214] width 184 height 40
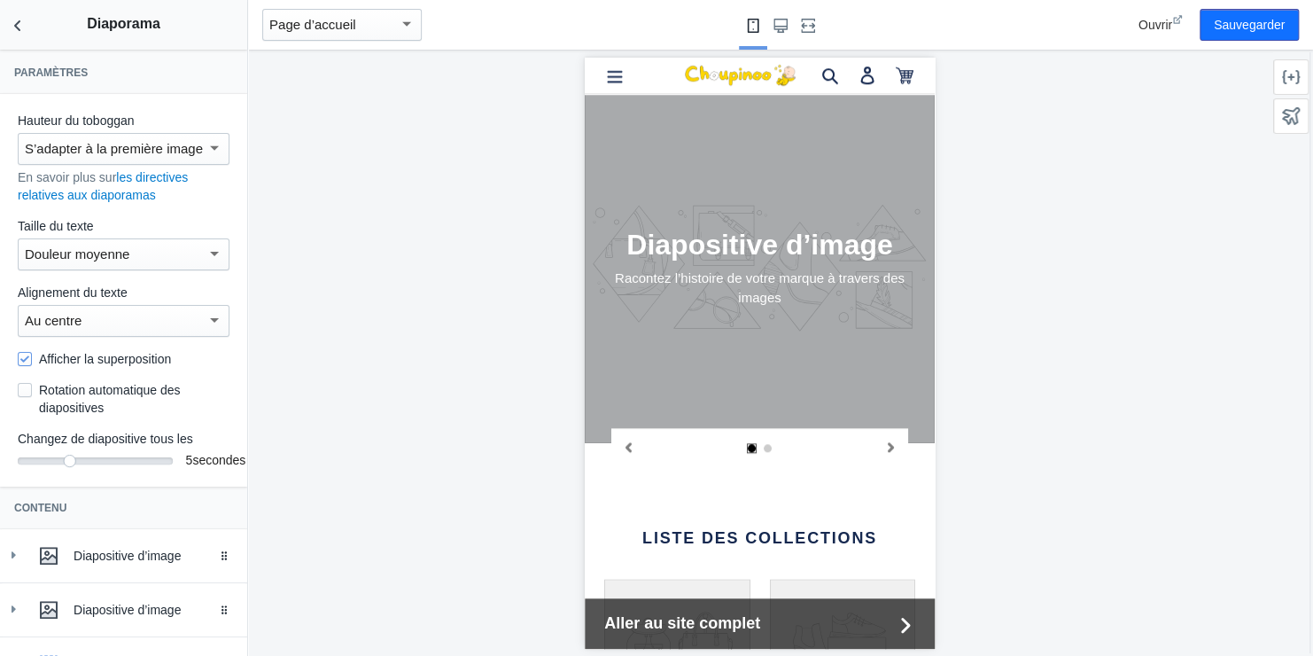
click at [210, 251] on div at bounding box center [214, 253] width 9 height 4
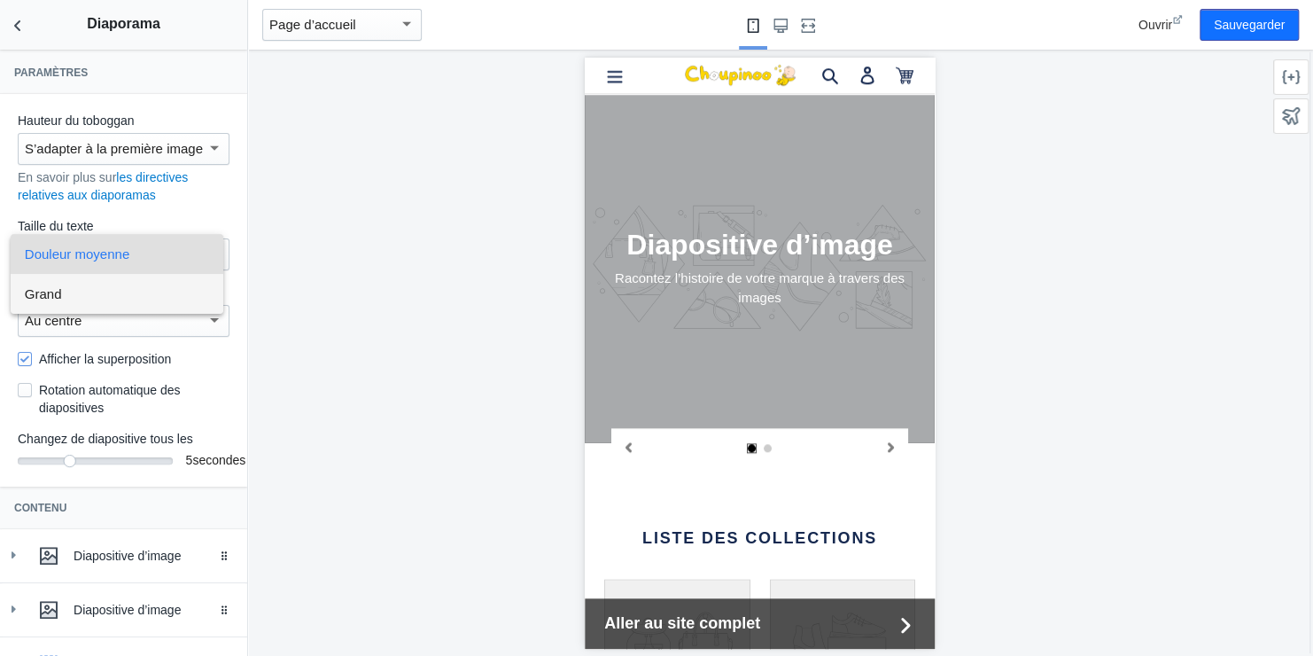
click at [164, 289] on span "Grand" at bounding box center [117, 294] width 184 height 40
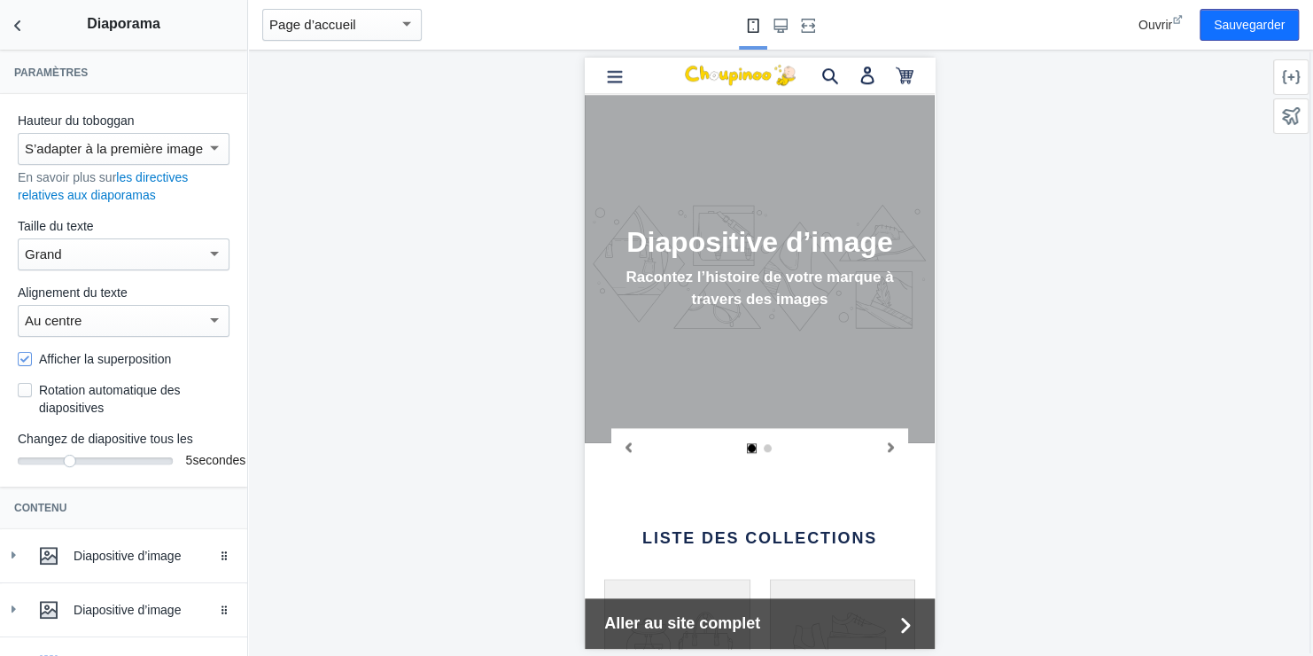
click at [209, 248] on div "Grand" at bounding box center [124, 254] width 212 height 32
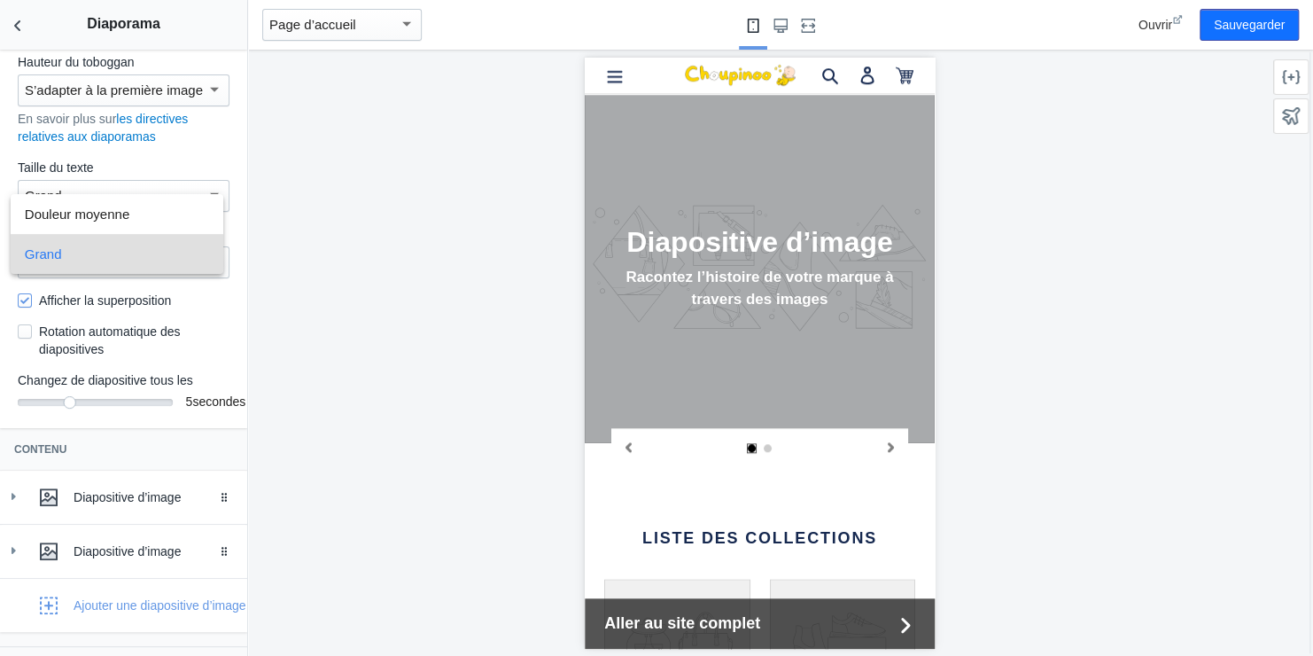
scroll to position [89, 0]
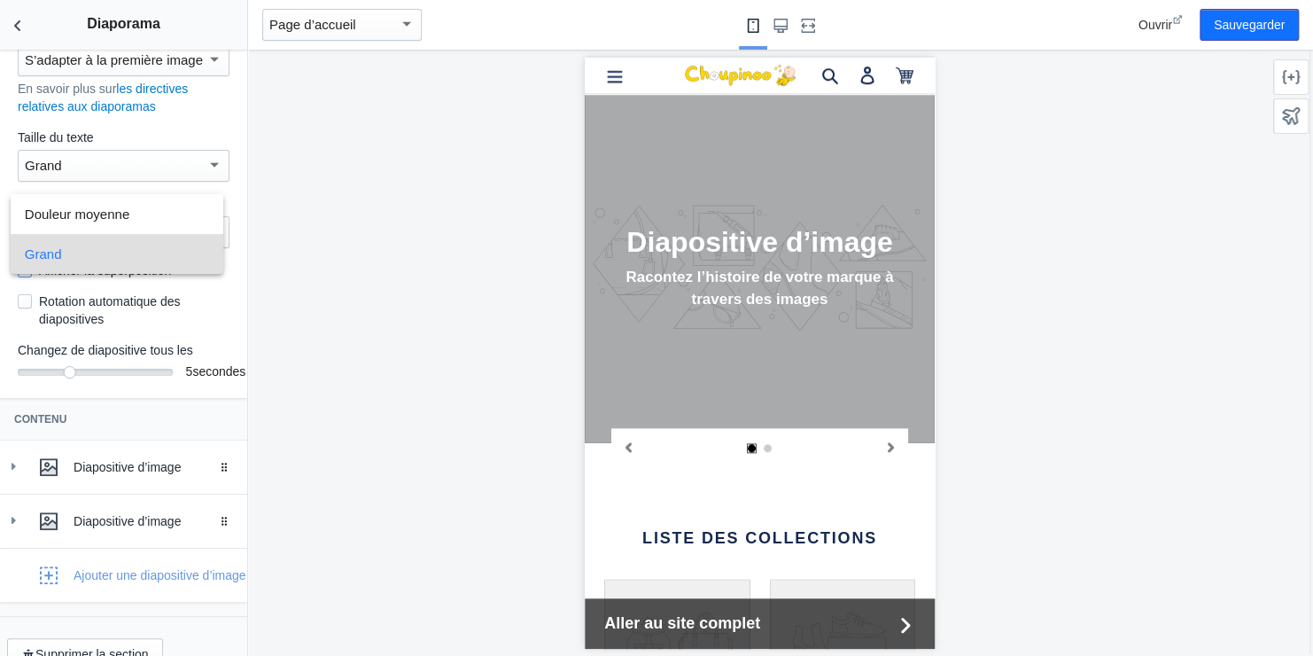
click at [26, 300] on div at bounding box center [656, 328] width 1313 height 656
click at [23, 268] on input "Afficher la superposition" at bounding box center [25, 270] width 14 height 14
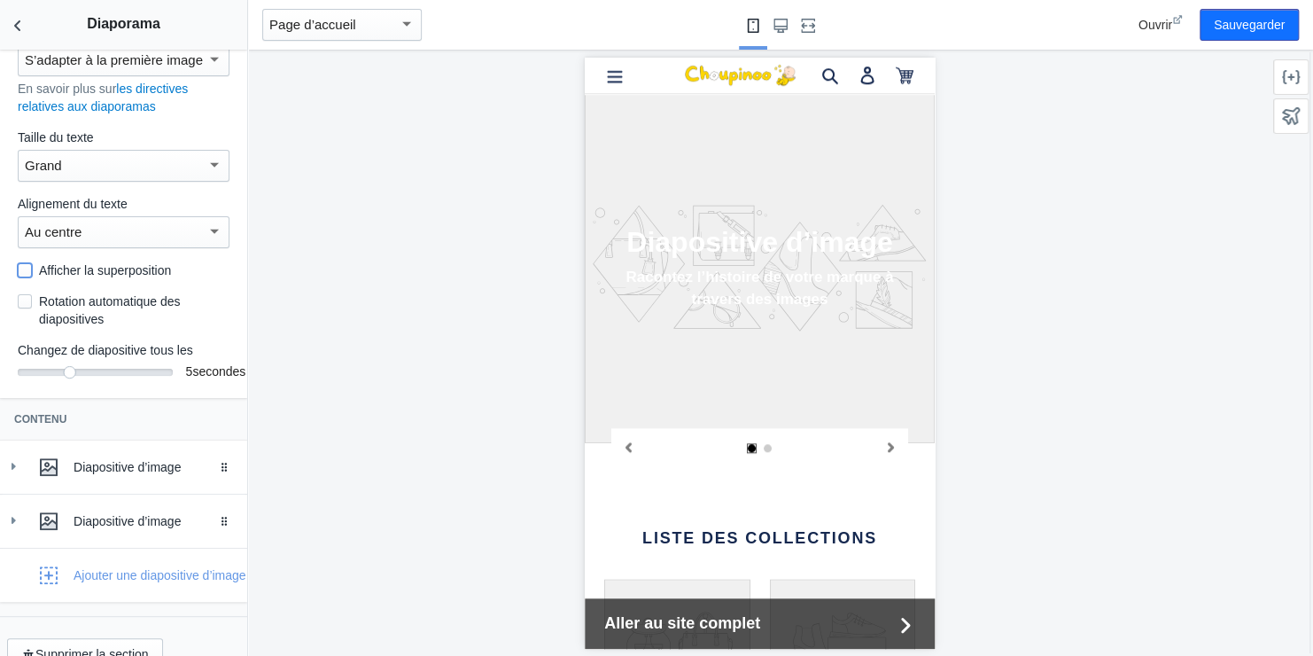
click at [28, 267] on input "Afficher la superposition" at bounding box center [25, 270] width 14 height 14
checkbox input "true"
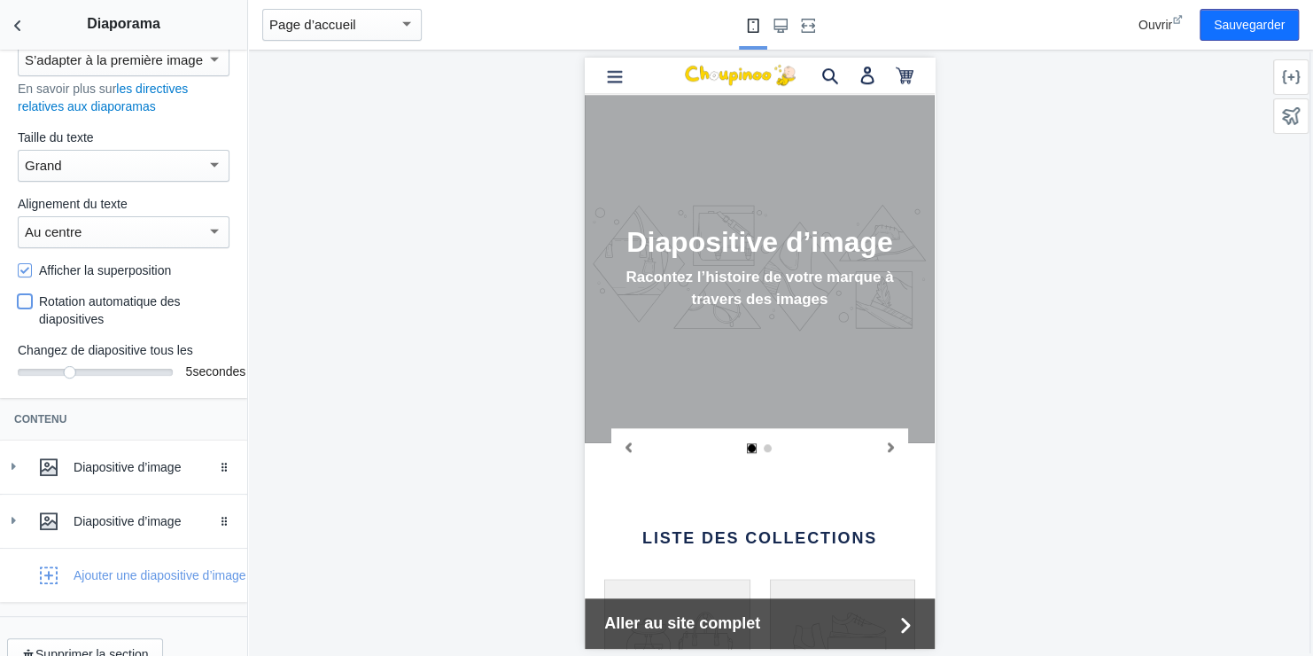
click at [20, 301] on input "Rotation automatique des diapositives" at bounding box center [25, 301] width 14 height 14
checkbox input "true"
click at [146, 467] on div "Diapositive d’image" at bounding box center [154, 467] width 160 height 18
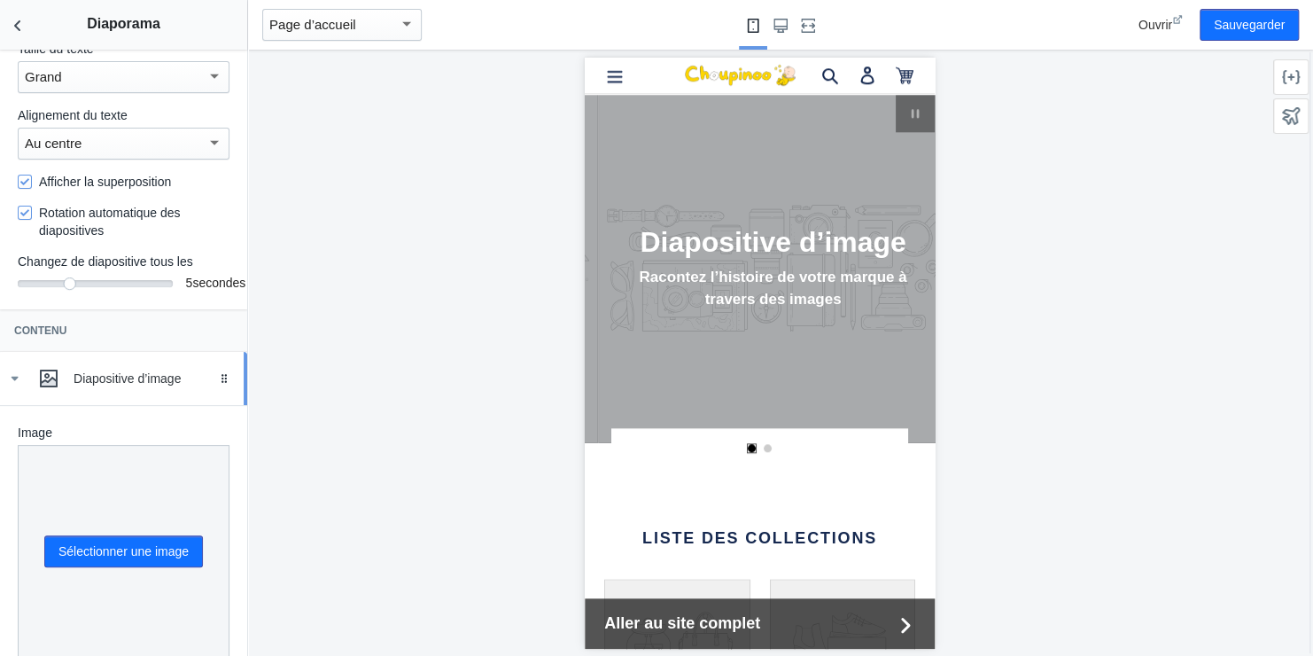
scroll to position [266, 0]
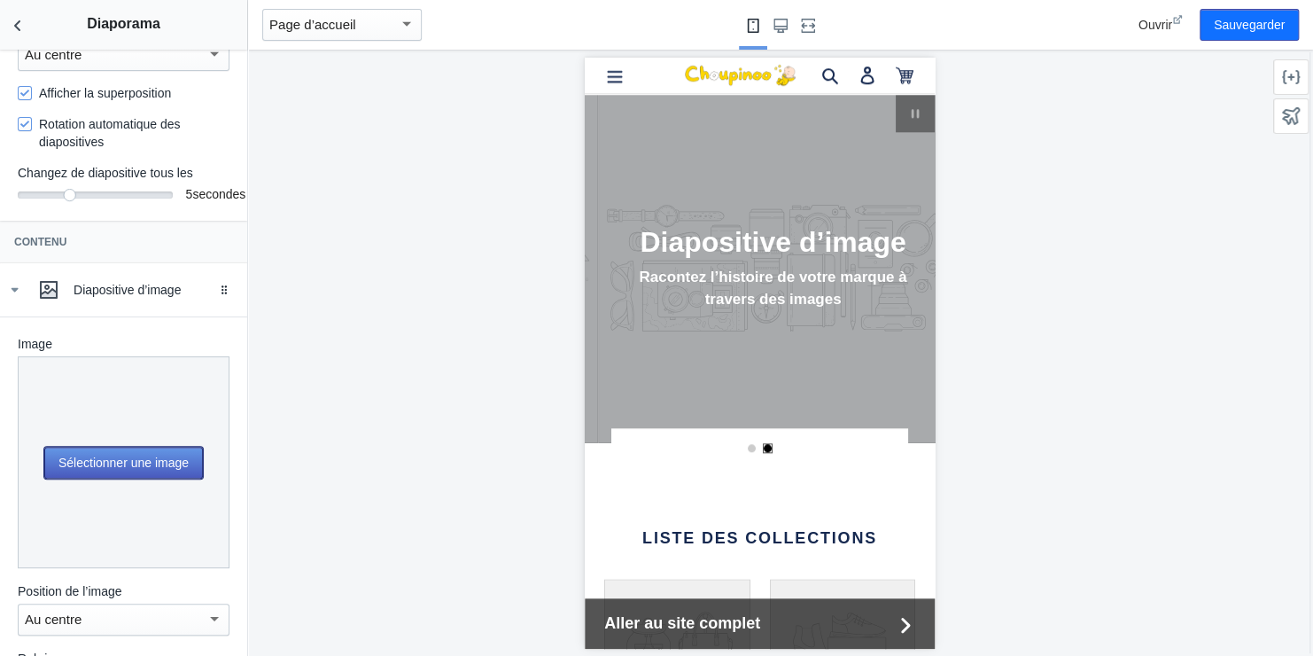
click at [131, 448] on button "Sélectionner une image" at bounding box center [123, 463] width 159 height 32
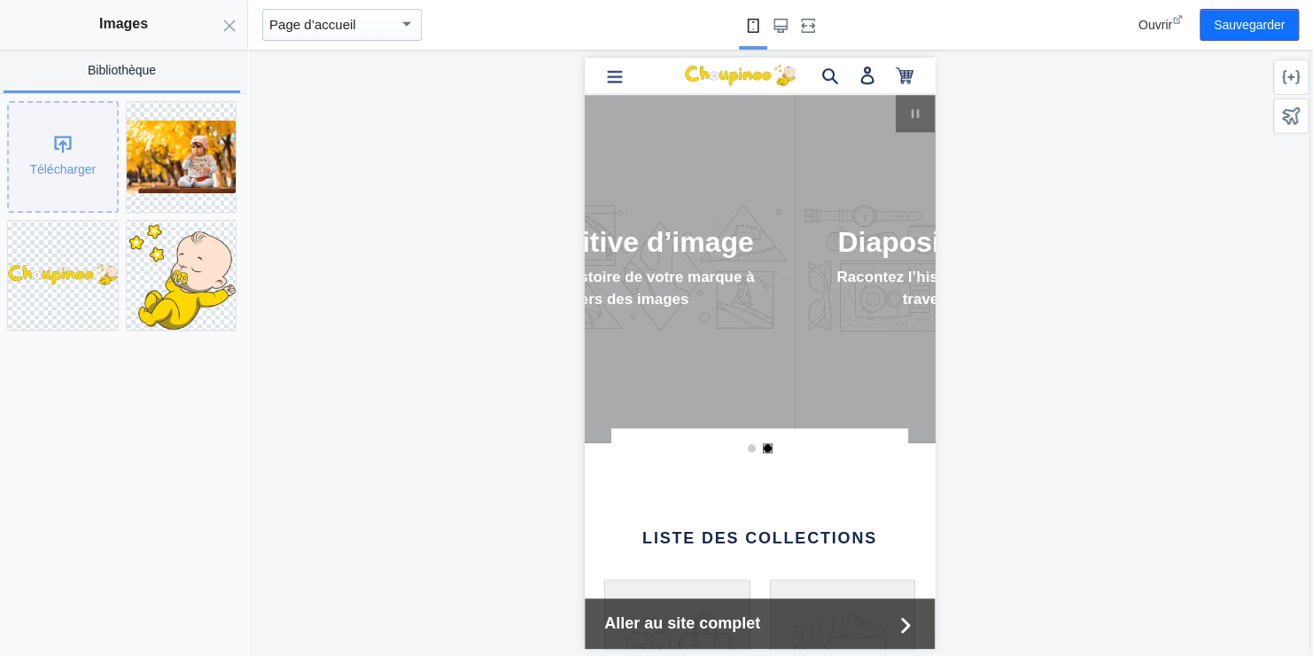
scroll to position [0, 0]
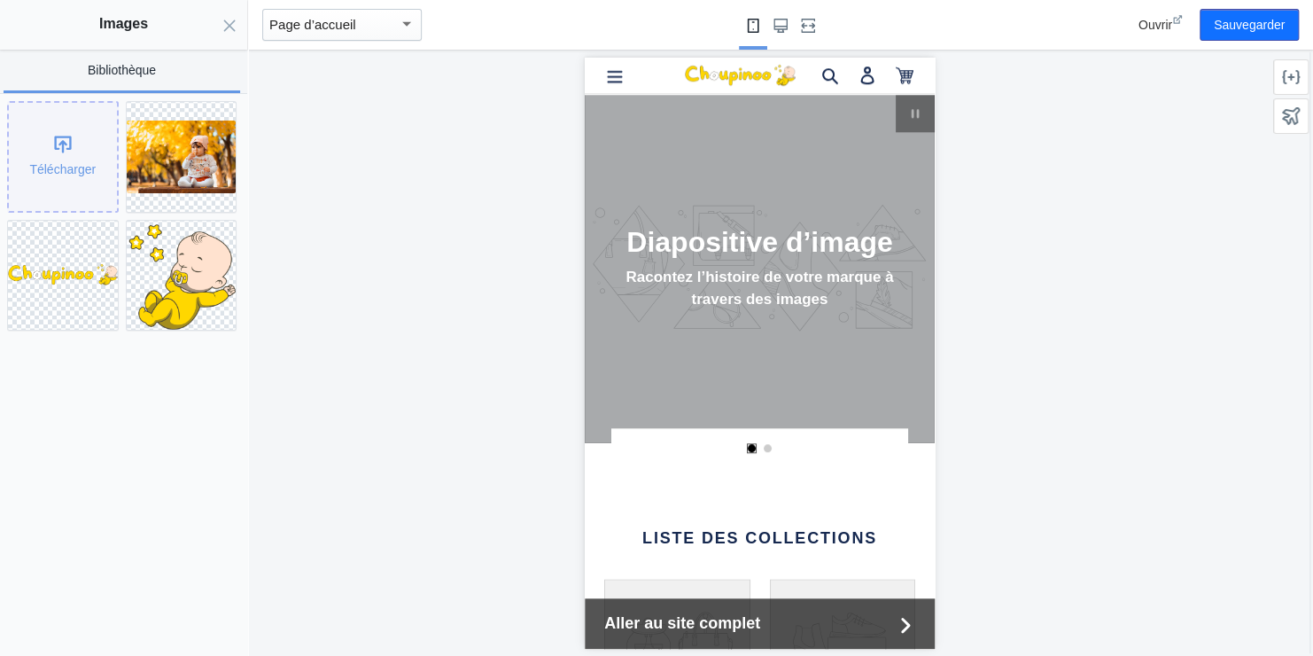
click at [62, 144] on div "Télécharger" at bounding box center [63, 157] width 108 height 108
click at [1250, 19] on button "Sauvegarder" at bounding box center [1249, 25] width 99 height 32
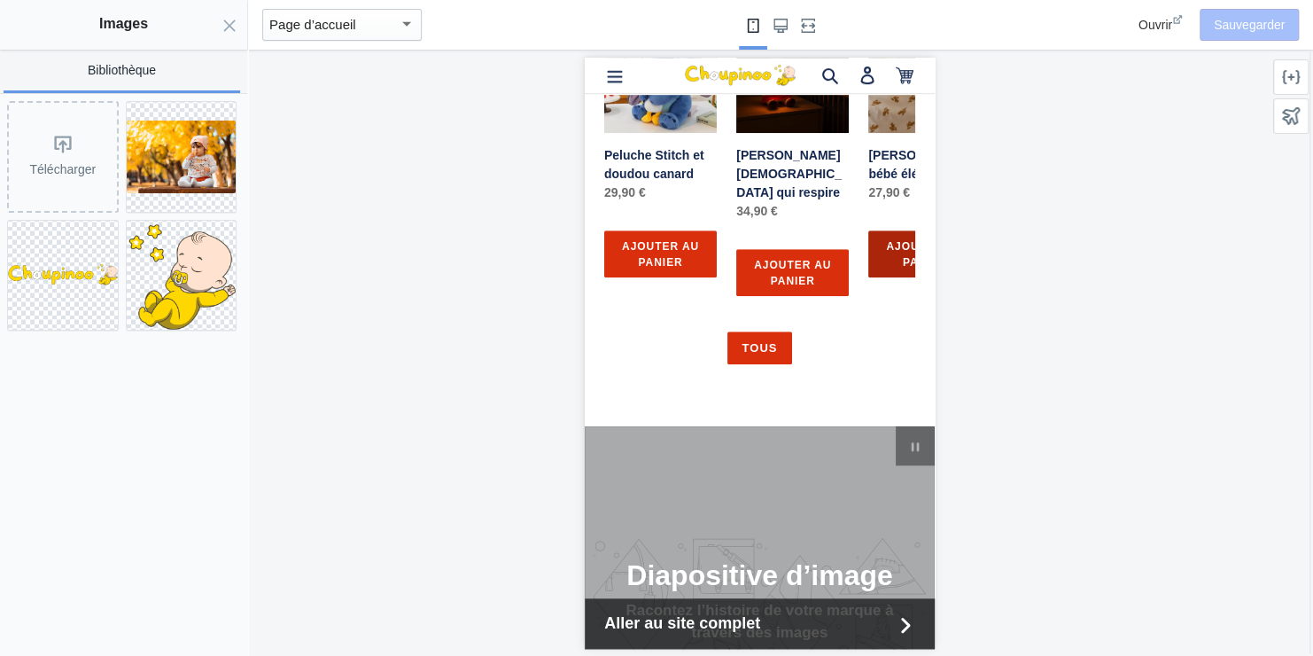
scroll to position [532, 0]
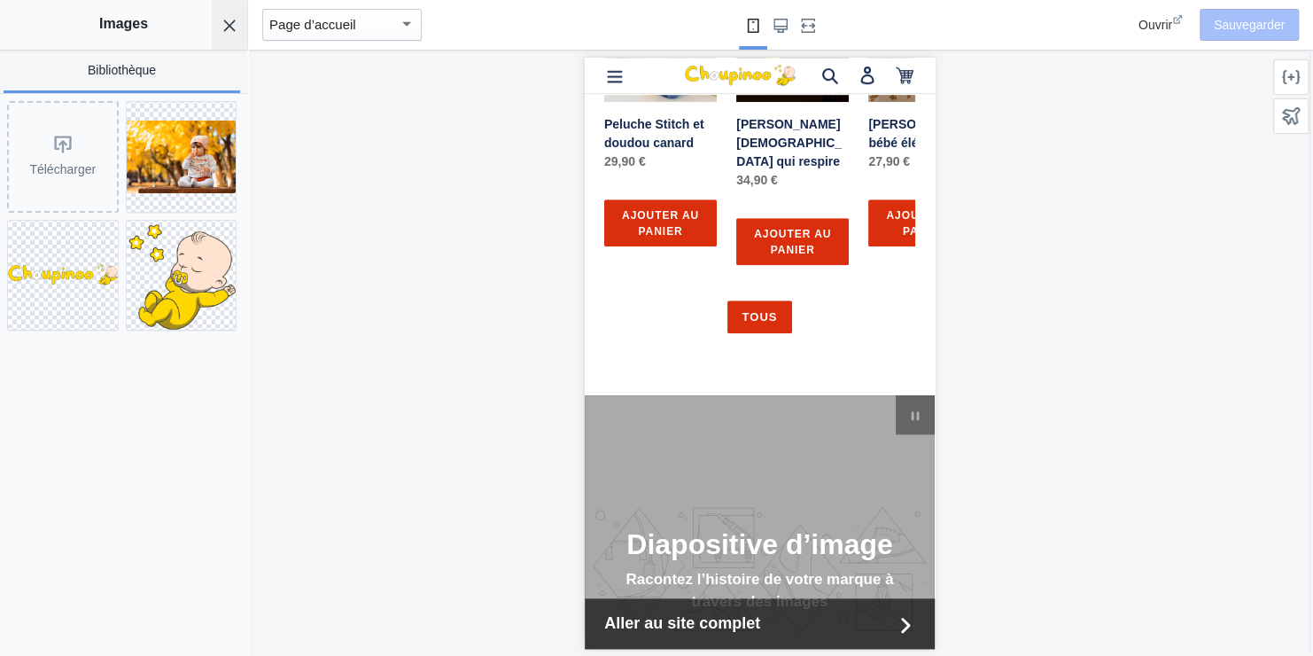
click at [231, 26] on use "Fermer le panneau" at bounding box center [230, 25] width 12 height 12
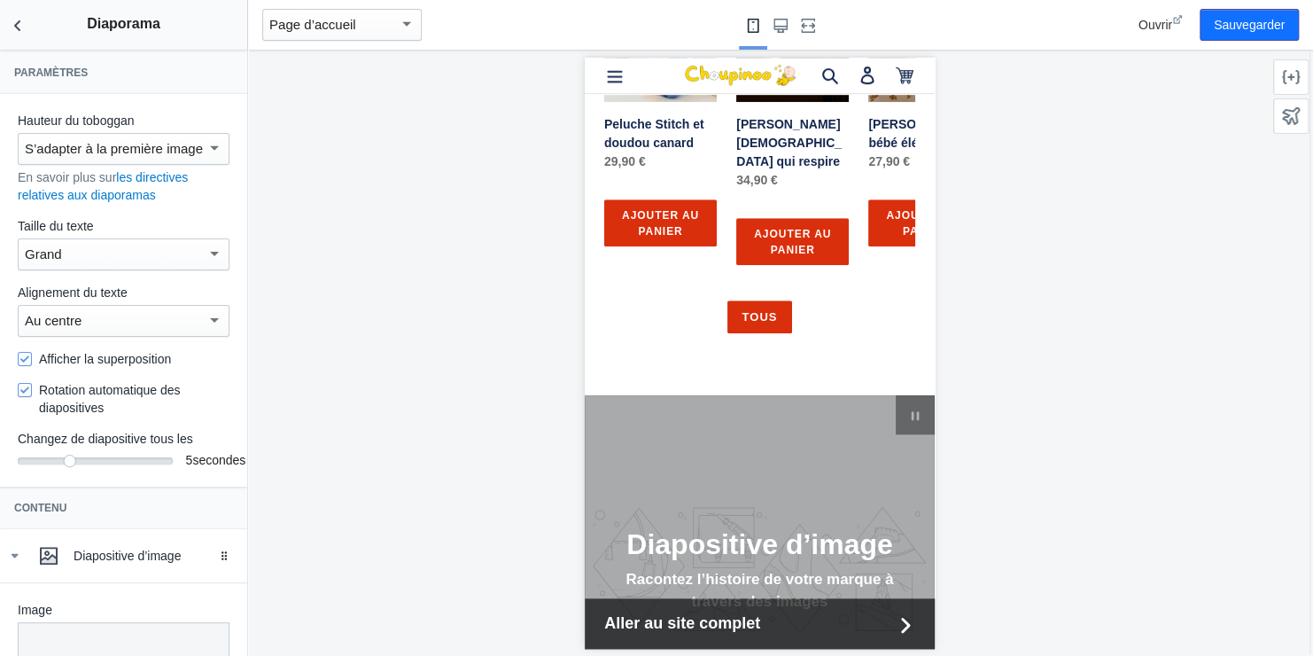
scroll to position [89, 0]
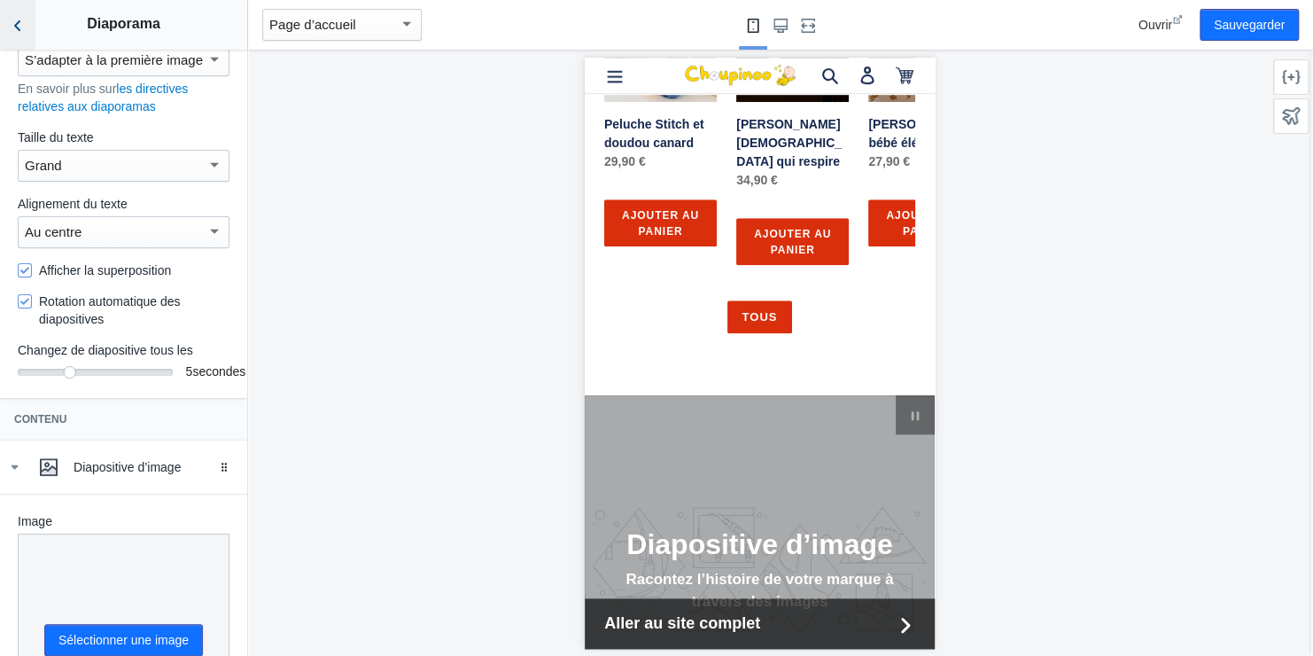
click at [21, 25] on icon "Retour aux sections" at bounding box center [18, 26] width 18 height 18
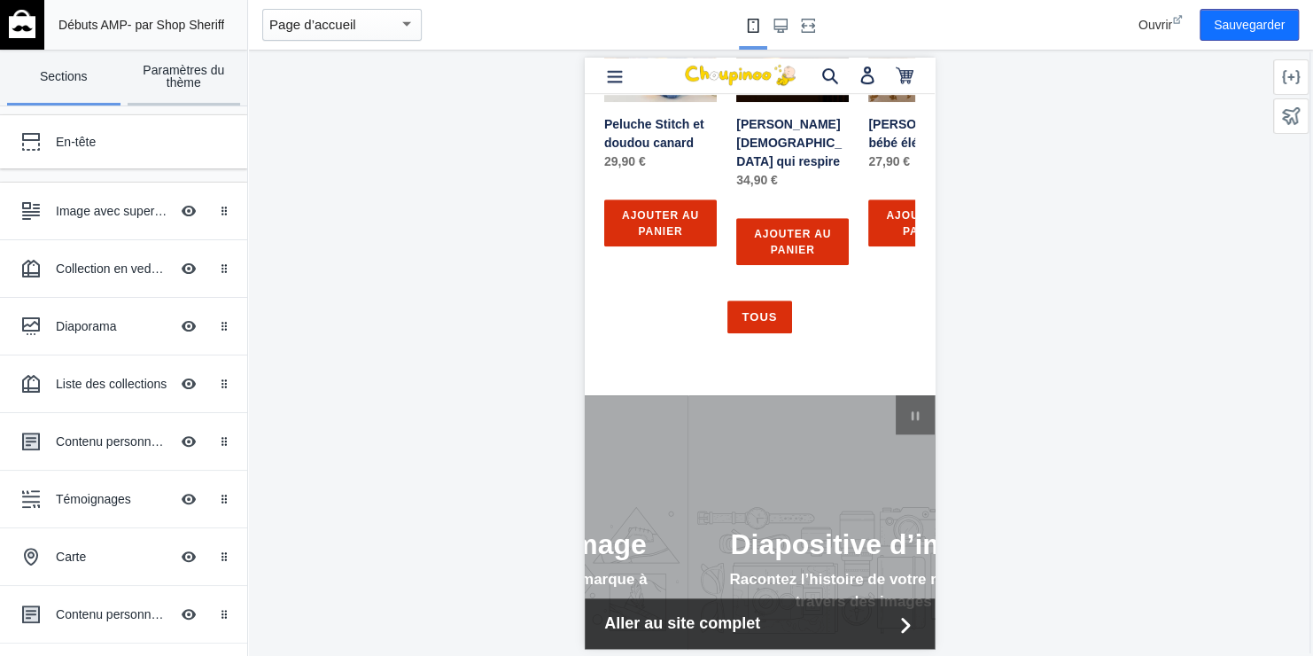
scroll to position [0, 337]
click at [199, 66] on link "Paramètres du thème" at bounding box center [184, 78] width 113 height 56
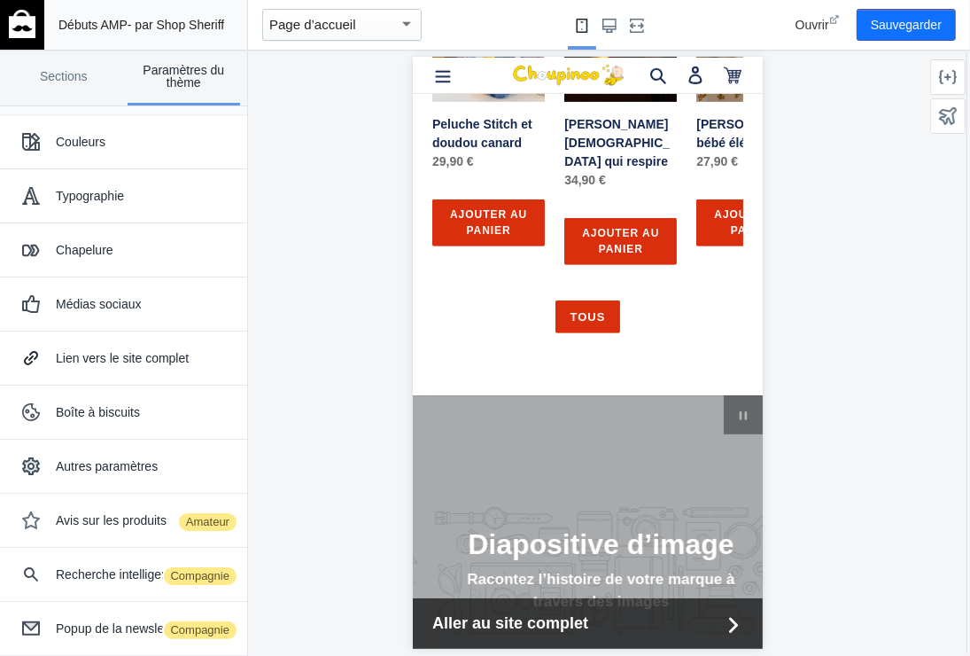
click at [391, 21] on div "Page d’accueil" at bounding box center [333, 24] width 129 height 21
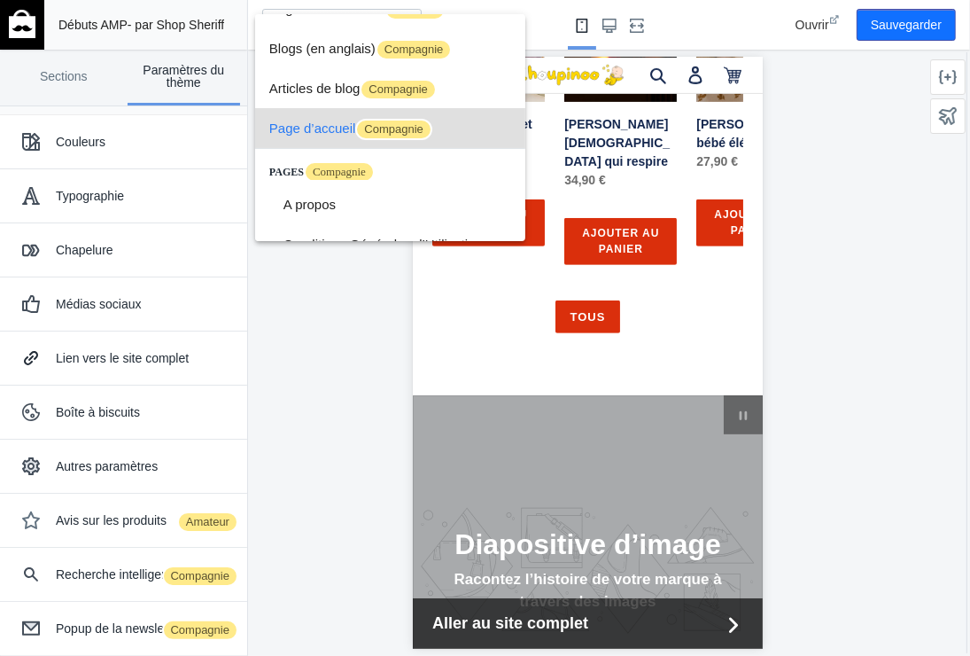
scroll to position [0, 0]
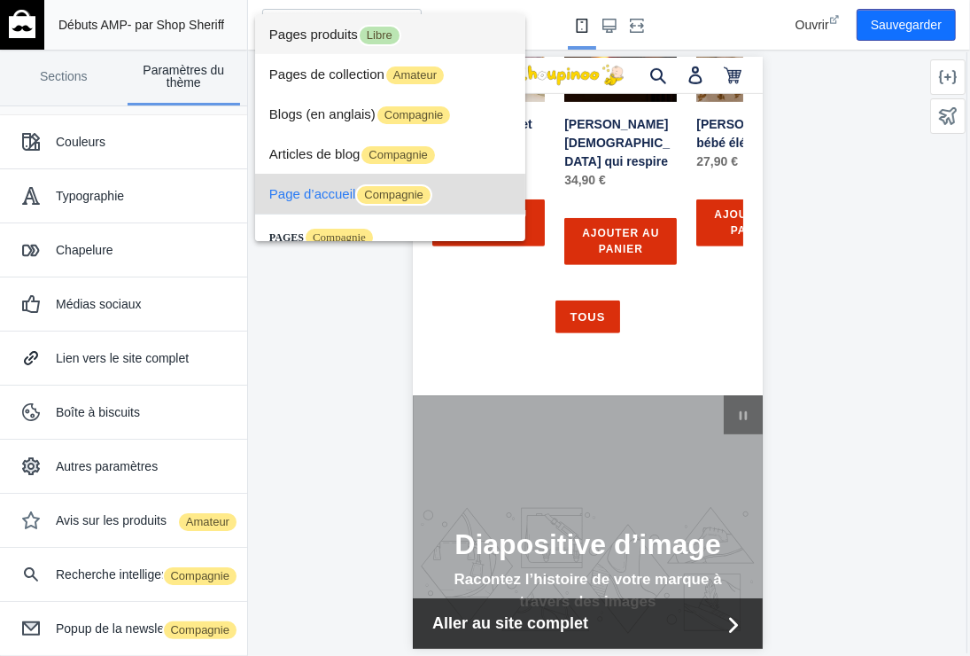
click at [307, 29] on font "Pages produits" at bounding box center [313, 34] width 89 height 15
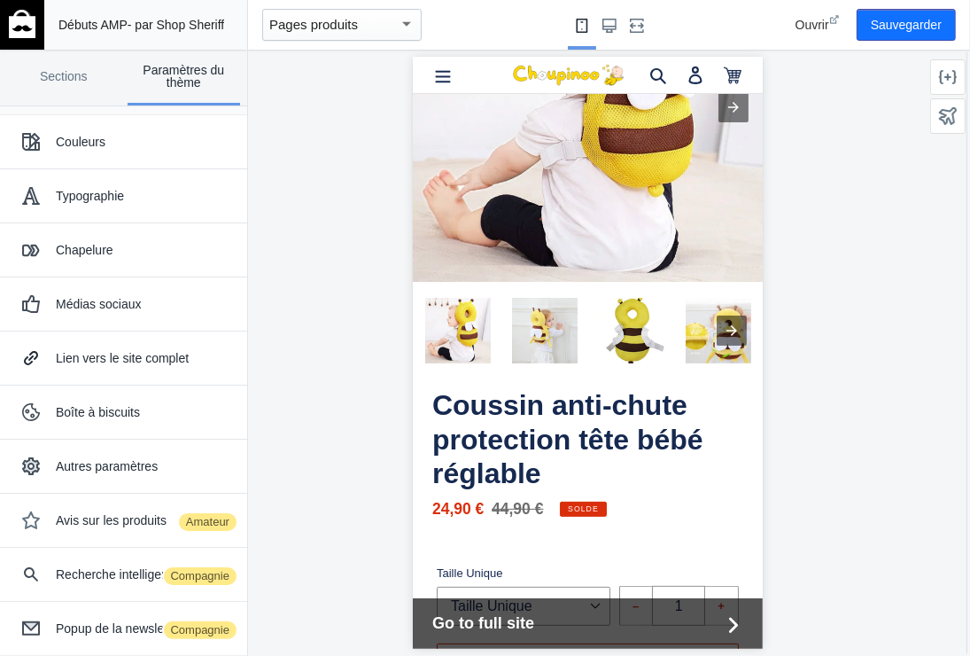
scroll to position [266, 0]
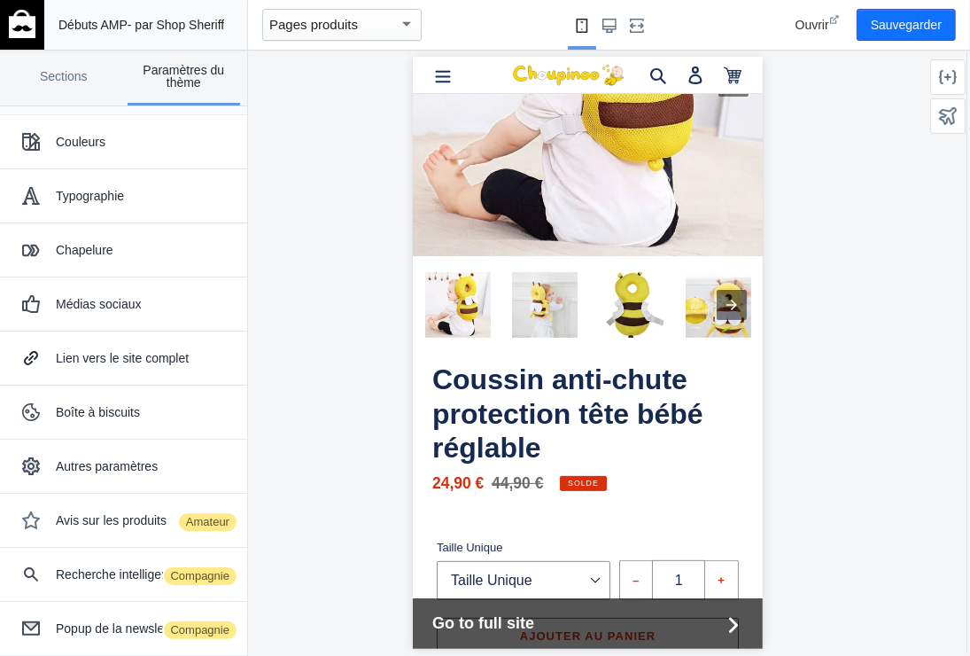
click at [404, 20] on div "button" at bounding box center [407, 23] width 16 height 21
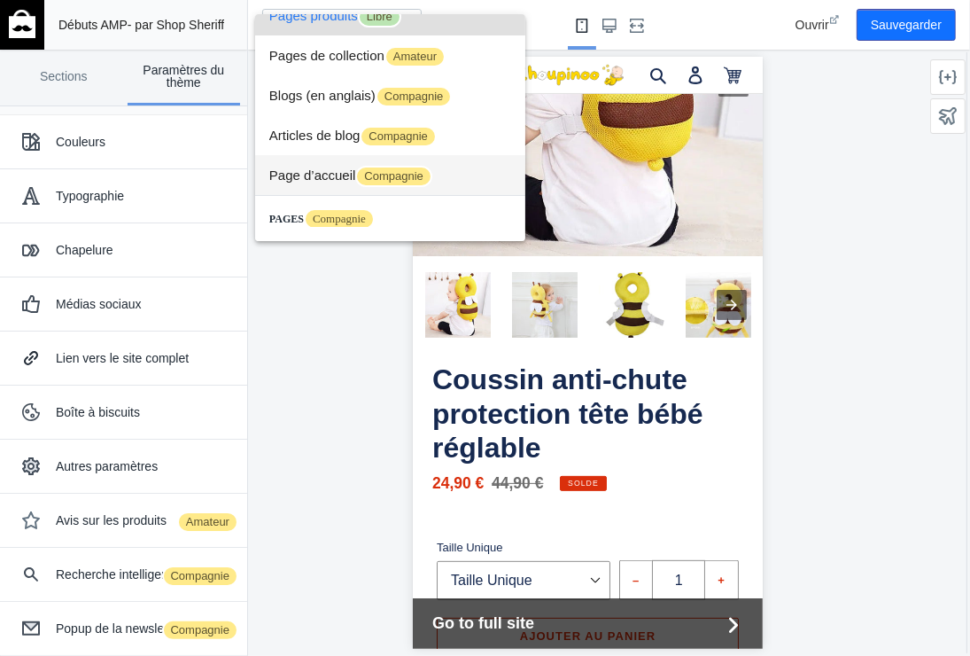
scroll to position [0, 0]
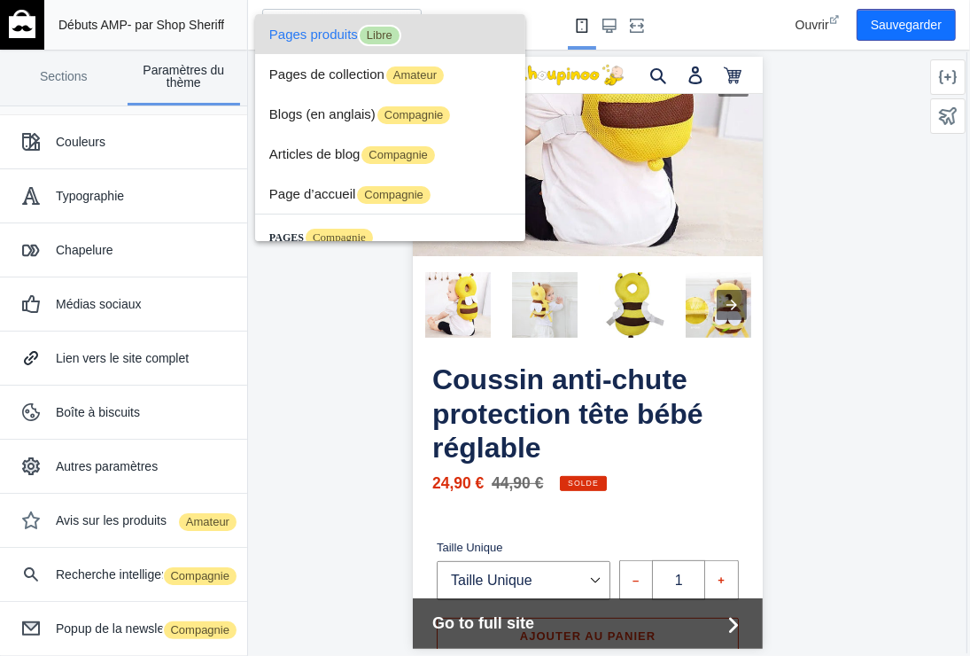
click at [365, 331] on div at bounding box center [485, 328] width 970 height 656
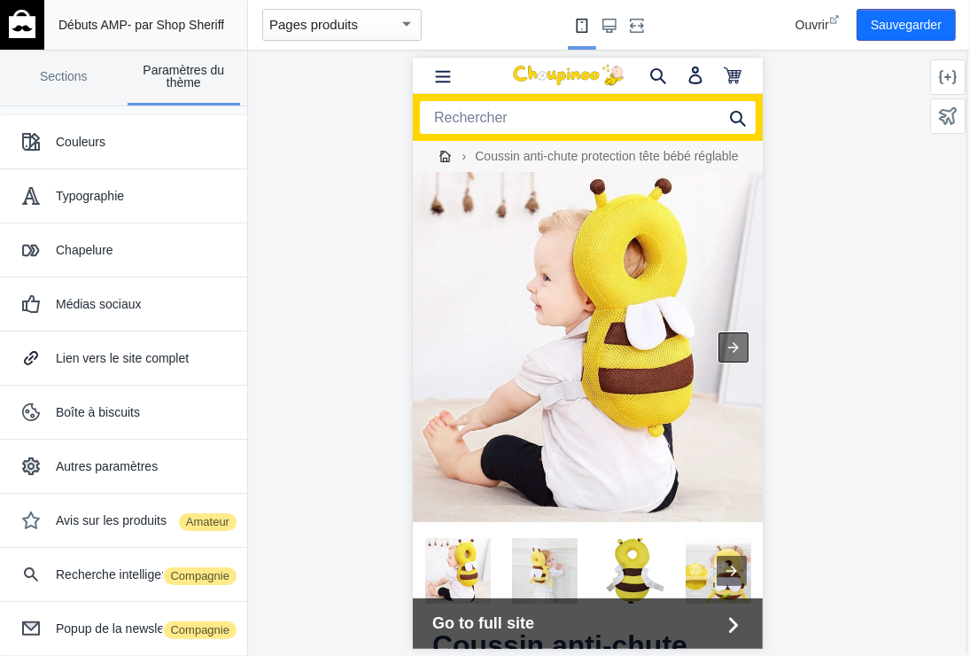
click at [719, 340] on div at bounding box center [733, 346] width 30 height 30
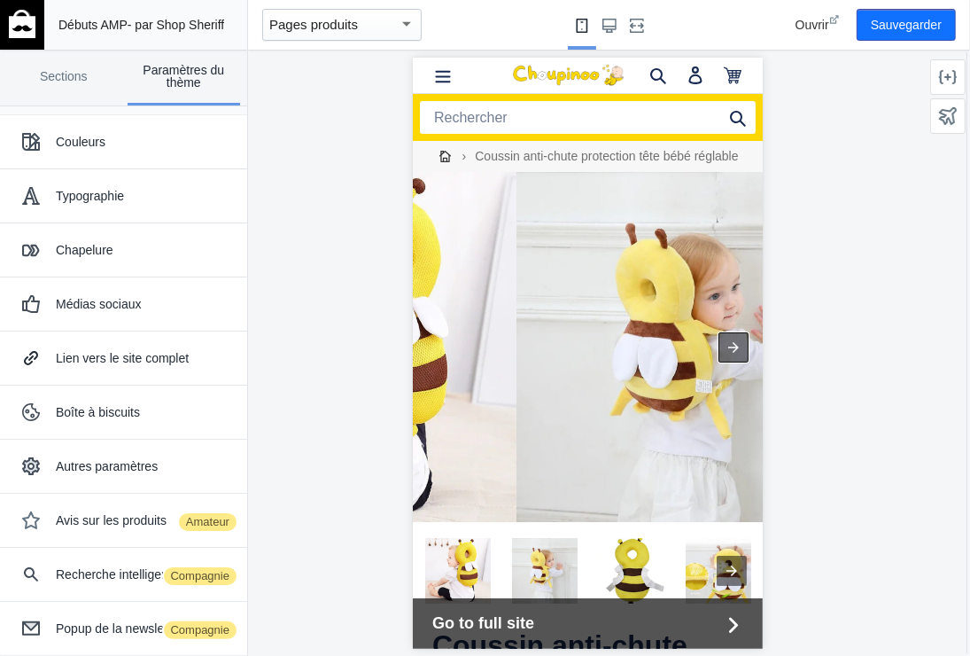
scroll to position [0, 337]
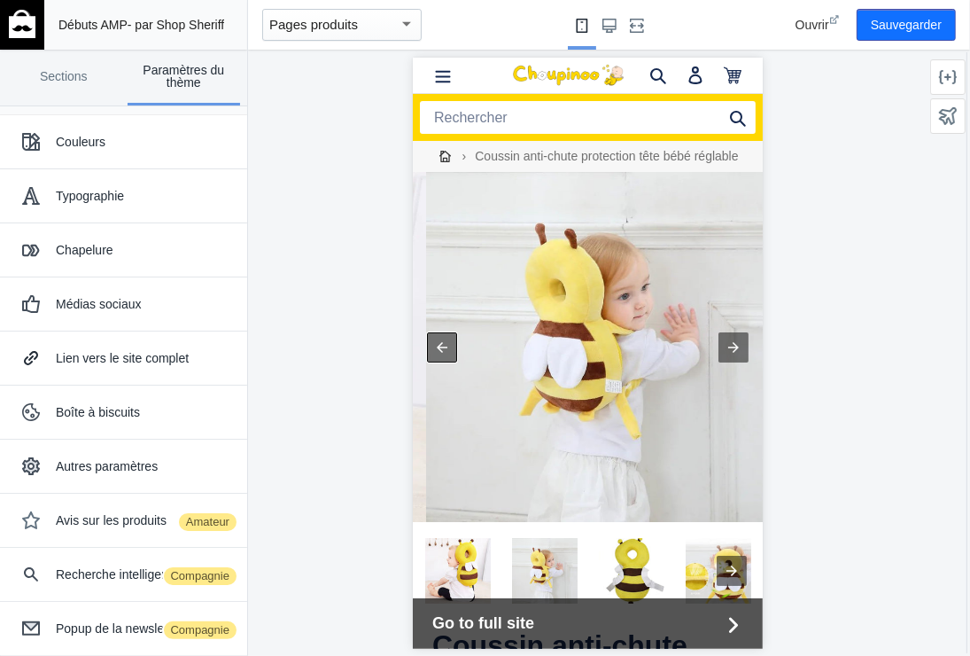
click at [440, 338] on div at bounding box center [441, 346] width 30 height 30
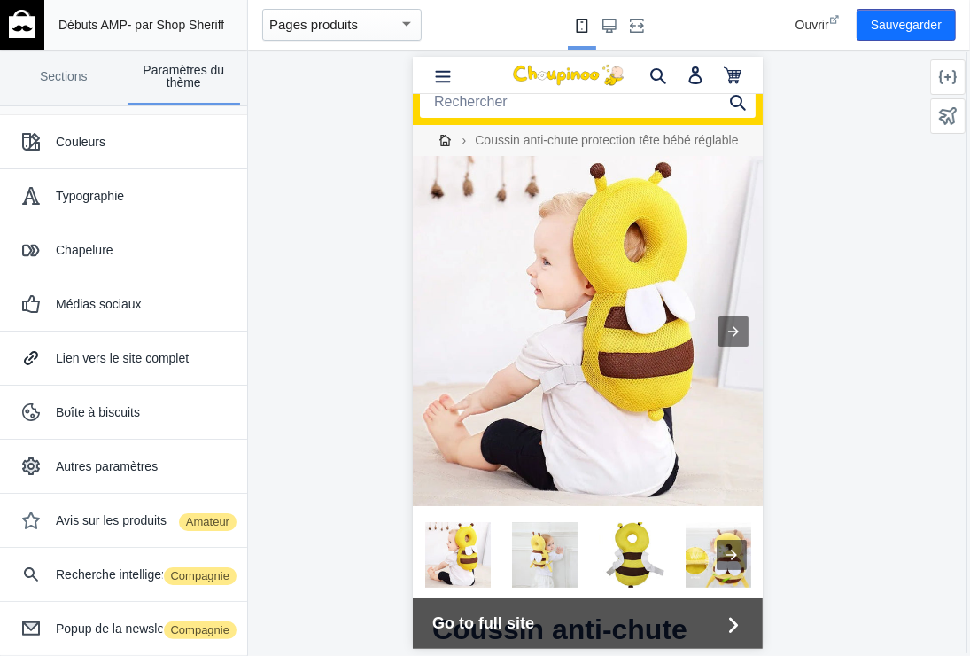
scroll to position [0, 0]
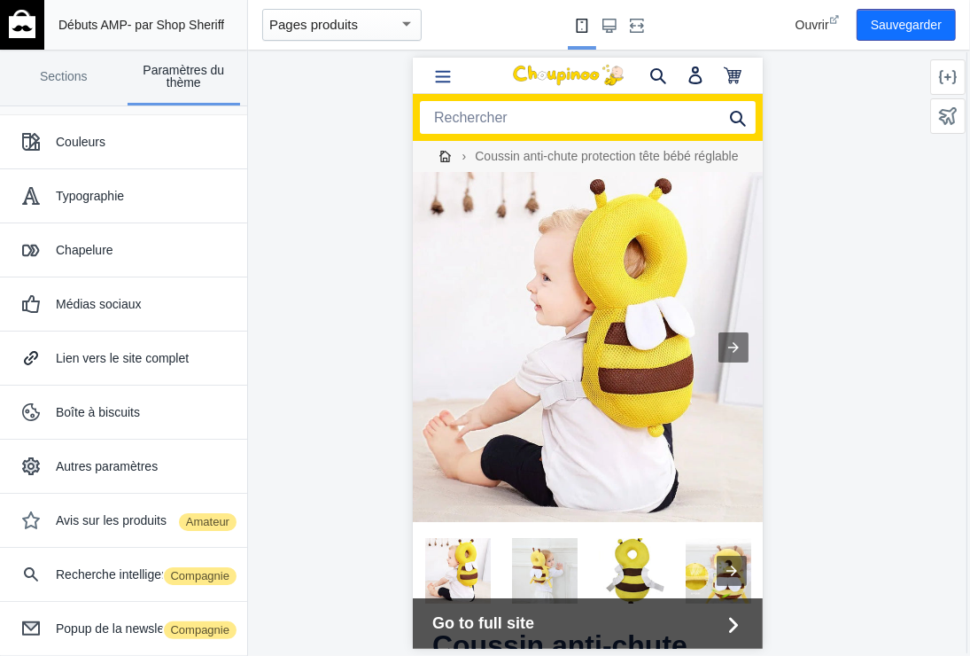
click at [439, 79] on icon "Menu" at bounding box center [442, 75] width 18 height 18
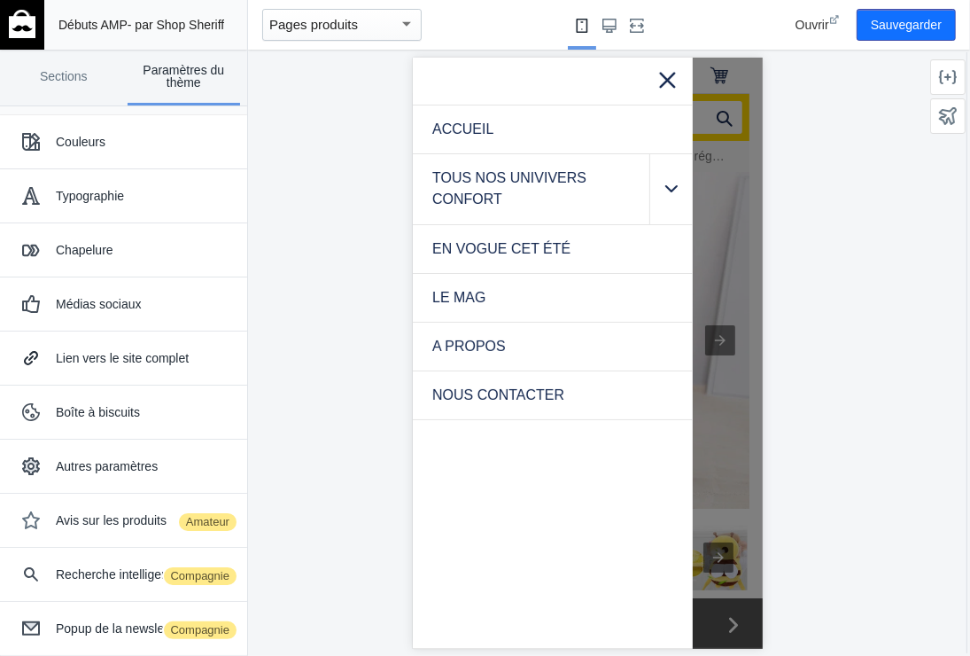
click at [375, 183] on div at bounding box center [588, 353] width 680 height 606
click at [669, 75] on icon at bounding box center [667, 79] width 16 height 16
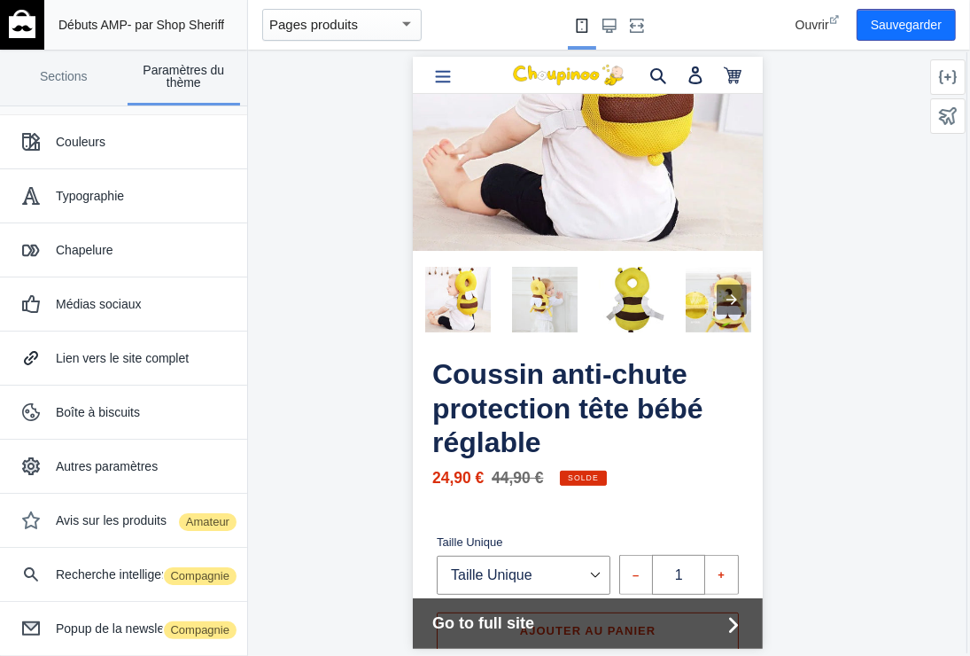
scroll to position [355, 0]
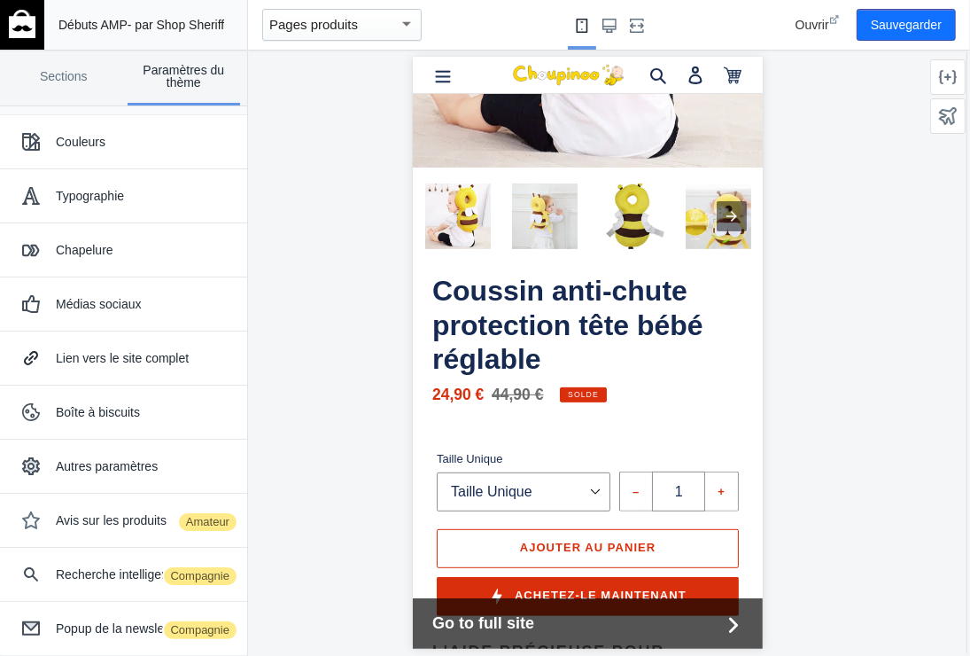
click at [592, 390] on span "Solde" at bounding box center [582, 394] width 31 height 8
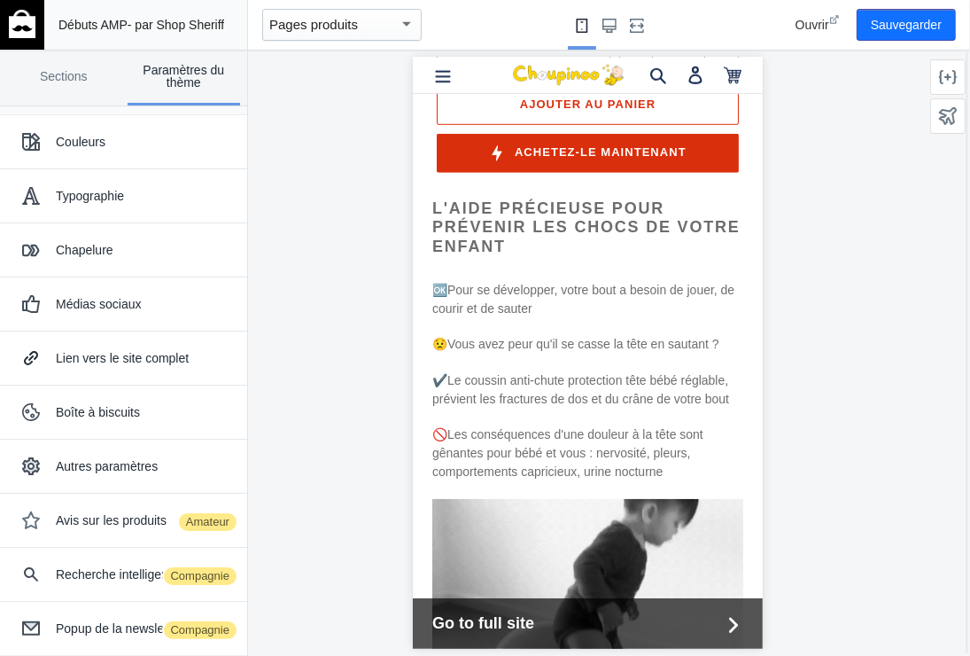
scroll to position [886, 0]
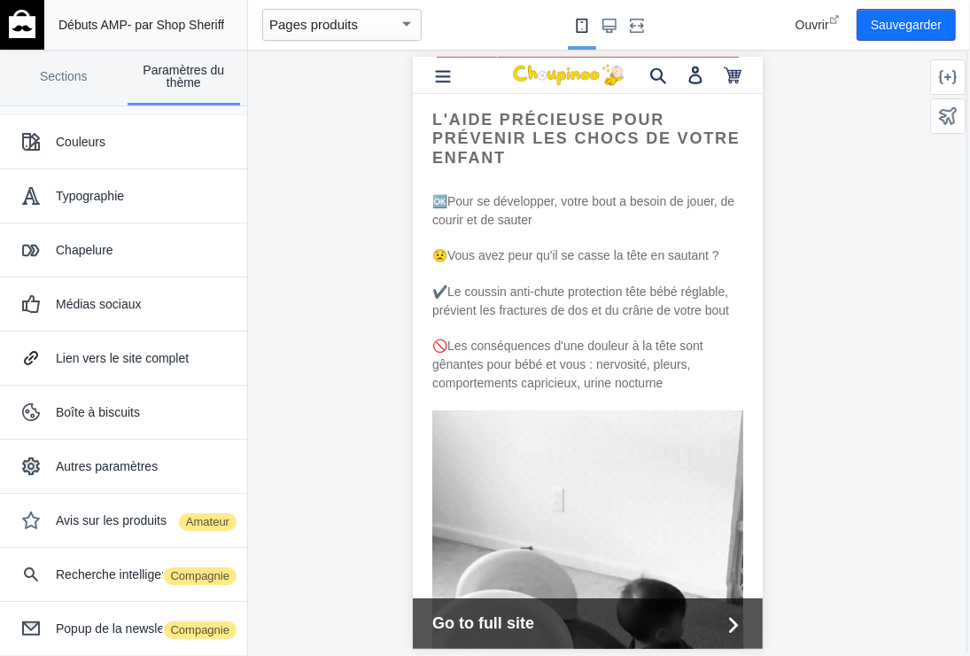
click at [585, 319] on p "✔️Le coussin anti-chute protection tête bébé réglable, prévient les fractures d…" at bounding box center [587, 300] width 311 height 37
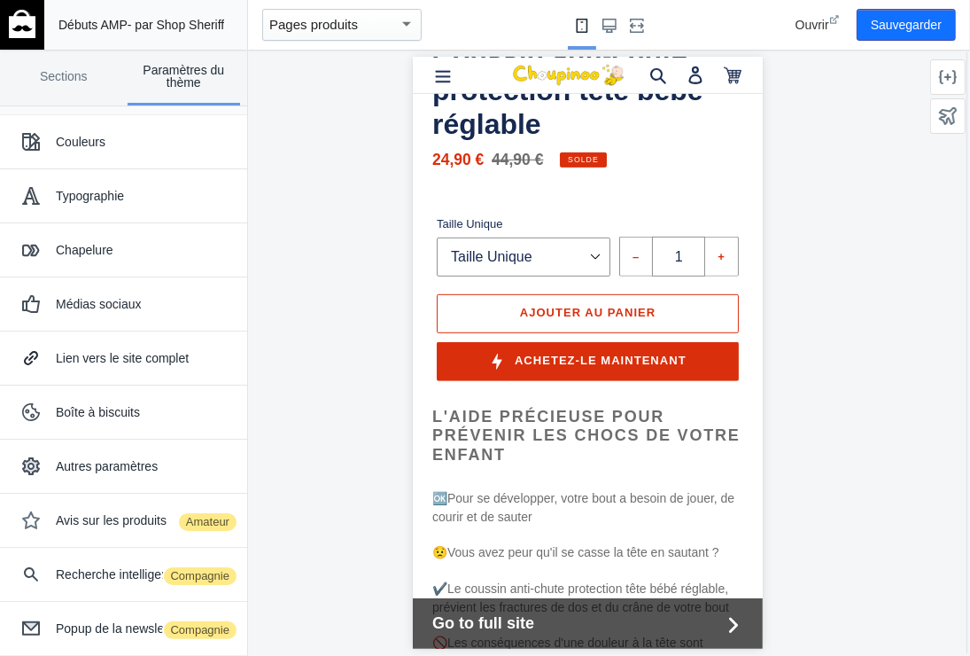
scroll to position [620, 0]
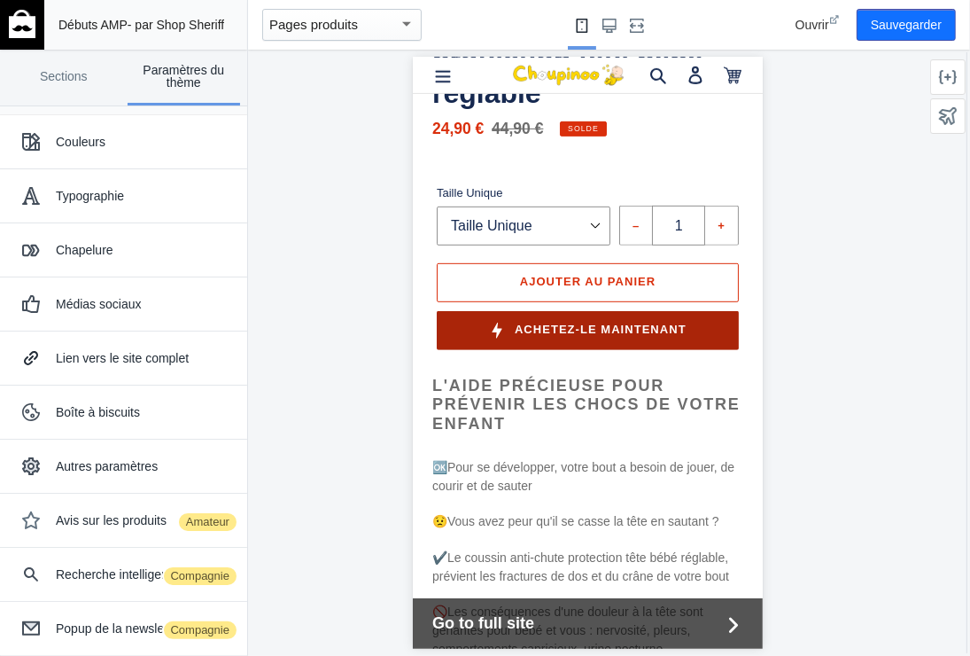
click at [614, 336] on span "Achetez-le maintenant" at bounding box center [600, 329] width 172 height 13
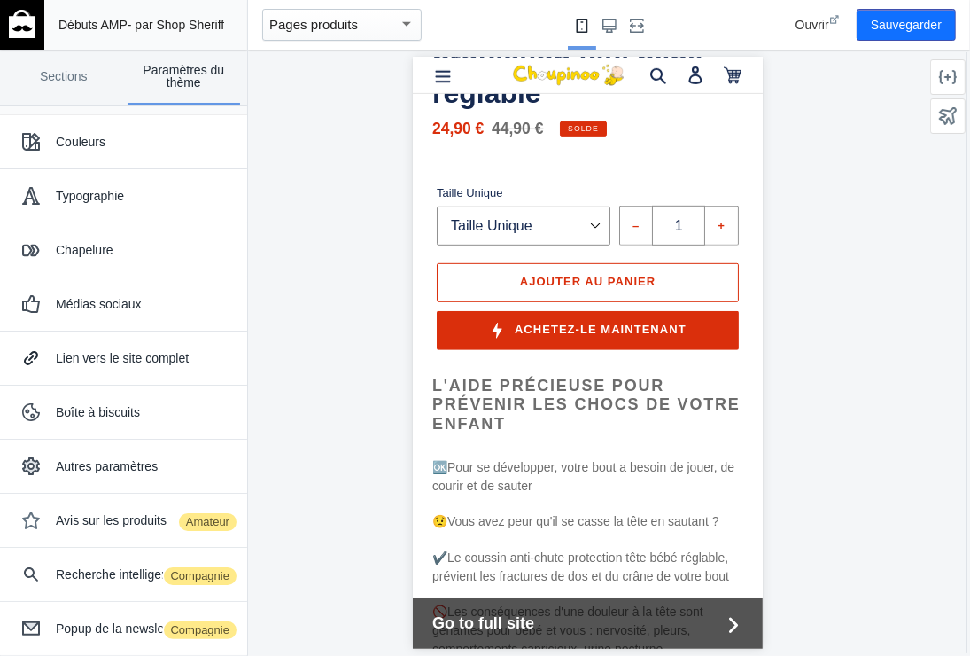
click at [309, 262] on div at bounding box center [588, 353] width 680 height 606
click at [58, 71] on link "Sections" at bounding box center [63, 78] width 113 height 56
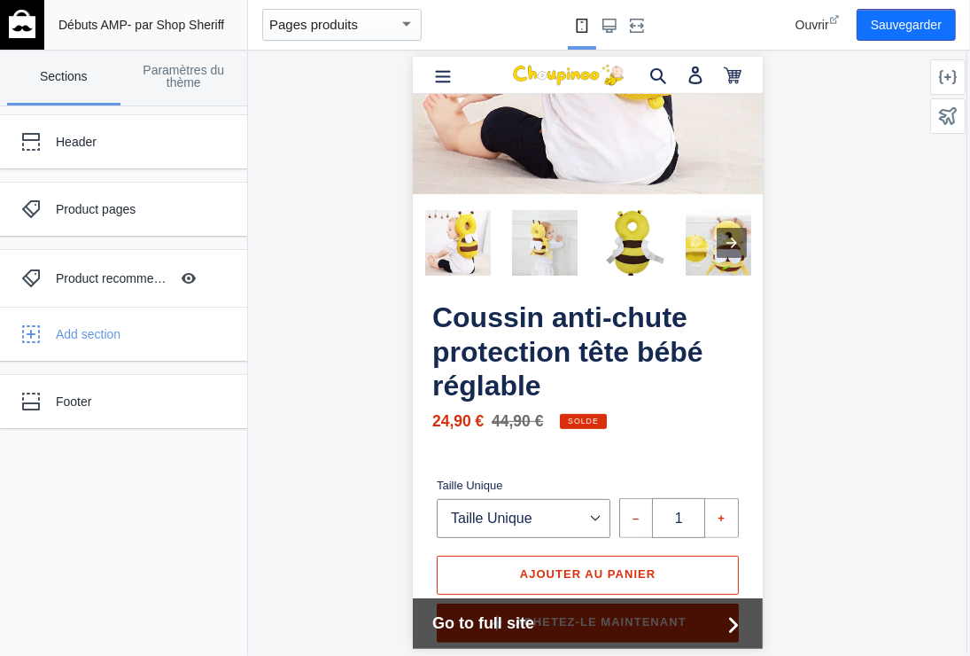
scroll to position [355, 0]
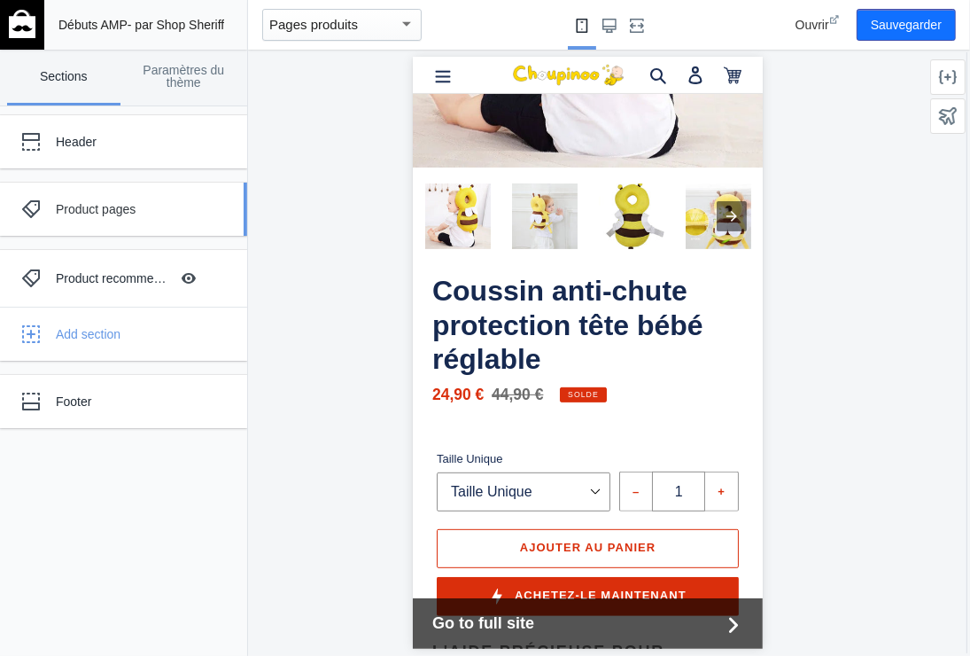
click at [122, 204] on div "Product pages" at bounding box center [132, 209] width 152 height 18
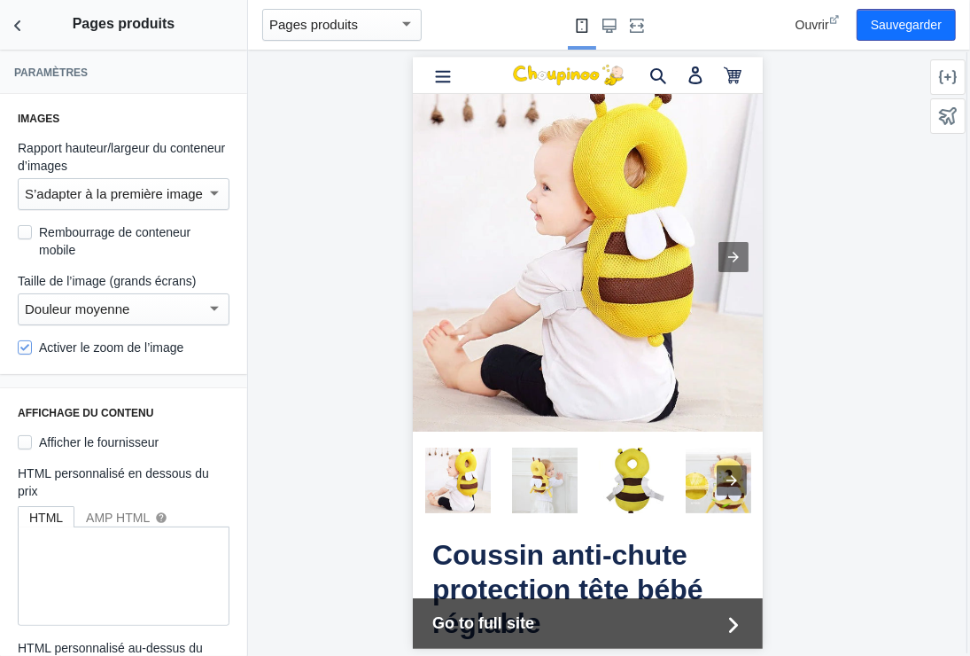
scroll to position [89, 0]
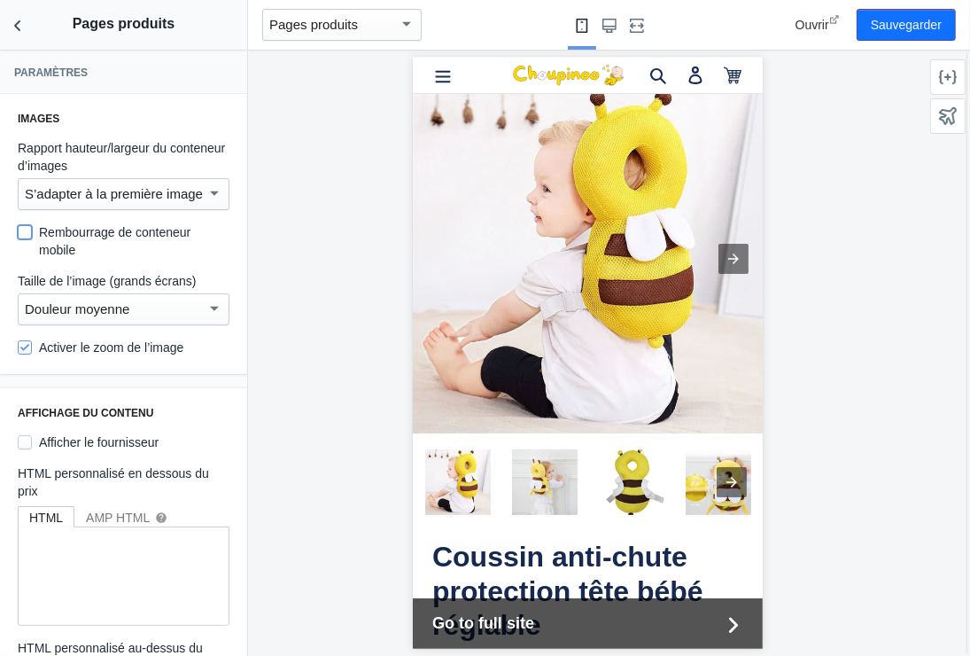
click at [30, 238] on input "Rembourrage de conteneur mobile" at bounding box center [25, 232] width 14 height 14
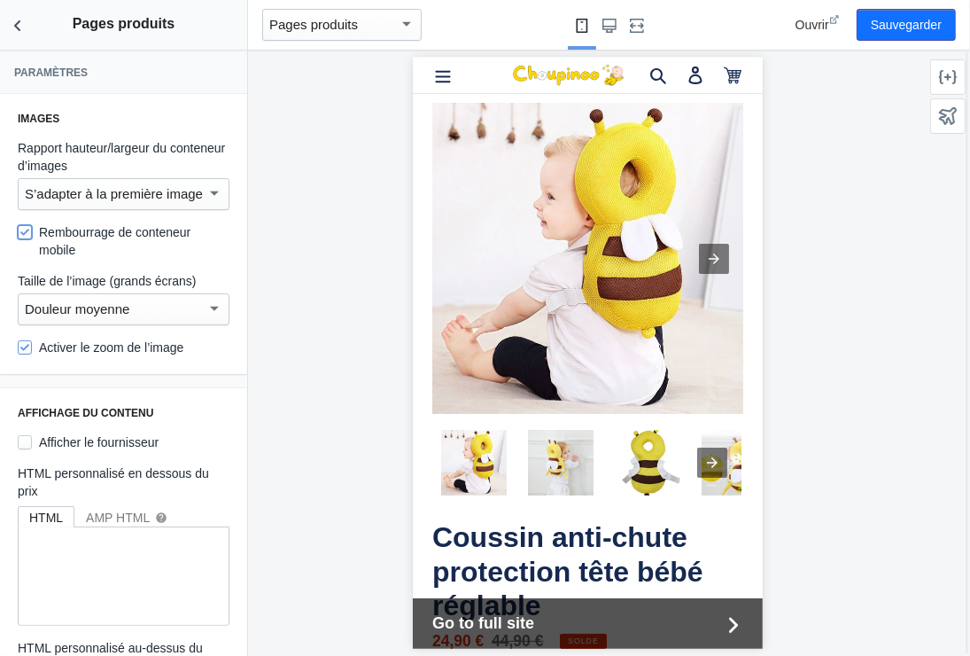
click at [30, 238] on input "Rembourrage de conteneur mobile" at bounding box center [25, 232] width 14 height 14
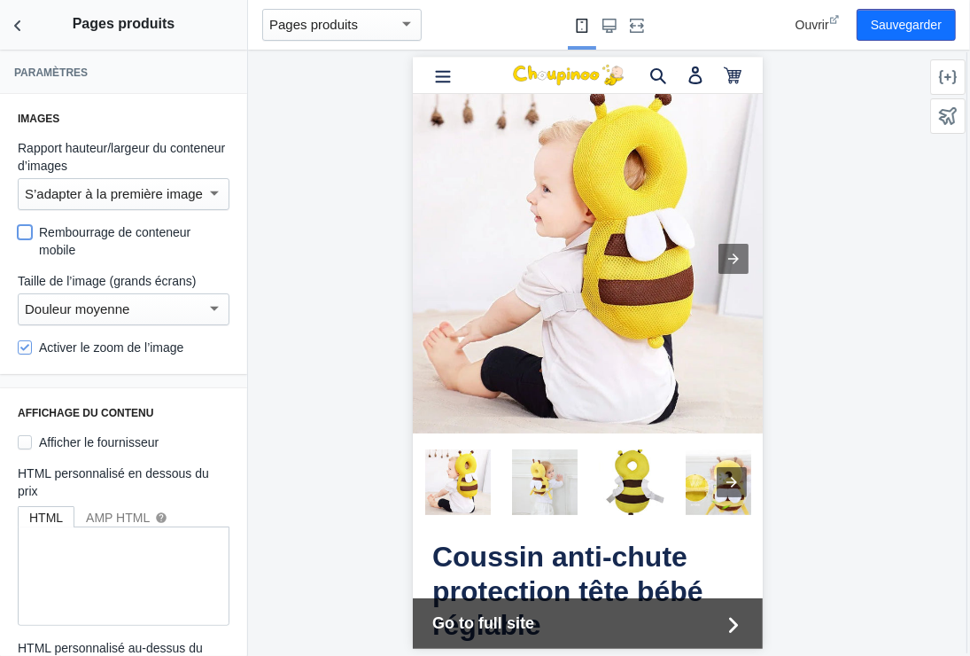
click at [30, 238] on input "Rembourrage de conteneur mobile" at bounding box center [25, 232] width 14 height 14
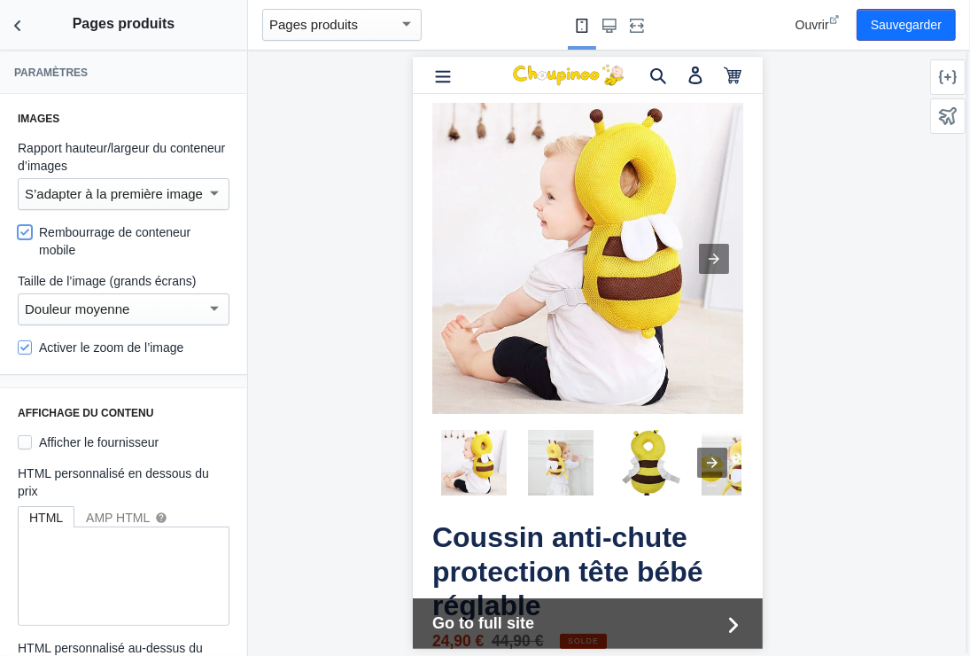
click at [30, 238] on input "Rembourrage de conteneur mobile" at bounding box center [25, 232] width 14 height 14
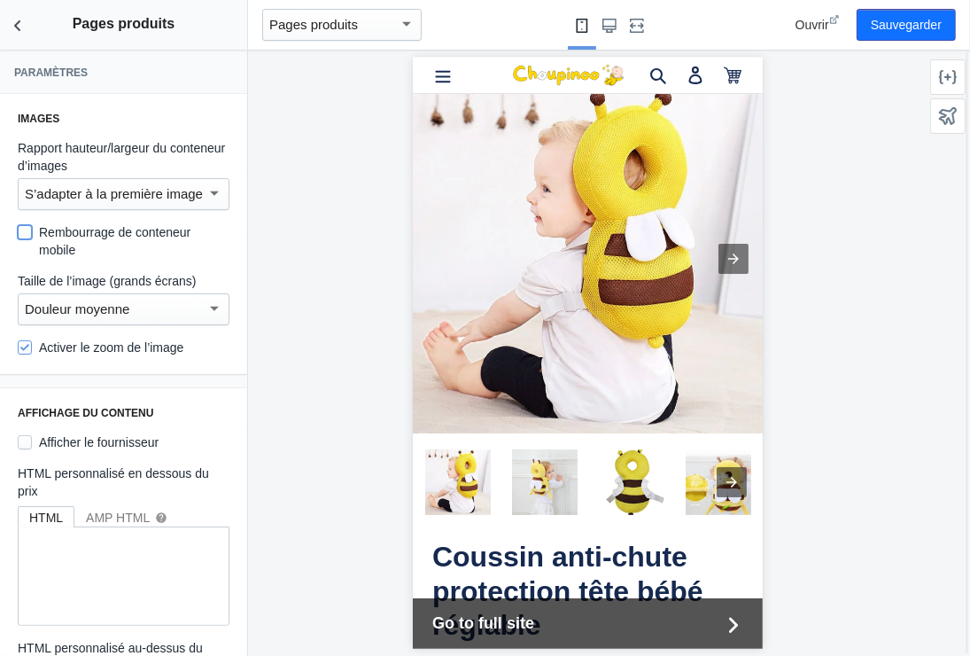
click at [31, 238] on input "Rembourrage de conteneur mobile" at bounding box center [25, 232] width 14 height 14
checkbox input "true"
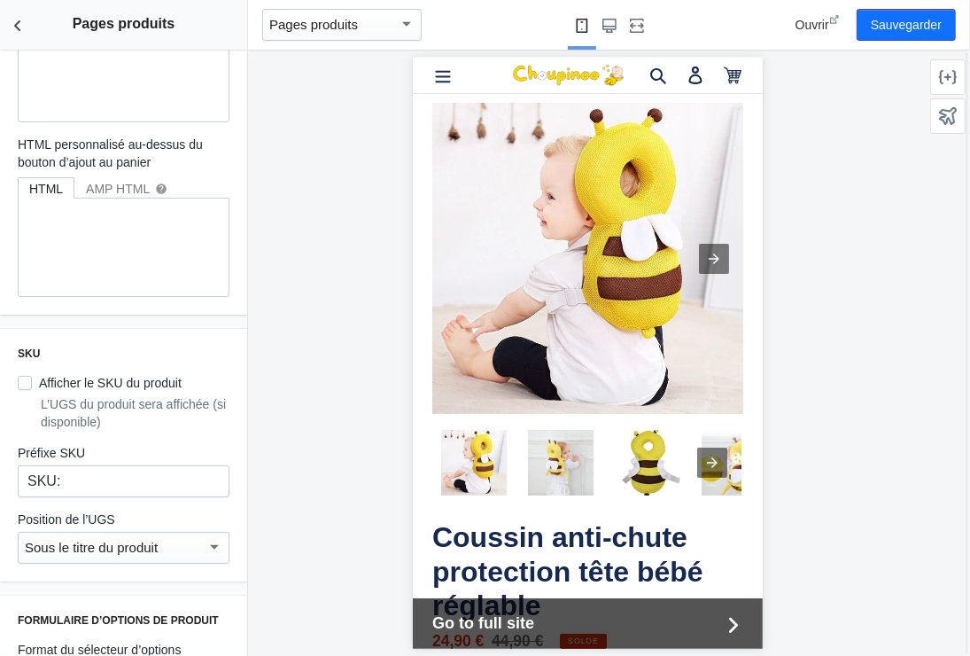
scroll to position [532, 0]
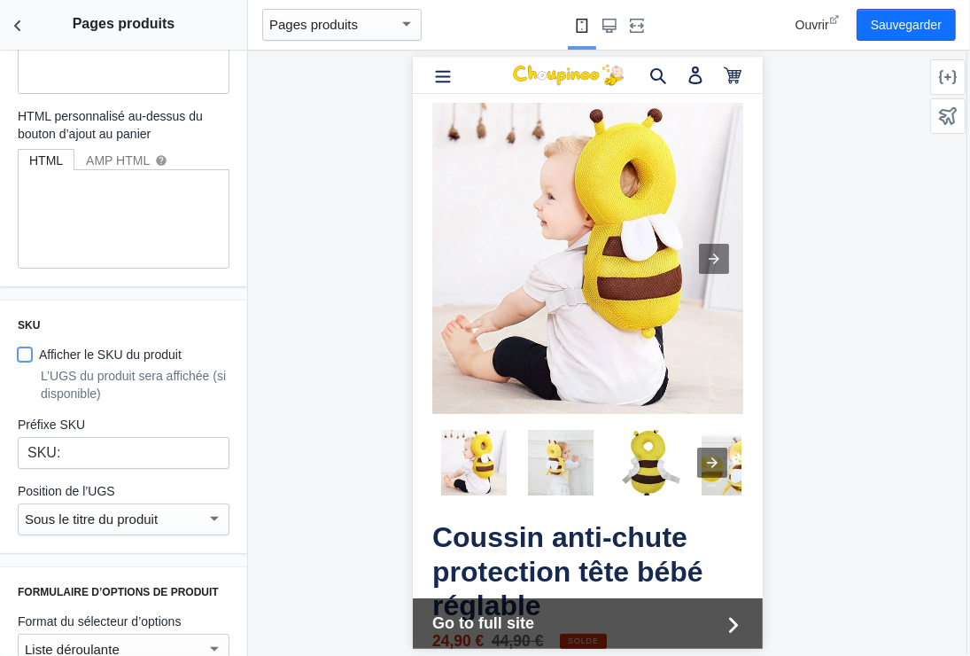
click at [26, 355] on input "Afficher le SKU du produit" at bounding box center [25, 354] width 14 height 14
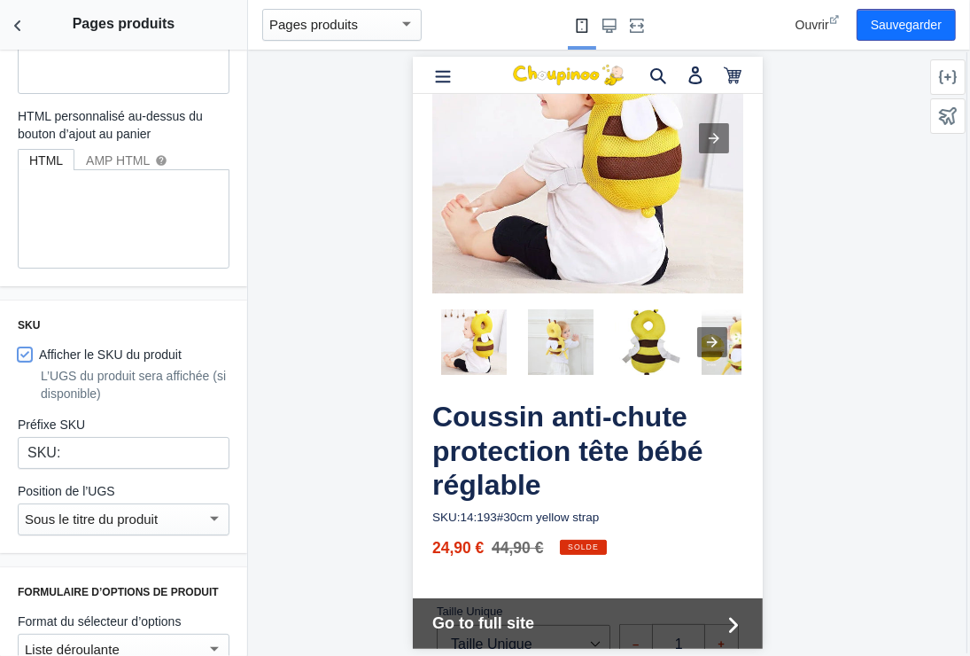
scroll to position [266, 0]
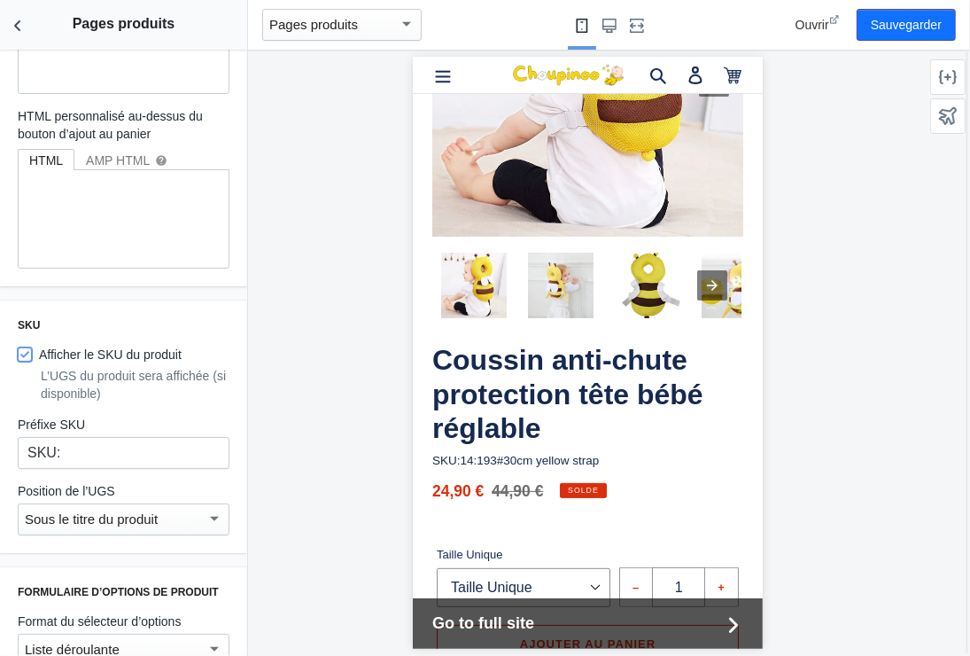
click at [26, 355] on input "Afficher le SKU du produit" at bounding box center [25, 354] width 14 height 14
checkbox input "false"
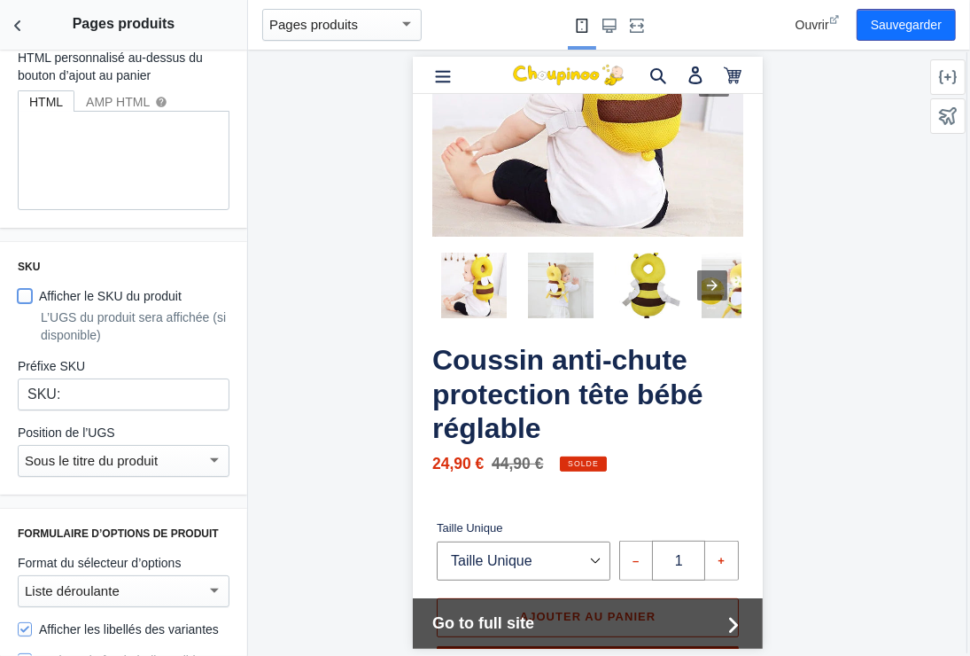
scroll to position [620, 0]
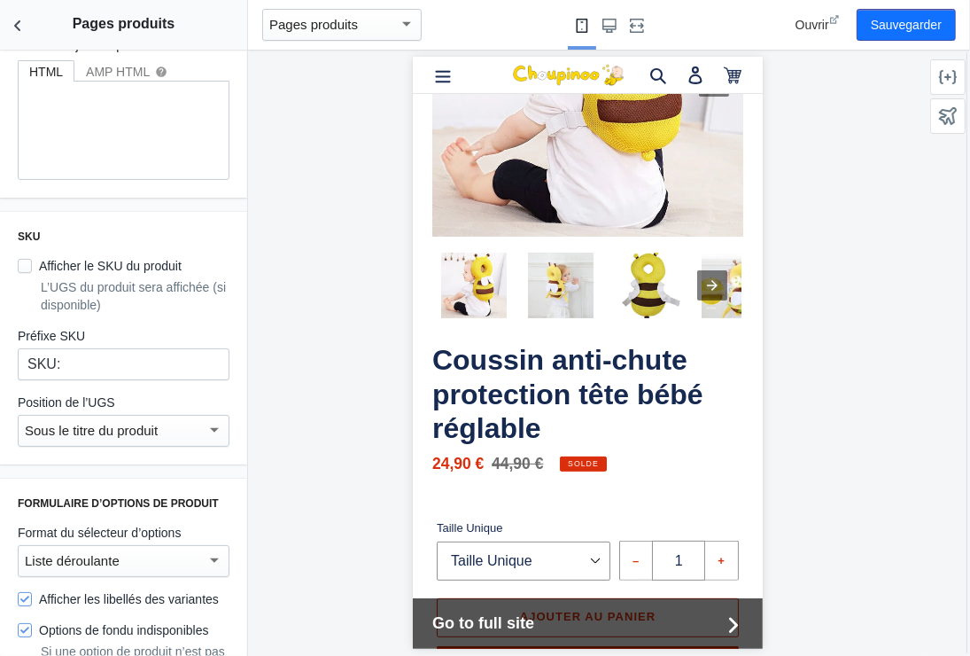
click at [210, 427] on div at bounding box center [214, 429] width 9 height 4
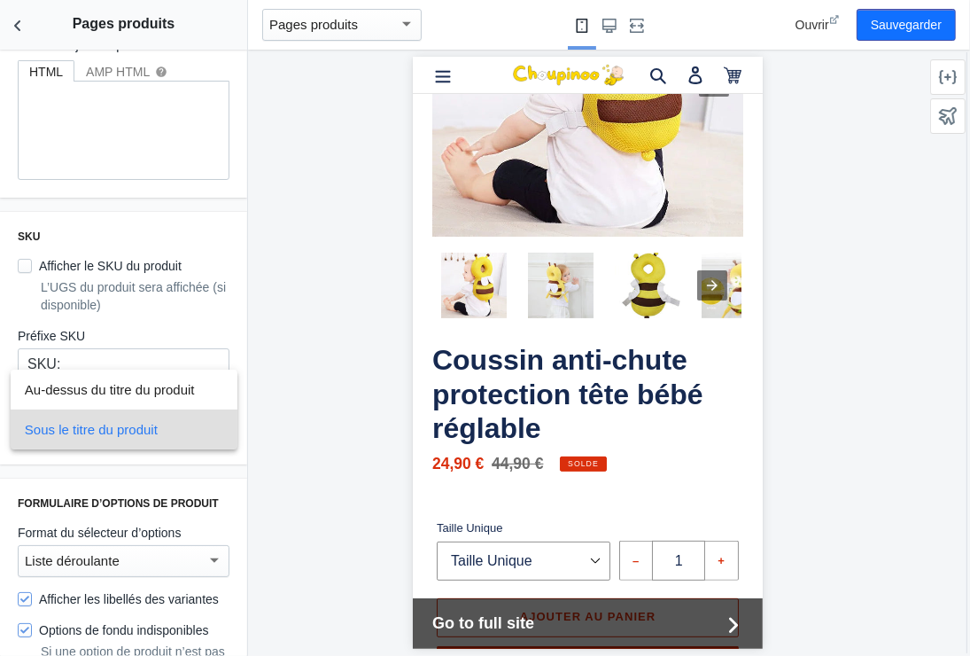
click at [317, 411] on div at bounding box center [485, 328] width 970 height 656
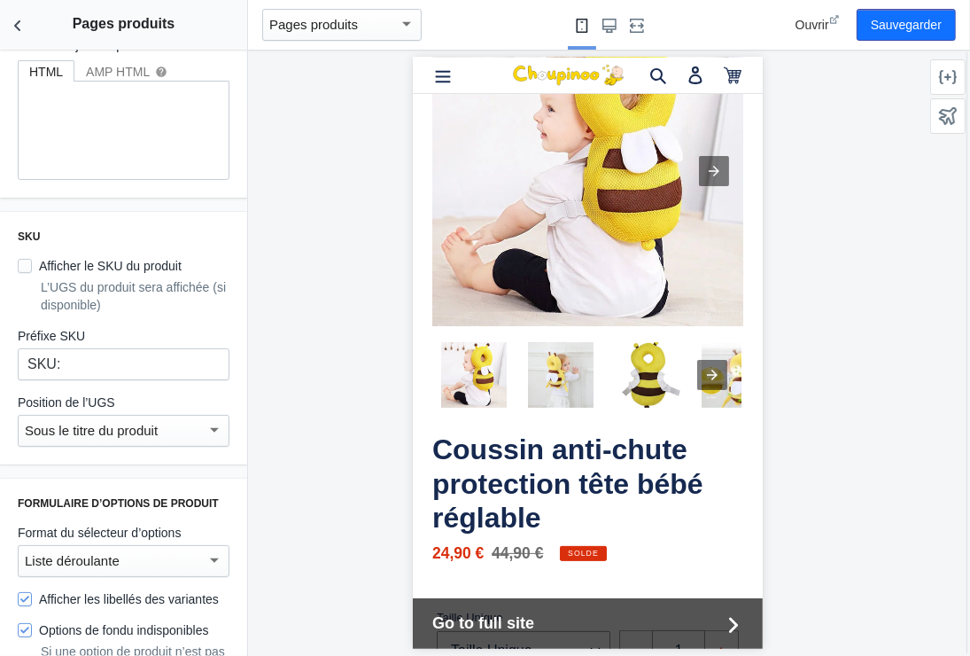
scroll to position [0, 0]
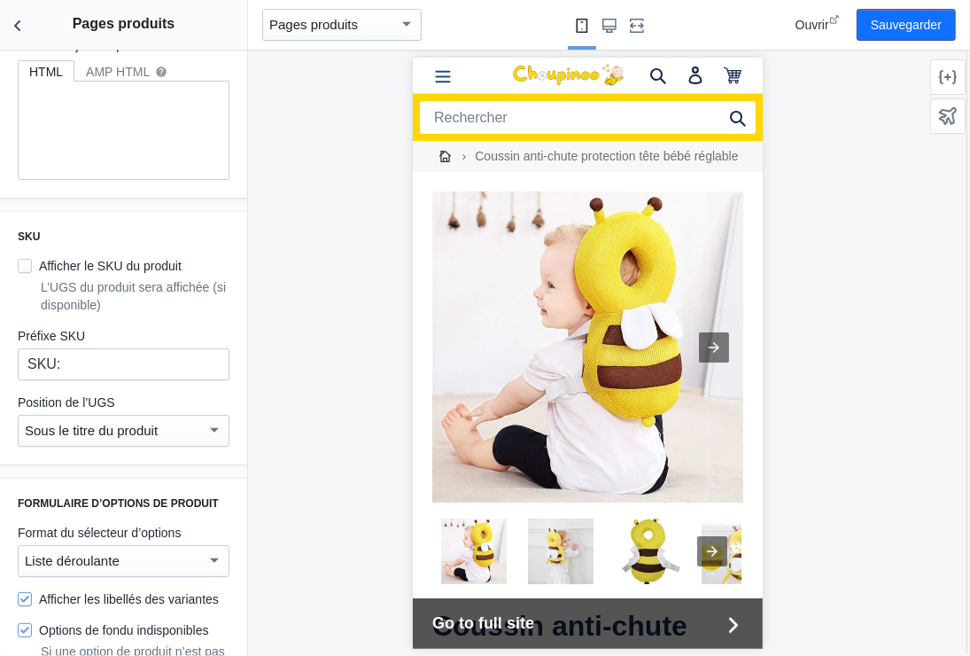
click at [438, 72] on icon "Menu" at bounding box center [442, 75] width 18 height 18
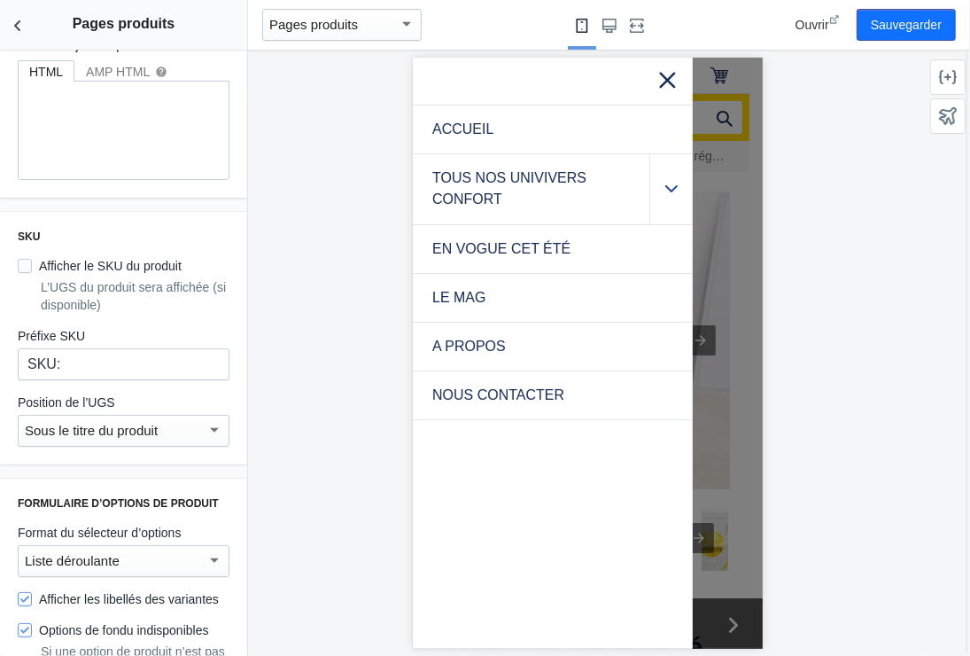
click at [669, 185] on icon ".cls-1{fill:#231f20}" at bounding box center [671, 188] width 12 height 14
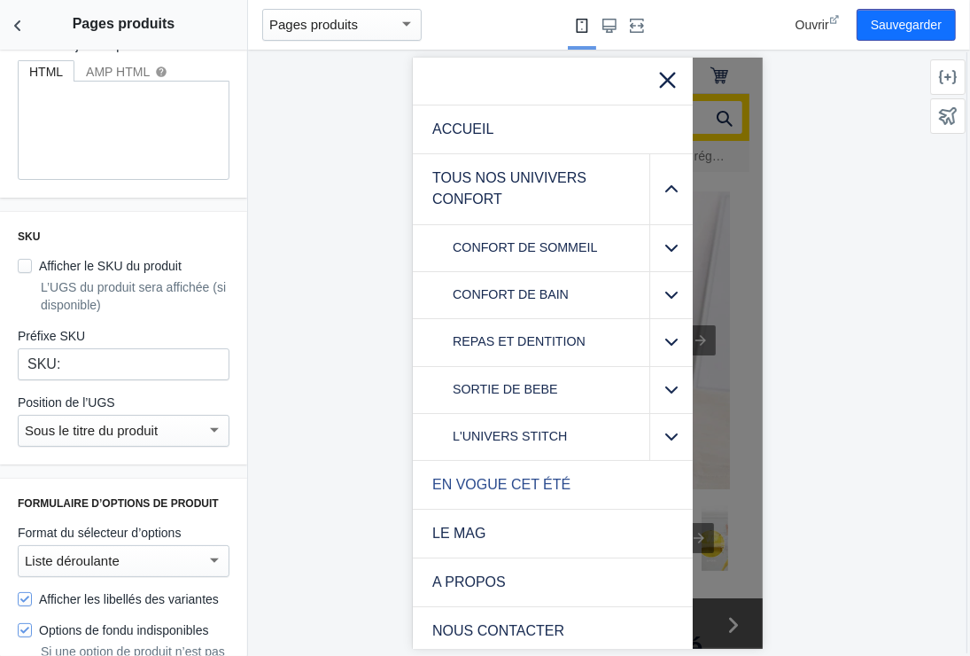
scroll to position [4, 0]
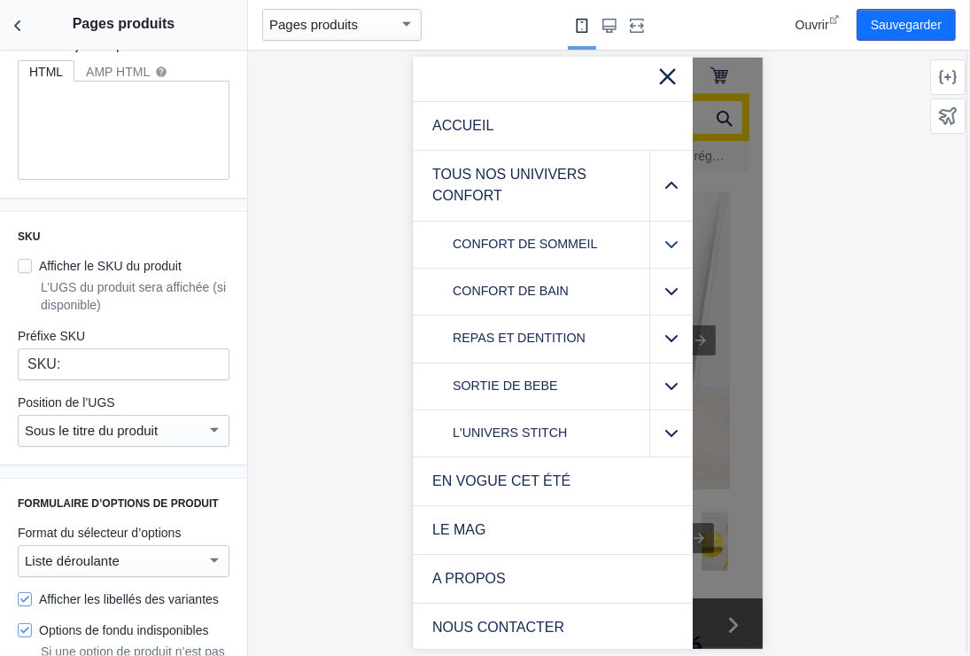
click at [665, 240] on icon ".cls-1{fill:#231f20}" at bounding box center [671, 244] width 12 height 14
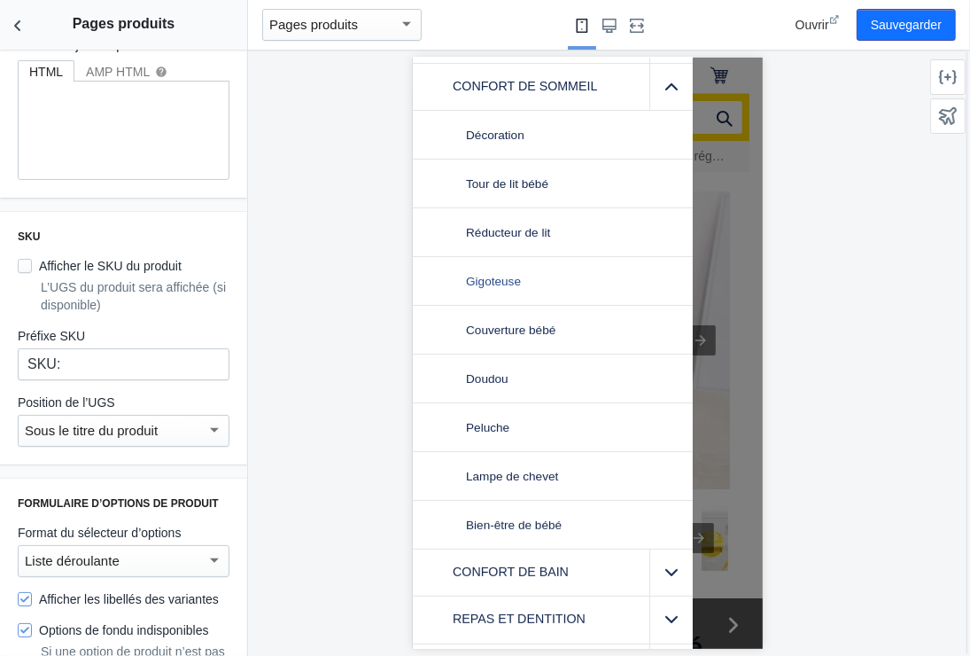
scroll to position [177, 0]
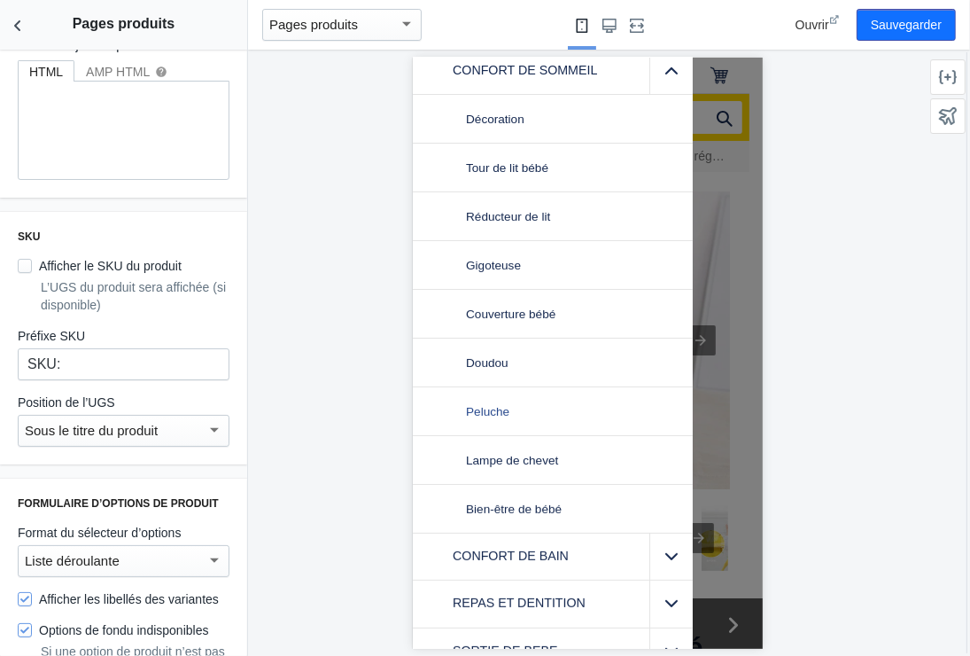
click at [531, 402] on link "Peluche" at bounding box center [552, 410] width 280 height 48
click at [886, 347] on div at bounding box center [588, 353] width 680 height 606
click at [348, 287] on div at bounding box center [588, 353] width 680 height 606
click at [268, 158] on div at bounding box center [588, 353] width 680 height 606
click at [799, 238] on div at bounding box center [588, 353] width 680 height 606
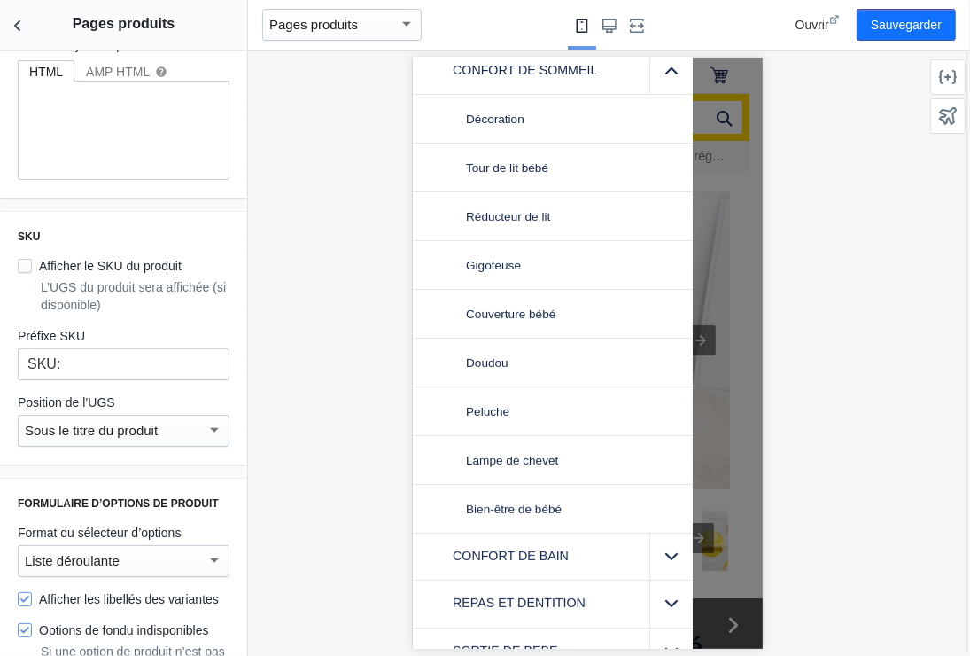
click at [800, 238] on div at bounding box center [588, 353] width 680 height 606
drag, startPoint x: 800, startPoint y: 238, endPoint x: 853, endPoint y: 282, distance: 69.2
click at [853, 282] on div at bounding box center [588, 353] width 680 height 606
click at [665, 70] on icon ".cls-1{fill:#231f20}" at bounding box center [671, 70] width 12 height 14
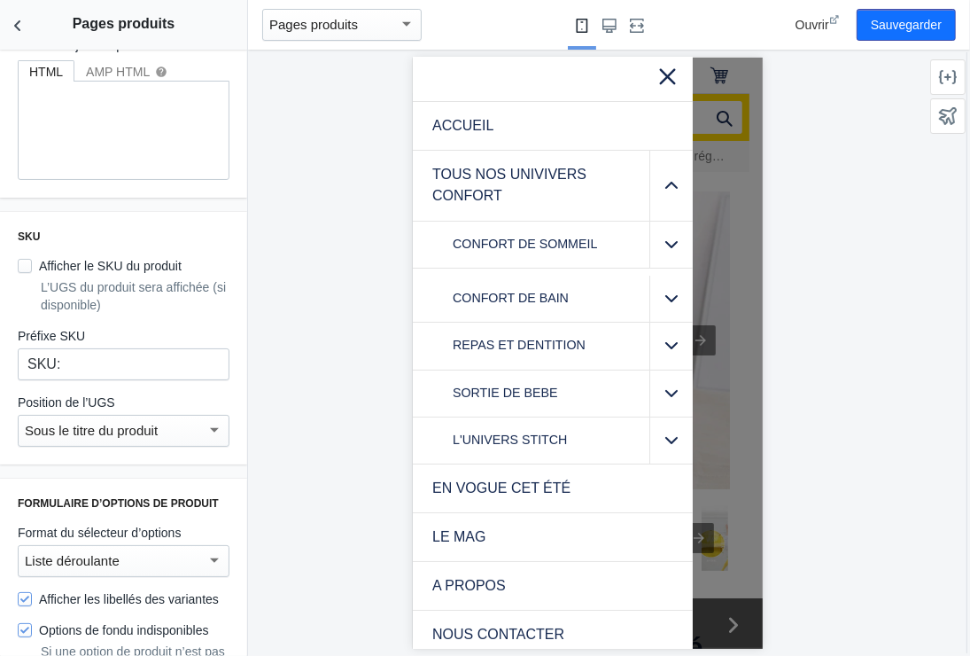
scroll to position [4, 0]
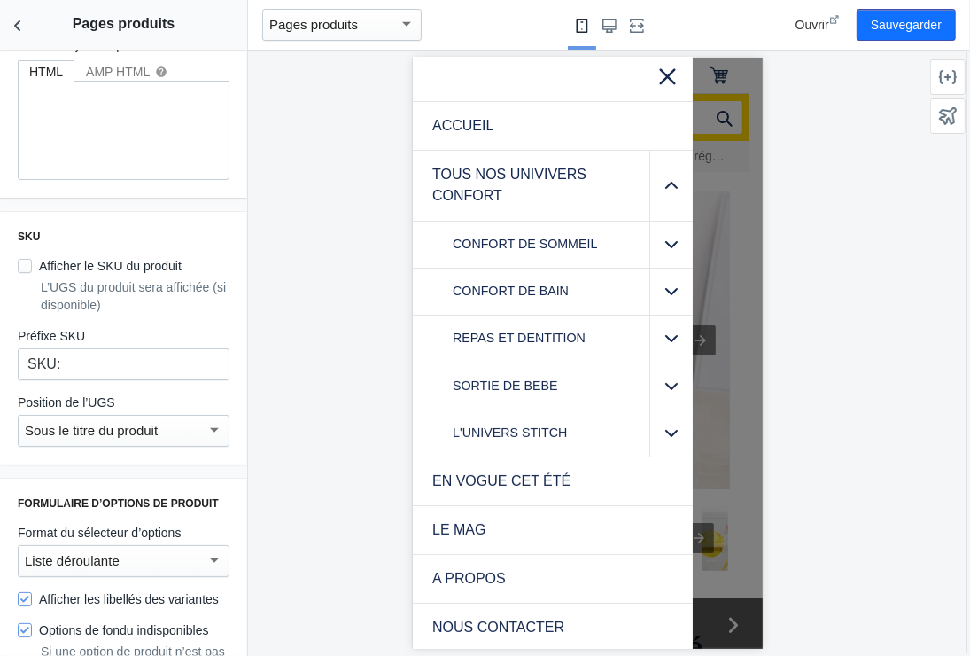
click at [656, 76] on icon at bounding box center [667, 74] width 22 height 22
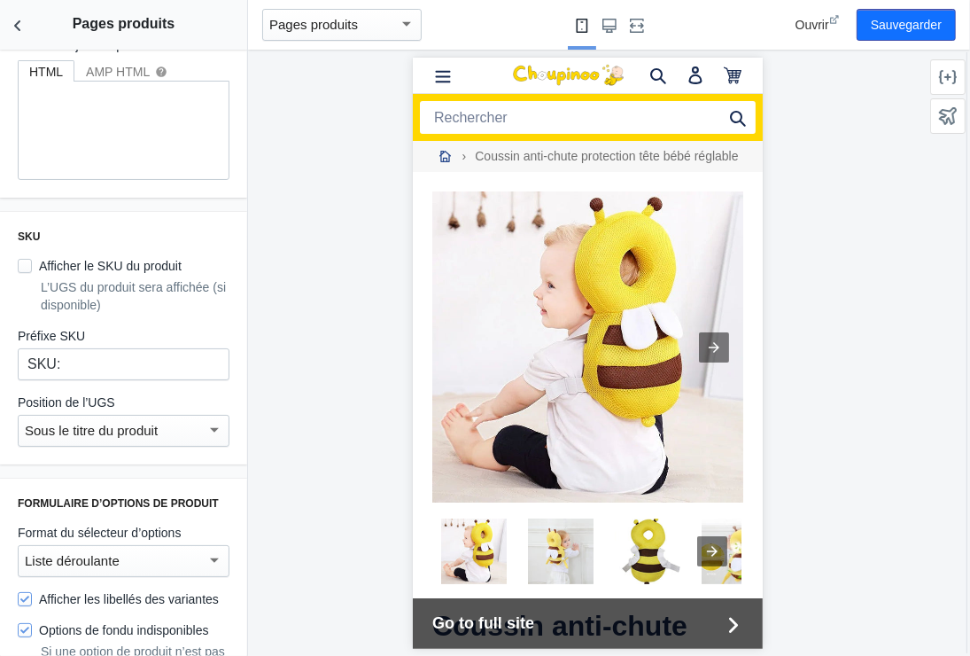
click at [449, 157] on icon "Home" at bounding box center [445, 156] width 12 height 12
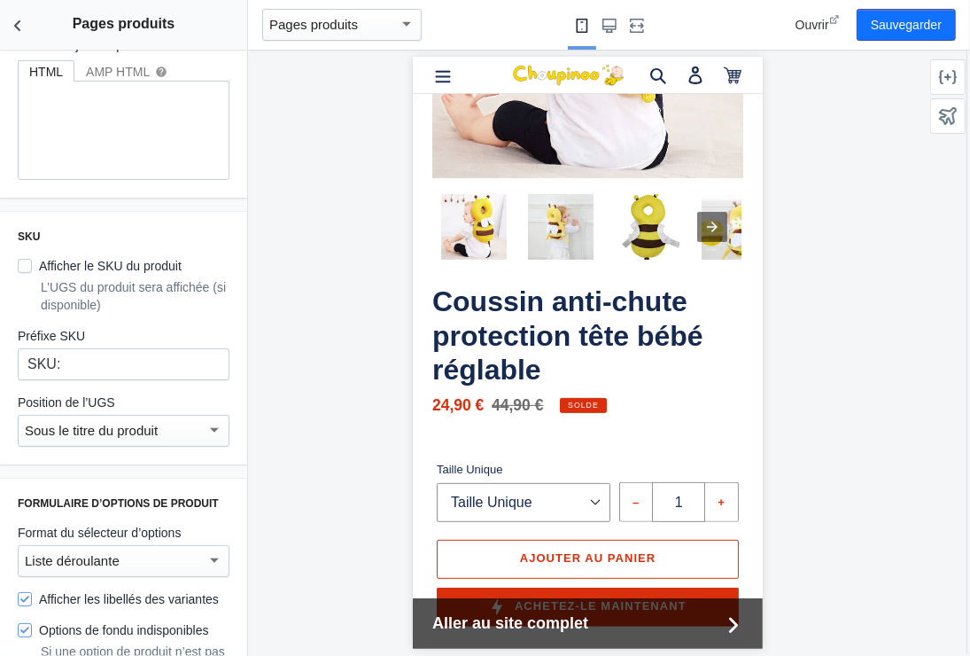
scroll to position [266, 0]
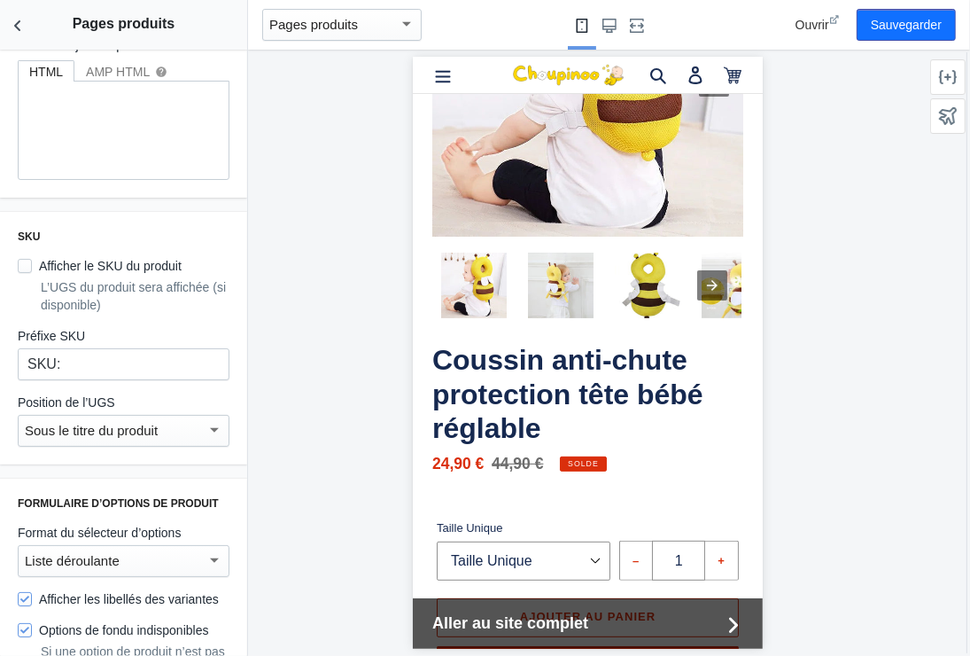
click at [616, 618] on span "Aller au site complet" at bounding box center [576, 623] width 288 height 24
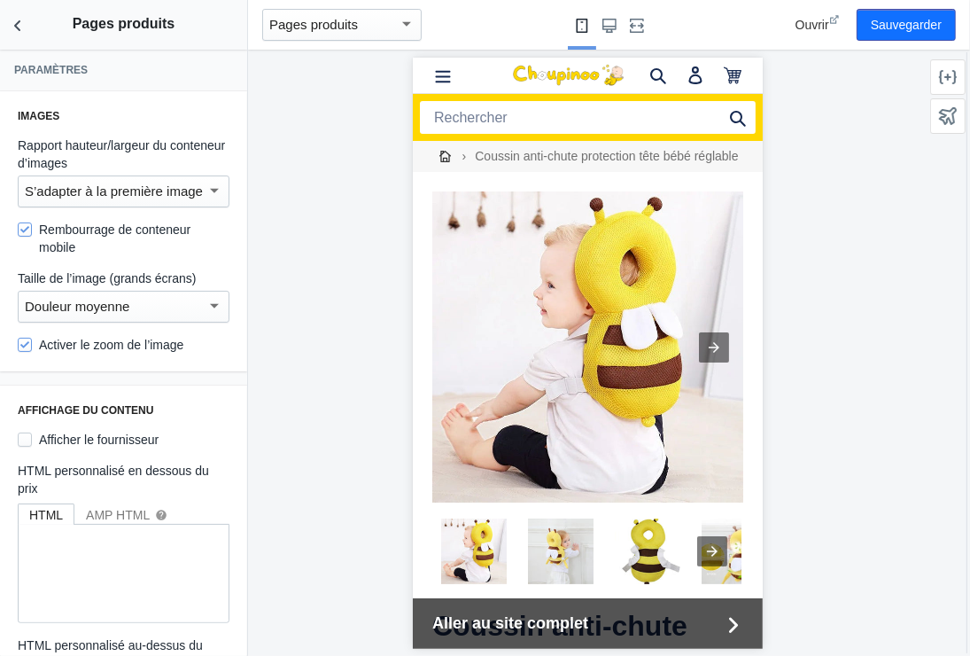
scroll to position [0, 0]
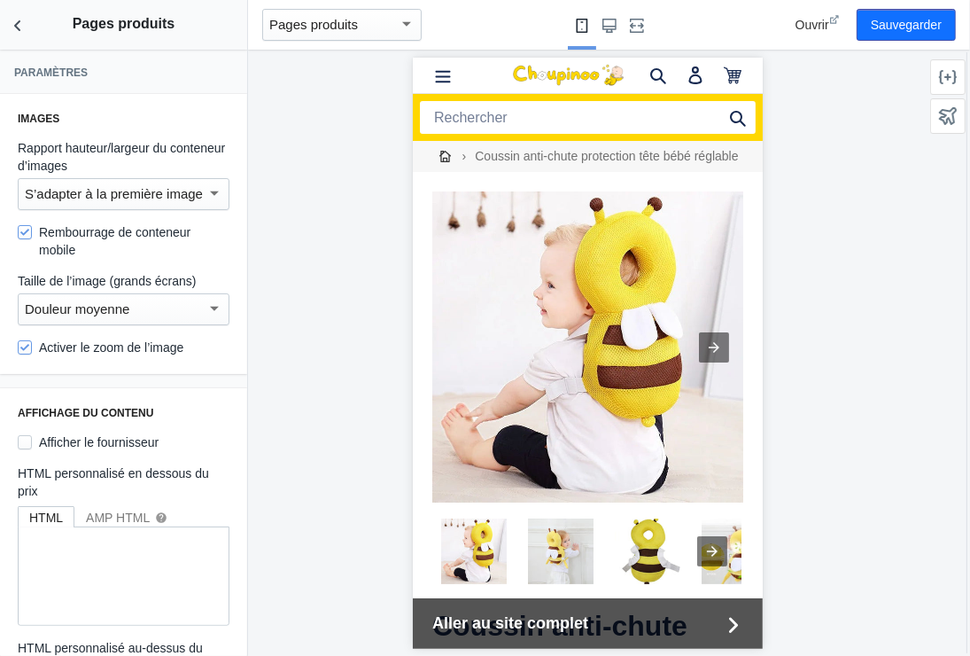
click at [406, 20] on div "button" at bounding box center [407, 23] width 16 height 21
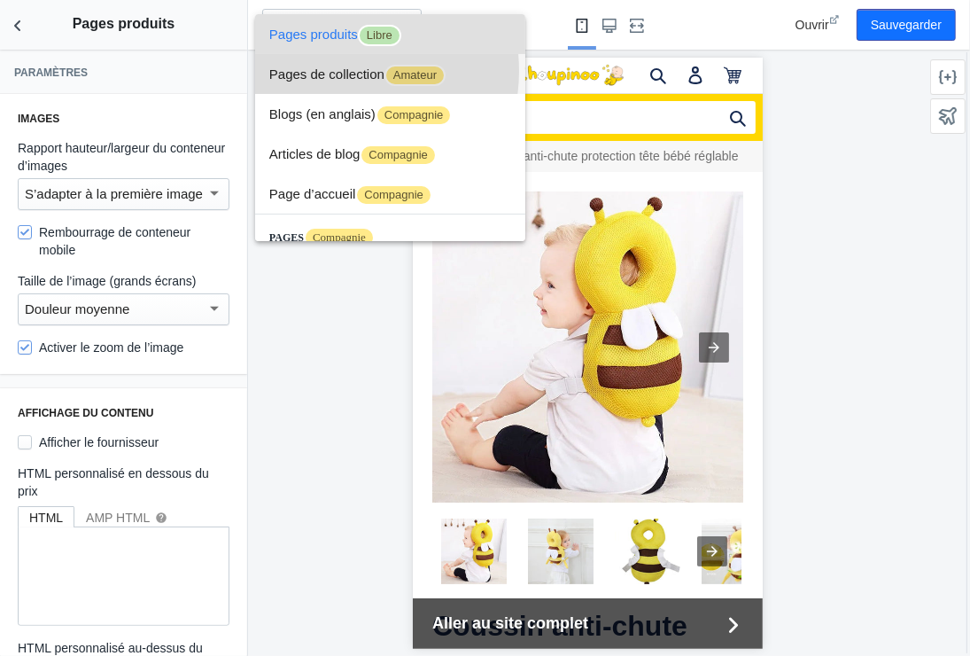
click at [331, 71] on font "Pages de collection" at bounding box center [326, 73] width 115 height 15
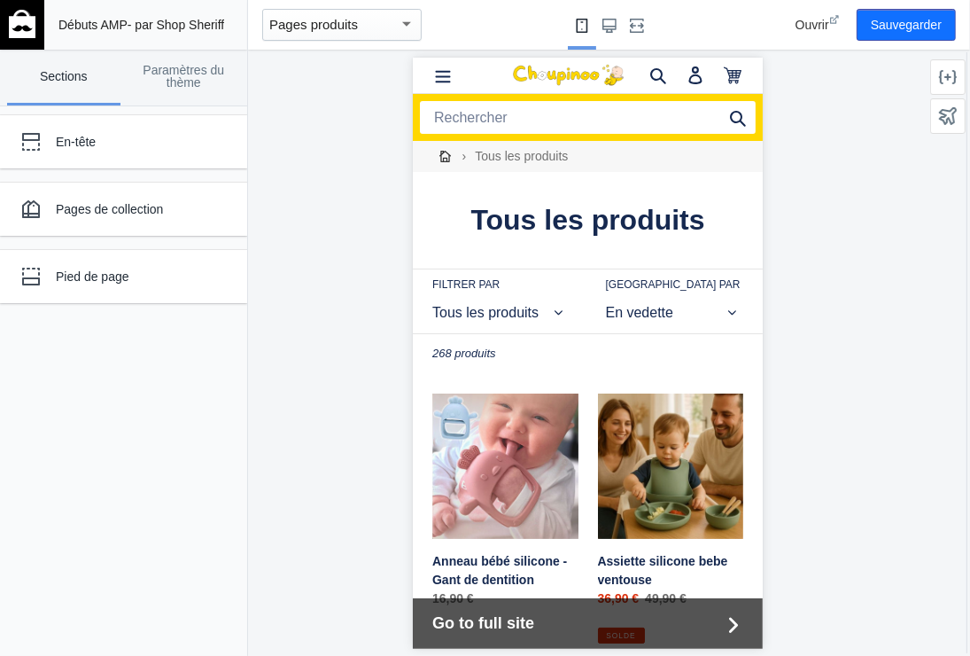
click at [555, 116] on input "Search" at bounding box center [587, 116] width 336 height 33
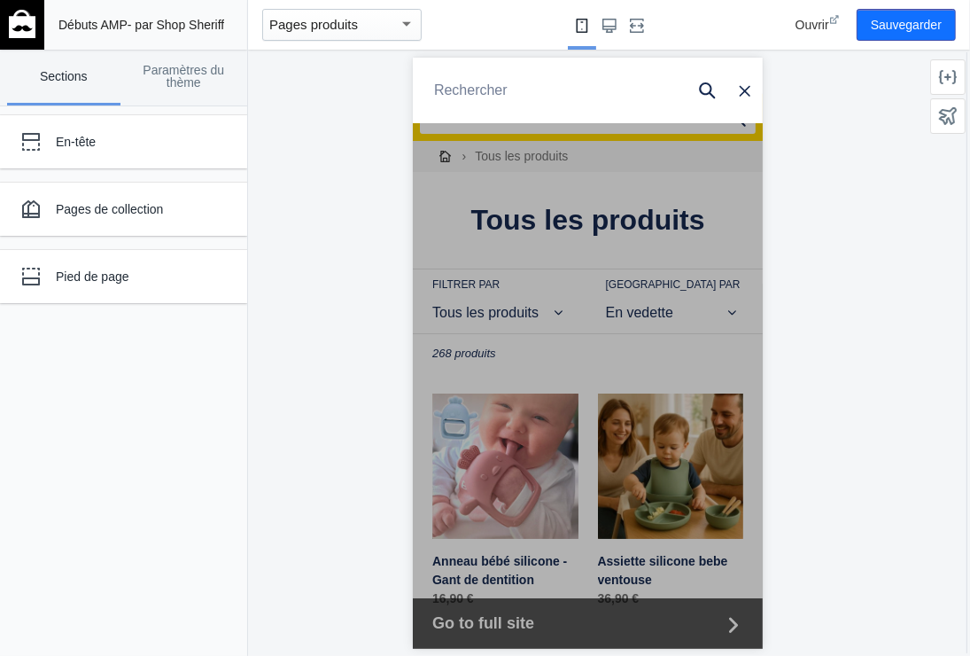
click at [565, 80] on input "Rechercher" at bounding box center [572, 89] width 307 height 39
paste input "Winnie l’ourson jaune qui respire"
type input "Winnie l’ourson jaune qui respire"
click at [688, 70] on button "Soumettre" at bounding box center [707, 89] width 38 height 39
click at [698, 88] on icon "Rechercher" at bounding box center [706, 89] width 17 height 19
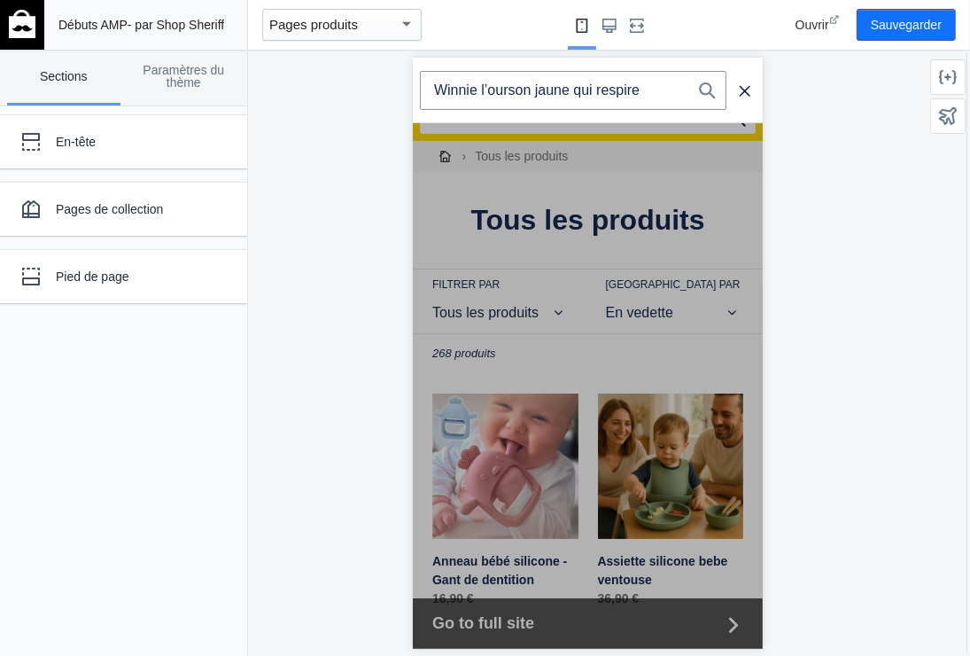
click at [698, 90] on icon "Rechercher" at bounding box center [706, 90] width 16 height 16
click at [698, 87] on icon "Rechercher" at bounding box center [706, 89] width 17 height 19
click at [651, 86] on input "Winnie l’ourson jaune qui respire" at bounding box center [572, 89] width 307 height 39
click at [698, 86] on icon "Rechercher" at bounding box center [706, 89] width 17 height 19
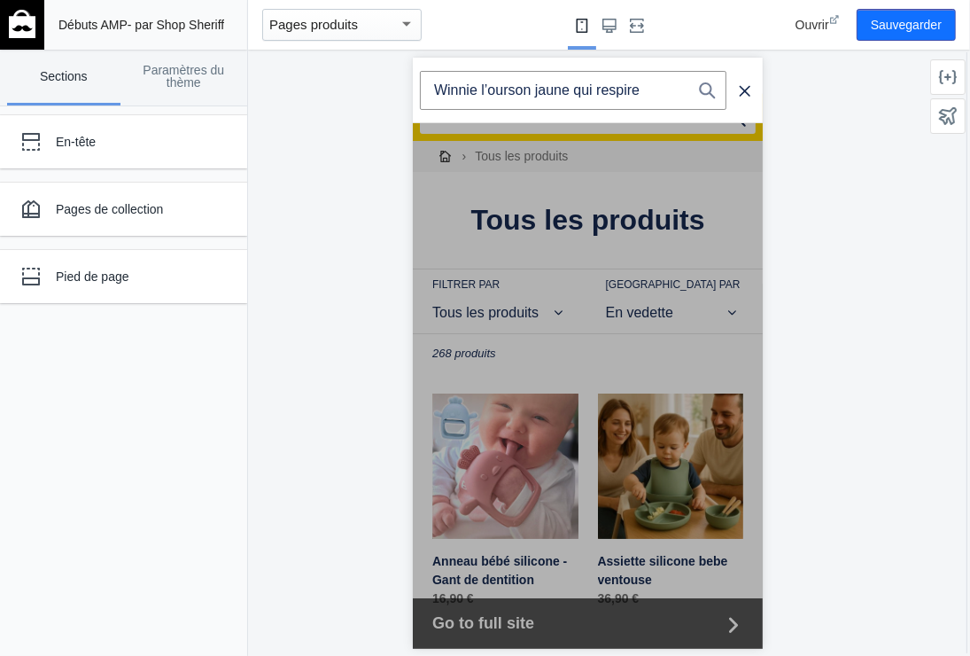
click at [698, 86] on icon "Rechercher" at bounding box center [706, 89] width 17 height 19
click at [660, 86] on input "Winnie l’ourson jaune qui respire" at bounding box center [572, 89] width 307 height 39
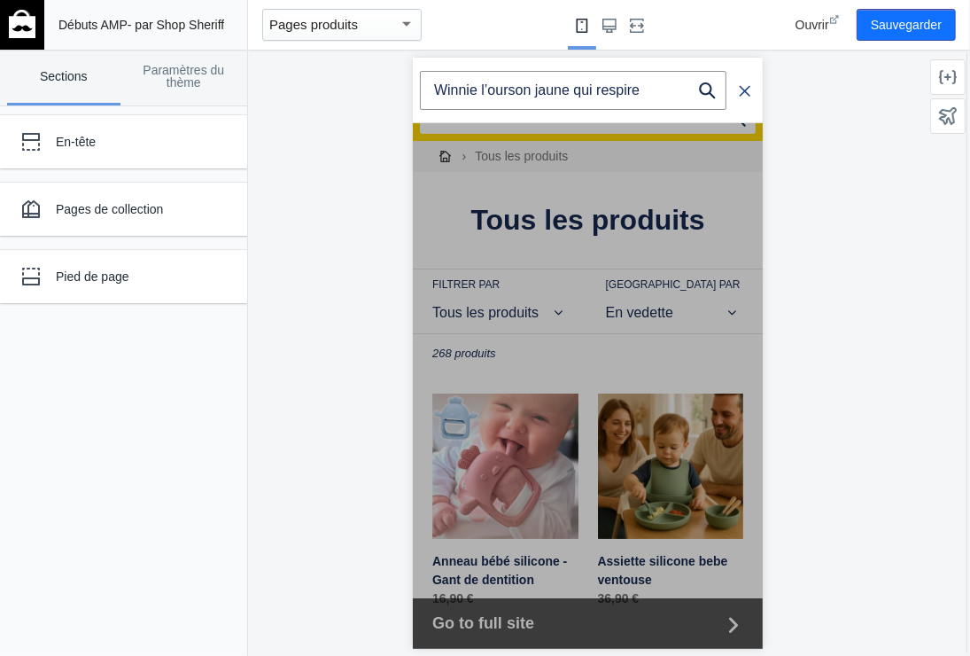
click at [737, 85] on icon "Rechercher" at bounding box center [744, 89] width 14 height 15
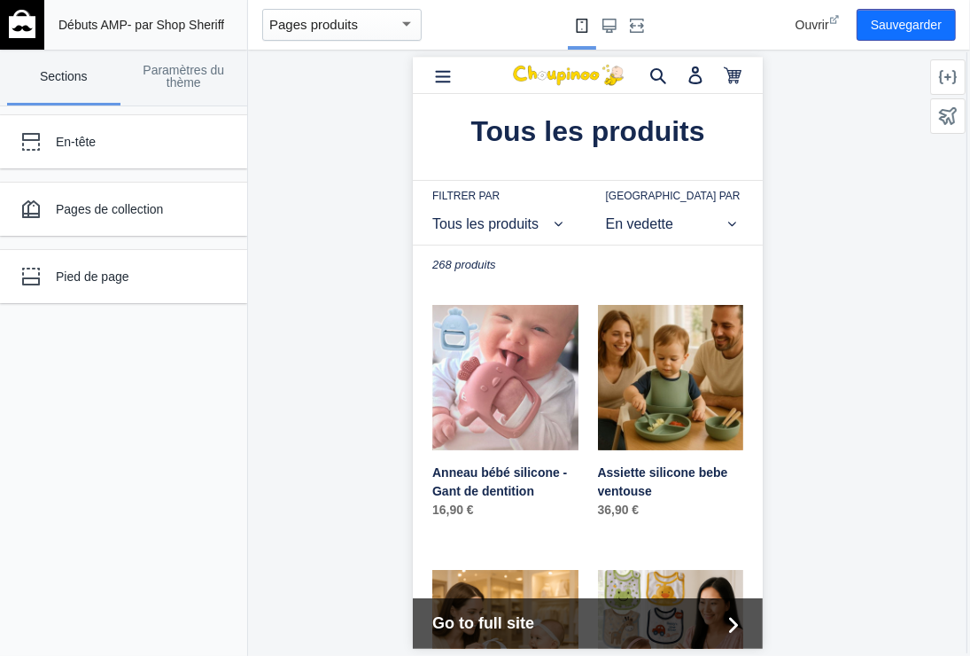
scroll to position [89, 0]
click at [553, 224] on select "Tous les produits anti-crise nocturne apaisement enfant bébé Bébé® cadeau anniv…" at bounding box center [501, 223] width 138 height 41
select select "winnie"
click at [432, 203] on select "Tous les produits anti-crise nocturne apaisement enfant bébé Bébé® cadeau anniv…" at bounding box center [501, 223] width 138 height 41
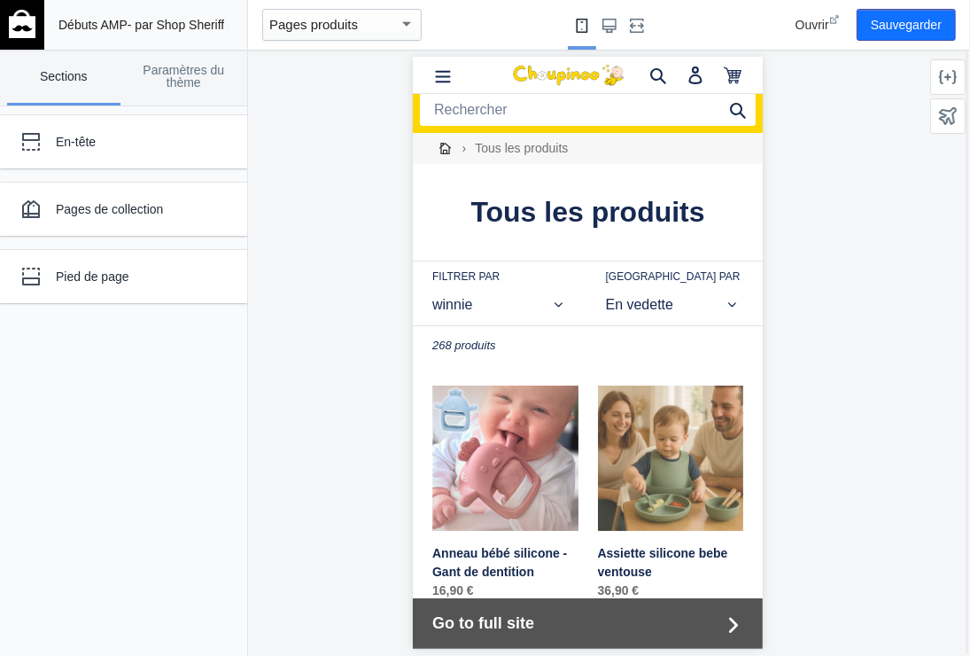
scroll to position [0, 0]
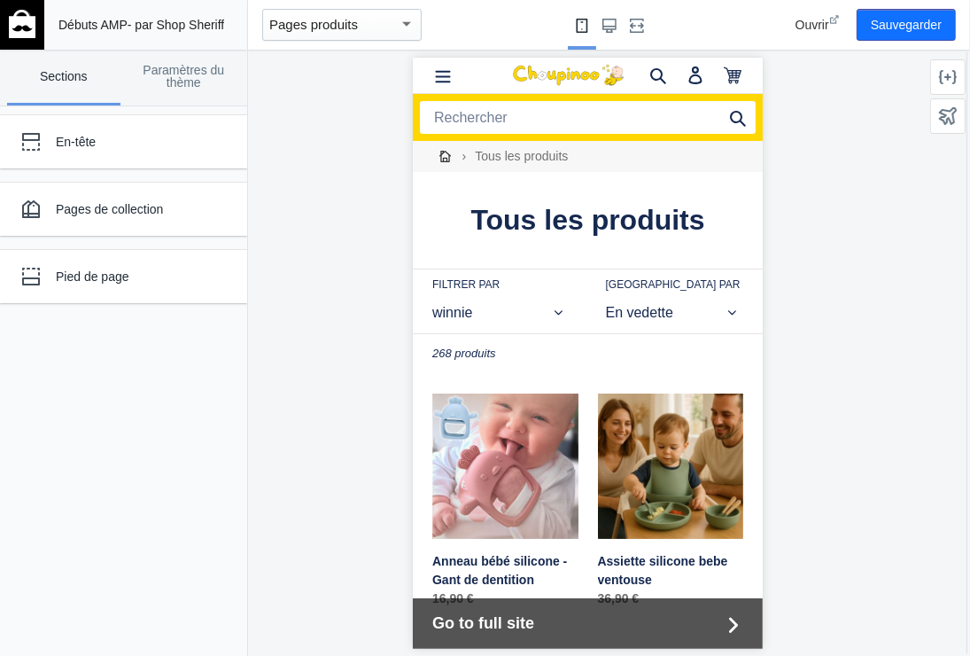
click at [715, 313] on select "En vedette Meilleures ventes Ordre alphabétique, de A à Z Ordre alphabétique, d…" at bounding box center [674, 312] width 138 height 41
click at [551, 314] on select "Tous les produits anti-crise nocturne apaisement enfant bébé Bébé® cadeau anniv…" at bounding box center [501, 312] width 138 height 41
click at [432, 292] on select "Tous les produits anti-crise nocturne apaisement enfant bébé Bébé® cadeau anniv…" at bounding box center [501, 312] width 138 height 41
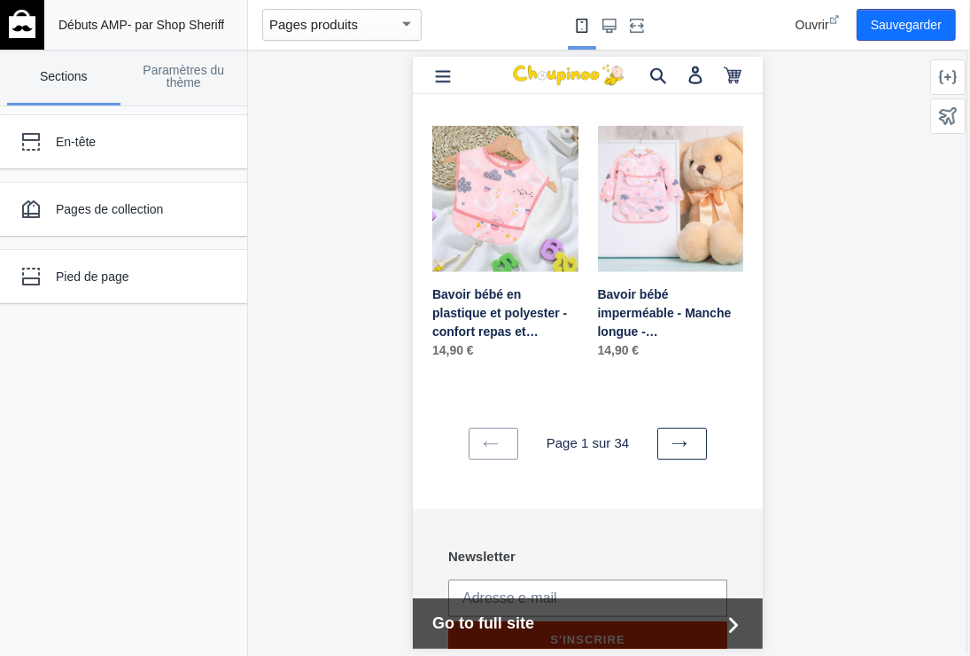
scroll to position [1064, 0]
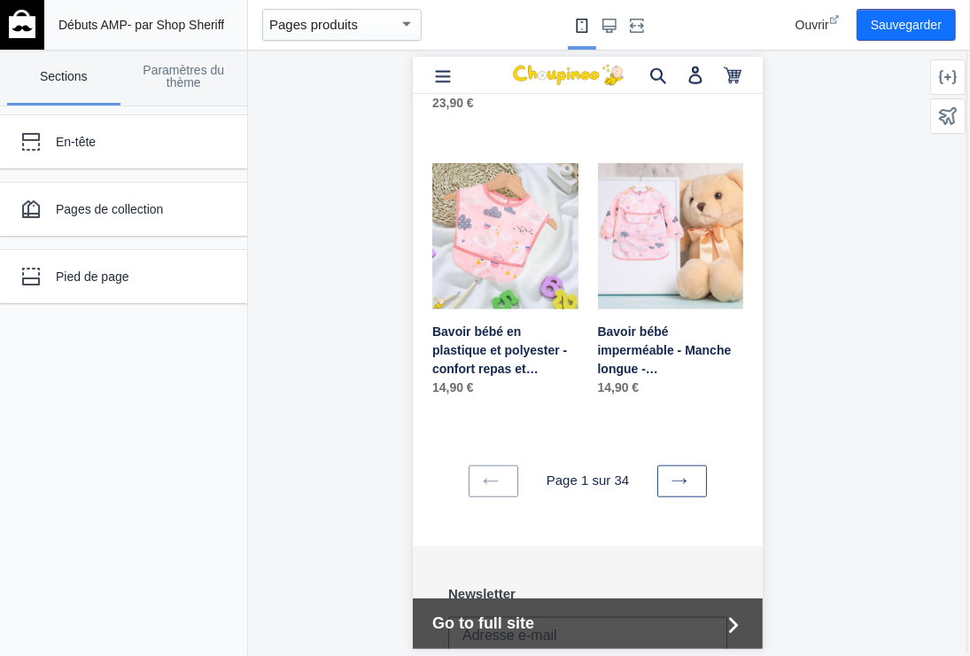
click at [671, 472] on icon at bounding box center [679, 480] width 16 height 16
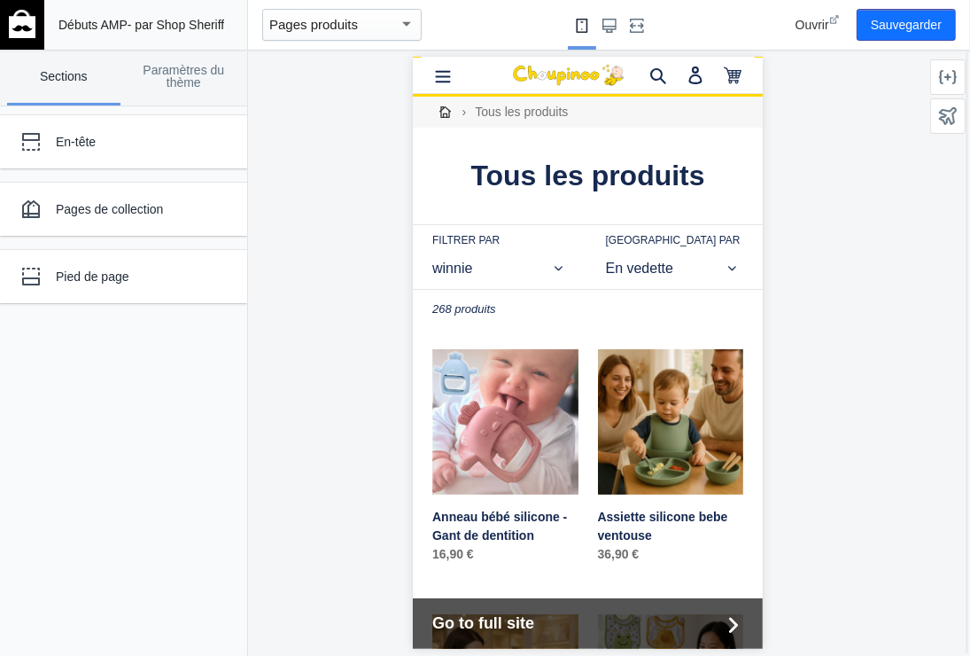
scroll to position [0, 0]
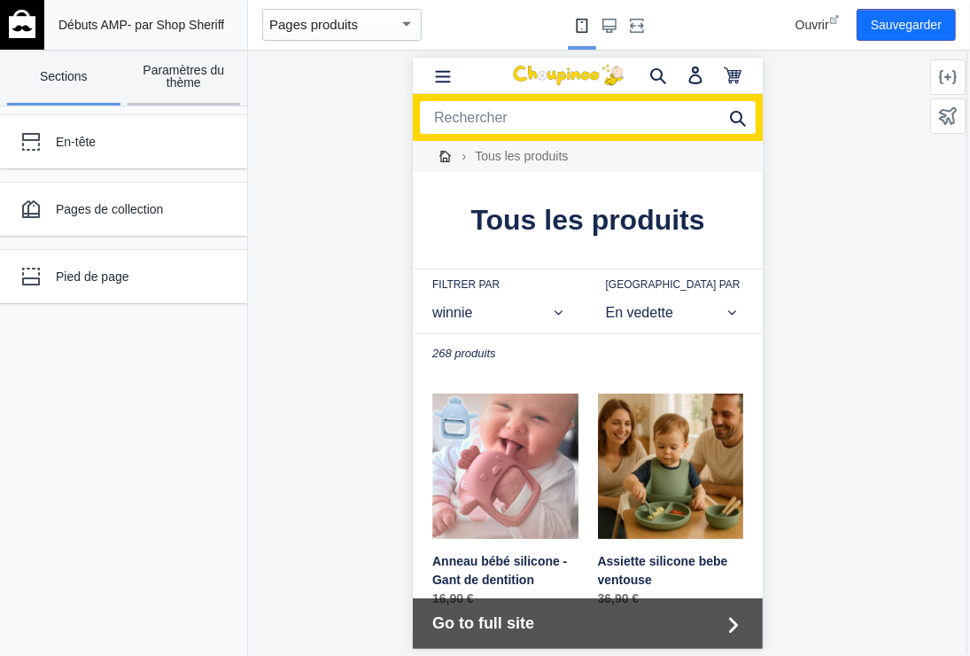
click at [169, 63] on link "Paramètres du thème" at bounding box center [184, 78] width 113 height 56
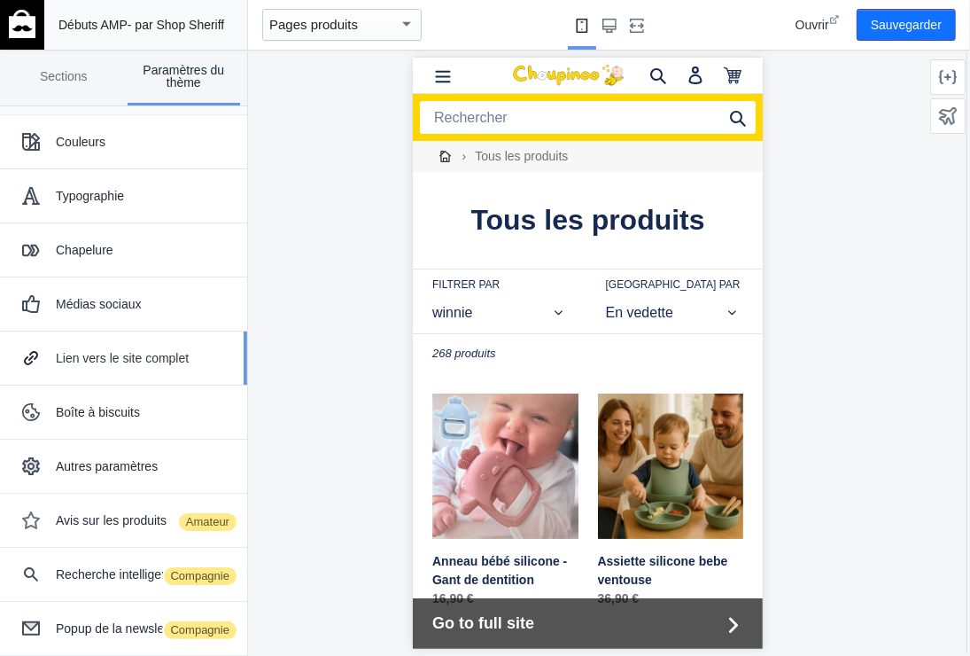
click at [121, 345] on div "Lien vers le site complet" at bounding box center [123, 357] width 221 height 35
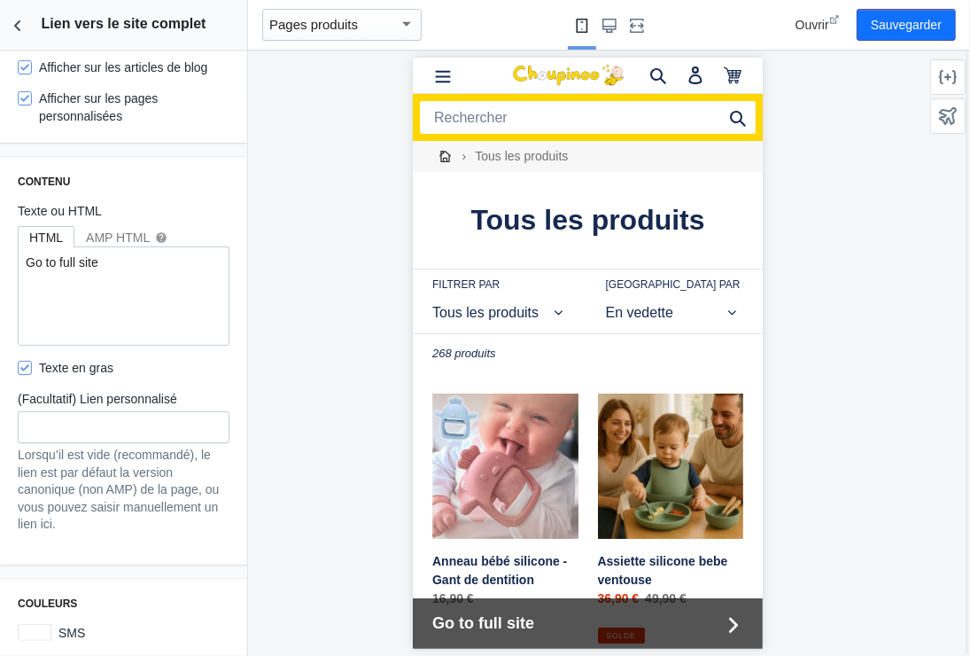
scroll to position [219, 0]
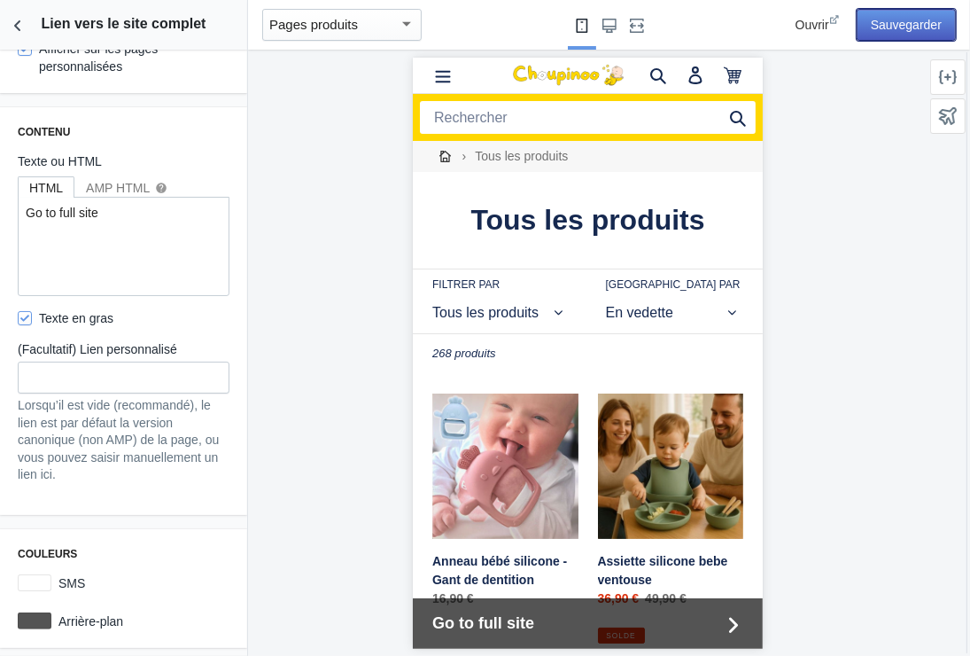
click at [908, 25] on button "Sauvegarder" at bounding box center [906, 25] width 99 height 32
click at [49, 621] on div at bounding box center [35, 620] width 34 height 17
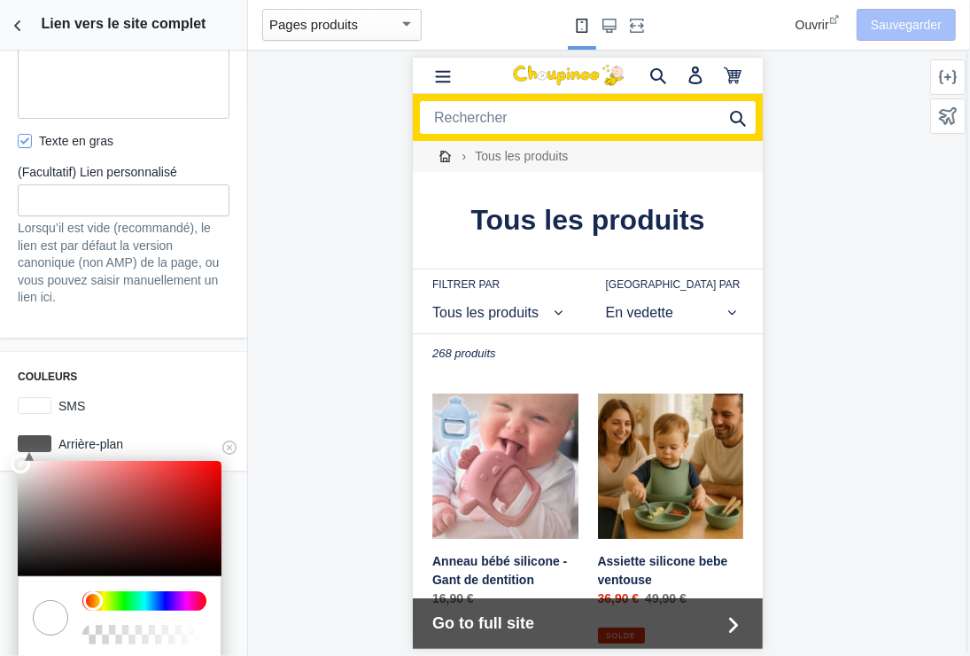
scroll to position [475, 0]
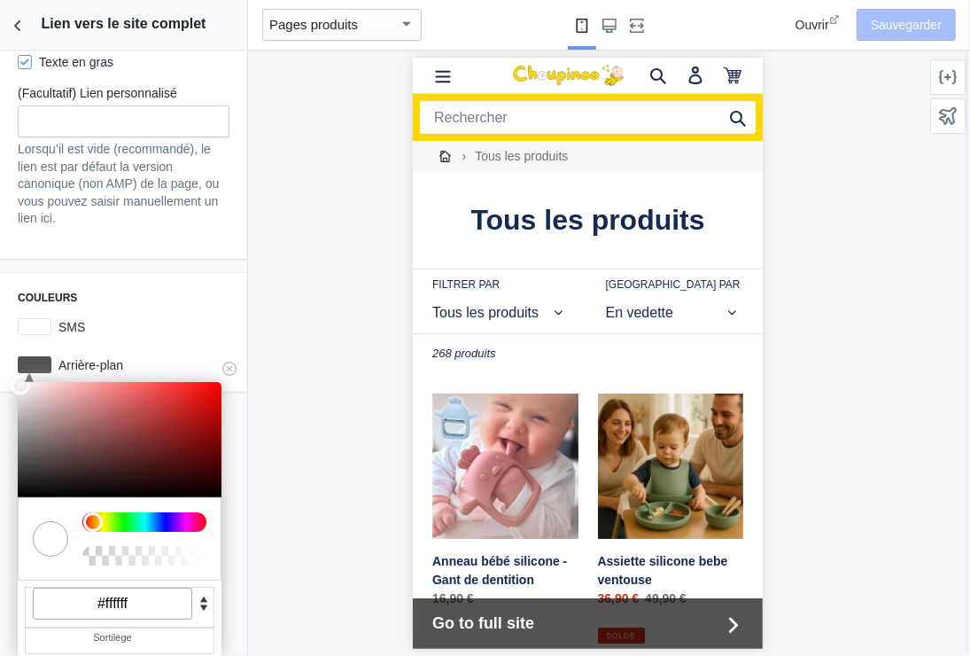
click at [129, 599] on input "#ffffff" at bounding box center [113, 604] width 160 height 32
paste input "d700"
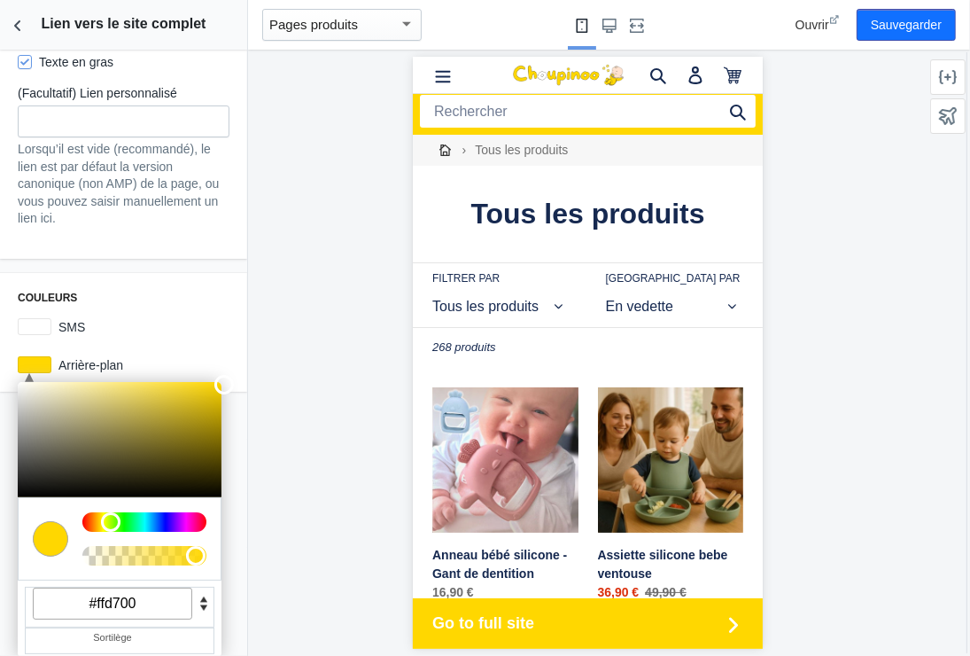
scroll to position [0, 0]
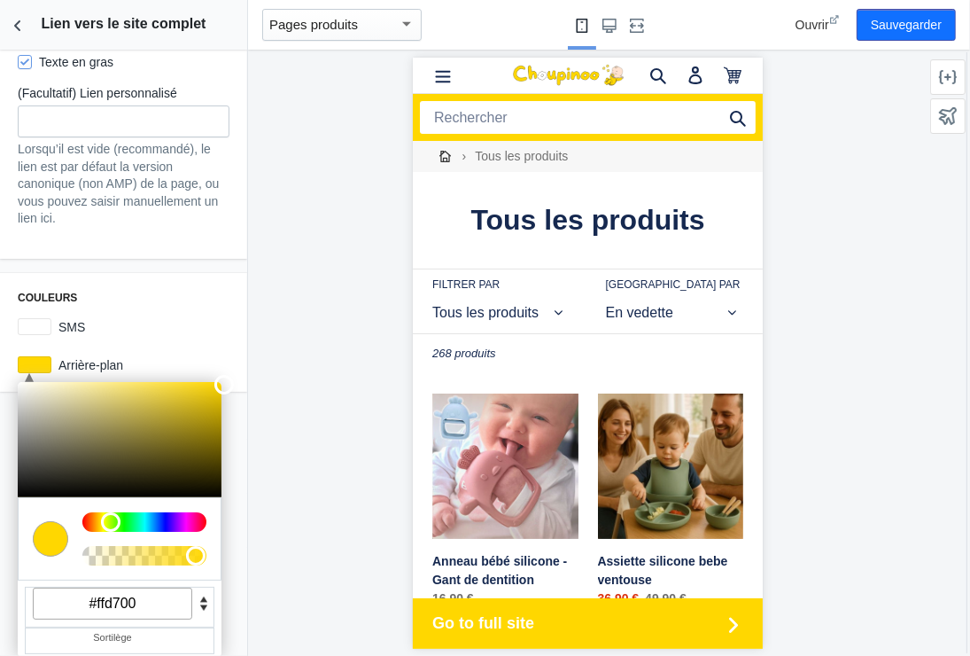
type input "#ffd700"
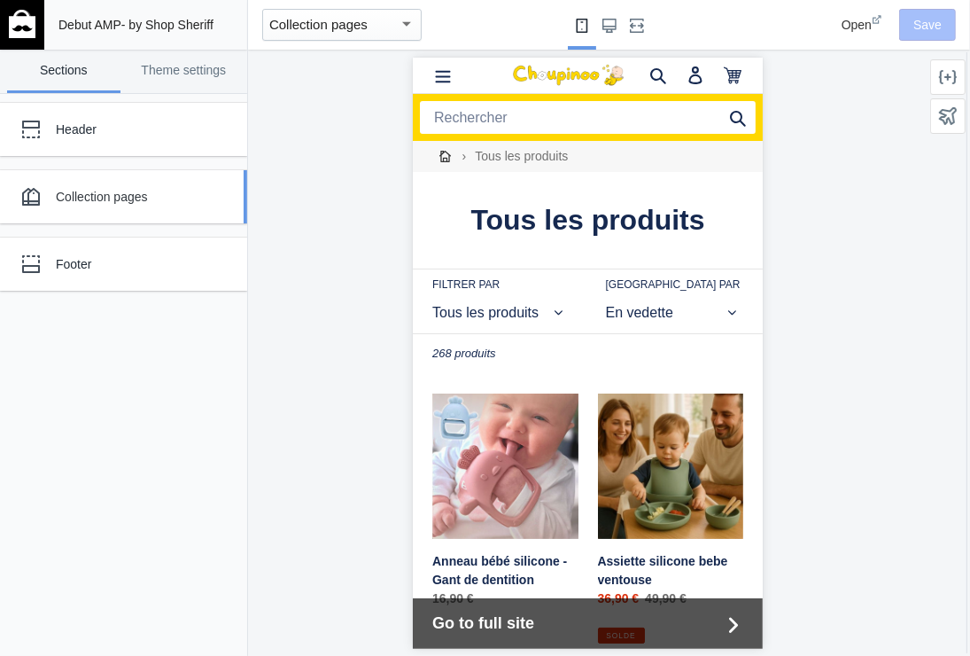
click at [74, 189] on div "Collection pages" at bounding box center [132, 197] width 152 height 18
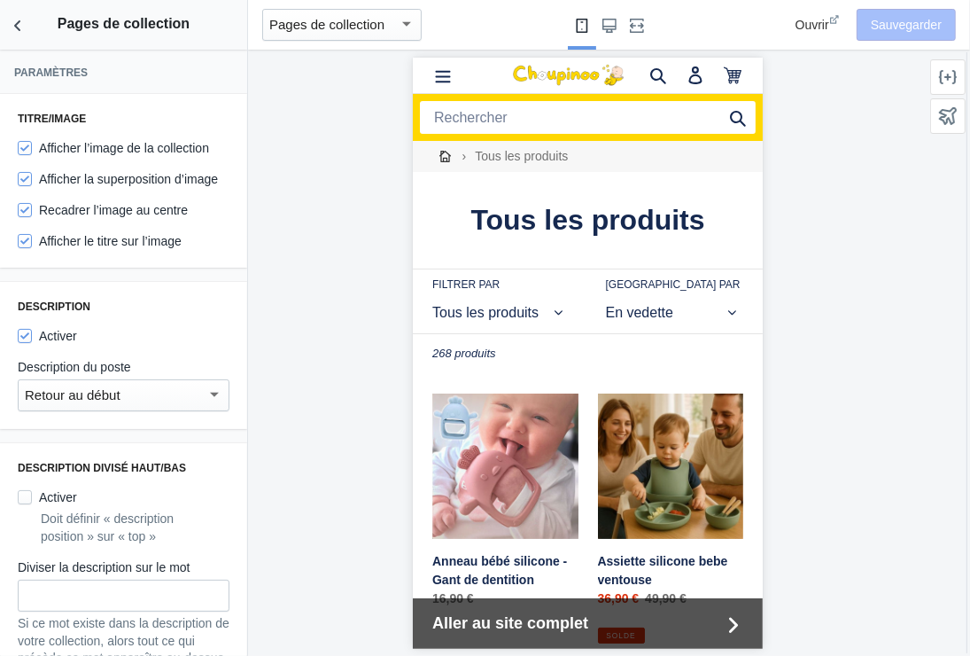
click at [210, 396] on div at bounding box center [214, 394] width 9 height 4
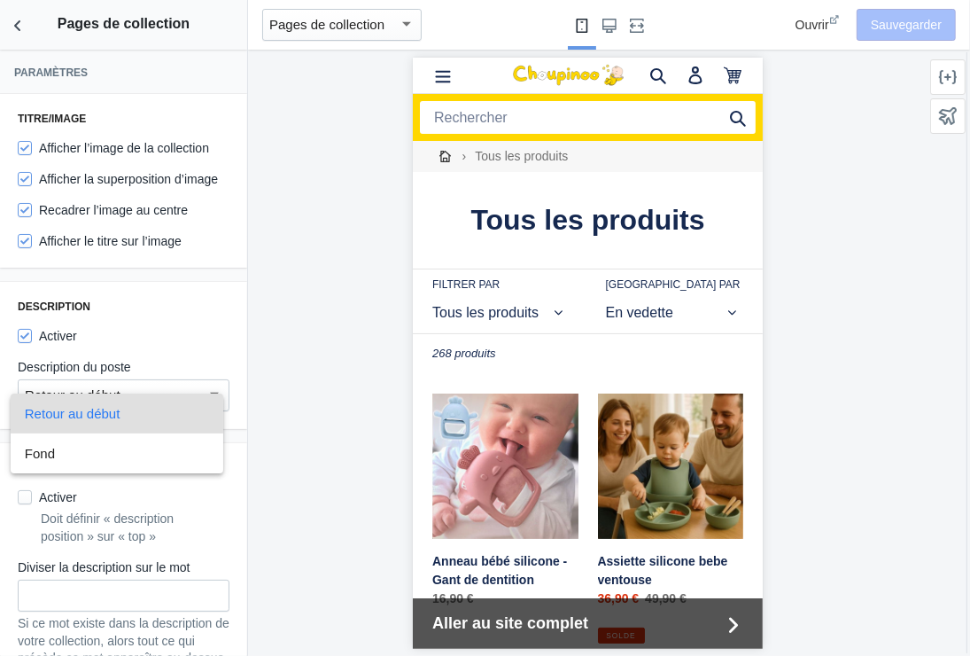
click at [284, 449] on div at bounding box center [485, 328] width 970 height 656
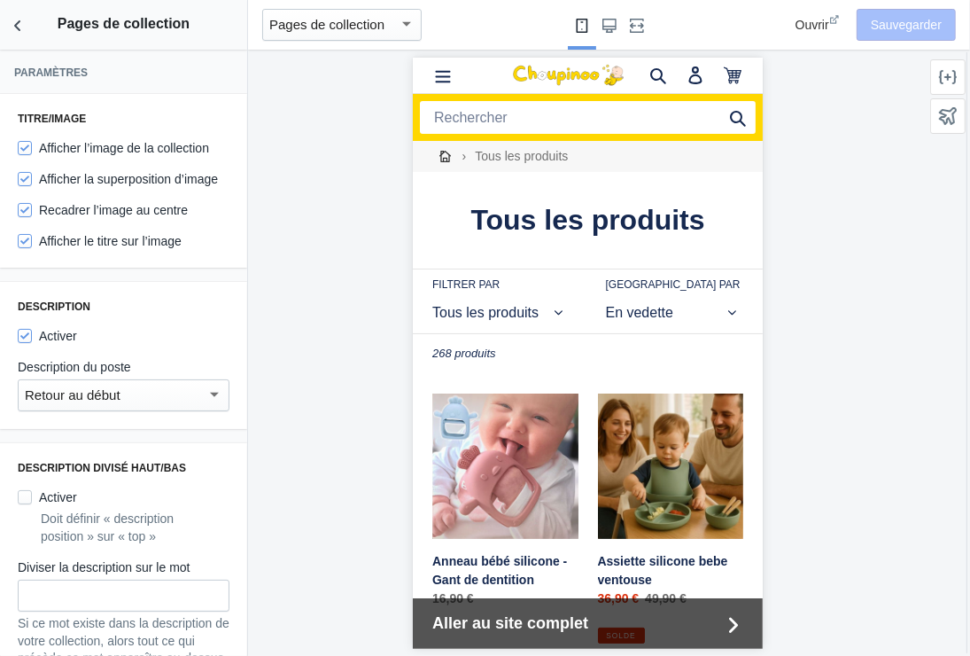
scroll to position [89, 0]
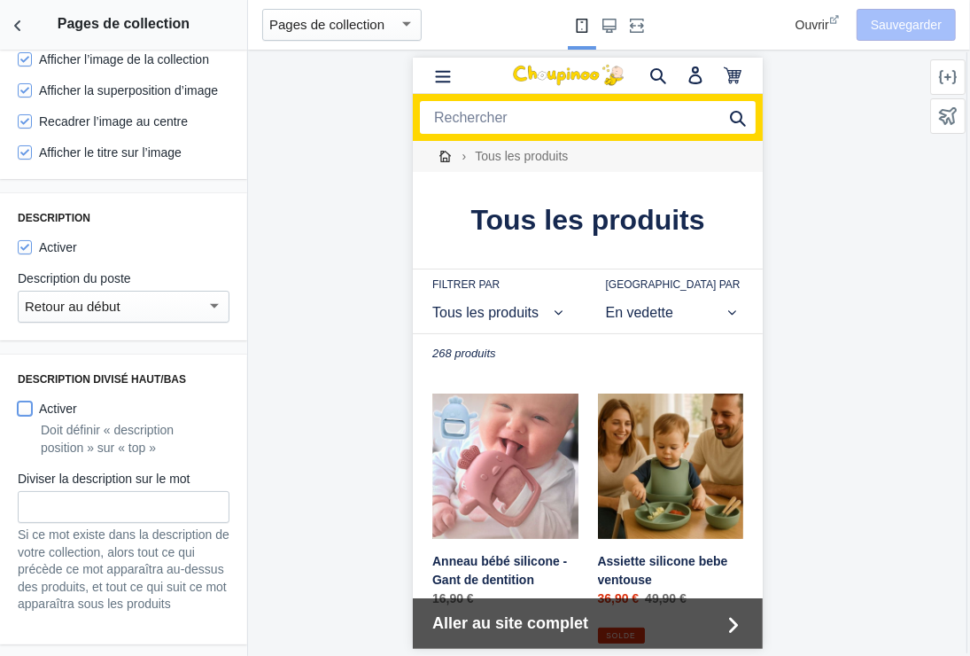
click at [26, 416] on input "Activer" at bounding box center [25, 408] width 14 height 14
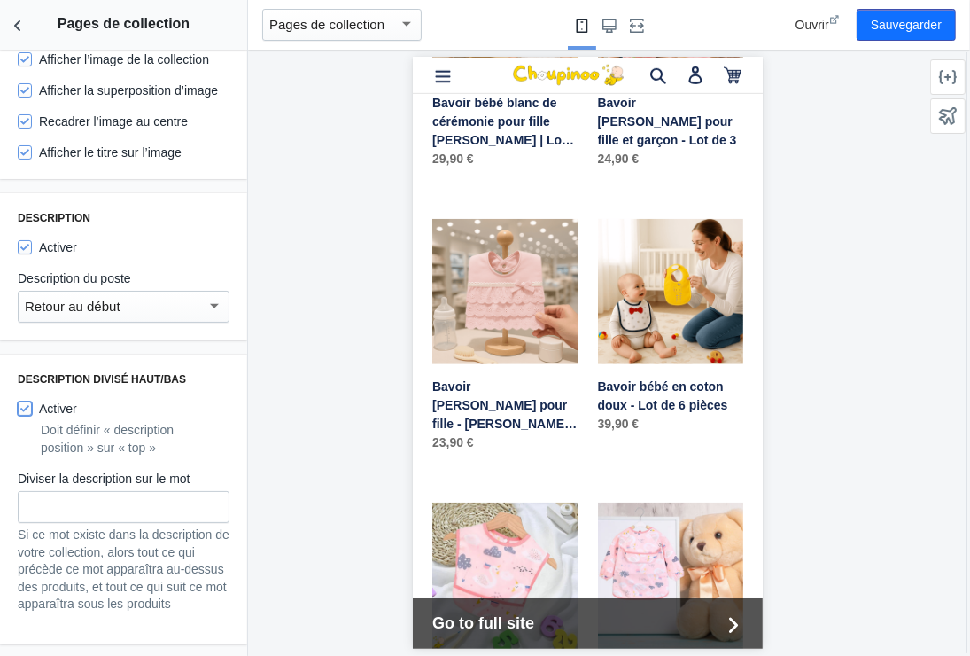
scroll to position [620, 0]
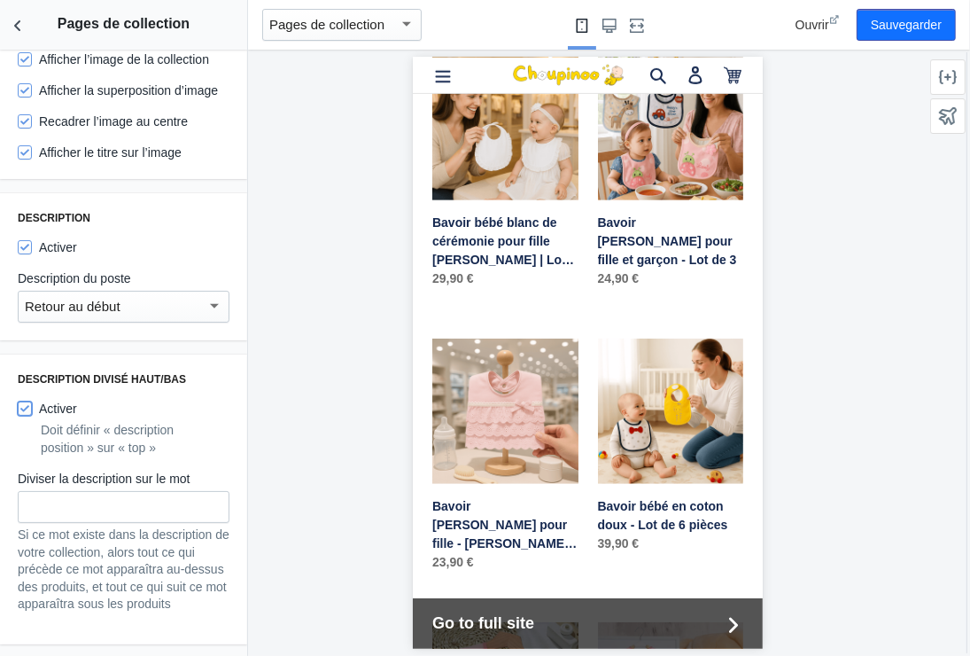
click at [19, 416] on input "Activer" at bounding box center [25, 408] width 14 height 14
checkbox input "false"
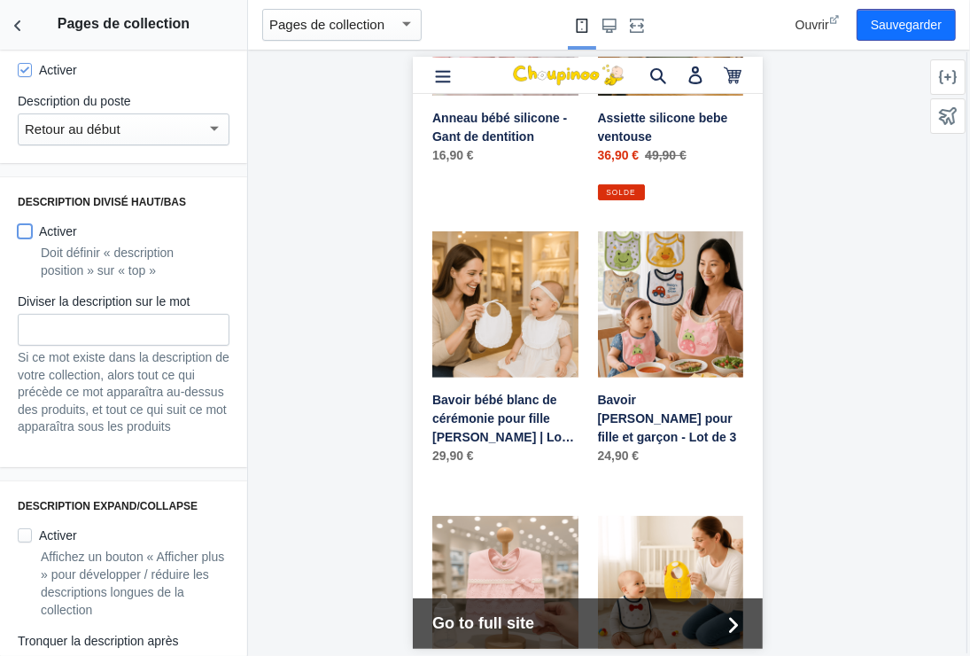
scroll to position [355, 0]
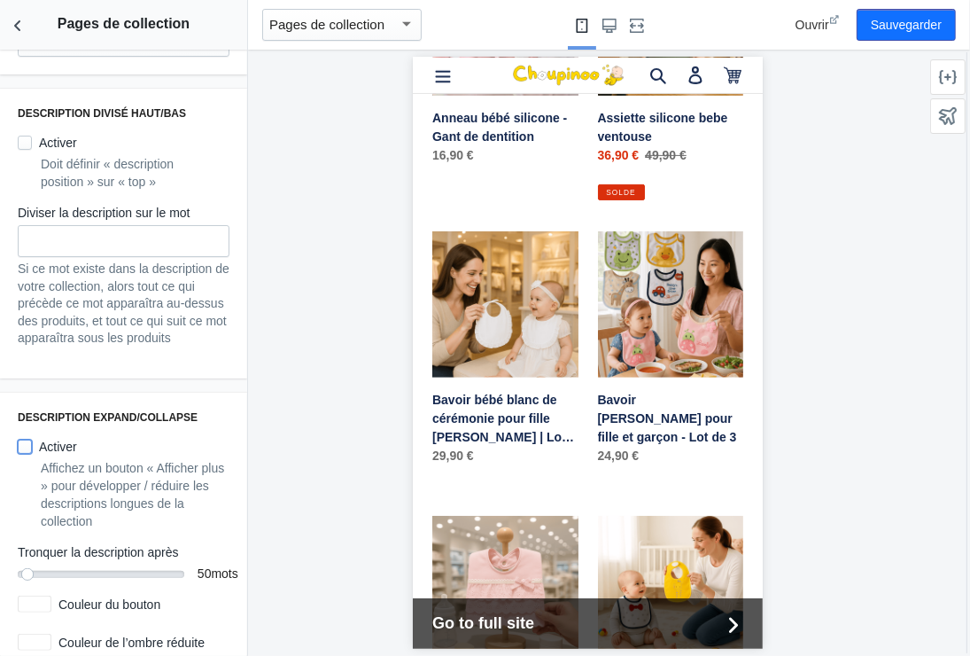
click at [25, 454] on input "Activer" at bounding box center [25, 447] width 14 height 14
checkbox input "true"
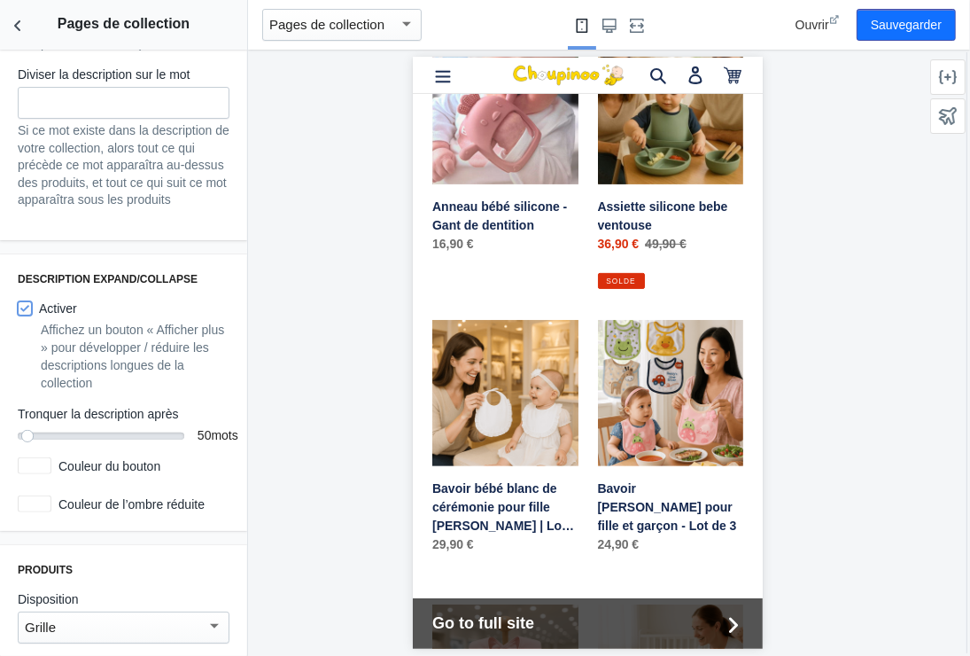
scroll to position [532, 0]
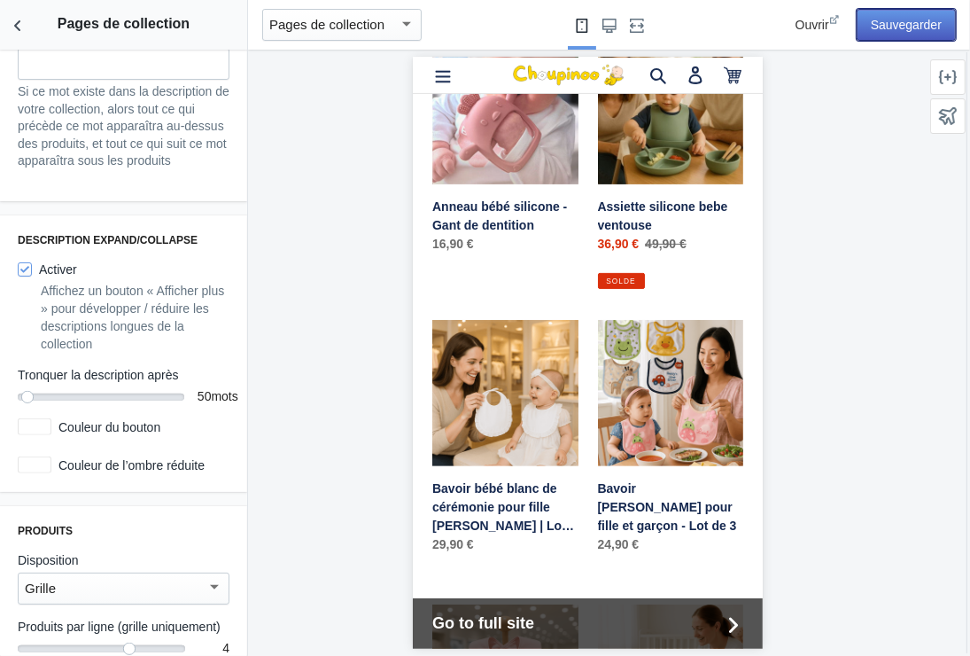
click at [888, 15] on button "Sauvegarder" at bounding box center [906, 25] width 99 height 32
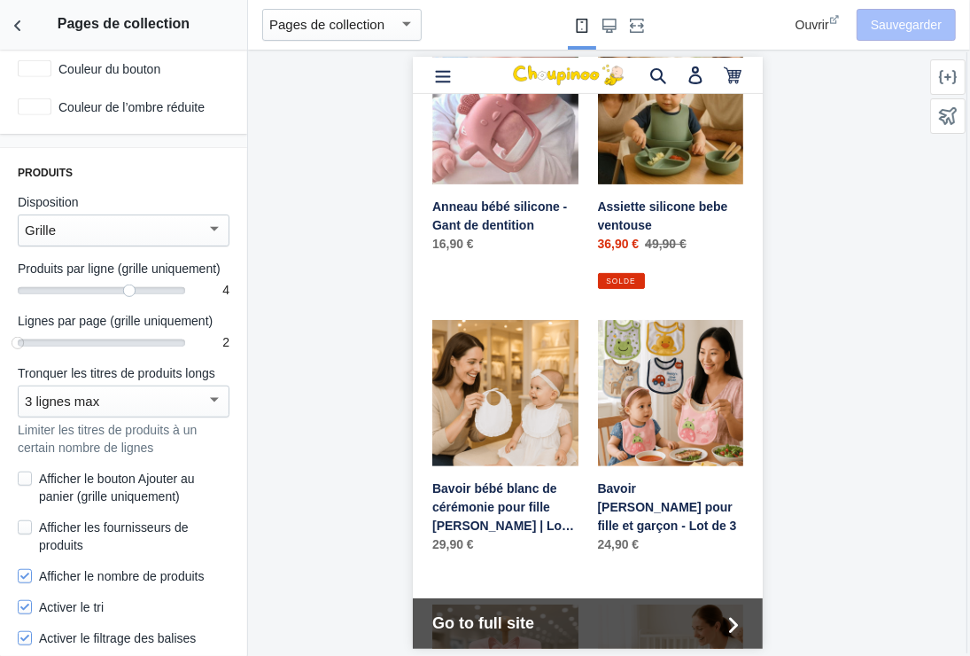
scroll to position [975, 0]
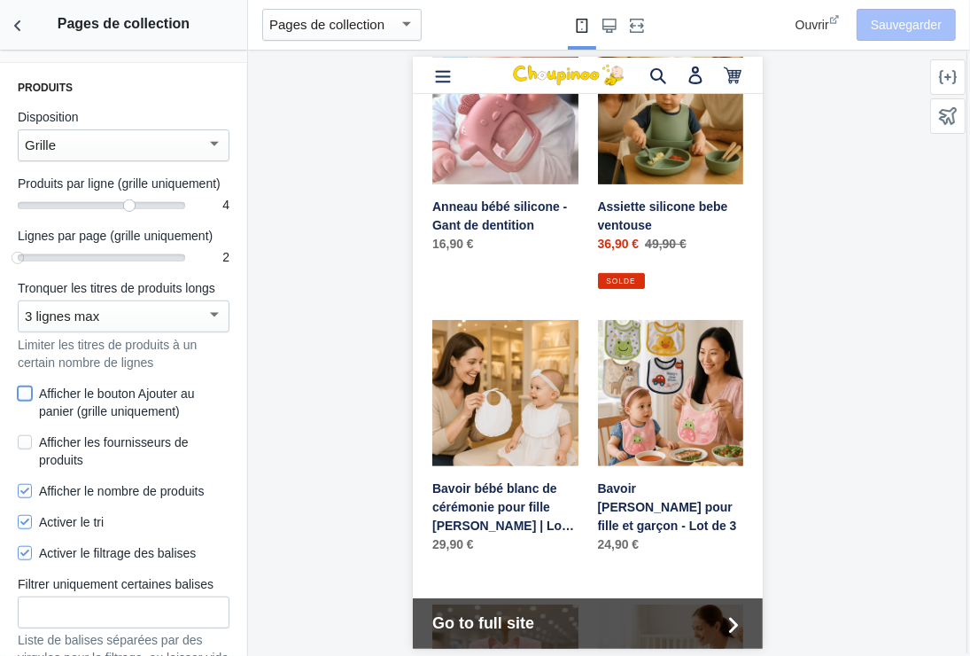
click at [23, 401] on input "Afficher le bouton Ajouter au panier (grille uniquement)" at bounding box center [25, 393] width 14 height 14
checkbox input "true"
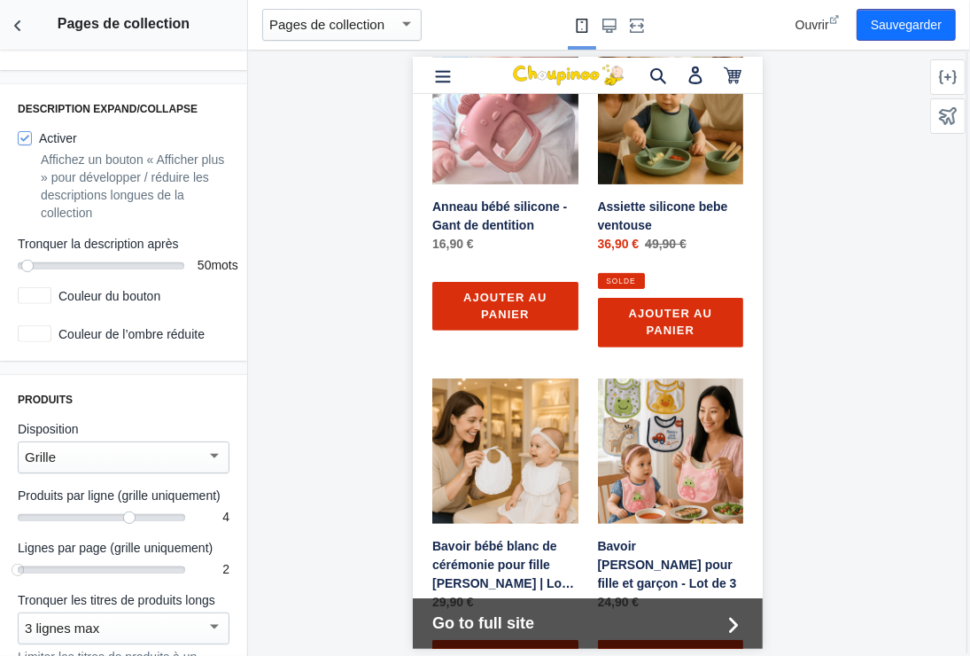
scroll to position [574, 0]
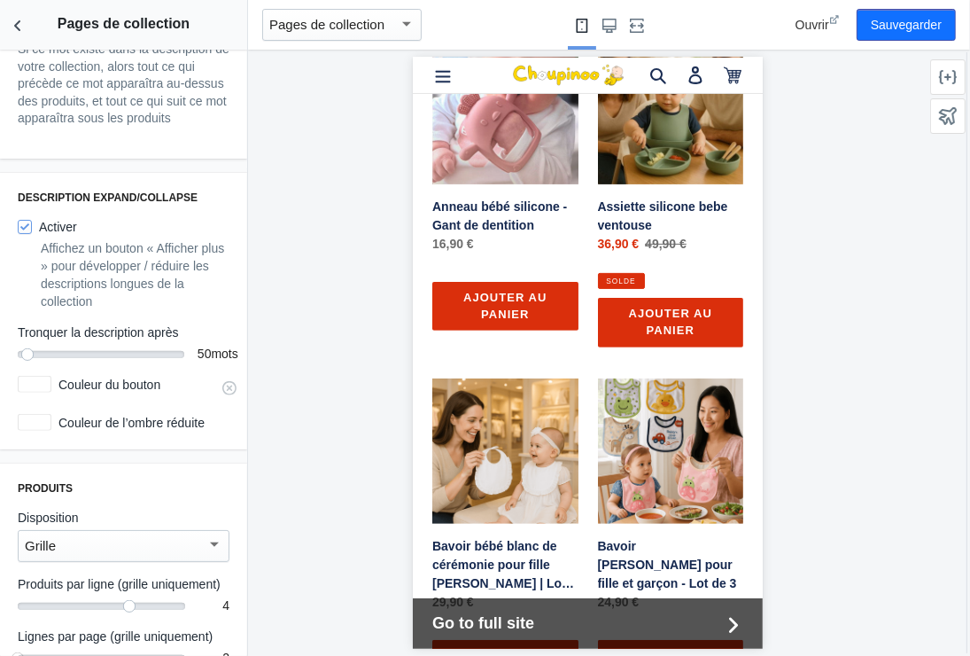
click at [51, 393] on div at bounding box center [35, 384] width 34 height 17
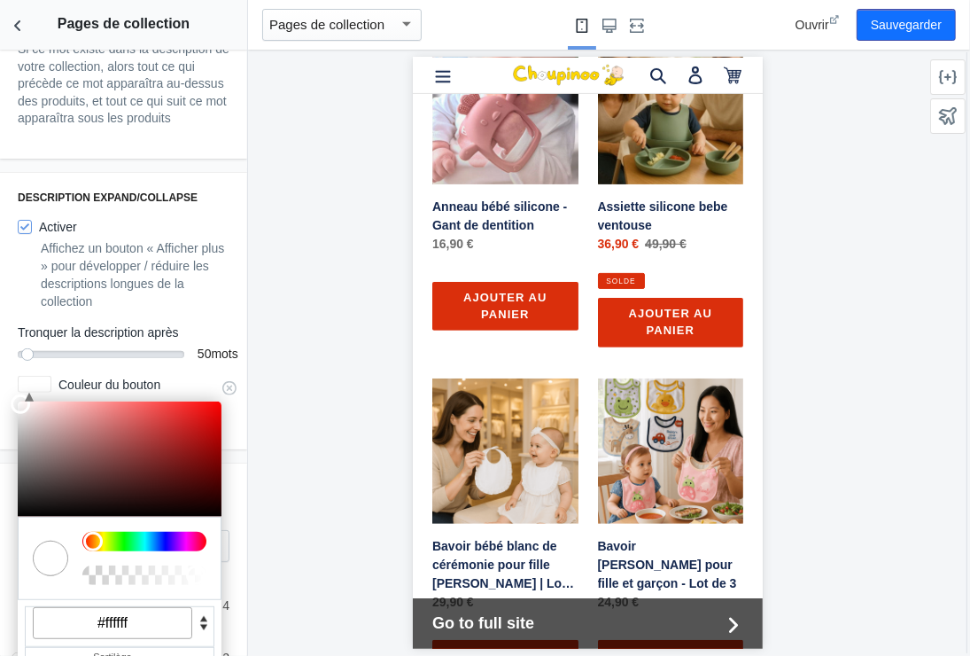
scroll to position [663, 0]
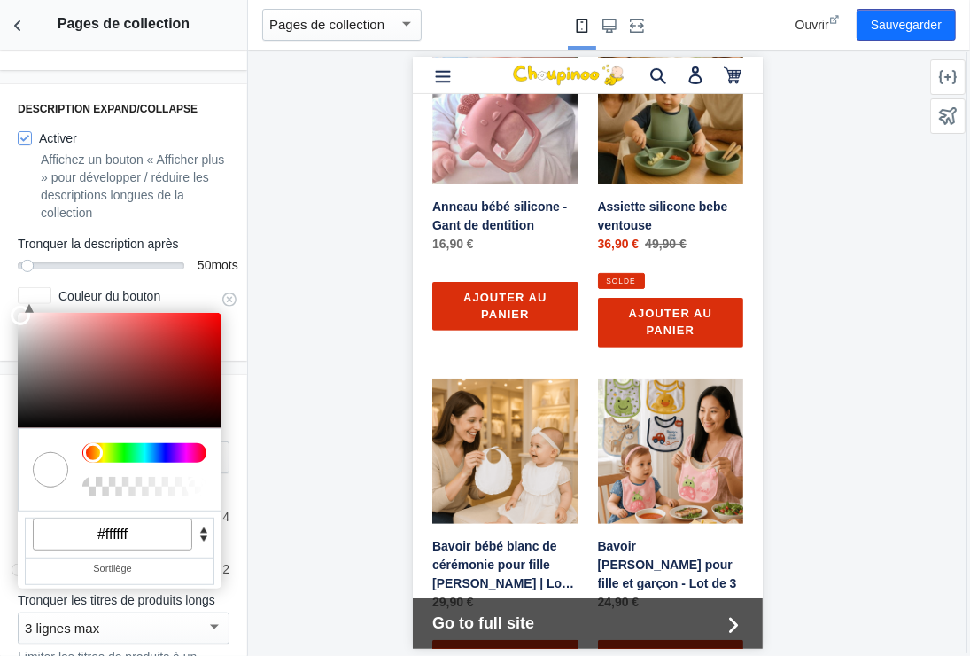
click at [136, 550] on input "#ffffff" at bounding box center [113, 534] width 160 height 32
paste input "18d832"
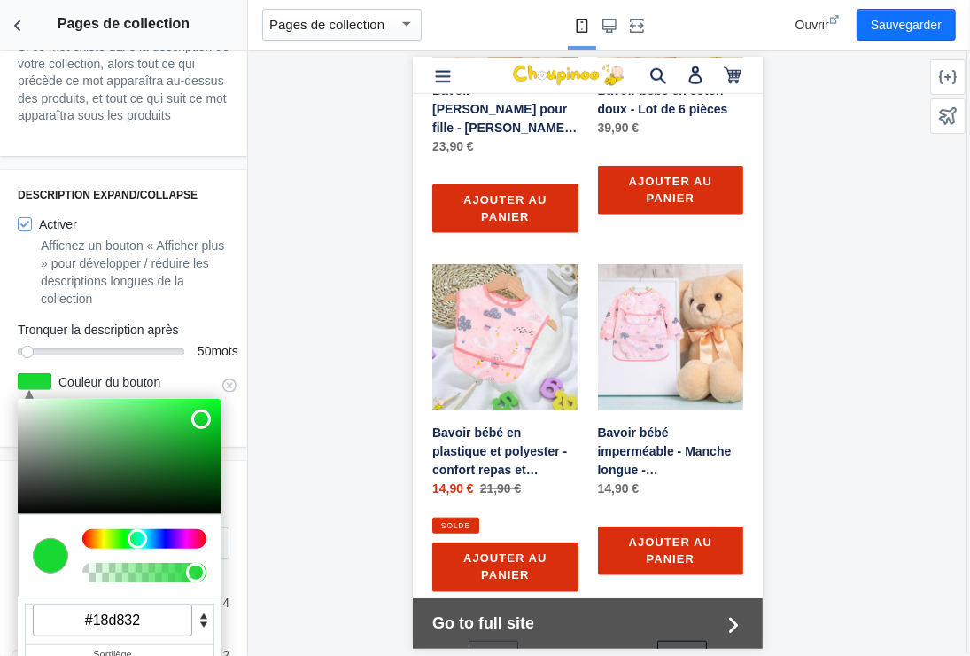
scroll to position [574, 0]
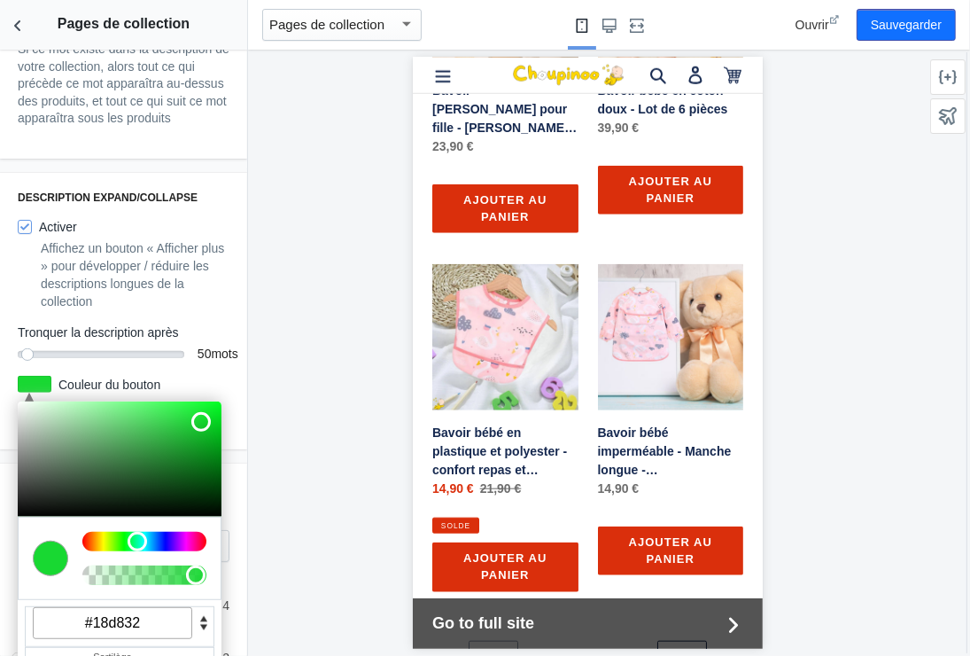
type input "#18d832"
click at [284, 416] on div at bounding box center [588, 353] width 680 height 606
click at [894, 18] on button "Sauvegarder" at bounding box center [906, 25] width 99 height 32
click at [267, 438] on div at bounding box center [588, 353] width 680 height 606
click at [72, 393] on label "Couleur du bouton" at bounding box center [140, 385] width 178 height 18
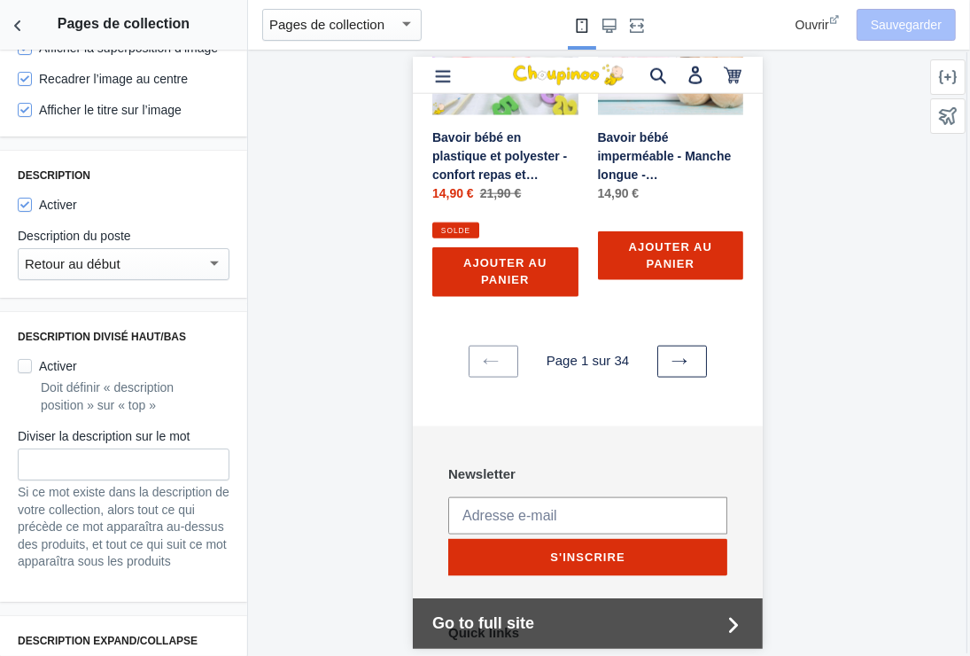
scroll to position [1418, 0]
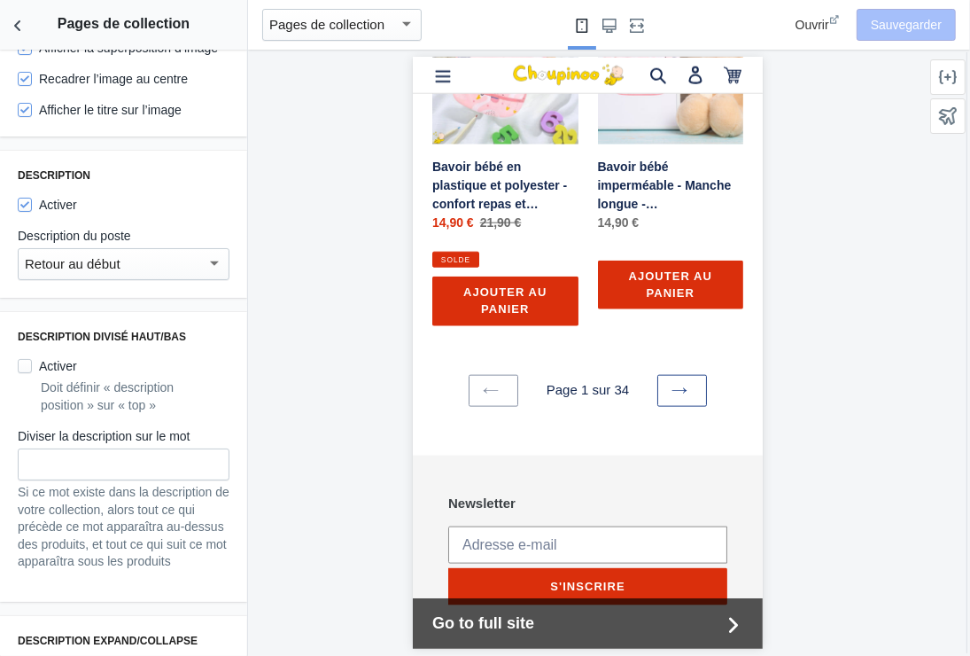
click at [674, 382] on icon at bounding box center [679, 390] width 16 height 16
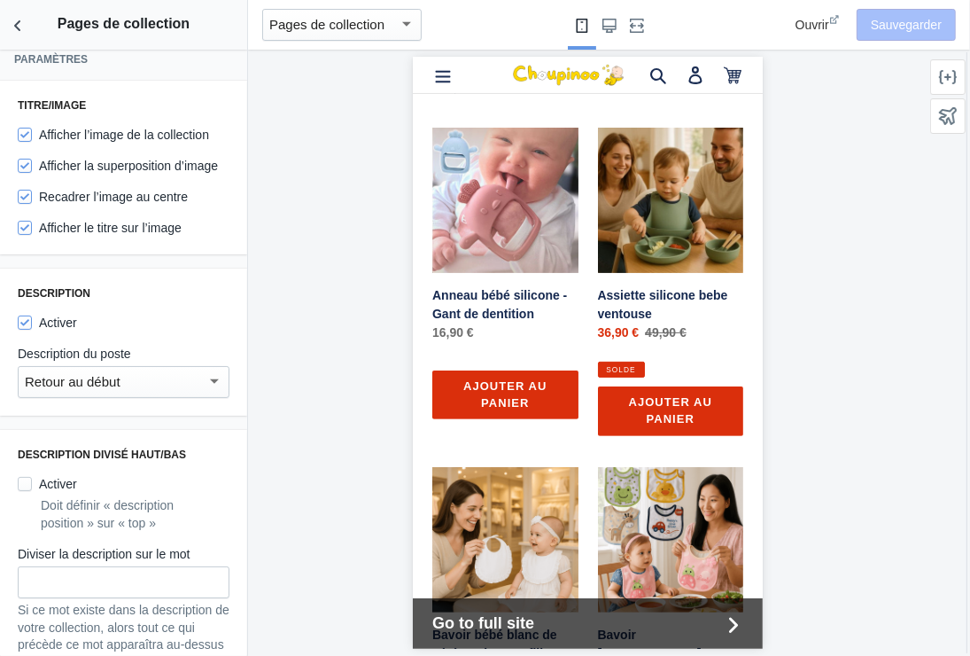
scroll to position [0, 0]
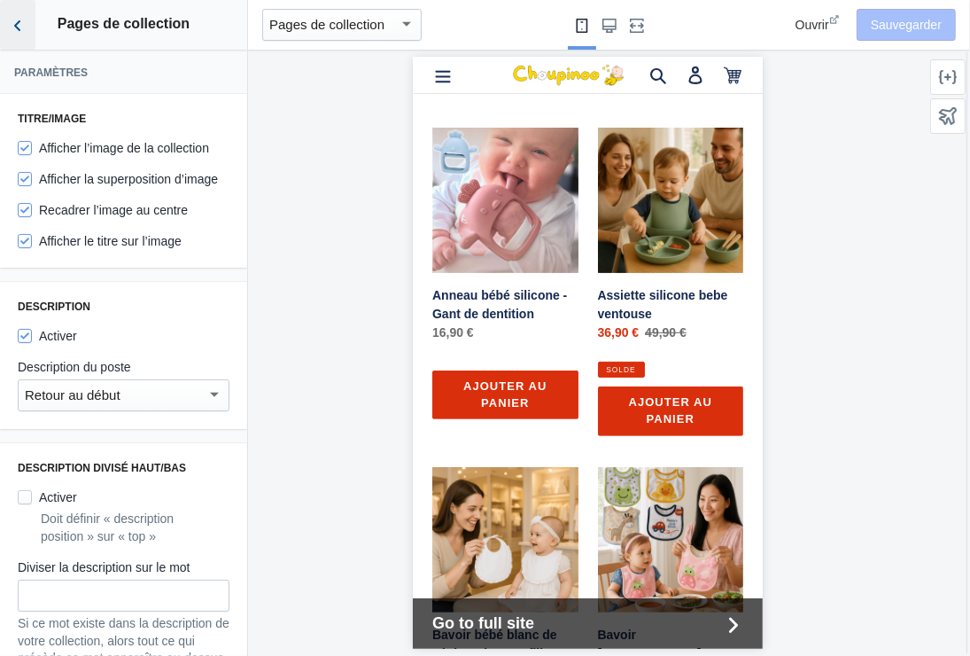
click at [19, 19] on icon "Retour aux sections" at bounding box center [18, 26] width 18 height 18
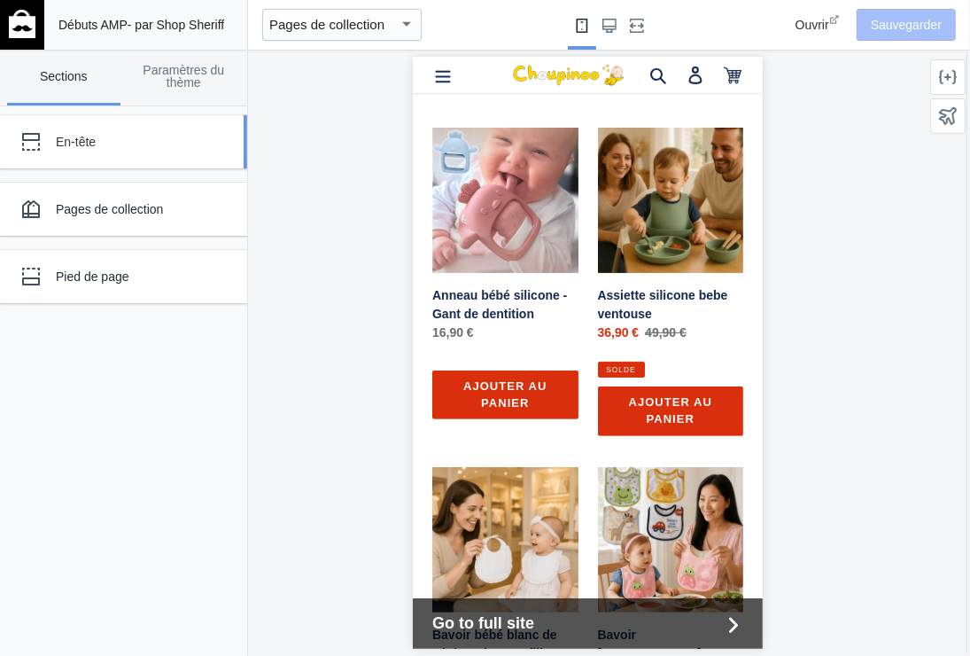
click at [107, 139] on div "En-tête" at bounding box center [132, 142] width 152 height 18
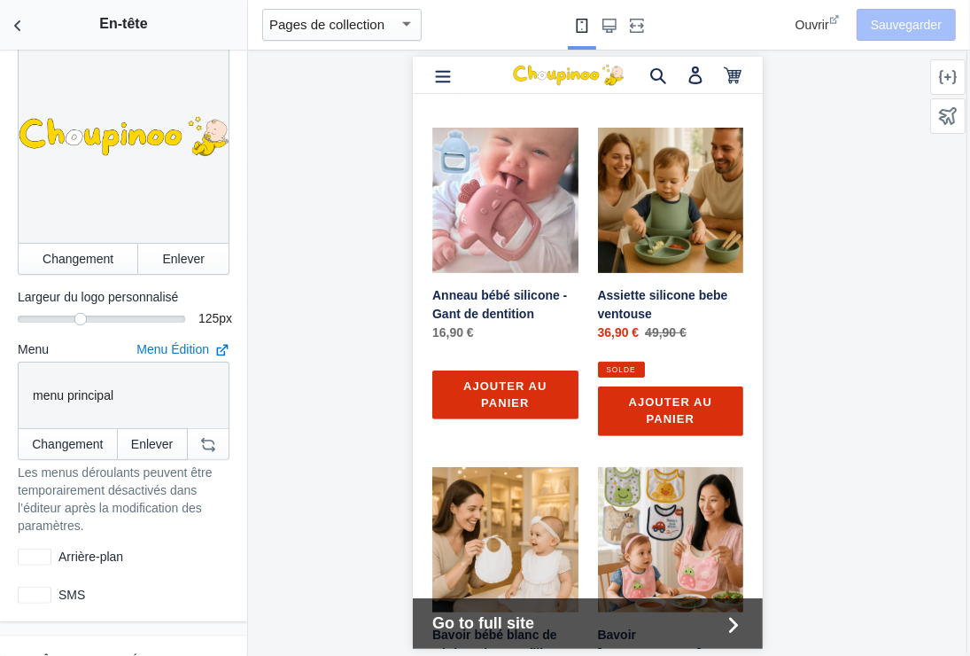
scroll to position [266, 0]
click at [15, 26] on use "Retour aux sections" at bounding box center [17, 25] width 6 height 11
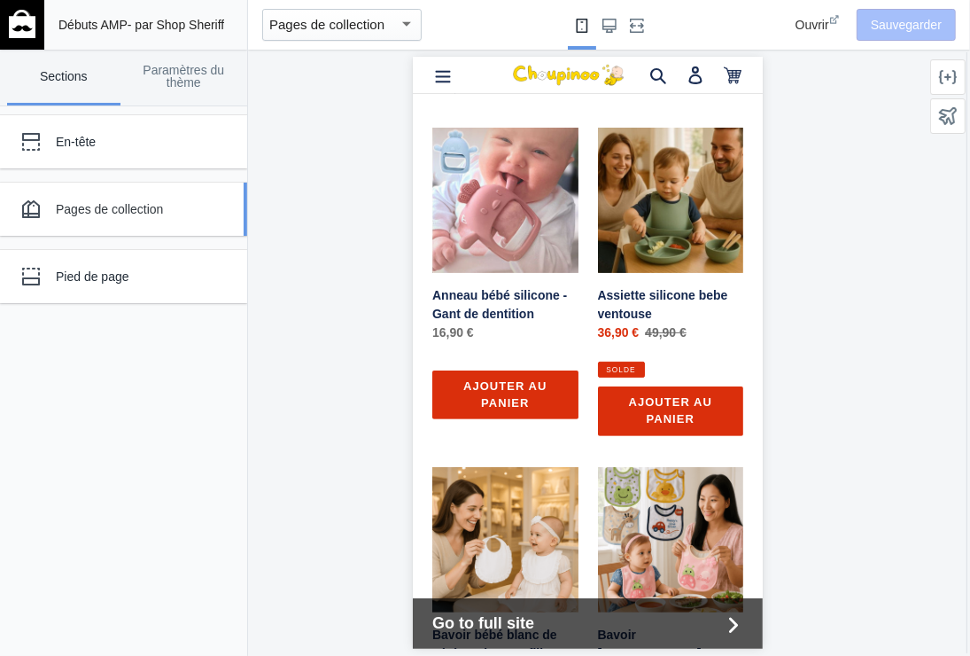
click at [98, 206] on div "Pages de collection" at bounding box center [132, 209] width 152 height 18
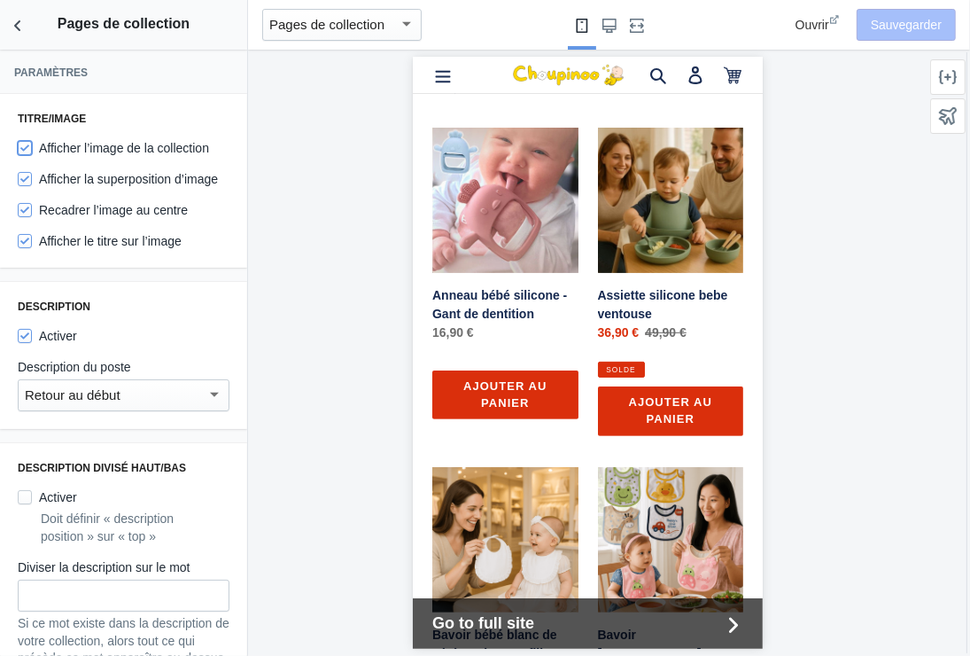
click at [28, 150] on input "Afficher l’image de la collection" at bounding box center [25, 148] width 14 height 14
checkbox input "true"
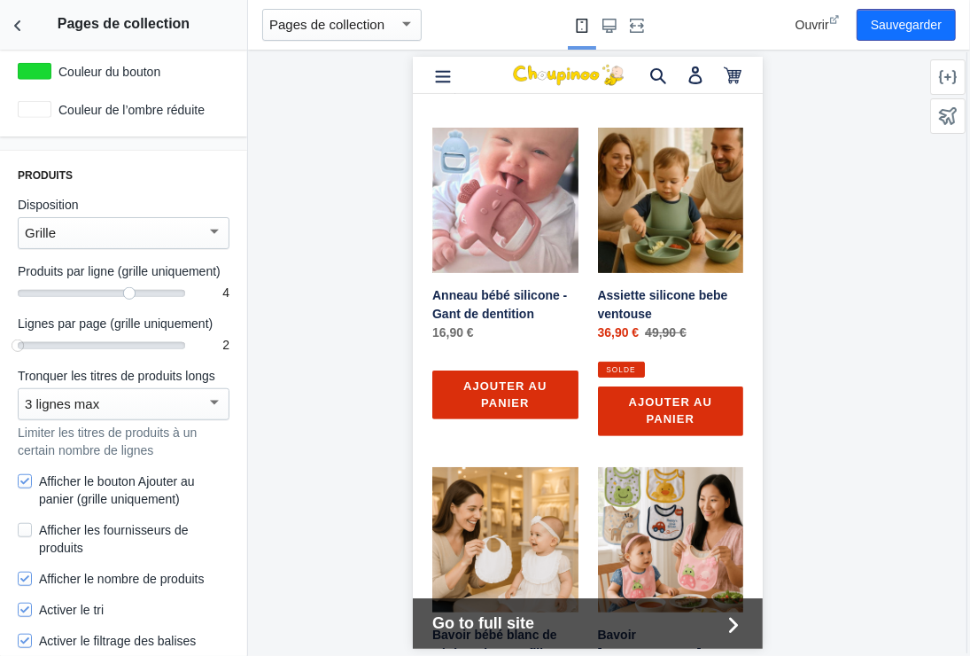
scroll to position [975, 0]
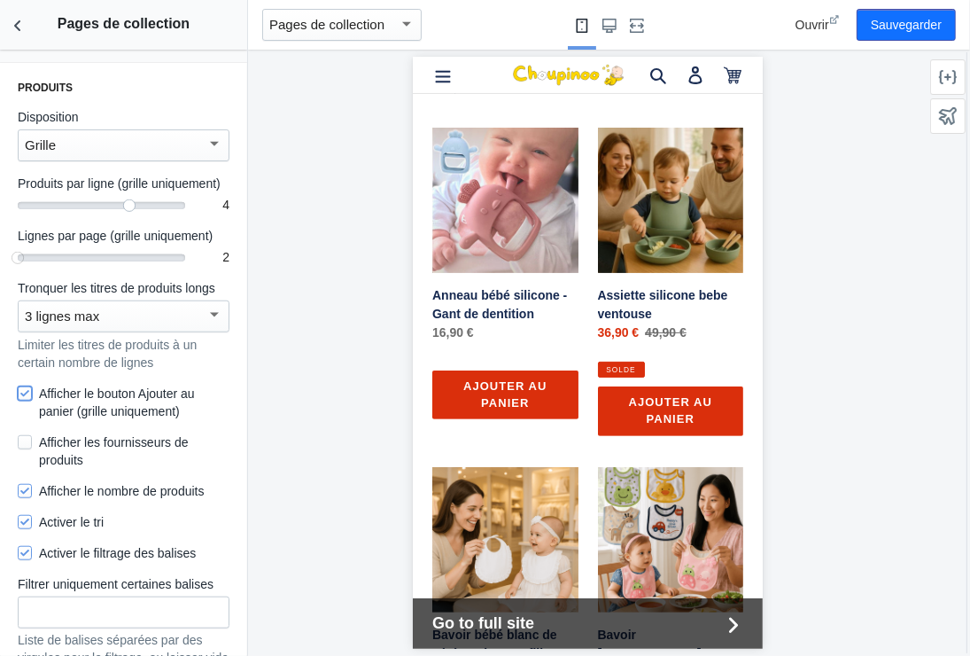
click at [23, 401] on input "Afficher le bouton Ajouter au panier (grille uniquement)" at bounding box center [25, 393] width 14 height 14
checkbox input "false"
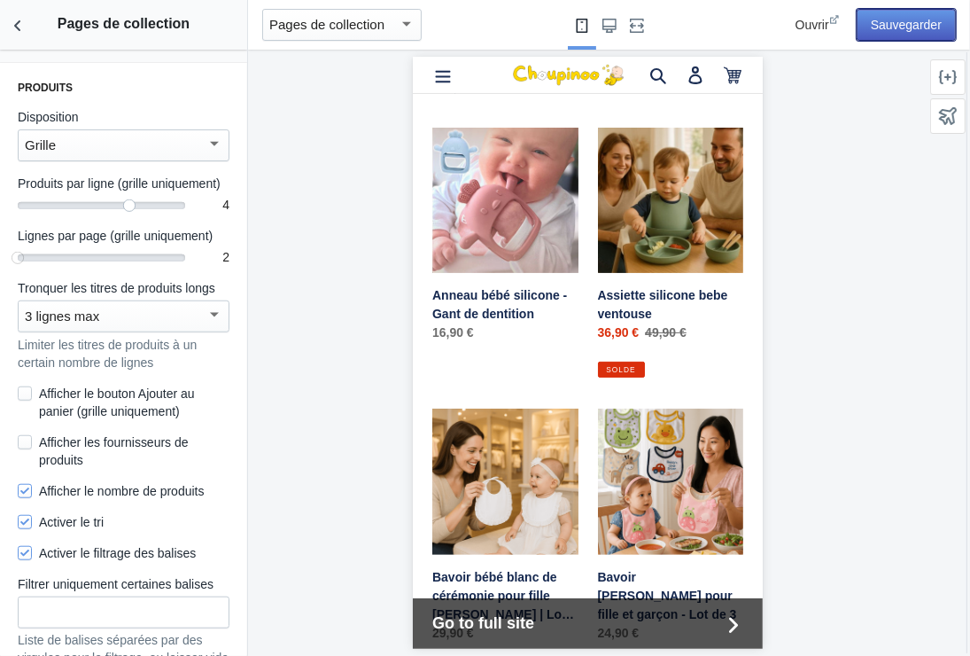
click at [913, 20] on button "Sauvegarder" at bounding box center [906, 25] width 99 height 32
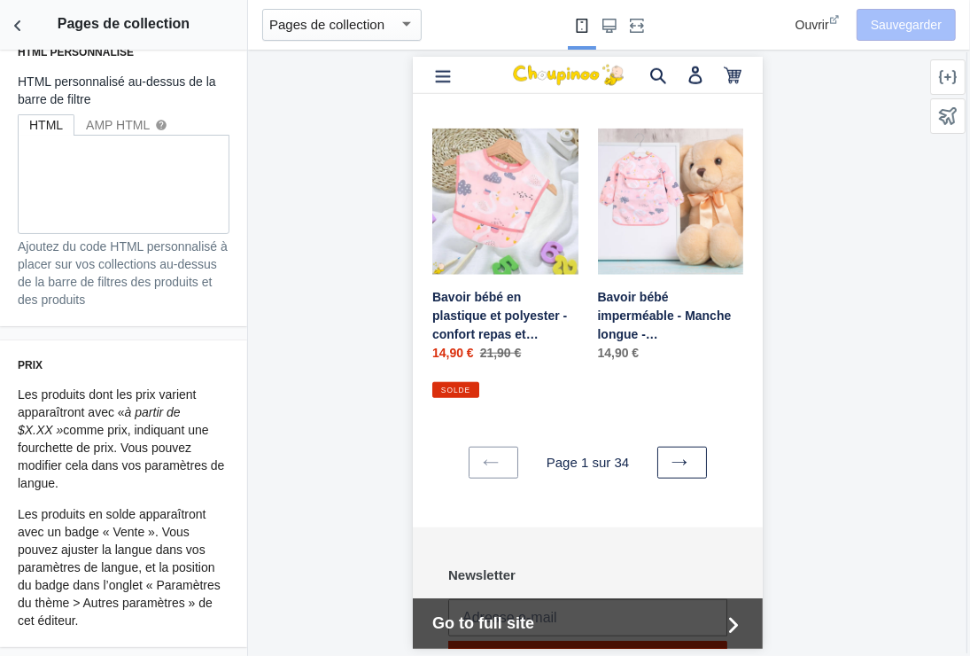
scroll to position [1064, 0]
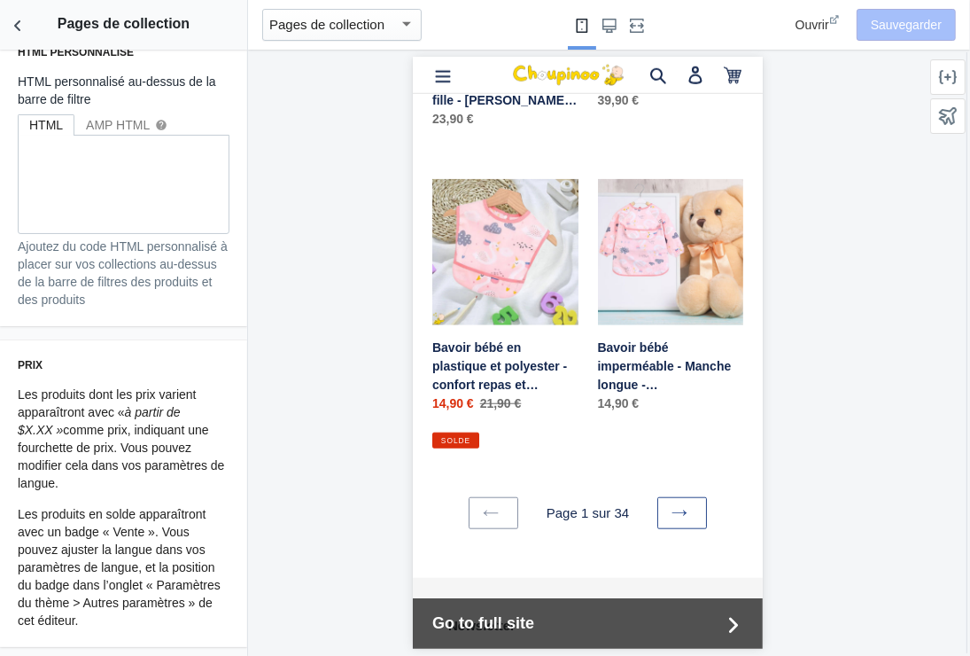
click at [671, 504] on icon at bounding box center [679, 512] width 16 height 16
click at [667, 496] on link "Page suivante" at bounding box center [682, 512] width 50 height 32
click at [945, 111] on icon at bounding box center [948, 116] width 18 height 18
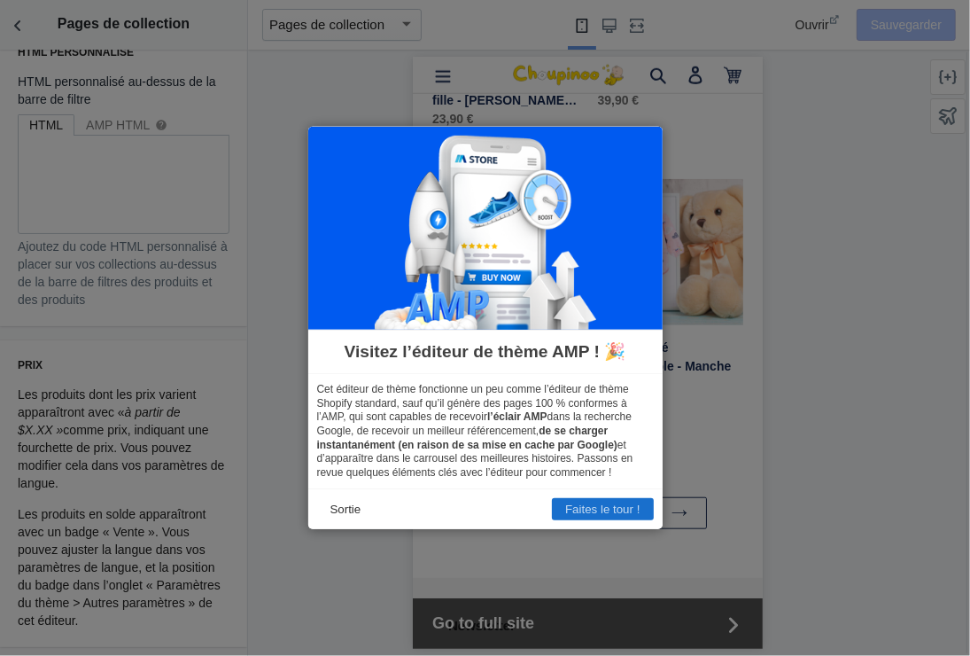
click at [604, 504] on button "Faites le tour !" at bounding box center [602, 509] width 101 height 22
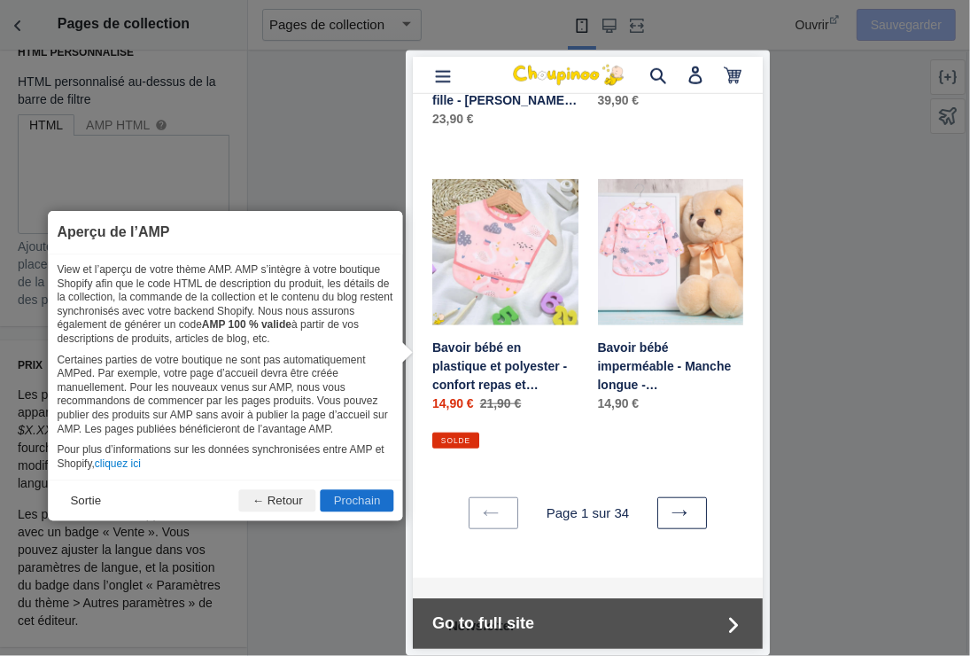
click at [352, 499] on button "Prochain" at bounding box center [358, 501] width 74 height 22
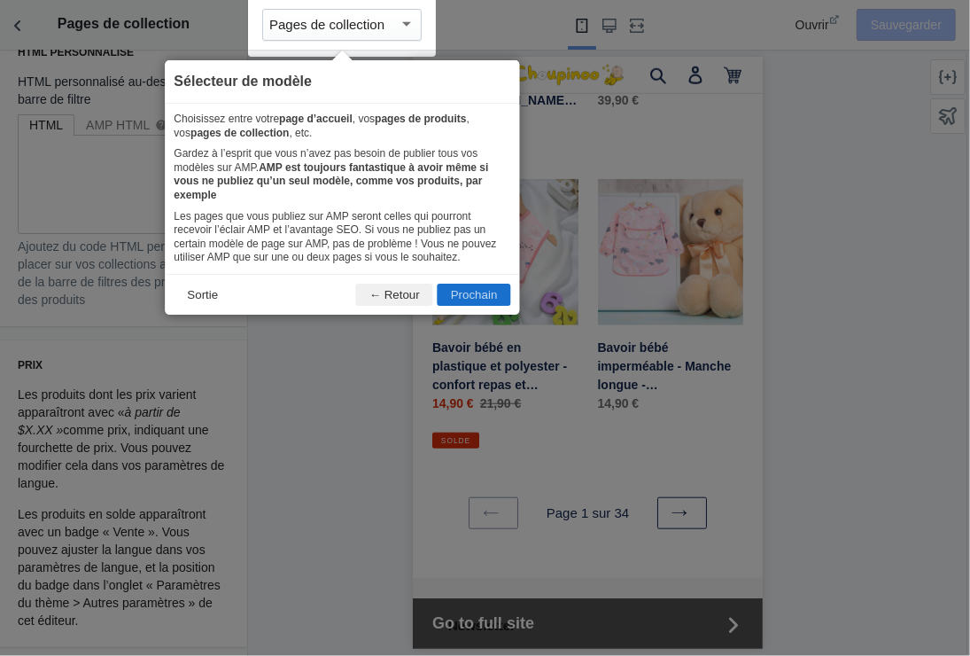
click at [481, 284] on button "Prochain" at bounding box center [475, 295] width 74 height 22
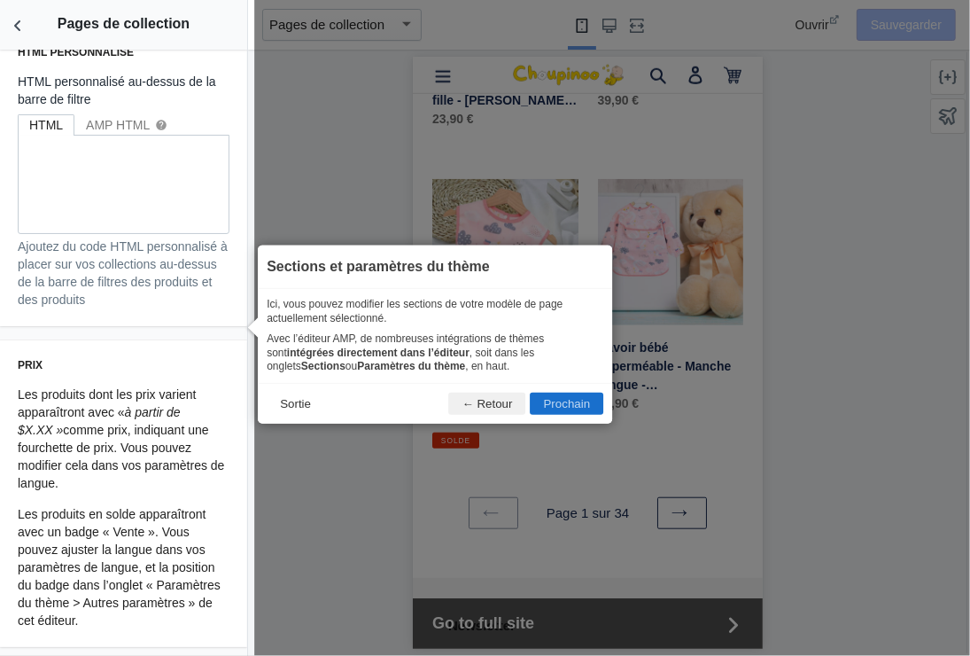
click at [566, 404] on button "Prochain" at bounding box center [568, 404] width 74 height 22
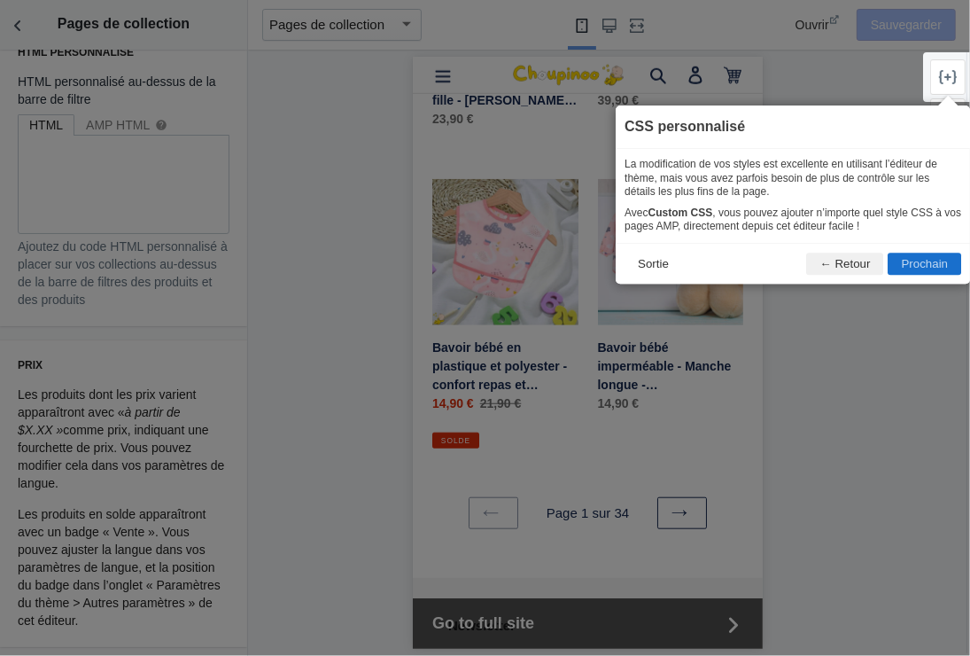
click at [921, 264] on button "Prochain" at bounding box center [926, 264] width 74 height 22
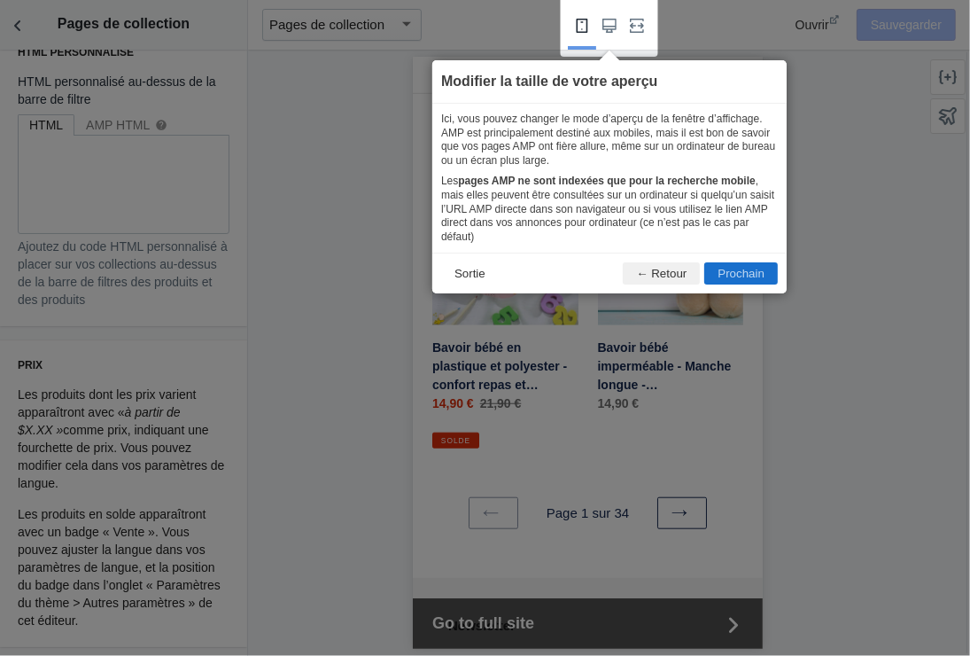
click at [748, 262] on button "Prochain" at bounding box center [742, 273] width 74 height 22
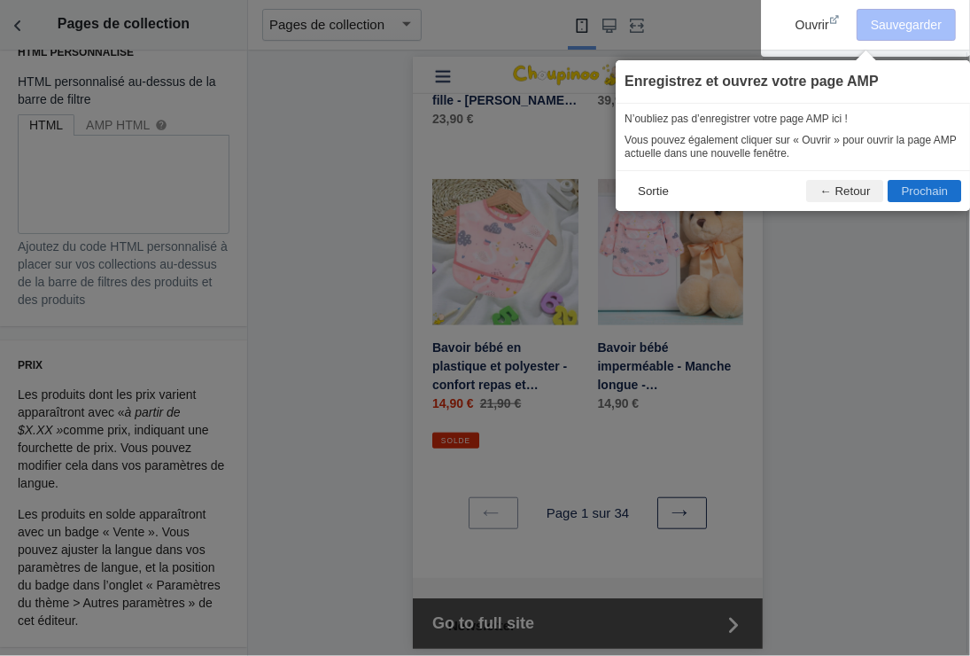
click at [926, 190] on button "Prochain" at bounding box center [926, 191] width 74 height 22
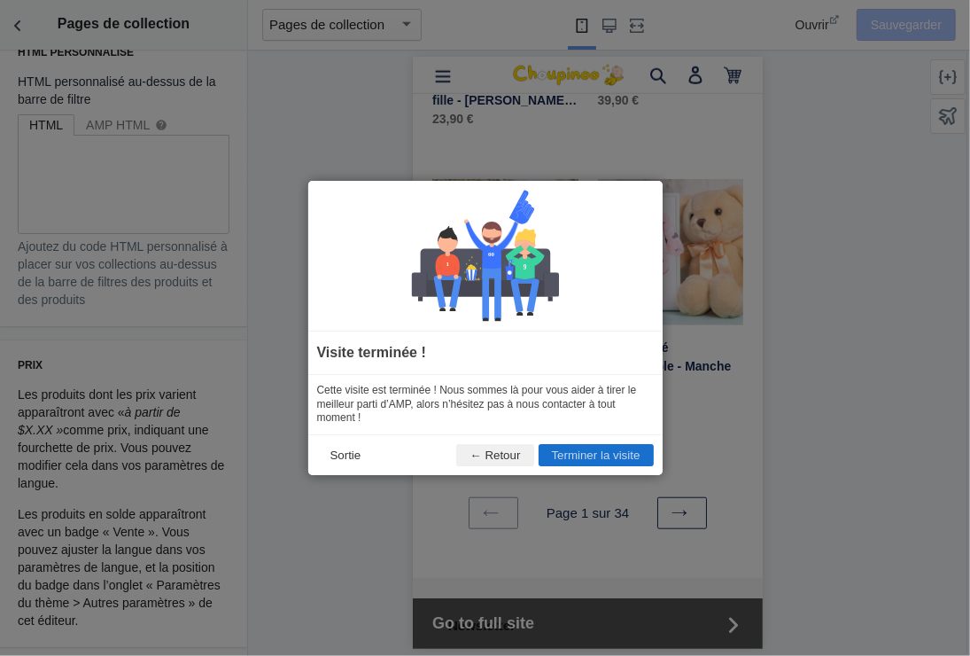
click at [579, 451] on button "Terminer la visite" at bounding box center [596, 455] width 115 height 22
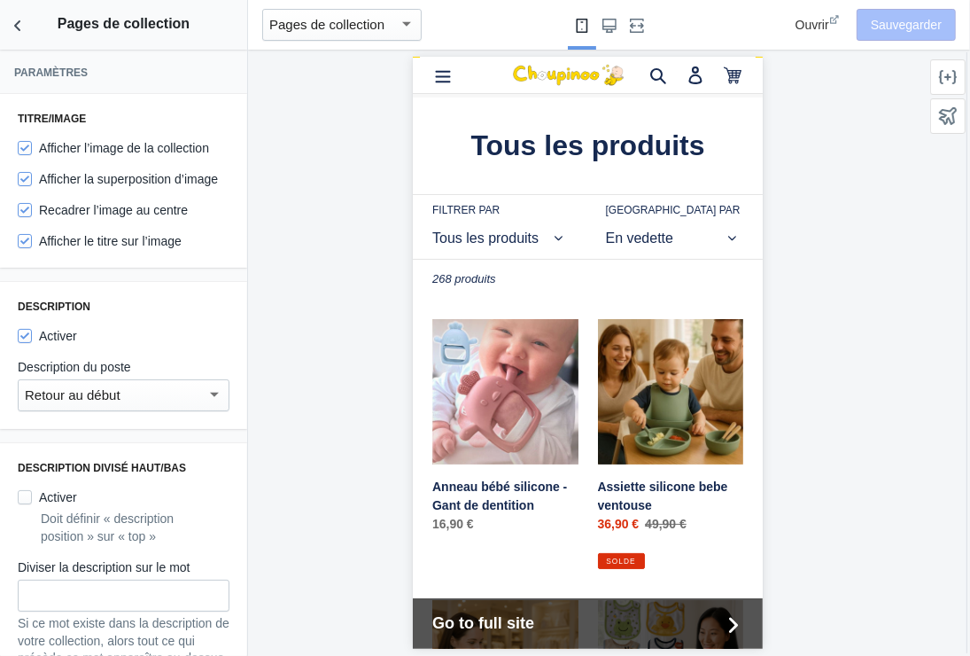
scroll to position [0, 0]
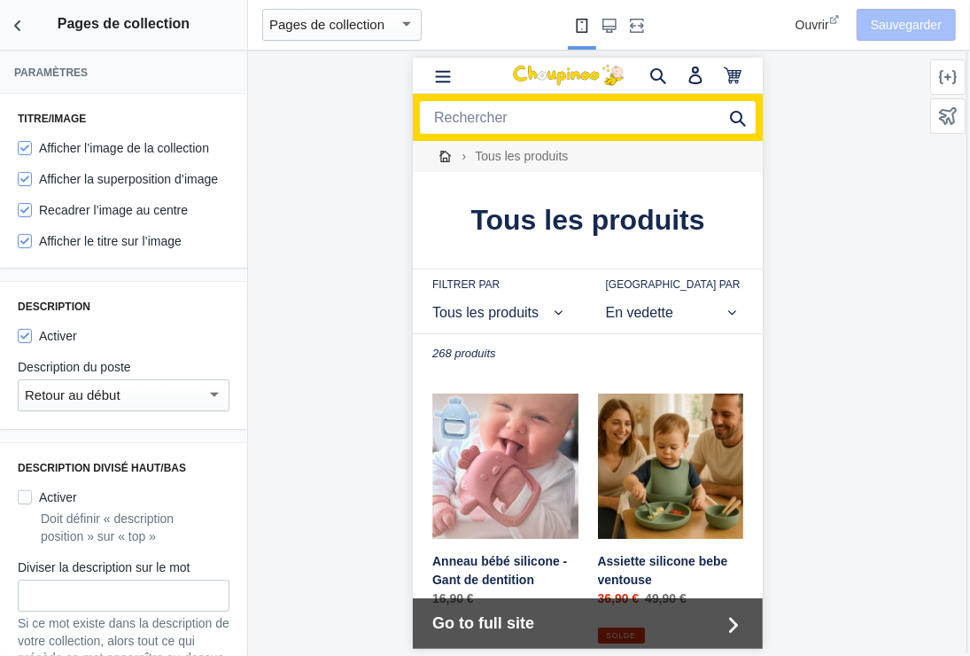
click at [359, 17] on mat-select-trigger "Pages de collection" at bounding box center [326, 24] width 115 height 15
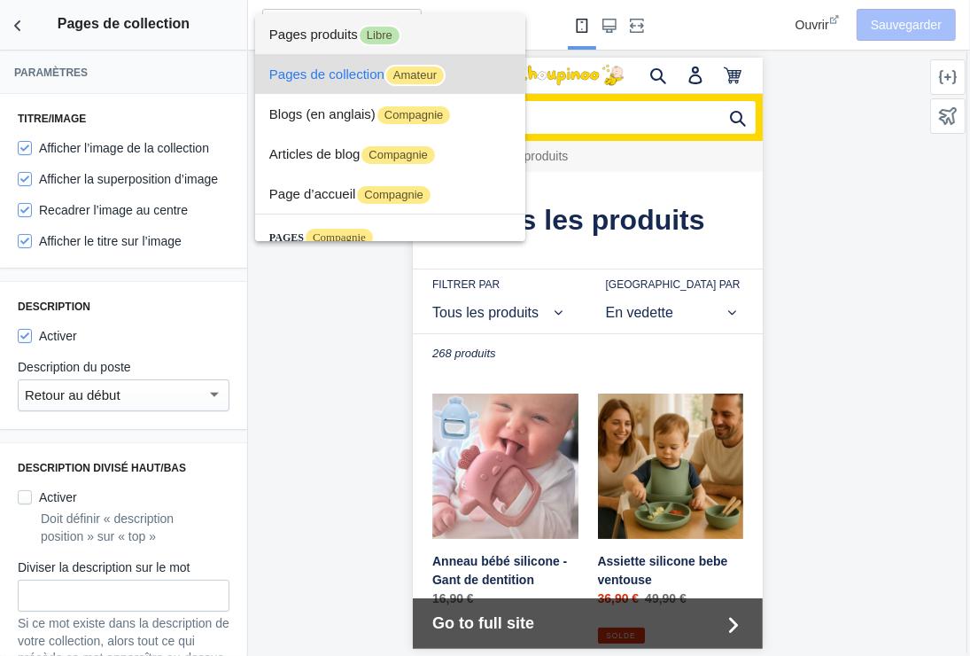
click at [329, 27] on font "Pages produits" at bounding box center [313, 34] width 89 height 15
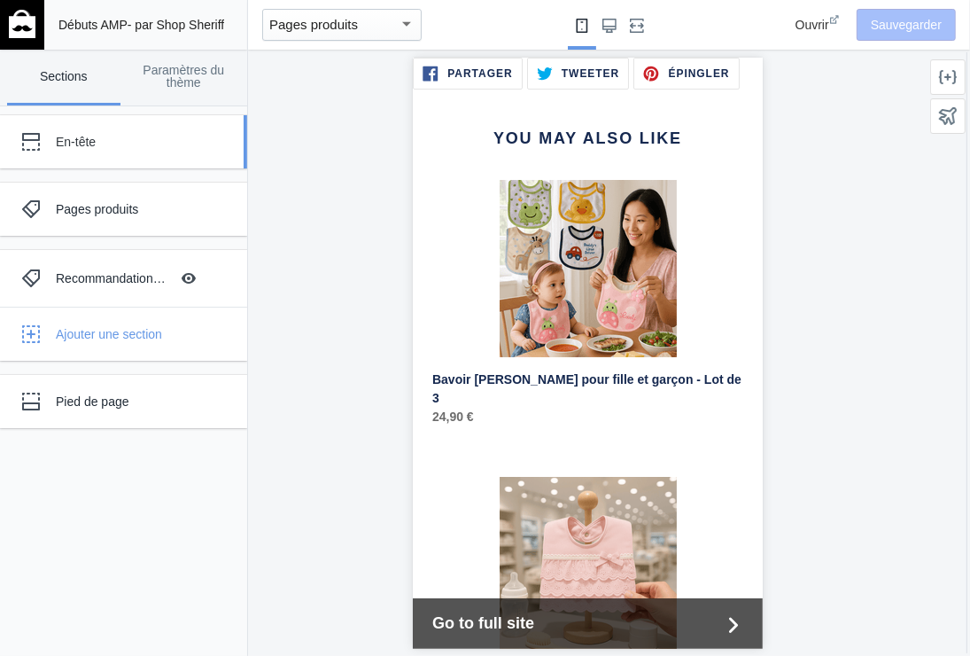
click at [129, 138] on div "En-tête" at bounding box center [132, 142] width 152 height 18
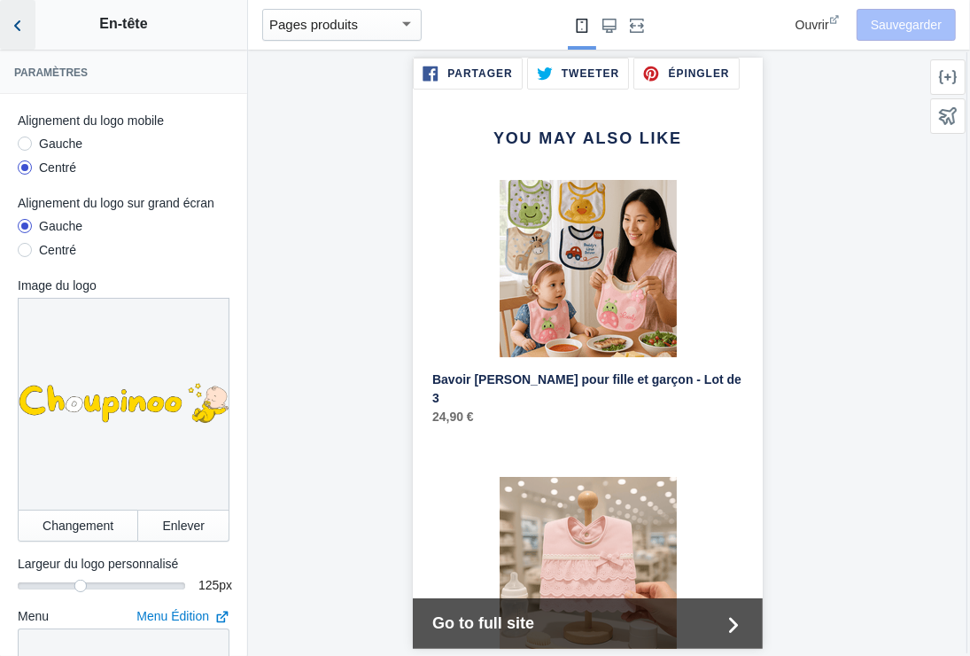
click at [18, 22] on use "Retour aux sections" at bounding box center [17, 25] width 6 height 11
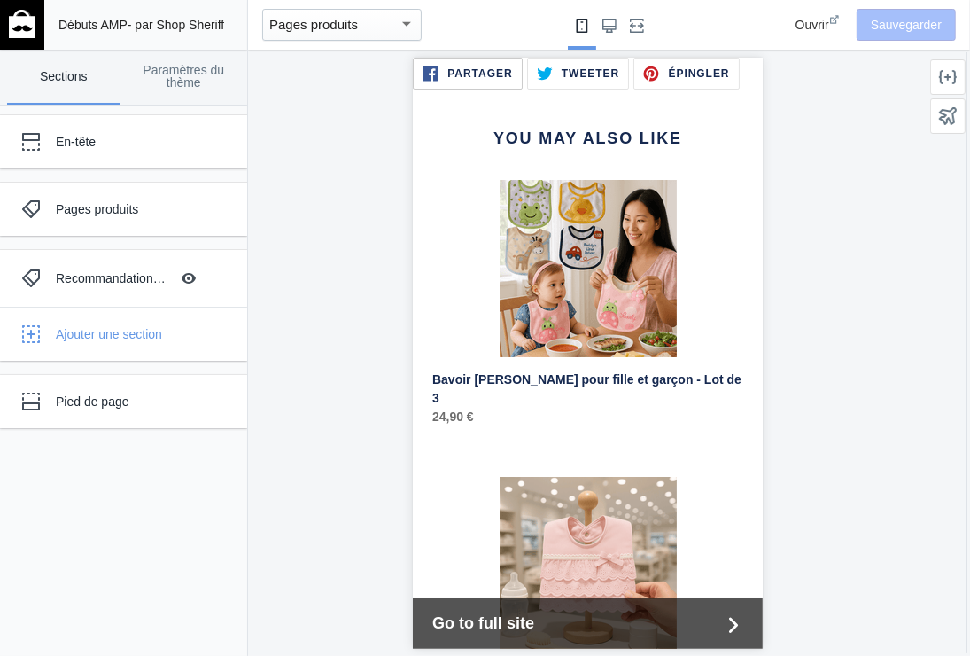
click at [471, 67] on span "Partager" at bounding box center [479, 72] width 65 height 11
click at [99, 333] on div "Ajouter une section" at bounding box center [145, 334] width 178 height 18
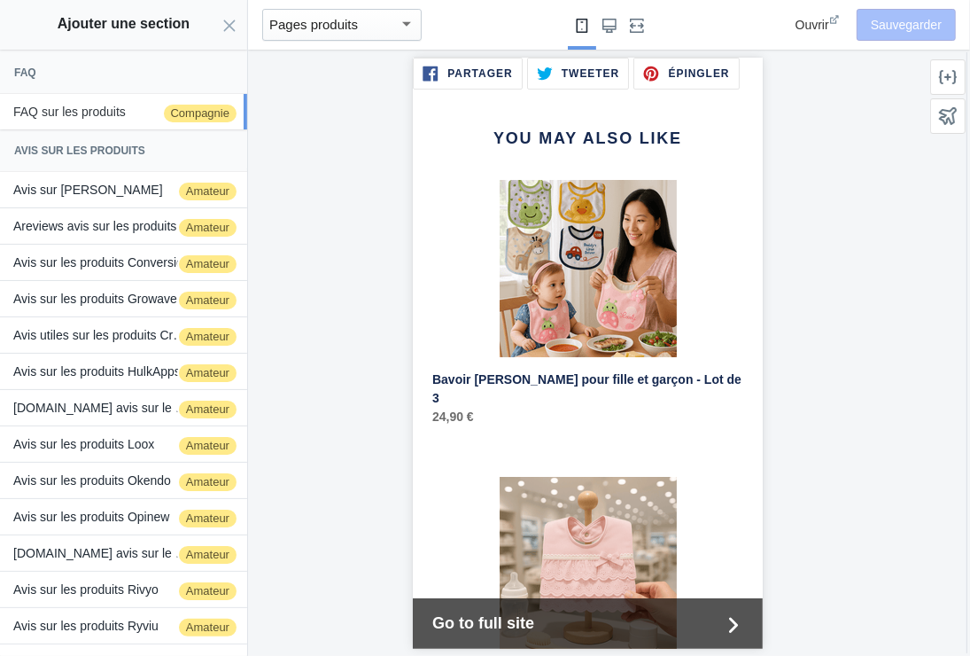
click at [114, 106] on font "FAQ sur les produits" at bounding box center [69, 112] width 113 height 14
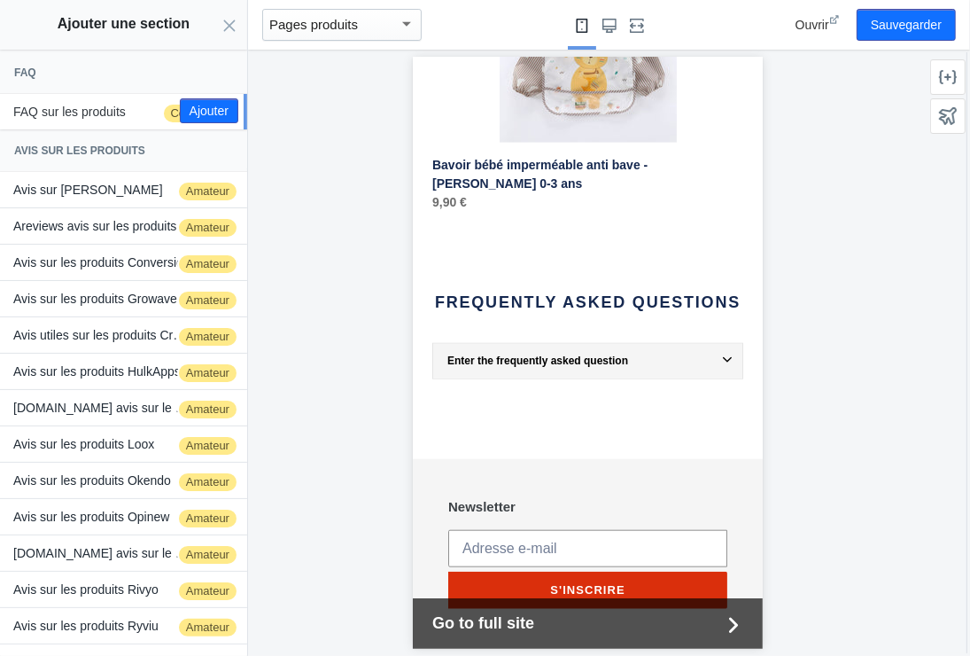
scroll to position [1087, 0]
click at [585, 292] on h2 "Frequently Asked Questions" at bounding box center [587, 301] width 311 height 19
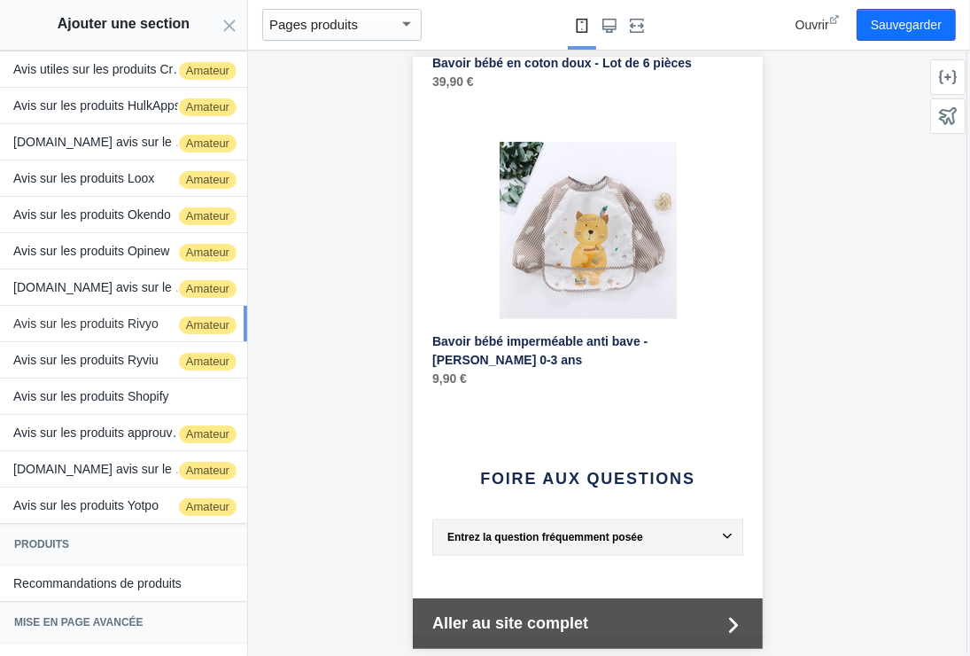
scroll to position [294, 0]
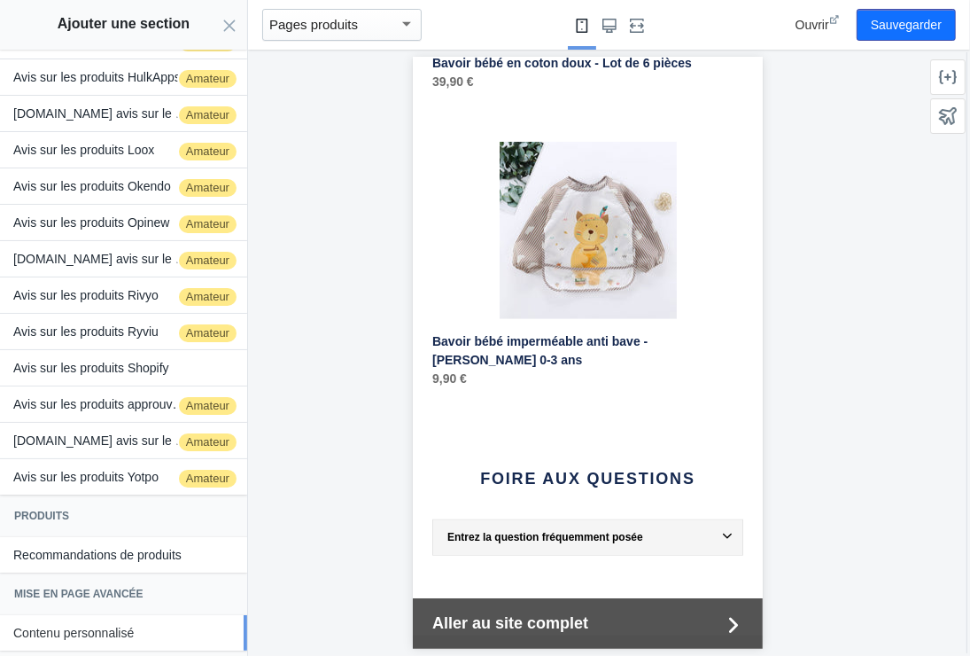
click at [94, 627] on font "Contenu personnalisé" at bounding box center [73, 633] width 121 height 14
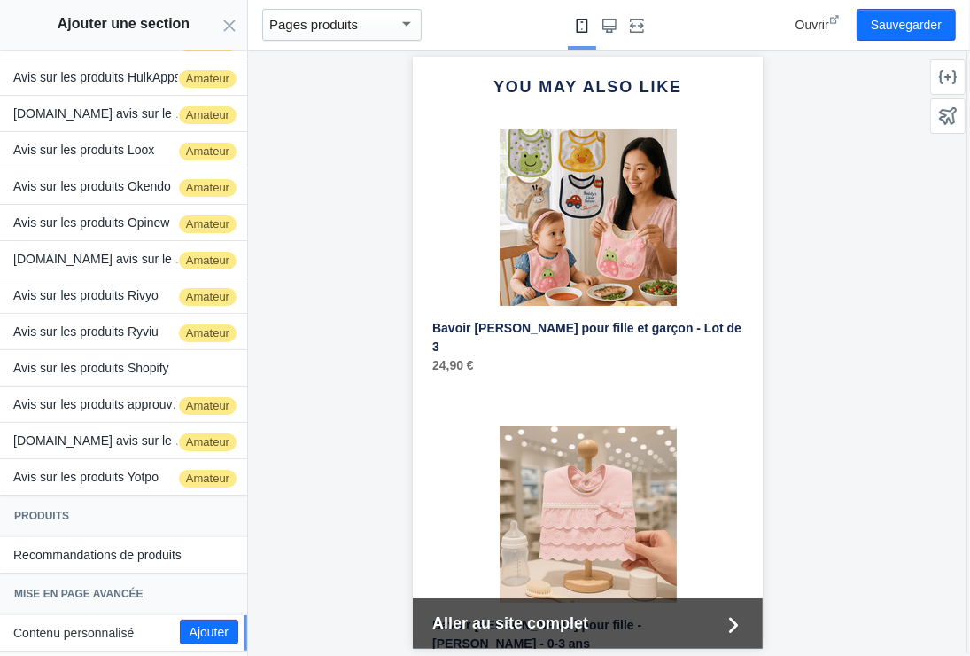
scroll to position [0, 0]
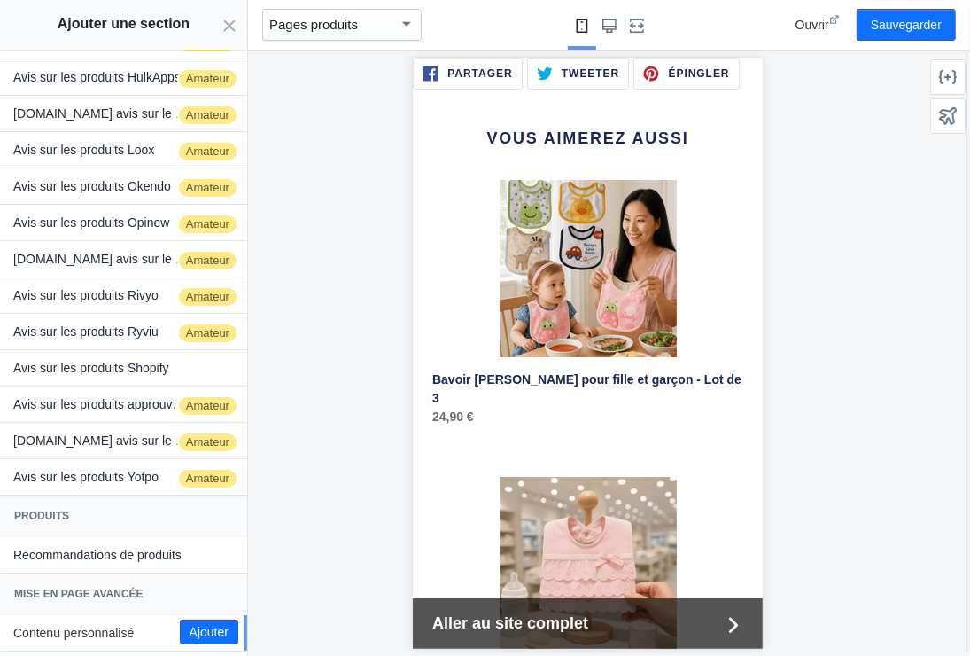
click at [855, 205] on div at bounding box center [588, 353] width 680 height 606
click at [901, 21] on button "Sauvegarder" at bounding box center [906, 25] width 99 height 32
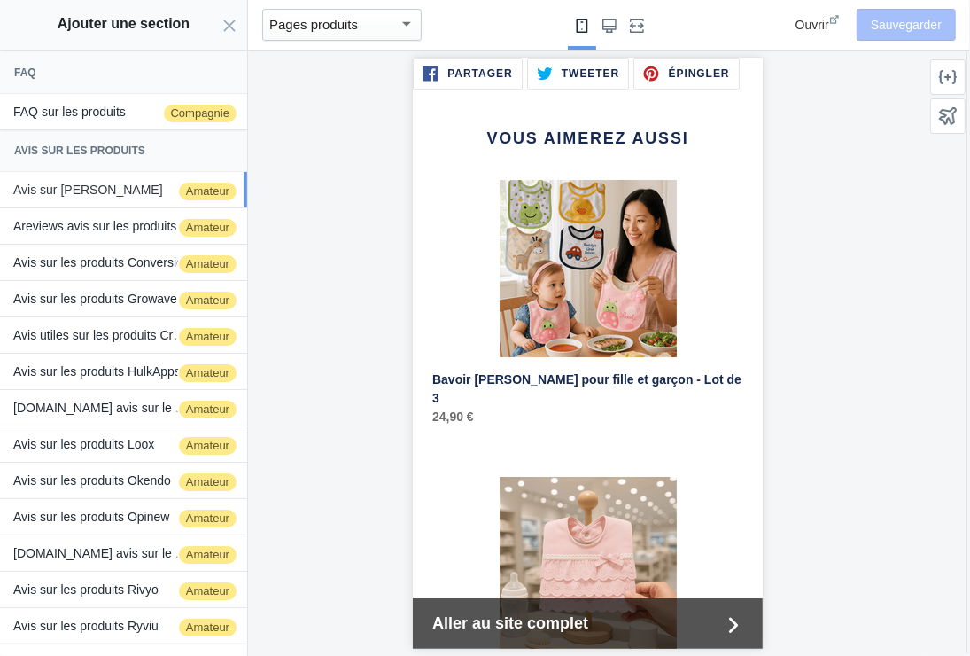
click at [84, 181] on button "Avis sur Ali Amateur" at bounding box center [123, 189] width 247 height 35
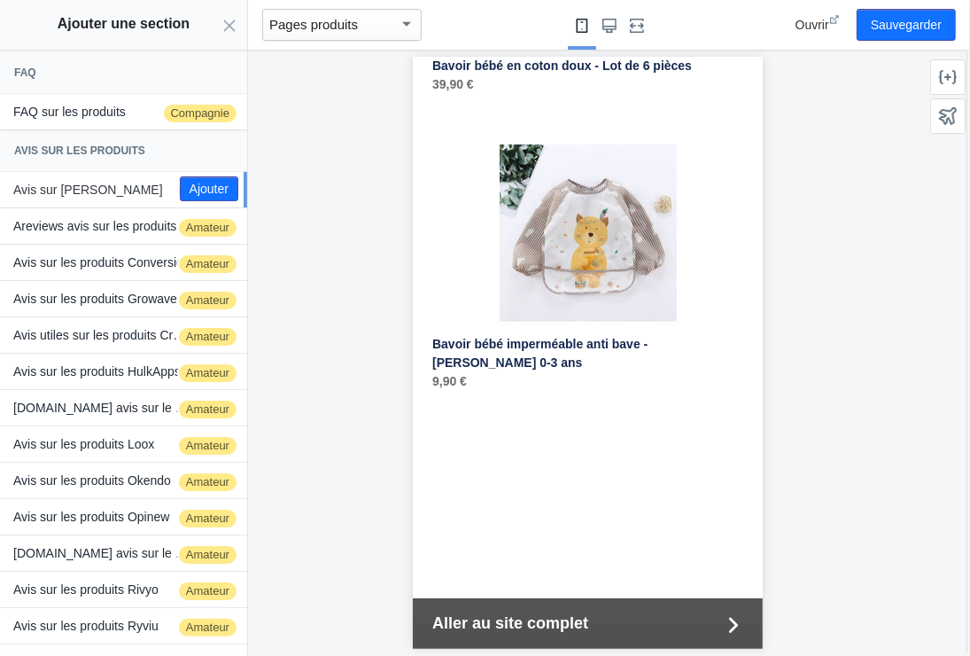
scroll to position [877, 0]
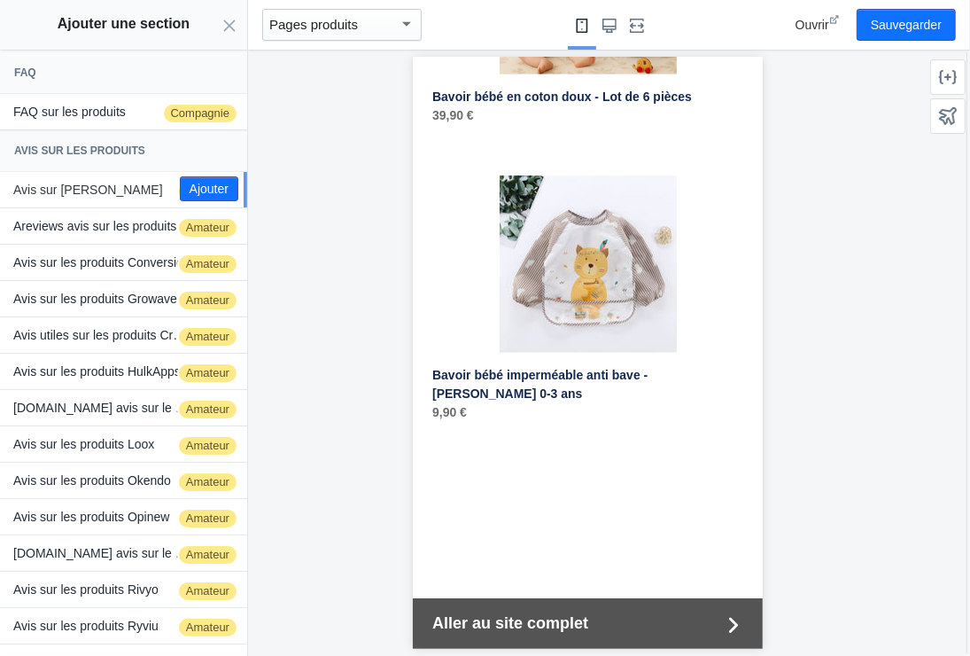
click at [102, 186] on button "Avis sur Ali Amateur" at bounding box center [123, 189] width 247 height 35
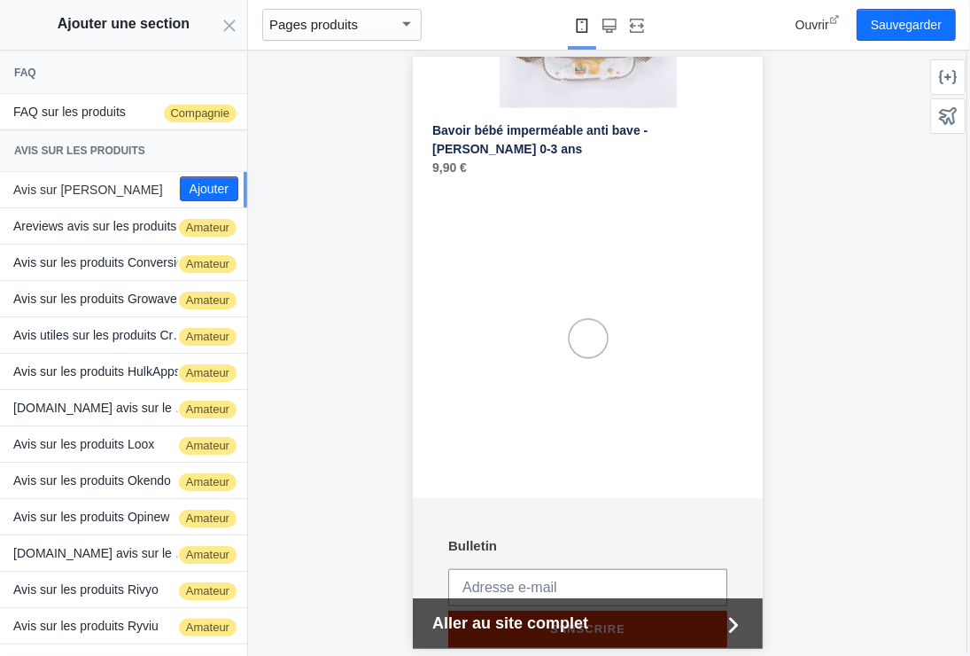
scroll to position [1204, 0]
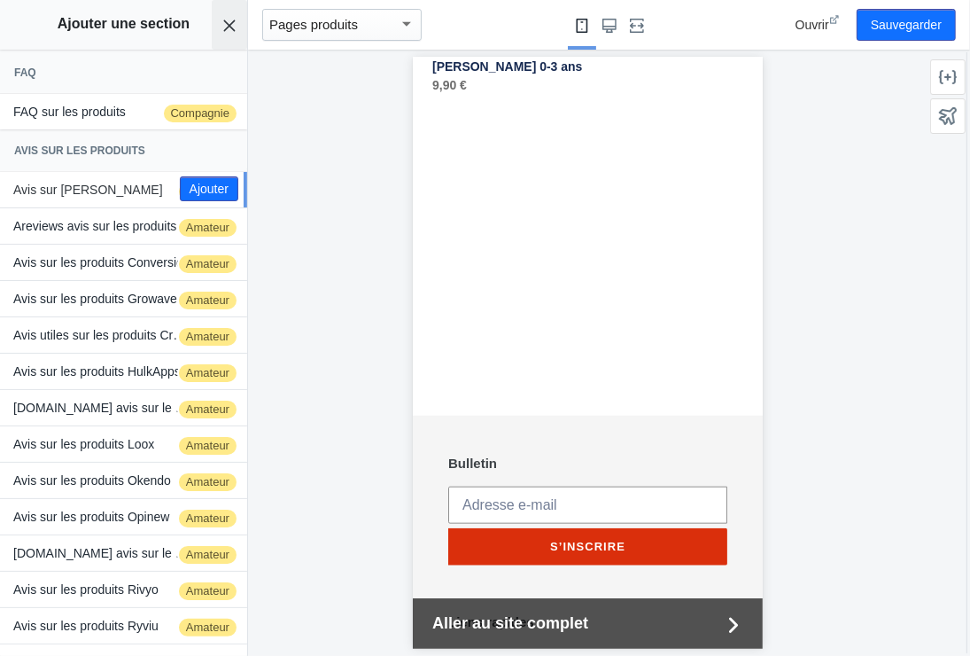
click at [227, 23] on use "Close panel" at bounding box center [230, 25] width 12 height 12
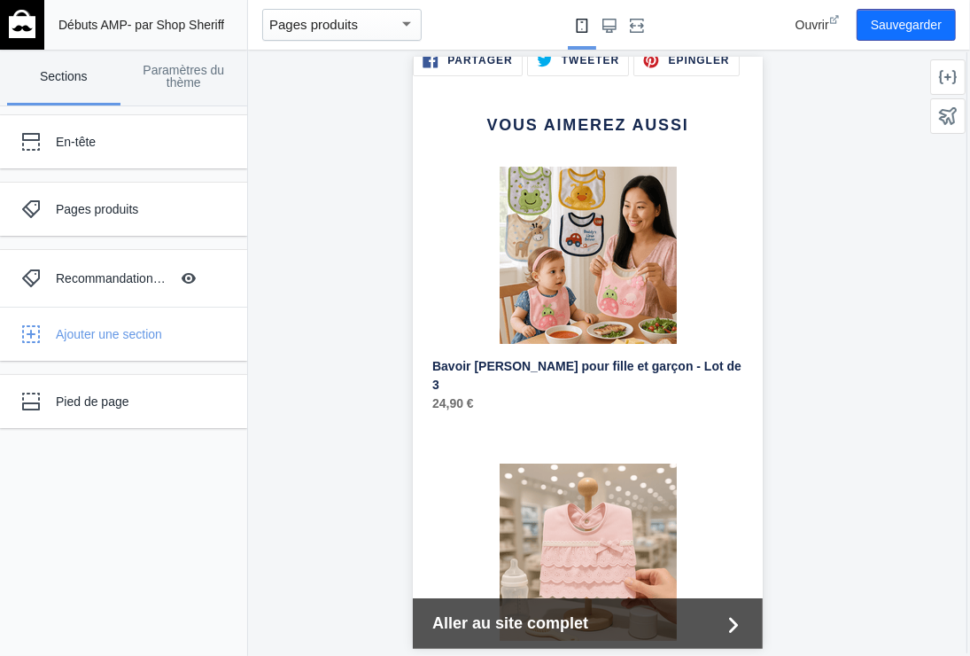
scroll to position [0, 0]
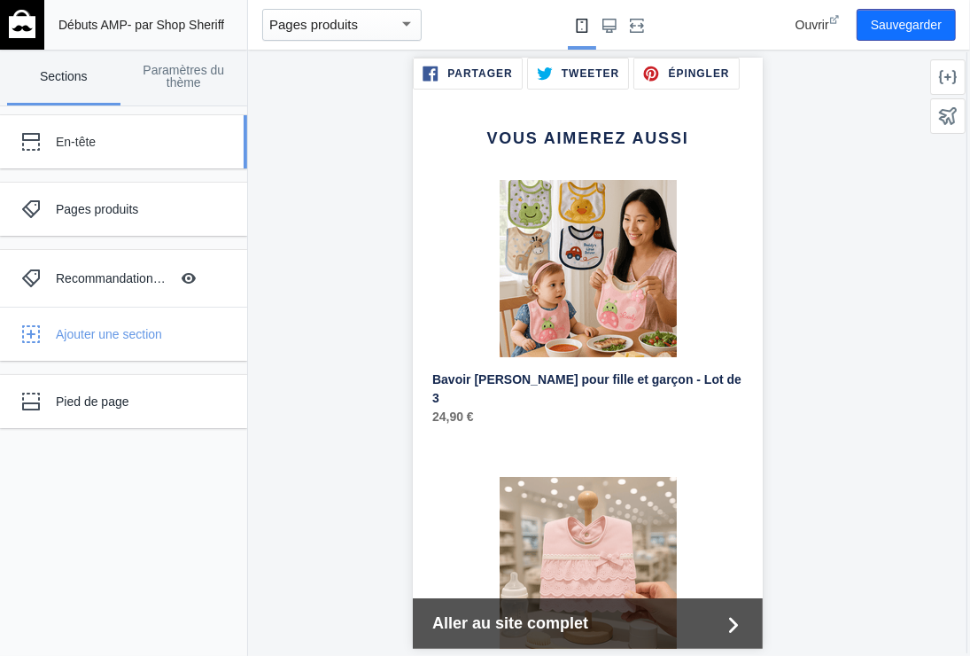
click at [178, 142] on div "En-tête" at bounding box center [132, 142] width 152 height 18
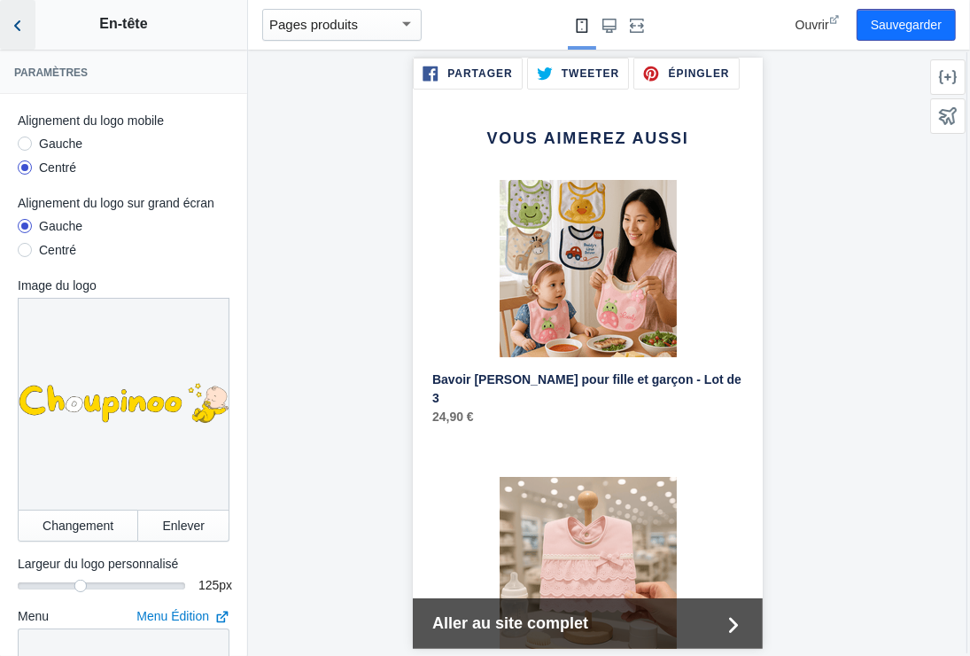
click at [19, 24] on icon "Retour aux sections" at bounding box center [18, 26] width 18 height 18
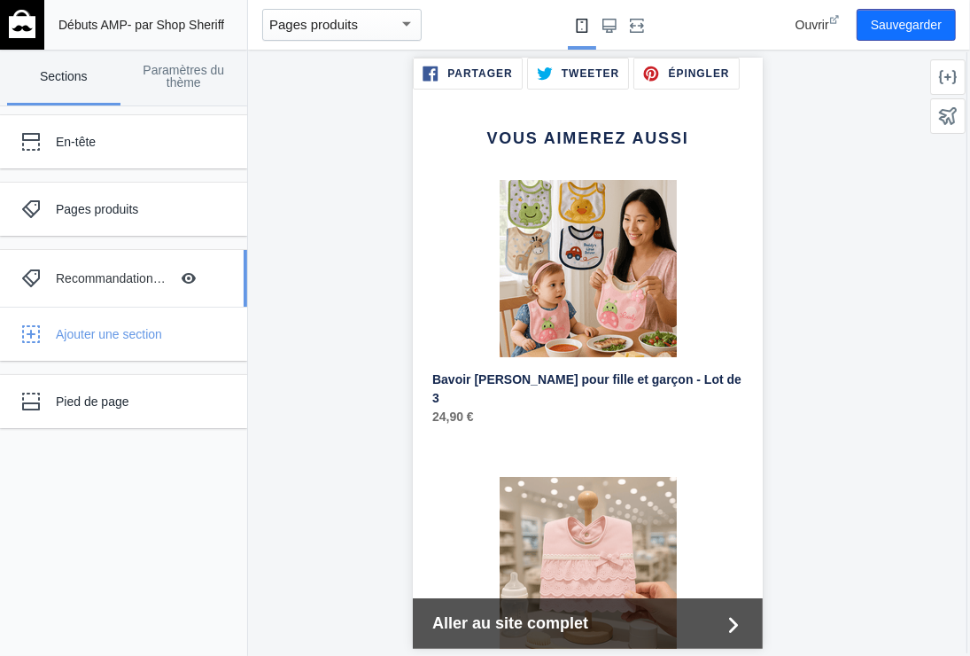
click at [121, 279] on div "Recommandations de produits" at bounding box center [112, 278] width 113 height 18
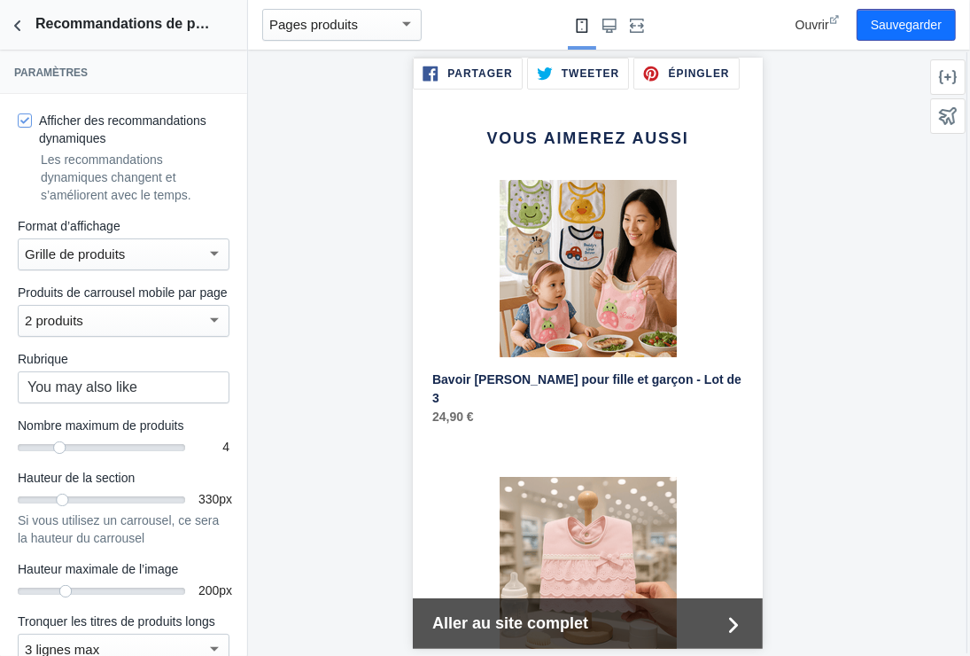
click at [210, 252] on div at bounding box center [214, 253] width 9 height 4
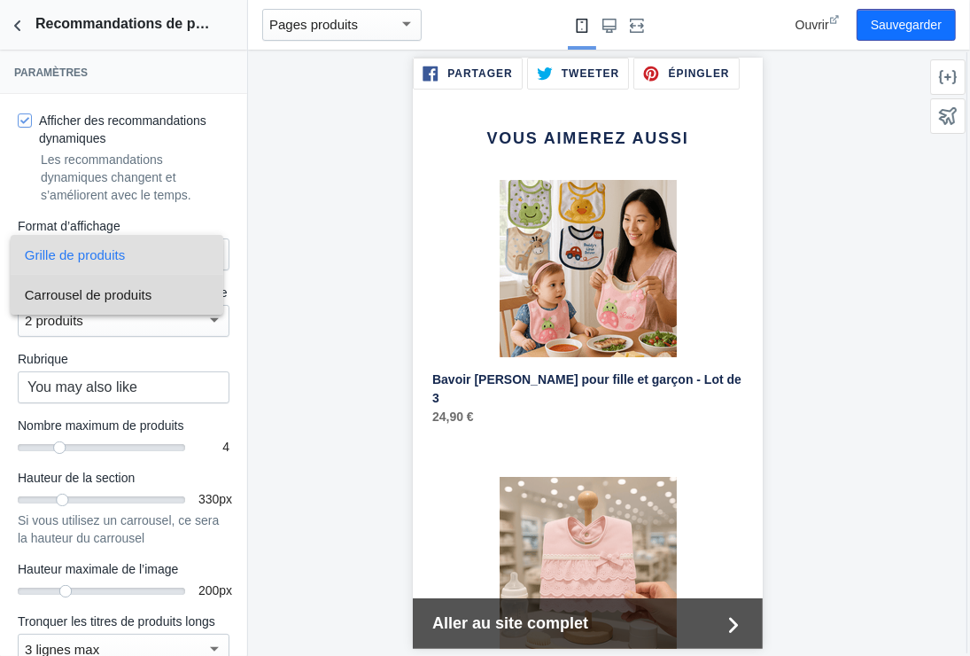
click at [155, 292] on span "Carrousel de produits" at bounding box center [117, 295] width 184 height 40
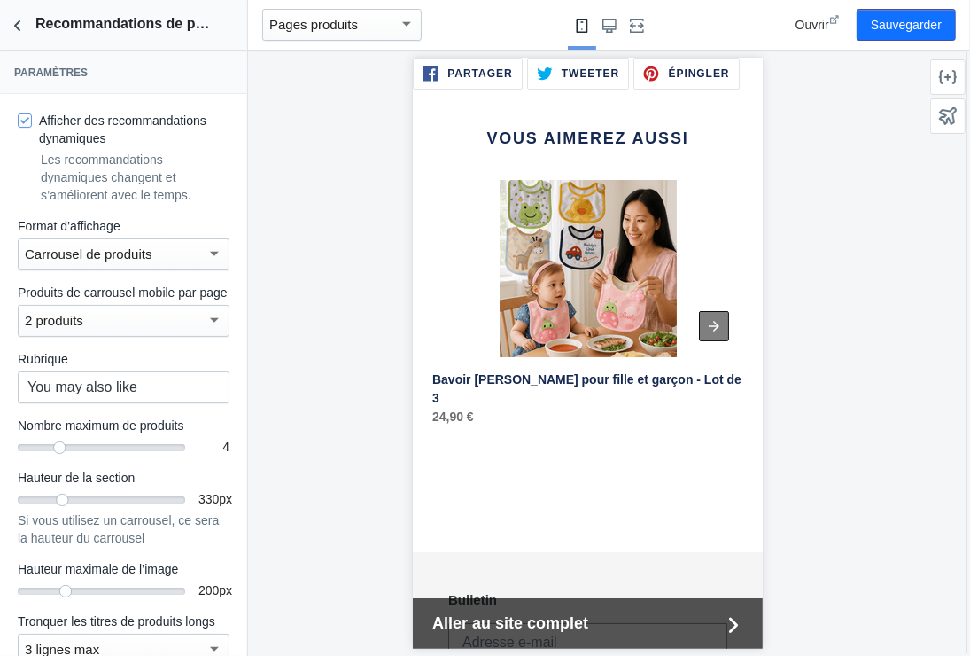
click at [701, 323] on div at bounding box center [713, 325] width 30 height 30
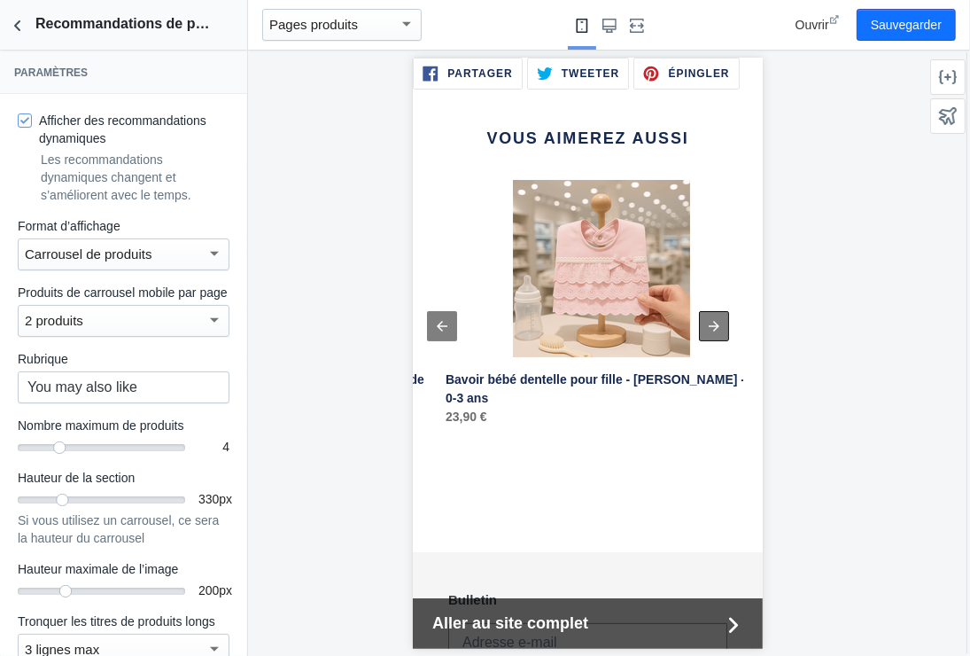
click at [701, 323] on div at bounding box center [713, 325] width 30 height 30
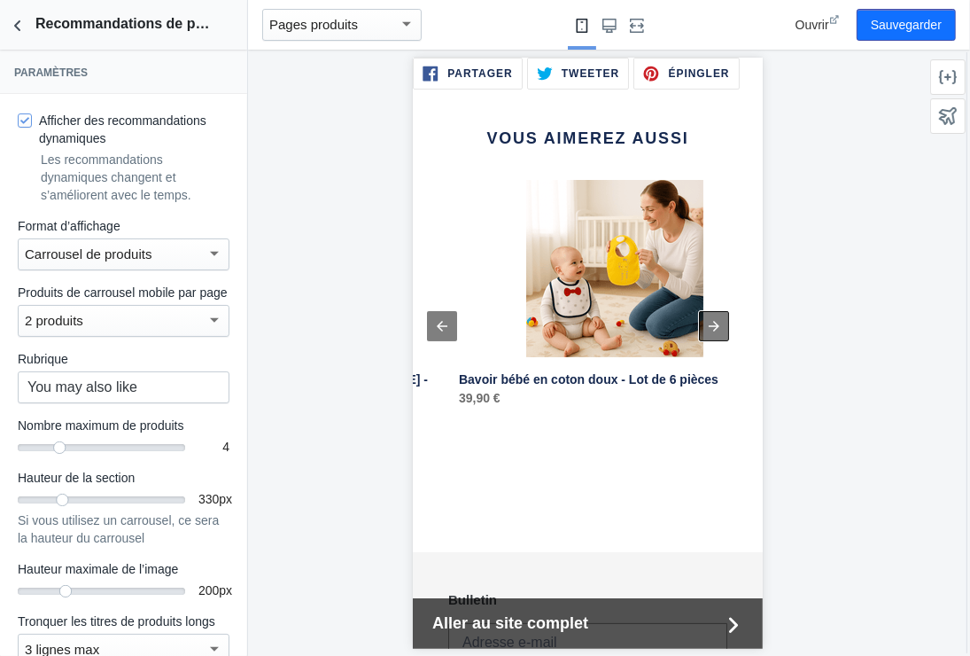
click at [701, 323] on div at bounding box center [713, 325] width 30 height 30
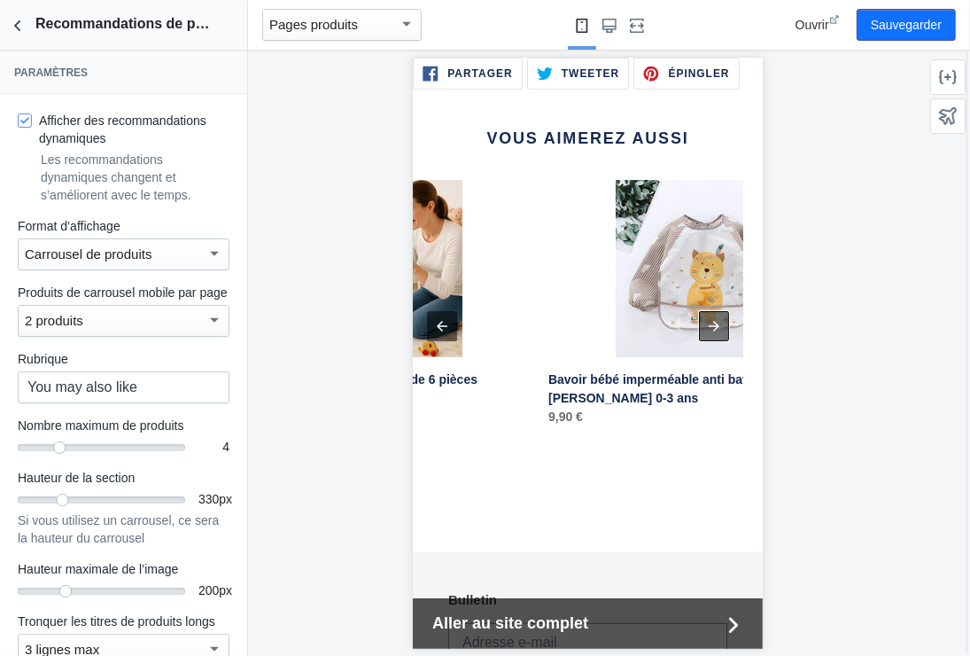
scroll to position [0, 951]
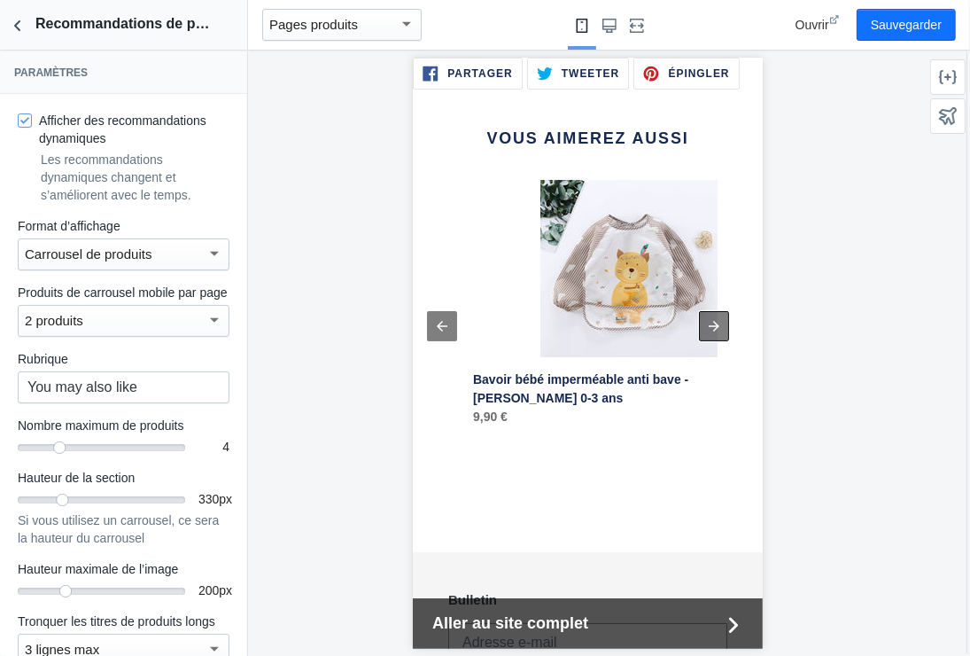
click at [701, 323] on div at bounding box center [713, 325] width 30 height 30
click at [163, 401] on input "You may also like" at bounding box center [124, 387] width 212 height 32
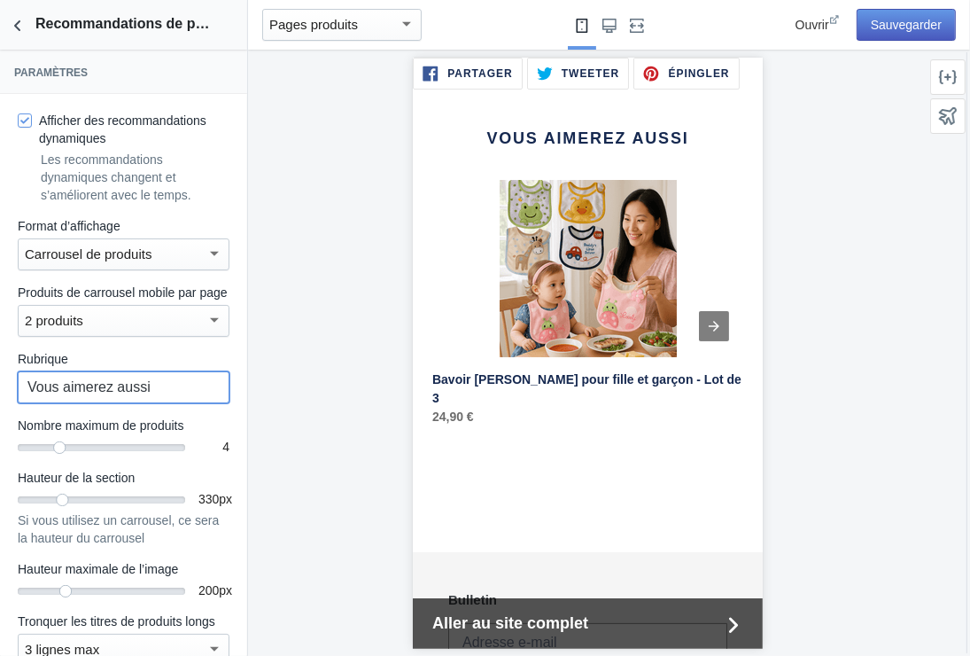
type input "Vous aimerez aussi"
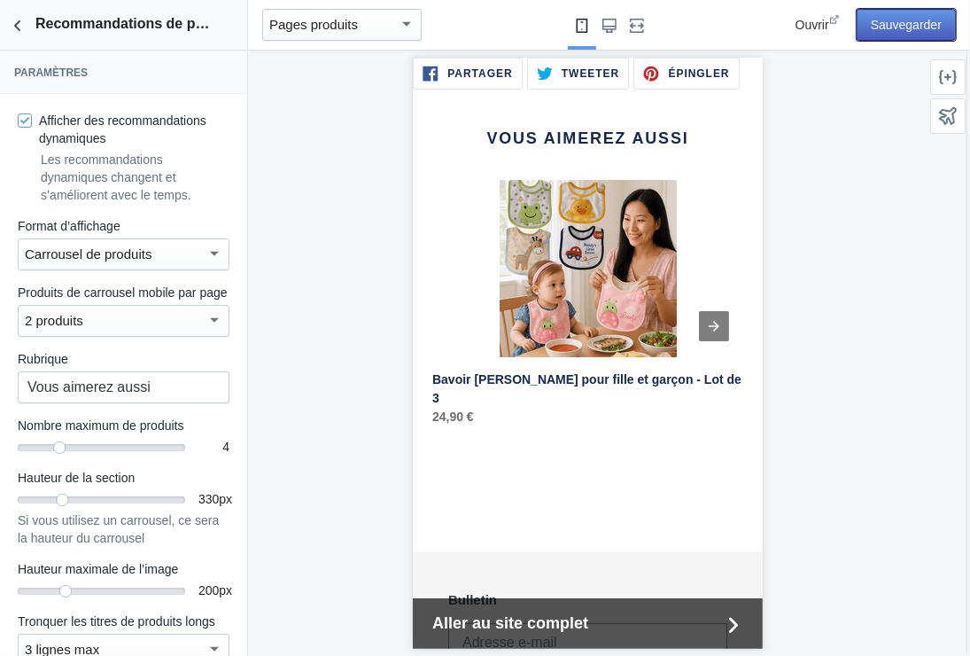
click at [889, 20] on button "Sauvegarder" at bounding box center [906, 25] width 99 height 32
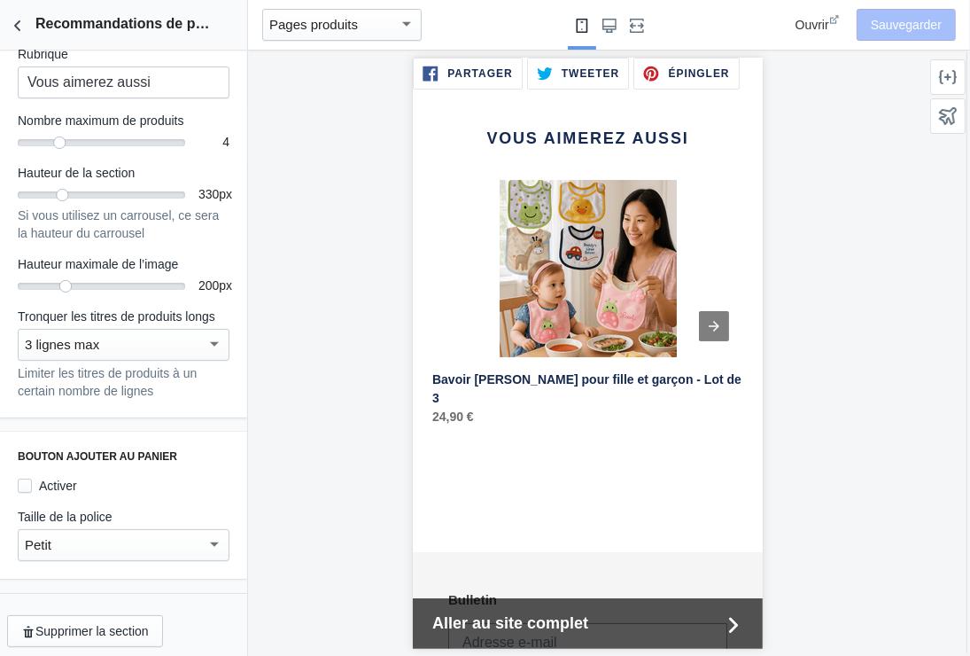
scroll to position [327, 0]
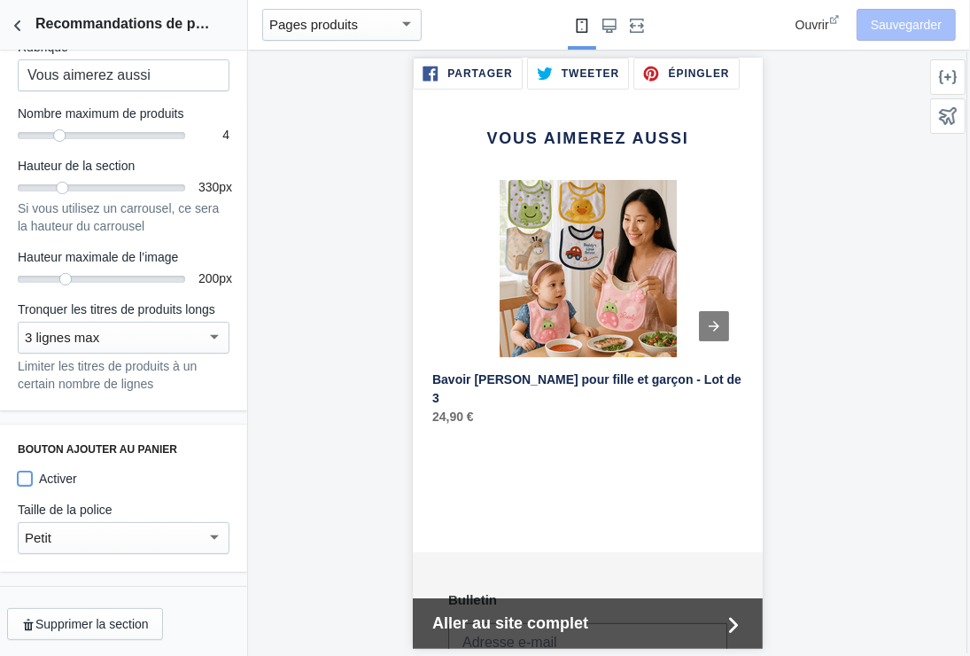
click at [27, 476] on input "Activer" at bounding box center [25, 478] width 14 height 14
checkbox input "true"
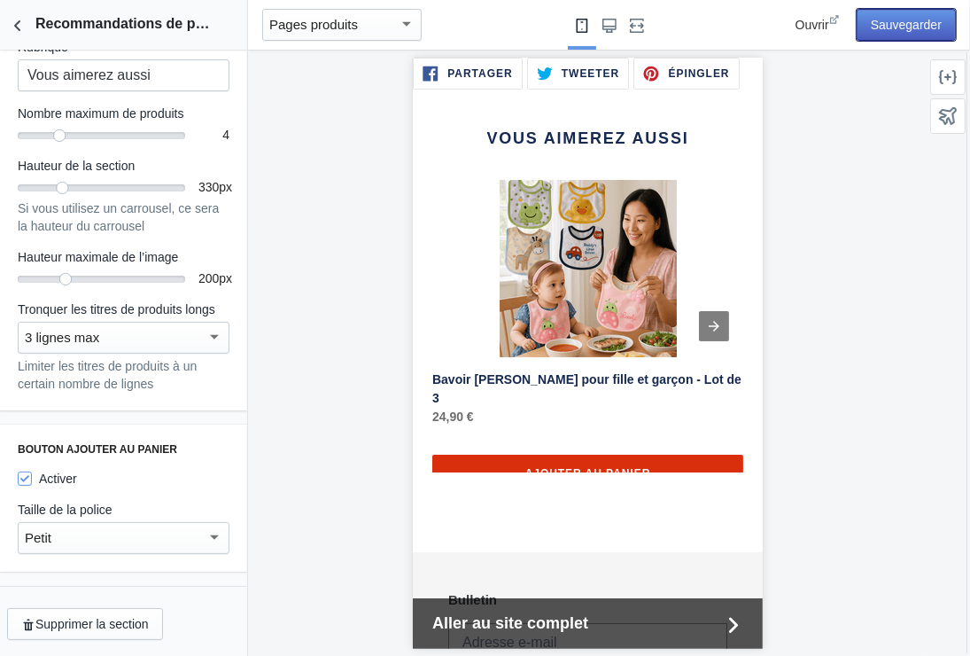
click at [888, 21] on button "Sauvegarder" at bounding box center [906, 25] width 99 height 32
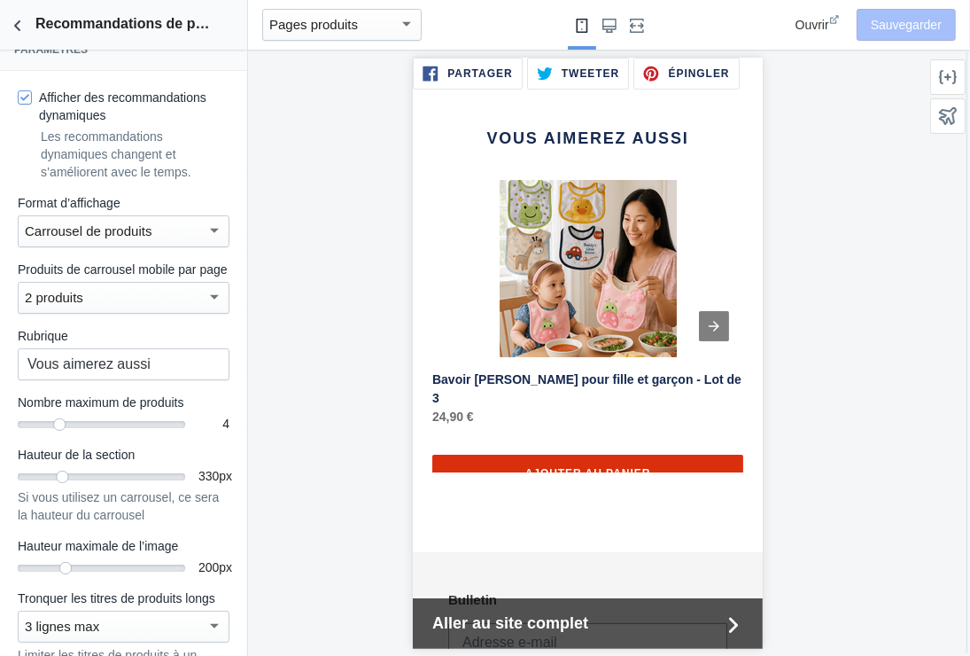
scroll to position [0, 0]
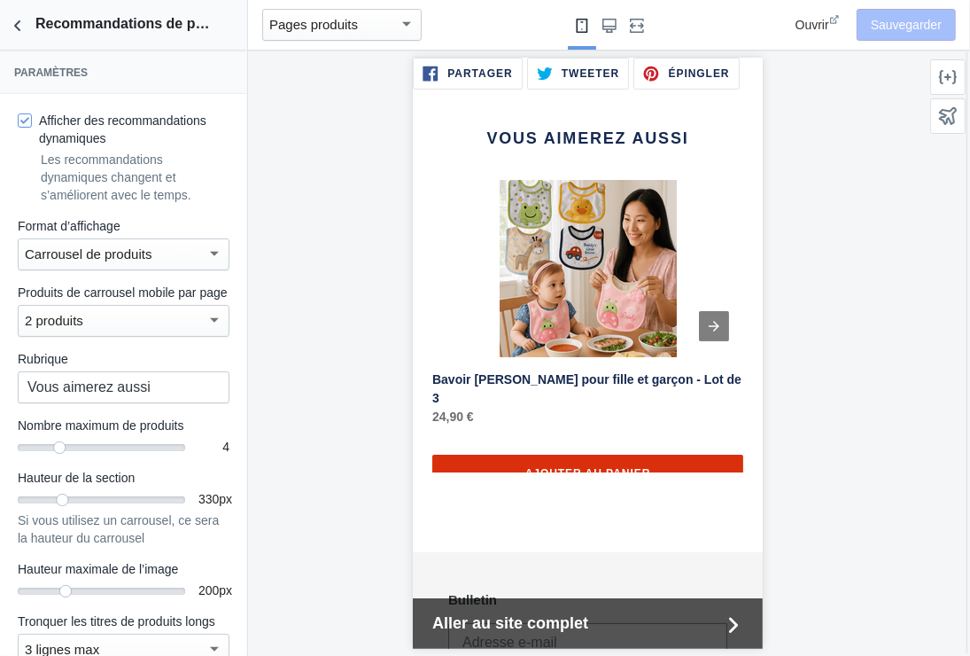
click at [206, 245] on div at bounding box center [214, 253] width 16 height 21
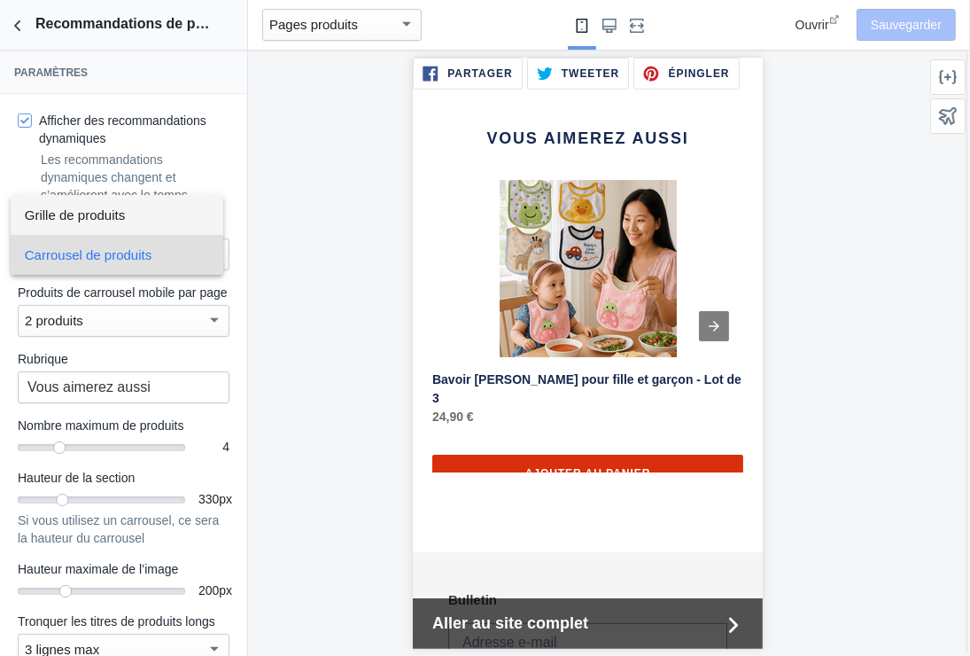
click at [114, 210] on font "Grille de produits" at bounding box center [75, 214] width 100 height 15
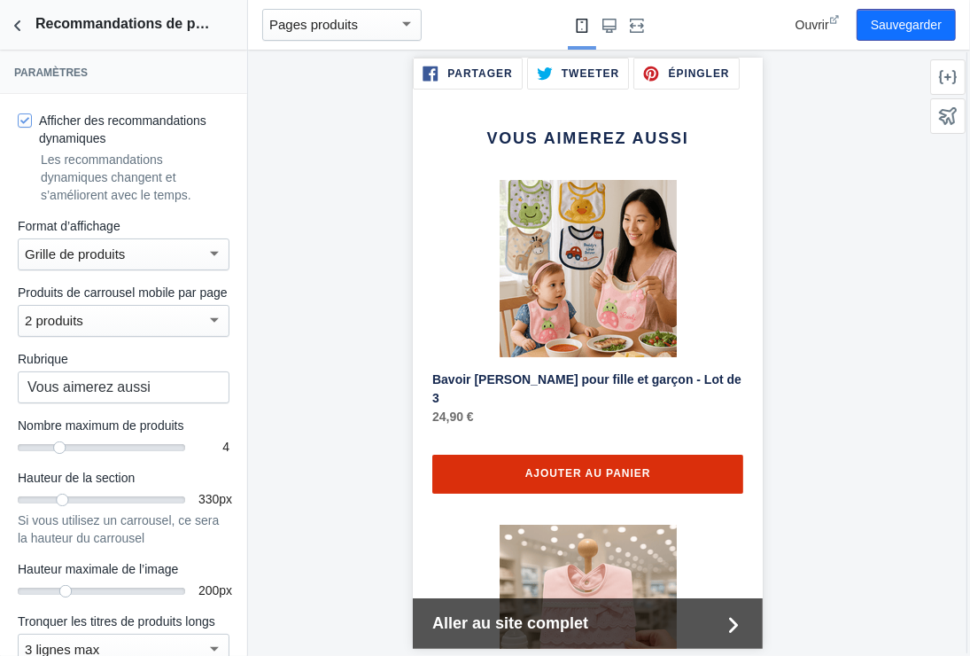
click at [192, 331] on div "2 produits" at bounding box center [116, 320] width 182 height 21
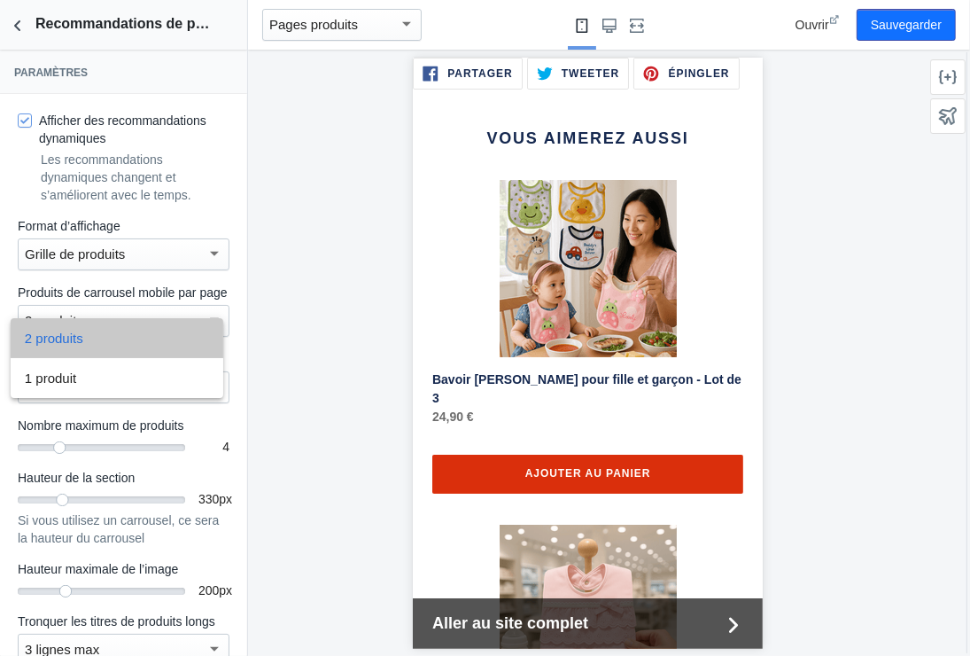
click at [192, 334] on span "2 produits" at bounding box center [117, 338] width 184 height 40
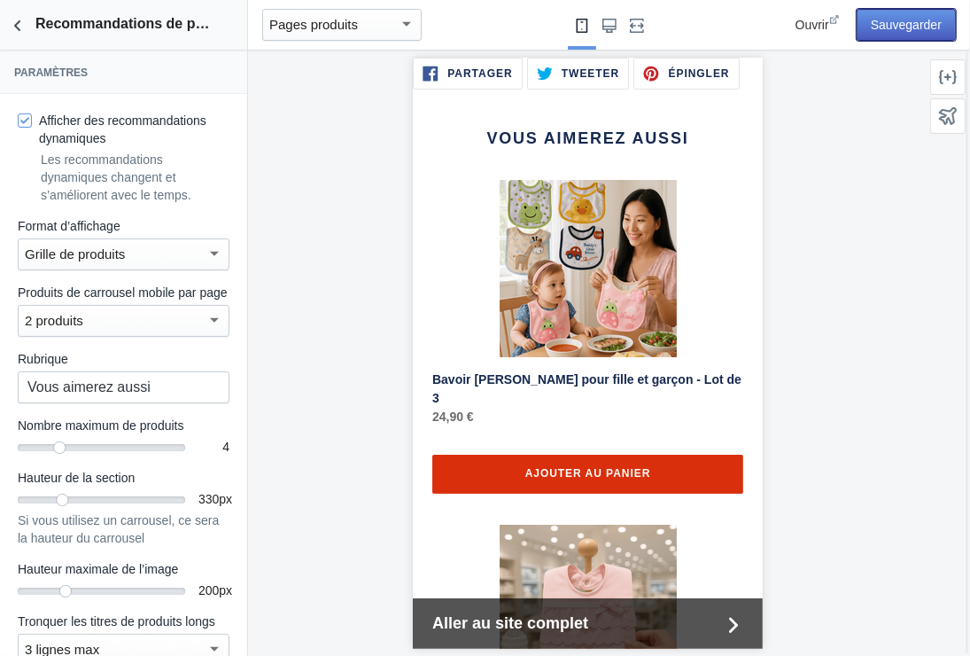
click at [900, 19] on button "Sauvegarder" at bounding box center [906, 25] width 99 height 32
click at [12, 25] on icon "Retour aux sections" at bounding box center [18, 26] width 18 height 18
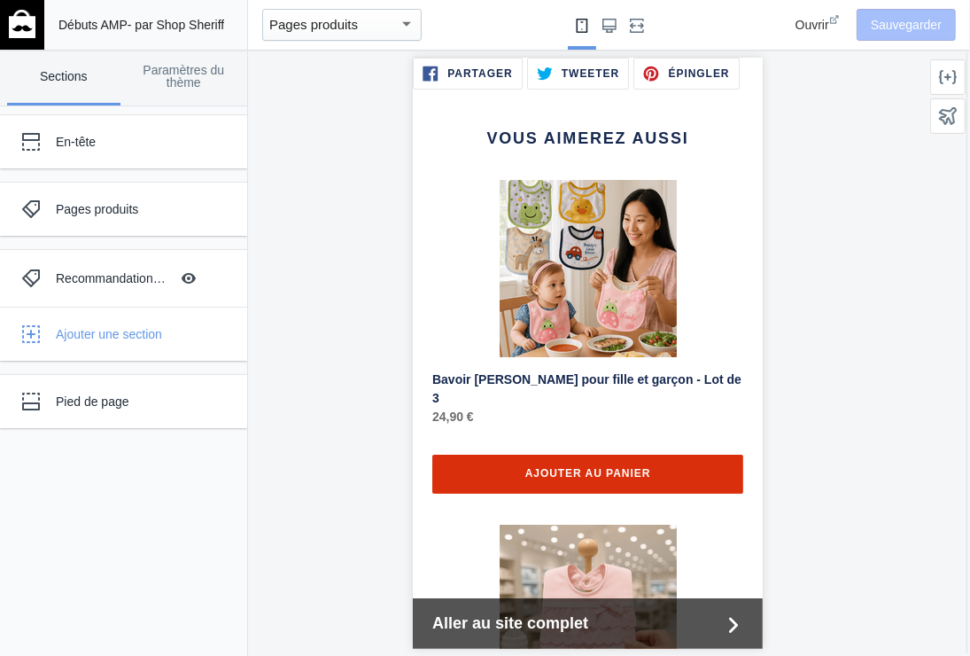
click at [100, 22] on span "Débuts AMP" at bounding box center [92, 25] width 69 height 14
click at [31, 22] on img at bounding box center [22, 24] width 27 height 28
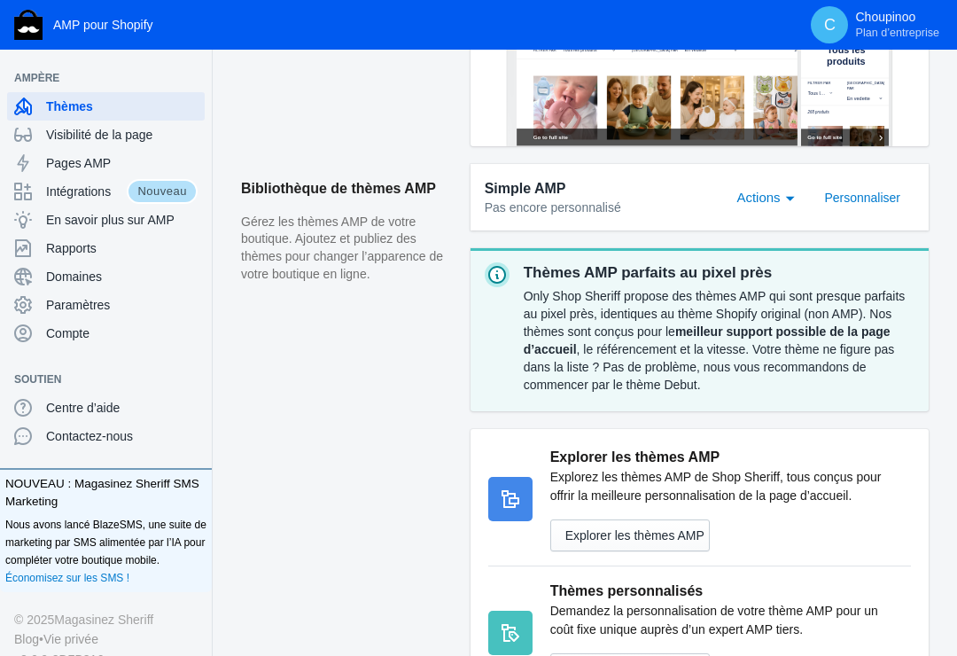
scroll to position [579, 0]
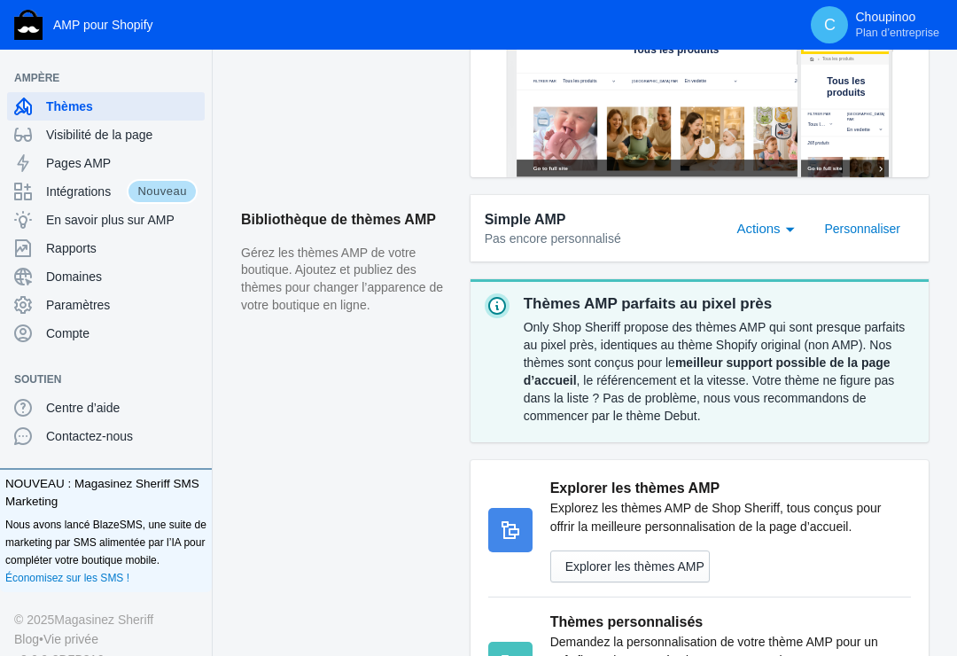
click at [789, 224] on div "Actions" at bounding box center [791, 227] width 16 height 21
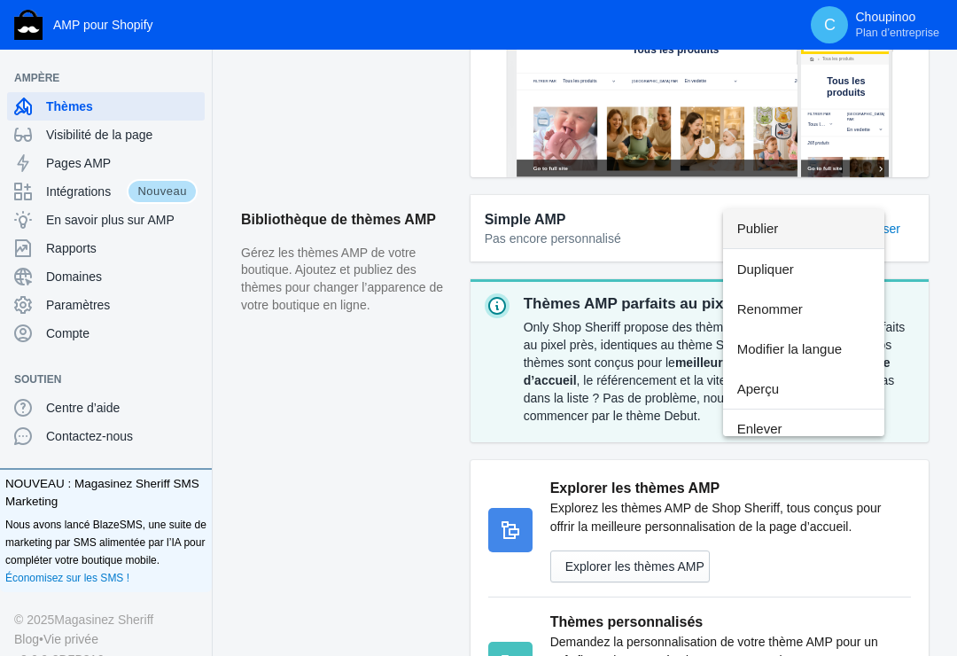
click at [366, 409] on div at bounding box center [478, 328] width 957 height 656
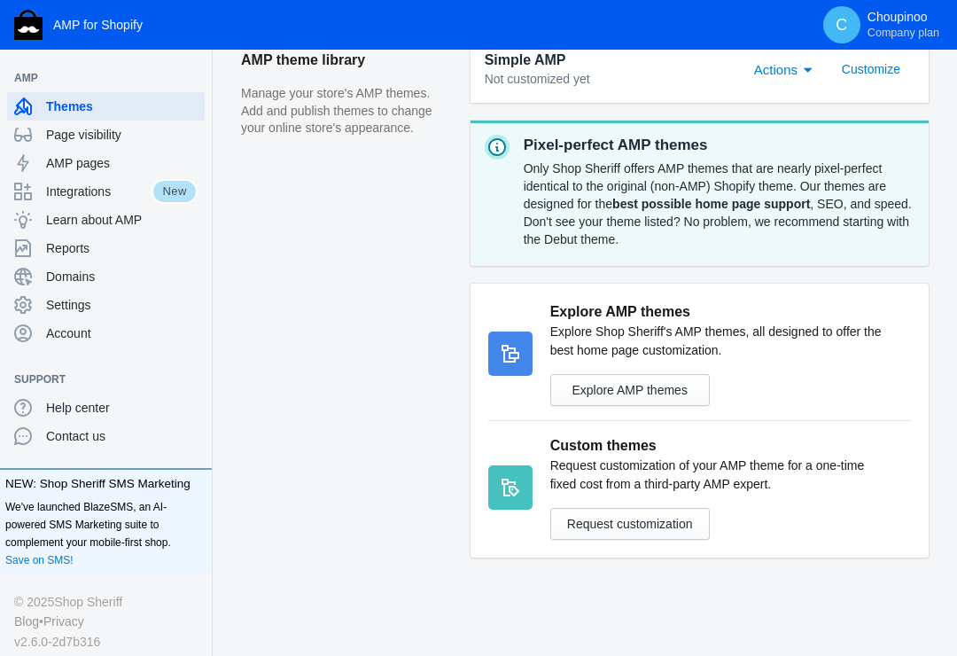
scroll to position [738, 0]
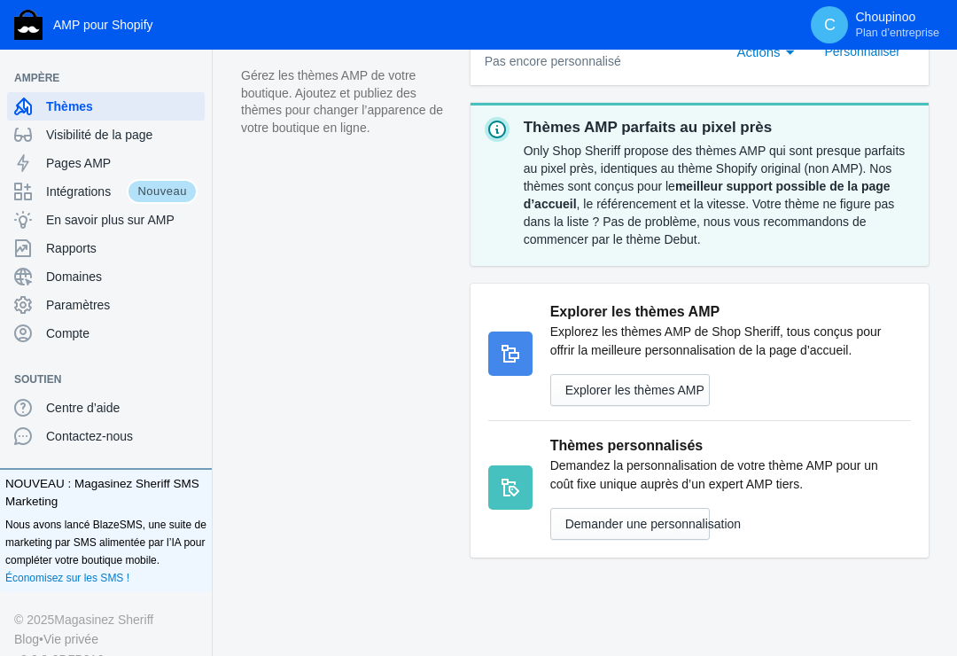
click at [347, 534] on aside "Bibliothèque de thèmes AMP Gérez les thèmes AMP de votre boutique. Ajoutez et p…" at bounding box center [356, 296] width 230 height 557
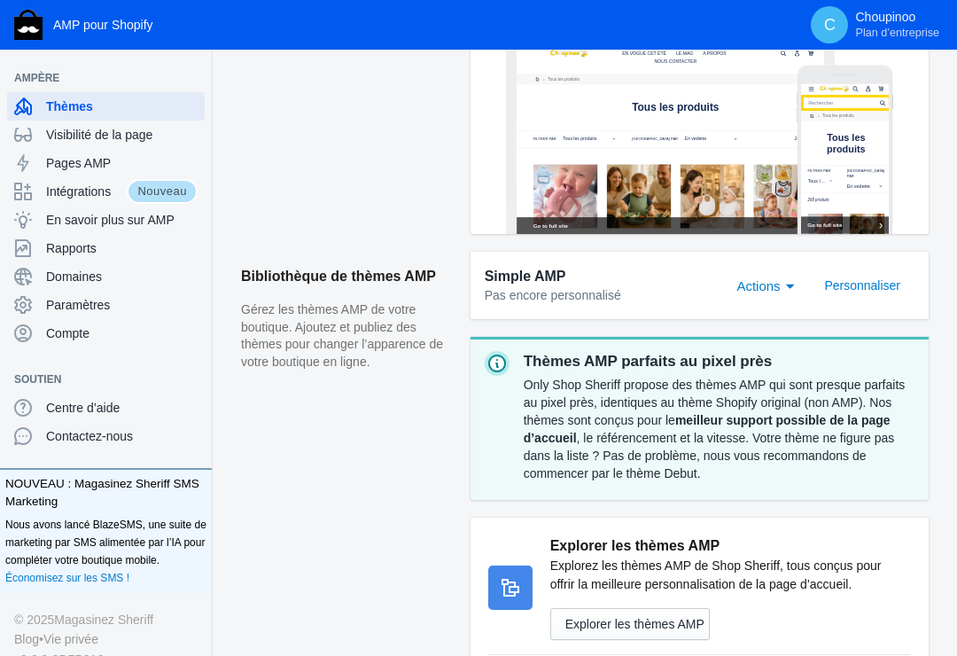
scroll to position [472, 0]
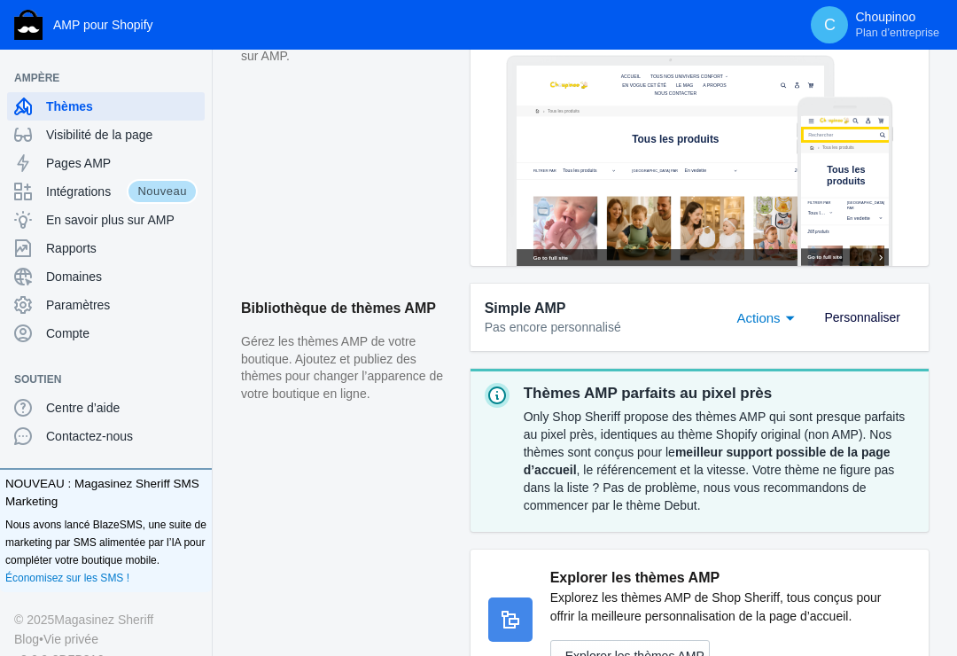
click at [862, 313] on span "Personnaliser" at bounding box center [862, 317] width 76 height 14
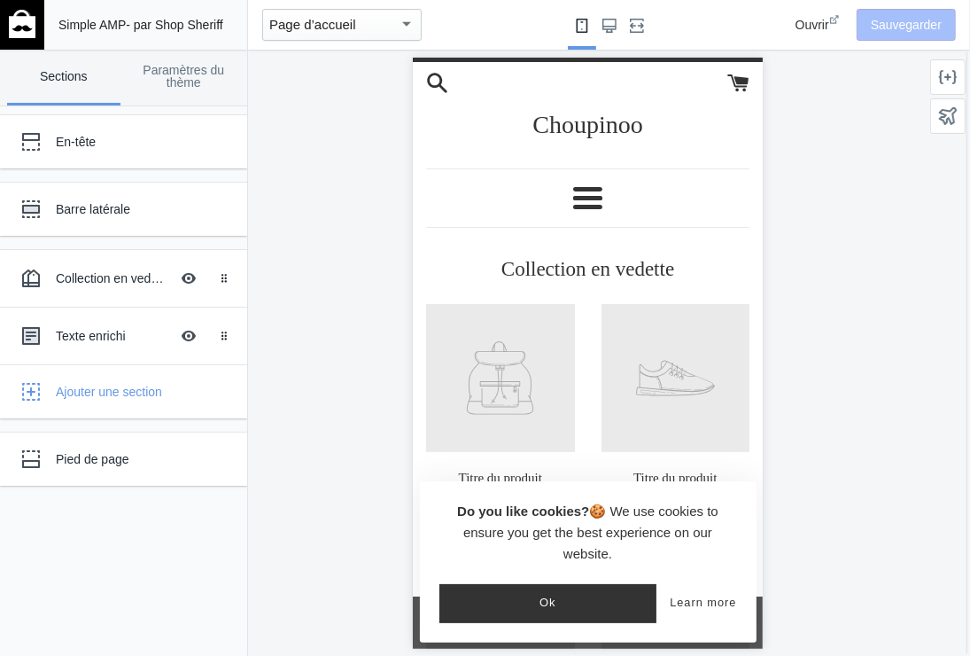
click at [573, 192] on button "Menu" at bounding box center [587, 197] width 29 height 22
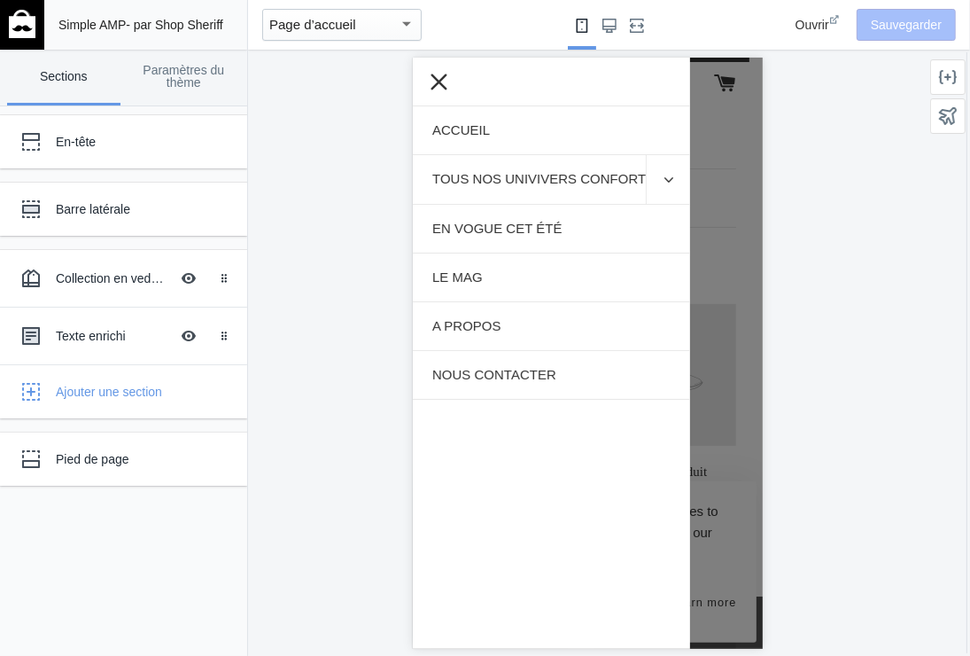
click at [440, 82] on icon at bounding box center [439, 81] width 16 height 16
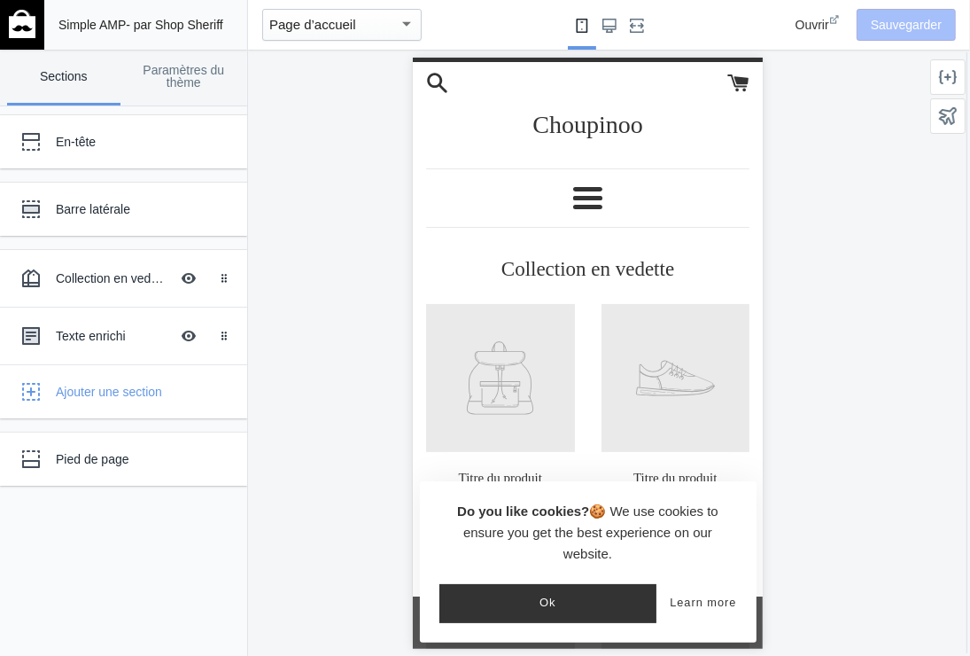
click at [323, 25] on mat-select-trigger "Page d’accueil" at bounding box center [312, 24] width 87 height 15
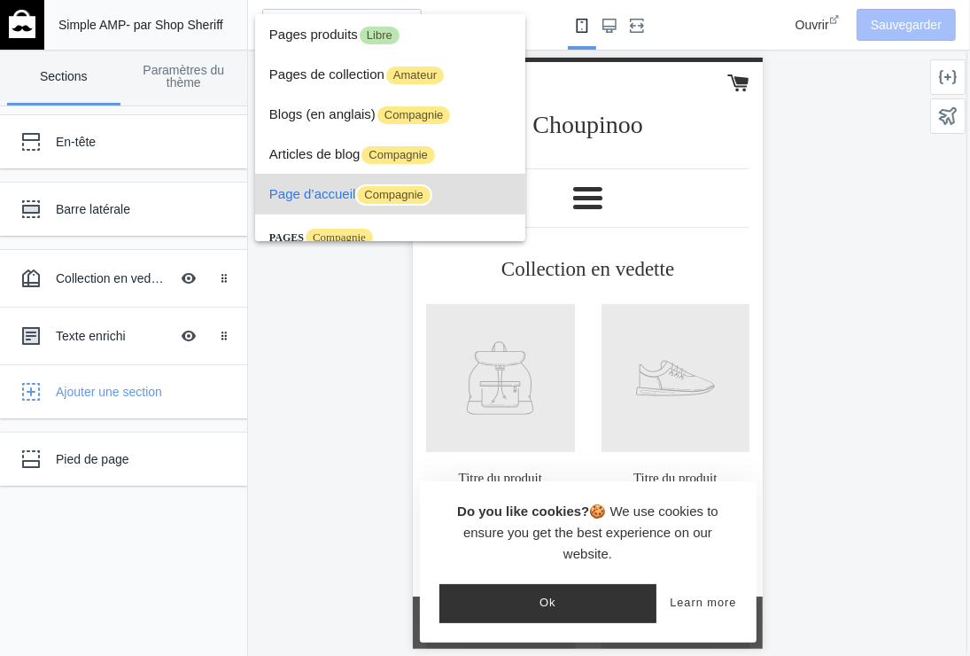
click at [302, 289] on div at bounding box center [485, 328] width 970 height 656
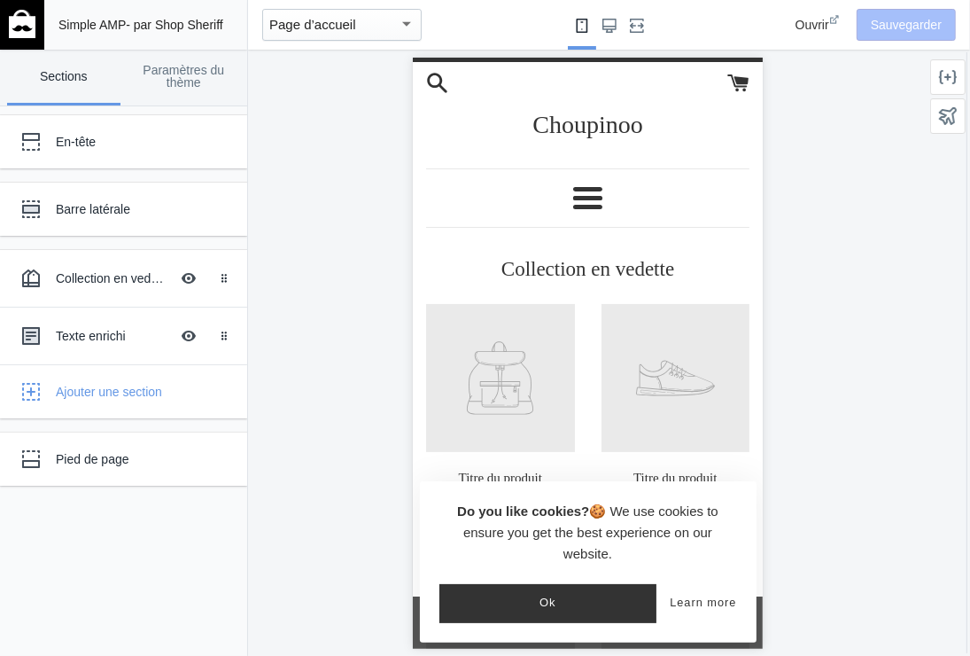
click at [384, 21] on div "Page d’accueil" at bounding box center [333, 24] width 129 height 21
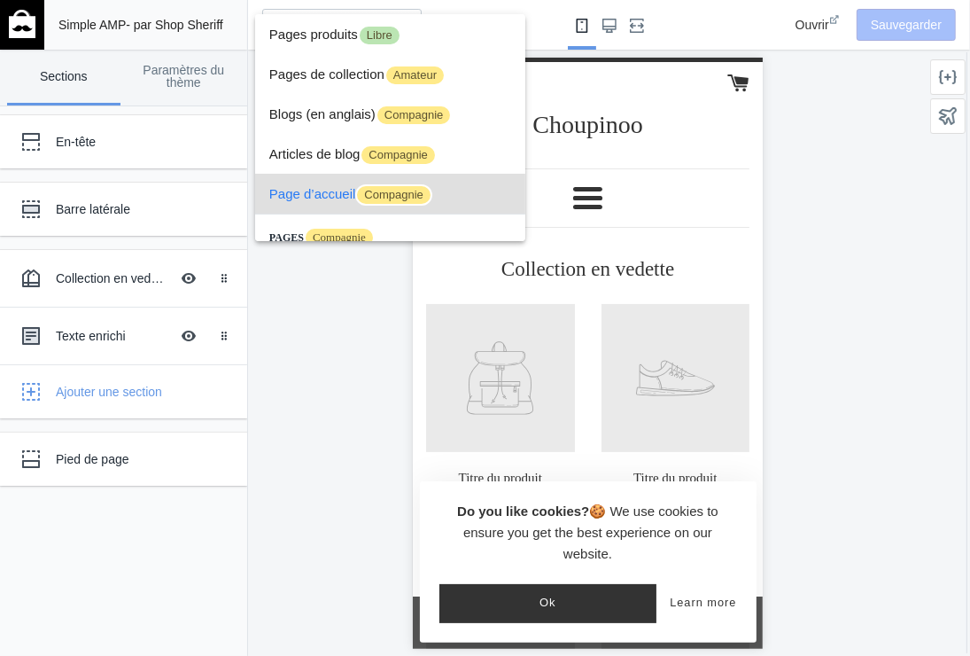
click at [341, 290] on div at bounding box center [485, 328] width 970 height 656
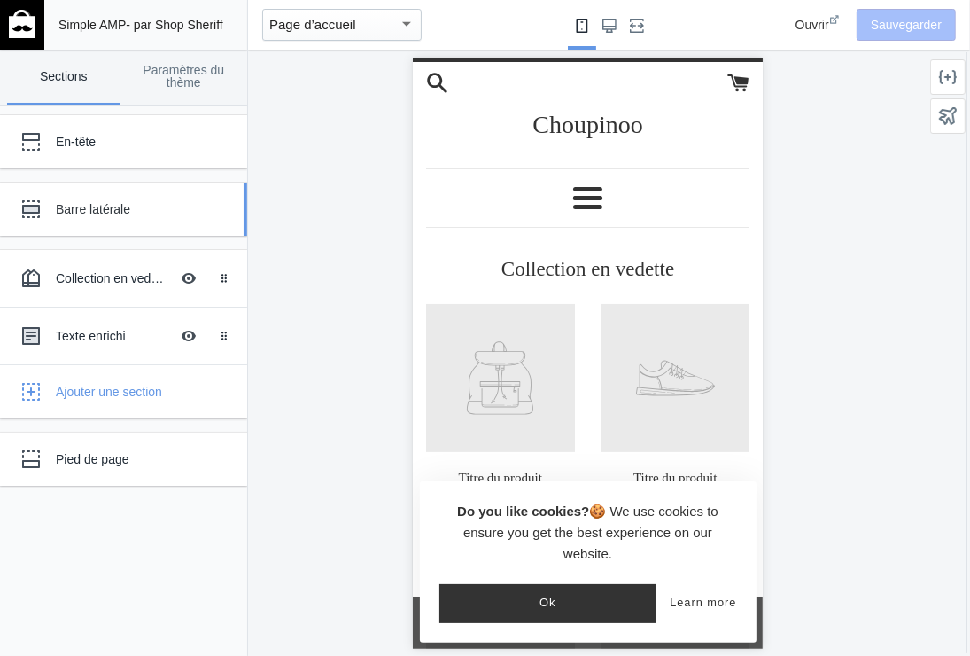
click at [110, 207] on div "Barre latérale" at bounding box center [132, 209] width 152 height 18
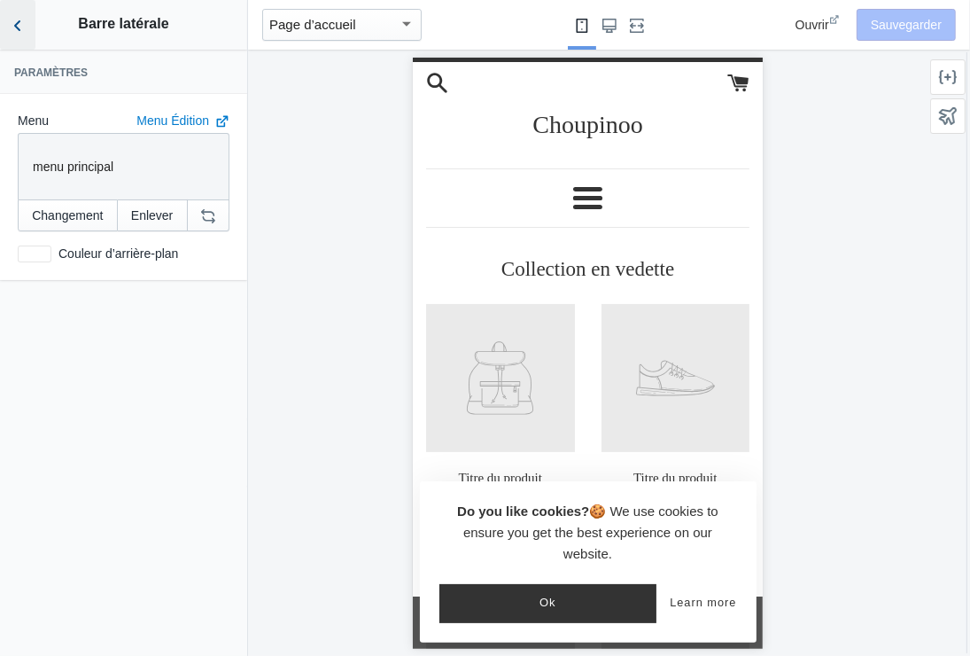
click at [17, 25] on icon "Retour aux sections" at bounding box center [18, 26] width 18 height 18
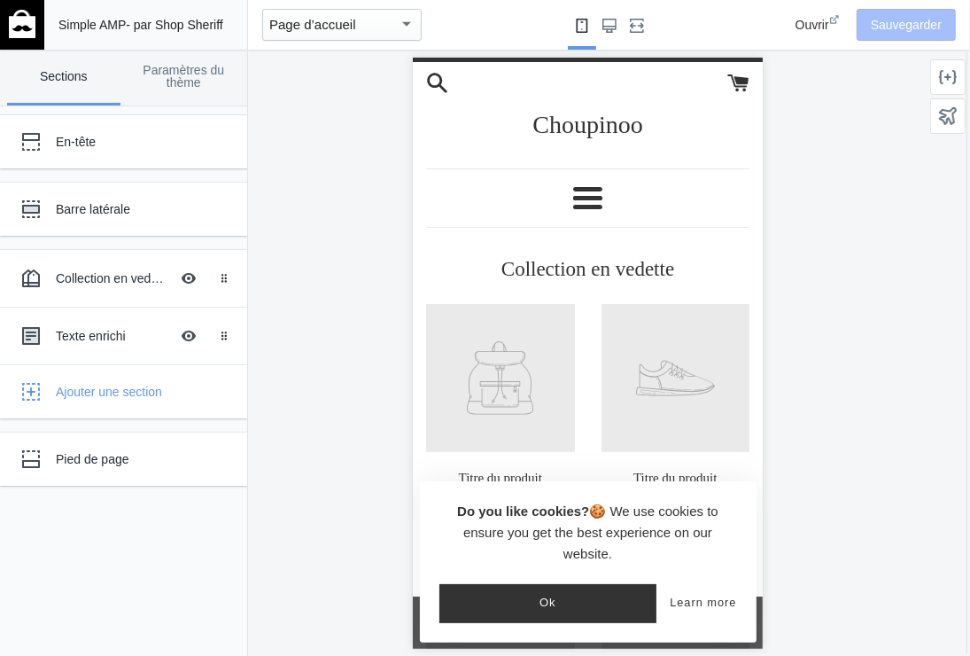
click at [349, 21] on mat-select-trigger "Page d’accueil" at bounding box center [312, 24] width 87 height 15
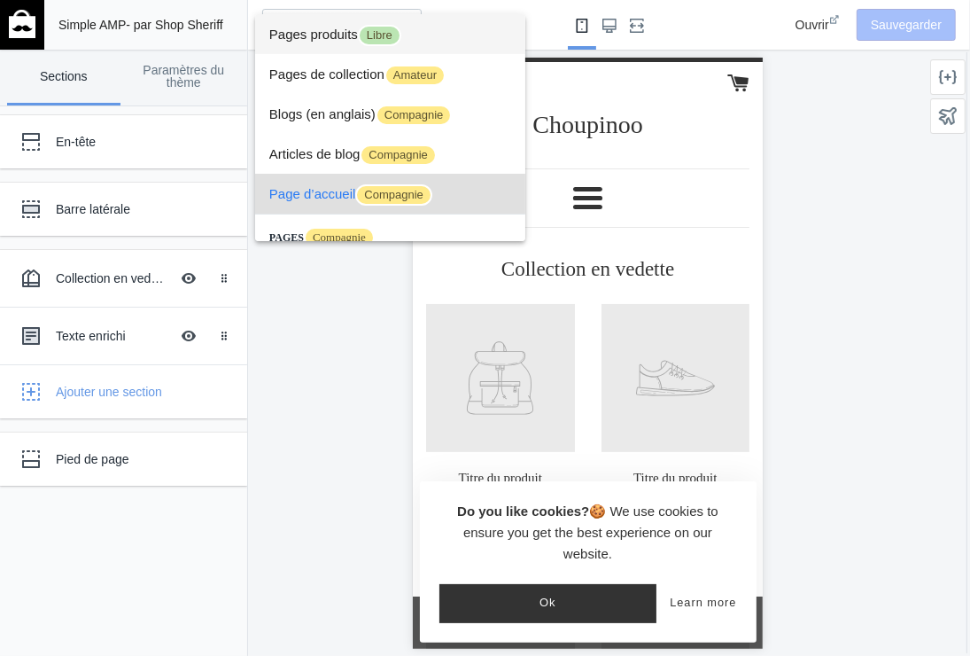
click at [316, 30] on font "Pages produits" at bounding box center [313, 34] width 89 height 15
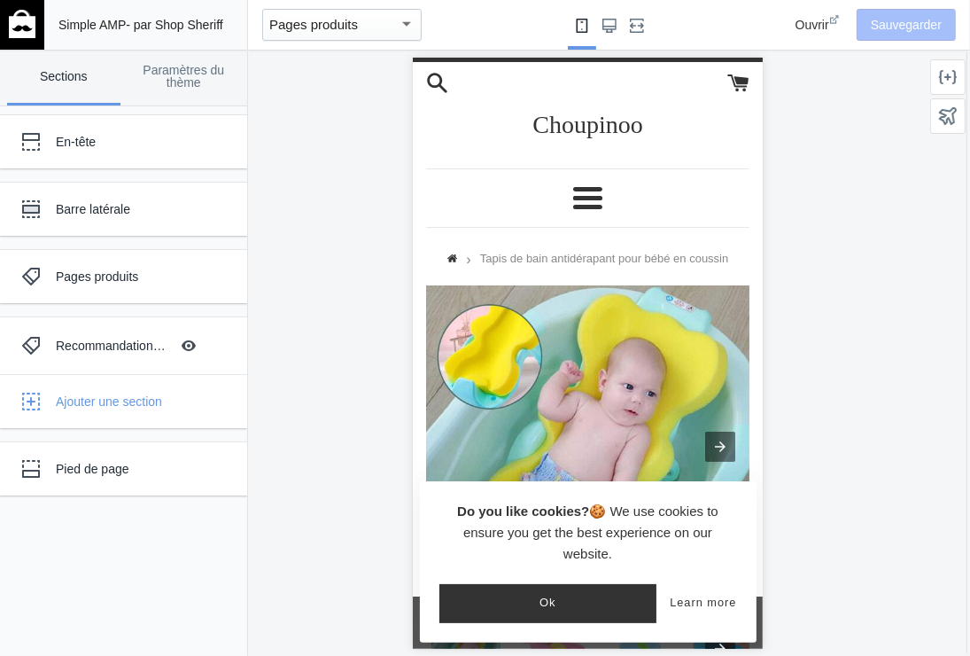
click at [366, 20] on div "Pages produits" at bounding box center [333, 24] width 129 height 21
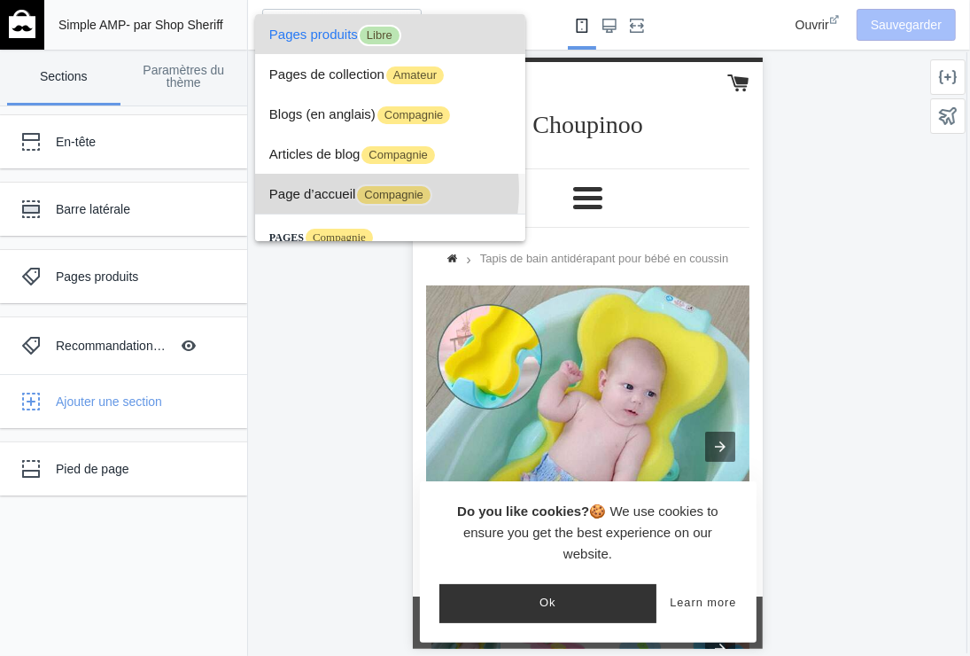
click at [327, 191] on font "Page d’accueil" at bounding box center [312, 193] width 87 height 15
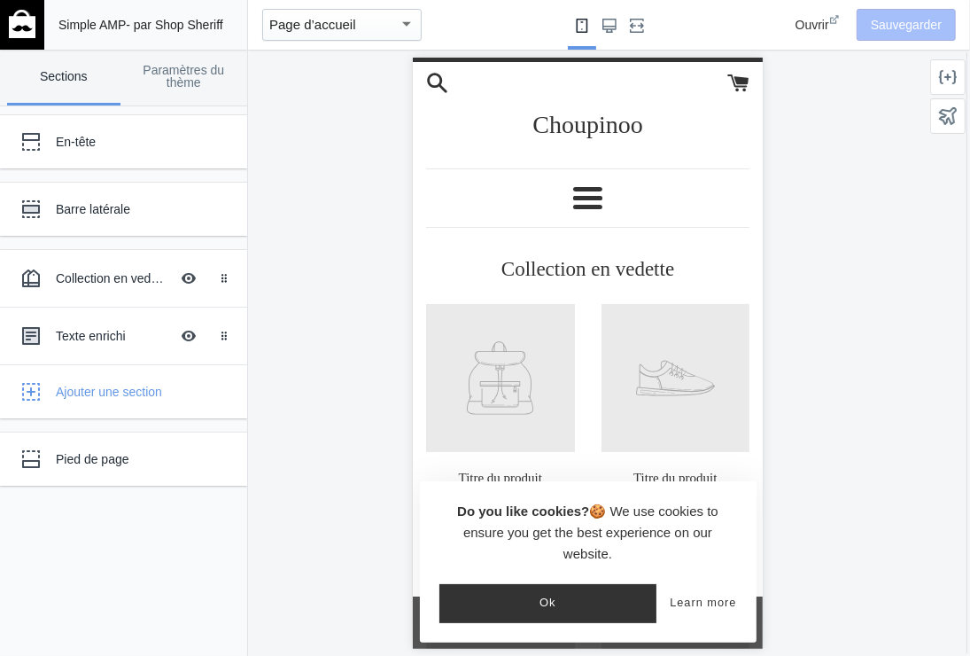
click at [387, 21] on div "Page d’accueil" at bounding box center [333, 24] width 129 height 21
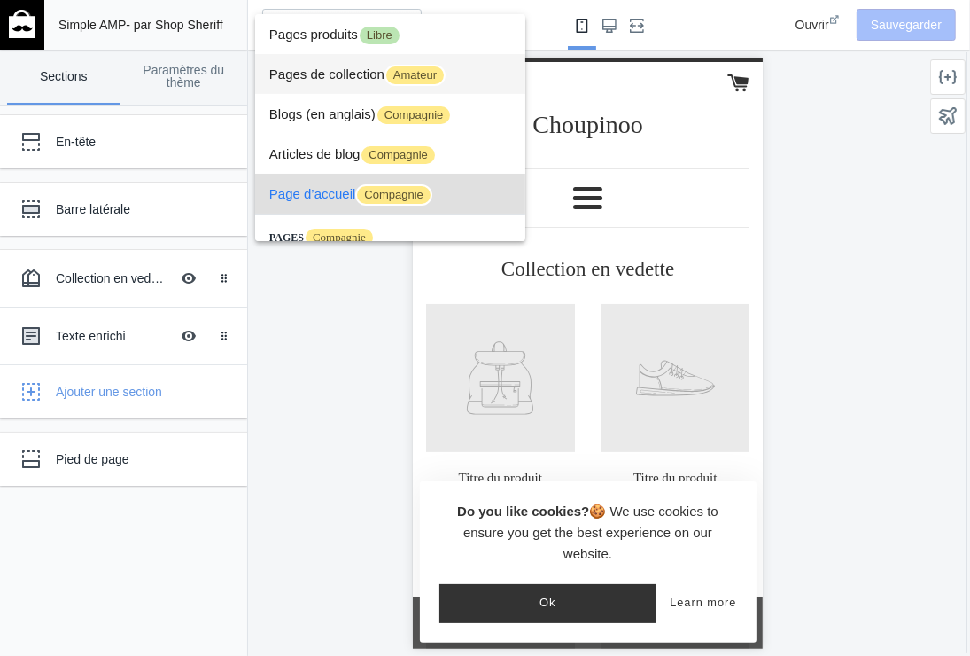
click at [363, 71] on font "Pages de collection" at bounding box center [326, 73] width 115 height 15
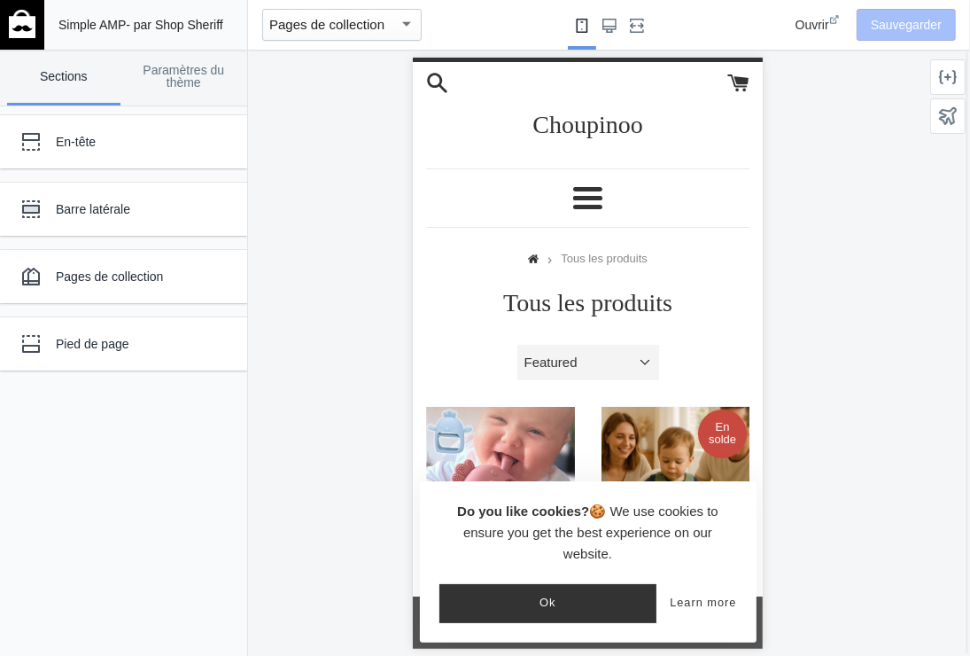
click at [323, 18] on mat-select-trigger "Pages de collection" at bounding box center [326, 24] width 115 height 15
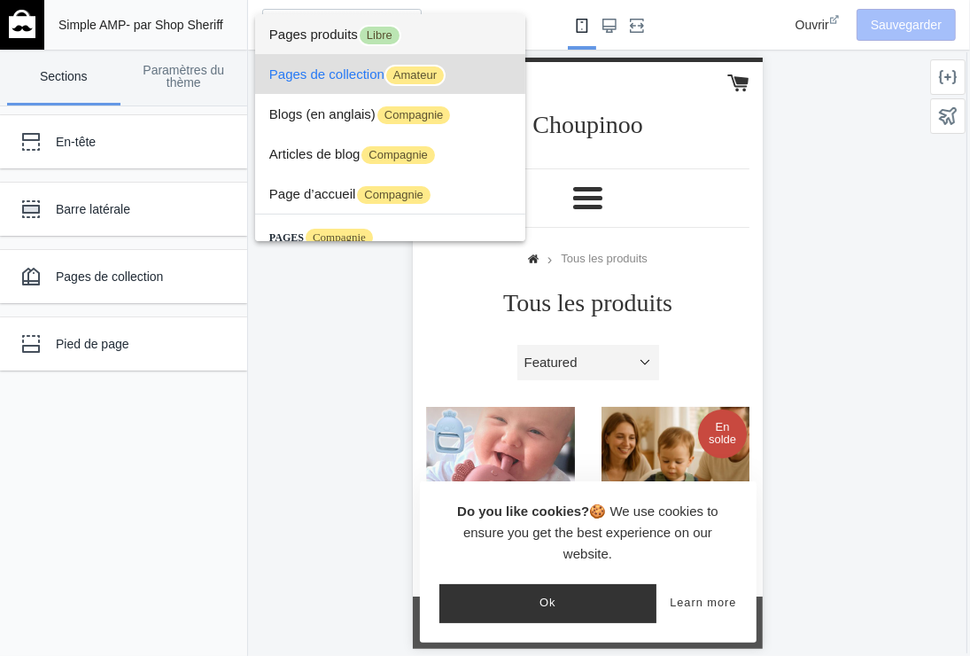
click at [340, 27] on font "Pages produits" at bounding box center [313, 34] width 89 height 15
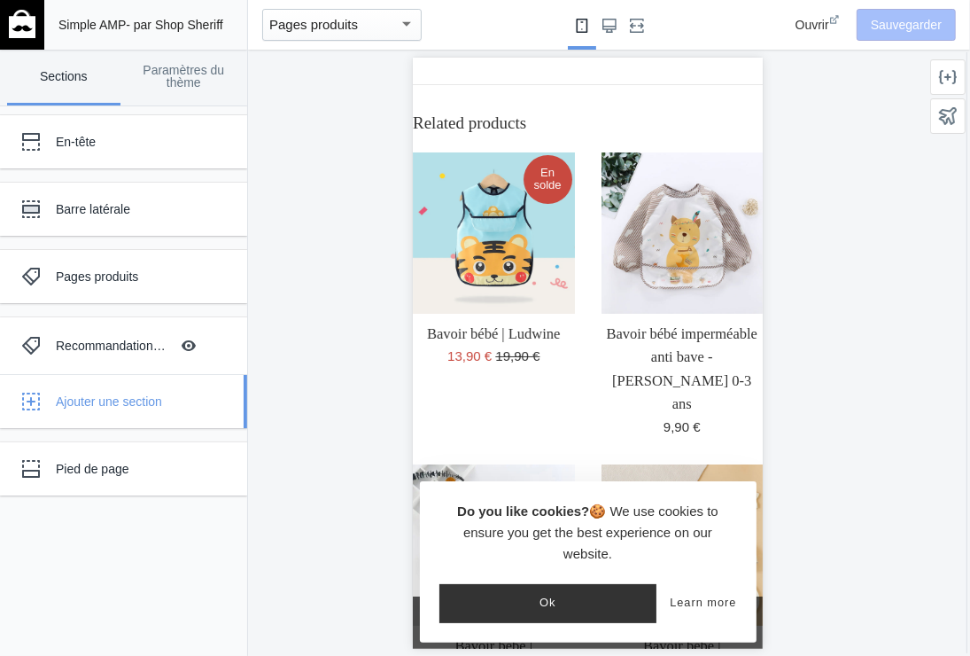
click at [26, 401] on icon "button" at bounding box center [31, 402] width 18 height 18
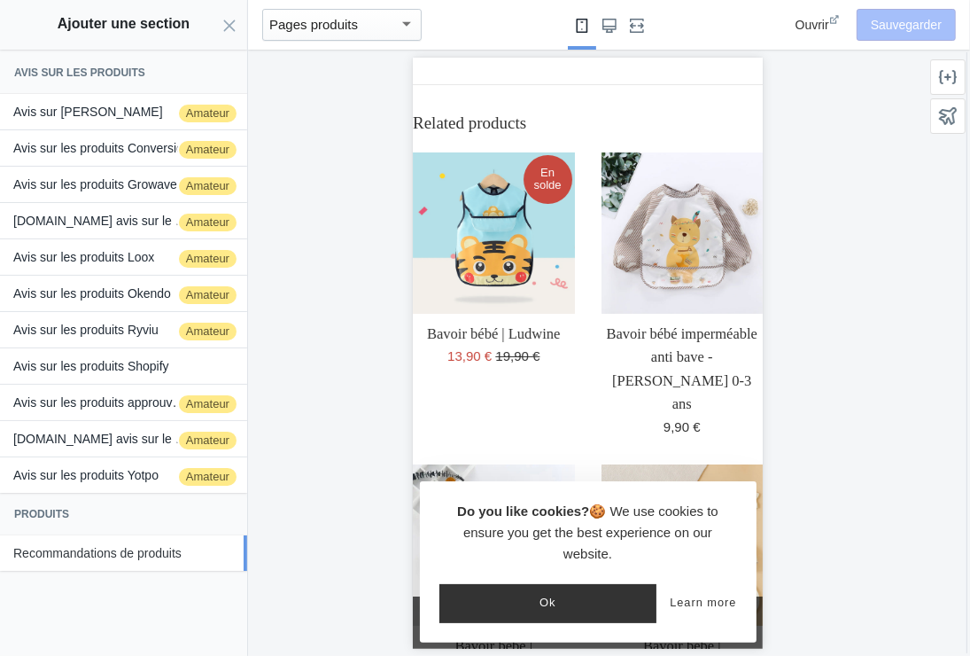
click at [125, 548] on font "Recommandations de produits" at bounding box center [97, 553] width 168 height 14
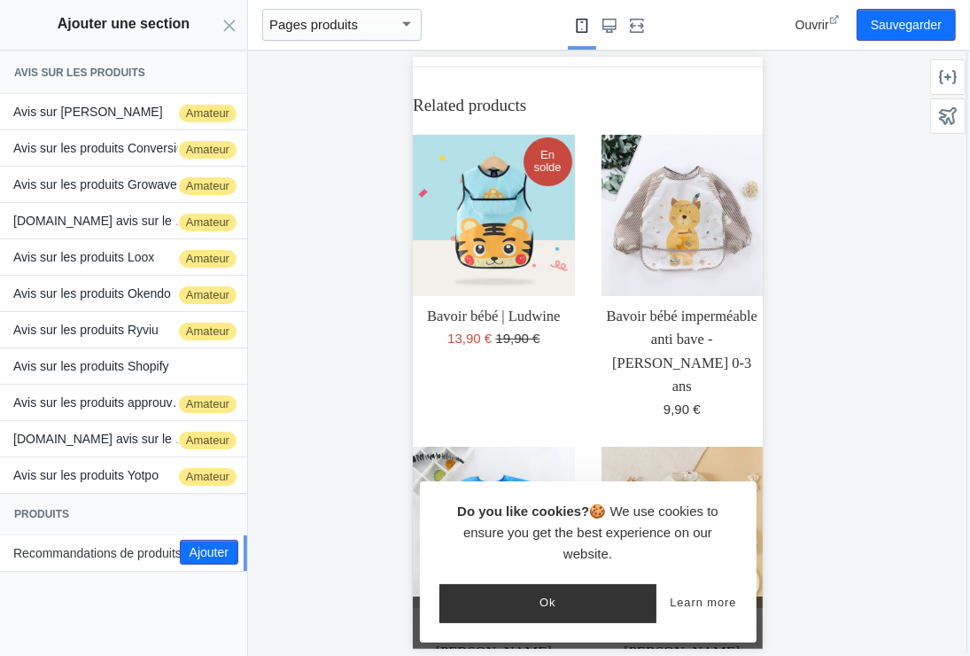
scroll to position [18, 0]
click at [229, 25] on use "Fermer le panneau" at bounding box center [230, 25] width 12 height 12
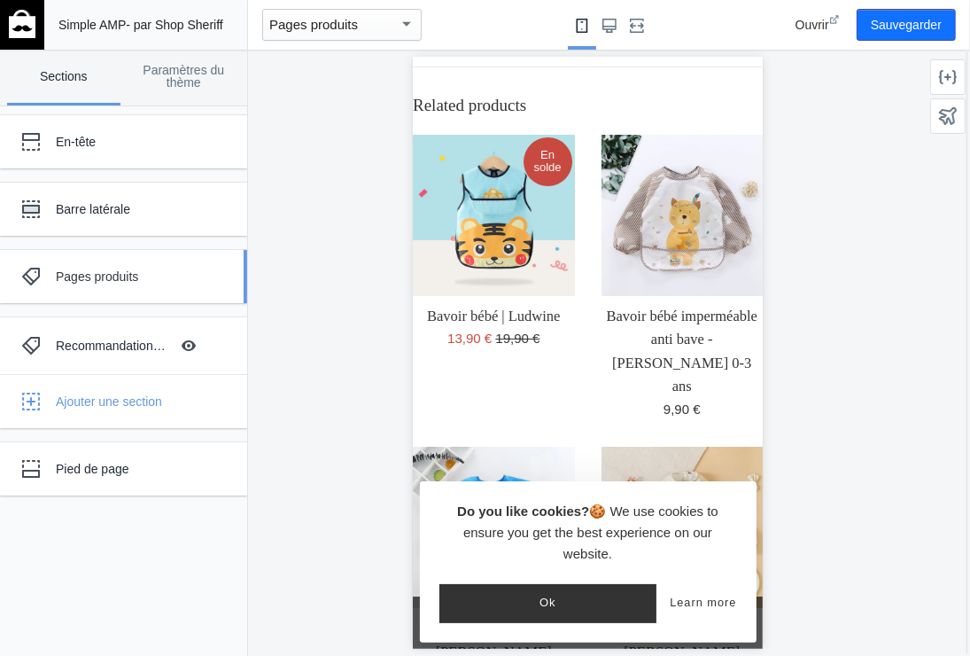
click at [111, 275] on div "Pages produits" at bounding box center [132, 277] width 152 height 18
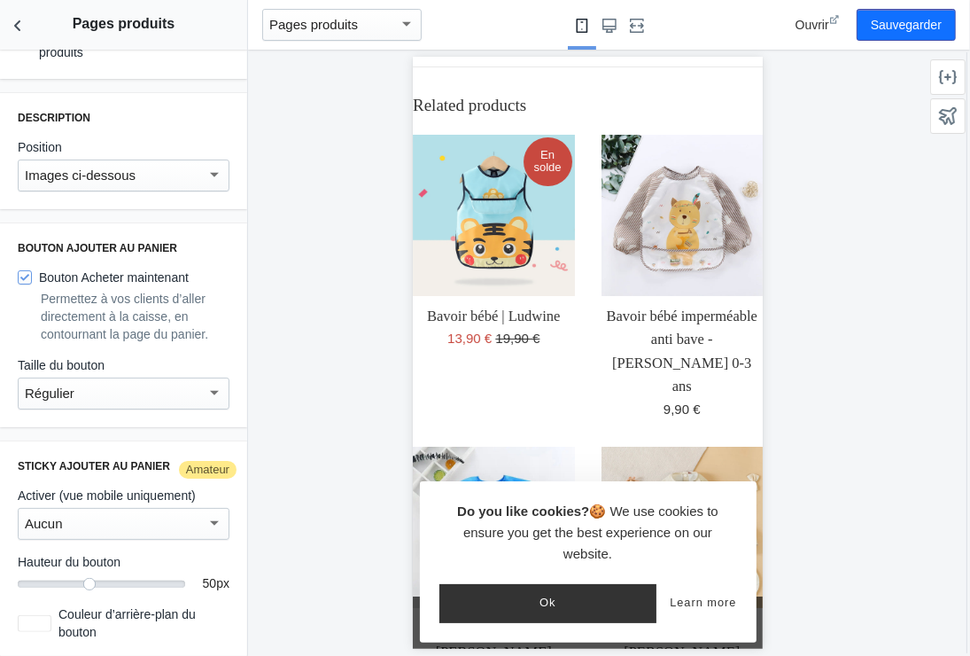
scroll to position [259, 0]
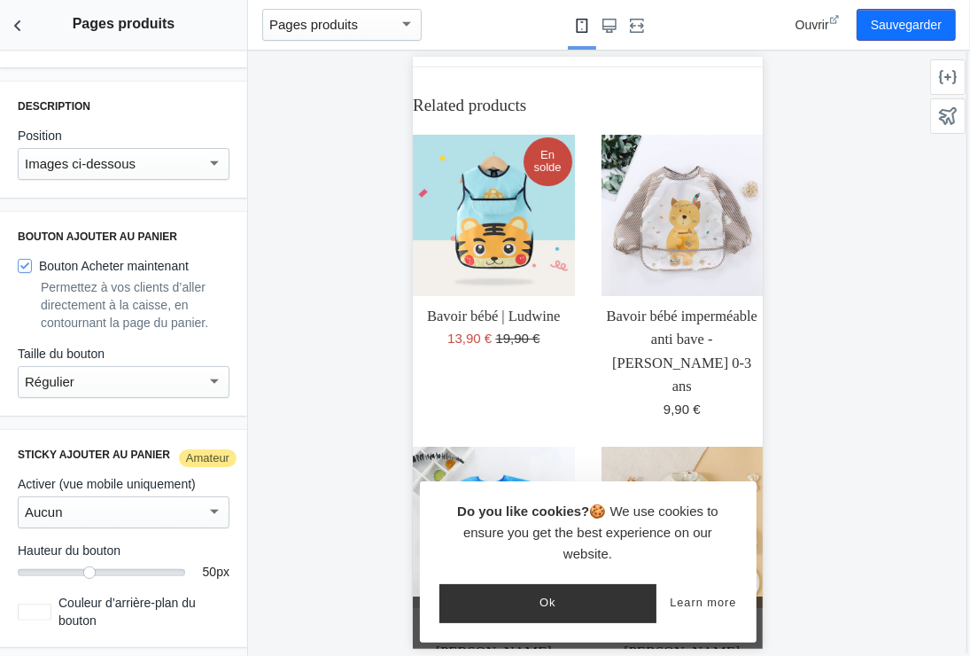
click at [210, 510] on div at bounding box center [214, 511] width 9 height 4
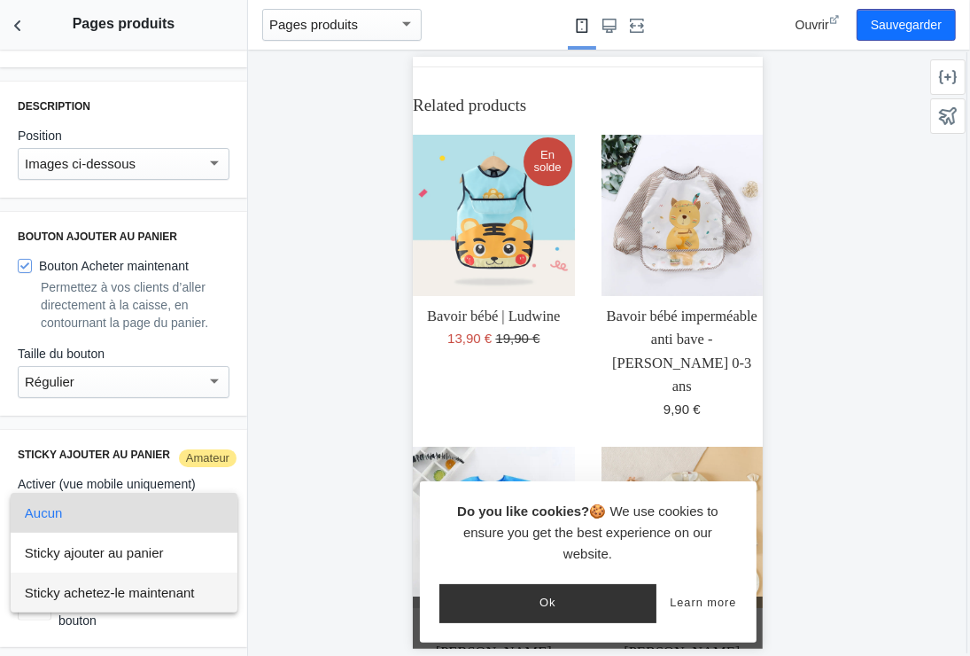
click at [135, 590] on font "Sticky achetez-le maintenant" at bounding box center [110, 592] width 170 height 15
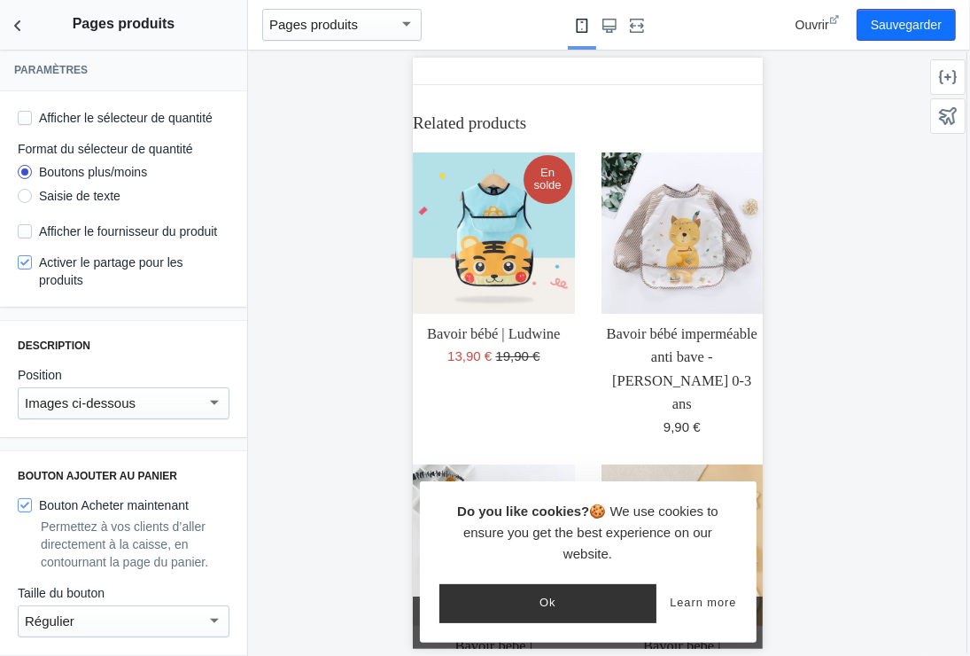
scroll to position [0, 0]
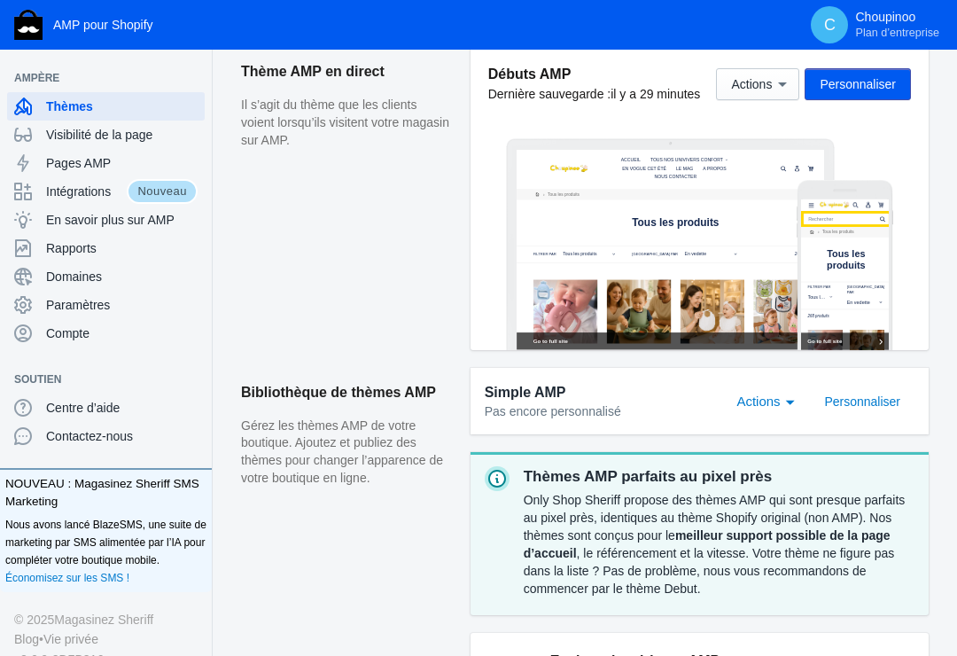
scroll to position [401, 0]
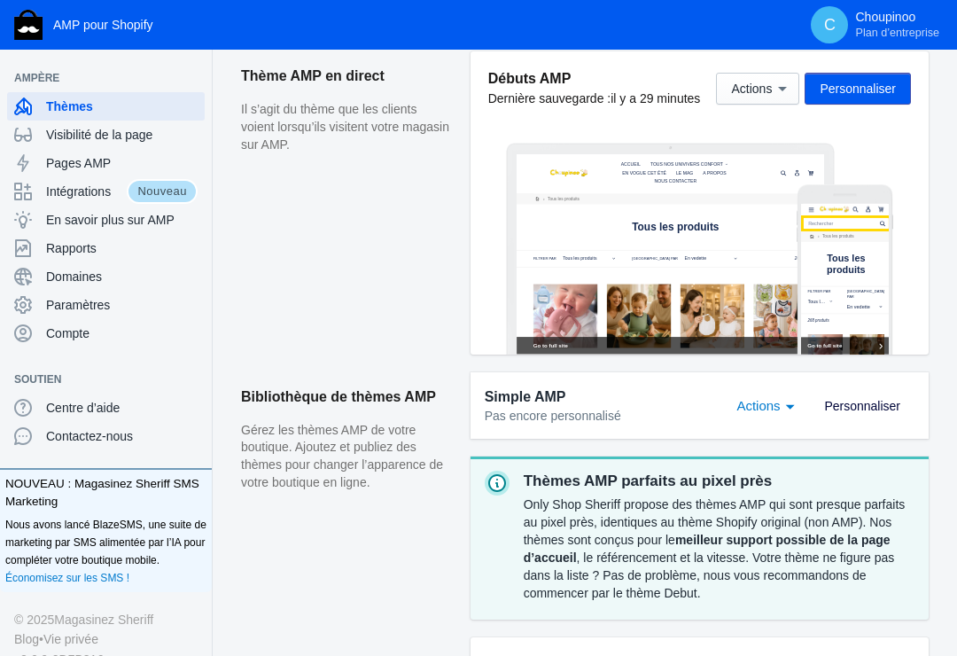
click at [860, 408] on span "Personnaliser" at bounding box center [862, 406] width 76 height 14
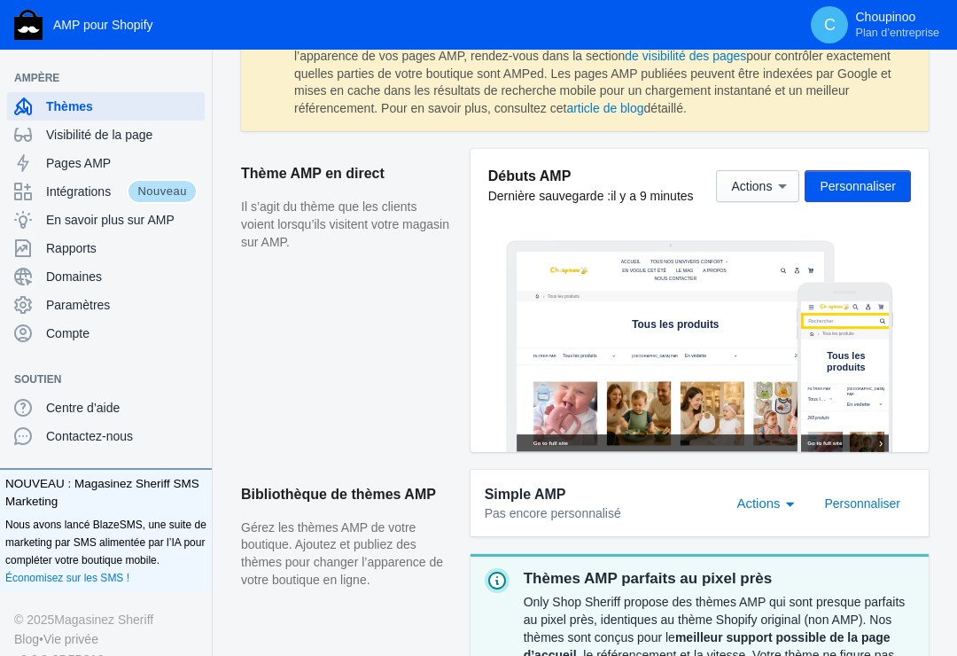
scroll to position [355, 0]
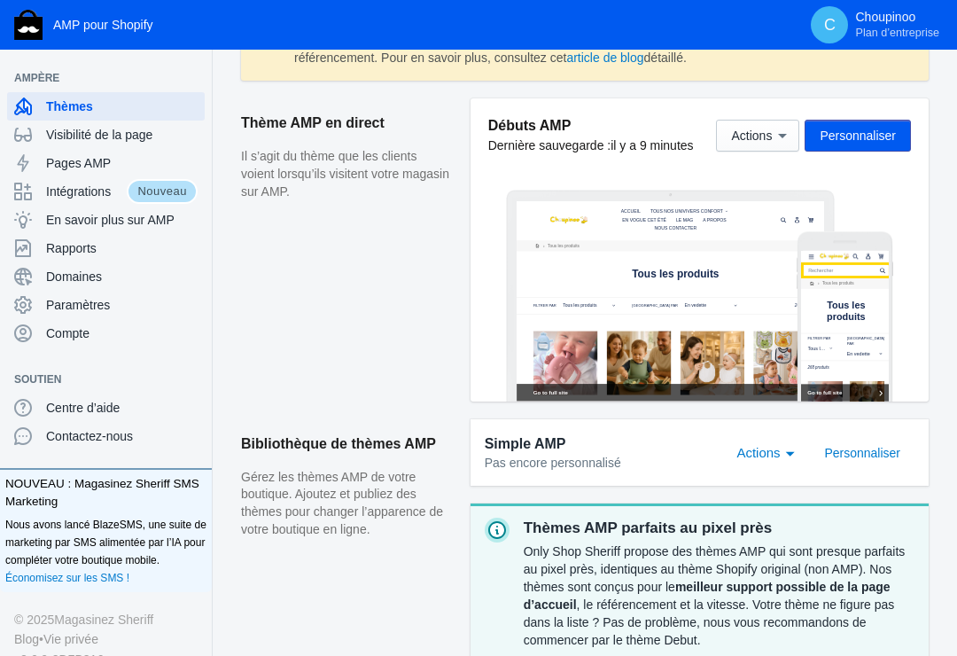
click at [780, 450] on span "Actions" at bounding box center [757, 452] width 43 height 15
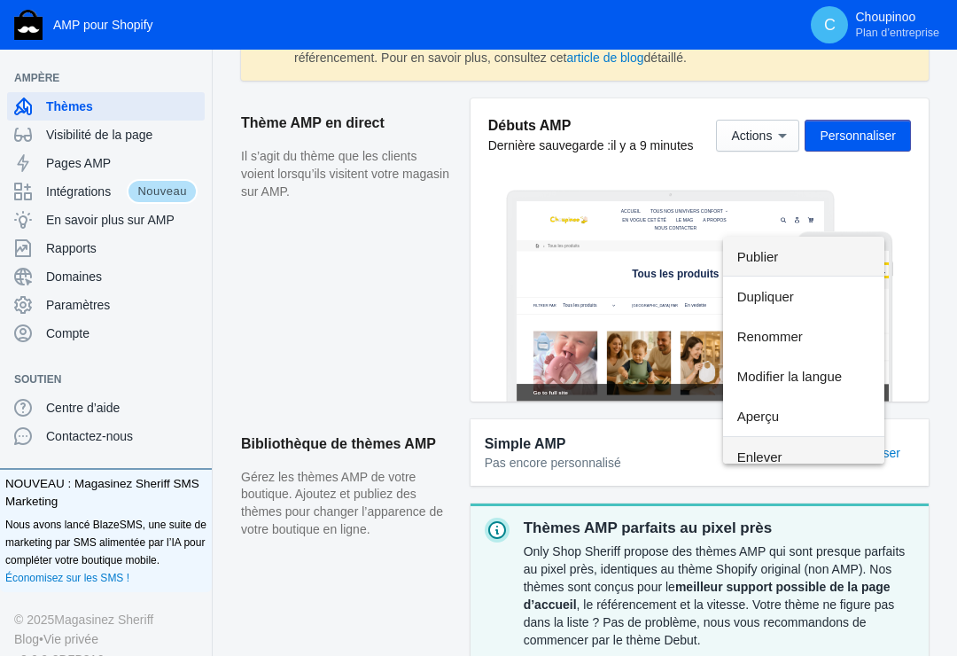
click at [763, 455] on span "Enlever" at bounding box center [803, 457] width 133 height 40
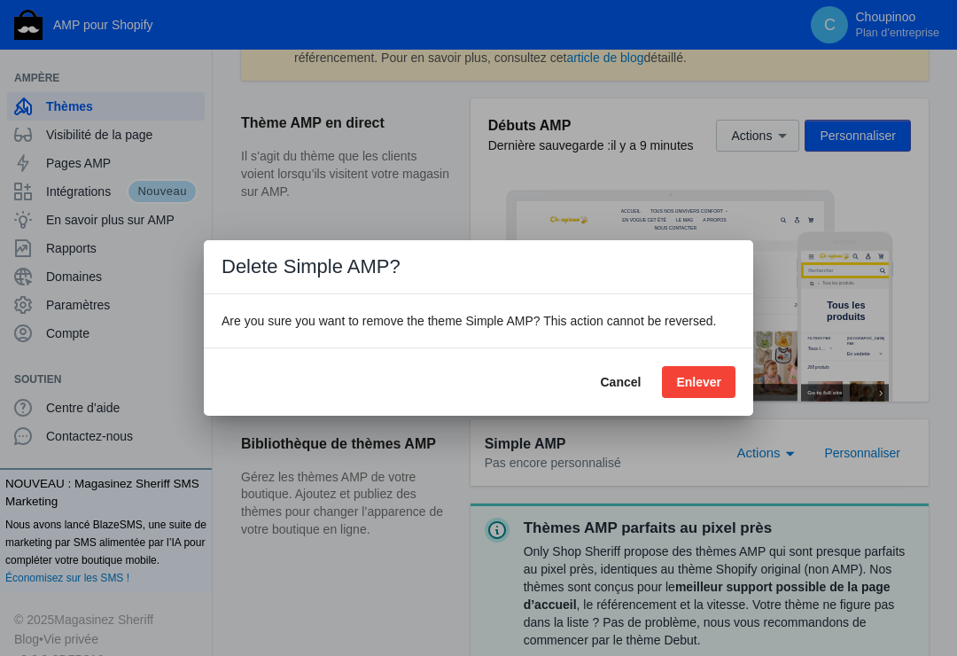
scroll to position [12, 0]
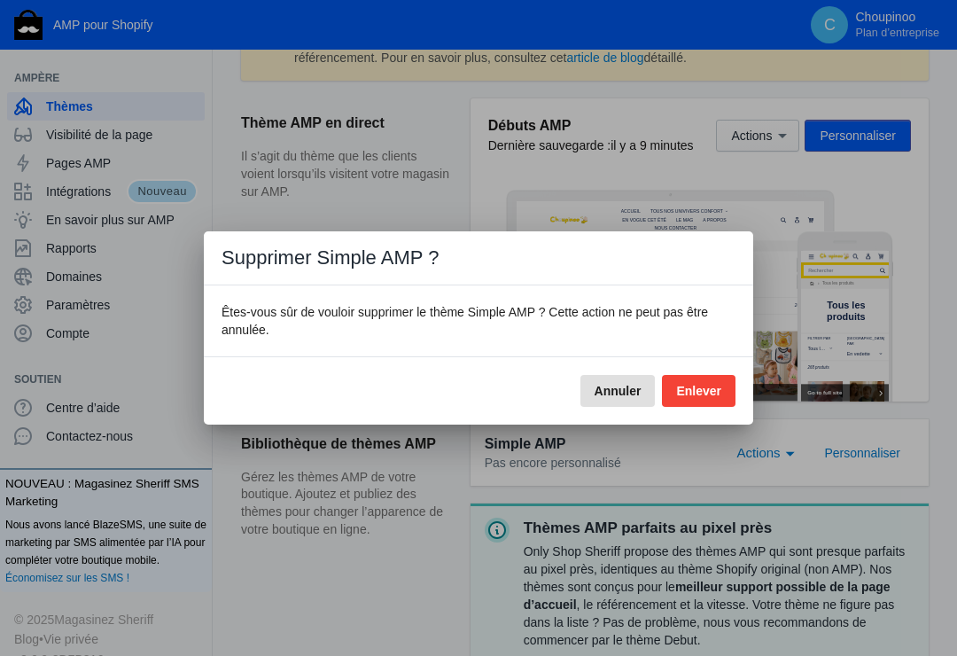
click at [699, 386] on span "Enlever" at bounding box center [698, 391] width 45 height 14
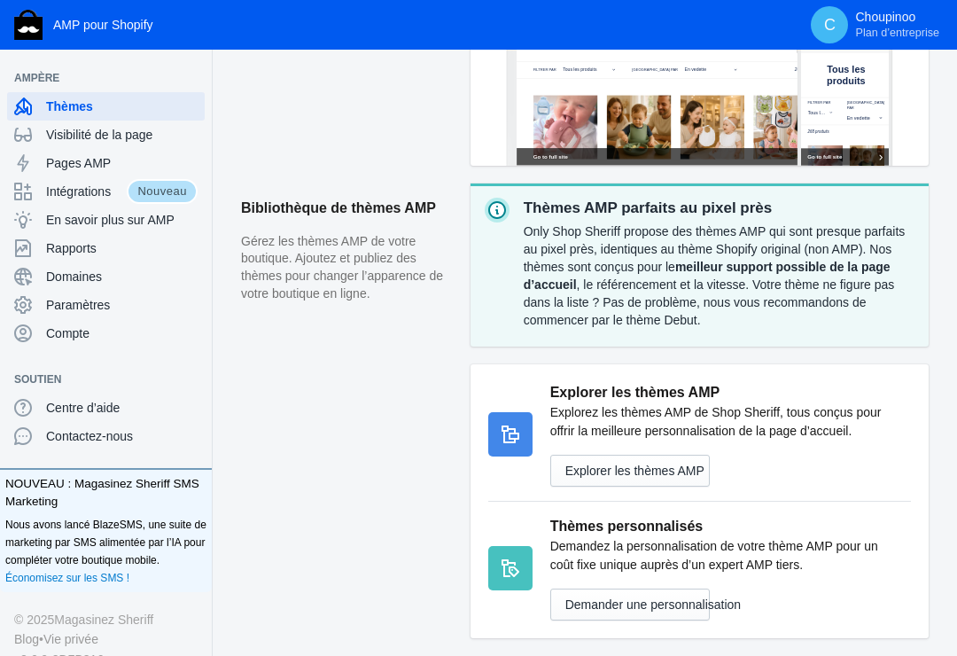
scroll to position [620, 0]
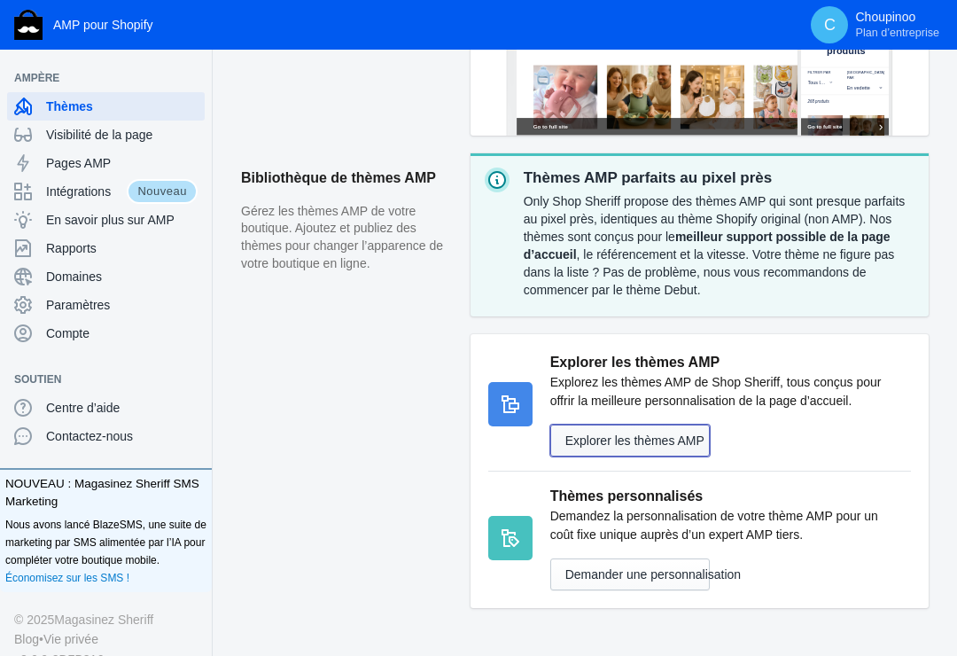
click at [646, 440] on button "Explorer les thèmes AMP" at bounding box center [630, 441] width 160 height 32
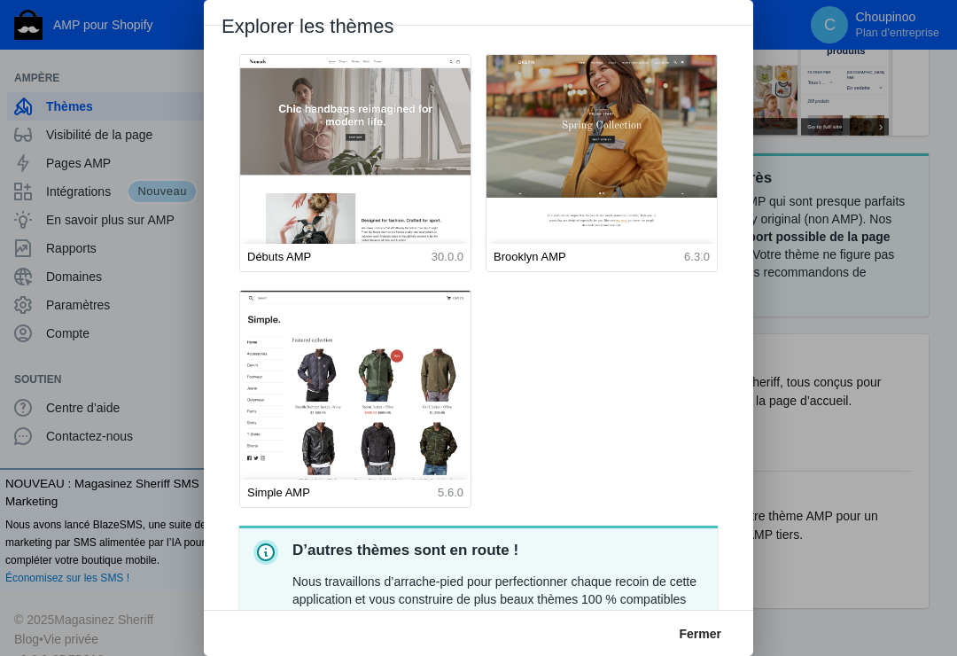
scroll to position [0, 0]
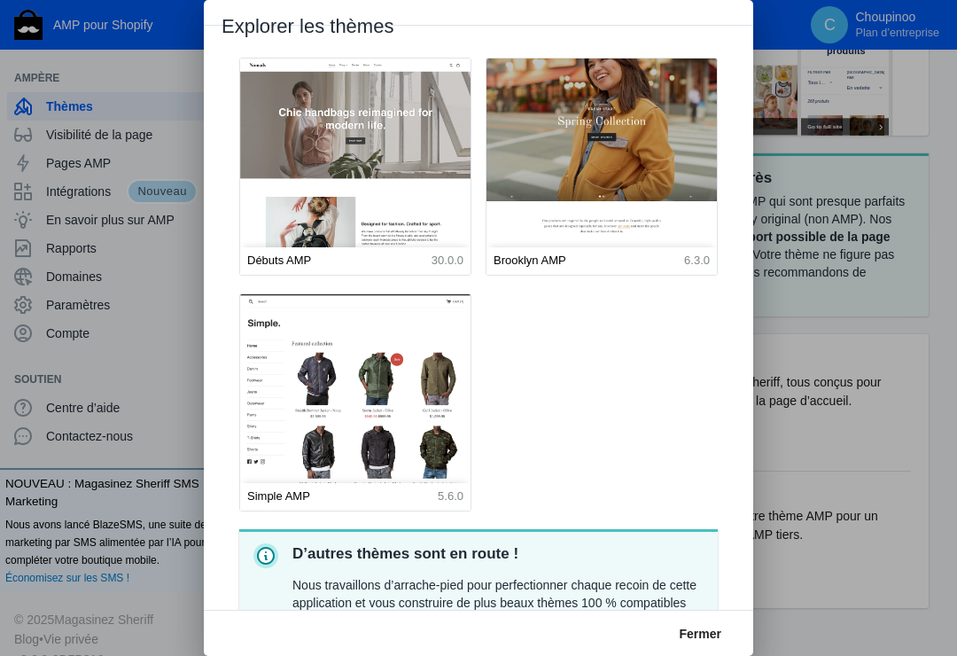
click at [572, 153] on img at bounding box center [601, 202] width 253 height 316
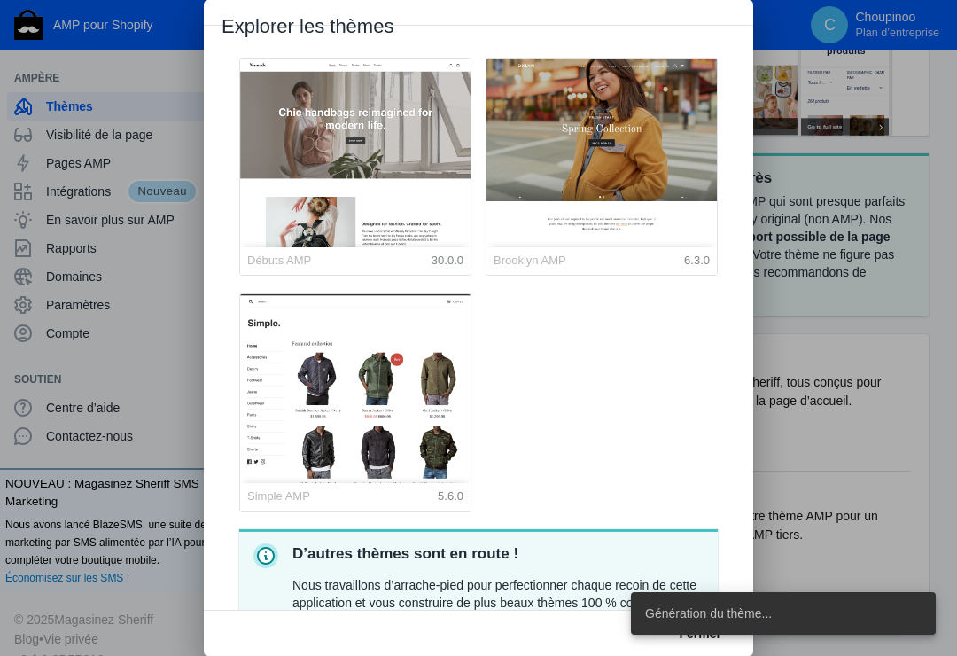
click at [766, 610] on span "Génération du thème..." at bounding box center [708, 613] width 127 height 18
click at [752, 612] on span "Génération du thème..." at bounding box center [708, 613] width 127 height 18
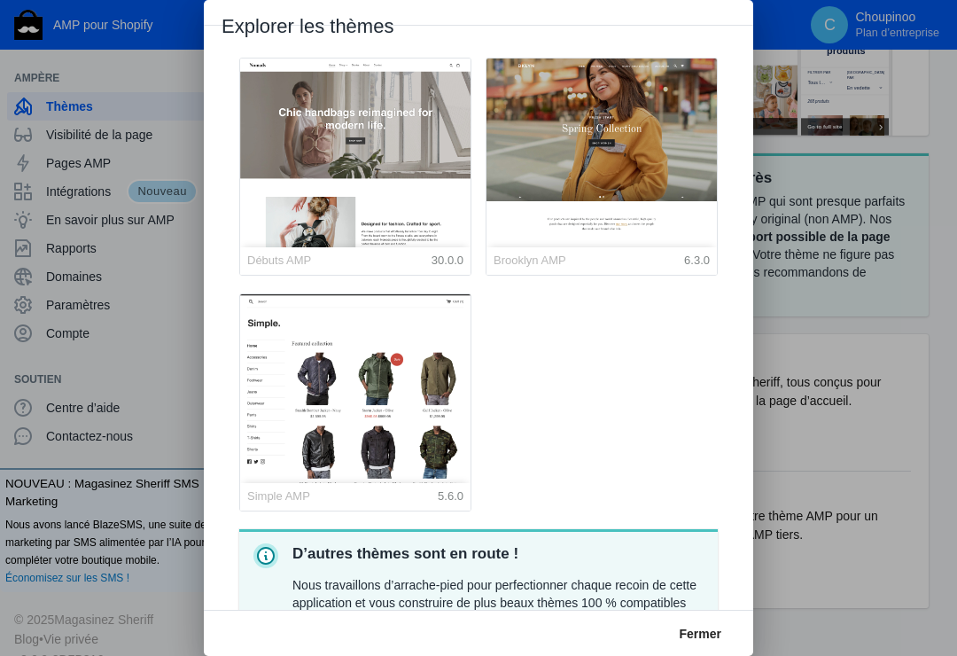
click at [730, 611] on div "Fermer" at bounding box center [478, 633] width 549 height 46
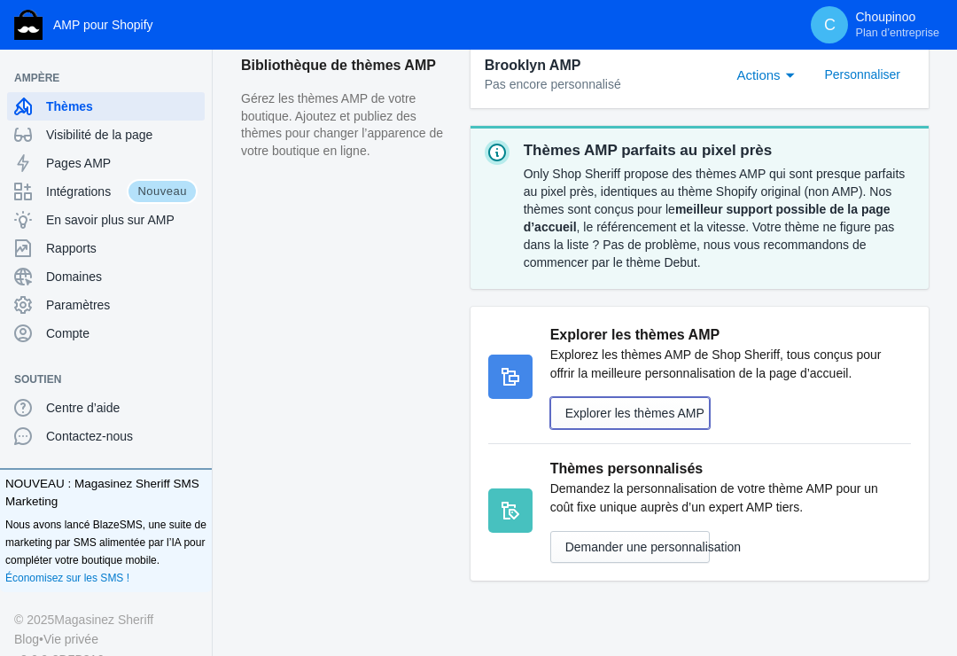
scroll to position [873, 0]
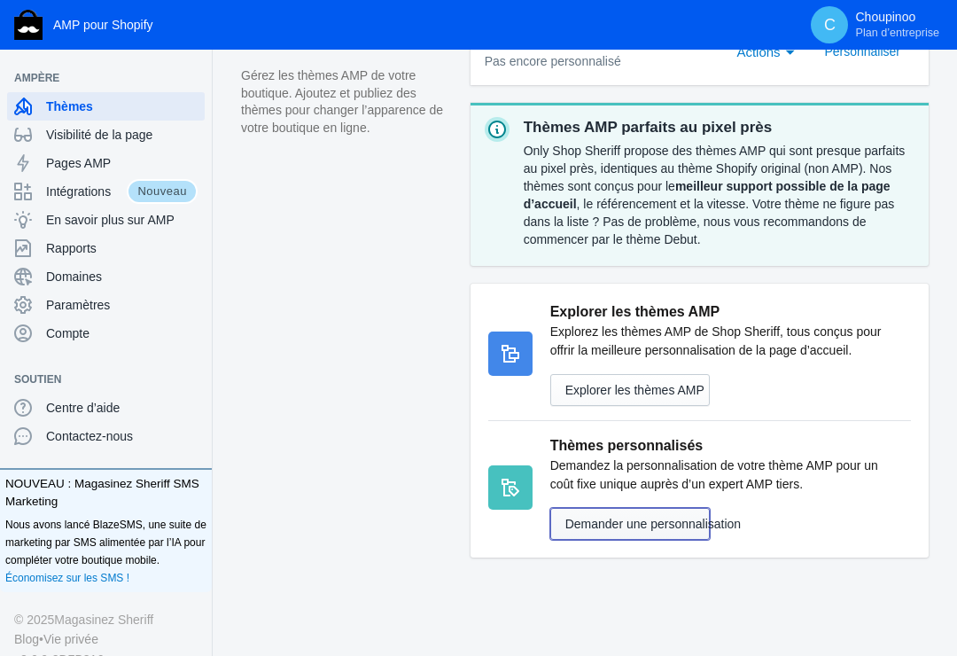
click at [602, 518] on button "Demander une personnalisation" at bounding box center [630, 524] width 160 height 32
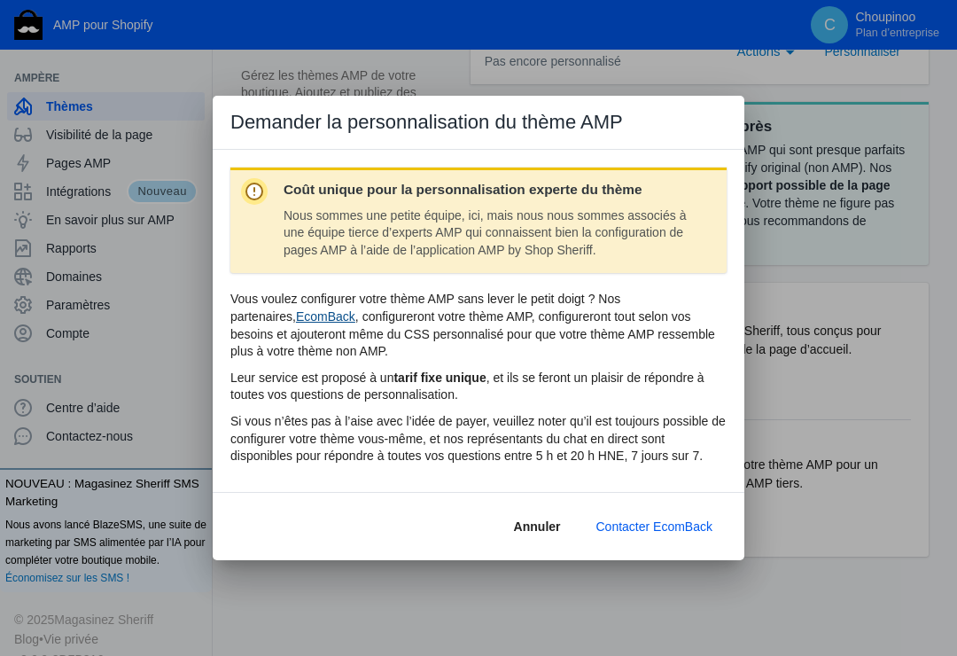
click at [296, 315] on link "EcomBack" at bounding box center [325, 316] width 59 height 14
click at [652, 524] on span "Contacter EcomBack" at bounding box center [654, 526] width 117 height 14
click at [862, 394] on div at bounding box center [478, 328] width 957 height 656
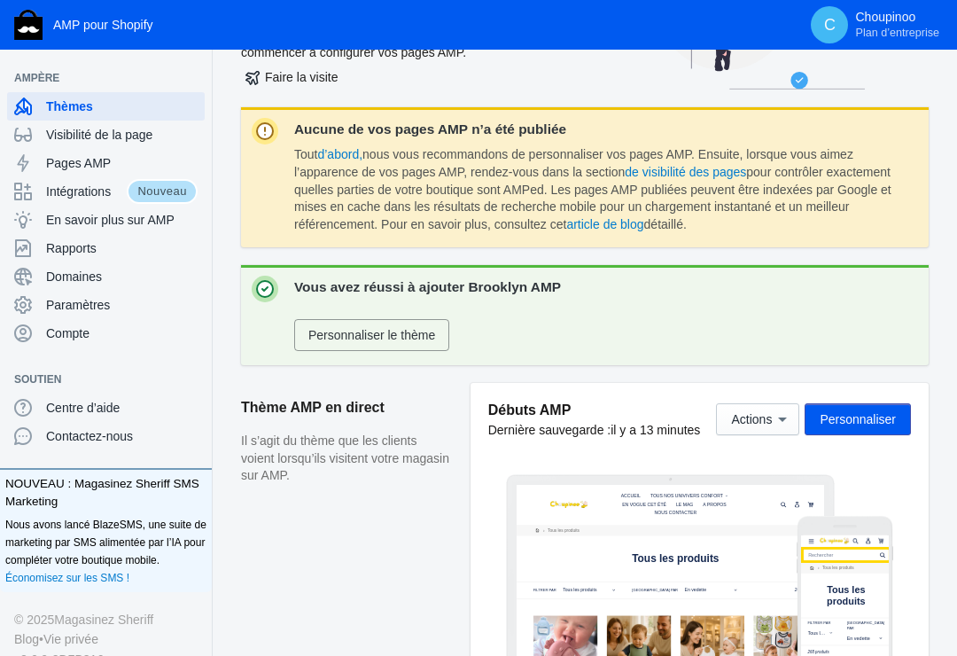
scroll to position [164, 0]
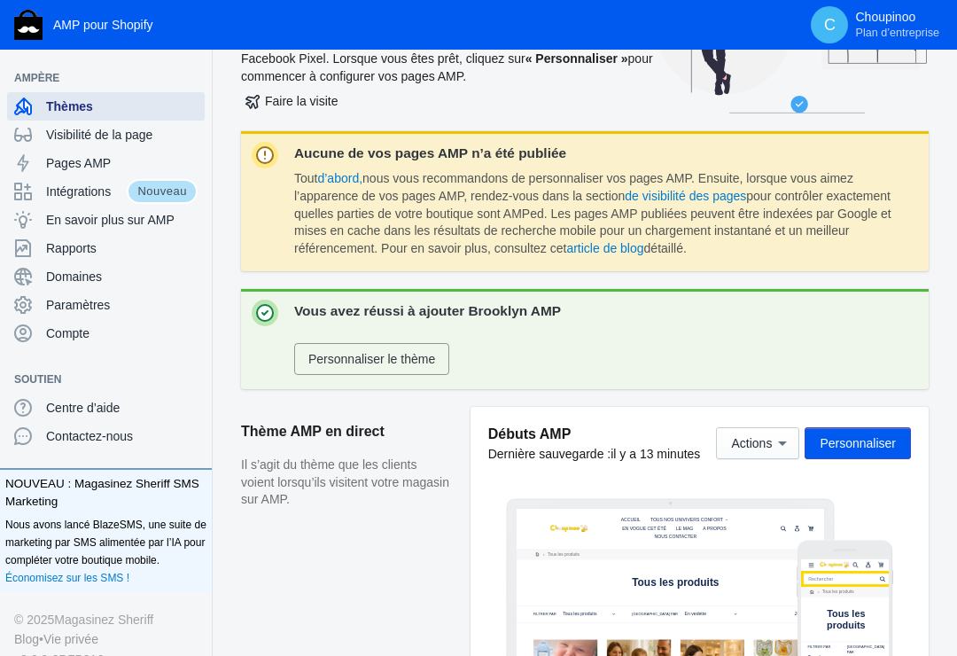
click at [77, 105] on span "Thèmes" at bounding box center [122, 106] width 152 height 18
click at [61, 97] on span "Thèmes" at bounding box center [122, 106] width 152 height 18
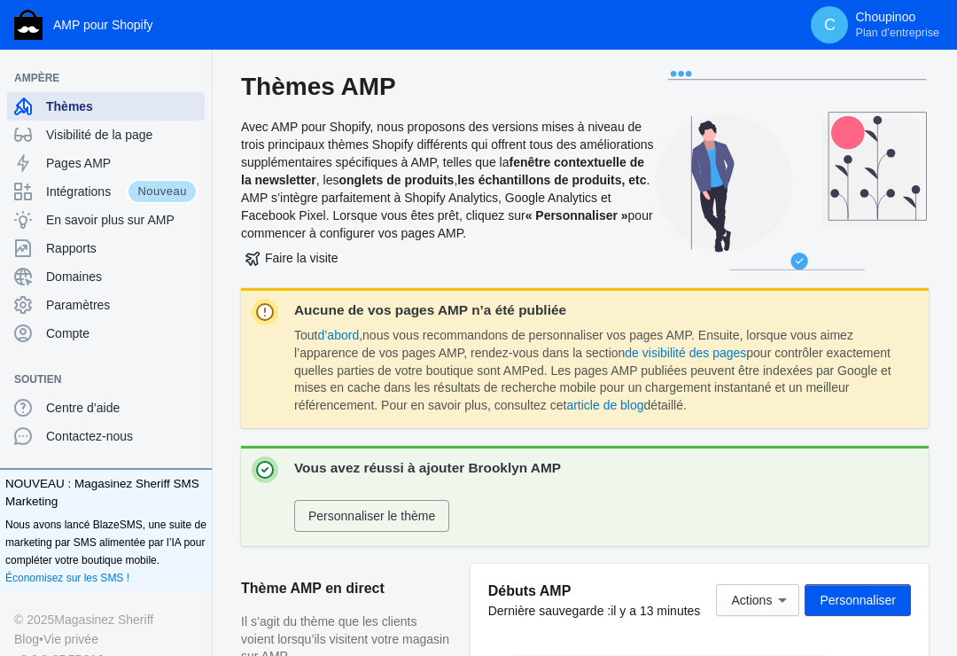
scroll to position [0, 0]
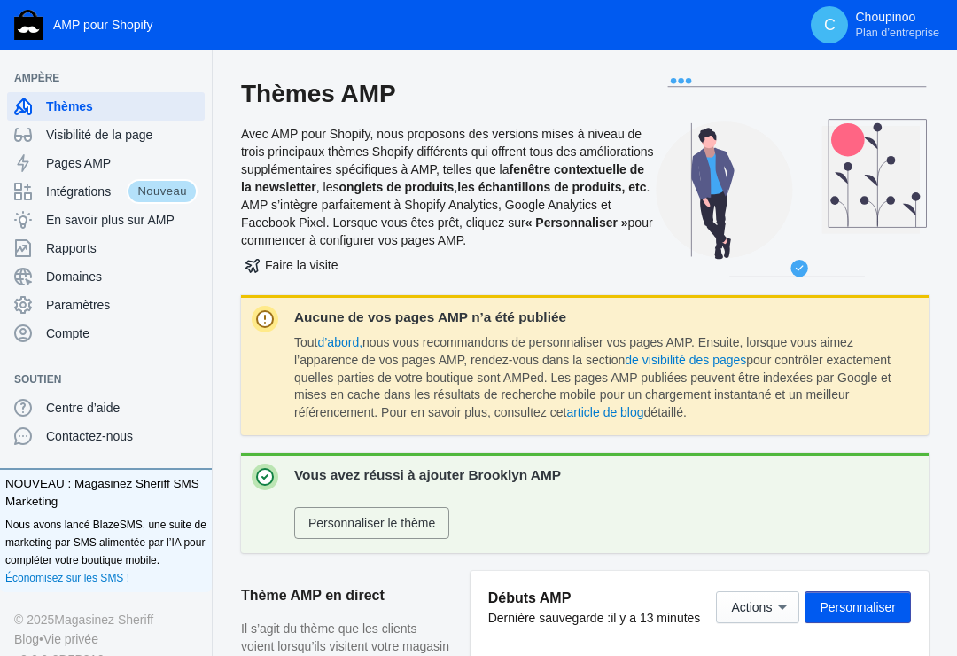
click at [679, 80] on use at bounding box center [791, 177] width 270 height 199
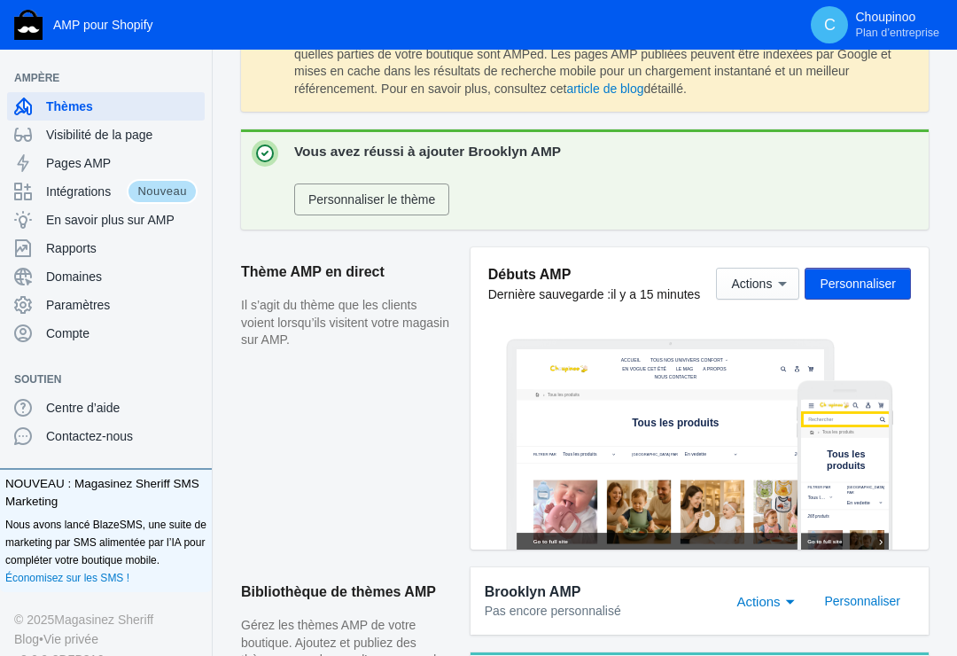
scroll to position [355, 0]
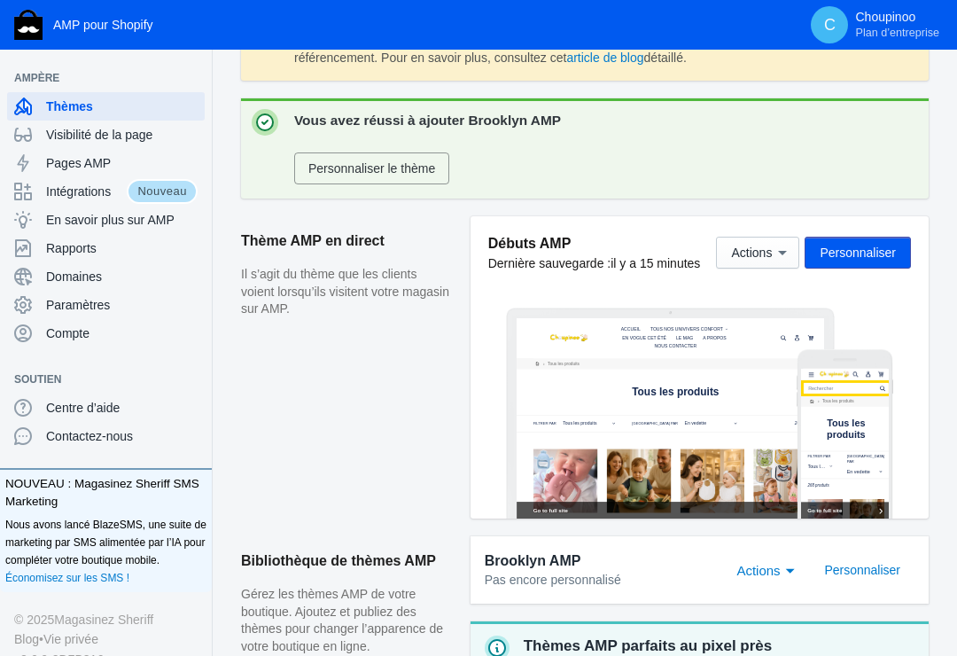
click at [317, 296] on p "Il s’agit du thème que les clients voient lorsqu’ils visitent votre magasin sur…" at bounding box center [347, 292] width 212 height 52
click at [557, 249] on h5 "Débuts AMP" at bounding box center [594, 243] width 213 height 19
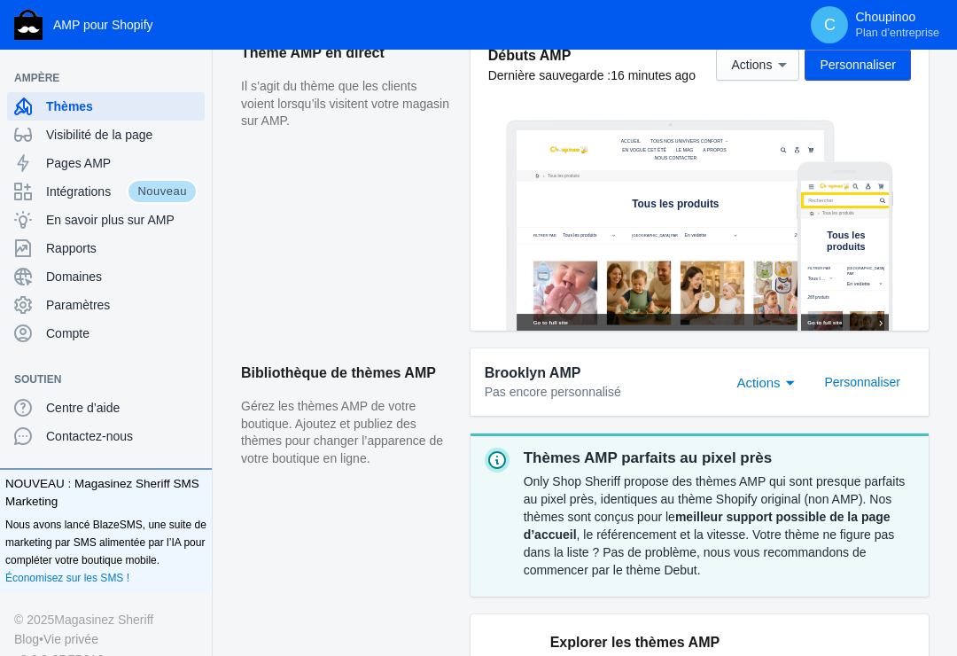
scroll to position [430, 0]
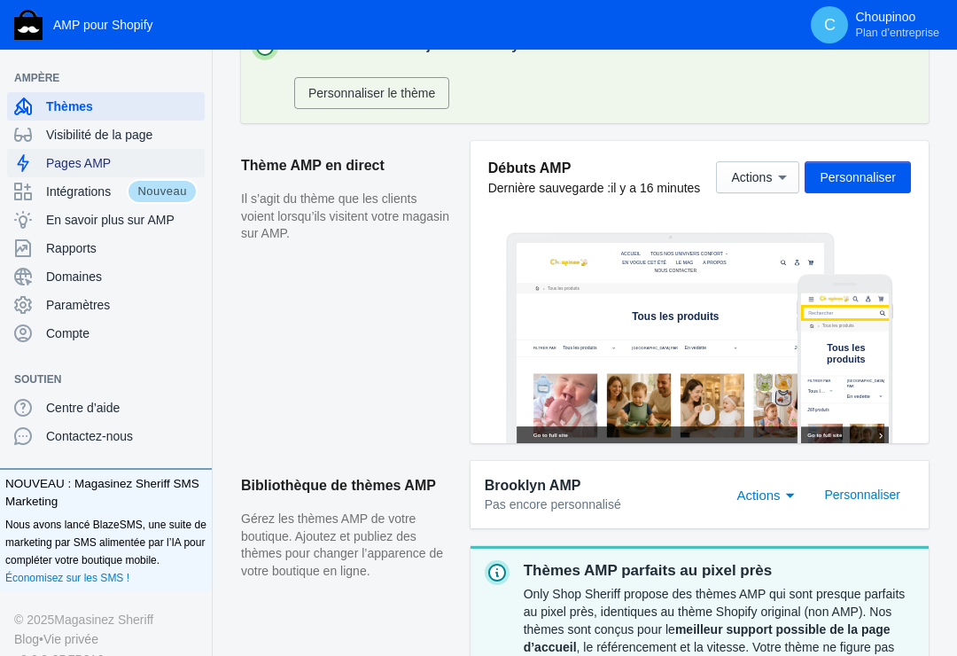
click at [101, 158] on span "Pages AMP" at bounding box center [122, 163] width 152 height 18
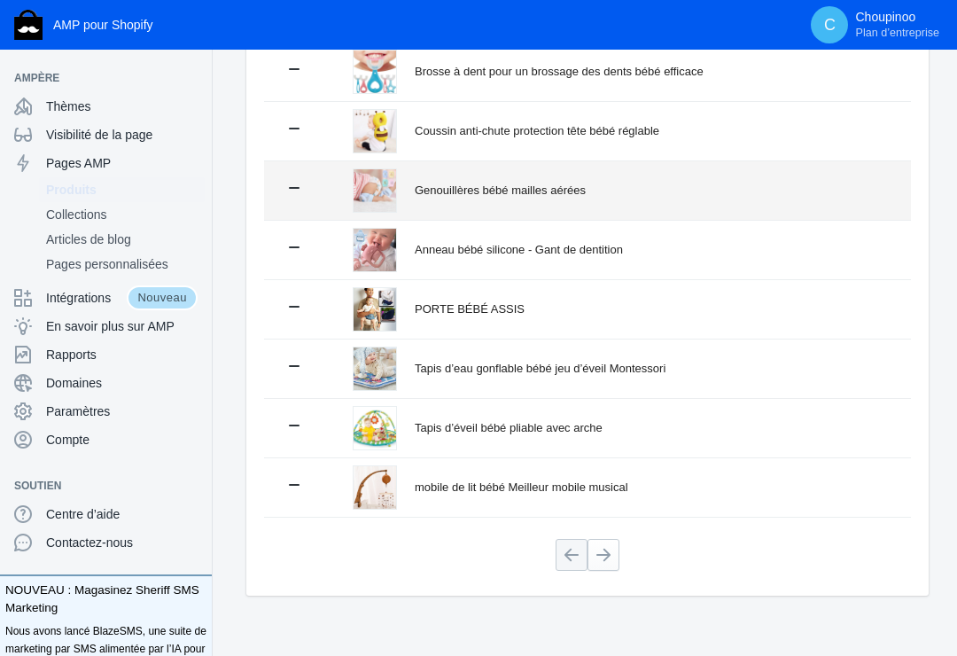
scroll to position [388, 0]
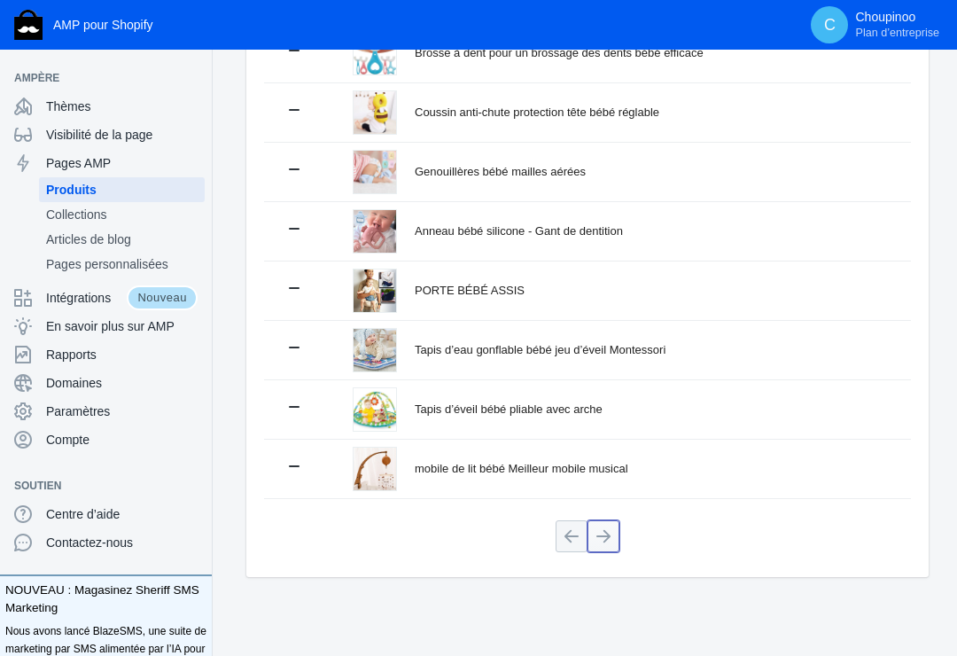
click at [607, 532] on button at bounding box center [604, 536] width 32 height 32
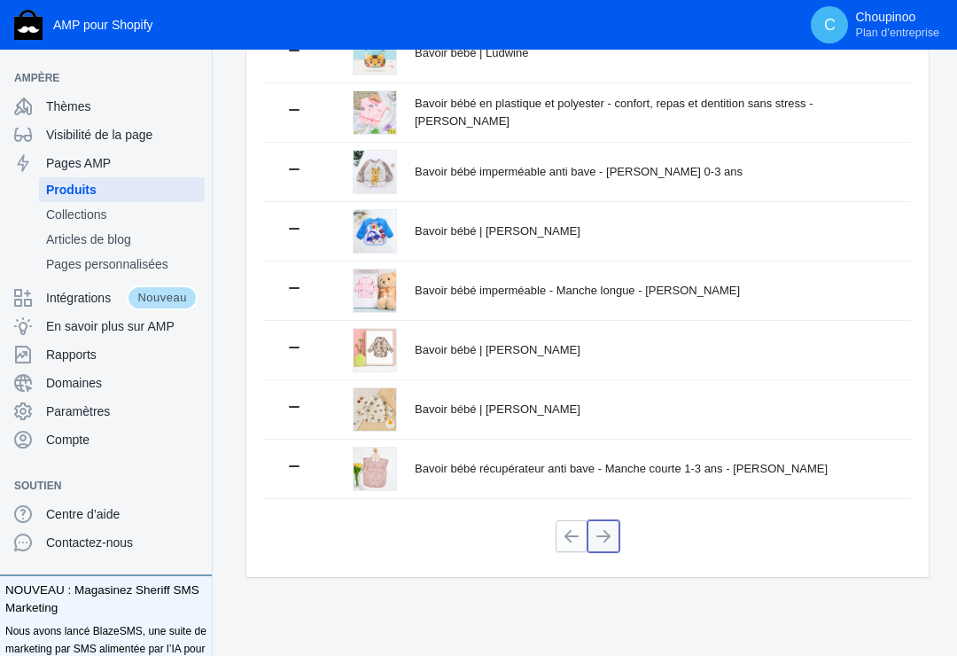
click at [604, 534] on button at bounding box center [604, 536] width 32 height 32
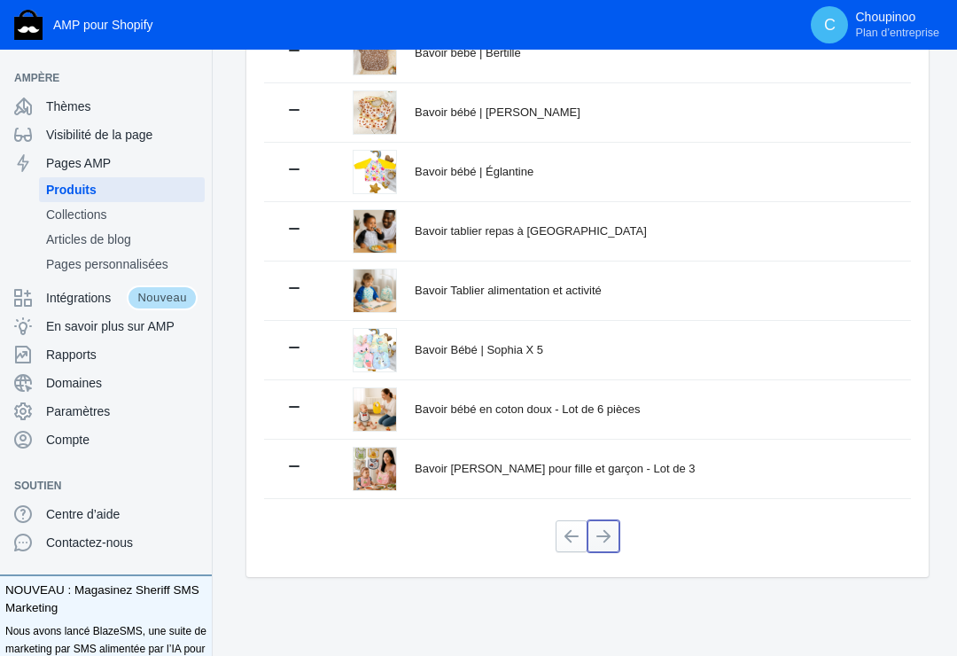
click at [606, 532] on button at bounding box center [604, 536] width 32 height 32
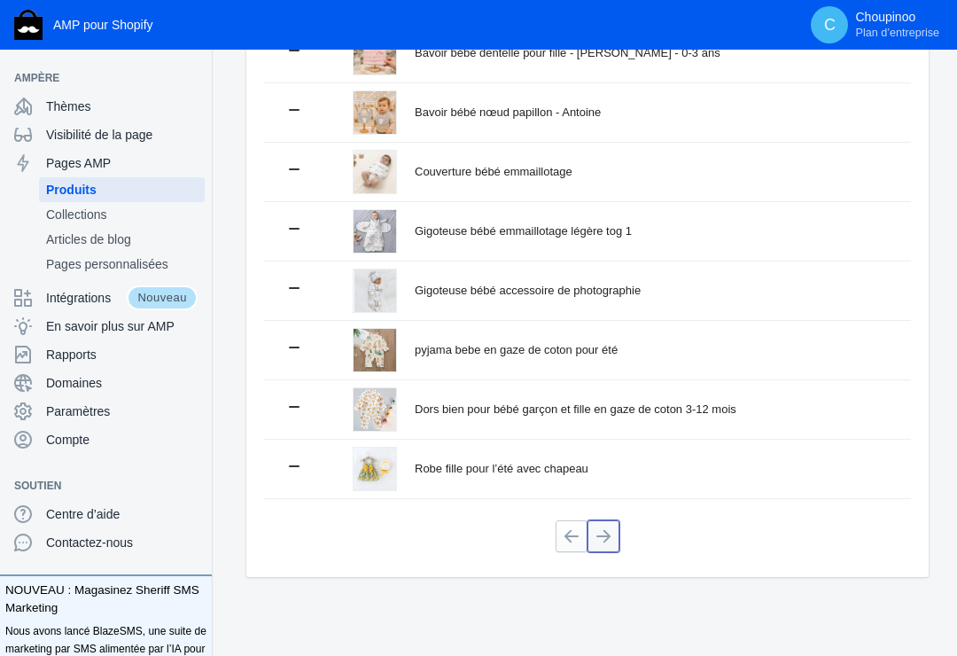
click at [607, 535] on button at bounding box center [604, 536] width 32 height 32
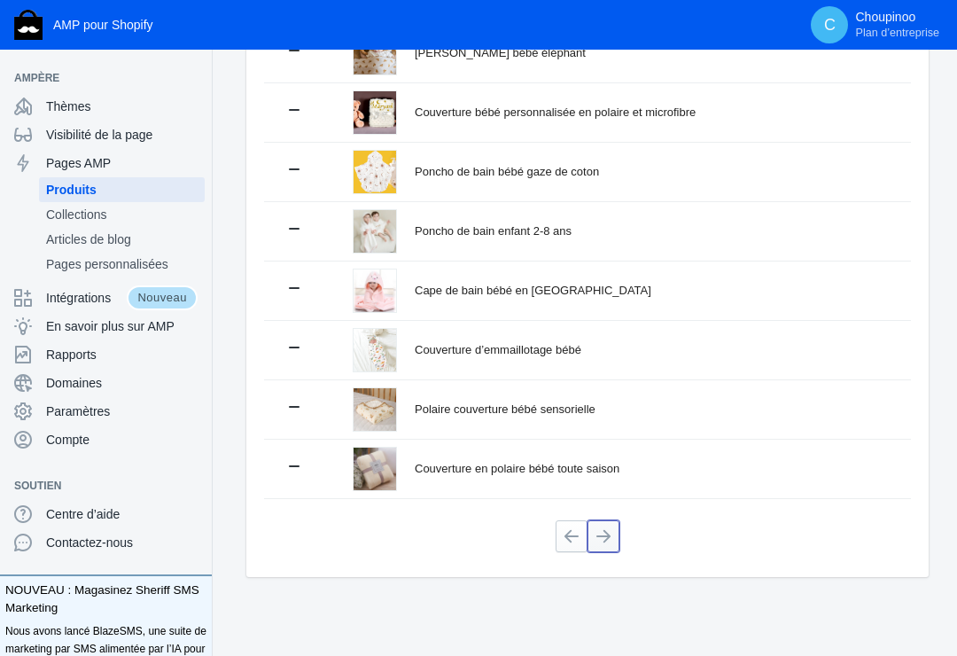
click at [607, 534] on button at bounding box center [604, 536] width 32 height 32
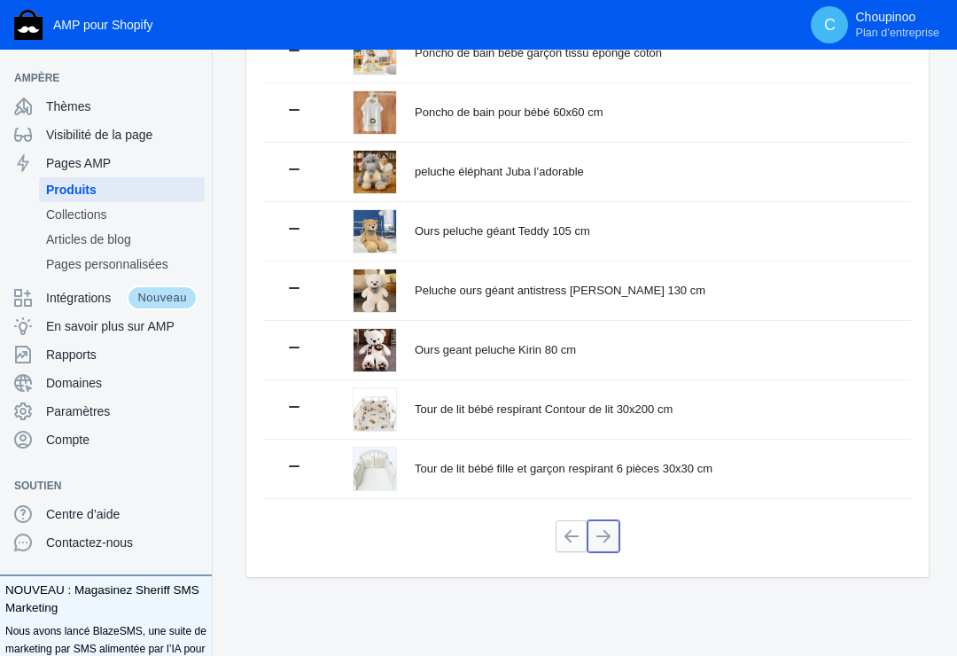
click at [595, 529] on button at bounding box center [604, 536] width 32 height 32
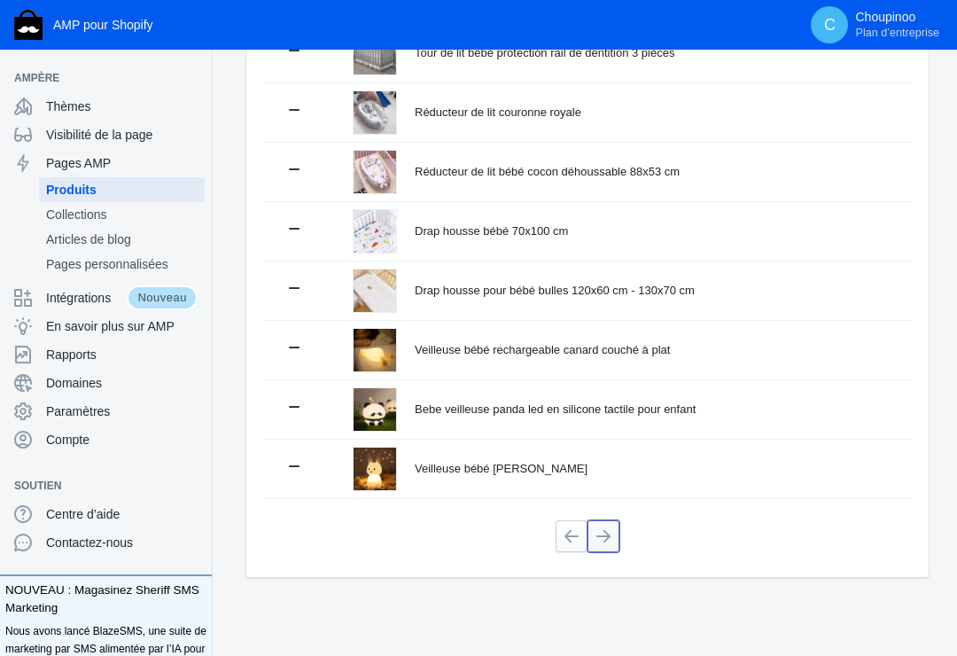
click at [611, 539] on button at bounding box center [604, 536] width 32 height 32
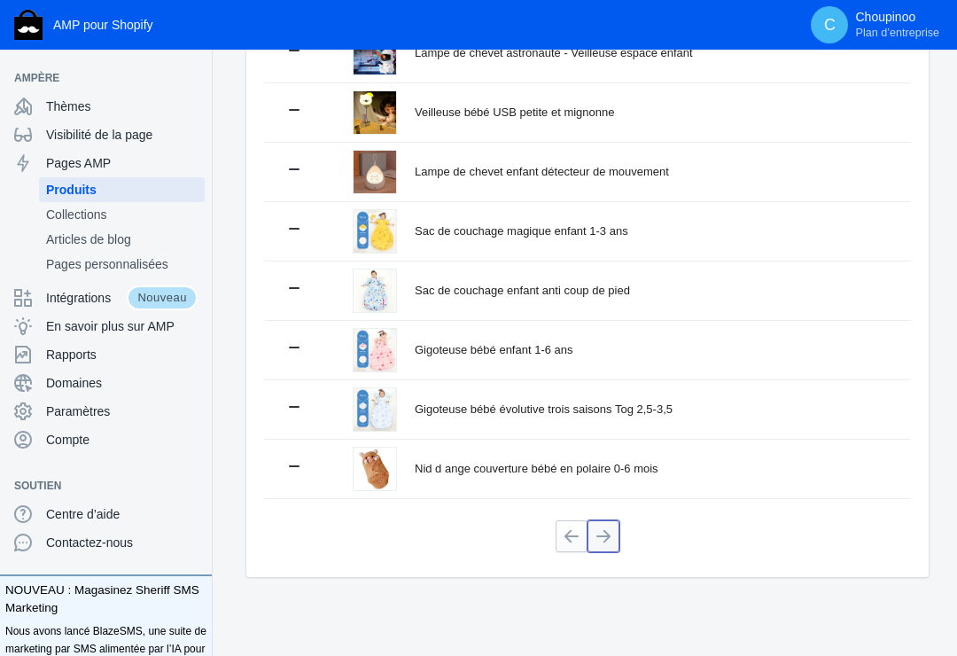
click at [604, 529] on button at bounding box center [604, 536] width 32 height 32
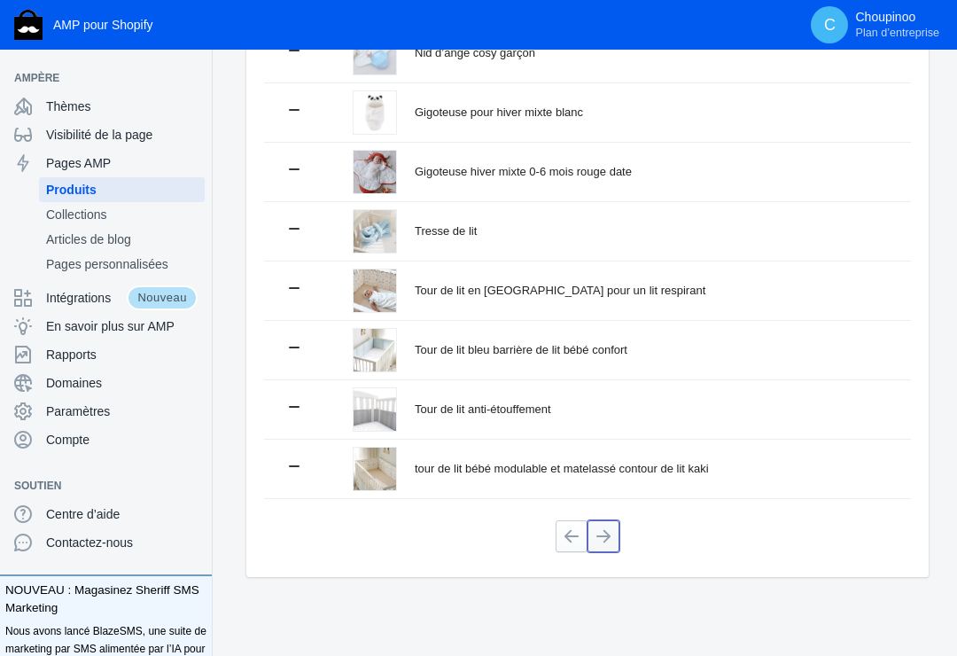
click at [604, 524] on button at bounding box center [604, 536] width 32 height 32
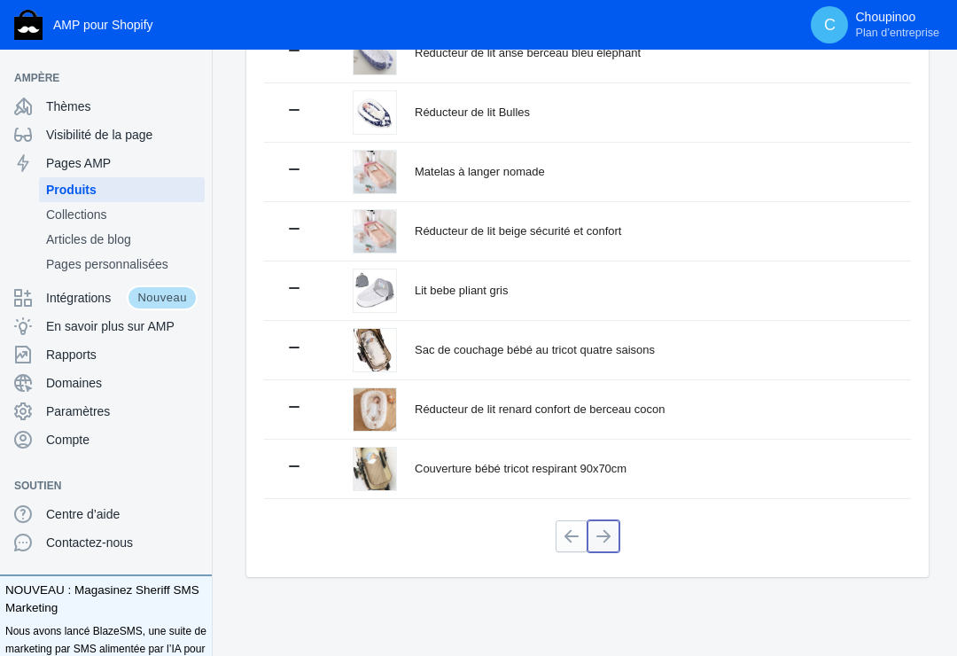
click at [604, 533] on button at bounding box center [604, 536] width 32 height 32
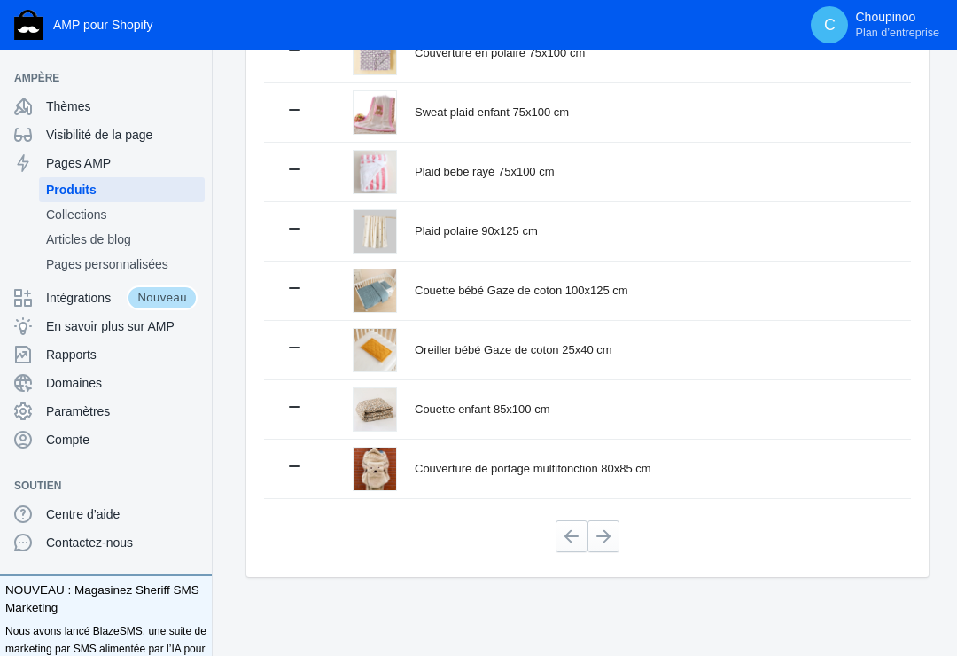
scroll to position [300, 0]
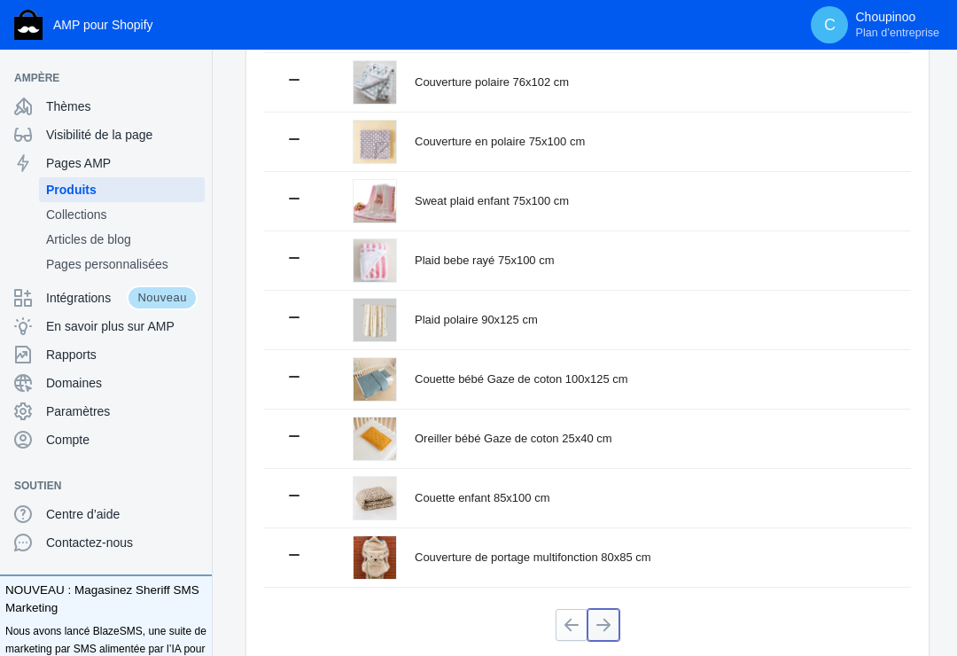
click at [604, 619] on button at bounding box center [604, 625] width 32 height 32
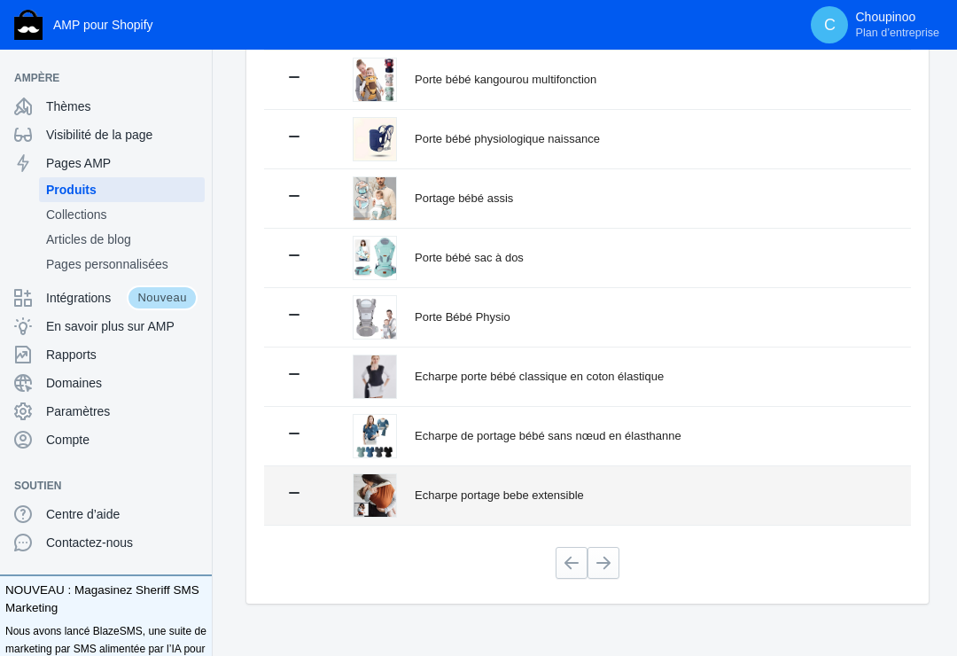
scroll to position [388, 0]
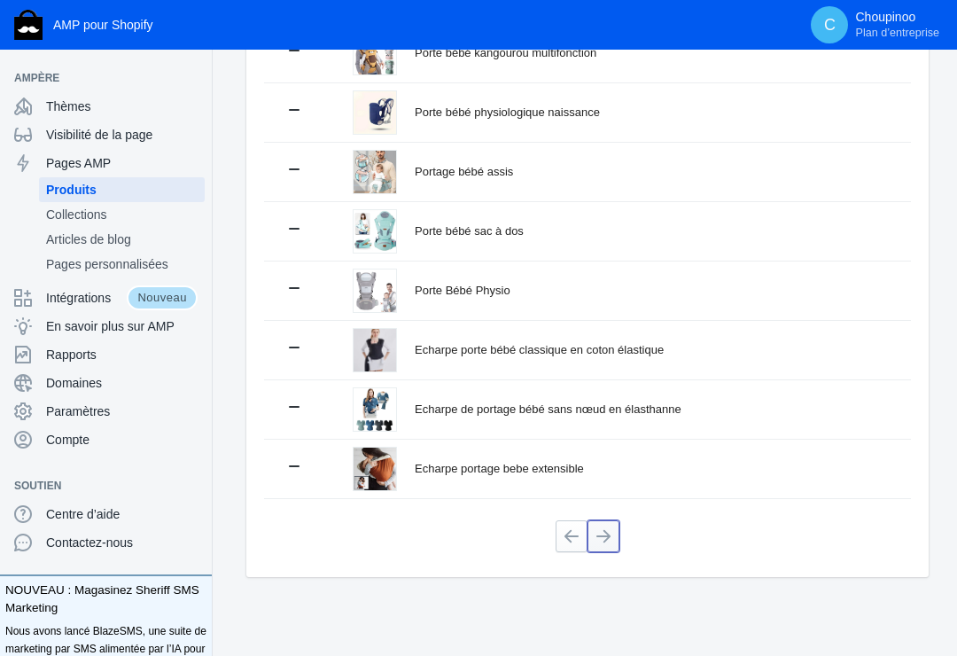
click at [602, 527] on button at bounding box center [604, 536] width 32 height 32
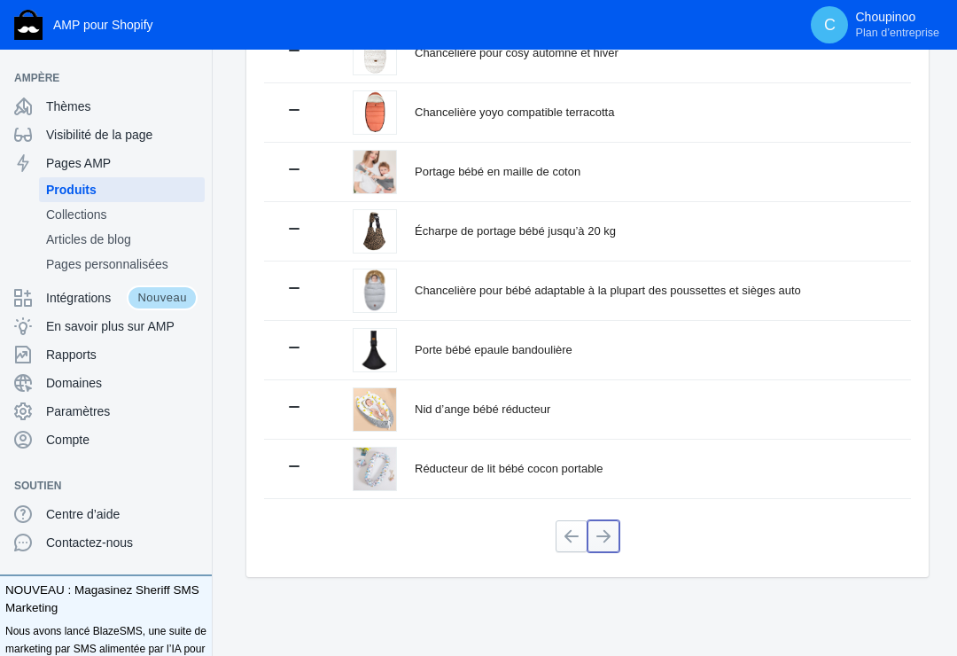
click at [605, 534] on button at bounding box center [604, 536] width 32 height 32
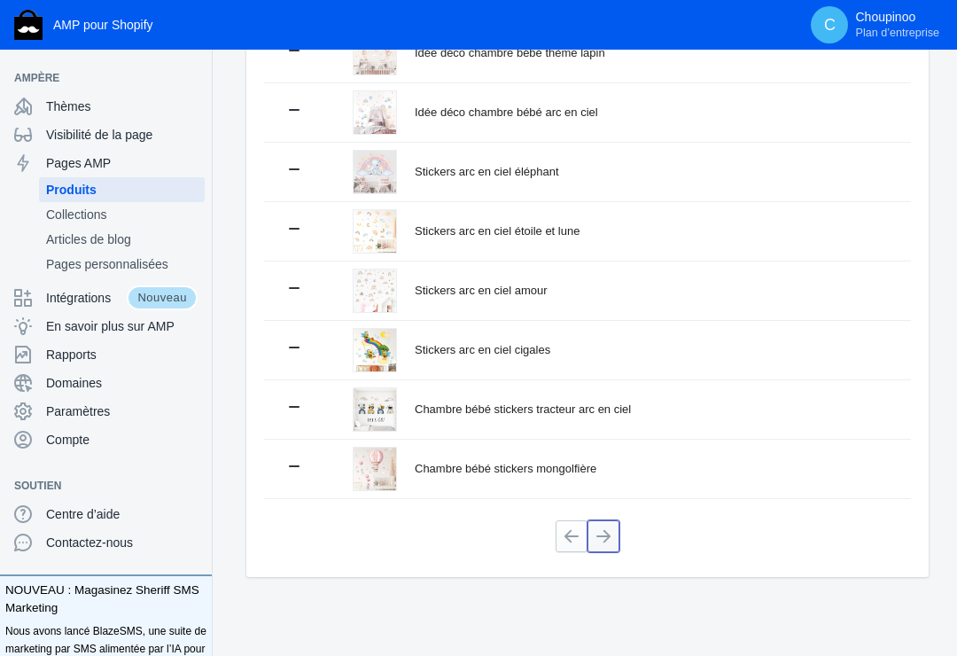
click at [601, 537] on button at bounding box center [604, 536] width 32 height 32
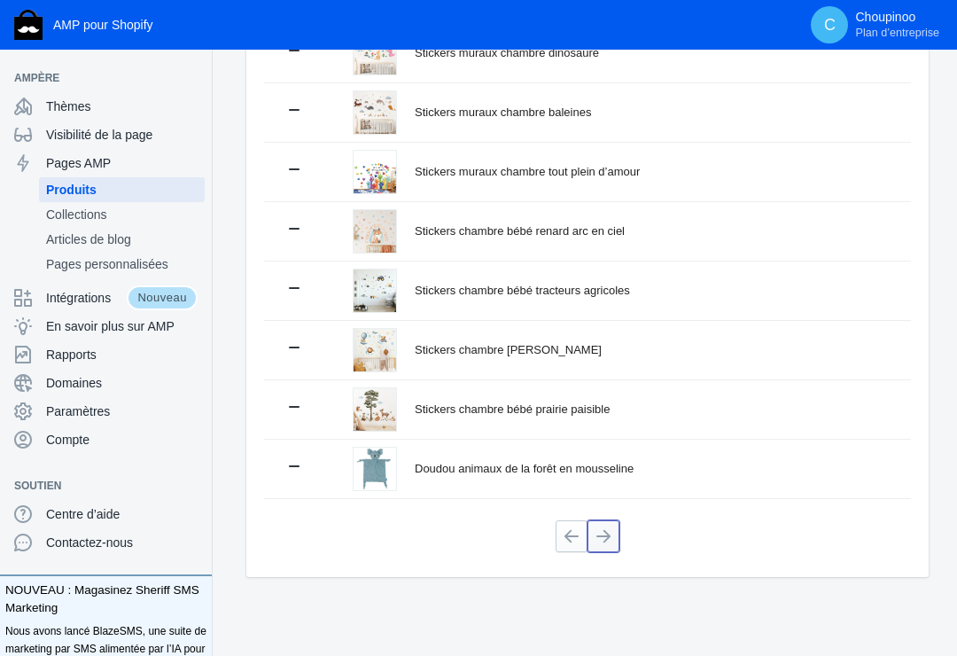
click at [604, 535] on button at bounding box center [604, 536] width 32 height 32
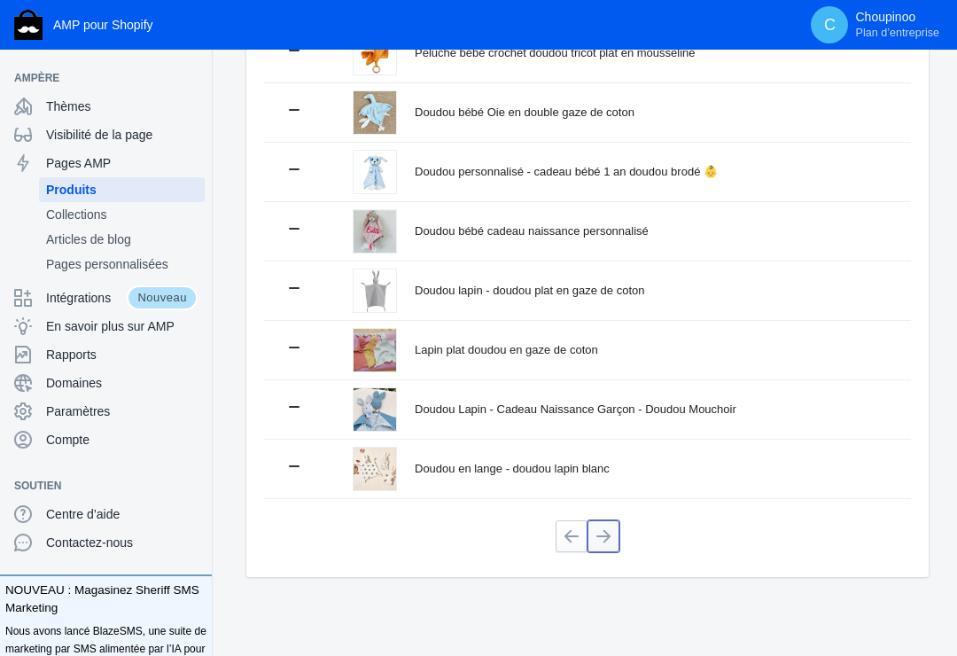
click at [605, 533] on button at bounding box center [604, 536] width 32 height 32
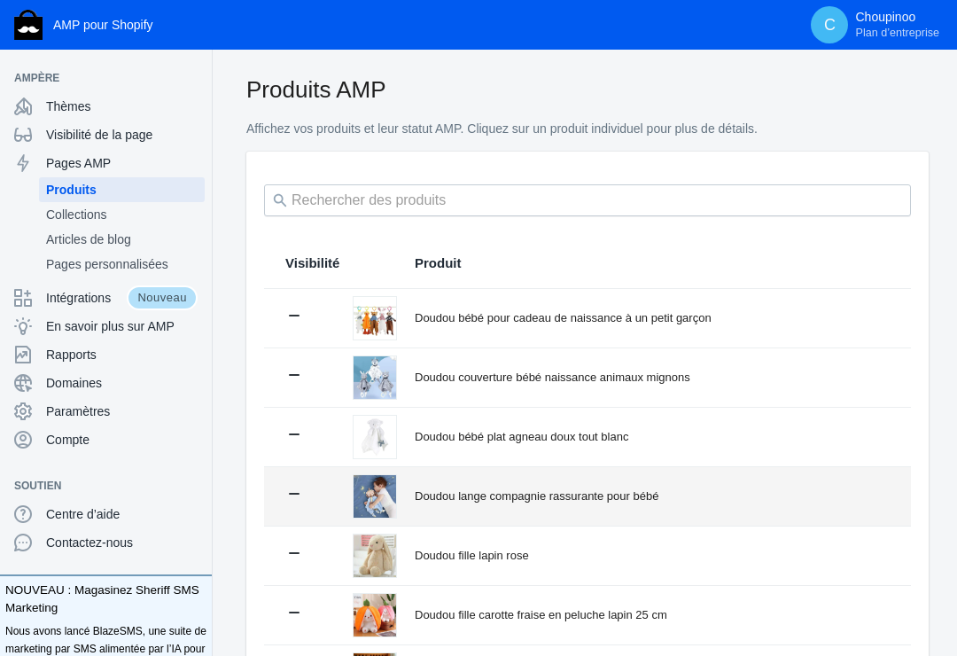
scroll to position [0, 0]
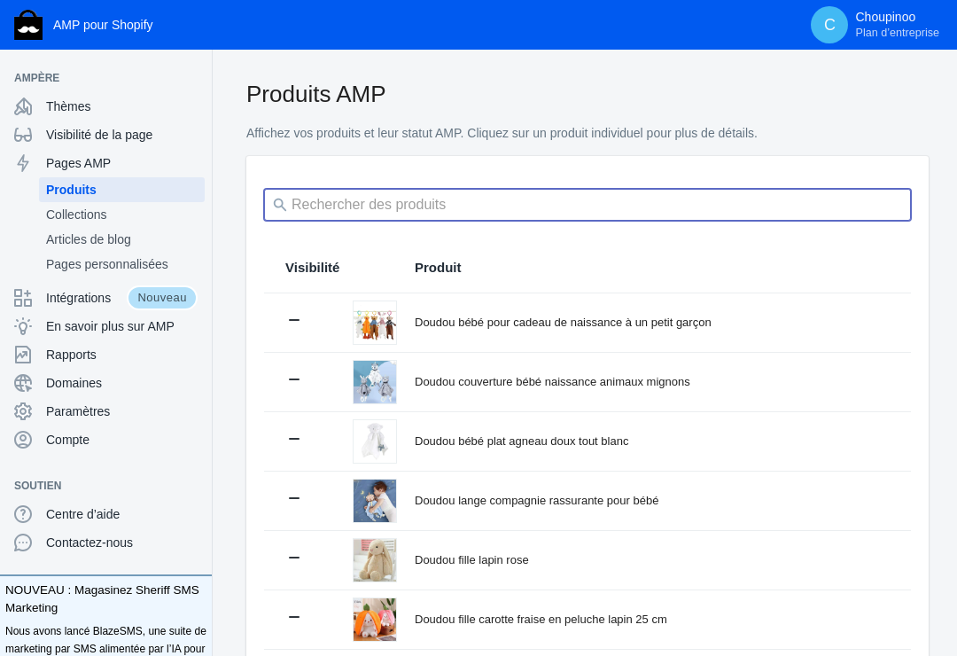
click at [375, 205] on input "search" at bounding box center [587, 205] width 647 height 32
type input "winnie"
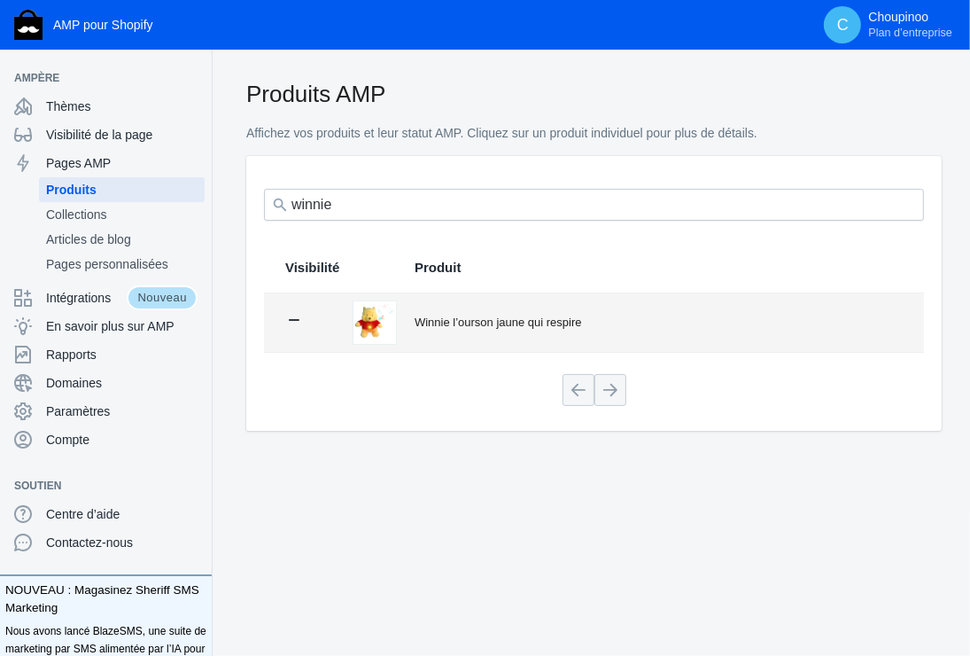
click at [447, 316] on div "Winnie l’ourson jaune qui respire" at bounding box center [659, 323] width 488 height 18
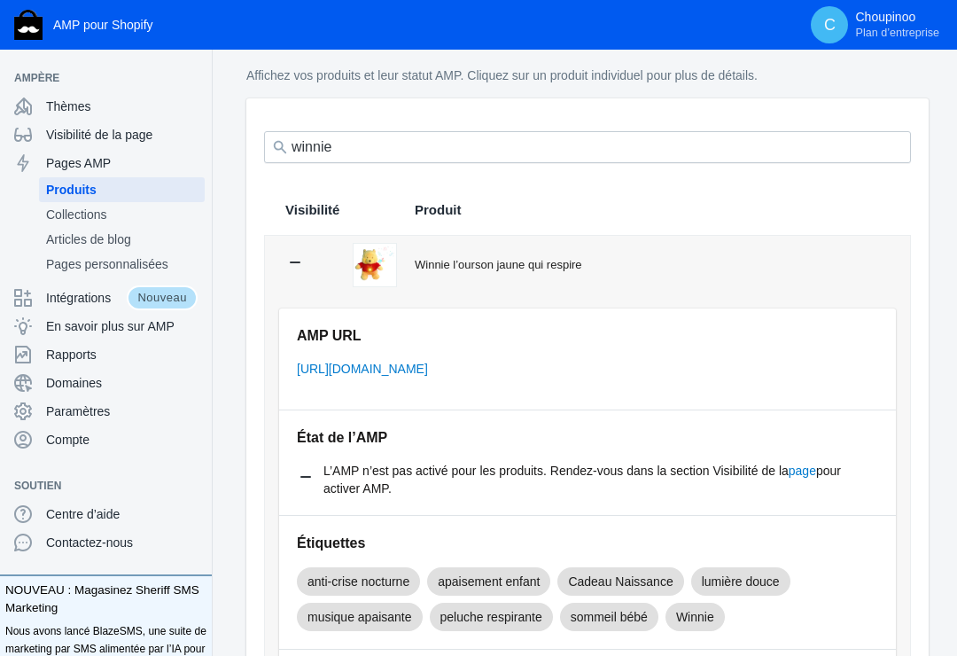
scroll to position [89, 0]
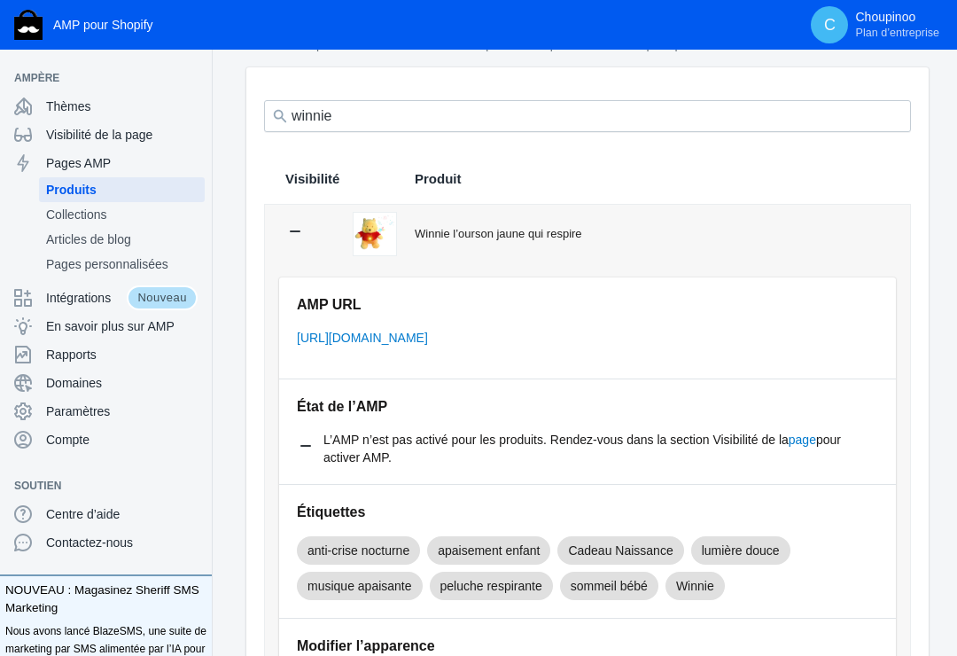
click at [311, 176] on span "Visibilité" at bounding box center [312, 179] width 54 height 18
click at [436, 181] on span "Produit" at bounding box center [438, 179] width 47 height 18
click at [298, 229] on icon at bounding box center [295, 231] width 18 height 18
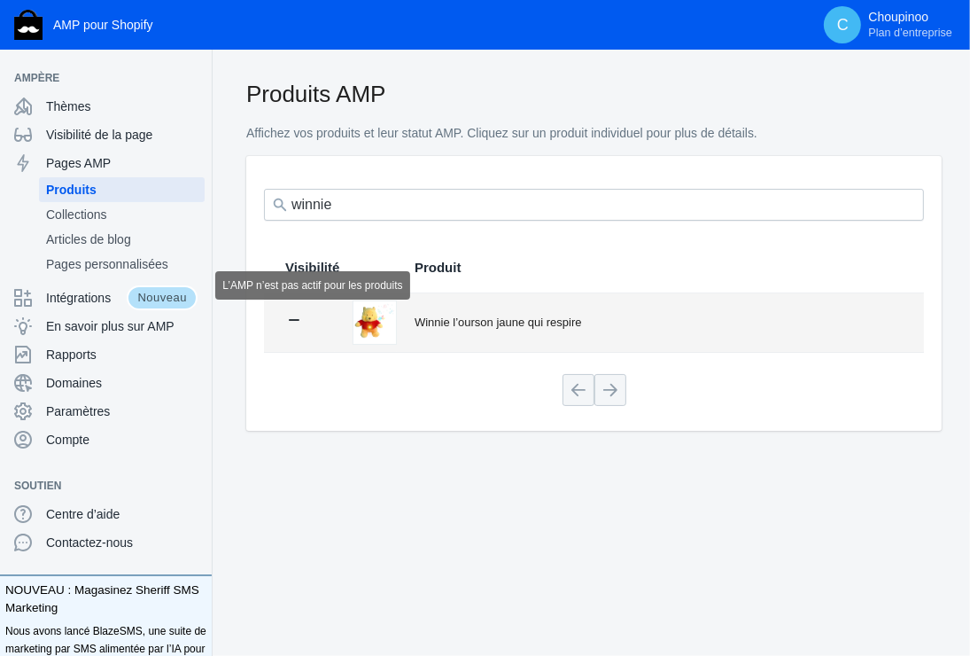
click at [298, 317] on icon at bounding box center [294, 320] width 18 height 18
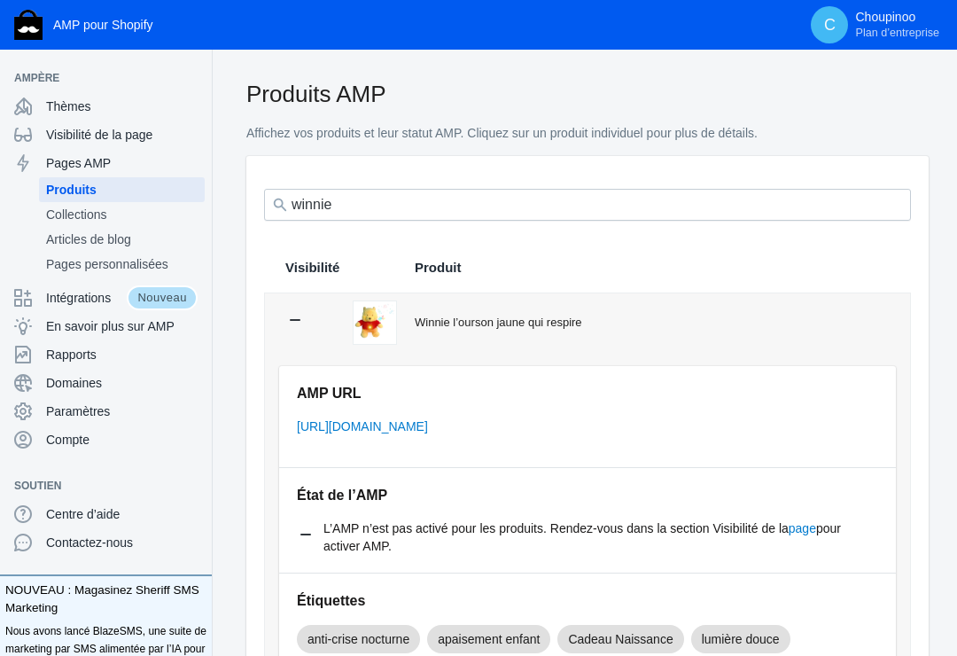
click at [295, 321] on icon at bounding box center [295, 320] width 11 height 2
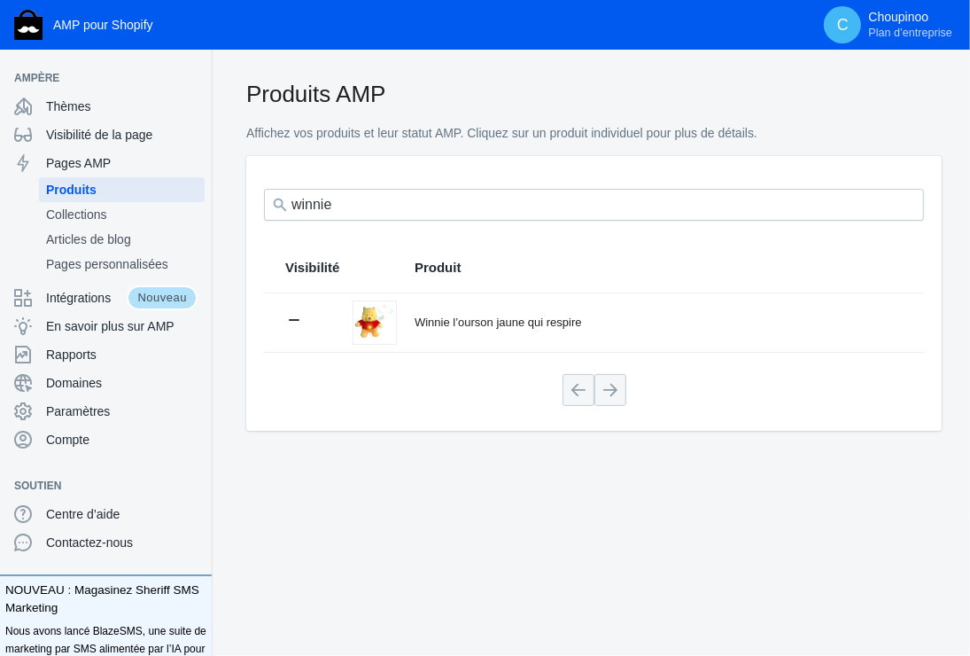
click at [311, 261] on span "Visibilité" at bounding box center [312, 268] width 54 height 18
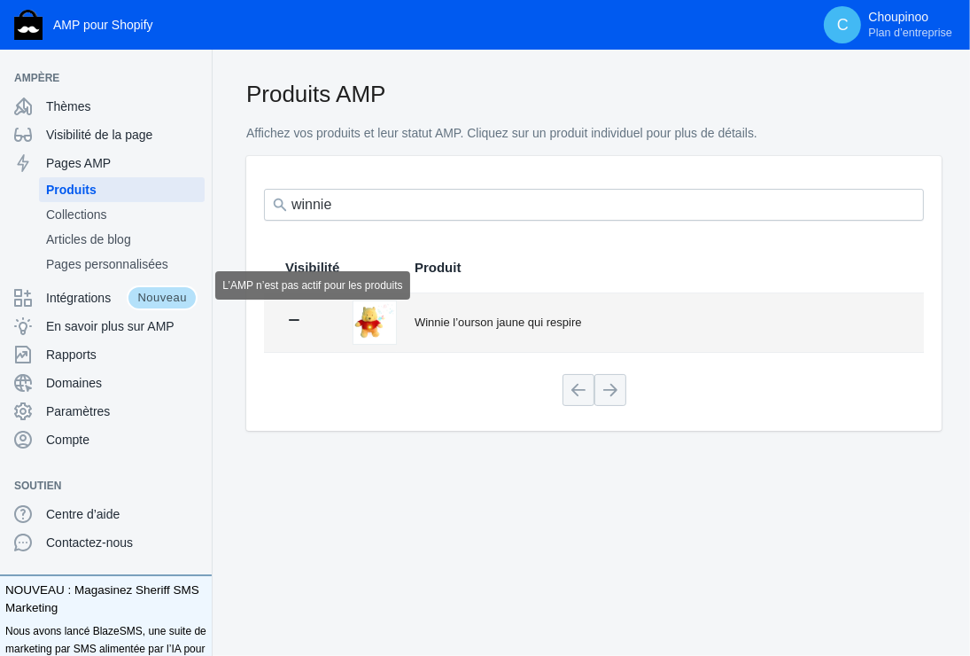
click at [299, 321] on icon at bounding box center [294, 320] width 11 height 2
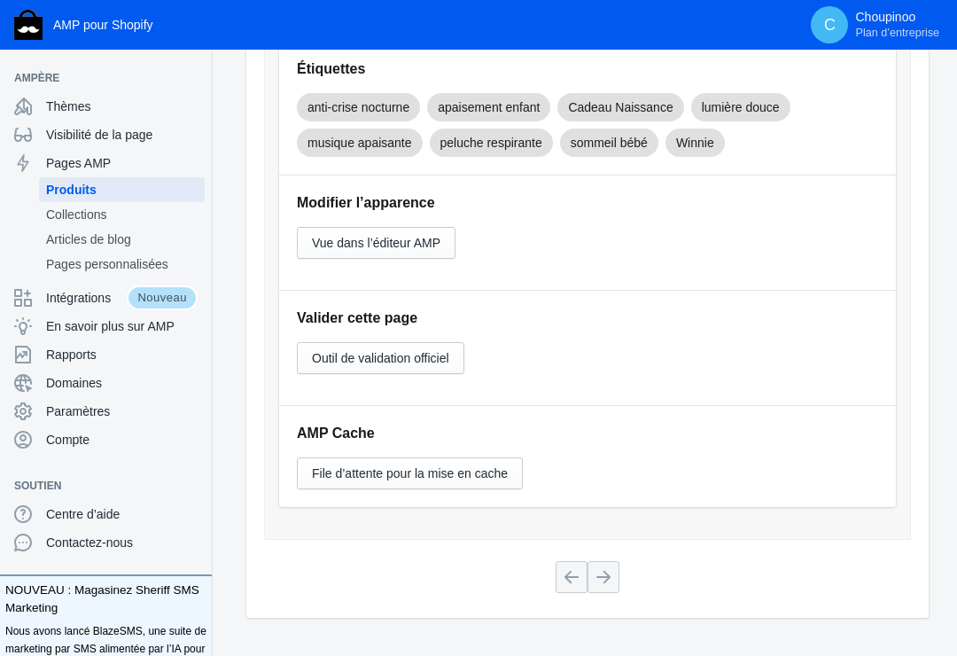
scroll to position [443, 0]
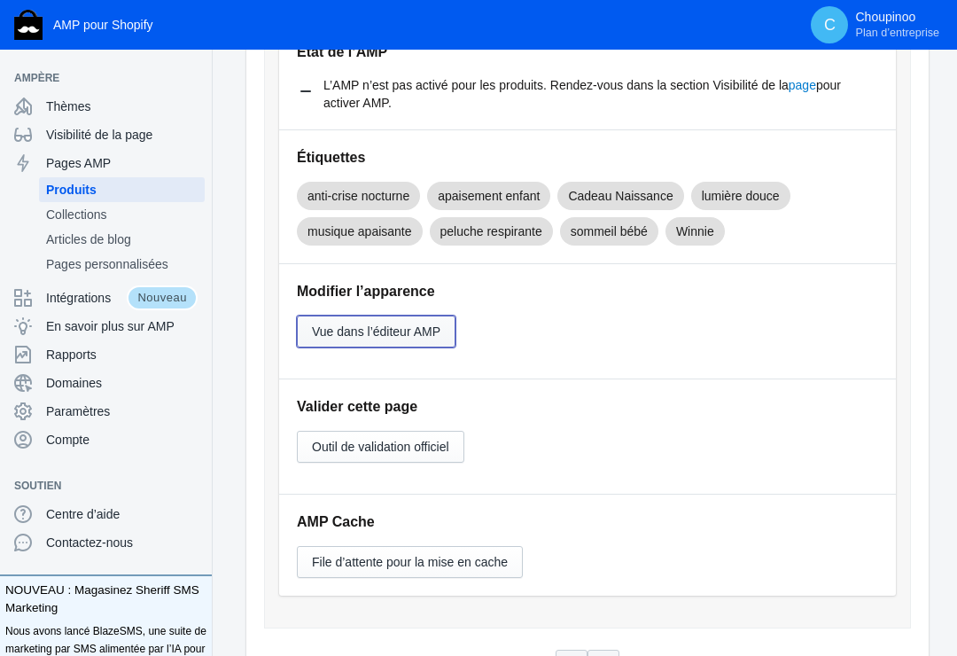
click at [358, 330] on span "Vue dans l’éditeur AMP" at bounding box center [376, 331] width 129 height 14
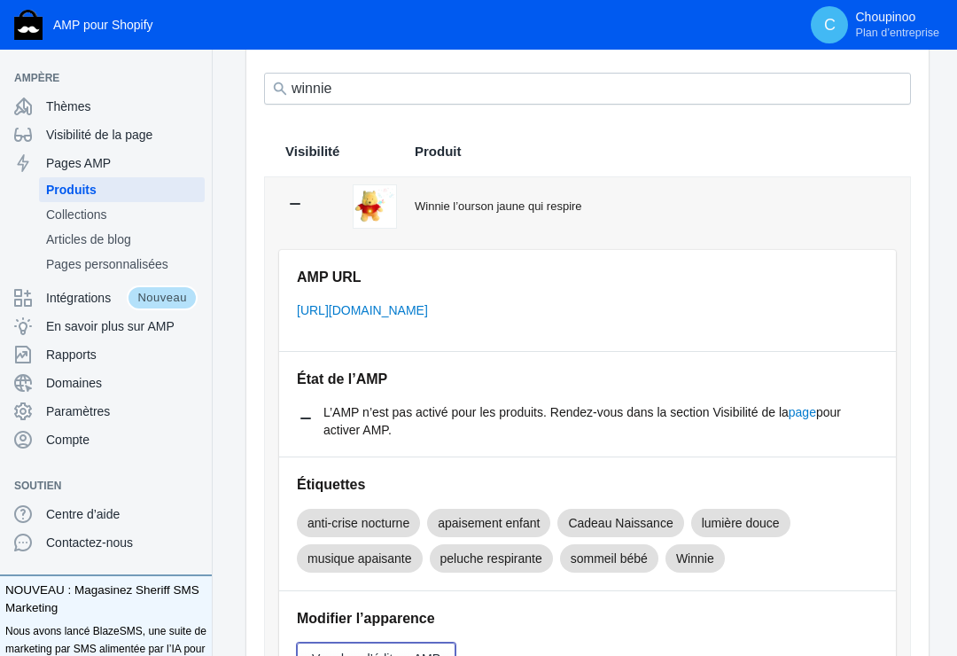
scroll to position [89, 0]
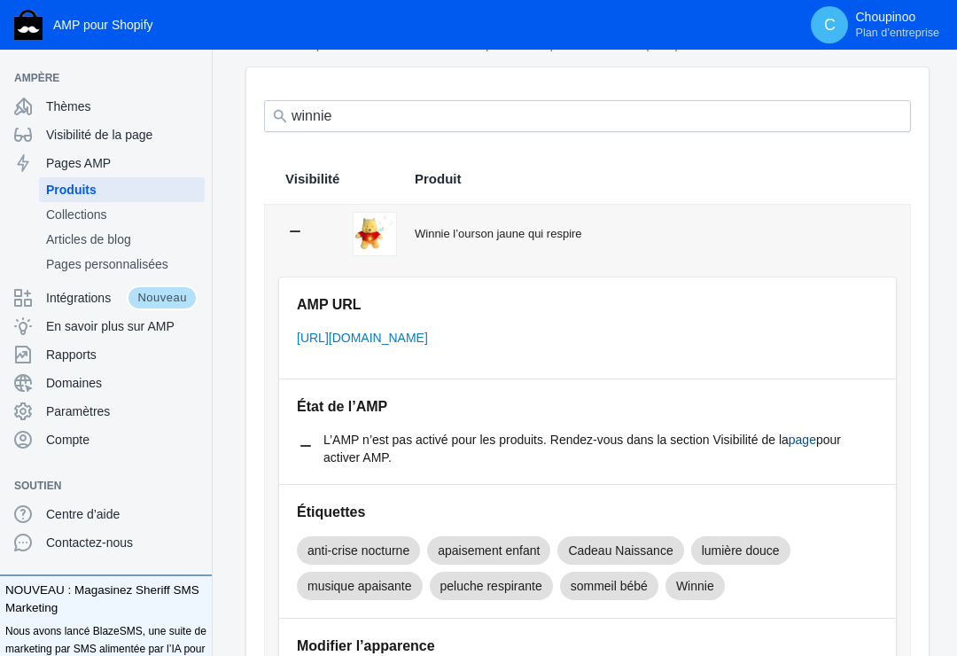
click at [802, 440] on link "page" at bounding box center [802, 439] width 27 height 14
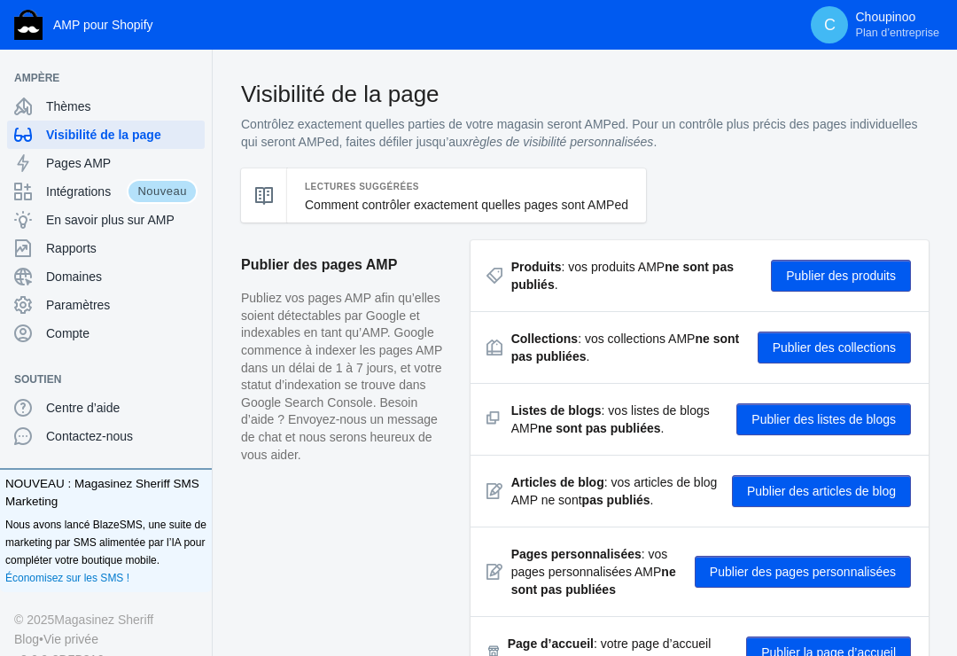
click at [822, 273] on button "Publier des produits" at bounding box center [841, 276] width 140 height 32
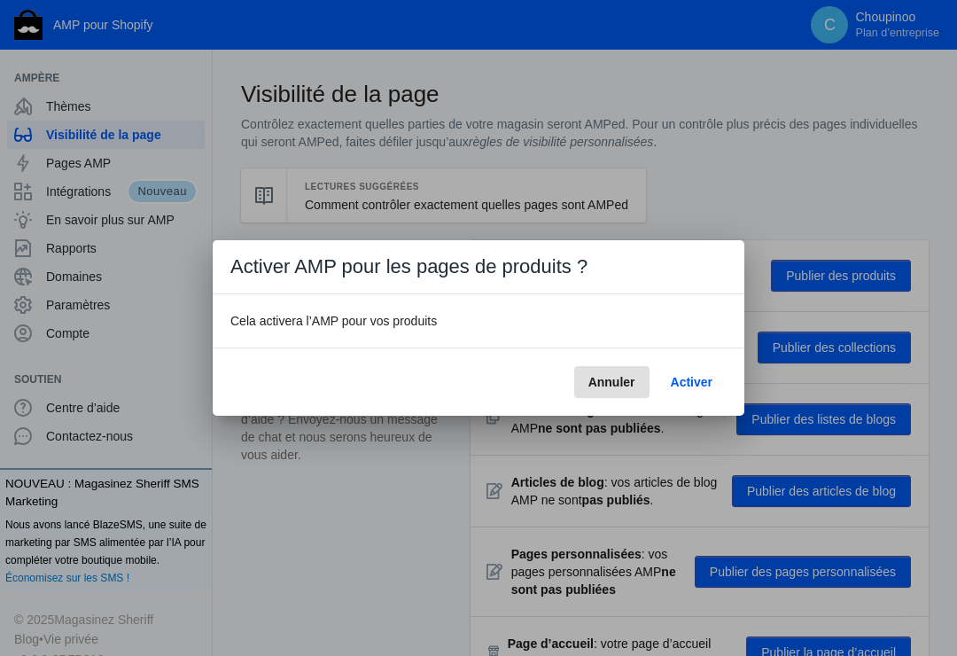
click at [691, 381] on span "Activer" at bounding box center [692, 382] width 42 height 14
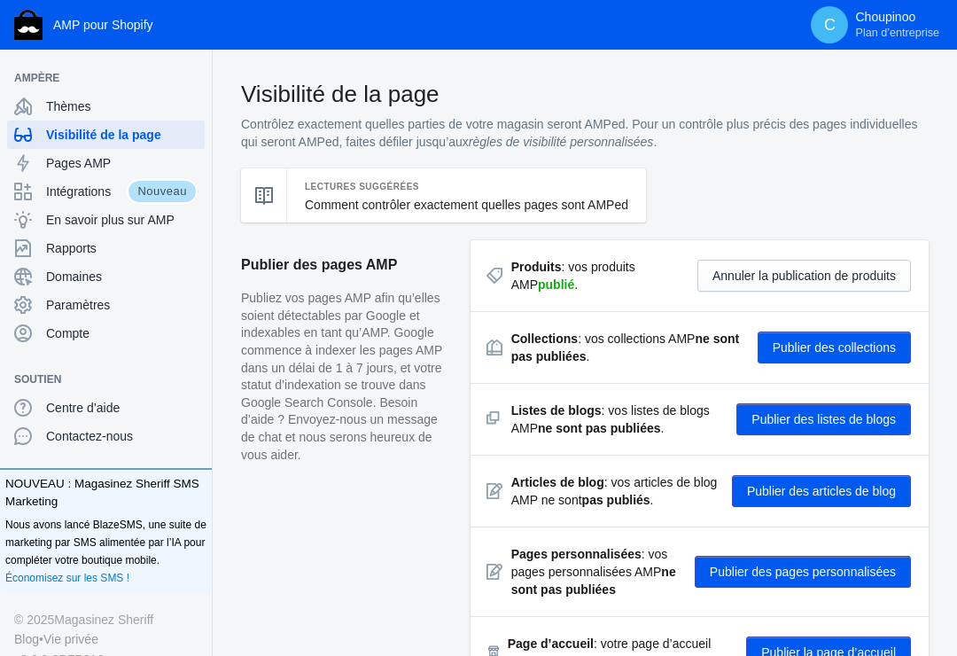
click at [802, 343] on button "Publier des collections" at bounding box center [834, 347] width 153 height 32
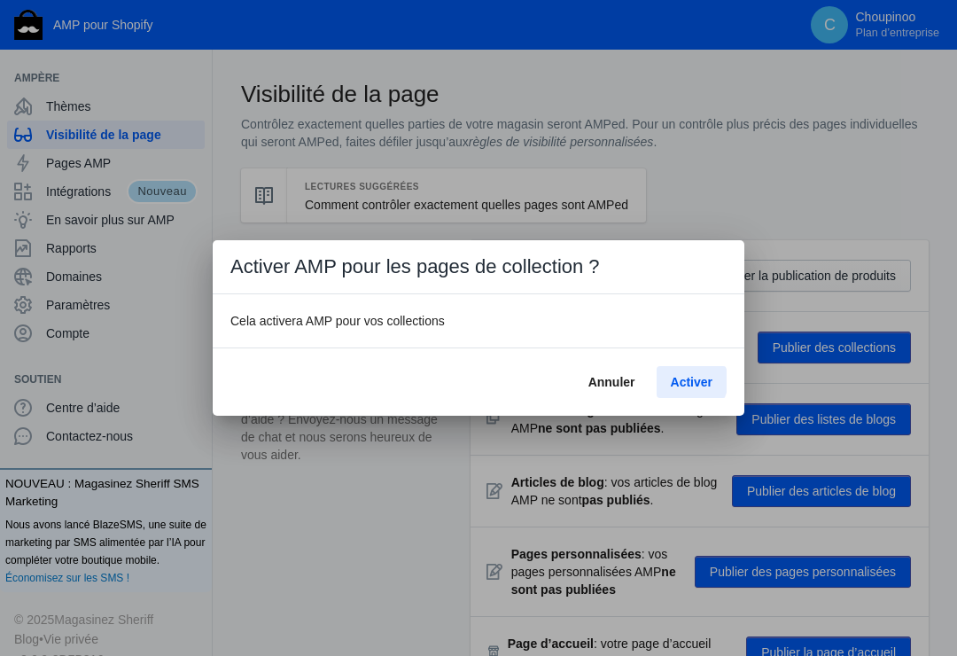
click at [690, 380] on span "Activer" at bounding box center [692, 382] width 42 height 14
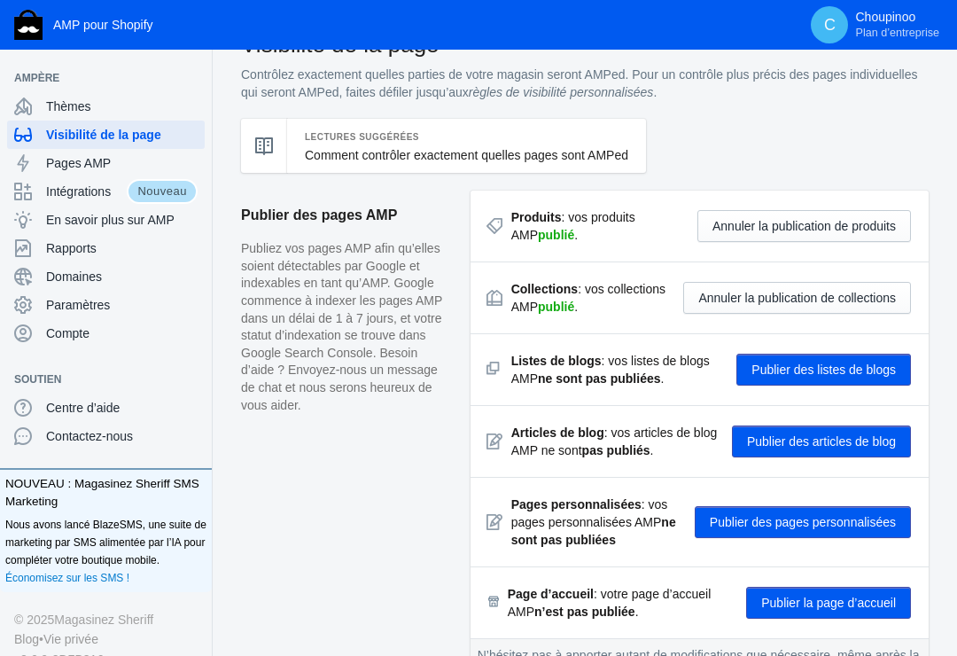
scroll to position [89, 0]
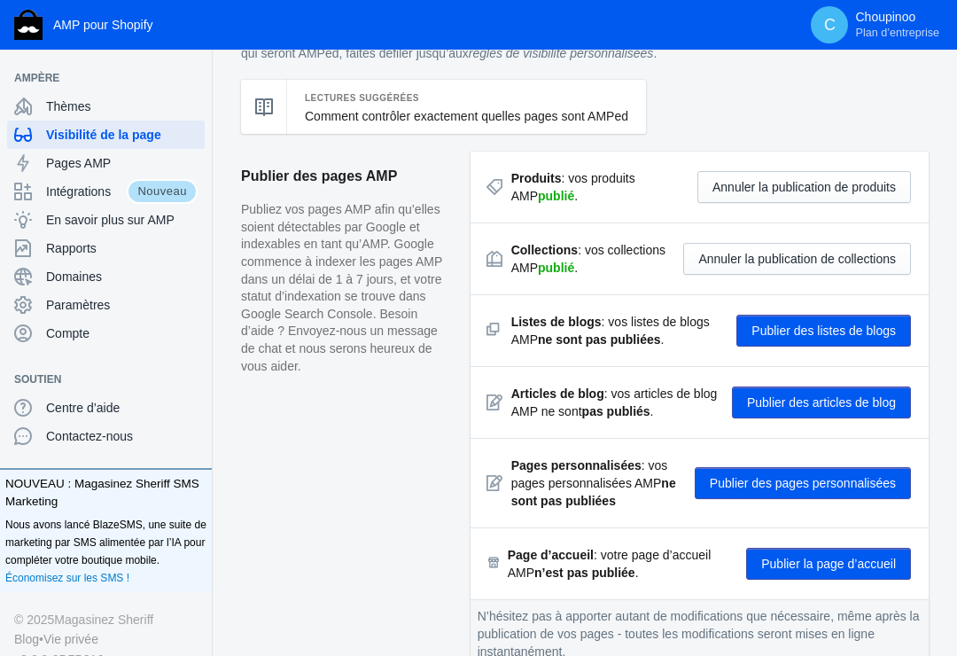
click at [775, 327] on button "Publier des listes de blogs" at bounding box center [823, 331] width 175 height 32
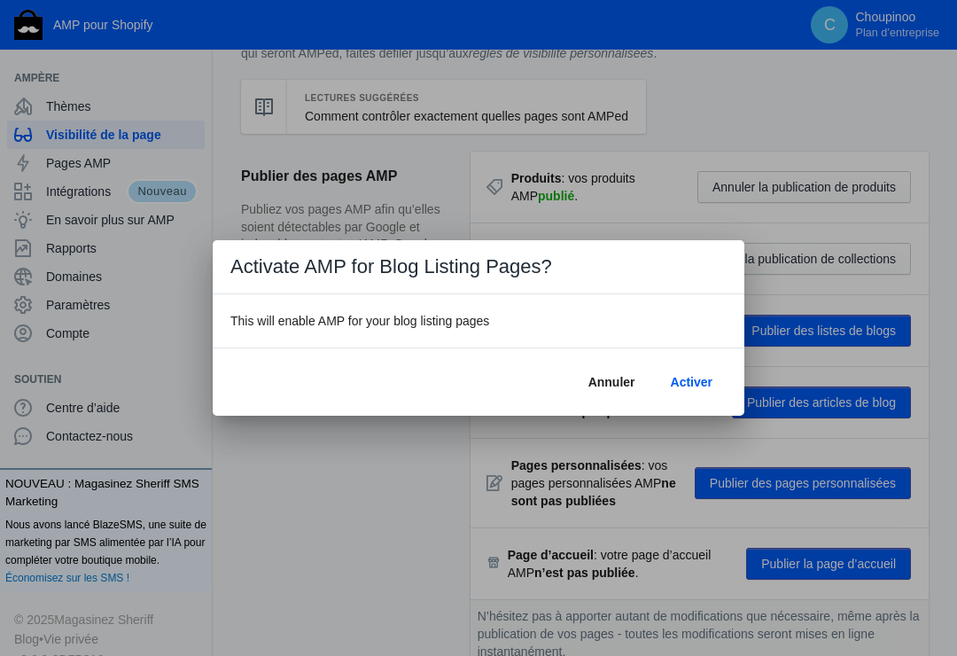
scroll to position [0, 0]
click at [687, 379] on span "Activer" at bounding box center [692, 382] width 42 height 14
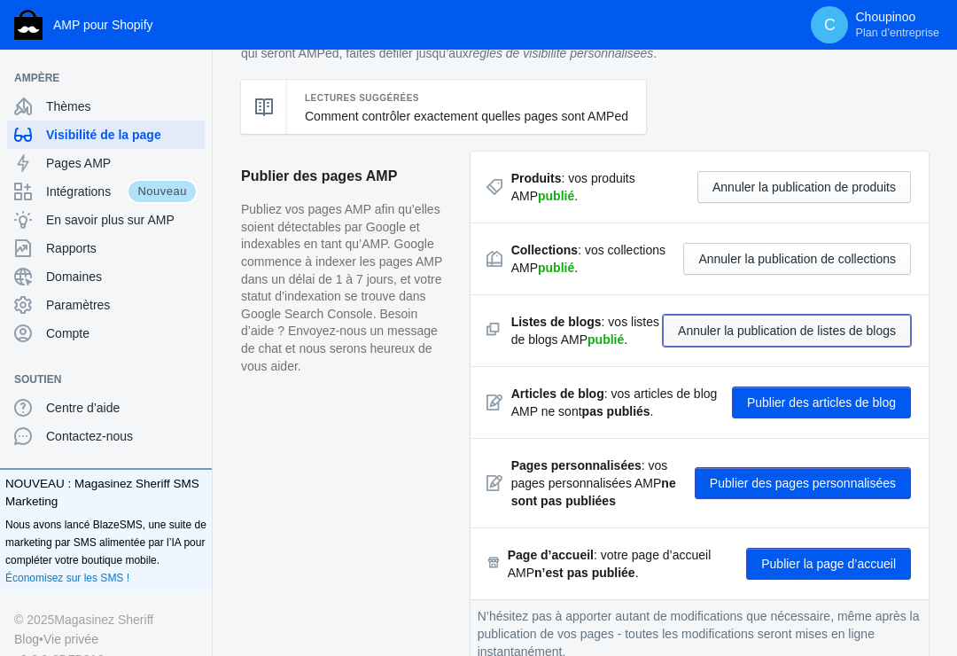
click at [721, 323] on button "Annuler la publication de listes de blogs" at bounding box center [787, 331] width 248 height 32
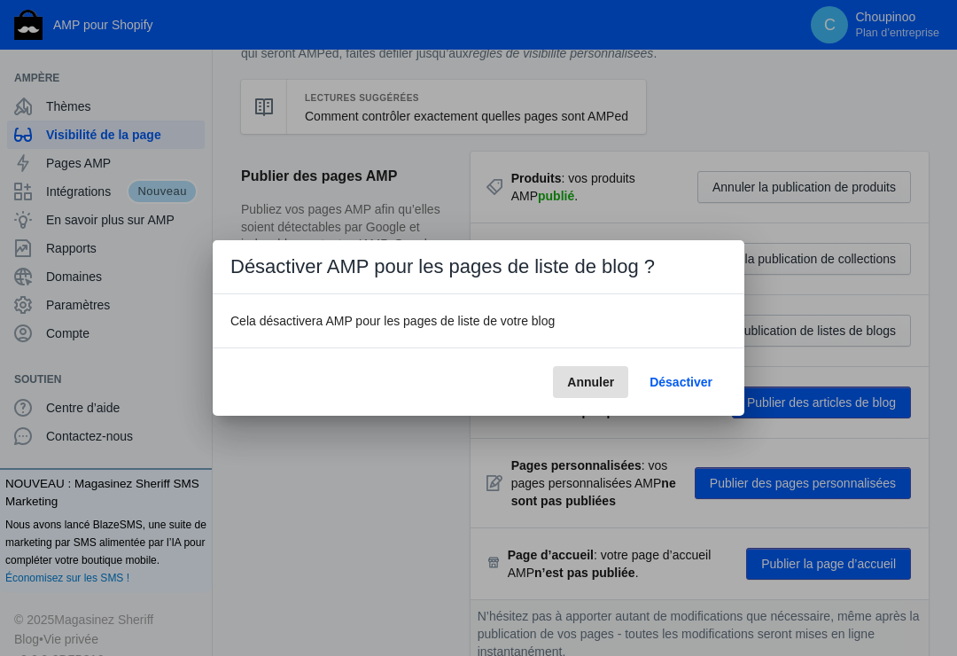
click at [675, 378] on span "Désactiver" at bounding box center [681, 382] width 63 height 14
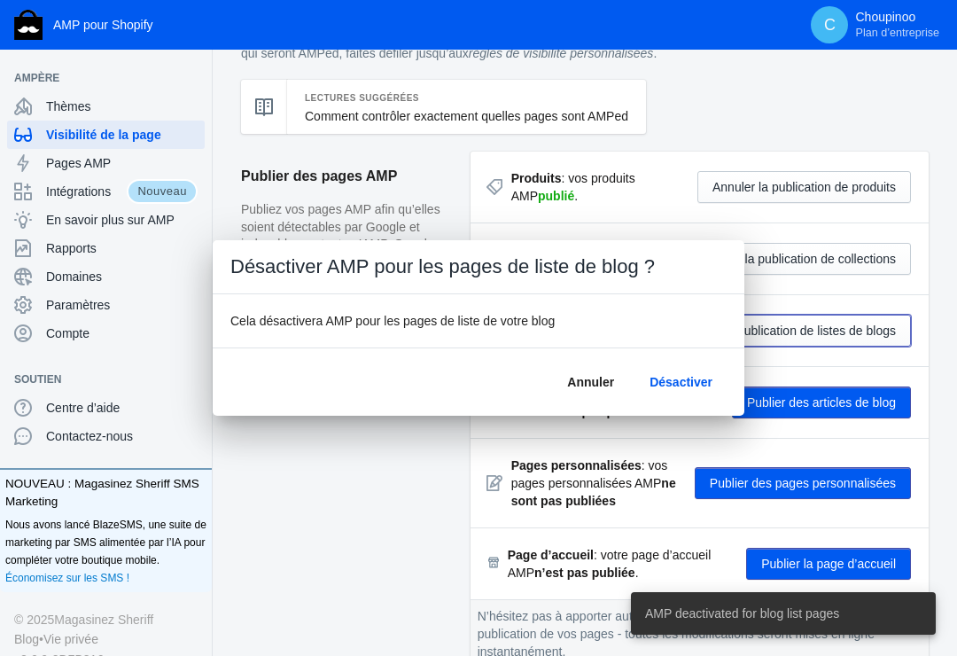
scroll to position [89, 0]
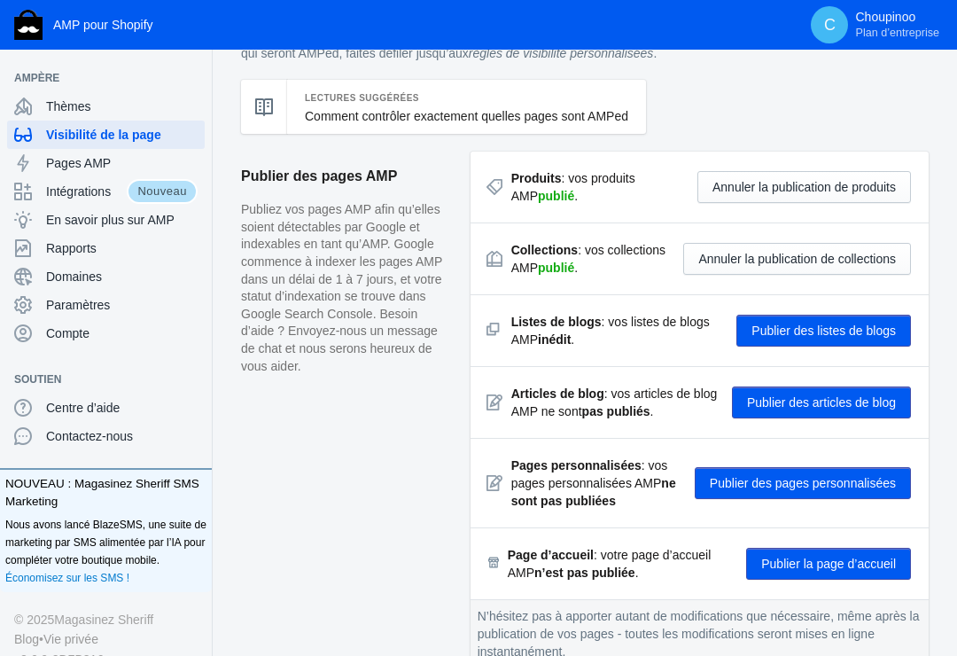
click at [777, 397] on button "Publier des articles de blog" at bounding box center [821, 402] width 179 height 32
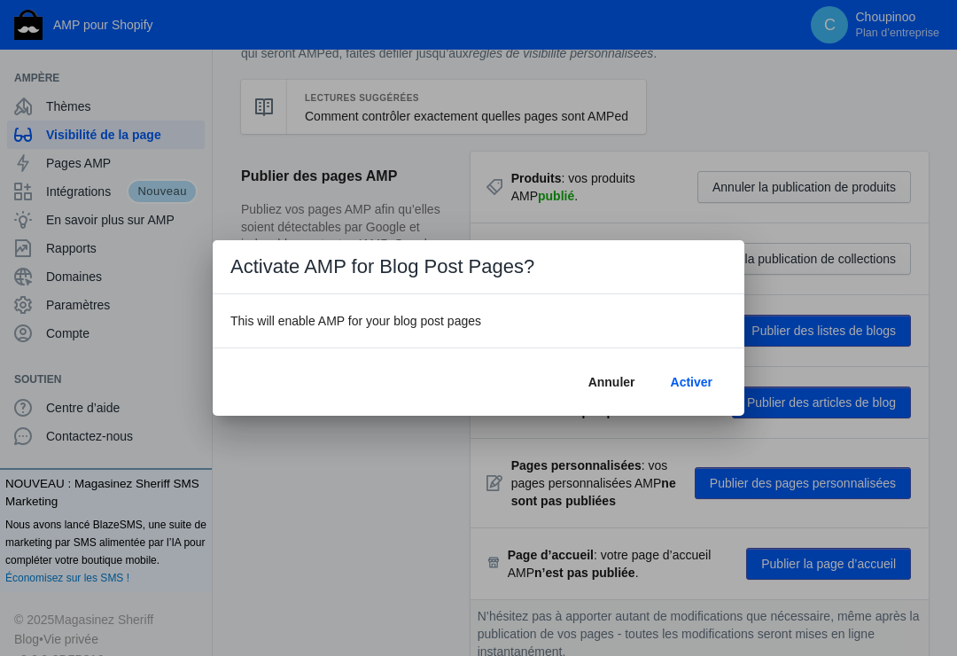
scroll to position [0, 0]
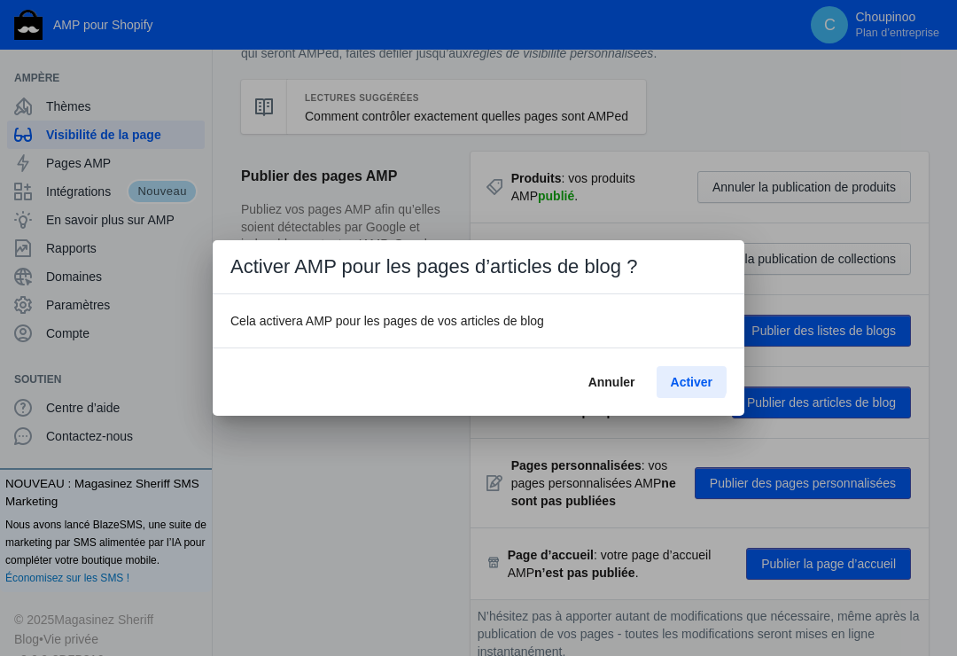
click at [686, 379] on span "Activer" at bounding box center [692, 382] width 42 height 14
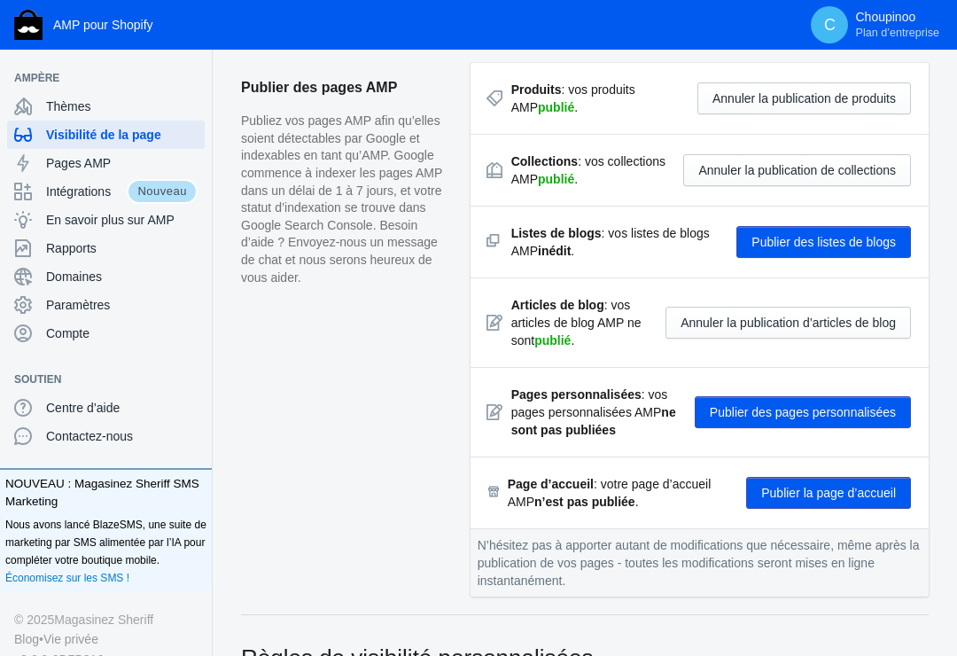
scroll to position [266, 0]
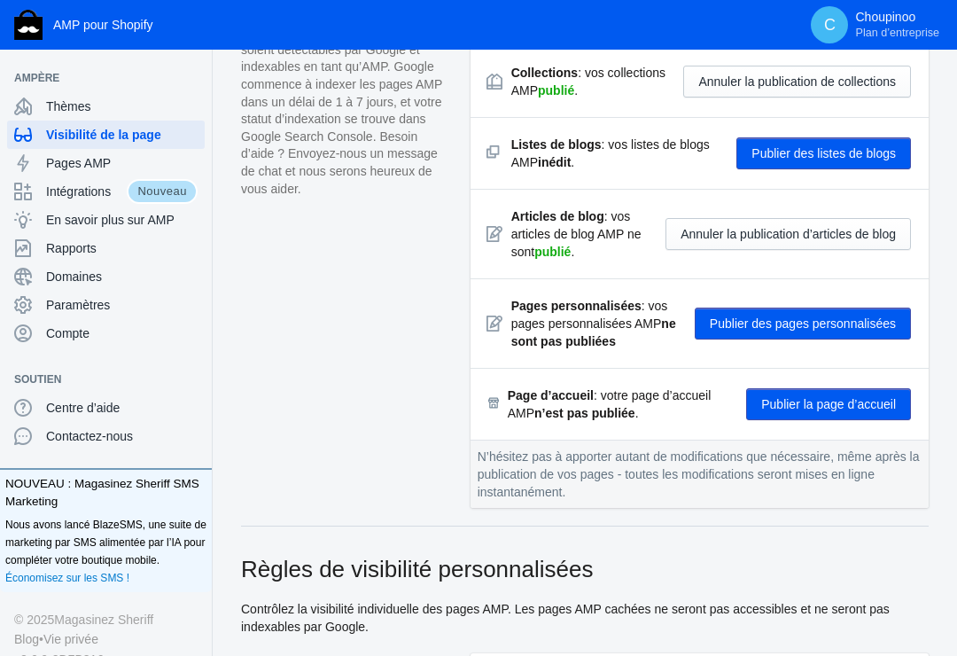
click at [779, 399] on button "Publier la page d’accueil" at bounding box center [828, 404] width 165 height 32
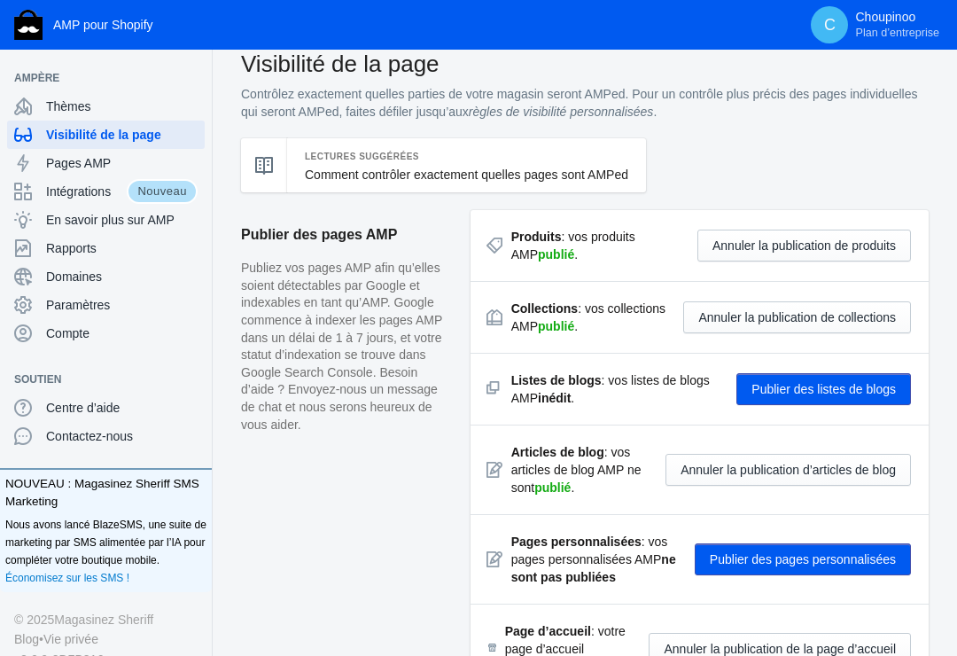
scroll to position [0, 0]
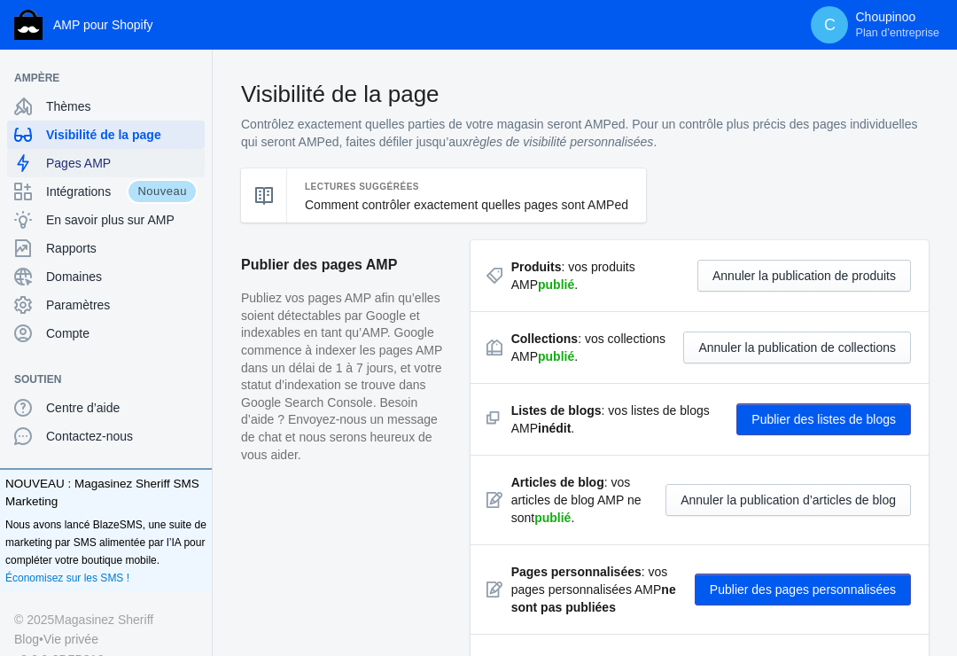
click at [79, 160] on span "Pages AMP" at bounding box center [122, 163] width 152 height 18
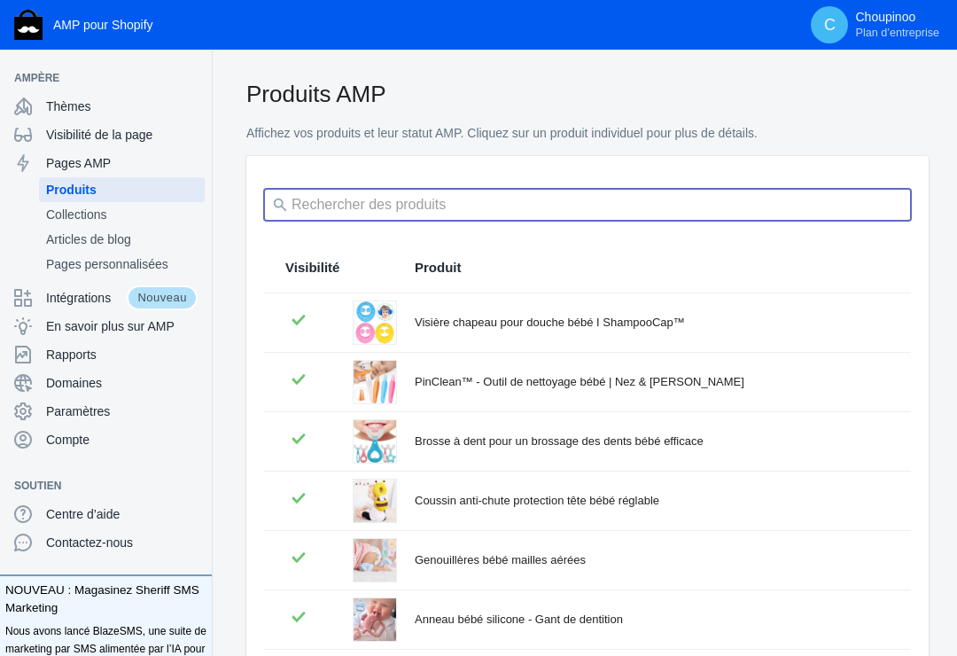
click at [441, 202] on input "search" at bounding box center [587, 205] width 647 height 32
type input "winnie"
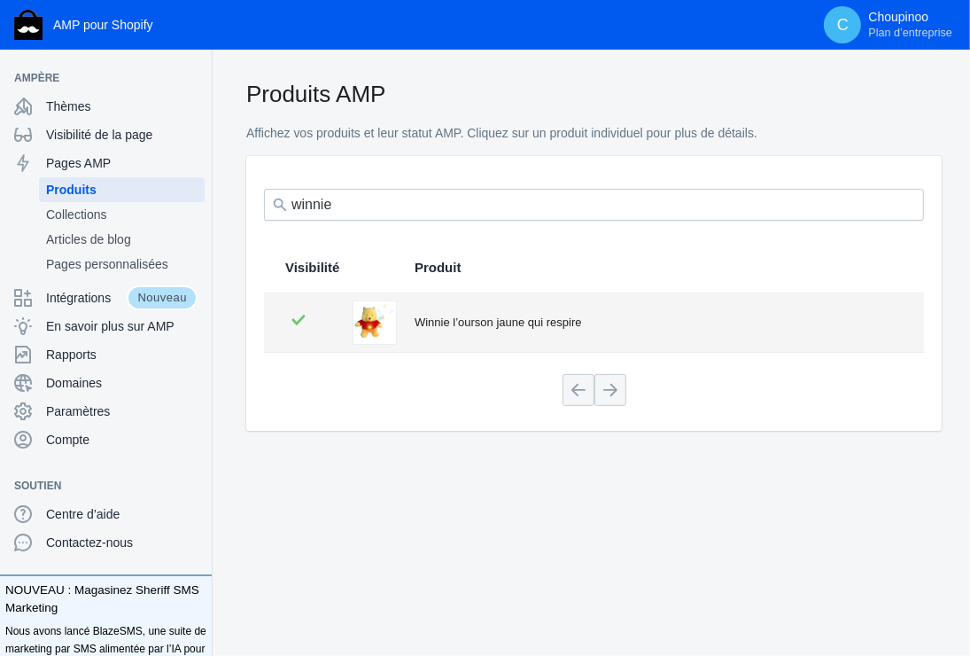
click at [465, 325] on div "Winnie l’ourson jaune qui respire" at bounding box center [659, 323] width 488 height 18
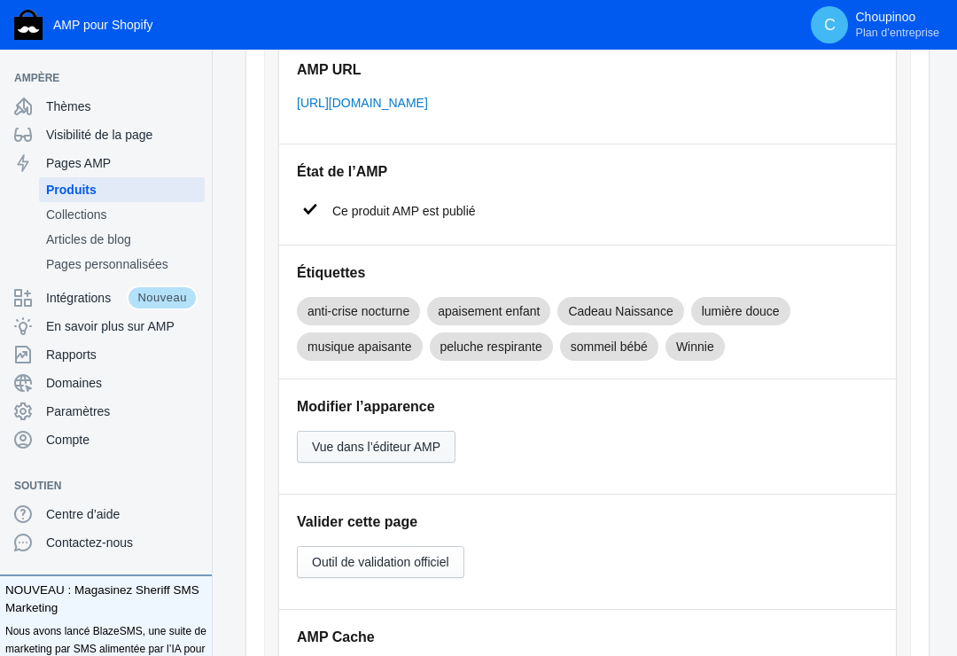
scroll to position [355, 0]
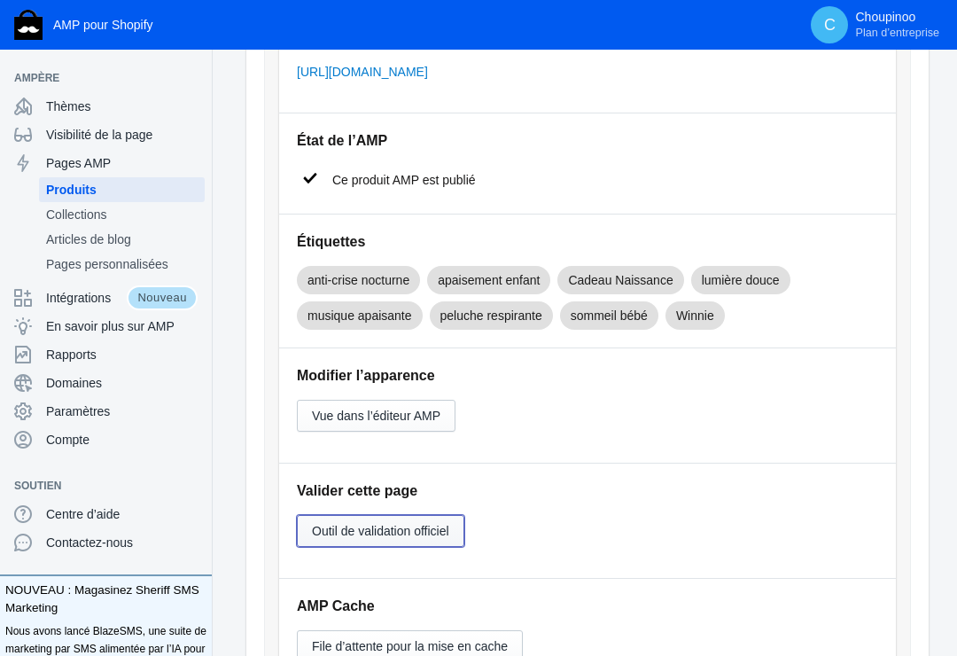
click at [382, 526] on span "Outil de validation officiel" at bounding box center [380, 531] width 137 height 14
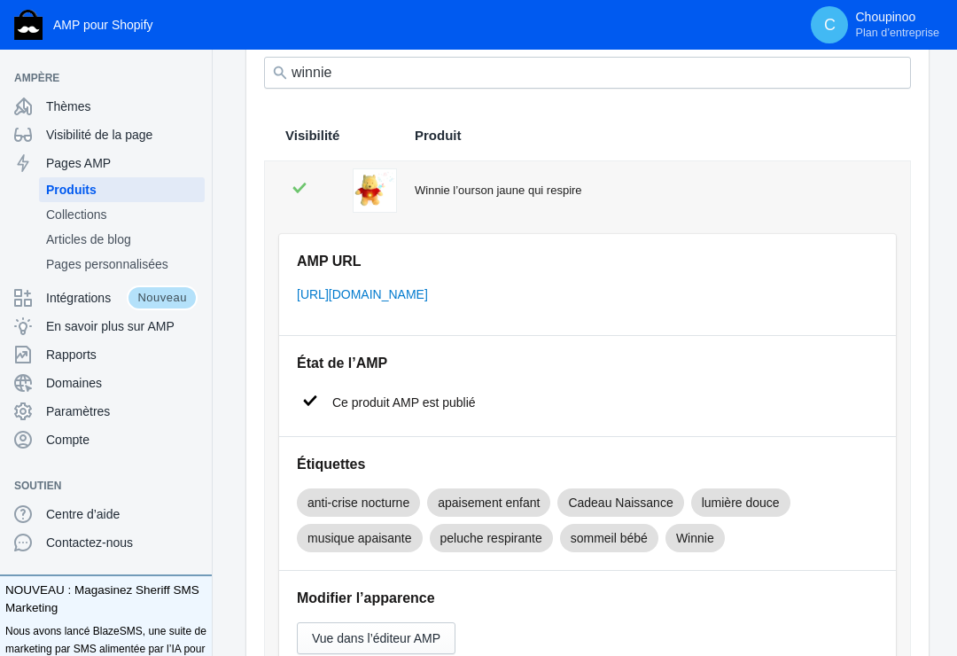
scroll to position [177, 0]
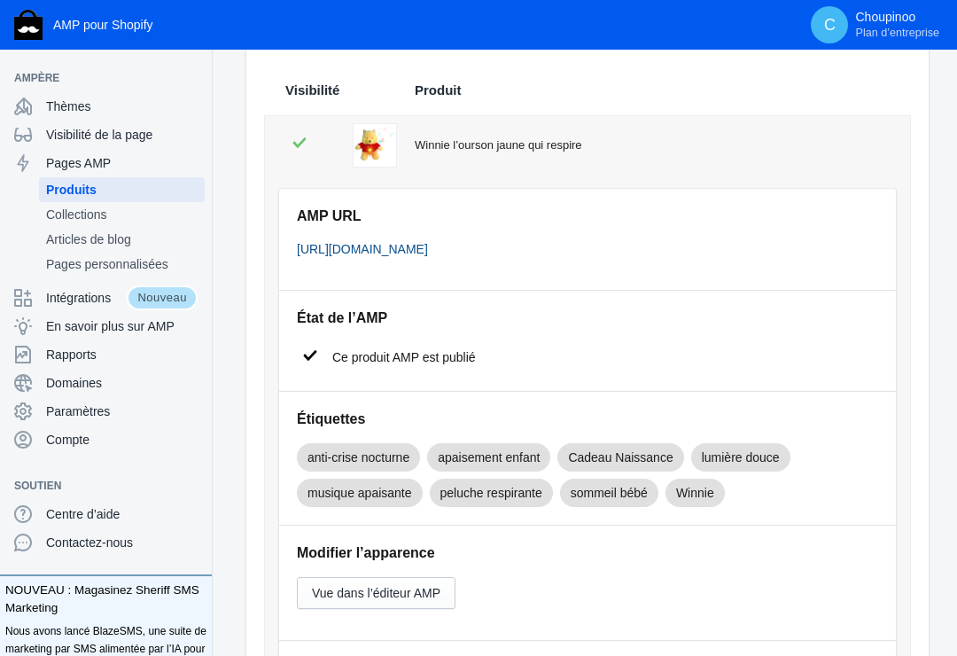
click at [428, 245] on link "https://choupinoo.com/a/s/products/winnie-ourson-jaune-qui-respire" at bounding box center [362, 249] width 131 height 14
click at [493, 138] on div "Winnie l’ourson jaune qui respire" at bounding box center [652, 145] width 474 height 18
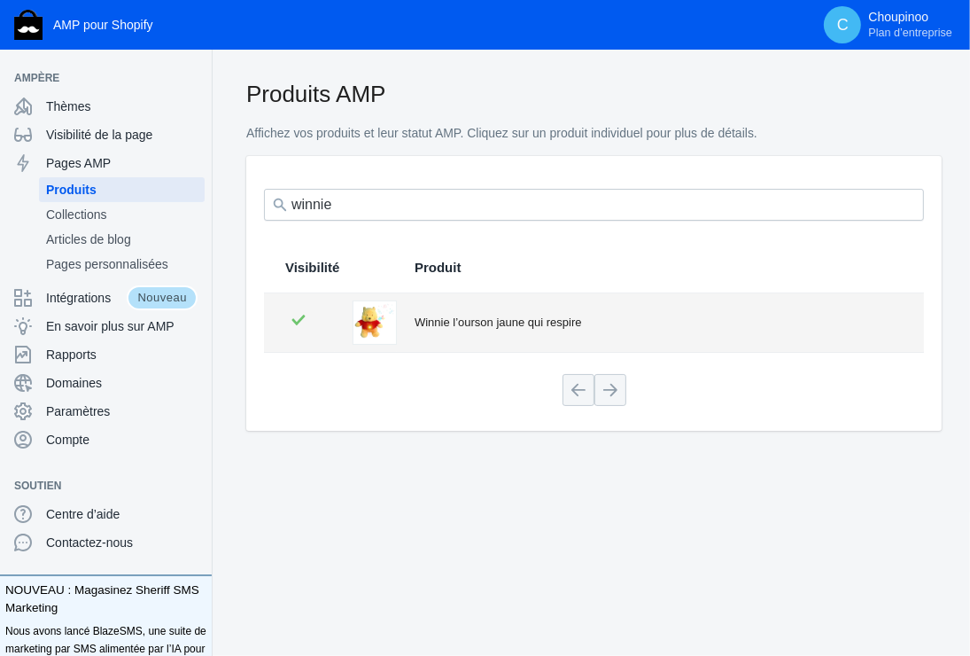
click at [534, 321] on div "Winnie l’ourson jaune qui respire" at bounding box center [659, 323] width 488 height 18
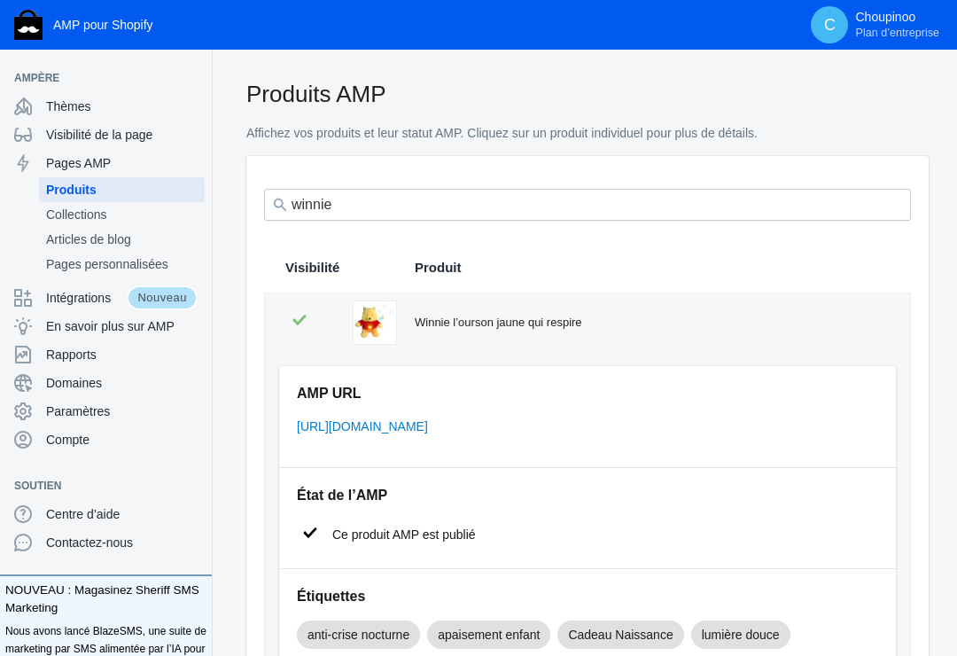
click at [447, 323] on div "Winnie l’ourson jaune qui respire" at bounding box center [652, 323] width 474 height 18
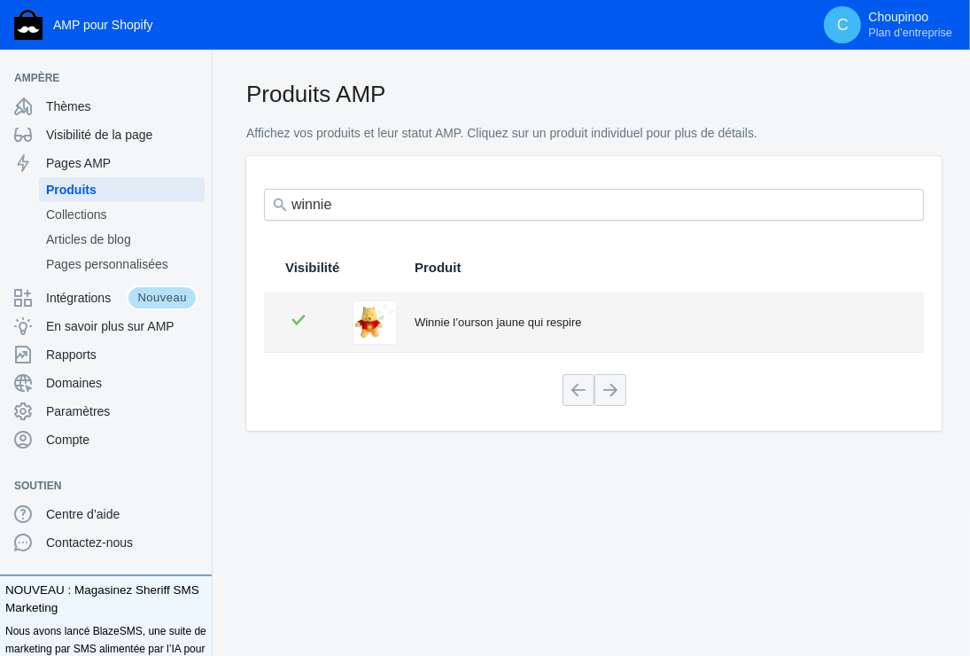
click at [447, 319] on div "Winnie l’ourson jaune qui respire" at bounding box center [659, 323] width 488 height 18
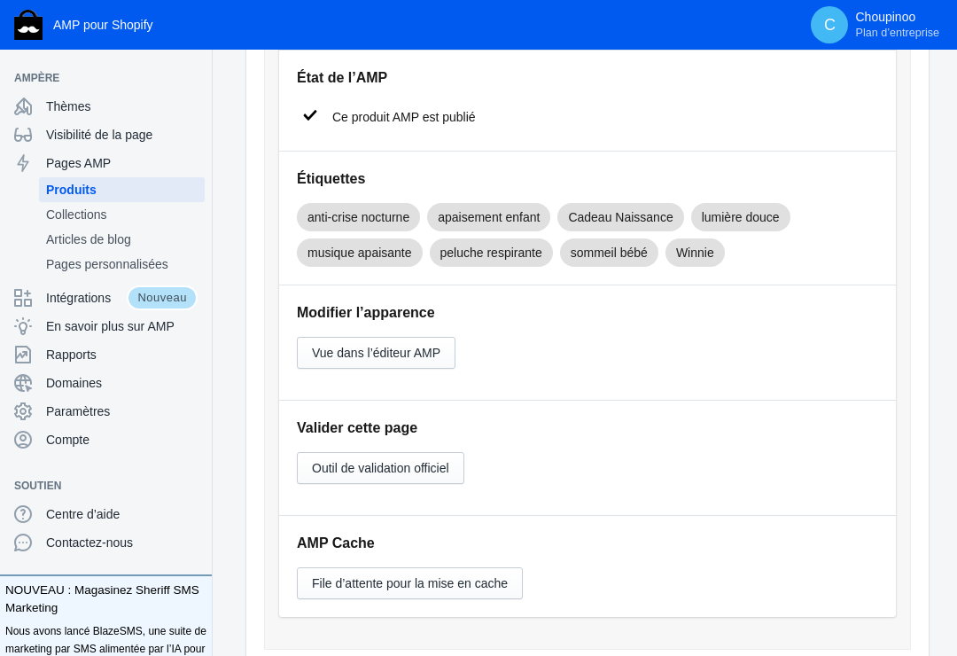
scroll to position [443, 0]
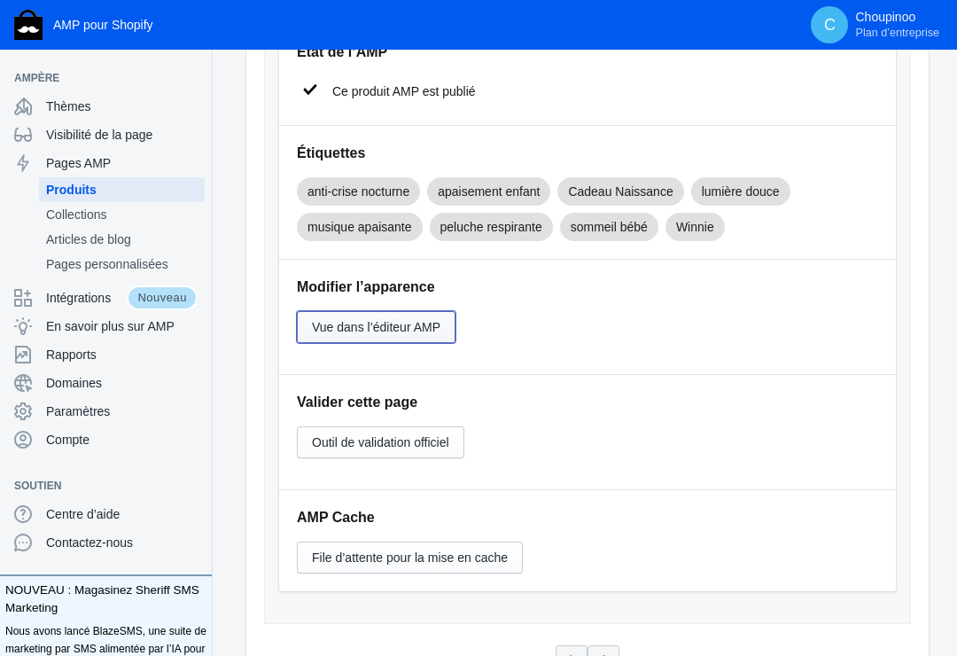
click at [394, 316] on button "Vue dans l’éditeur AMP" at bounding box center [376, 327] width 159 height 32
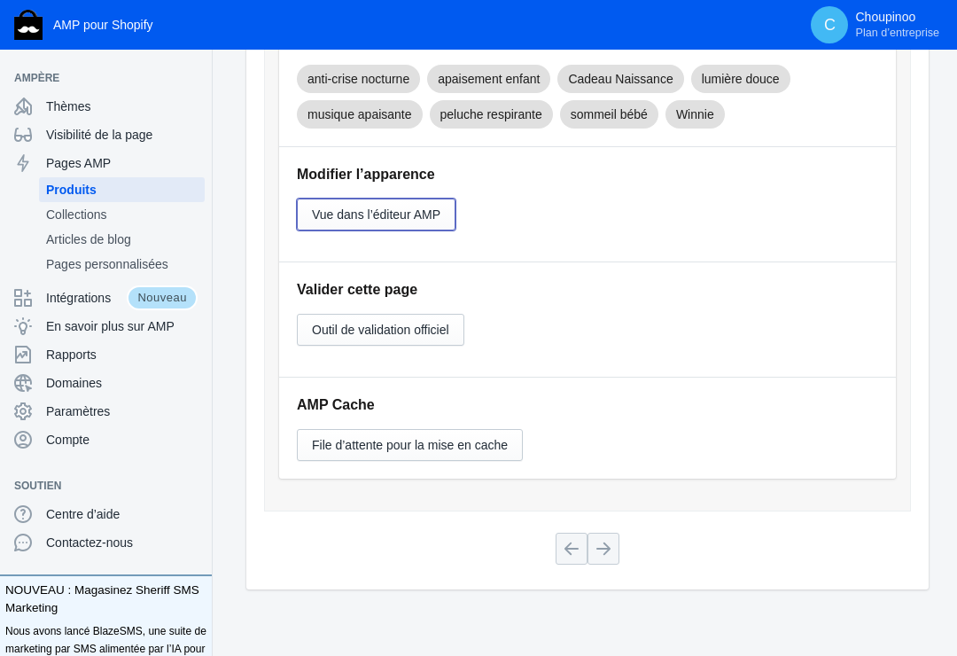
scroll to position [569, 0]
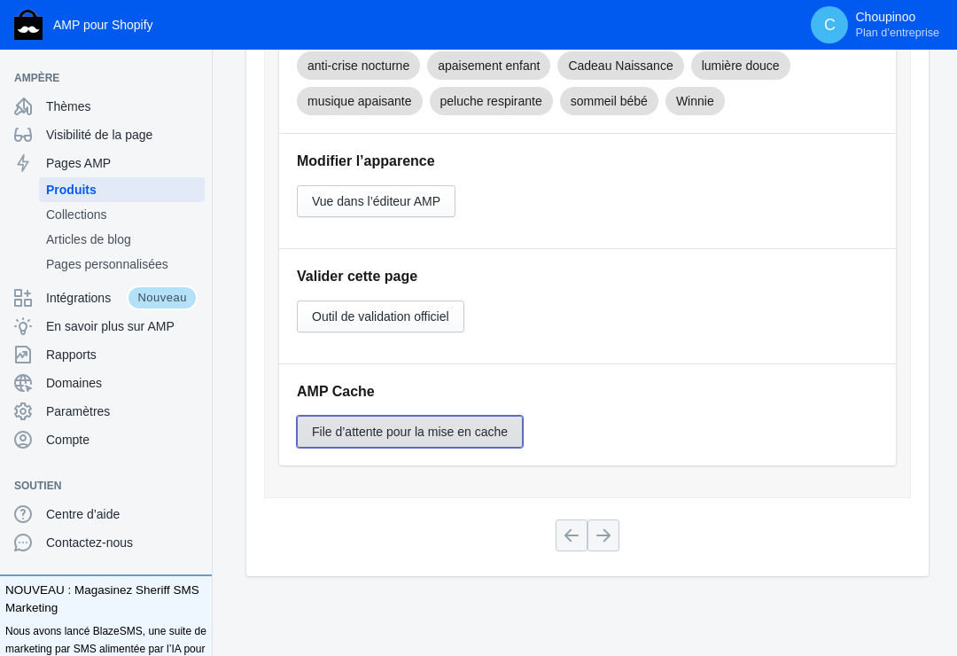
click at [447, 426] on span "File d’attente pour la mise en cache" at bounding box center [410, 432] width 196 height 14
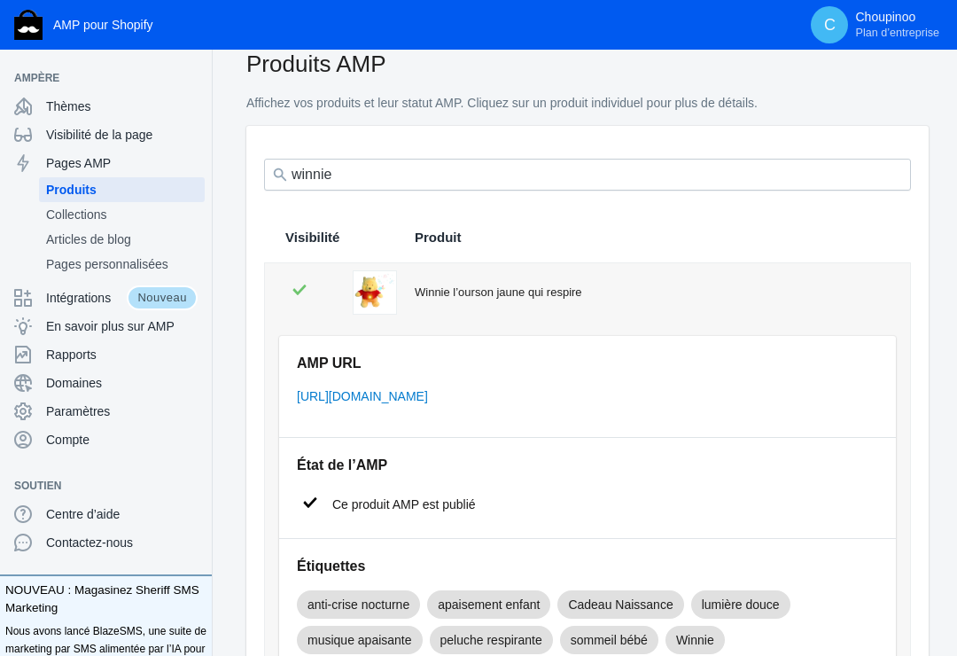
scroll to position [0, 0]
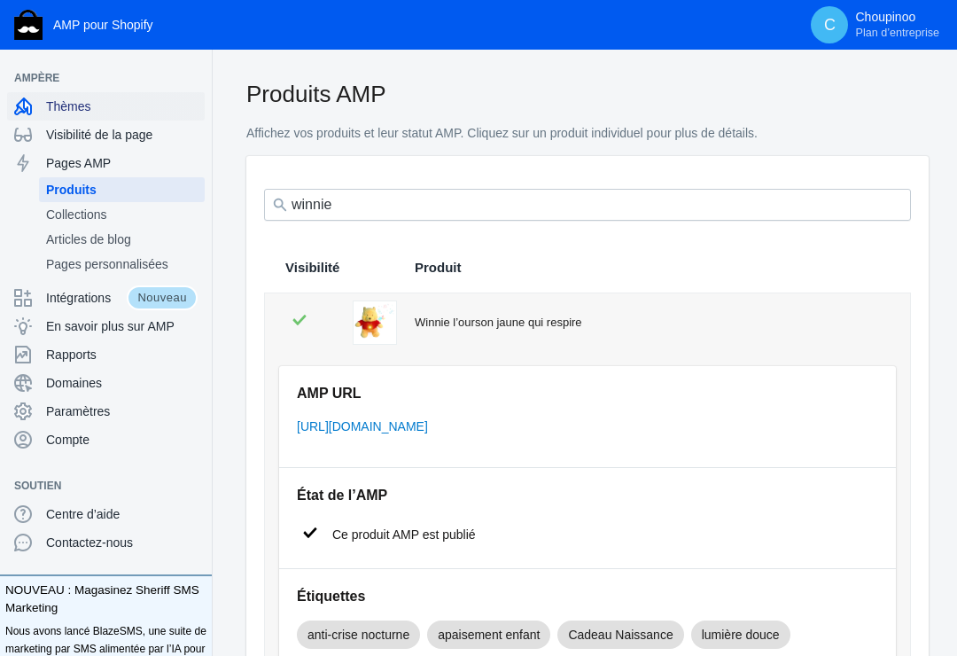
click at [68, 103] on span "Thèmes" at bounding box center [122, 106] width 152 height 18
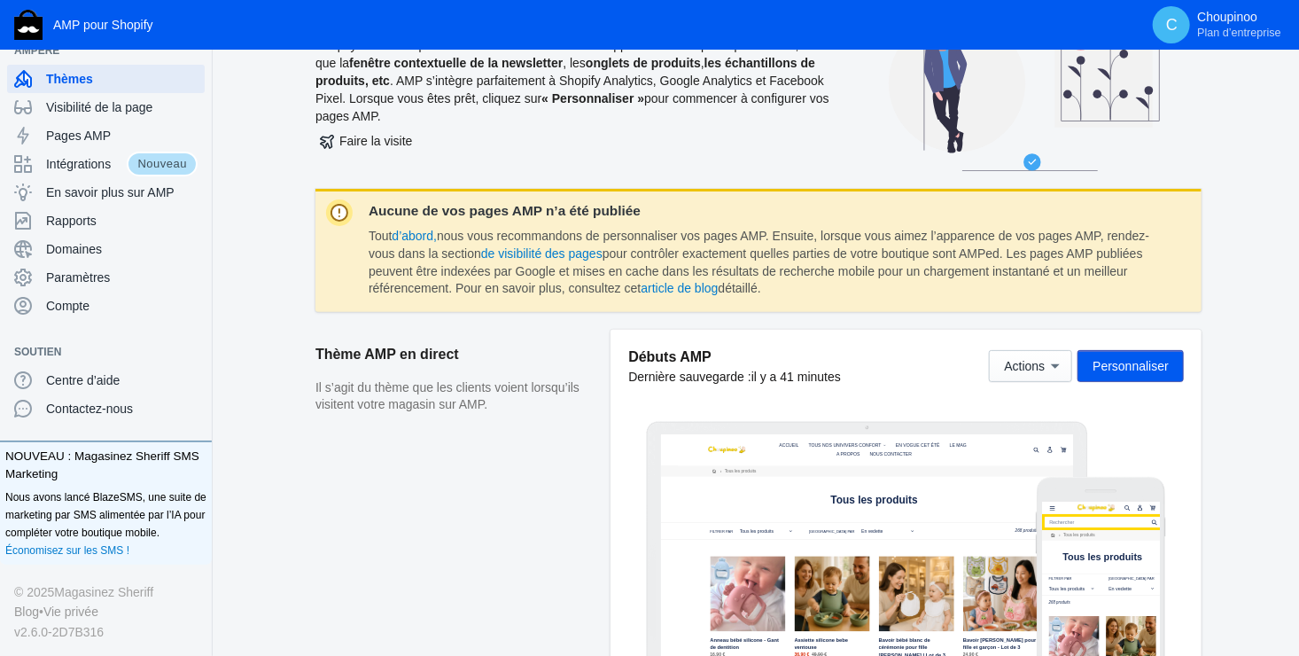
scroll to position [89, 0]
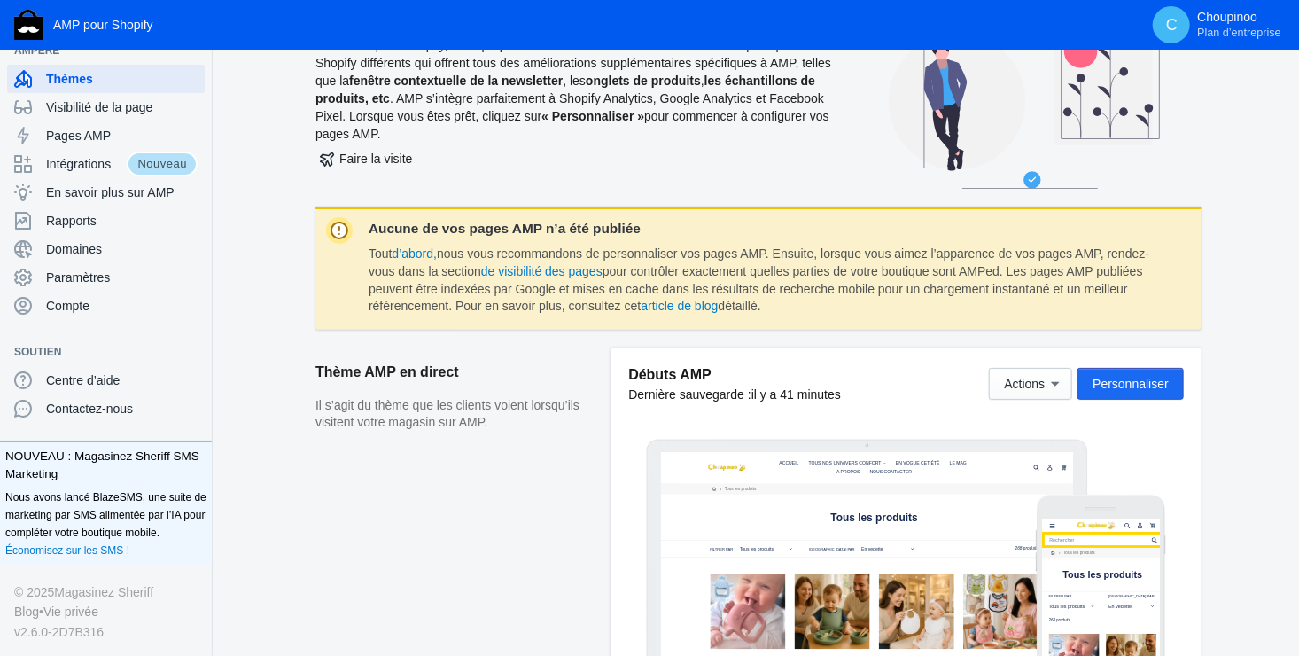
click at [956, 380] on span "Personnaliser" at bounding box center [1131, 384] width 76 height 14
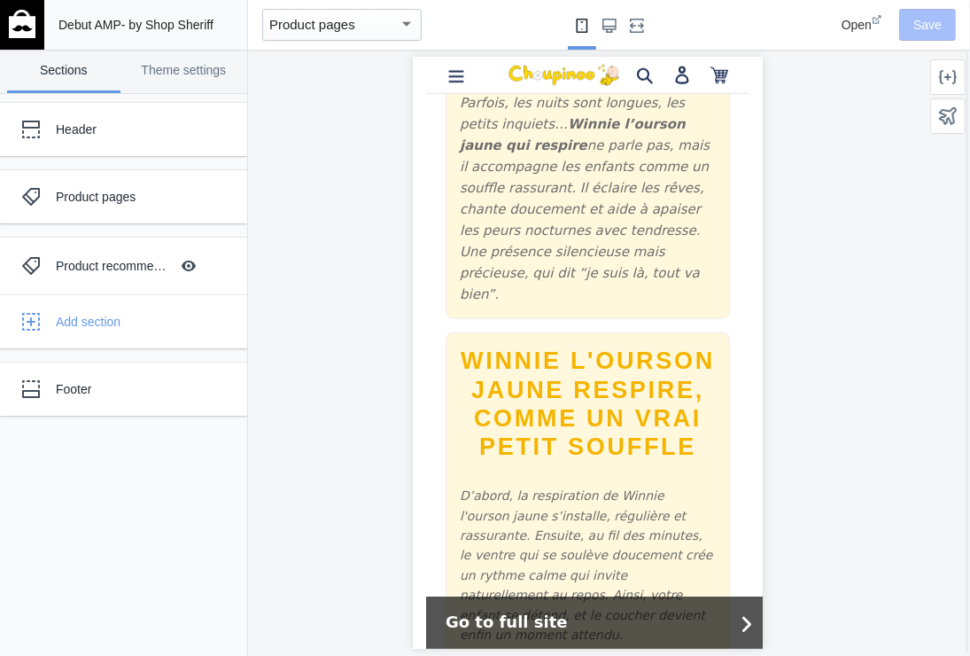
scroll to position [1241, 0]
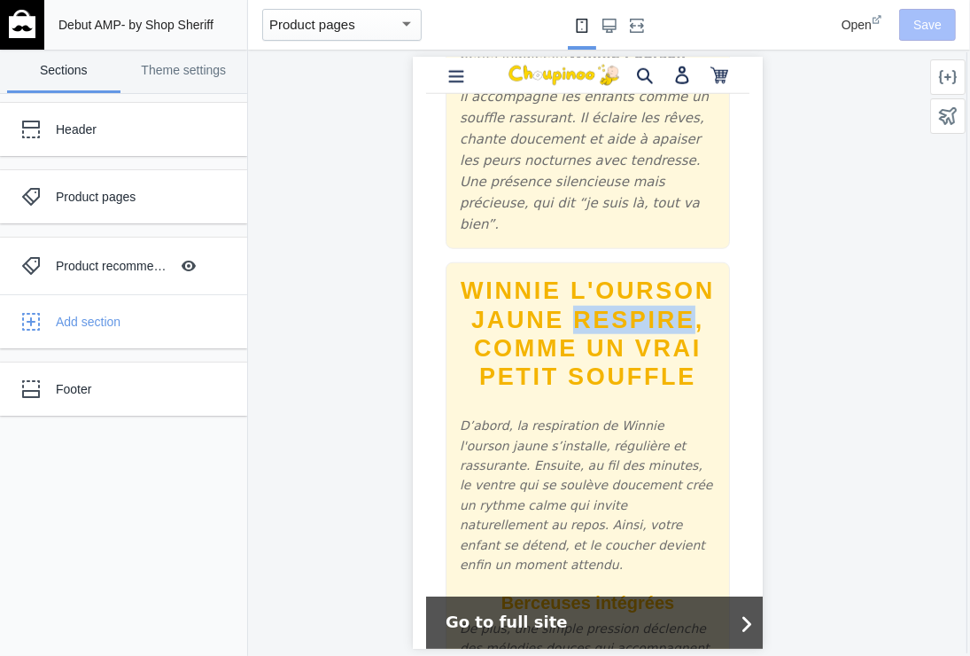
drag, startPoint x: 566, startPoint y: 314, endPoint x: 688, endPoint y: 320, distance: 121.6
click at [688, 320] on h2 "Winnie l'Ourson Jaune Respire, Comme un Vrai Petit Souffle" at bounding box center [587, 333] width 256 height 115
drag, startPoint x: 688, startPoint y: 320, endPoint x: 632, endPoint y: 448, distance: 140.1
click at [632, 448] on p "D’abord, la respiration de Winnie l'ourson jaune s’installe, régulière et rassu…" at bounding box center [587, 494] width 256 height 159
drag, startPoint x: 632, startPoint y: 448, endPoint x: 612, endPoint y: 426, distance: 29.5
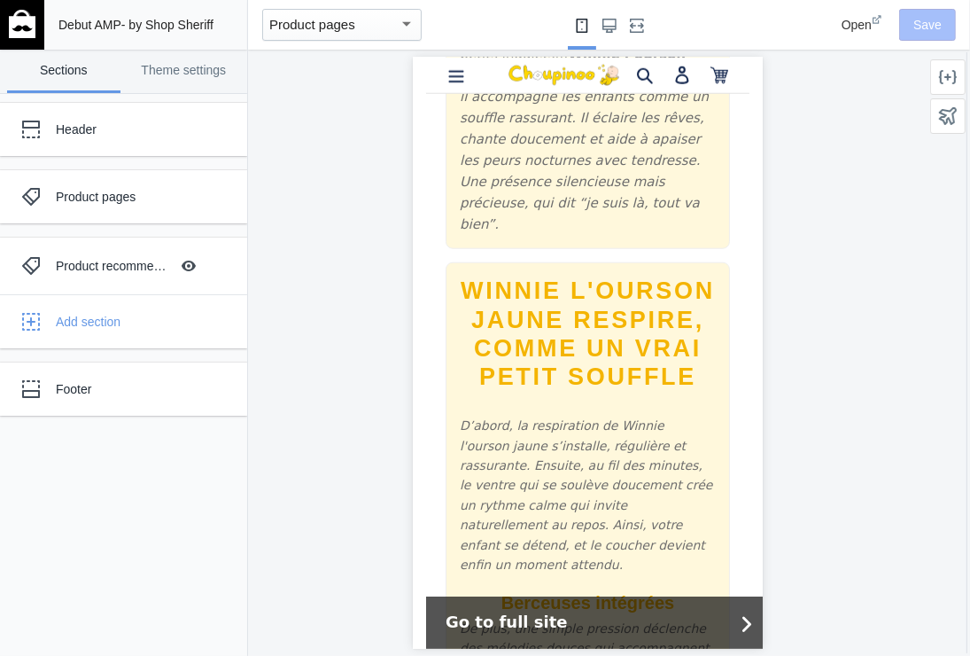
click at [612, 426] on p "D’abord, la respiration de Winnie l'ourson jaune s’installe, régulière et rassu…" at bounding box center [587, 494] width 256 height 159
drag, startPoint x: 596, startPoint y: 423, endPoint x: 487, endPoint y: 448, distance: 112.7
click at [487, 448] on p "D’abord, la respiration de Winnie l'ourson jaune s’installe, régulière et rassu…" at bounding box center [587, 494] width 256 height 159
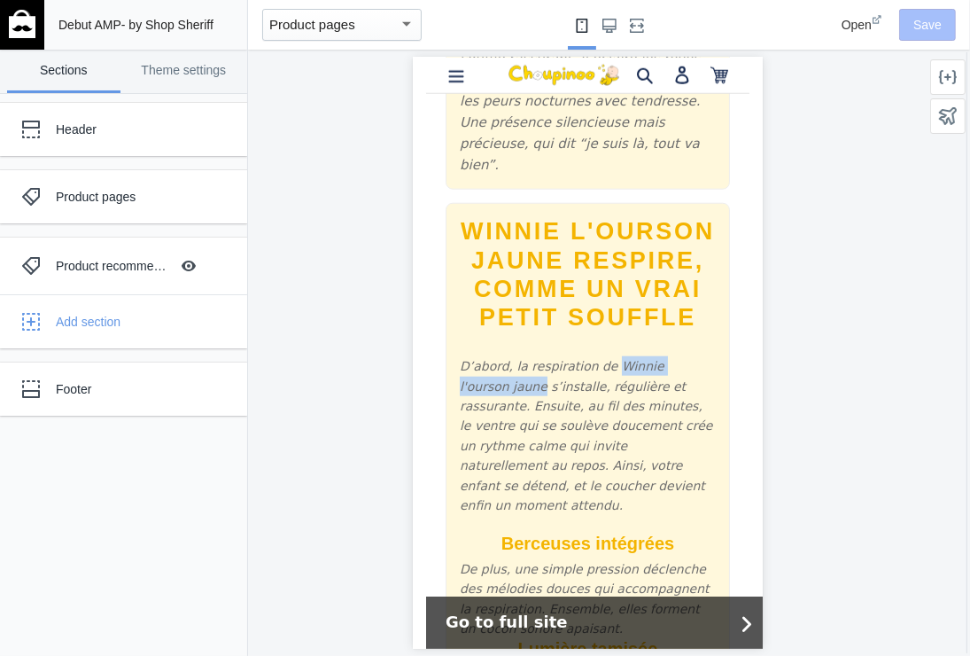
scroll to position [1329, 0]
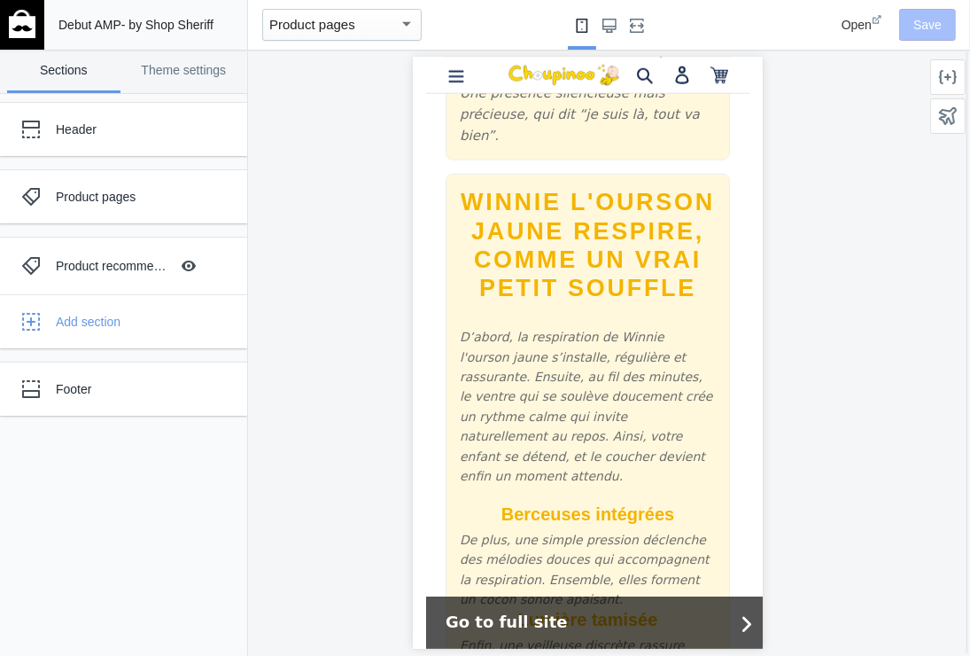
click at [607, 276] on h2 "Winnie l'Ourson Jaune Respire, Comme un Vrai Petit Souffle" at bounding box center [587, 244] width 256 height 115
click at [612, 331] on p "D’abord, la respiration de Winnie l'ourson jaune s’installe, régulière et rassu…" at bounding box center [587, 405] width 256 height 159
click at [619, 359] on p "D’abord, la respiration de Winnie l'ourson jaune s’installe, régulière et rassu…" at bounding box center [587, 405] width 256 height 159
click at [635, 394] on p "D’abord, la respiration de Winnie l'ourson jaune s’installe, régulière et rassu…" at bounding box center [587, 405] width 256 height 159
click at [637, 406] on p "D’abord, la respiration de Winnie l'ourson jaune s’installe, régulière et rassu…" at bounding box center [587, 405] width 256 height 159
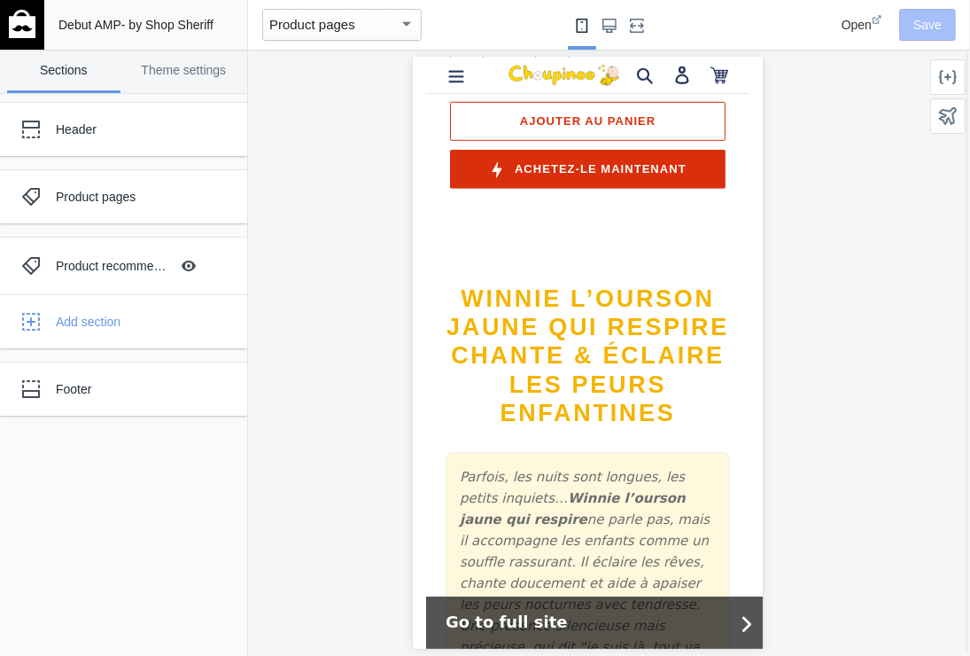
scroll to position [798, 0]
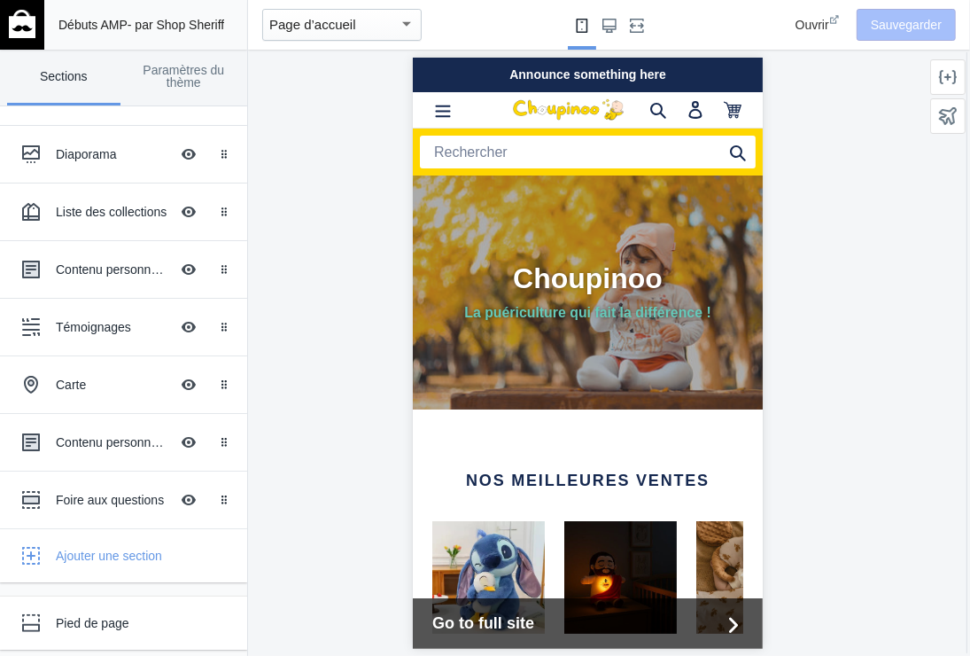
click at [49, 82] on link "Sections" at bounding box center [63, 78] width 113 height 56
click at [203, 72] on link "Paramètres du thème" at bounding box center [184, 78] width 113 height 56
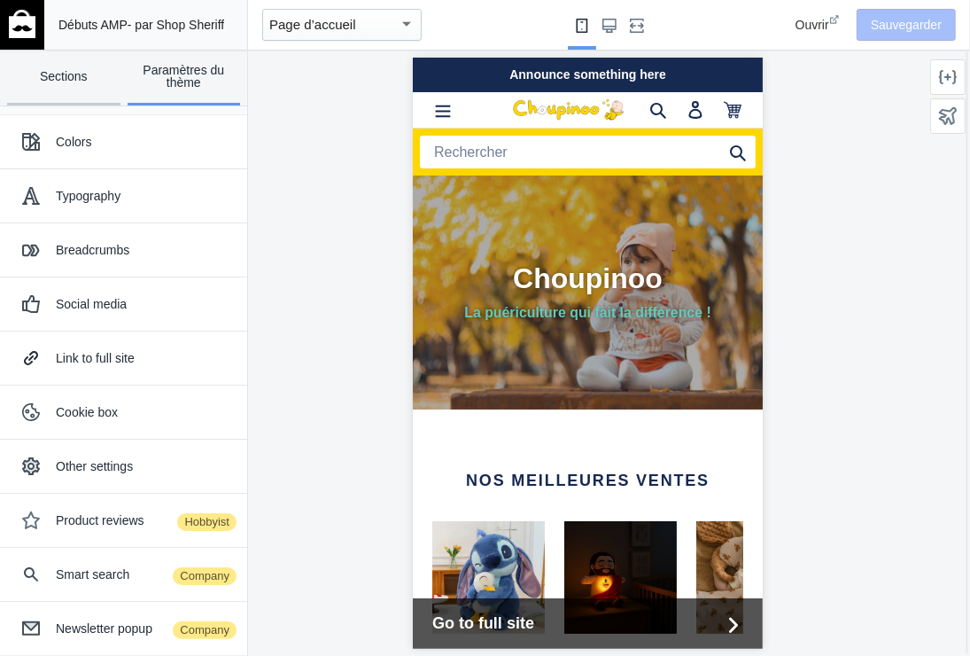
click at [70, 88] on link "Sections" at bounding box center [63, 78] width 113 height 56
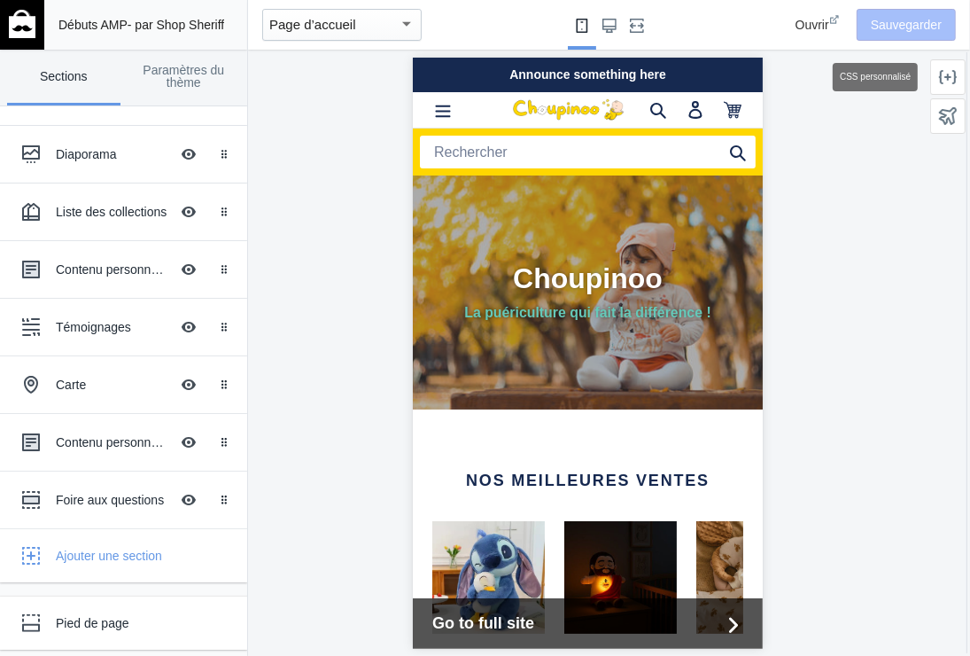
click at [947, 74] on icon at bounding box center [948, 77] width 18 height 18
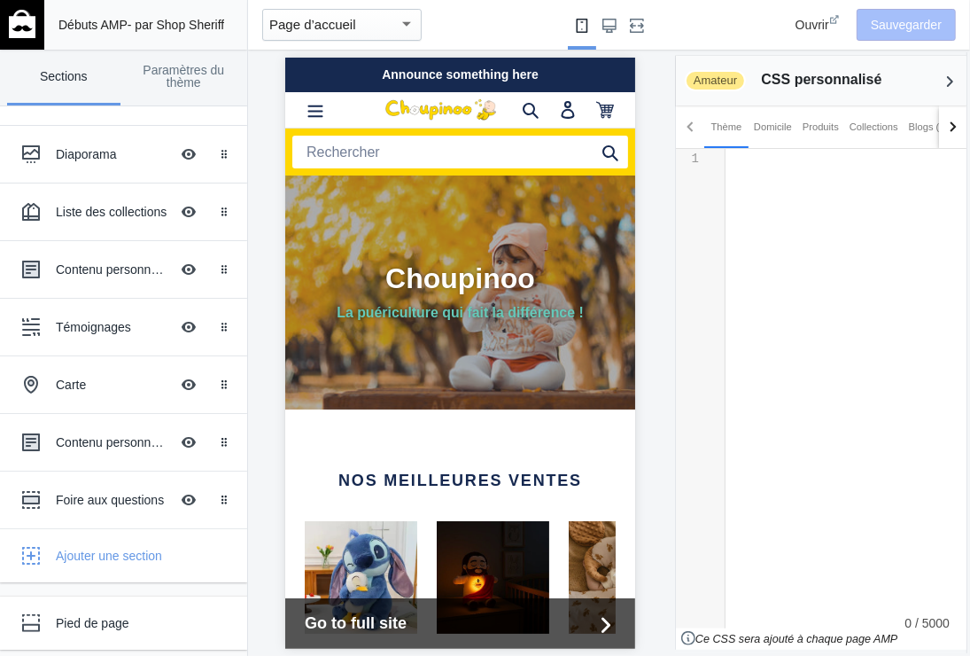
click at [743, 162] on pre "​" at bounding box center [847, 158] width 242 height 12
type textarea "​"
paste textarea
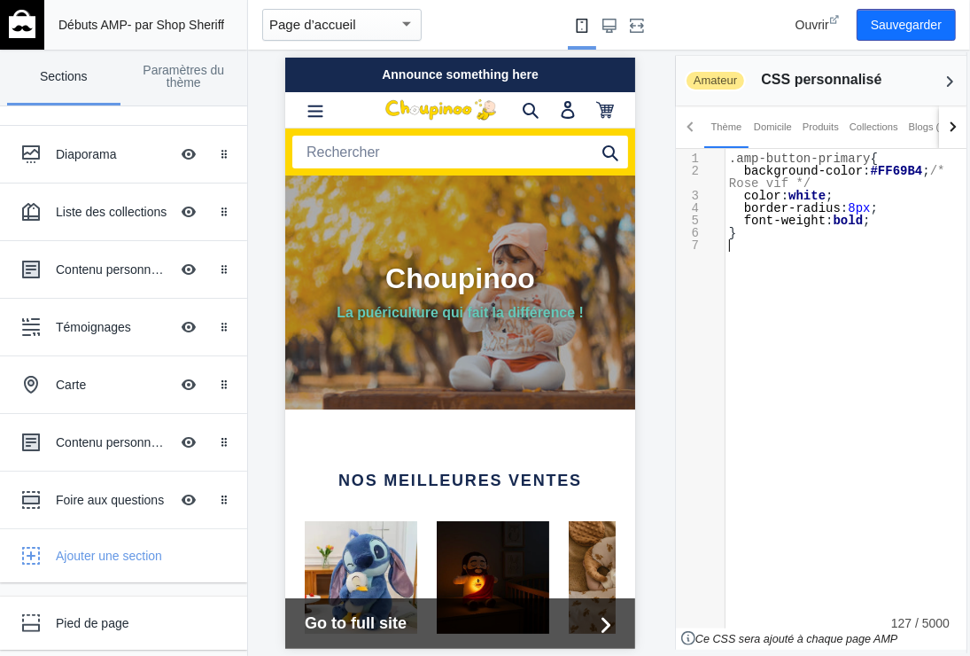
scroll to position [0, 0]
click at [820, 193] on span "white" at bounding box center [807, 196] width 37 height 14
type textarea ".amp-button-primary { background-color: #FF69B4; /* Rose vif */ color: white; b…"
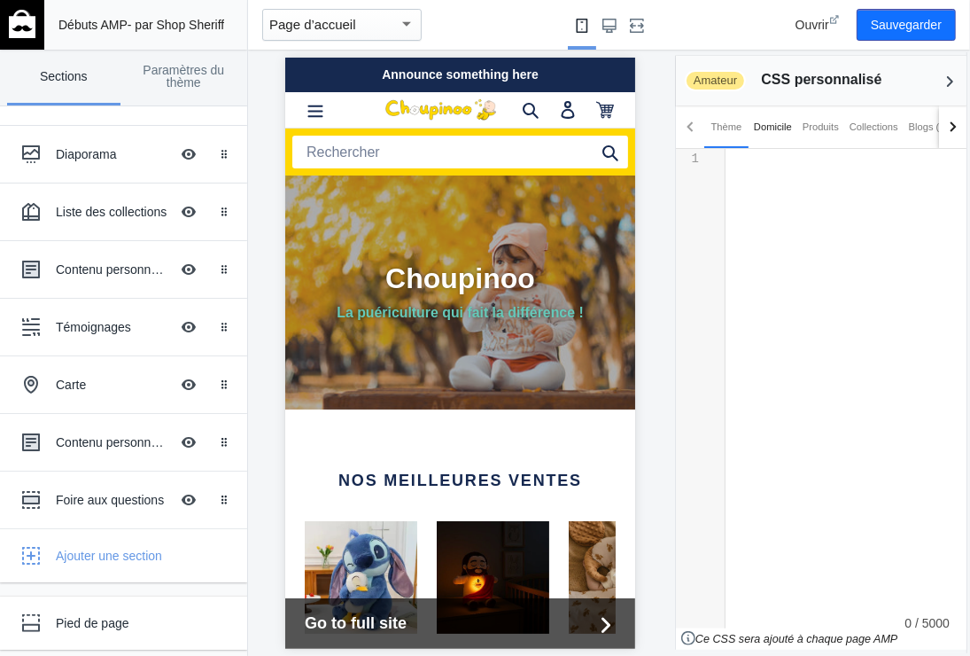
click at [781, 125] on font "Domicile" at bounding box center [773, 127] width 38 height 18
click at [826, 124] on font "Produits" at bounding box center [821, 127] width 36 height 18
click at [773, 129] on font "Domicile" at bounding box center [773, 127] width 38 height 18
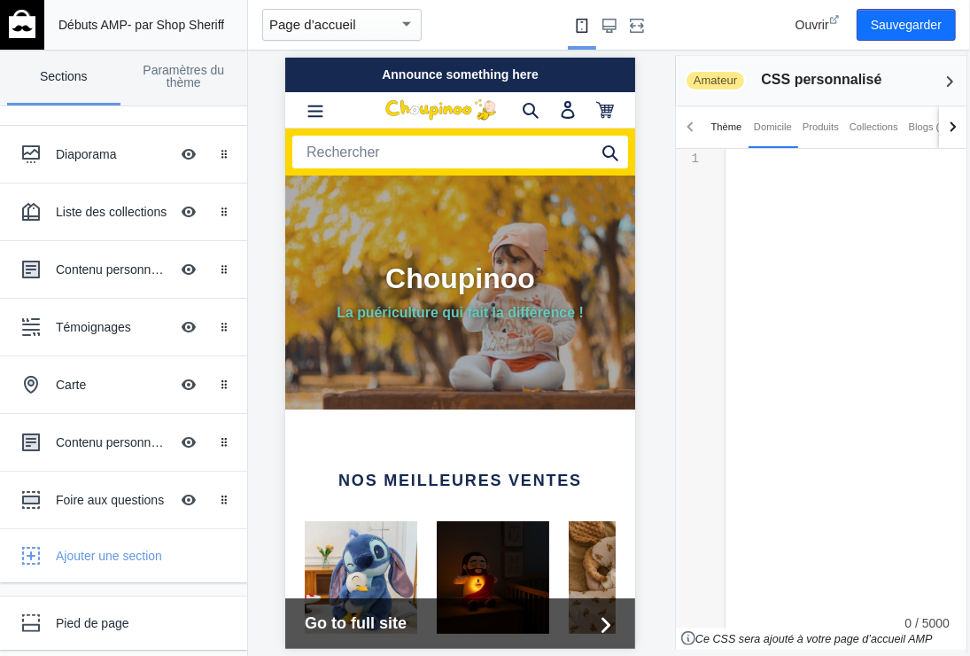
click at [730, 128] on font "Thème" at bounding box center [727, 127] width 31 height 18
click at [721, 129] on font "Thème" at bounding box center [727, 127] width 31 height 18
click at [744, 162] on pre "​" at bounding box center [847, 158] width 242 height 12
type textarea "​"
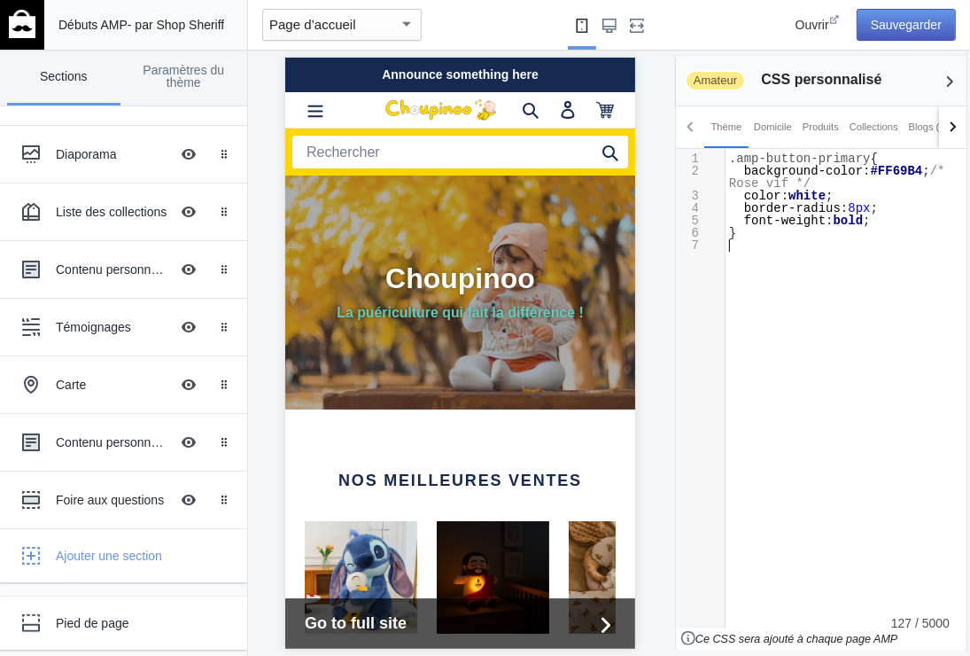
scroll to position [0, 298]
click at [895, 12] on button "Sauvegarder" at bounding box center [906, 25] width 99 height 32
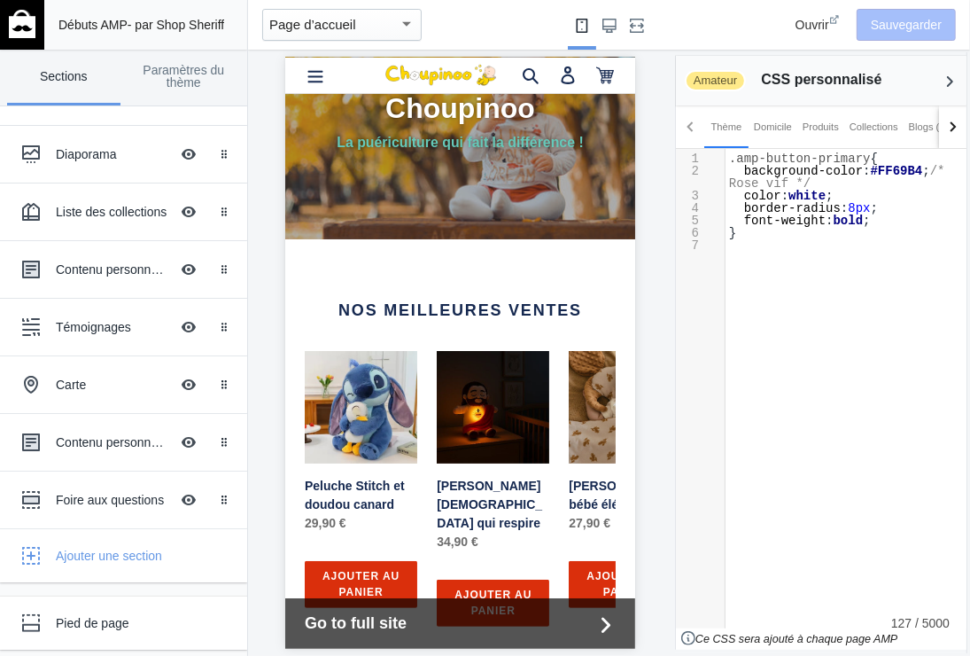
scroll to position [177, 0]
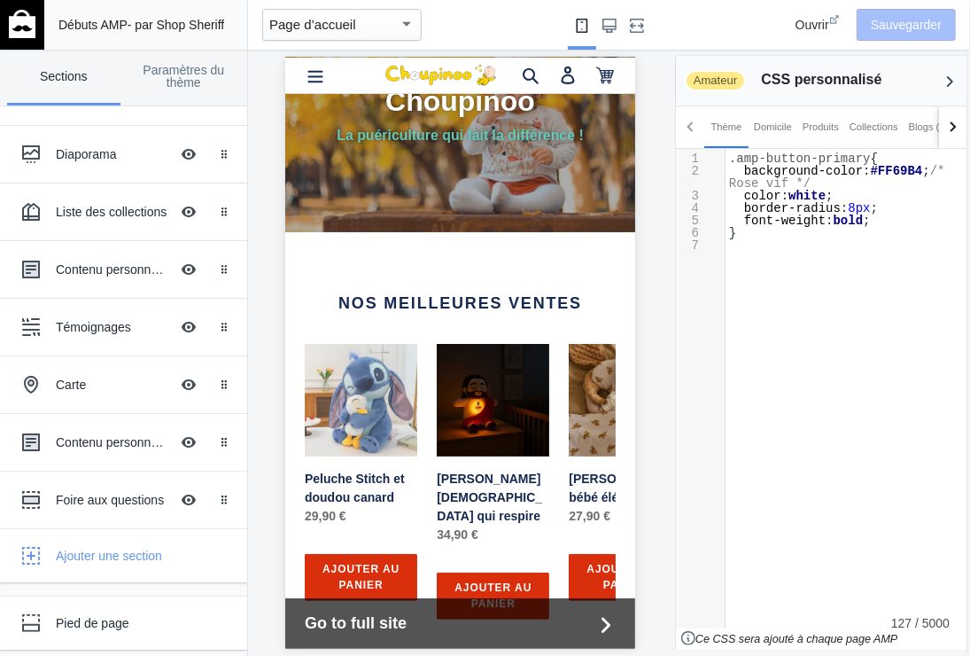
click at [341, 474] on link "Peluche Stitch et doudou canard" at bounding box center [360, 443] width 113 height 201
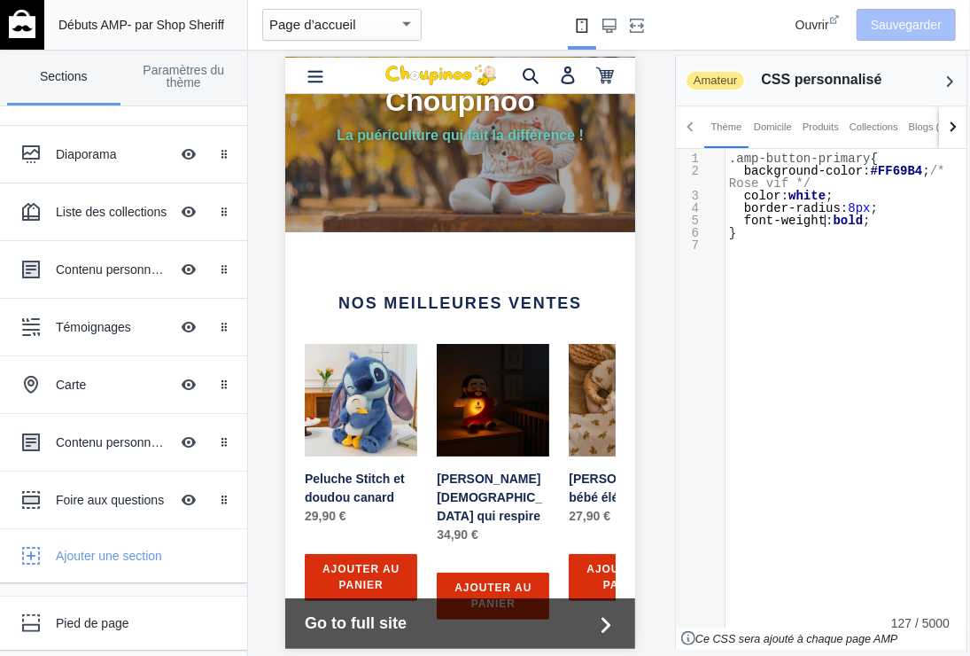
click at [824, 223] on span "font-weight : bold ;" at bounding box center [800, 221] width 142 height 14
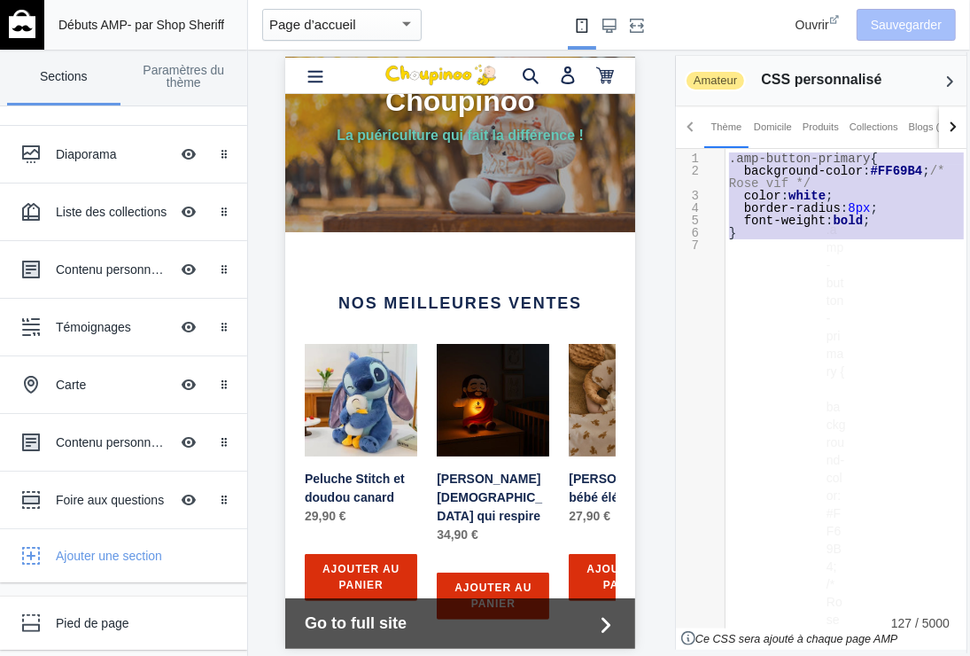
type textarea "​.amp-button-primary { background-color: #FF69B4; /* Rose vif */ color: white; …"
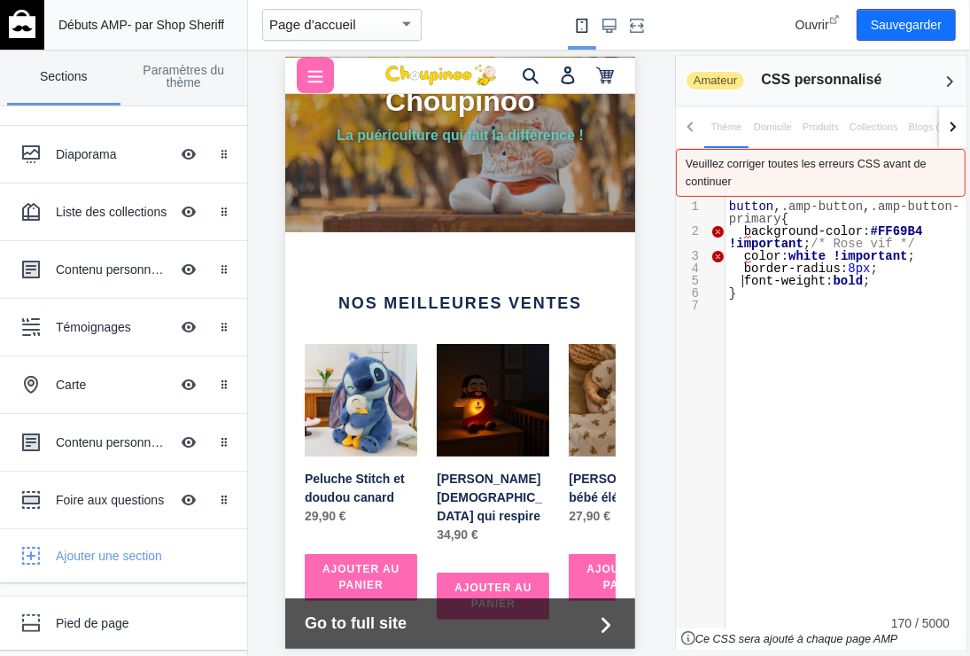
click at [746, 284] on span "font-weight" at bounding box center [785, 281] width 82 height 14
click at [739, 294] on pre "}" at bounding box center [847, 293] width 242 height 12
type textarea "button, .amp-button, .amp-button-primary { background-color: #FF69B4 !important…"
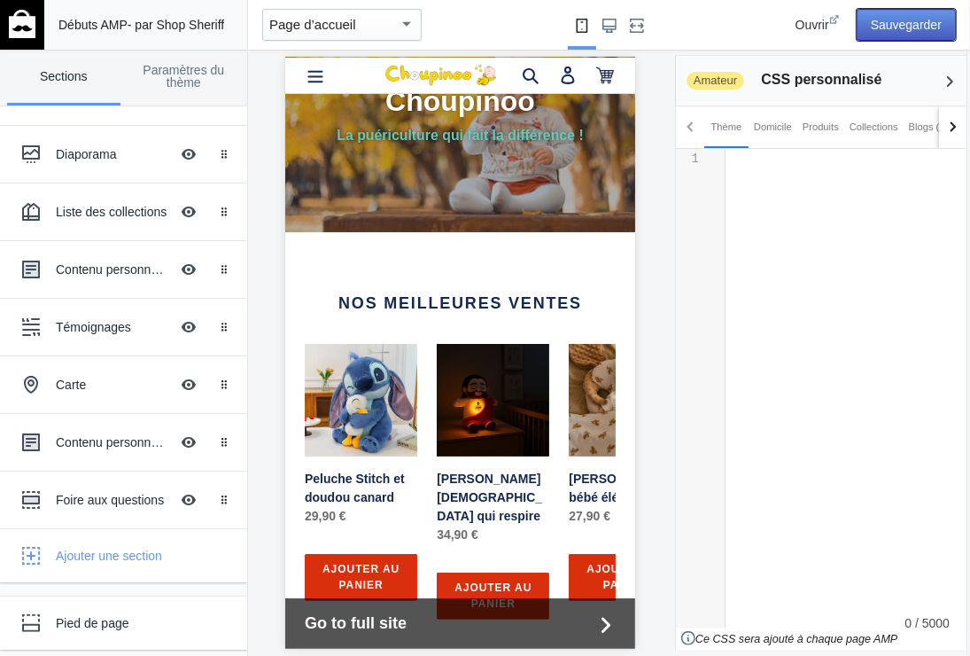
click at [909, 18] on button "Sauvegarder" at bounding box center [906, 25] width 99 height 32
click at [737, 167] on div "x 1 ​" at bounding box center [847, 201] width 242 height 105
type textarea "​"
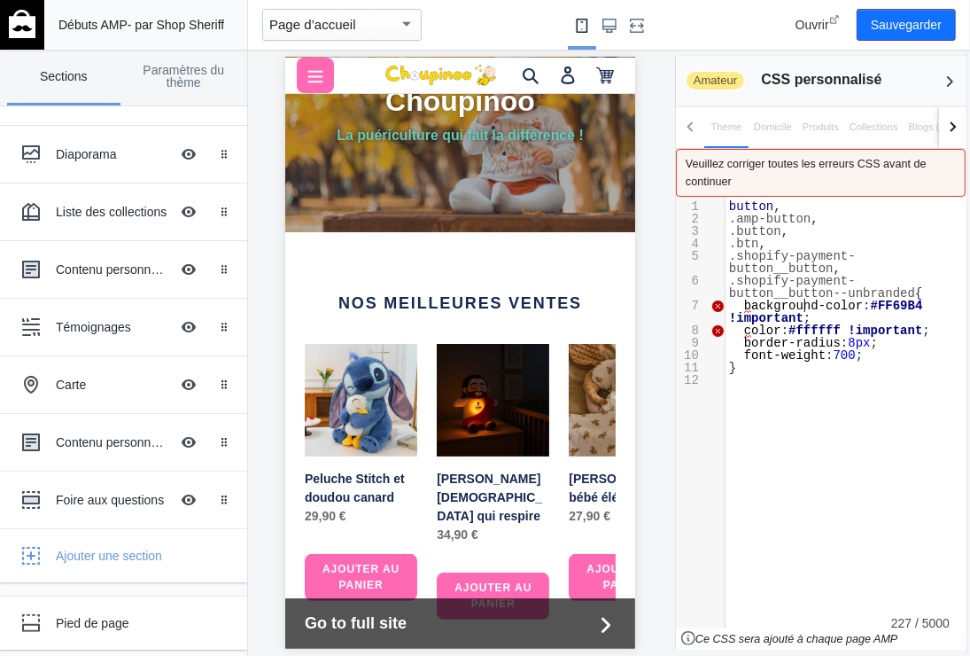
click at [801, 305] on span "b ackground-color : #FF69B4 !important ;" at bounding box center [829, 312] width 201 height 27
type textarea "button, .amp-button, .button, .btn, .shopify-payment-button__button, .shopify-p…"
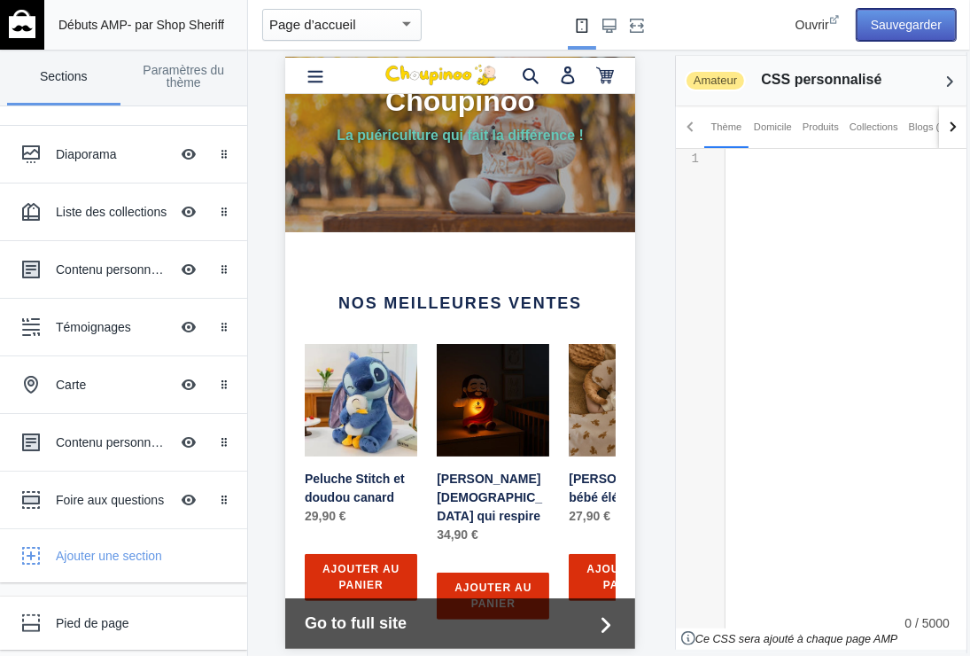
click at [902, 17] on button "Sauvegarder" at bounding box center [906, 25] width 99 height 32
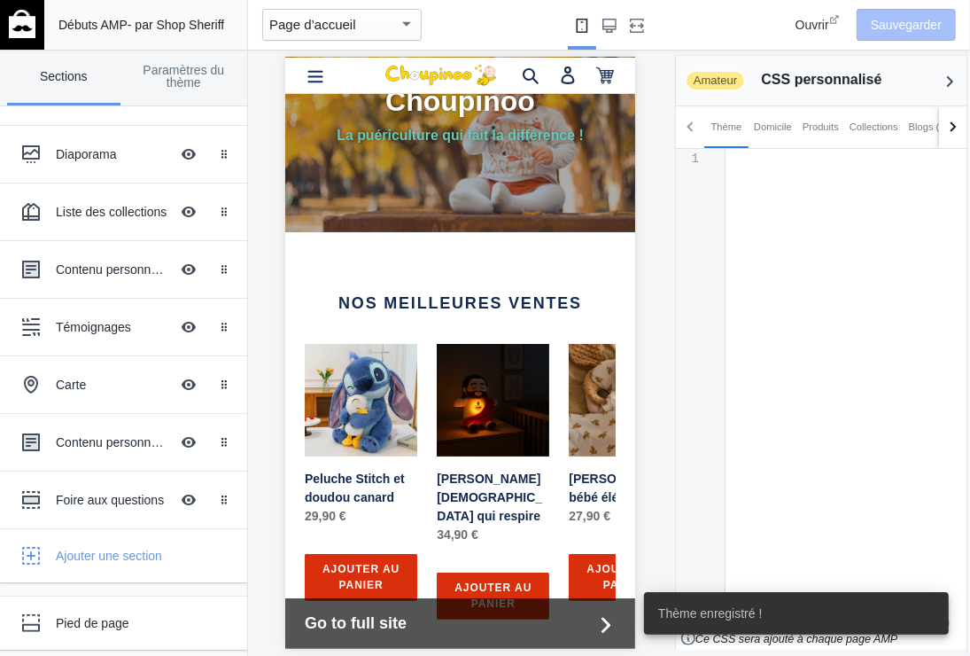
click at [752, 163] on pre "​" at bounding box center [847, 158] width 242 height 12
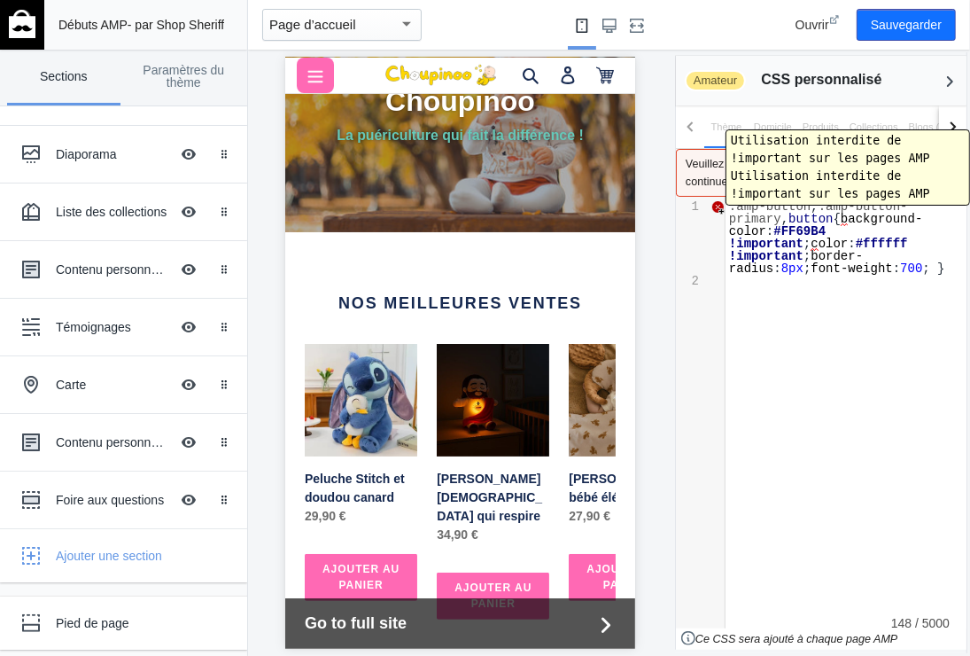
click at [721, 210] on div at bounding box center [718, 207] width 14 height 14
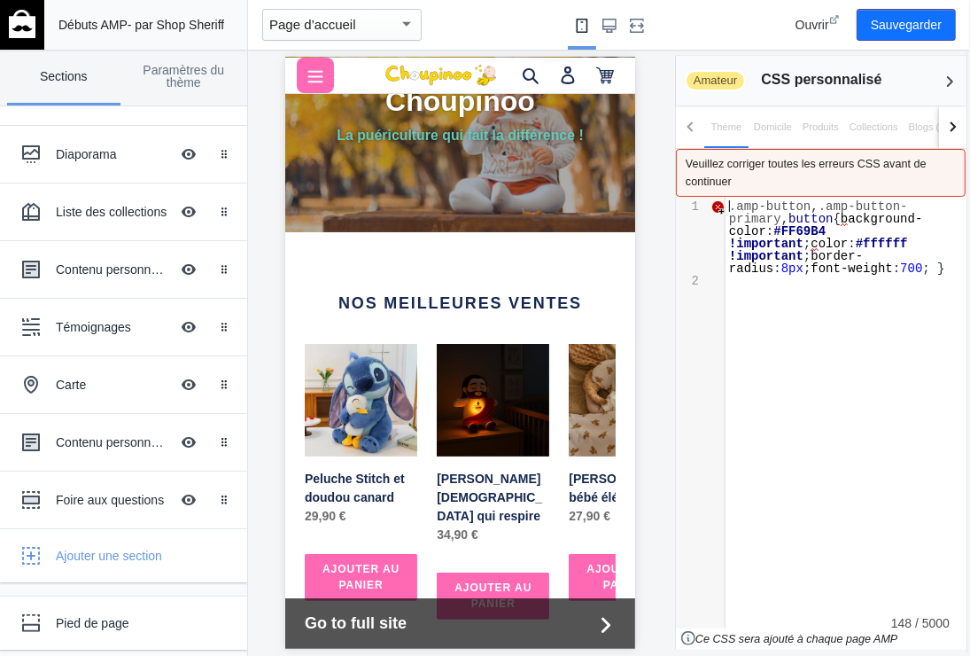
type textarea "​"
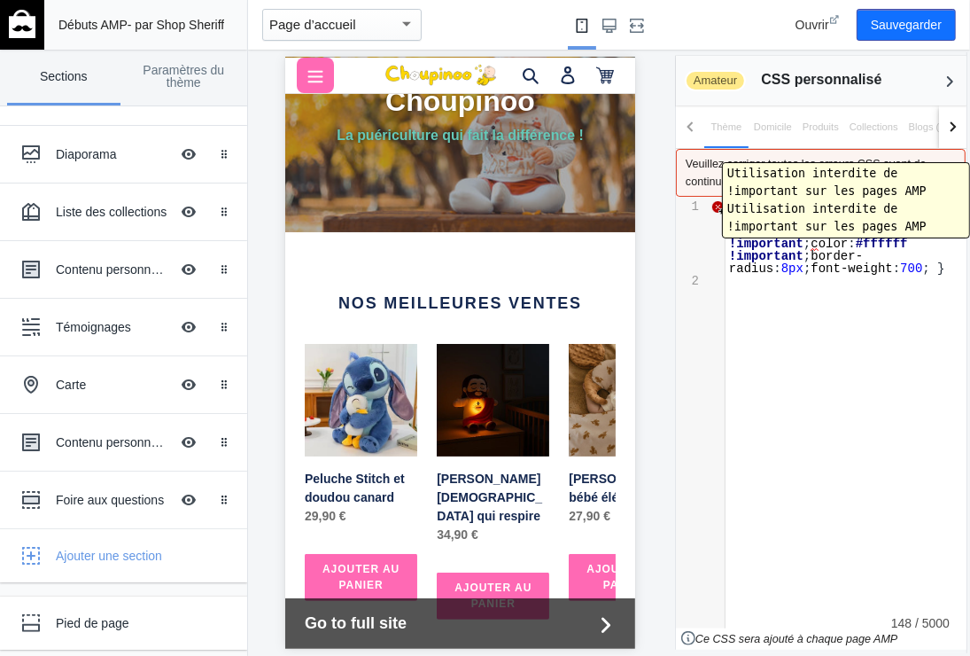
drag, startPoint x: 718, startPoint y: 207, endPoint x: 768, endPoint y: 175, distance: 60.2
click at [768, 175] on body "Chargement de votre thème AMP Cet éditeur génère des pages Shopify entièrement …" at bounding box center [485, 328] width 970 height 656
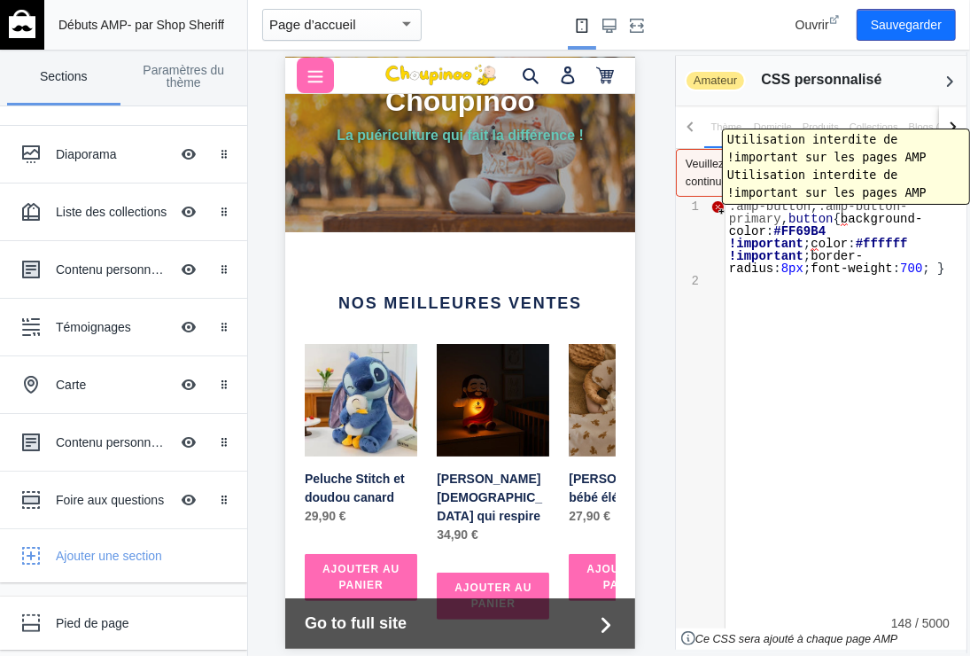
click at [718, 209] on div at bounding box center [718, 207] width 14 height 14
type textarea "​"
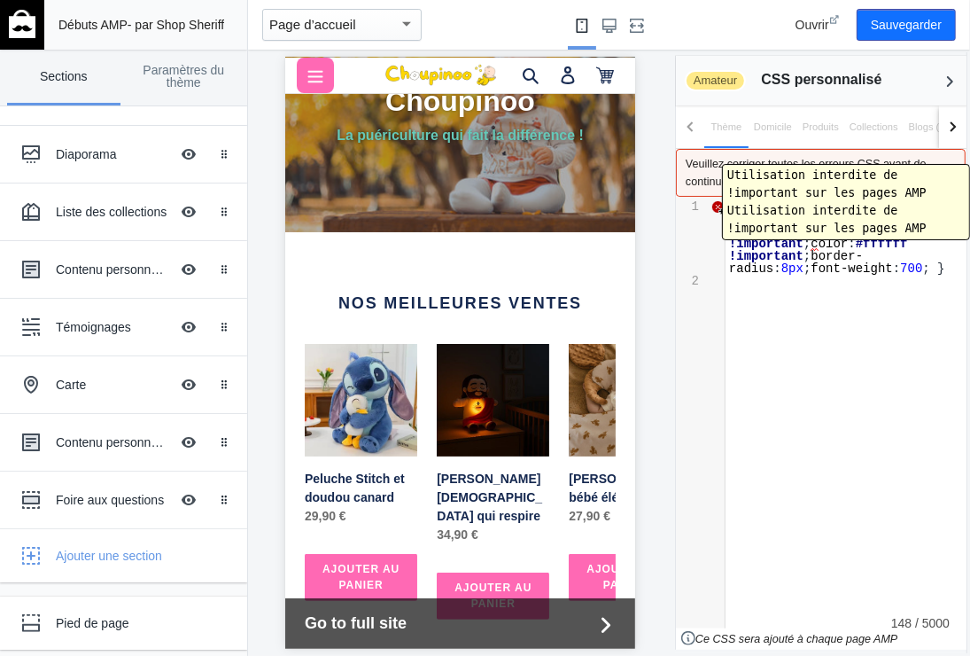
drag, startPoint x: 718, startPoint y: 209, endPoint x: 767, endPoint y: 188, distance: 54.0
click at [767, 188] on body "Chargement de votre thème AMP Cet éditeur génère des pages Shopify entièrement …" at bounding box center [485, 328] width 970 height 656
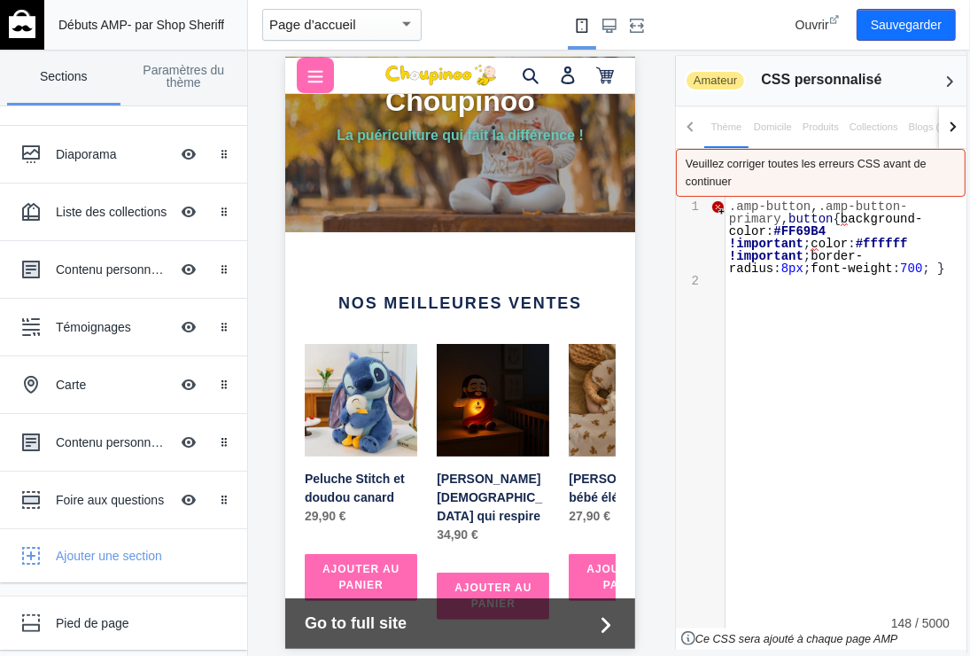
click at [767, 188] on div "Veuillez corriger toutes les erreurs CSS avant de continuer" at bounding box center [821, 173] width 290 height 48
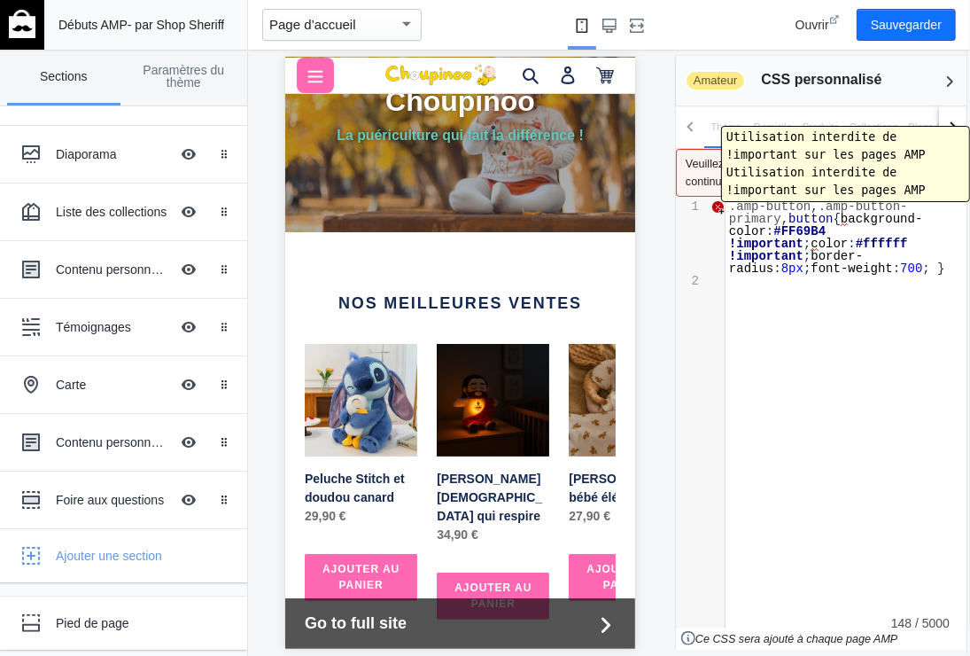
click at [717, 206] on div at bounding box center [718, 207] width 14 height 14
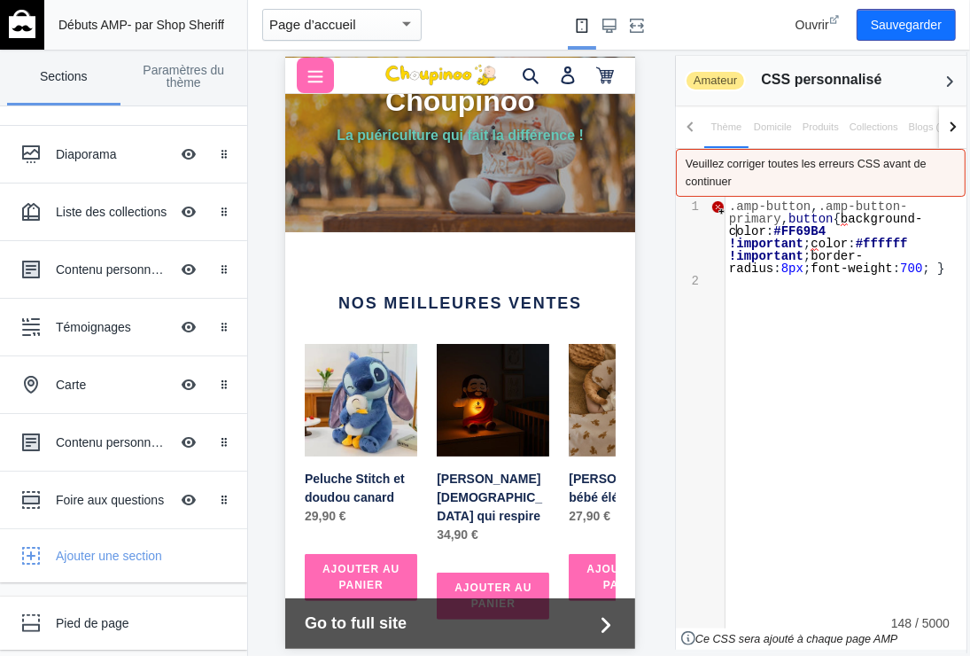
click at [735, 237] on span "!important" at bounding box center [766, 244] width 74 height 14
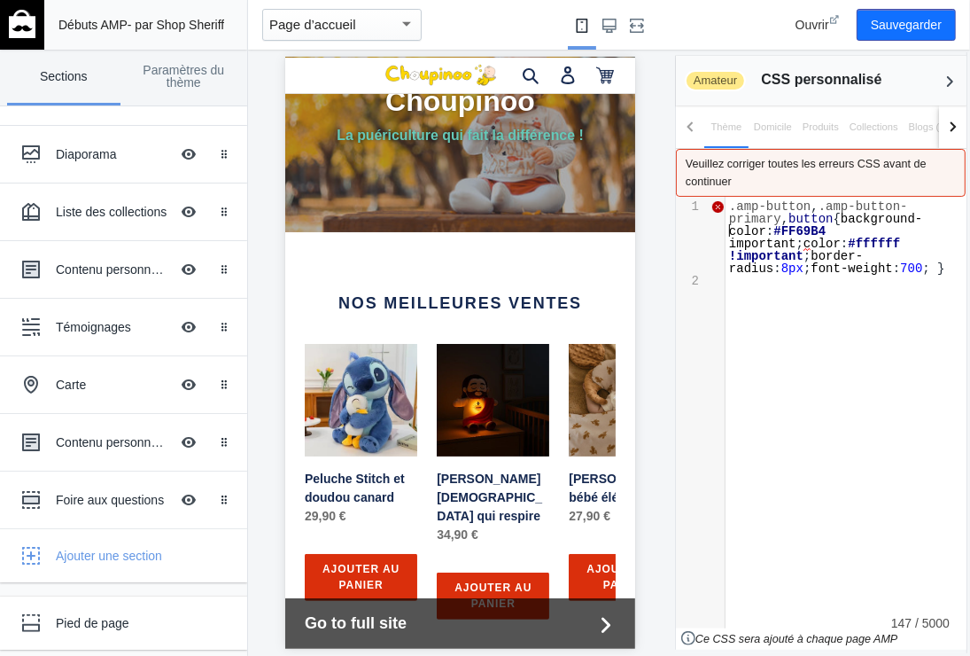
click at [736, 249] on span "!important" at bounding box center [766, 256] width 74 height 14
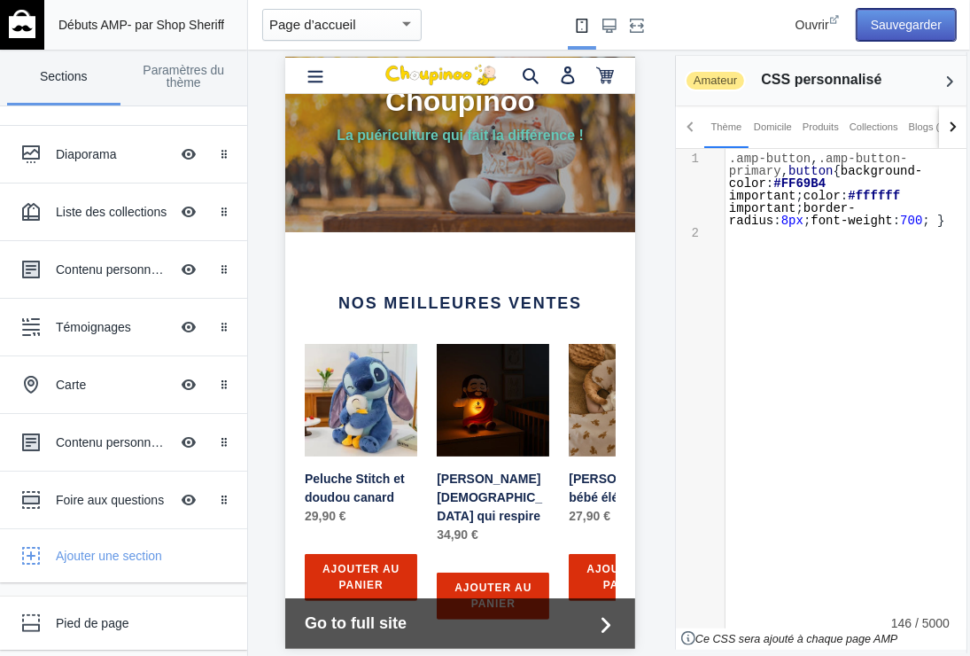
click at [894, 12] on button "Sauvegarder" at bounding box center [906, 25] width 99 height 32
click at [749, 201] on span "important" at bounding box center [762, 208] width 67 height 14
type textarea ".amp-button, .amp-button-primary, button { background-color: #FF69B4 important;…"
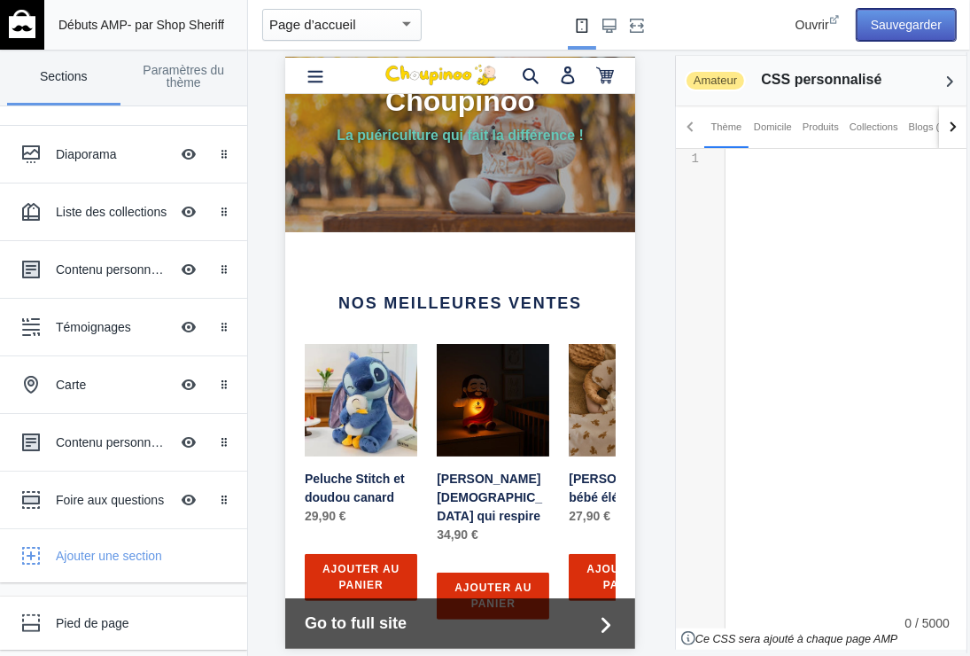
click at [897, 18] on button "Sauvegarder" at bounding box center [906, 25] width 99 height 32
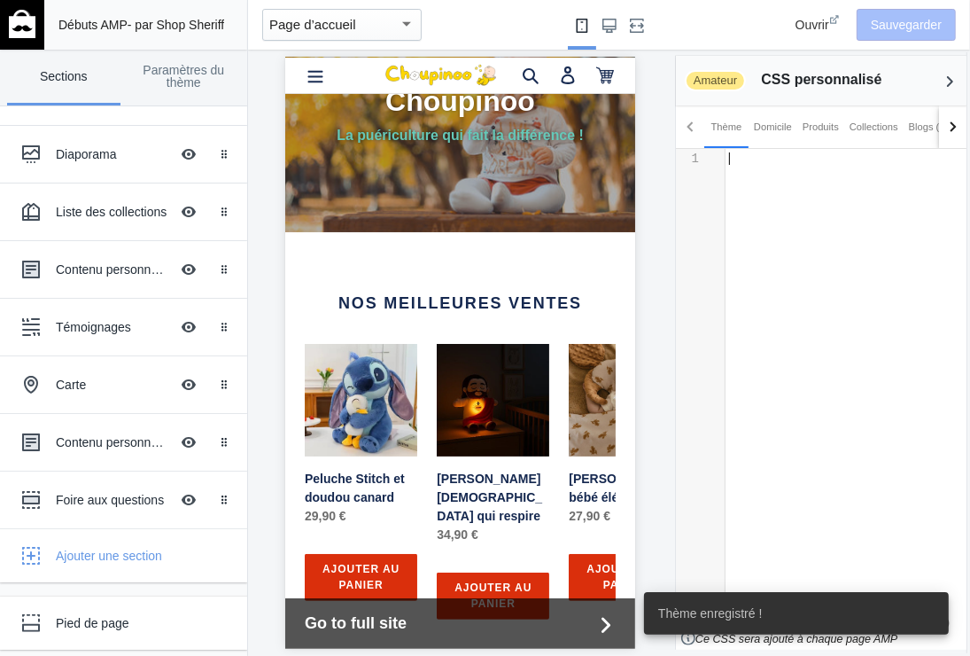
click at [736, 160] on pre "​" at bounding box center [847, 158] width 242 height 12
type textarea "​"
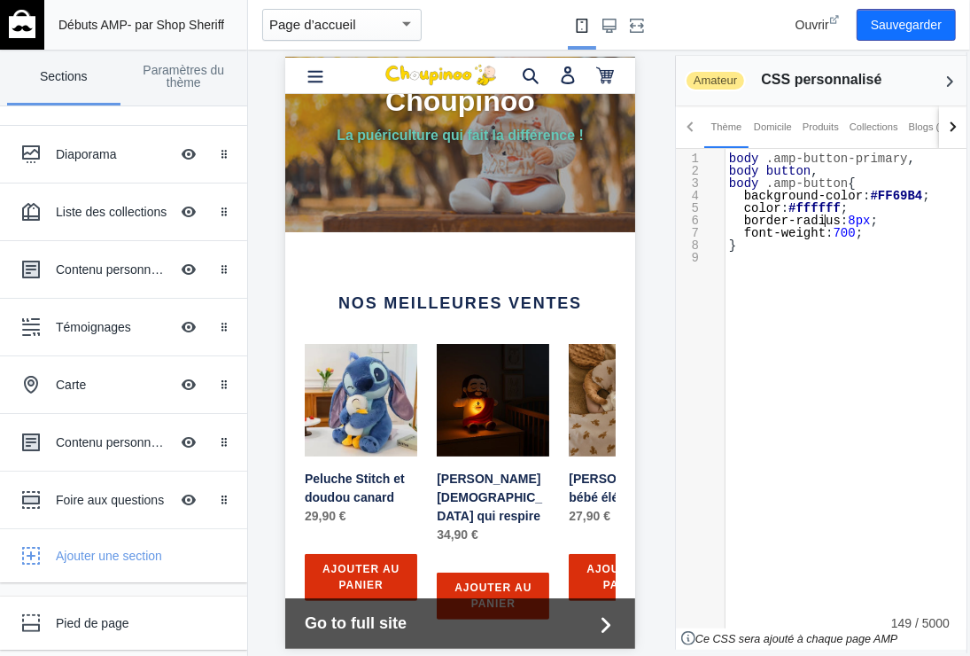
click at [826, 217] on span "border-radius" at bounding box center [792, 221] width 97 height 14
type textarea "body .amp-button-primary, body button, body .amp-button { background-color: #FF…"
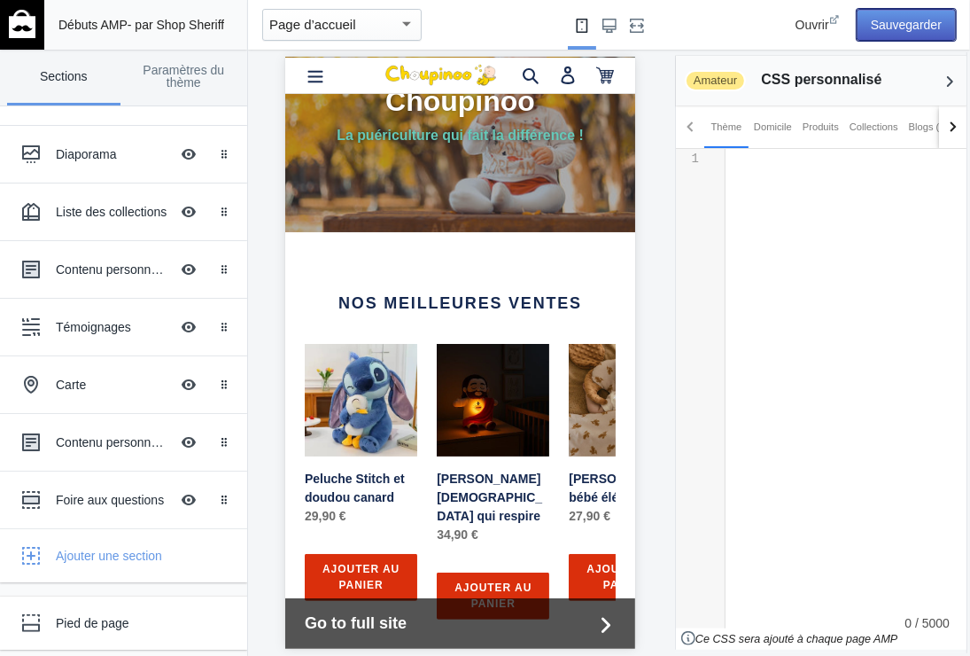
click at [931, 20] on button "Sauvegarder" at bounding box center [906, 25] width 99 height 32
click at [743, 170] on div "x 12 1 1 ​" at bounding box center [847, 201] width 242 height 105
type textarea "​"
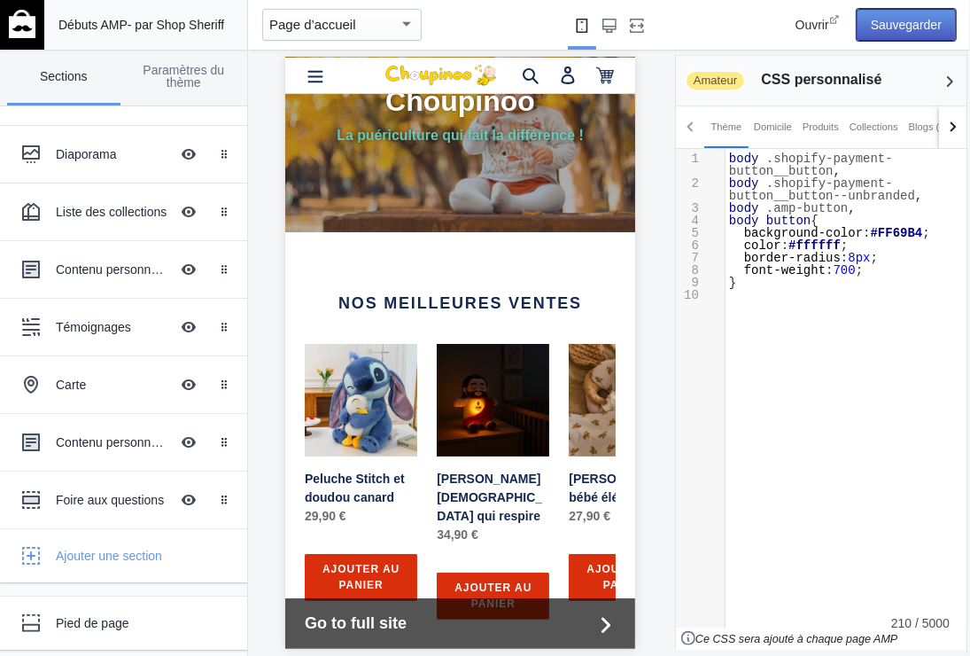
click at [885, 23] on button "Sauvegarder" at bounding box center [906, 25] width 99 height 32
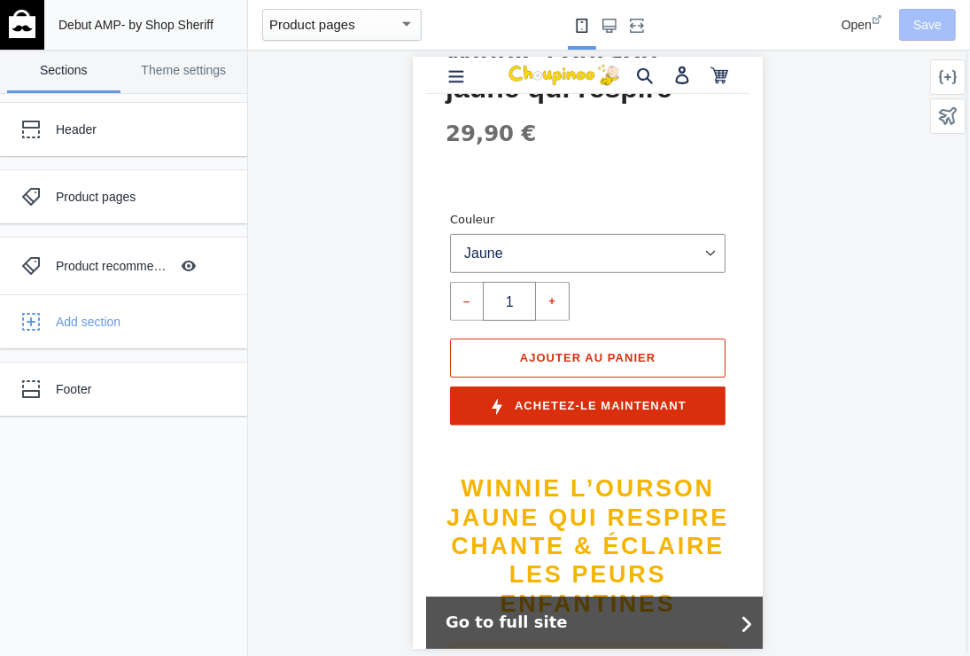
scroll to position [620, 0]
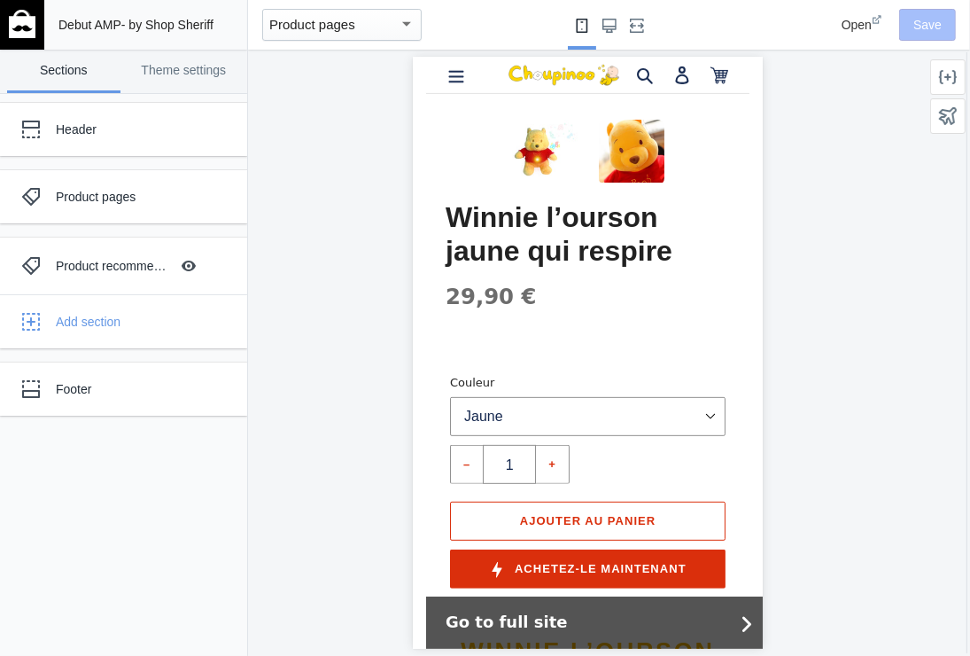
scroll to position [443, 0]
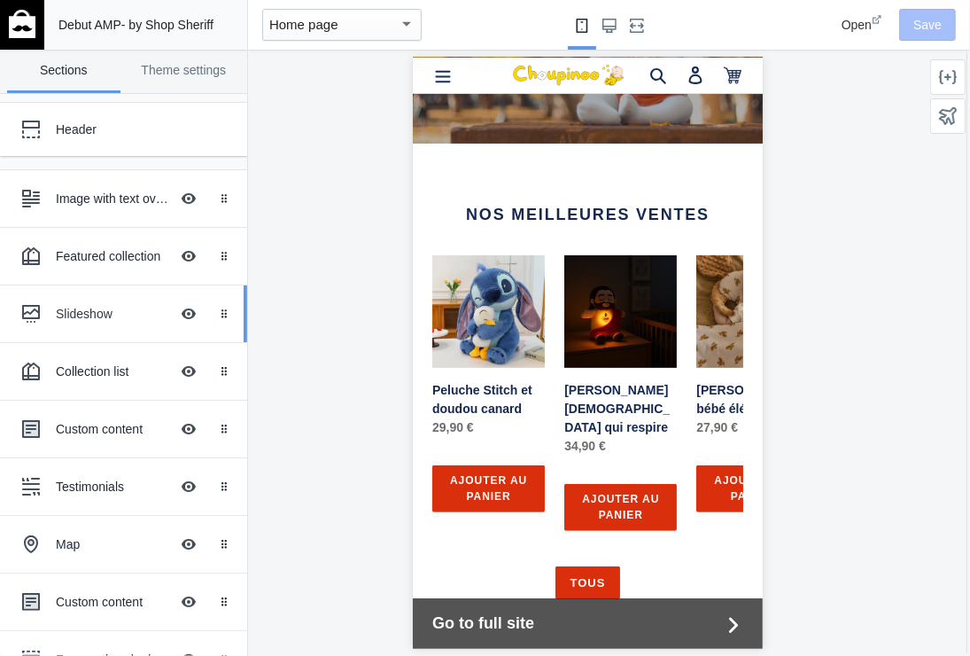
scroll to position [0, 298]
click at [946, 71] on icon at bounding box center [948, 77] width 18 height 18
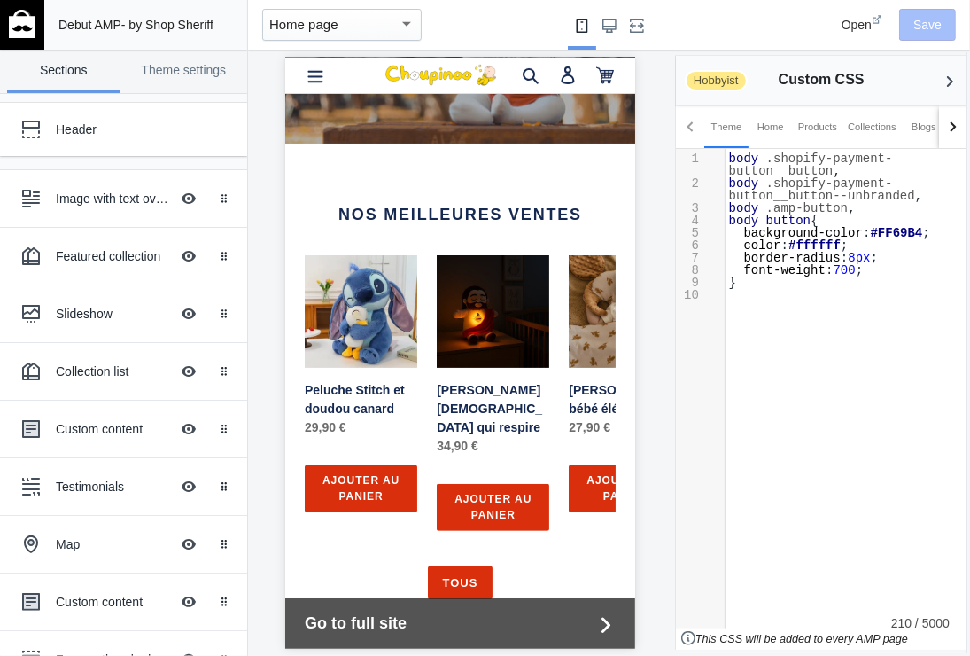
click at [812, 202] on span ".amp-button" at bounding box center [808, 208] width 82 height 14
type textarea "body .shopify-payment-button__button, body .shopify-payment-button__button--unb…"
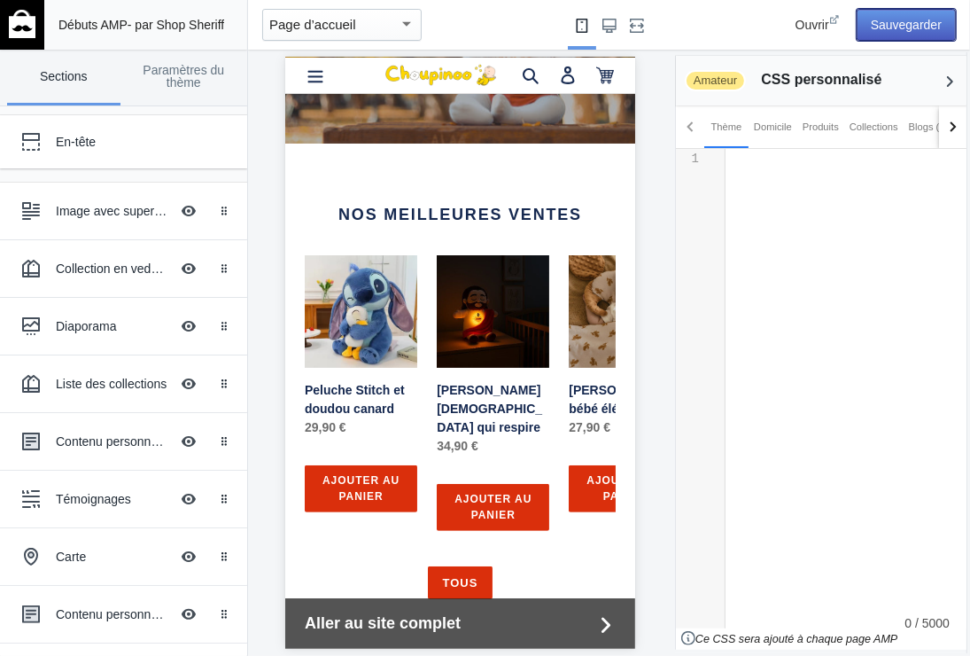
click at [905, 20] on button "Sauvegarder" at bounding box center [906, 25] width 99 height 32
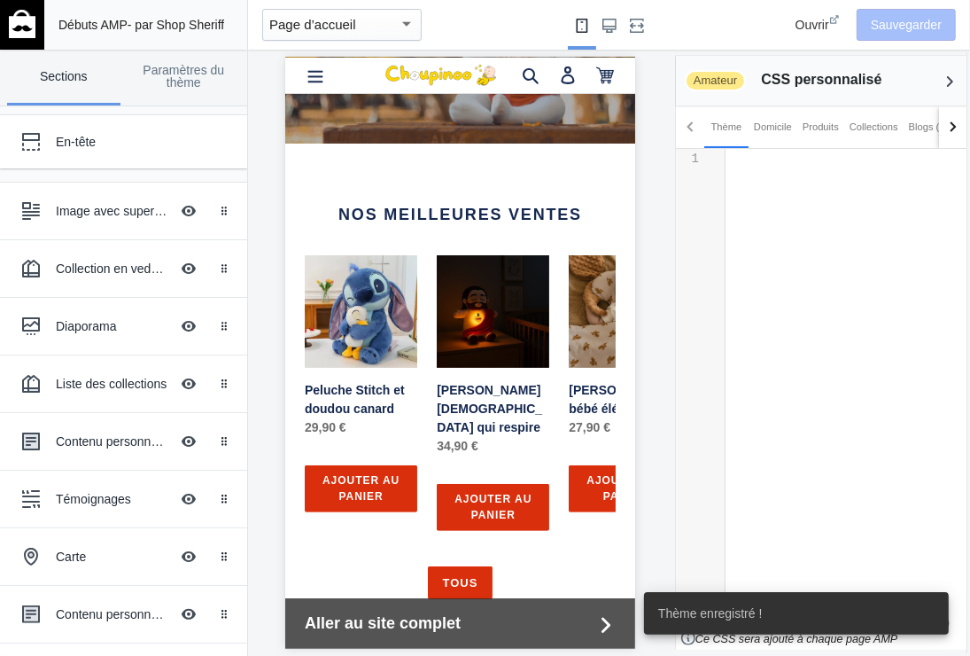
click at [751, 165] on div "x 1 1 ​" at bounding box center [853, 201] width 255 height 105
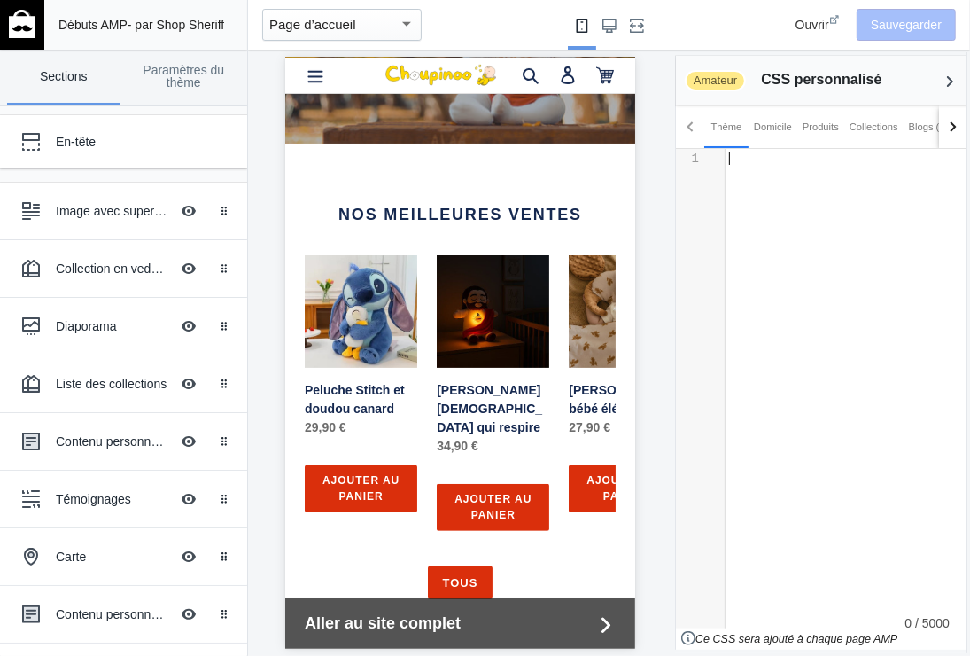
click at [740, 170] on div "x 1 1 ​" at bounding box center [853, 201] width 255 height 105
type textarea "​"
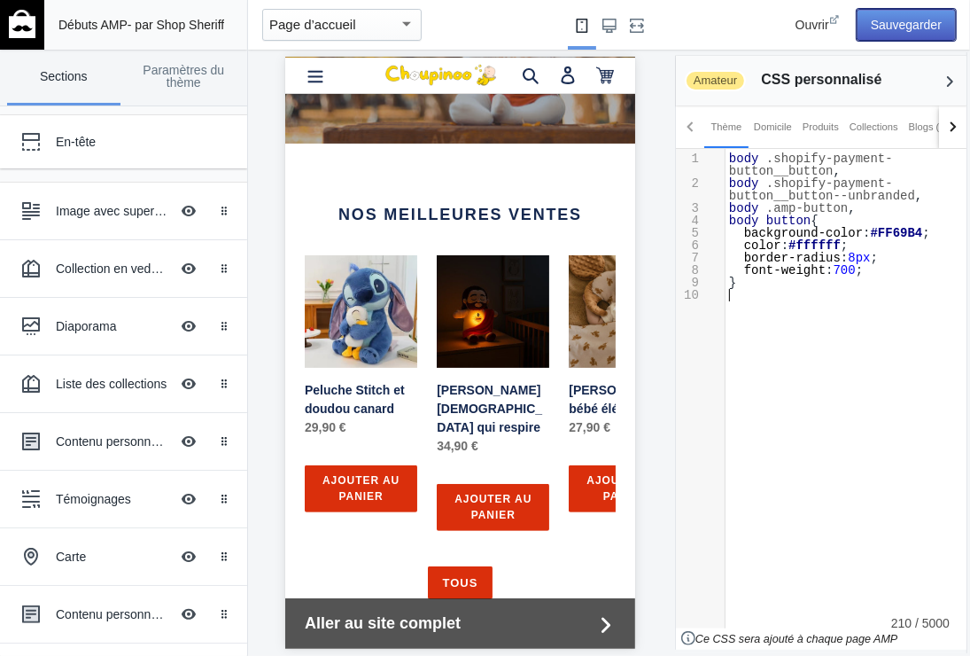
click at [905, 19] on button "Sauvegarder" at bounding box center [906, 25] width 99 height 32
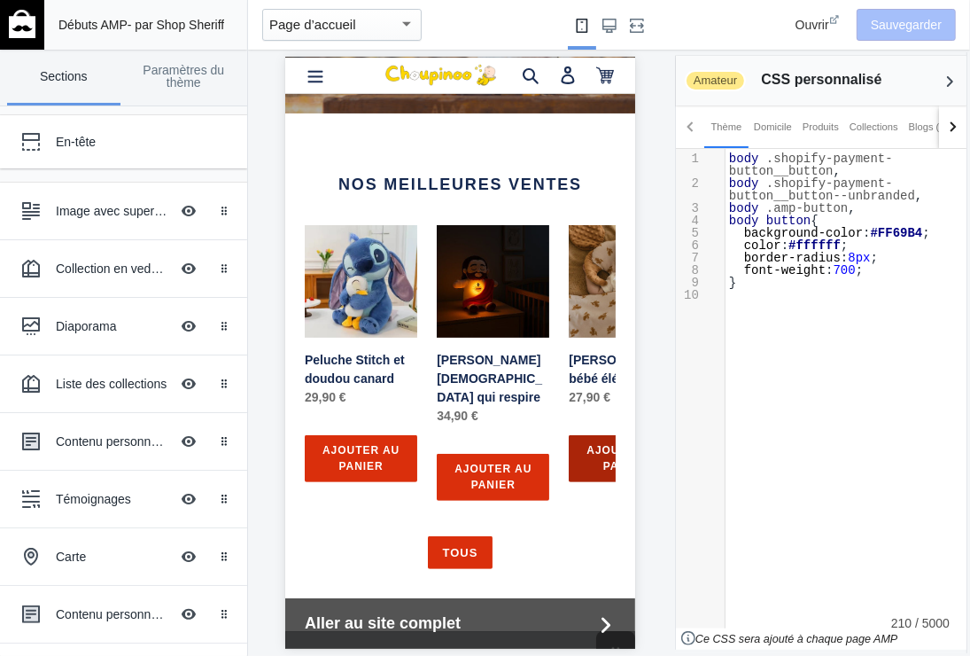
scroll to position [266, 0]
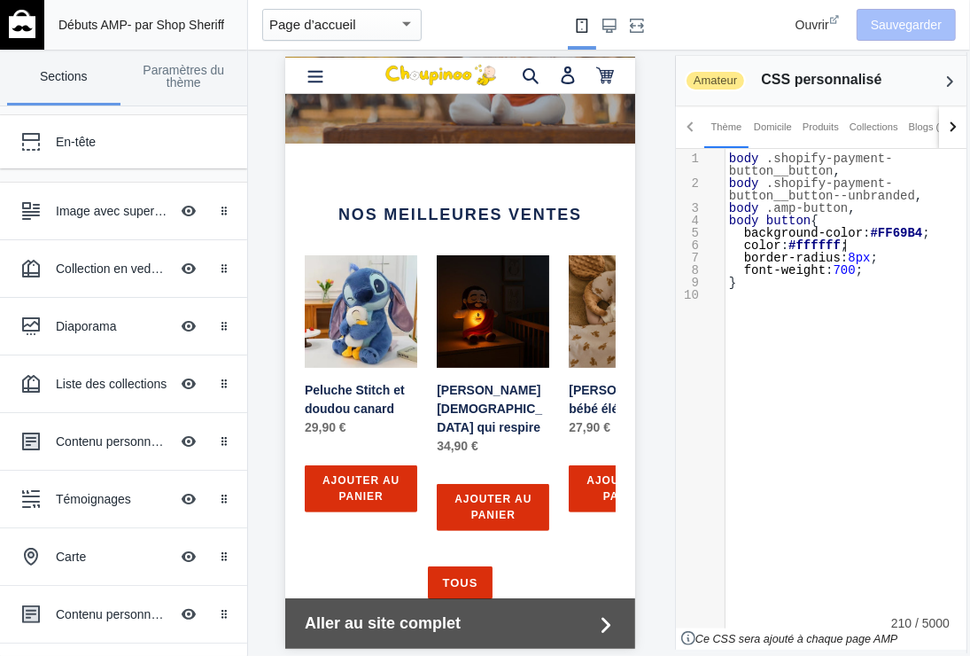
click at [845, 241] on pre "color : #ffffff ;" at bounding box center [853, 245] width 255 height 12
type textarea "body .shopify-payment-button__button, body .shopify-payment-button__button--unb…"
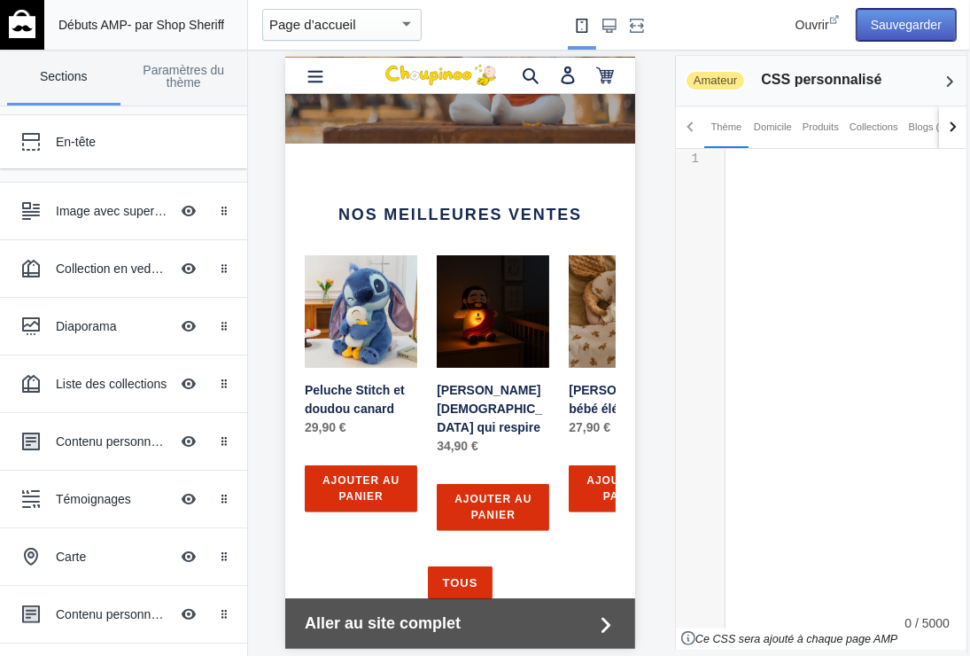
click at [930, 18] on button "Sauvegarder" at bounding box center [906, 25] width 99 height 32
click at [731, 154] on pre "​" at bounding box center [853, 158] width 255 height 12
type textarea "​"
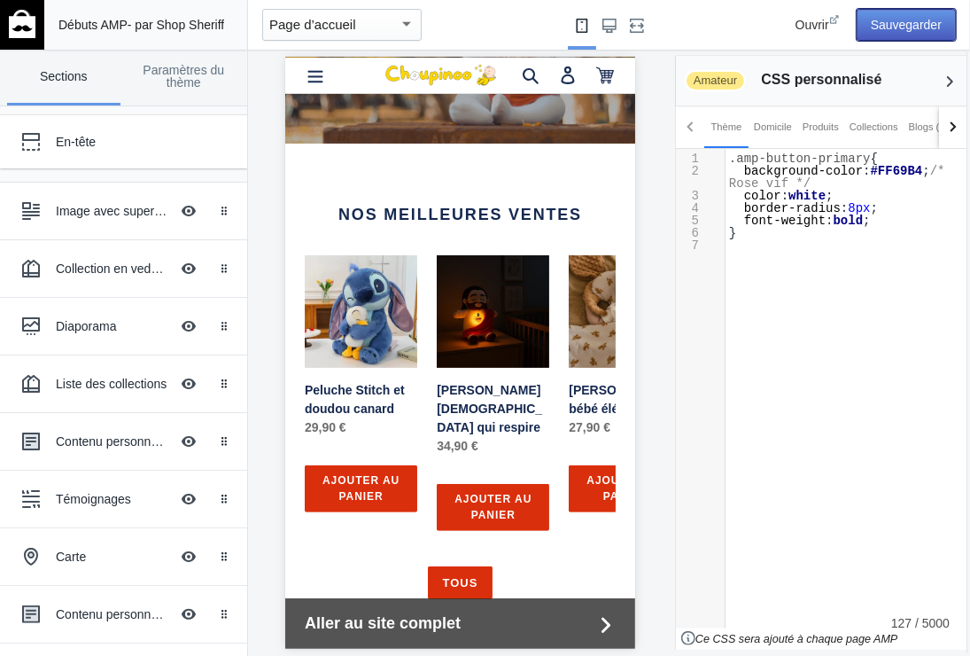
click at [901, 20] on button "Sauvegarder" at bounding box center [906, 25] width 99 height 32
click at [811, 201] on span "border-radius" at bounding box center [792, 208] width 97 height 14
type textarea ".amp-button-primary { background-color: #FF69B4; /* Rose vif */ color: white; b…"
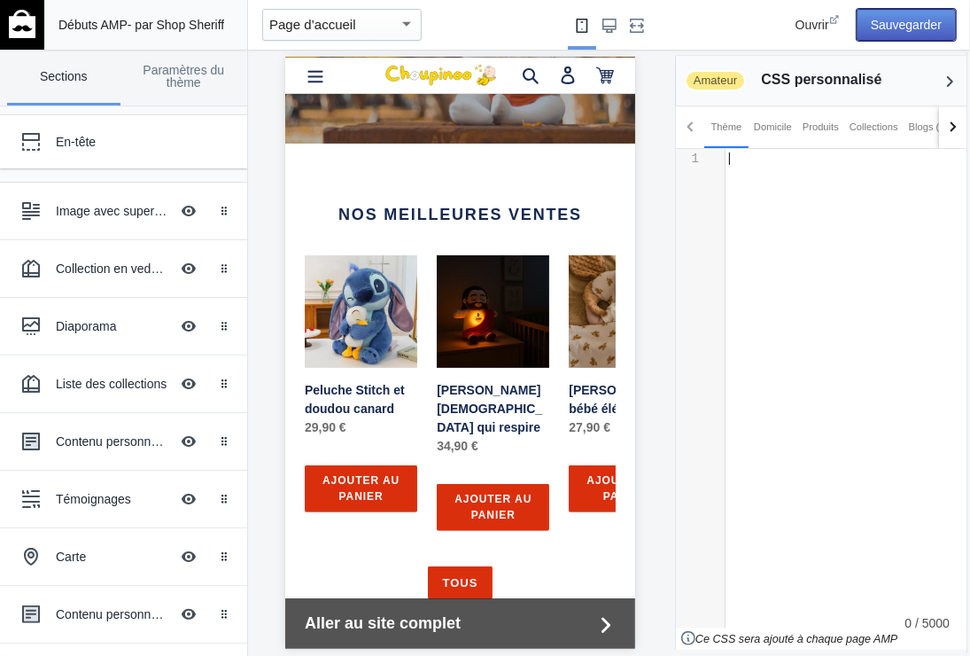
click at [904, 19] on button "Sauvegarder" at bounding box center [906, 25] width 99 height 32
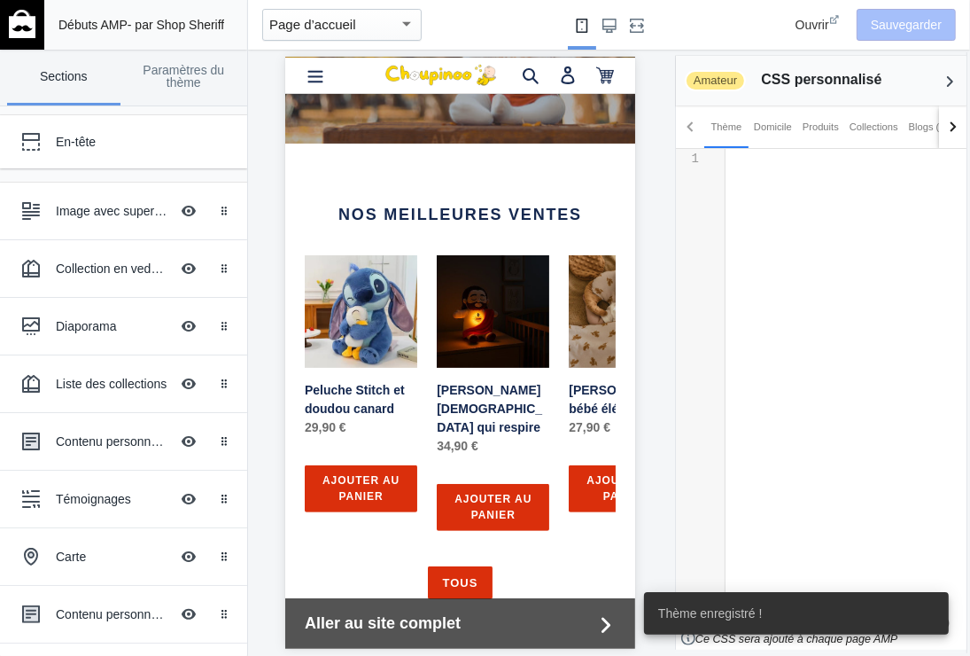
click at [742, 162] on pre "​" at bounding box center [853, 158] width 255 height 12
type textarea "​"
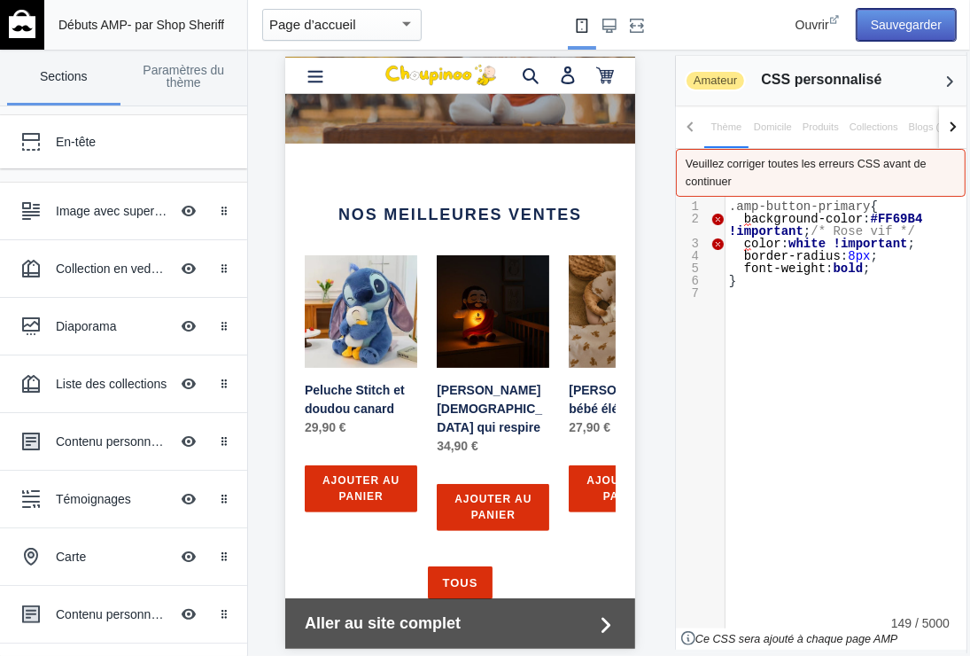
click at [887, 23] on button "Sauvegarder" at bounding box center [906, 25] width 99 height 32
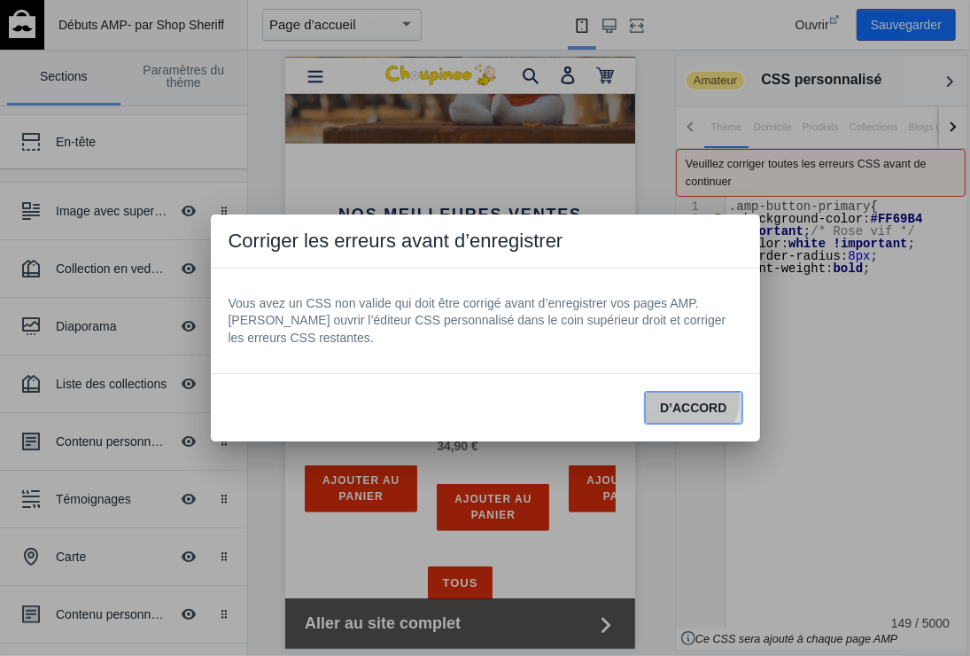
click at [698, 401] on span "D’ACCORD" at bounding box center [693, 408] width 66 height 14
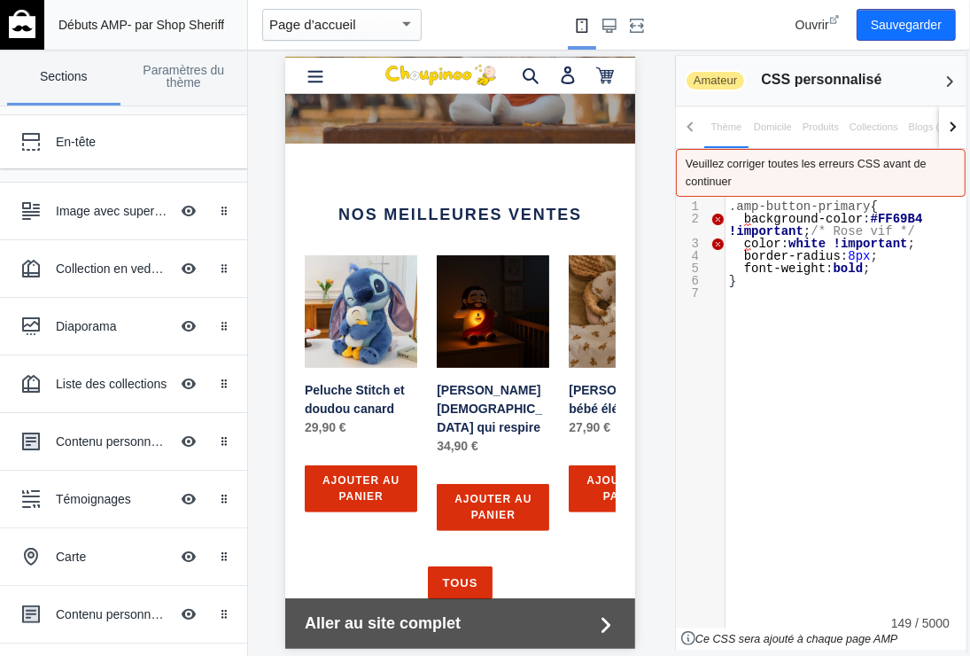
click at [730, 226] on span "!important" at bounding box center [766, 231] width 74 height 14
type textarea "!important"
drag, startPoint x: 799, startPoint y: 230, endPoint x: 732, endPoint y: 230, distance: 66.5
click at [732, 230] on span "b ackground-color : #FF69B4 !important ; /* Rose vif */" at bounding box center [829, 225] width 201 height 27
type textarea "!important"
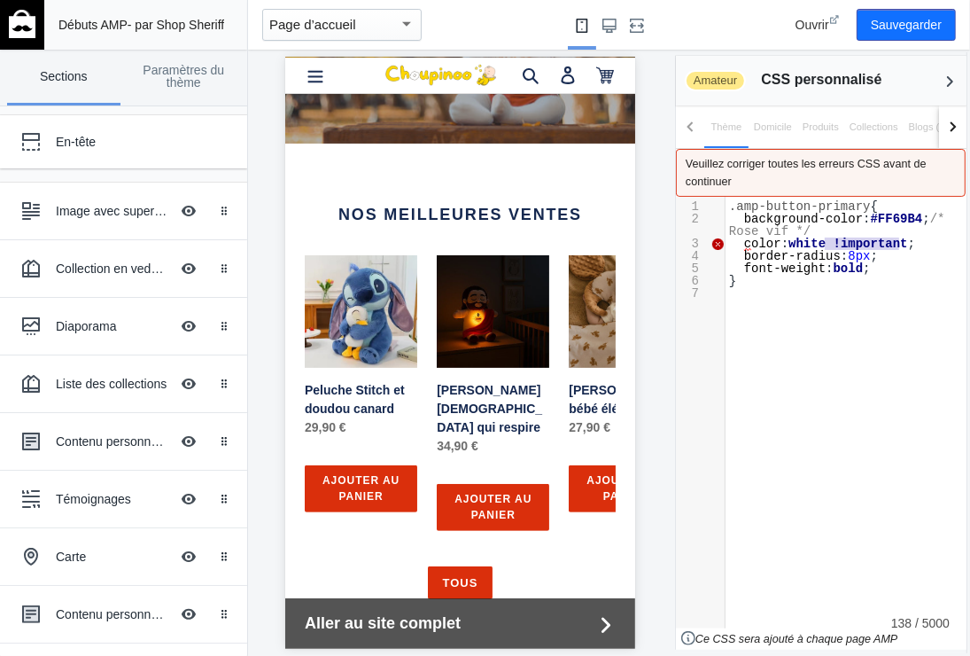
drag, startPoint x: 900, startPoint y: 241, endPoint x: 827, endPoint y: 245, distance: 73.7
click at [827, 245] on span "c olor : white !important ;" at bounding box center [822, 244] width 186 height 14
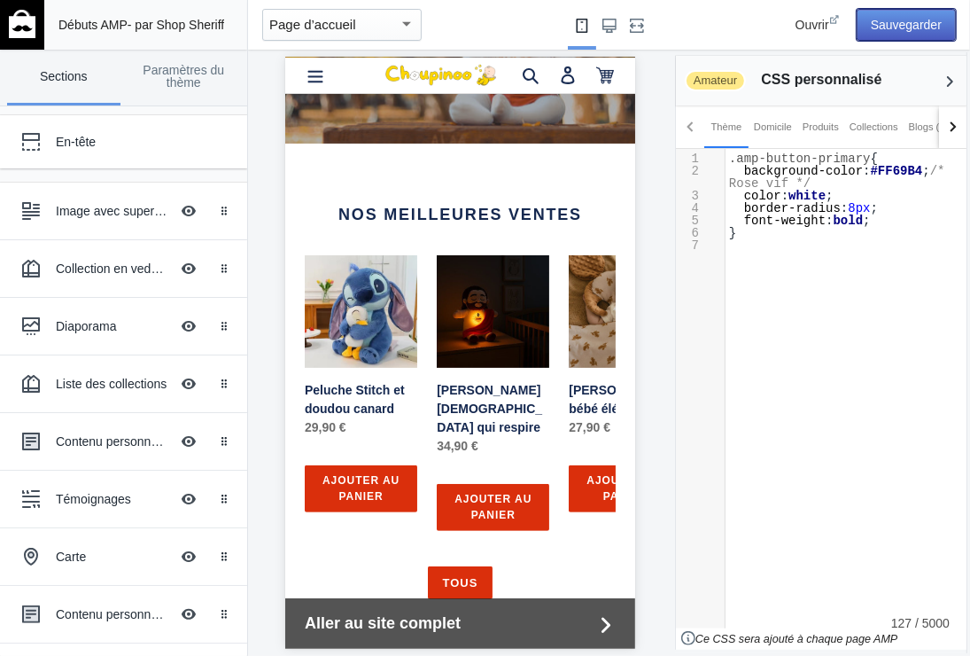
click at [901, 19] on button "Sauvegarder" at bounding box center [906, 25] width 99 height 32
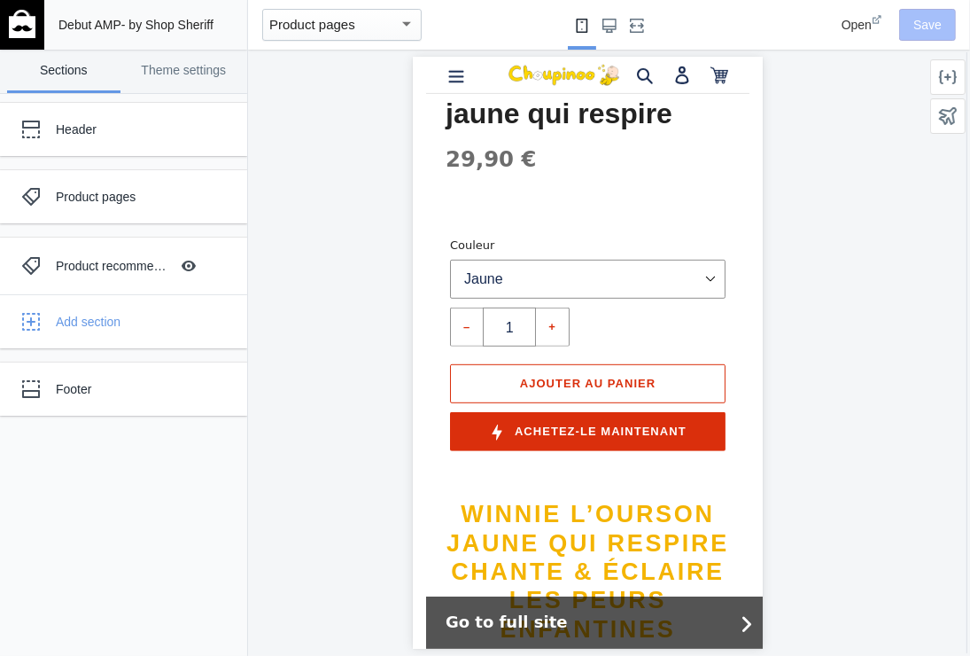
scroll to position [532, 0]
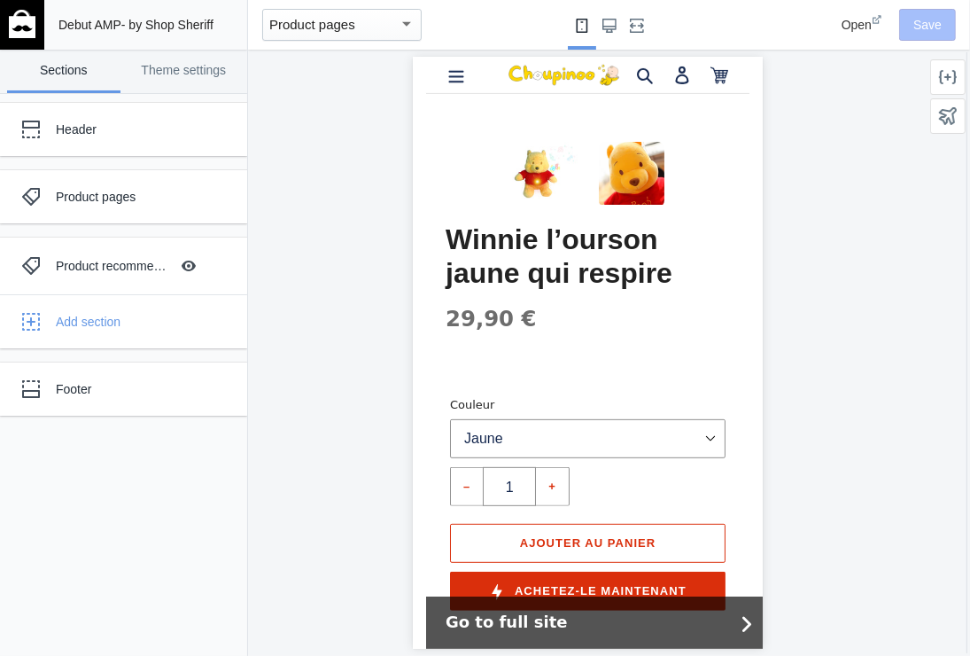
scroll to position [355, 0]
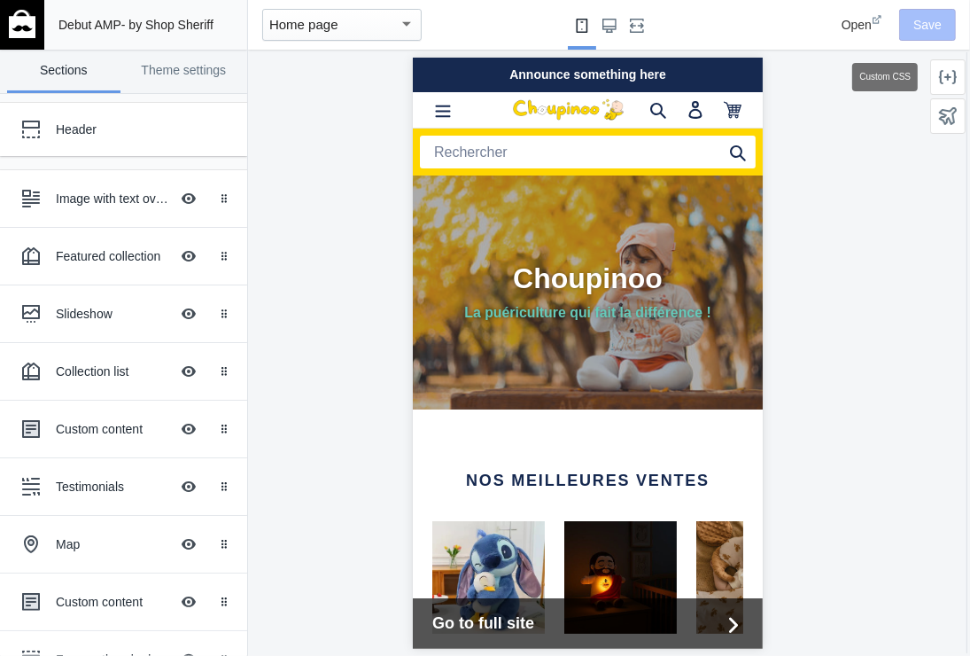
click at [948, 75] on icon at bounding box center [948, 77] width 18 height 14
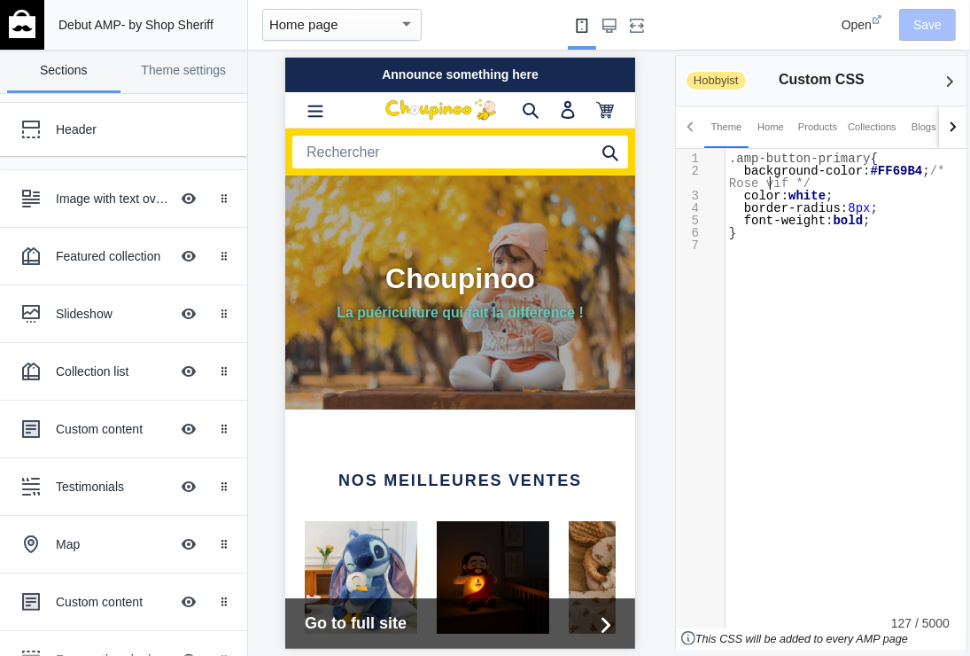
click at [830, 180] on pre "background-color : #FF69B4 ; /* Rose vif */" at bounding box center [853, 177] width 255 height 25
type textarea ".amp-button-primary { background-color: #FF69B4; /* Rose vif */ color: white; b…"
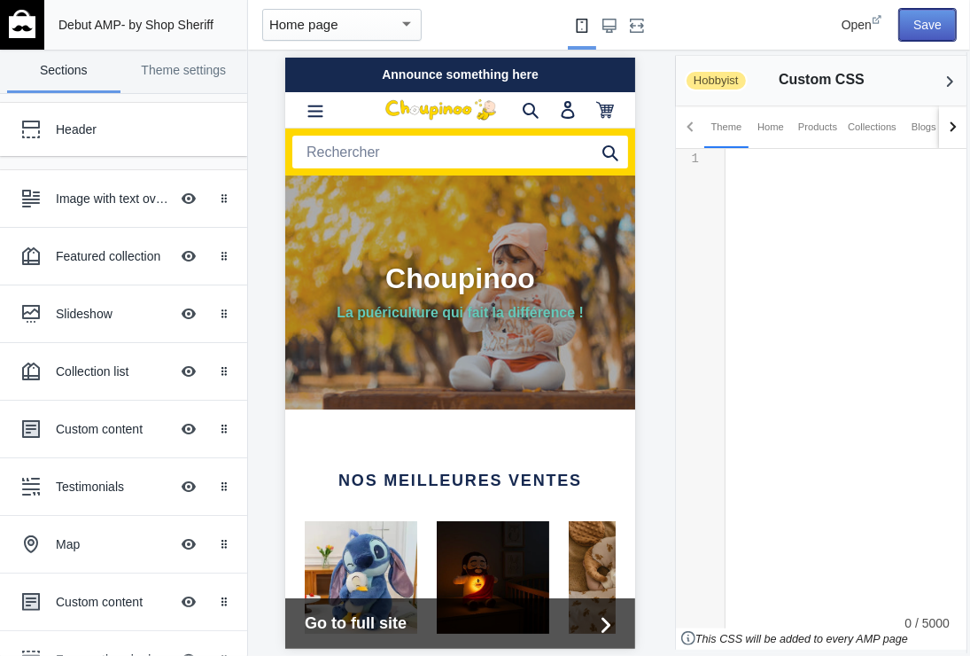
click at [918, 25] on button "Save" at bounding box center [928, 25] width 57 height 32
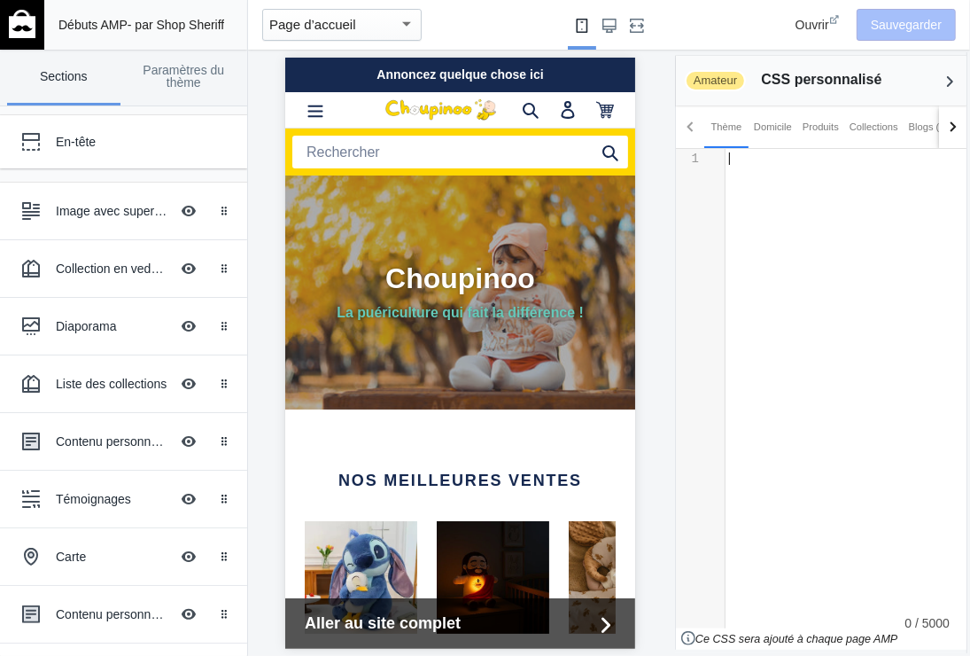
click at [752, 159] on pre "​" at bounding box center [853, 158] width 255 height 12
type textarea "​"
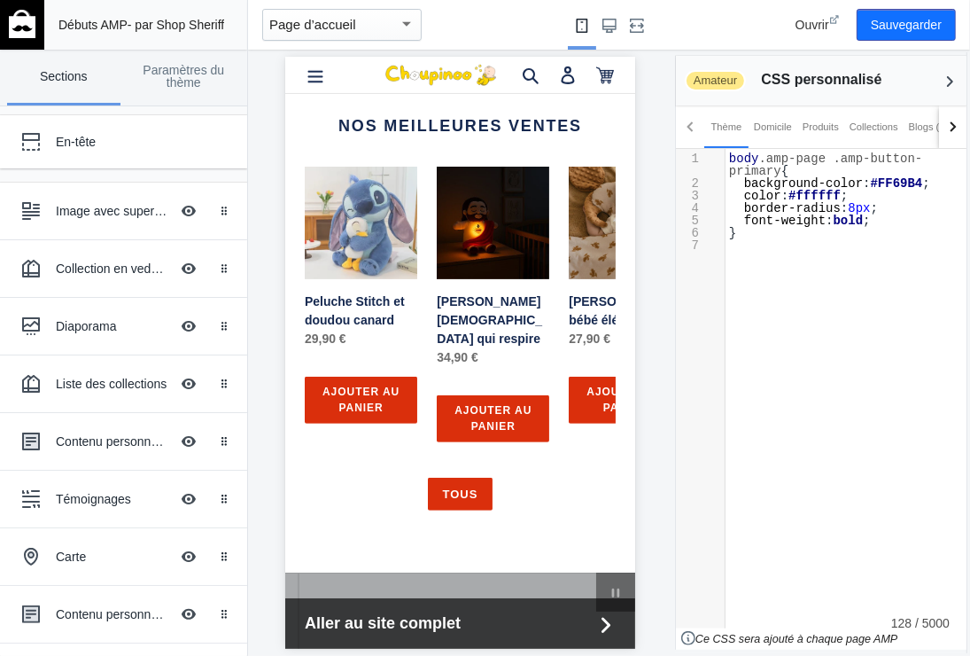
scroll to position [266, 0]
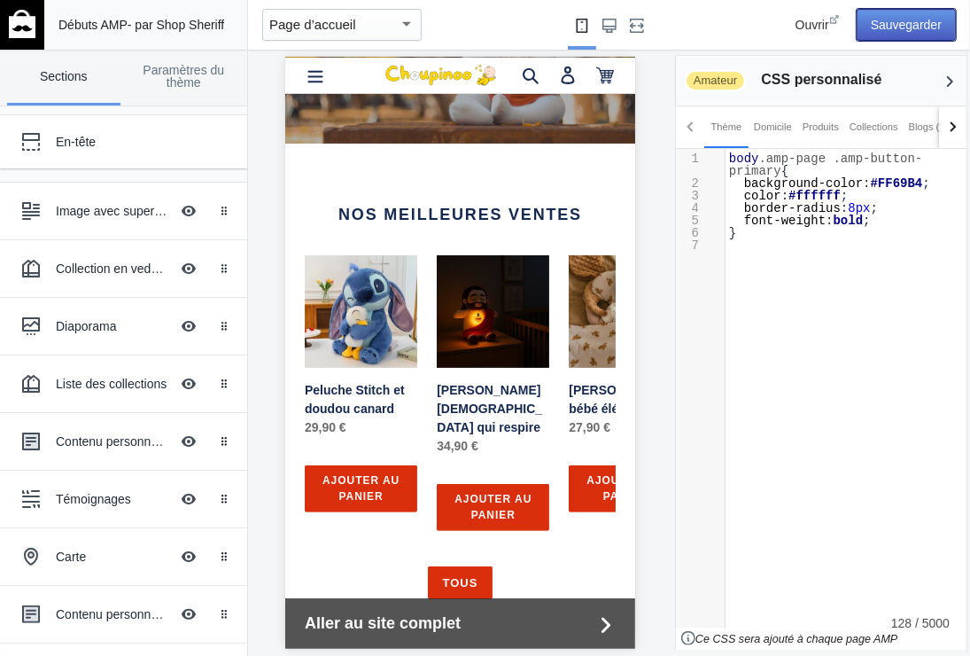
click at [897, 20] on button "Sauvegarder" at bounding box center [906, 25] width 99 height 32
click at [783, 201] on span "border-radius" at bounding box center [792, 208] width 97 height 14
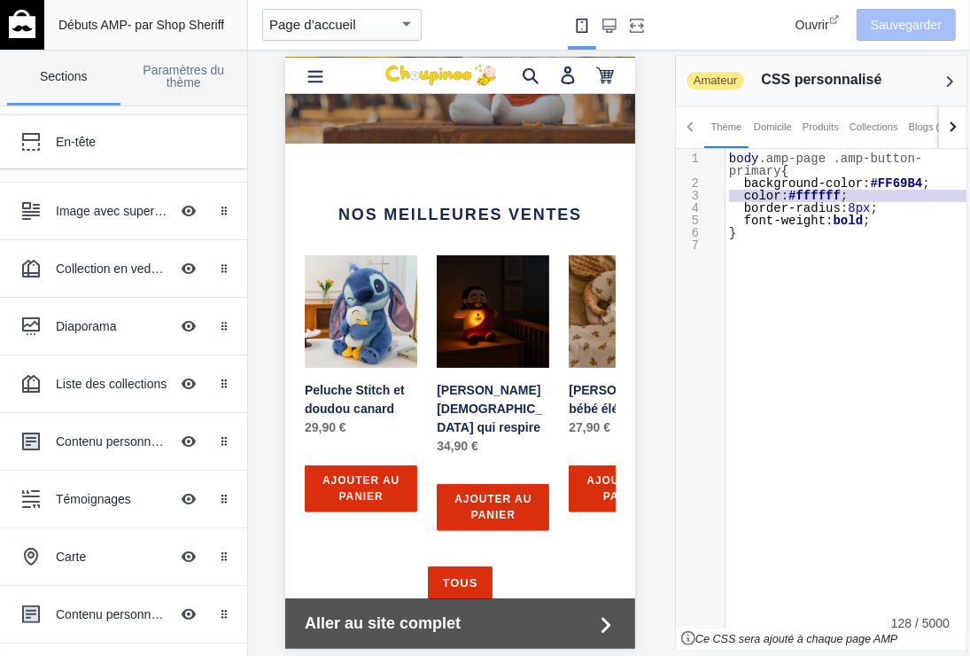
click at [783, 201] on span "border-radius" at bounding box center [792, 208] width 97 height 14
type textarea "body.amp-page .amp-button-primary { background-color: #FF69B4; color: #ffffff; …"
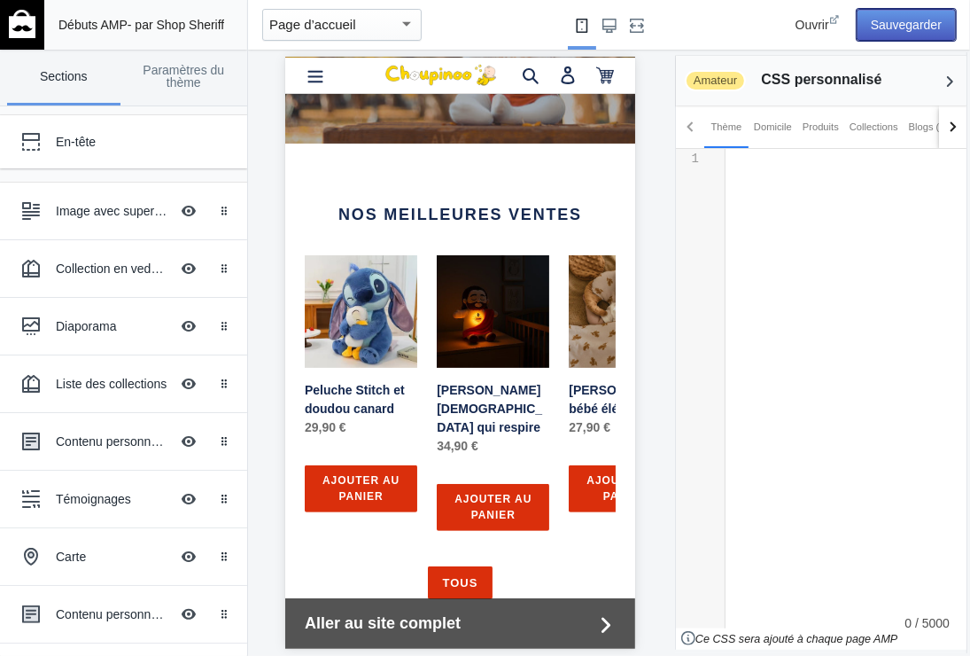
click at [888, 17] on button "Sauvegarder" at bounding box center [906, 25] width 99 height 32
click at [732, 156] on pre "​" at bounding box center [853, 158] width 255 height 12
type textarea "​"
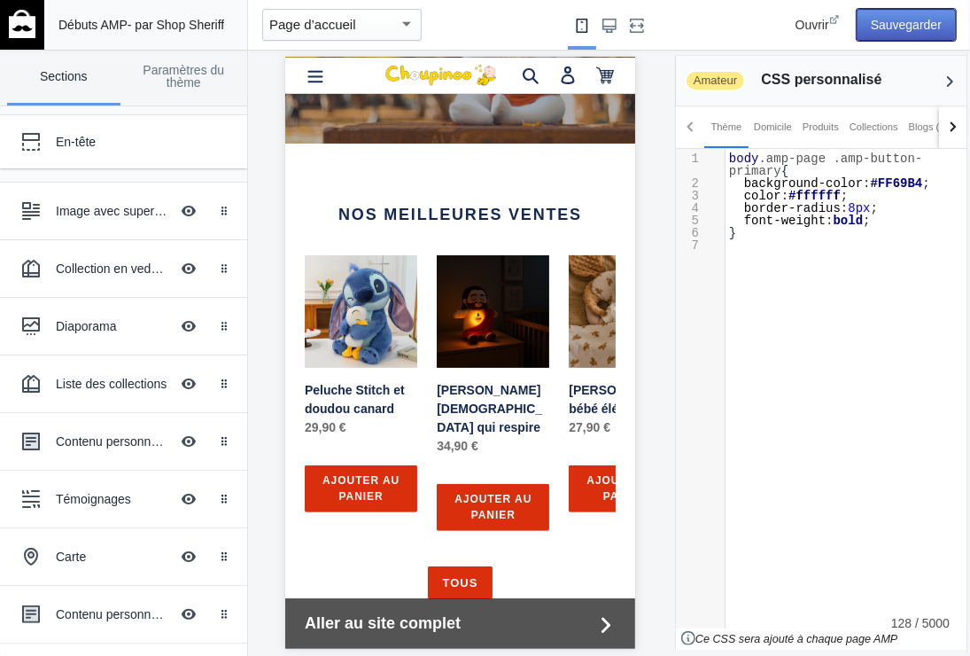
click at [902, 16] on button "Sauvegarder" at bounding box center [906, 25] width 99 height 32
click at [838, 201] on span "border-radius : 8px ;" at bounding box center [803, 208] width 149 height 14
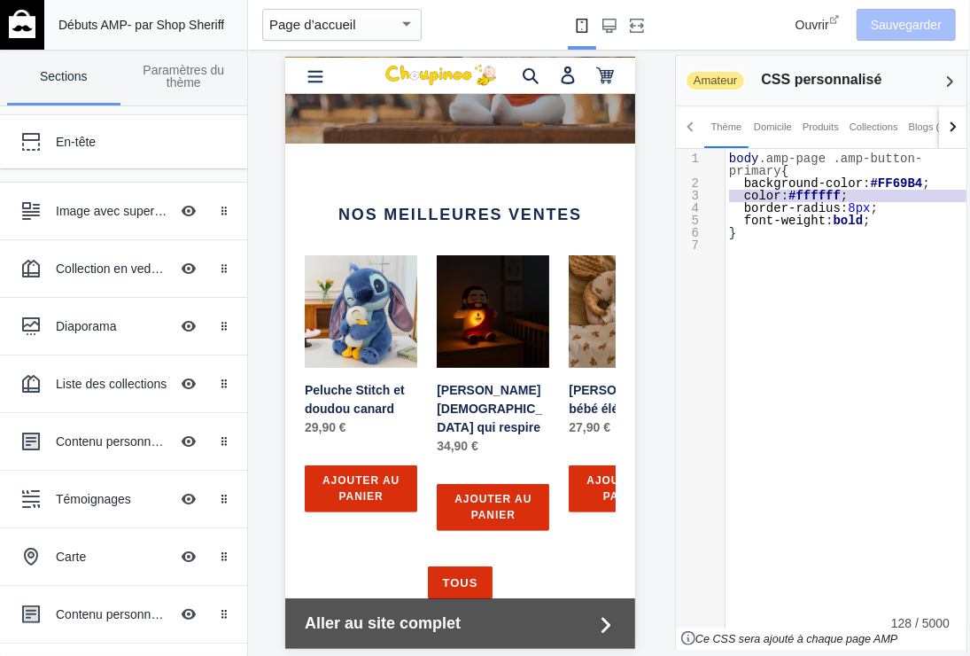
click at [838, 201] on span "border-radius : 8px ;" at bounding box center [803, 208] width 149 height 14
type textarea "body.amp-page .amp-button-primary { background-color: #FF69B4; color: #ffffff; …"
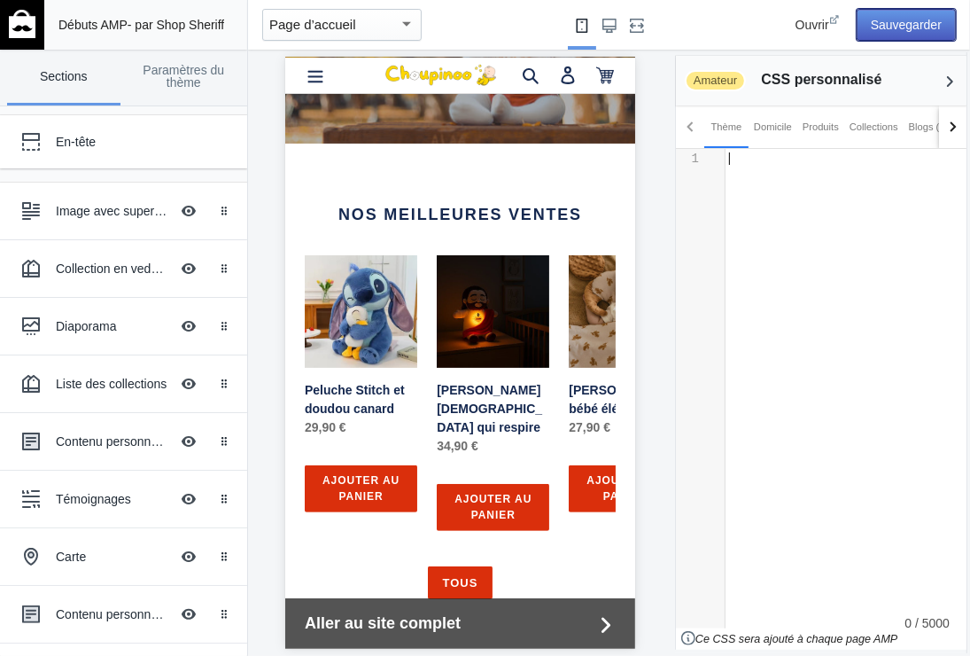
click at [912, 15] on button "Sauvegarder" at bounding box center [906, 25] width 99 height 32
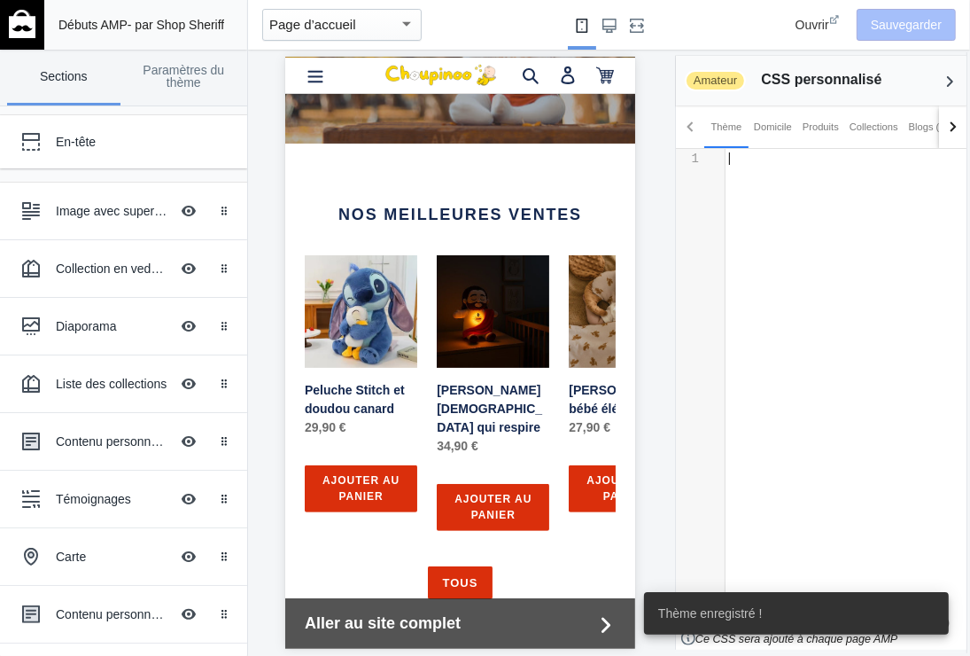
click at [741, 165] on div "x 1 ​" at bounding box center [853, 201] width 255 height 105
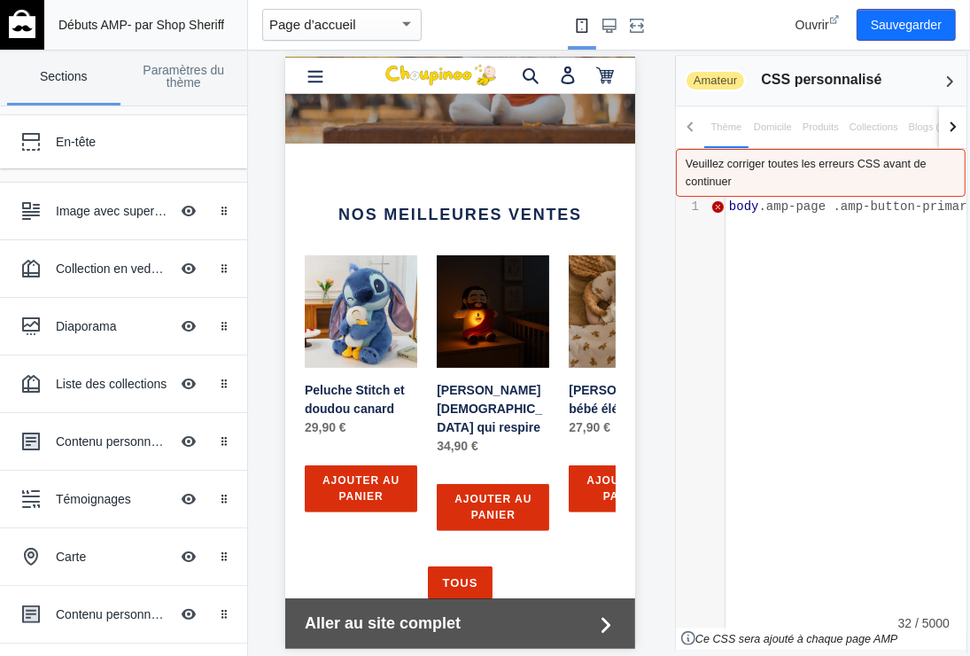
scroll to position [549, 4]
type textarea "body.amp-page .amp-button-primary"
click at [791, 209] on span ".amp-page" at bounding box center [793, 206] width 67 height 14
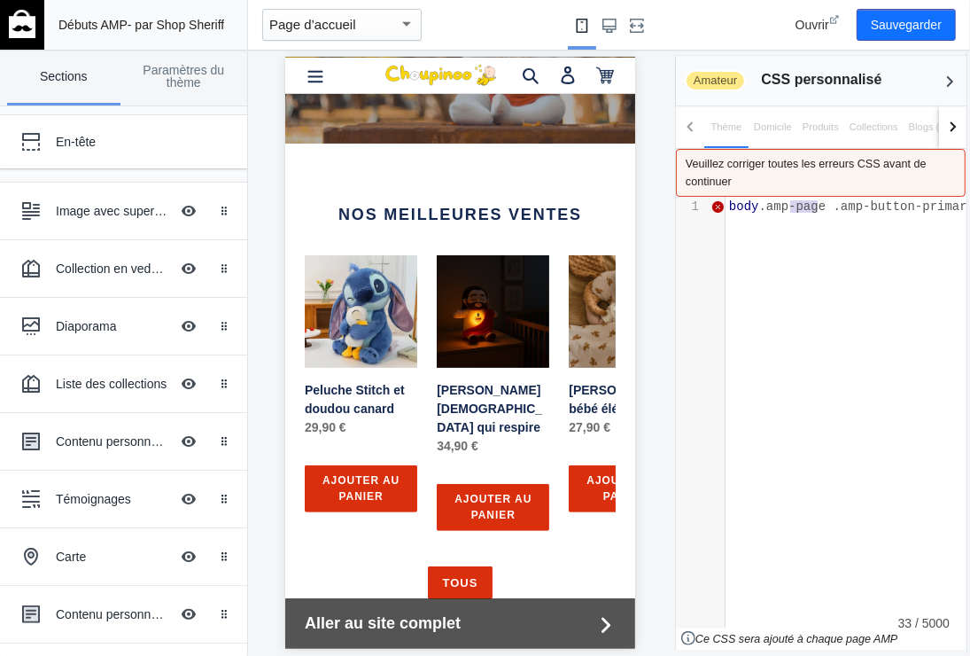
type textarea "body.amp-page .amp-button-primary"
click at [791, 209] on span ".amp-page" at bounding box center [793, 206] width 67 height 14
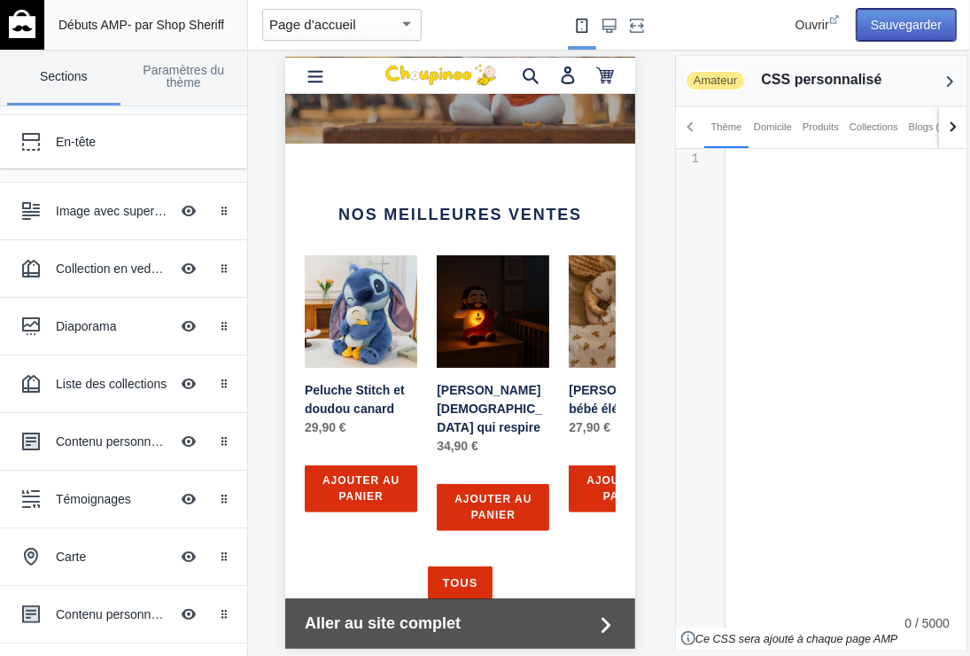
click at [898, 21] on button "Sauvegarder" at bounding box center [906, 25] width 99 height 32
click at [736, 160] on pre "​" at bounding box center [853, 158] width 255 height 12
type textarea "​"
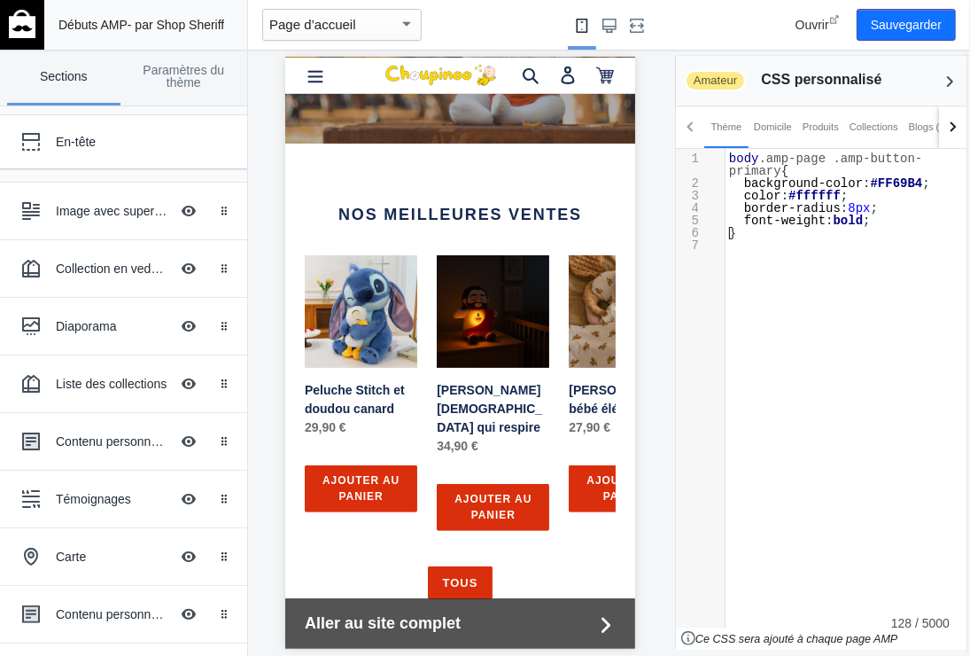
click at [806, 214] on span "font-weight" at bounding box center [785, 221] width 82 height 14
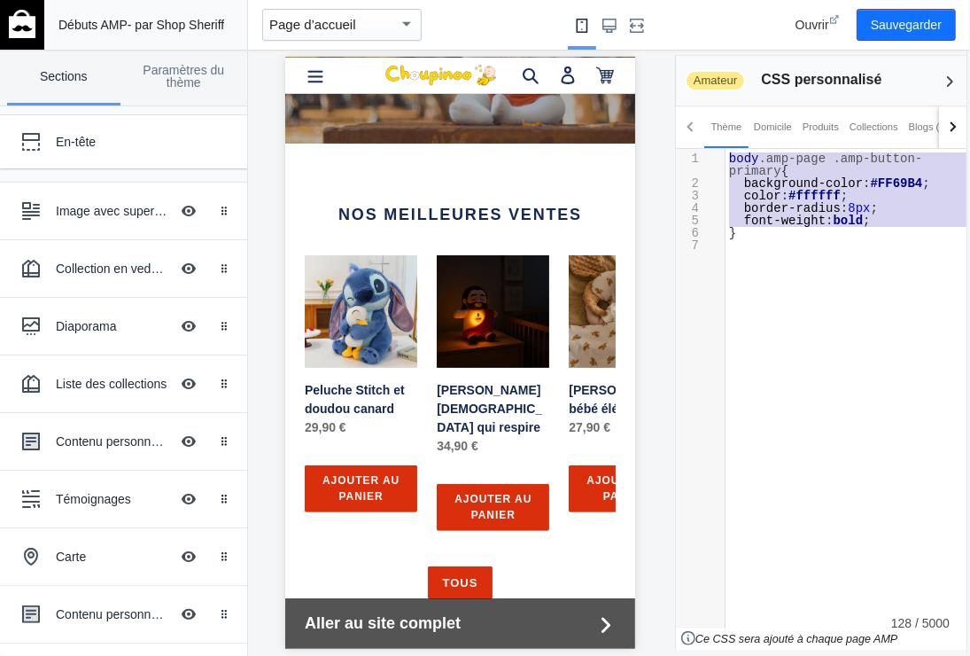
type textarea "body.amp-page .amp-button-primary { background-color: #FF69B4; color: #ffffff; …"
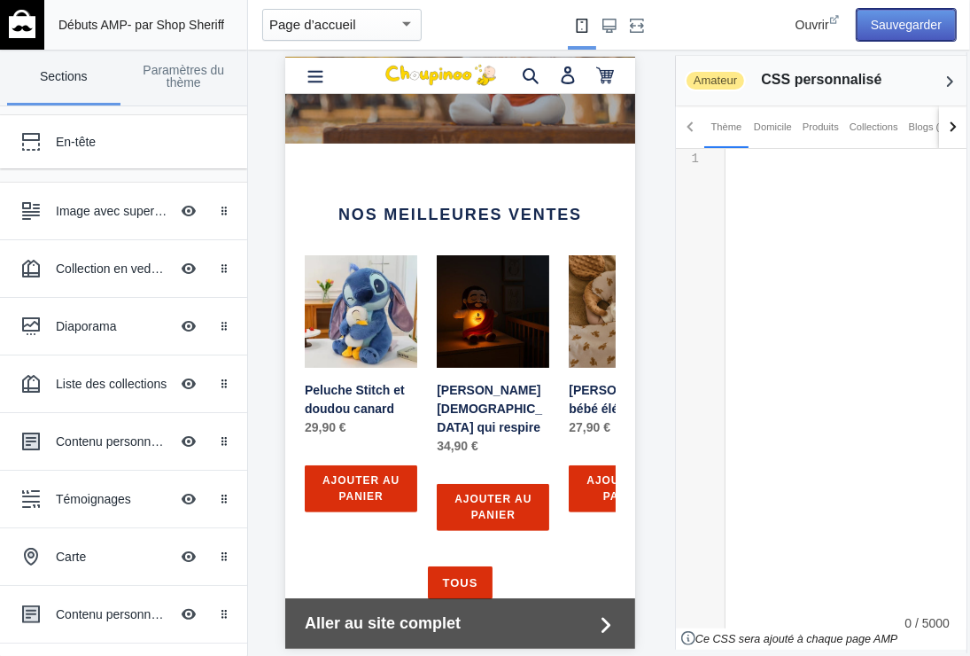
click at [897, 12] on button "Sauvegarder" at bounding box center [906, 25] width 99 height 32
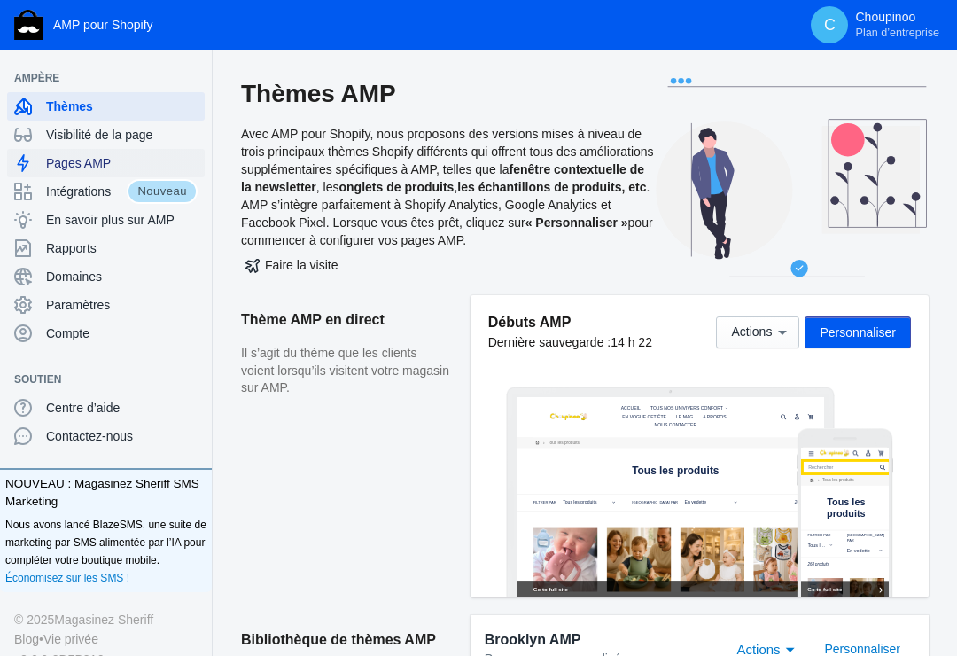
click at [80, 156] on span "Pages AMP" at bounding box center [122, 163] width 152 height 18
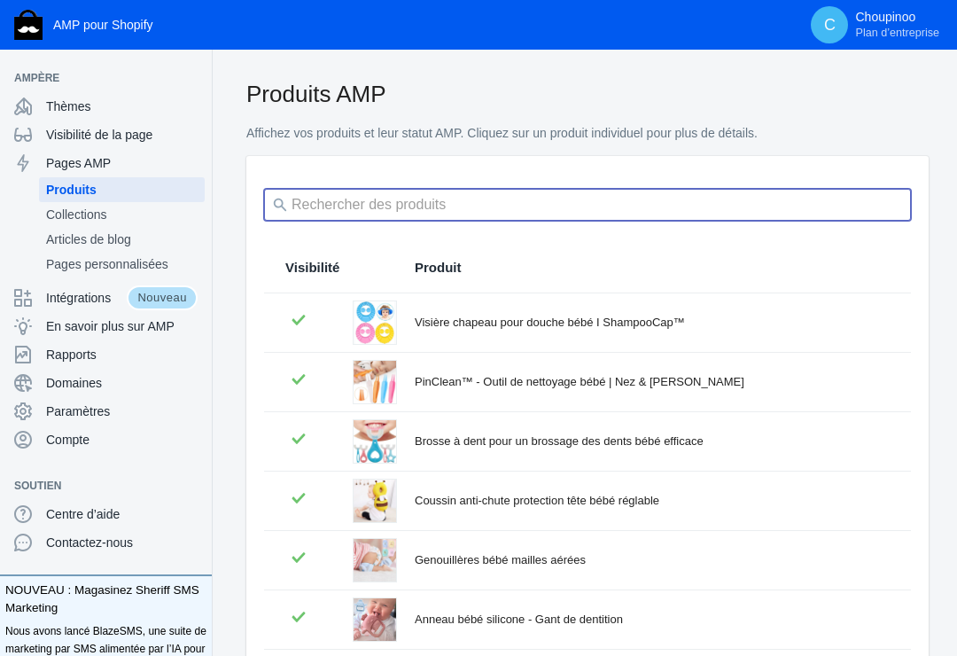
click at [357, 200] on input "search" at bounding box center [587, 205] width 647 height 32
type input "winnie"
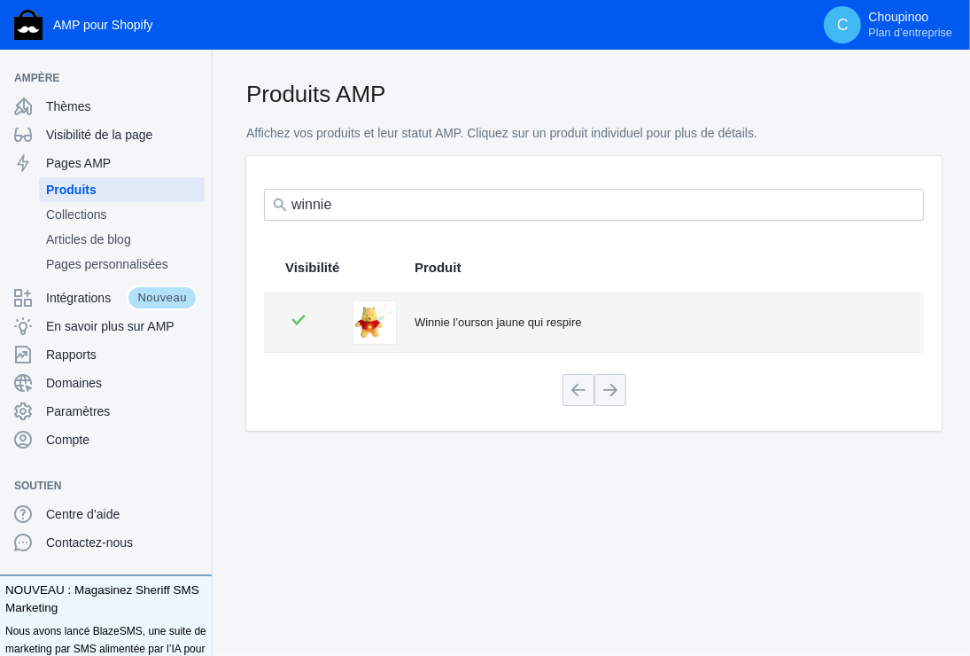
click at [480, 320] on div "Winnie l’ourson jaune qui respire" at bounding box center [659, 323] width 488 height 18
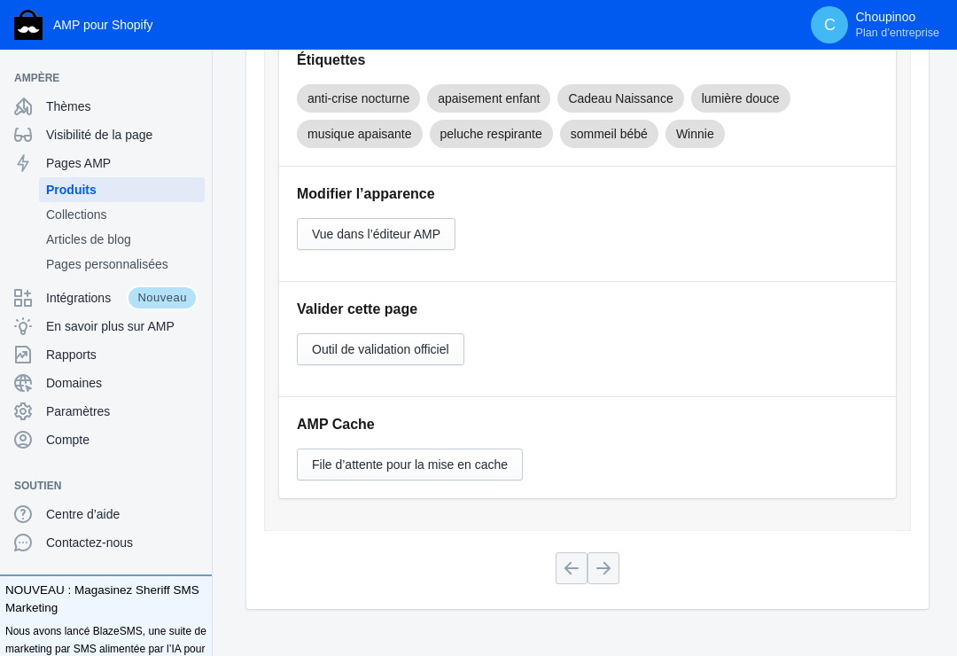
scroll to position [569, 0]
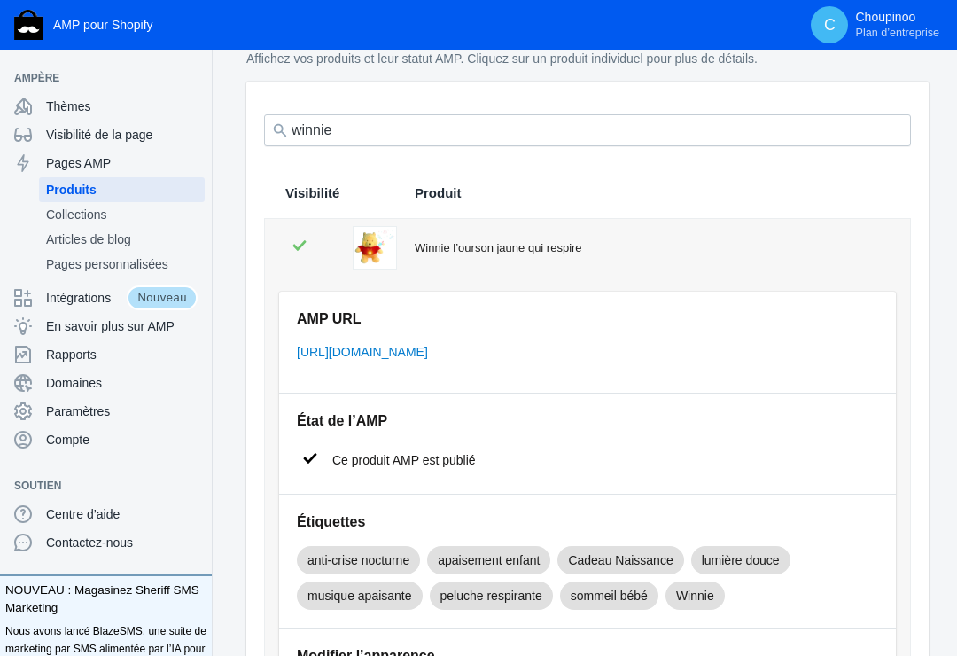
scroll to position [37, 0]
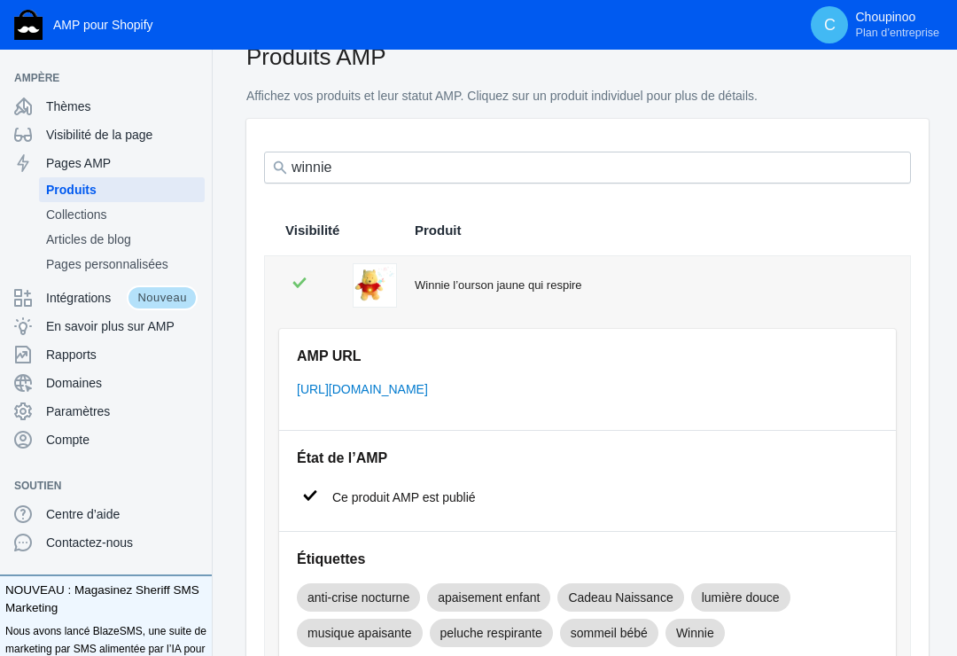
click at [505, 282] on div "Winnie l’ourson jaune qui respire" at bounding box center [652, 286] width 474 height 18
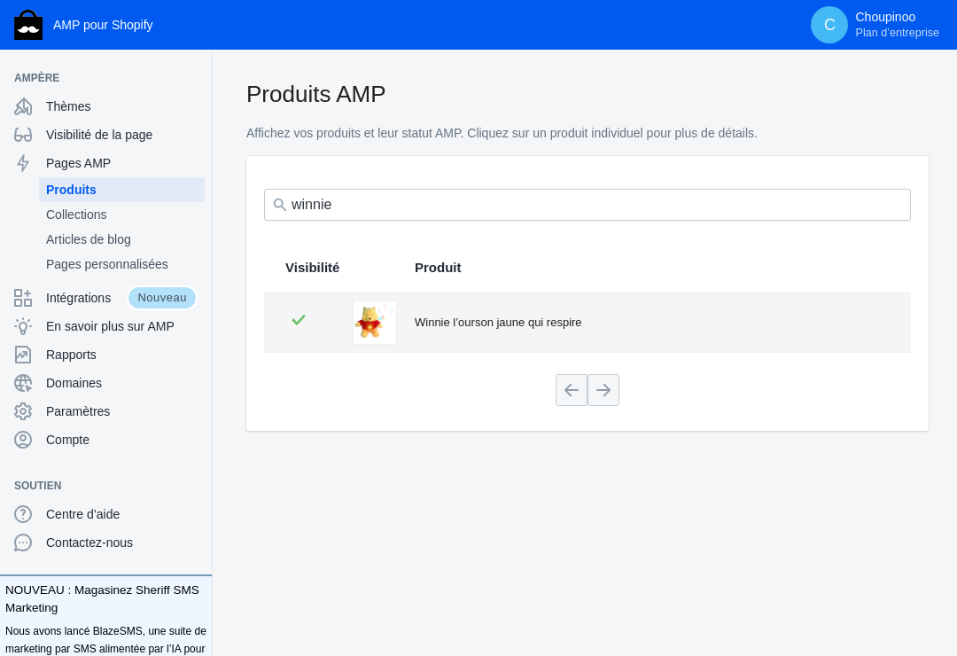
scroll to position [0, 0]
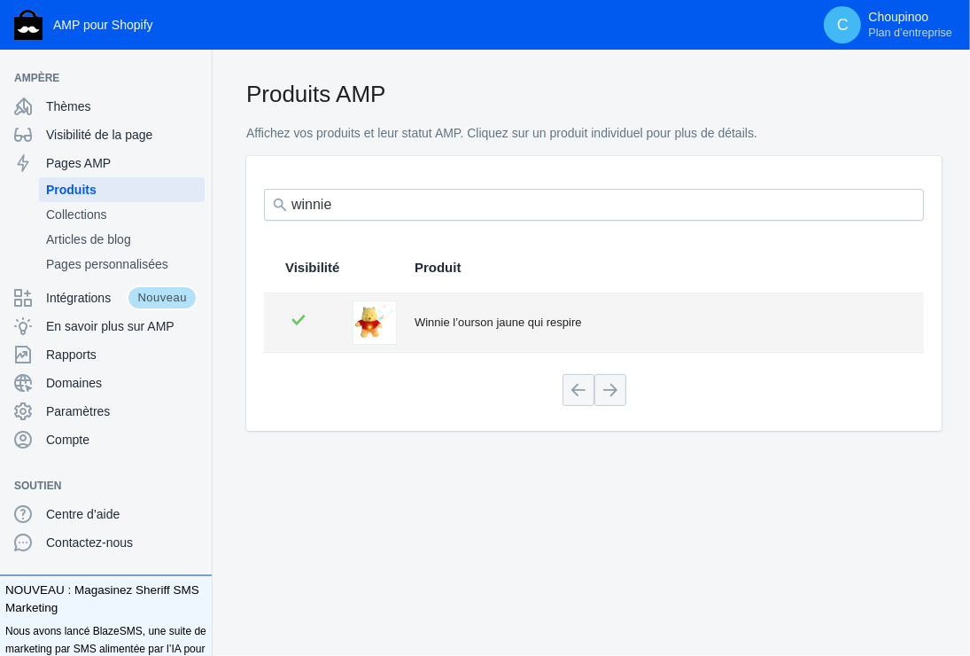
click at [497, 319] on div "Winnie l’ourson jaune qui respire" at bounding box center [659, 323] width 488 height 18
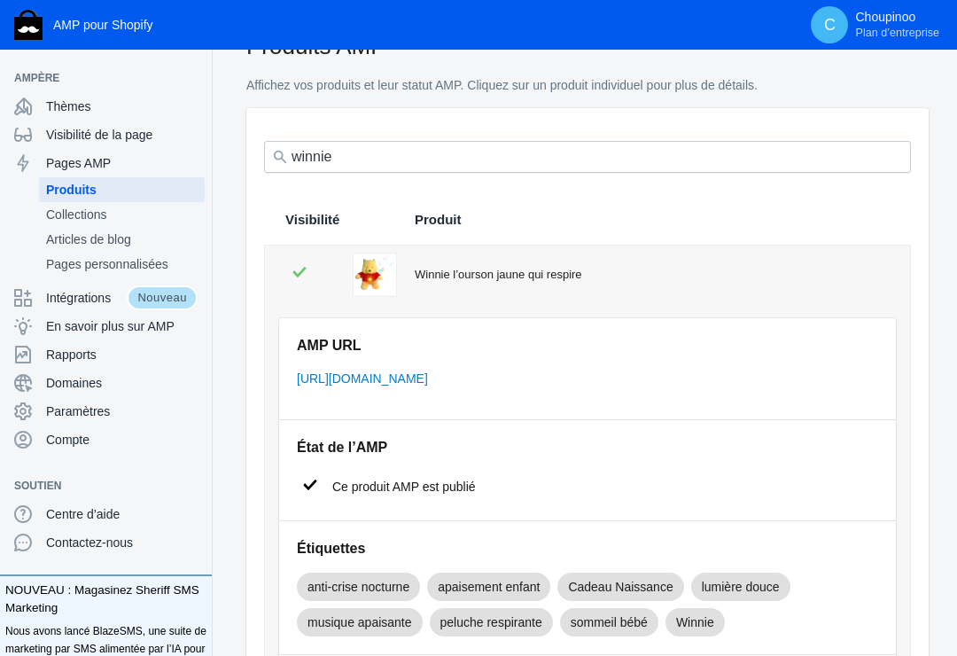
scroll to position [89, 0]
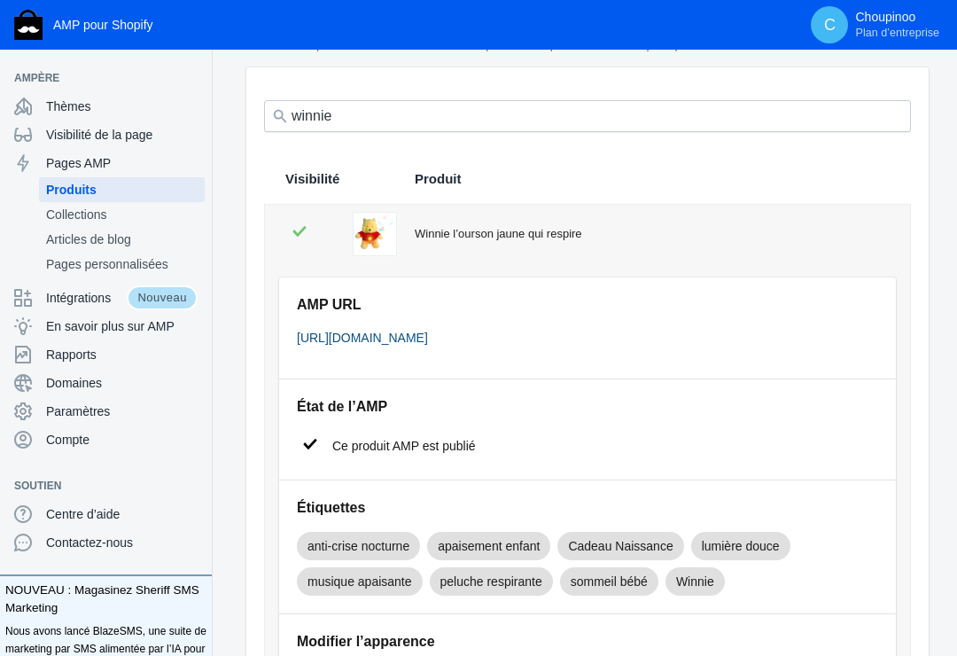
click at [428, 334] on link "[URL][DOMAIN_NAME]" at bounding box center [362, 338] width 131 height 14
click at [428, 331] on link "[URL][DOMAIN_NAME]" at bounding box center [362, 338] width 131 height 14
